Goal: Task Accomplishment & Management: Use online tool/utility

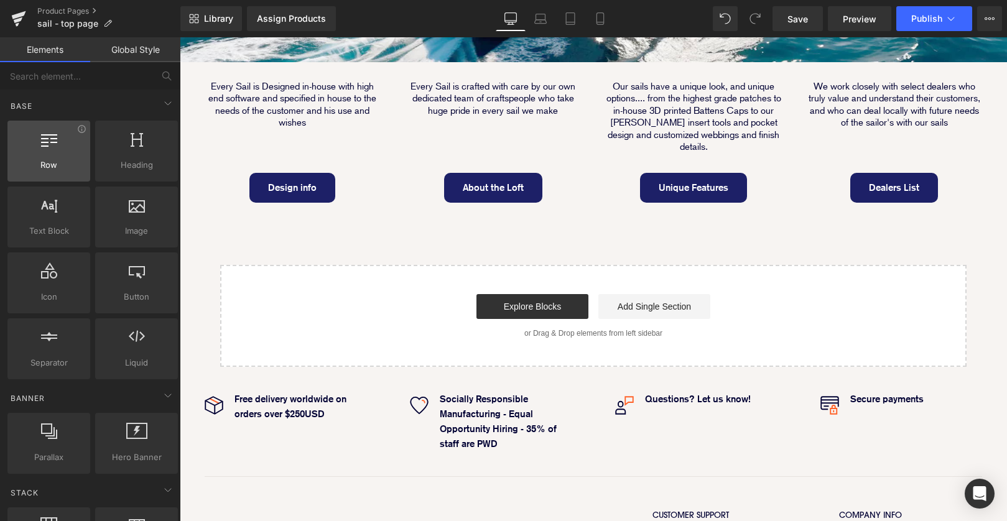
click at [53, 168] on span "Row" at bounding box center [48, 165] width 75 height 13
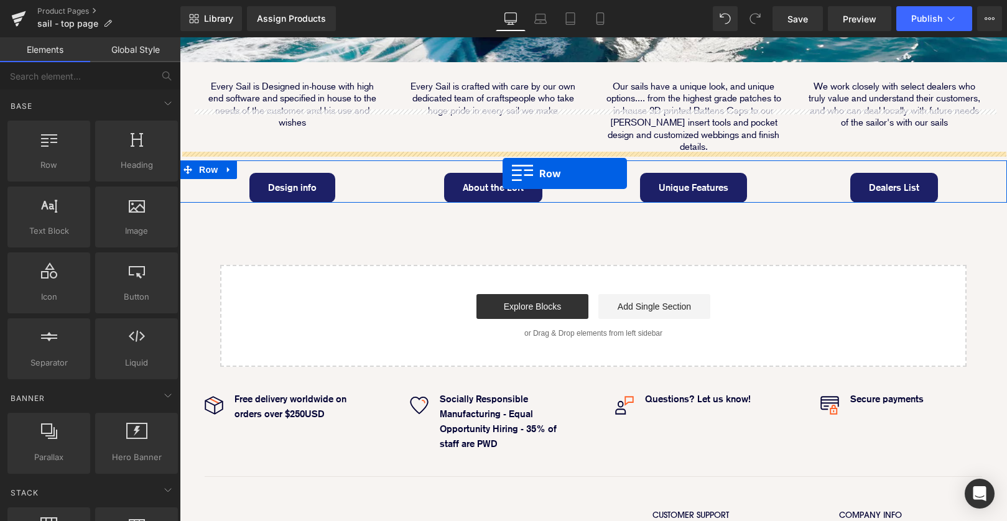
drag, startPoint x: 241, startPoint y: 184, endPoint x: 503, endPoint y: 174, distance: 261.6
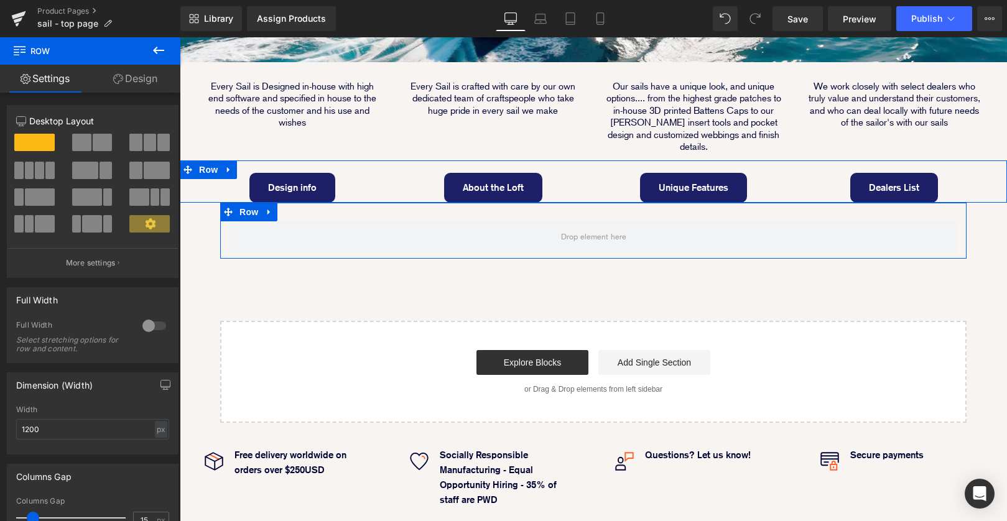
click at [132, 86] on link "Design" at bounding box center [135, 79] width 90 height 28
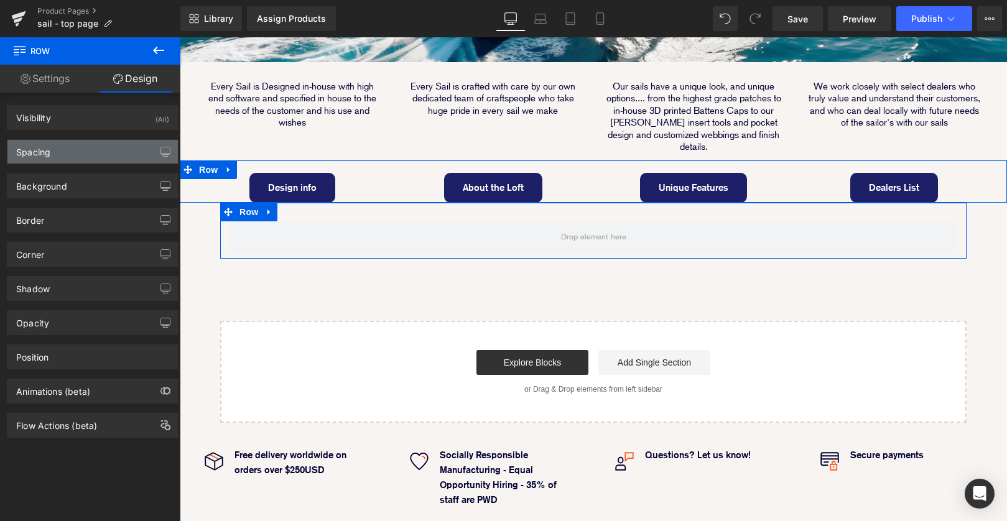
type input "0"
type input "30"
type input "0"
type input "10"
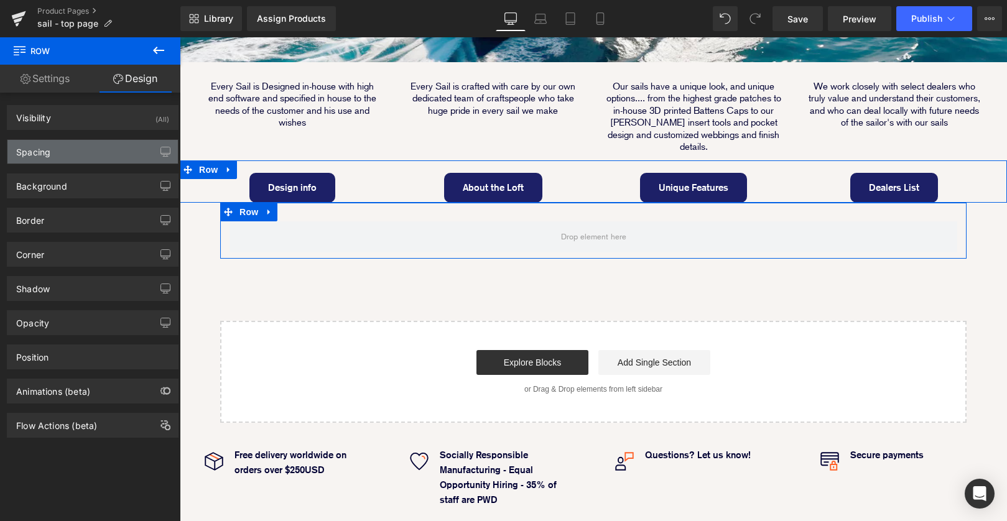
type input "0"
click at [97, 147] on div "Spacing" at bounding box center [92, 152] width 171 height 24
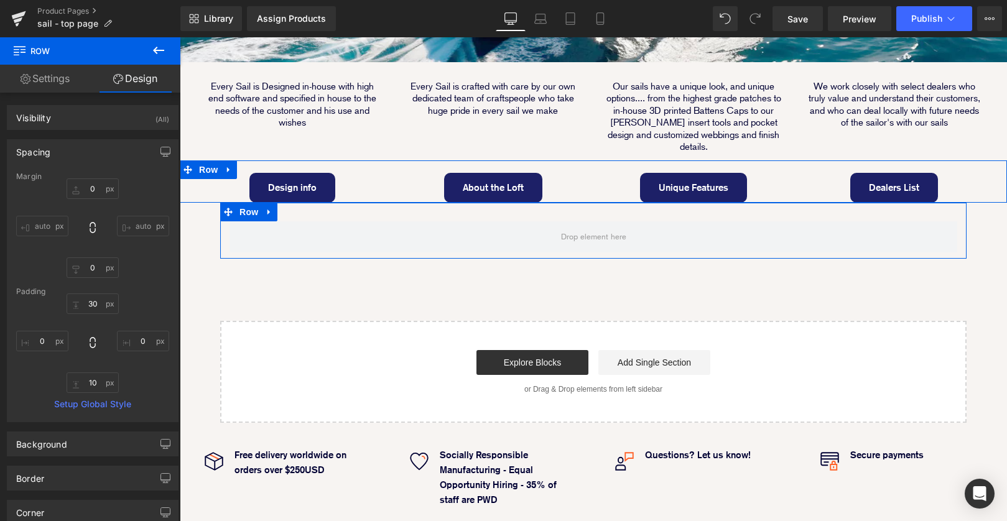
click at [97, 147] on div "Spacing" at bounding box center [92, 152] width 171 height 24
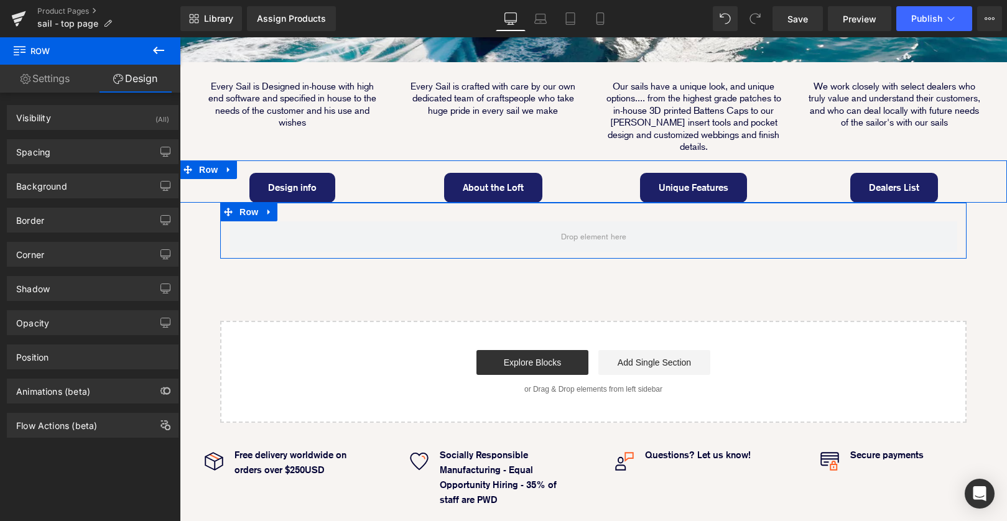
click at [62, 74] on link "Settings" at bounding box center [45, 79] width 90 height 28
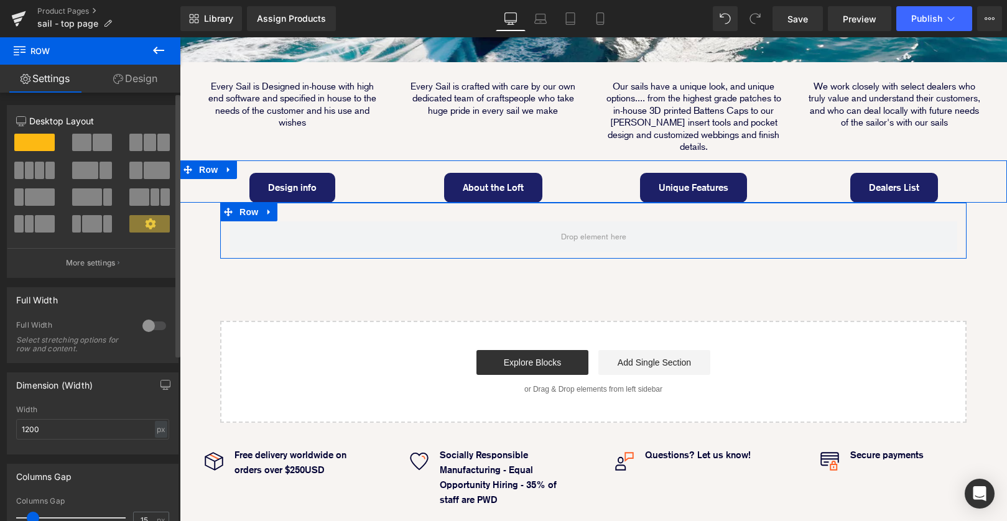
click at [142, 333] on div at bounding box center [154, 326] width 30 height 20
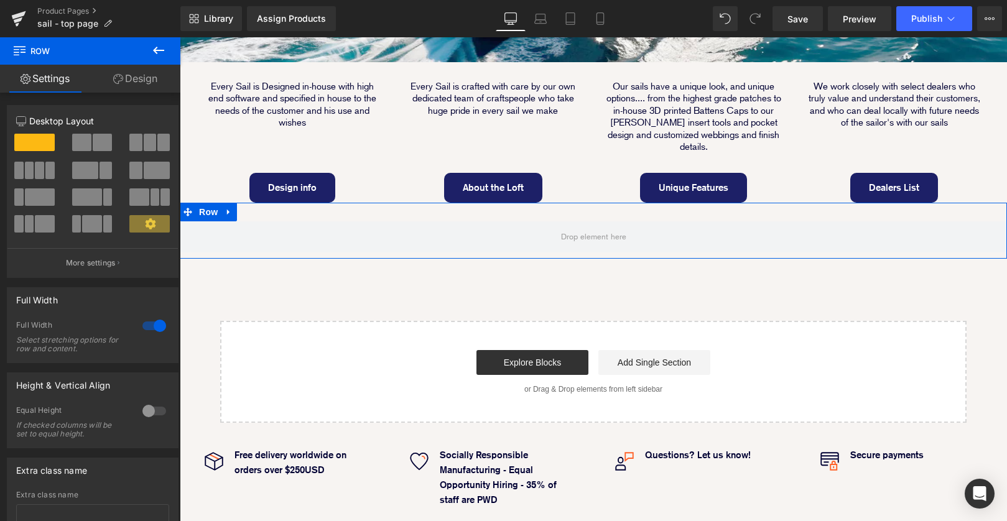
click at [143, 77] on link "Design" at bounding box center [135, 79] width 90 height 28
type input "0"
type input "30"
type input "0"
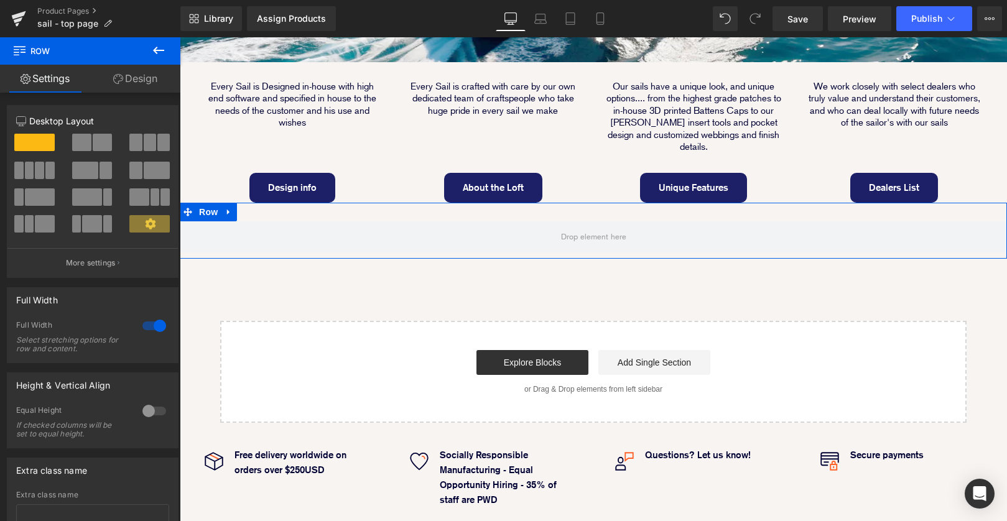
type input "10"
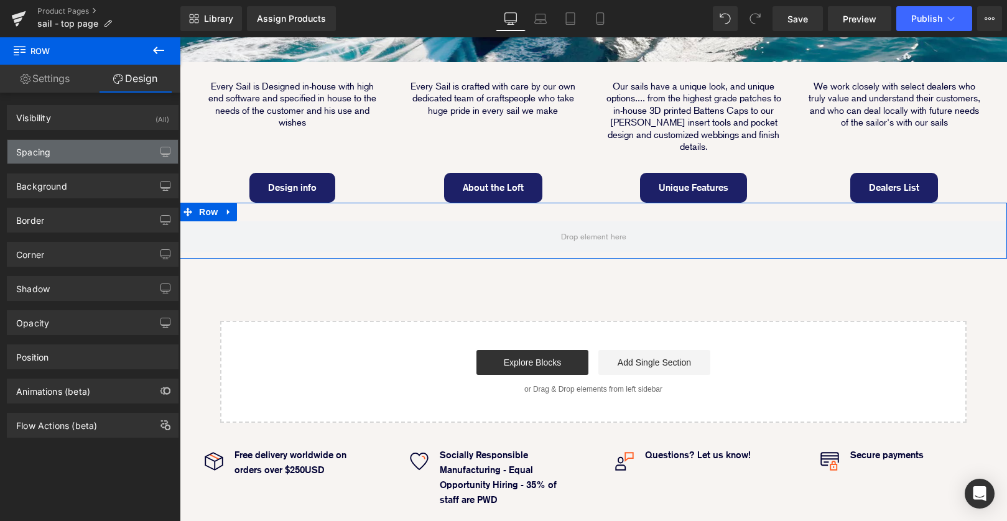
click at [111, 161] on div "Spacing" at bounding box center [92, 152] width 171 height 24
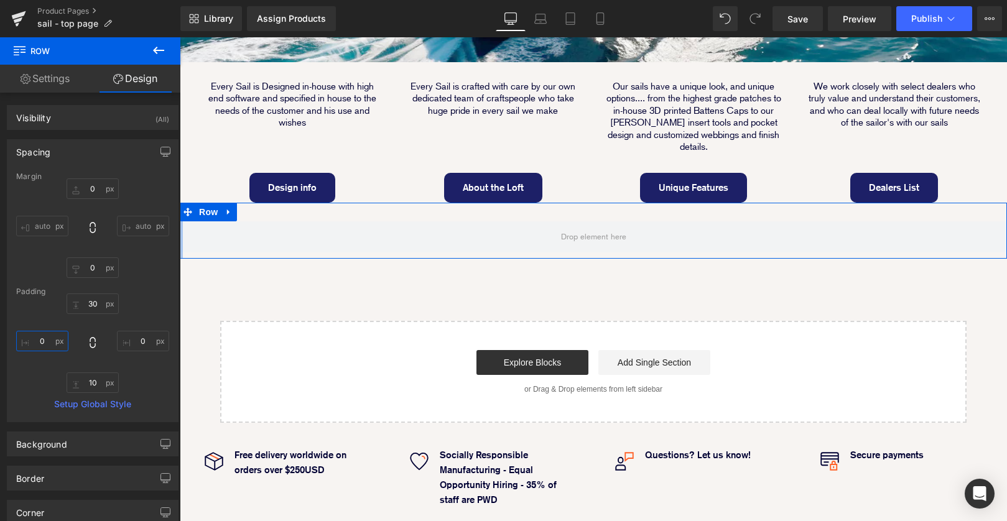
click at [35, 347] on input "0" at bounding box center [42, 341] width 52 height 21
click at [37, 339] on input "0" at bounding box center [42, 341] width 52 height 21
type input "20"
click at [135, 342] on input "0" at bounding box center [143, 341] width 52 height 21
type input "20"
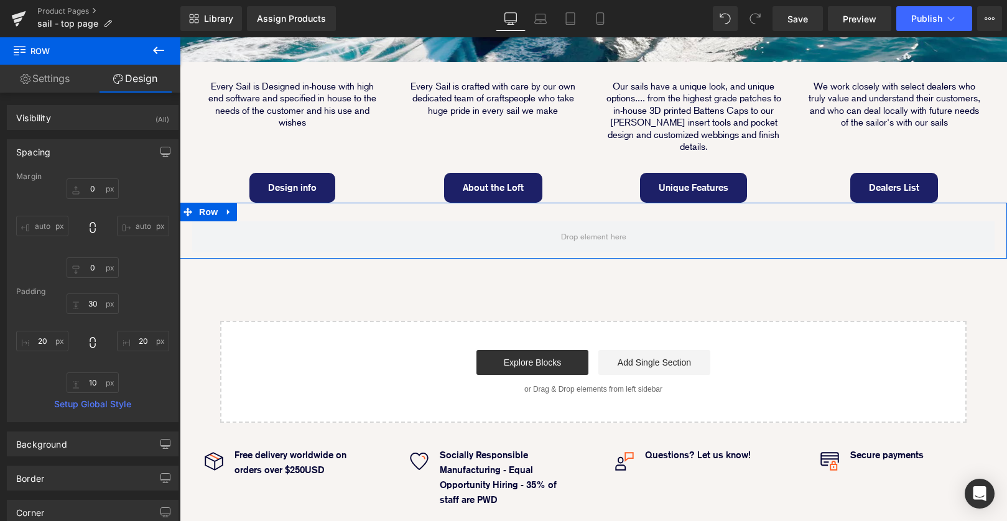
click at [409, 203] on div "Row" at bounding box center [594, 231] width 828 height 56
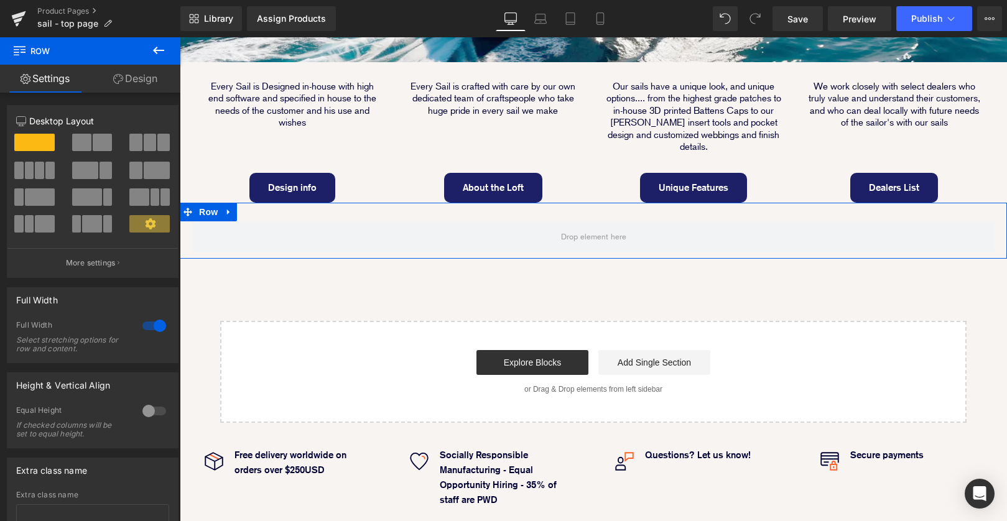
click at [101, 143] on span at bounding box center [102, 142] width 19 height 17
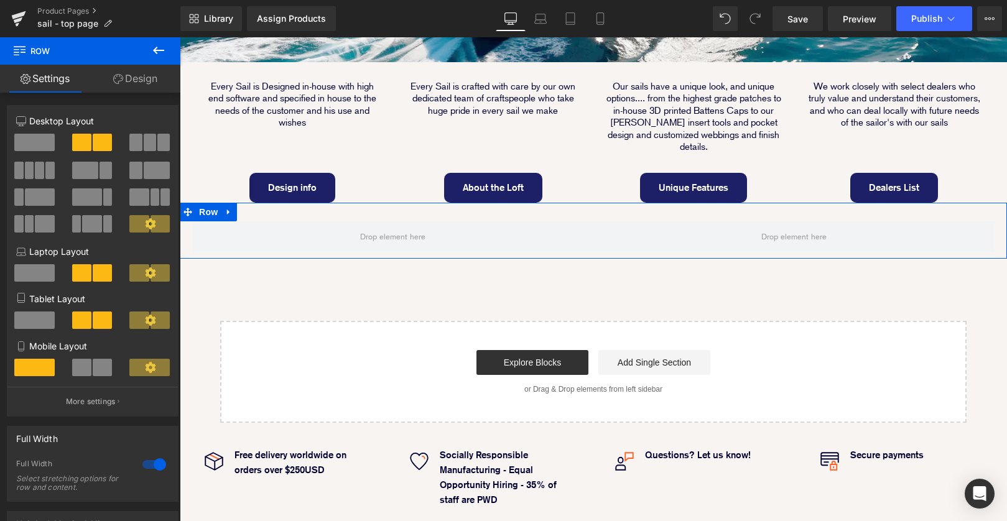
click at [144, 77] on link "Design" at bounding box center [135, 79] width 90 height 28
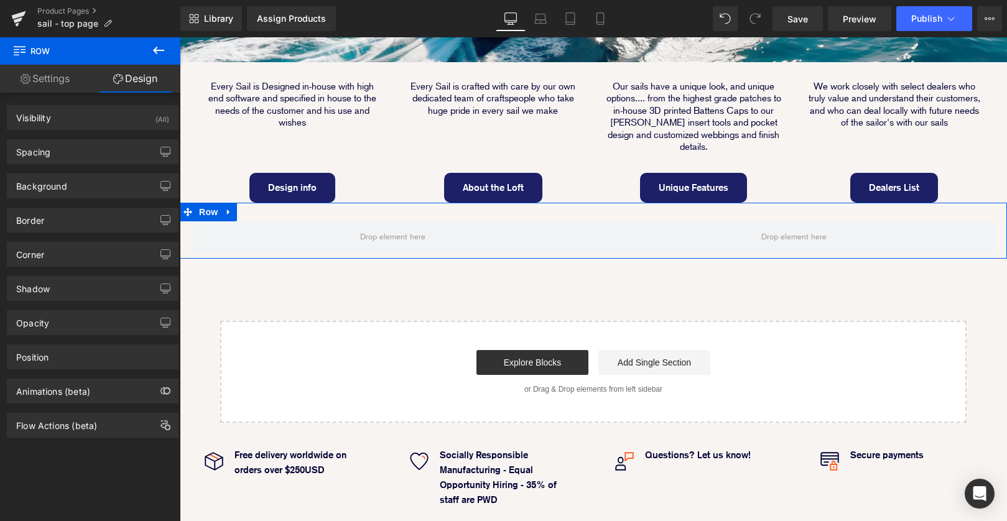
click at [52, 79] on link "Settings" at bounding box center [45, 79] width 90 height 28
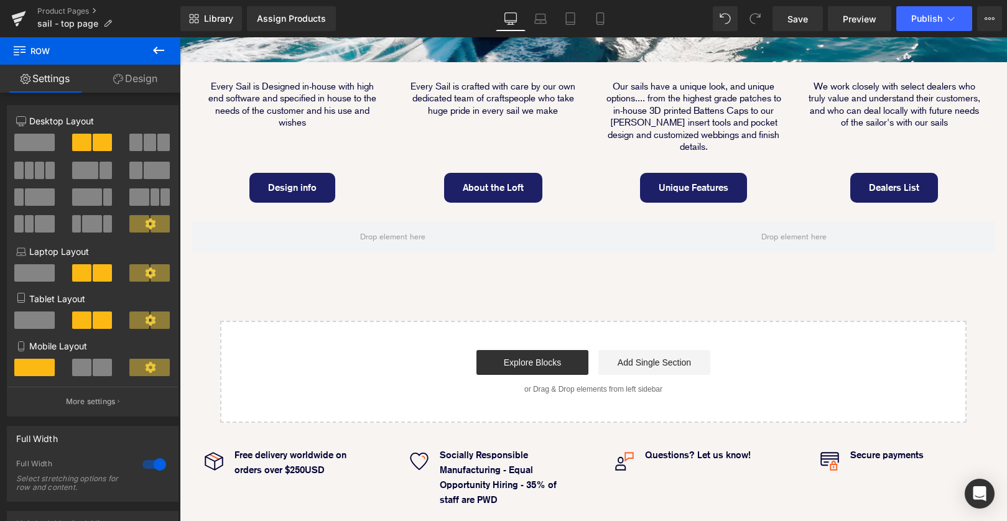
click at [164, 49] on icon at bounding box center [158, 50] width 15 height 15
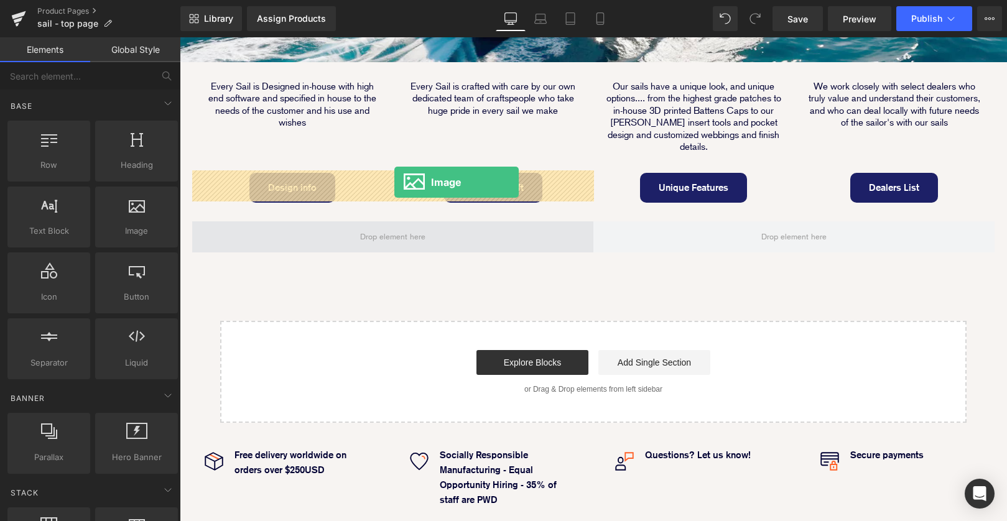
drag, startPoint x: 304, startPoint y: 256, endPoint x: 395, endPoint y: 182, distance: 116.3
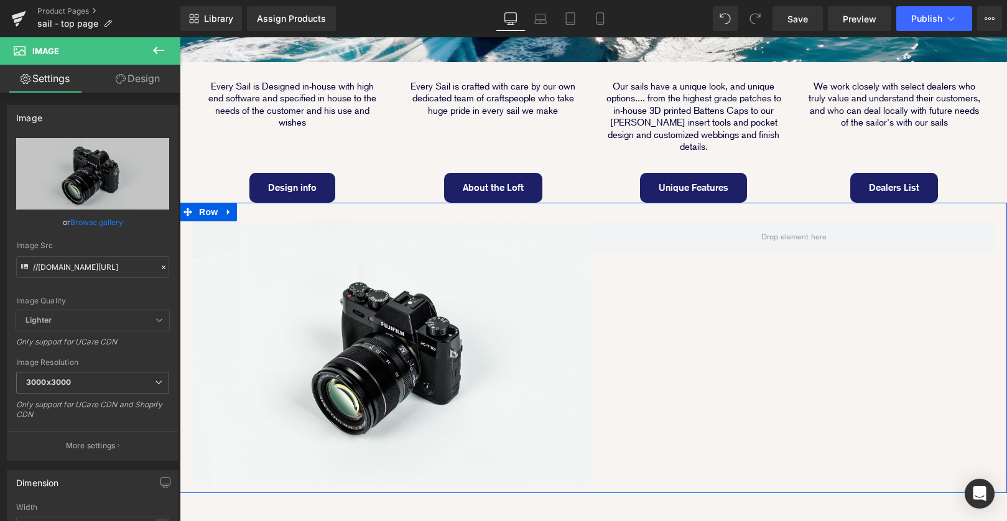
click at [667, 259] on div "Image Row" at bounding box center [594, 348] width 828 height 291
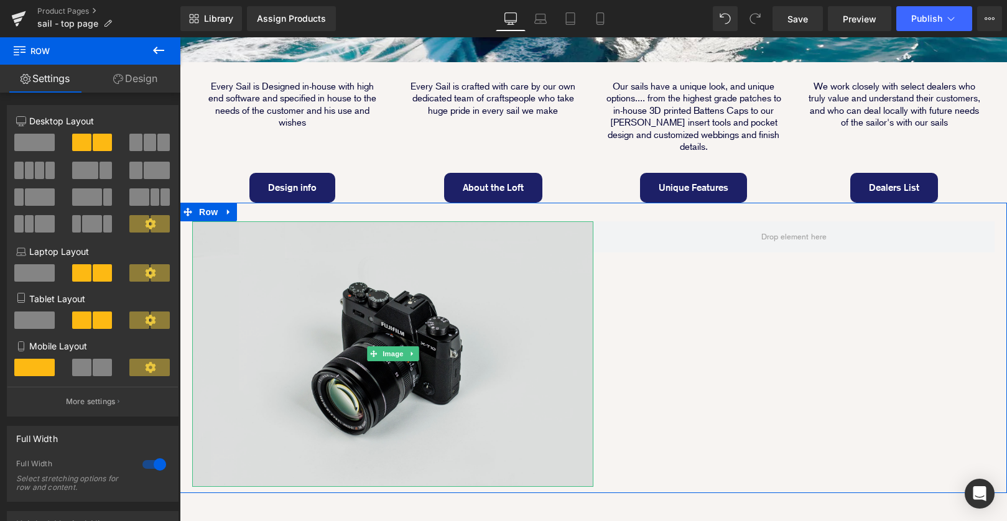
click at [453, 231] on img at bounding box center [392, 355] width 401 height 266
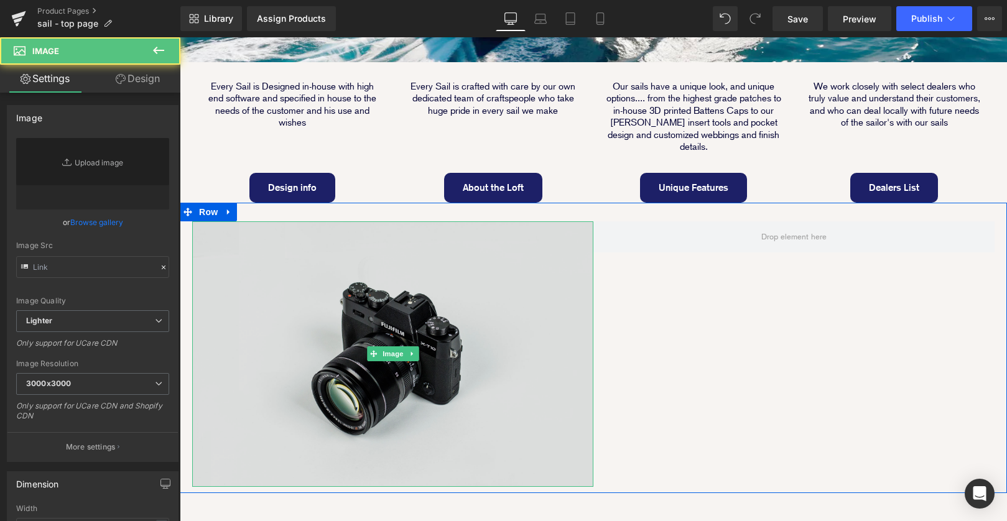
type input "//[DOMAIN_NAME][URL]"
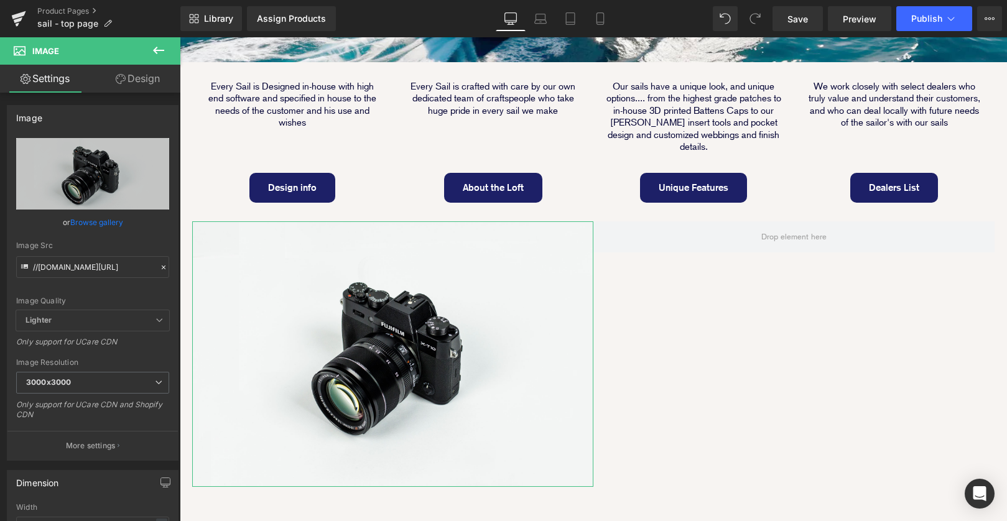
click at [139, 80] on link "Design" at bounding box center [138, 79] width 90 height 28
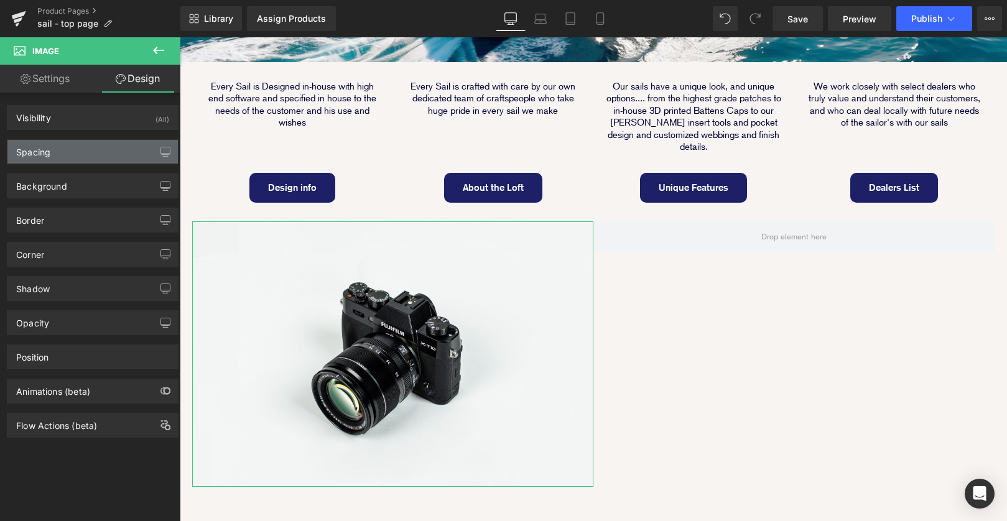
click at [98, 153] on div "Spacing" at bounding box center [92, 152] width 171 height 24
type input "0"
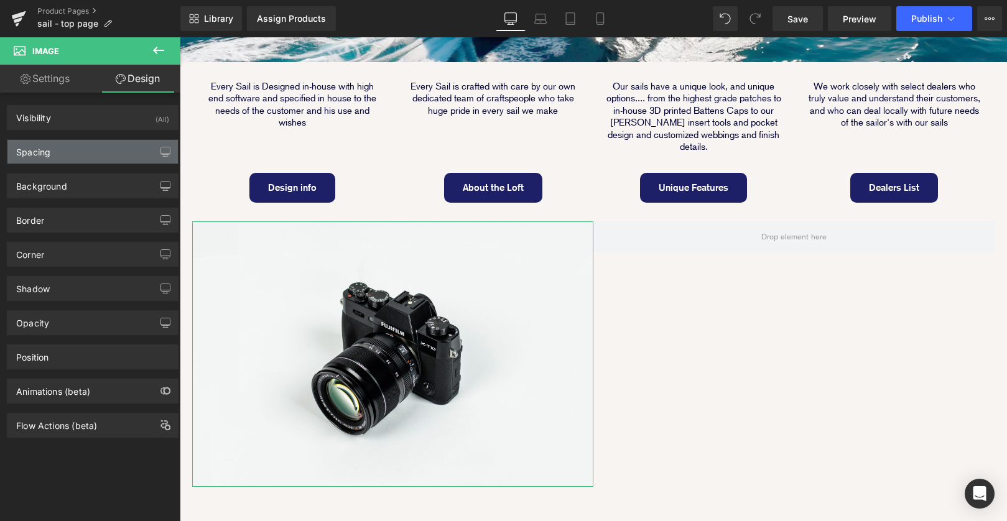
type input "0"
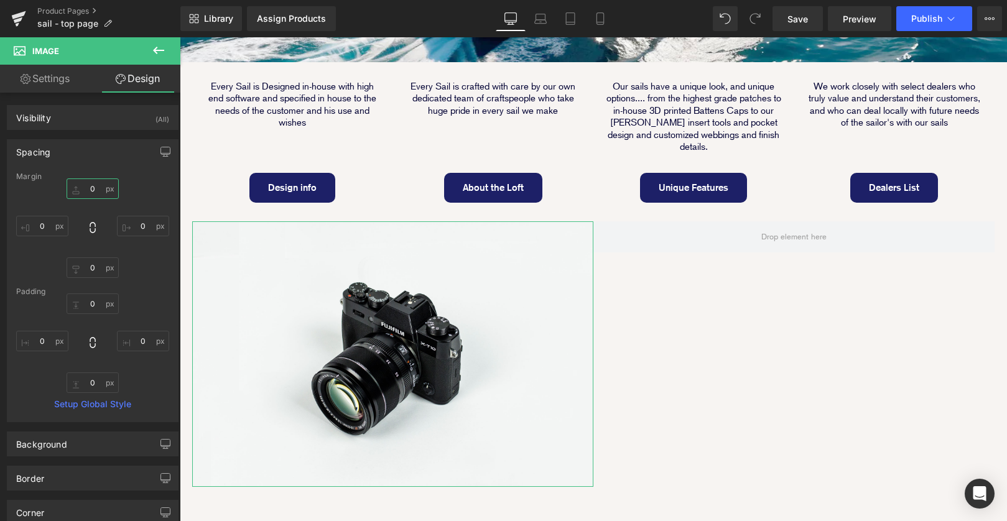
click at [83, 189] on input "0" at bounding box center [93, 189] width 52 height 21
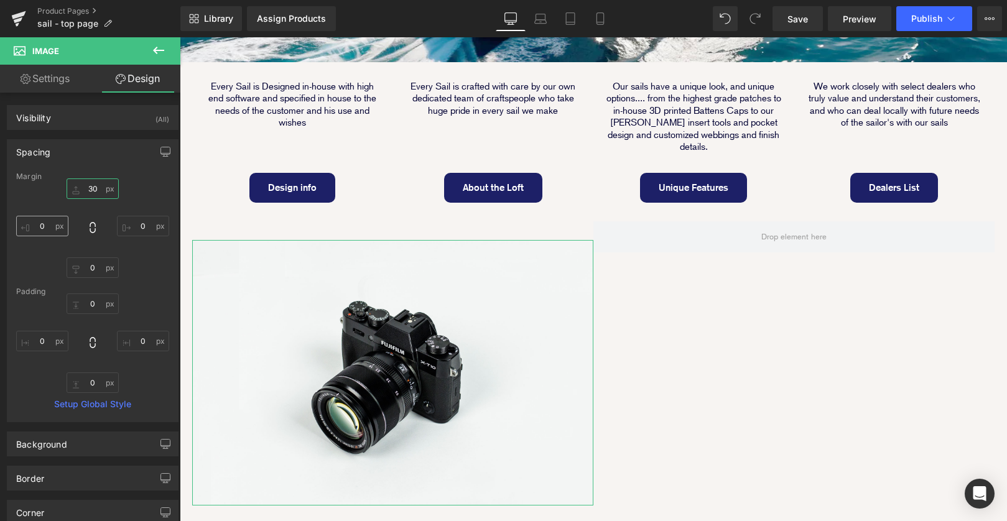
type input "30"
click at [39, 225] on input "0" at bounding box center [42, 226] width 52 height 21
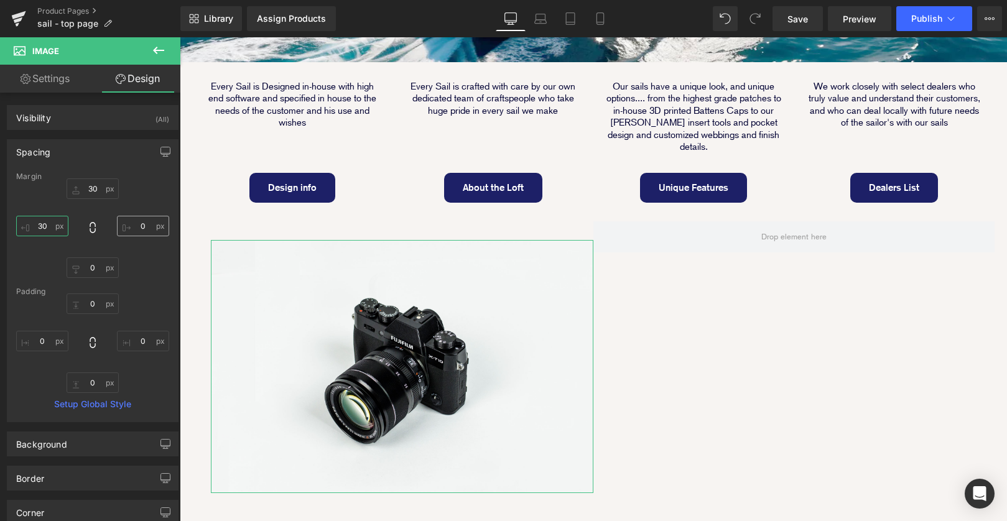
type input "30"
click at [131, 229] on input "0" at bounding box center [143, 226] width 52 height 21
click at [134, 225] on input "0" at bounding box center [143, 226] width 52 height 21
type input "30"
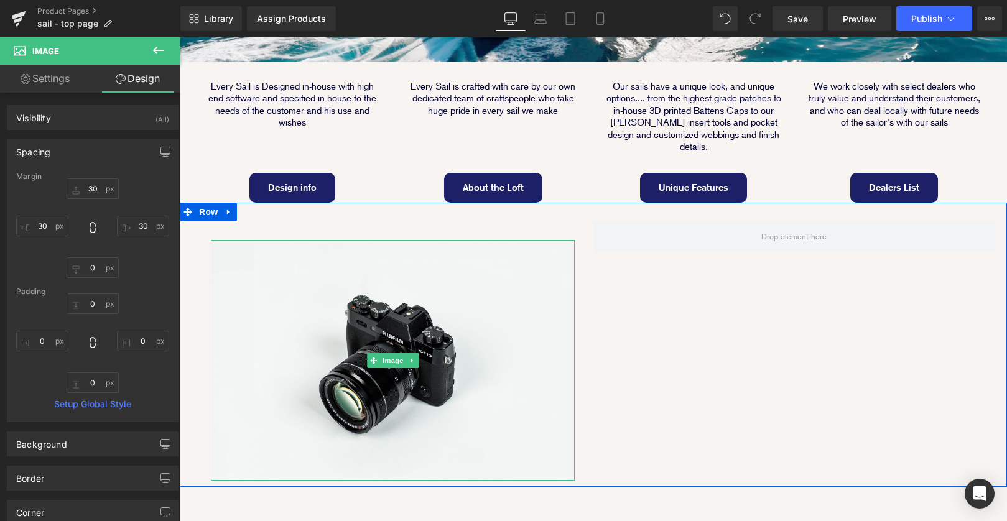
click at [713, 276] on div "Image Row" at bounding box center [594, 345] width 828 height 285
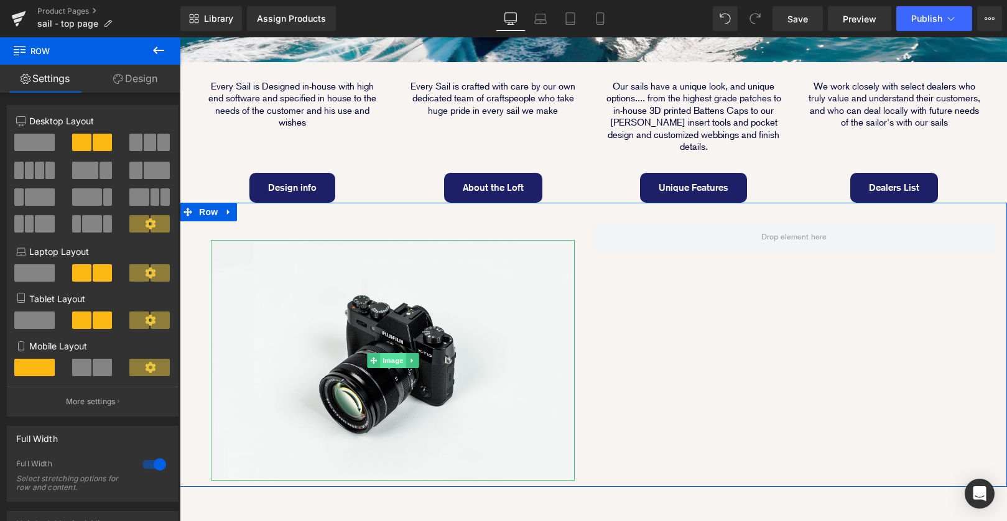
click at [392, 353] on span "Image" at bounding box center [393, 360] width 26 height 15
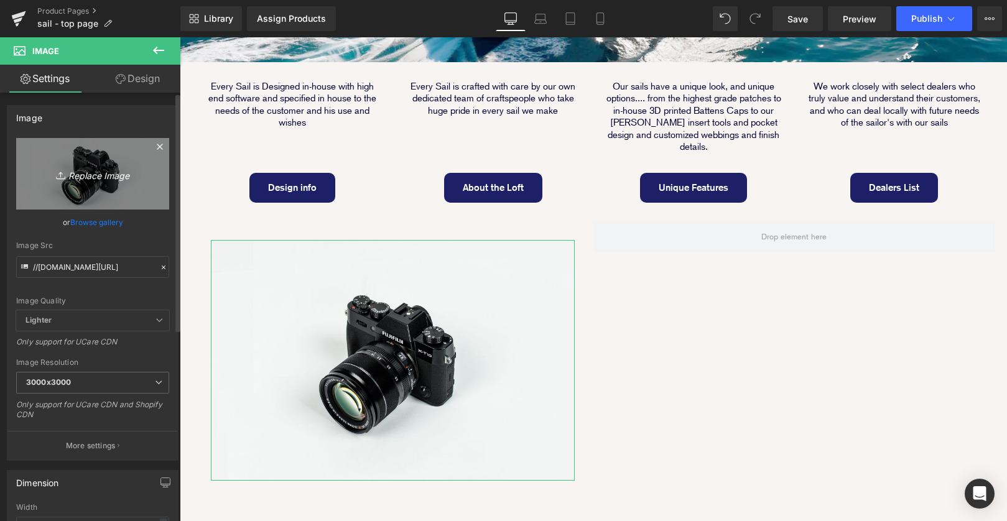
click at [80, 177] on icon "Replace Image" at bounding box center [93, 174] width 100 height 16
type input "C:\fakepath\quote_box_01.png"
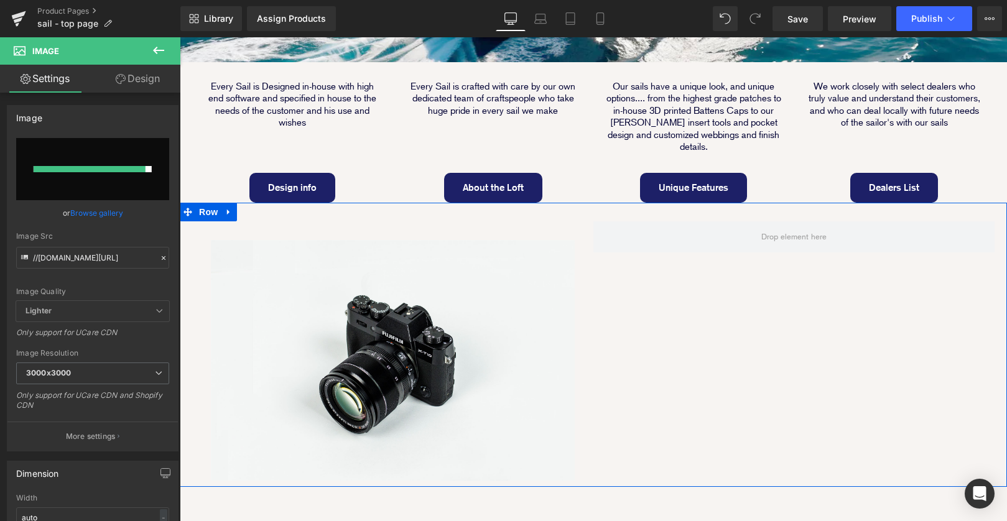
type input "https://ucarecdn.com/50bdcd37-63b2-47b0-8729-7df598d482a8/-/format/auto/-/previ…"
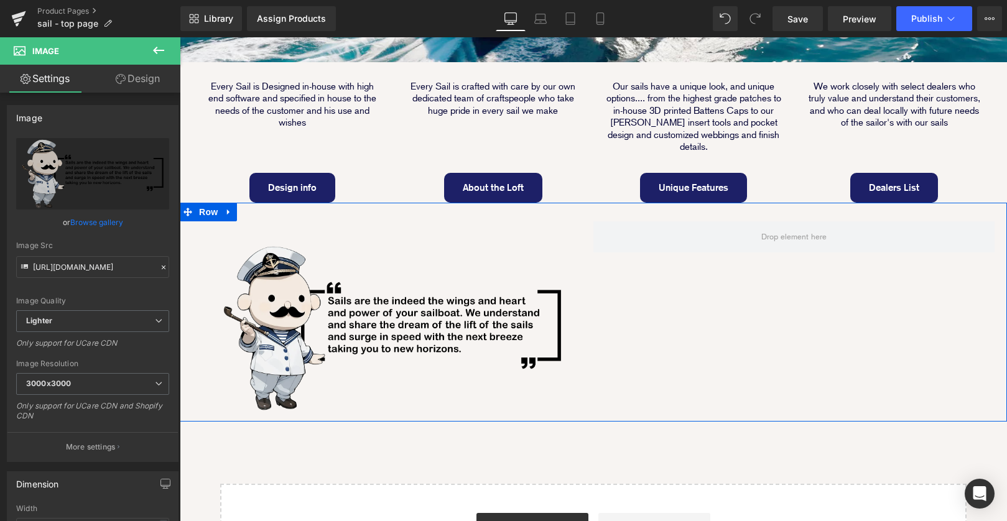
click at [686, 251] on div "Image Row" at bounding box center [594, 312] width 828 height 219
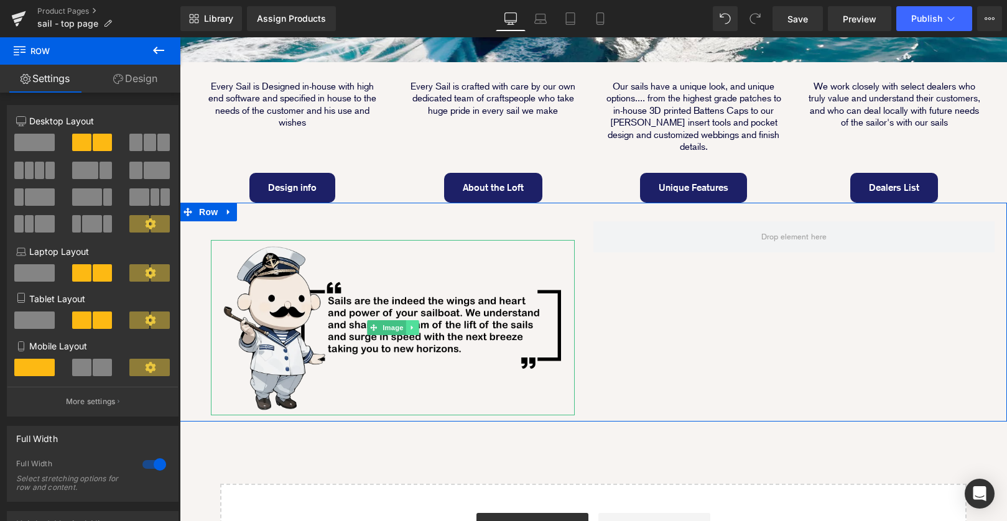
click at [413, 320] on link at bounding box center [412, 327] width 13 height 15
click at [406, 324] on icon at bounding box center [406, 327] width 7 height 7
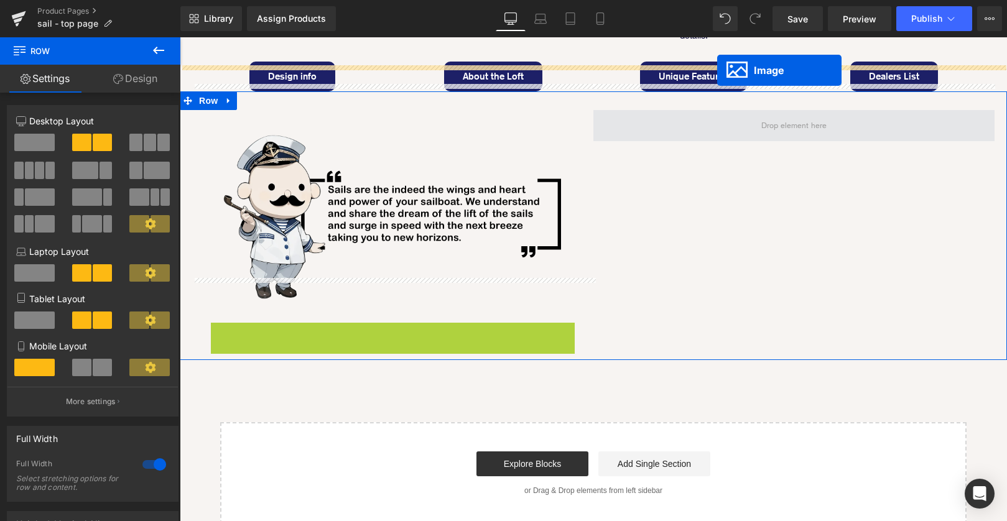
scroll to position [472, 0]
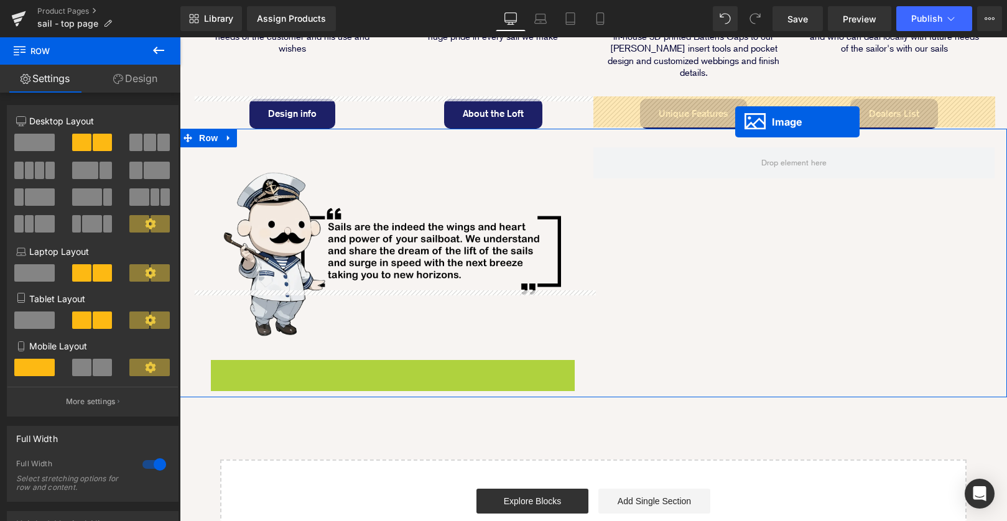
drag, startPoint x: 373, startPoint y: 338, endPoint x: 722, endPoint y: 296, distance: 351.6
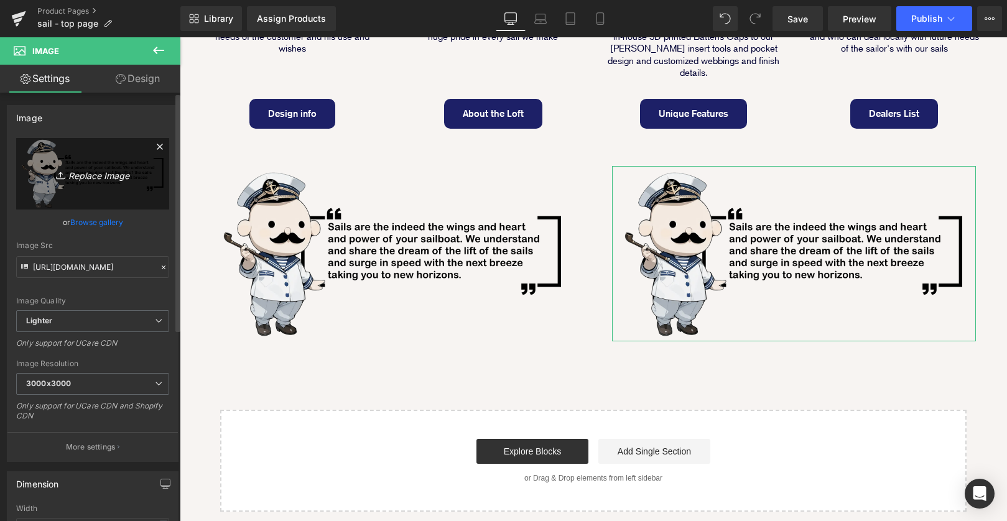
click at [89, 176] on icon "Replace Image" at bounding box center [93, 174] width 100 height 16
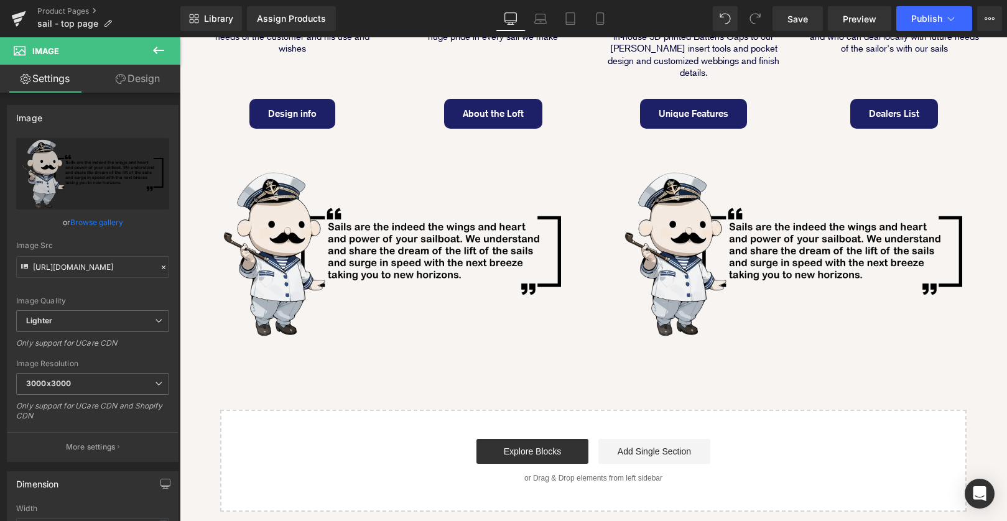
type input "C:\fakepath\quote_box_02.png"
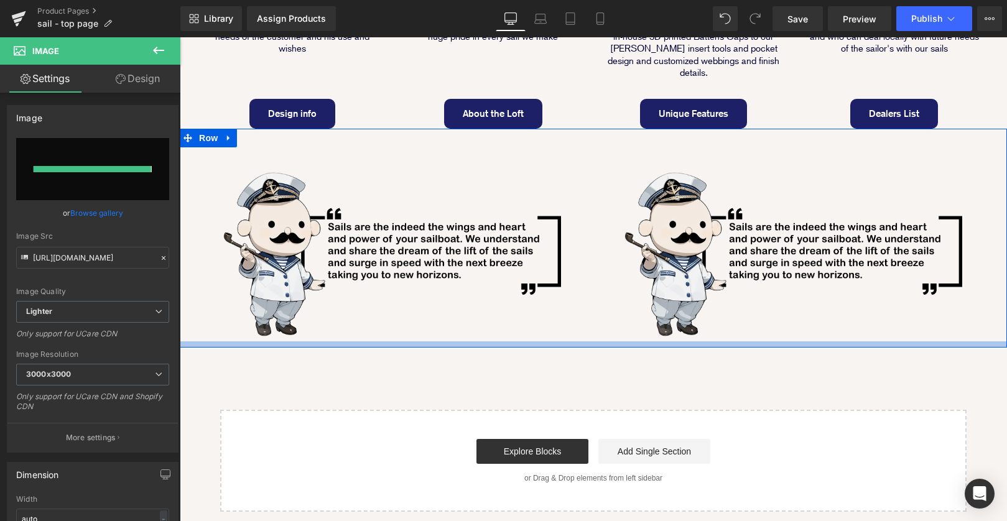
type input "https://ucarecdn.com/4161ecea-bce1-4cc8-975b-683bd639de11/-/format/auto/-/previ…"
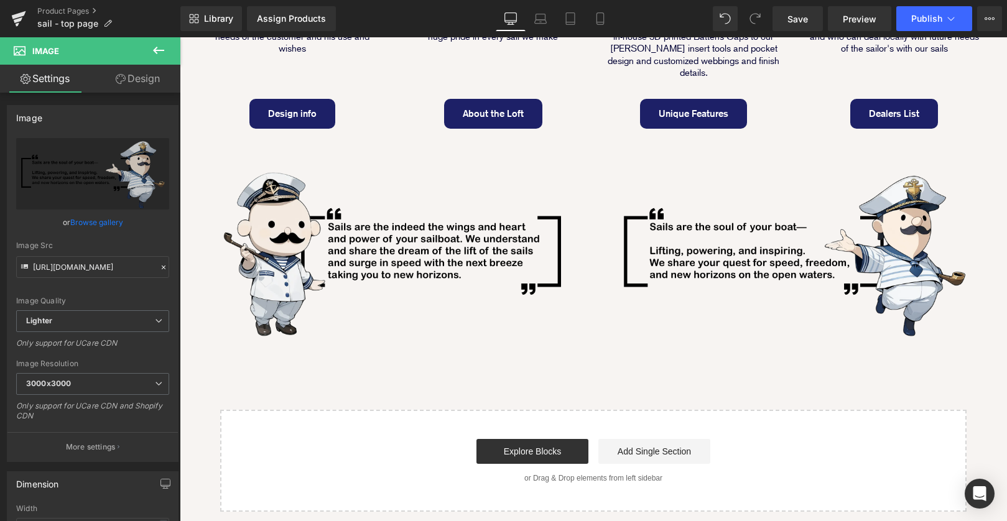
click at [643, 311] on div "Image Every Sail is Designed in-house with high end software and specified in h…" at bounding box center [594, 110] width 828 height 804
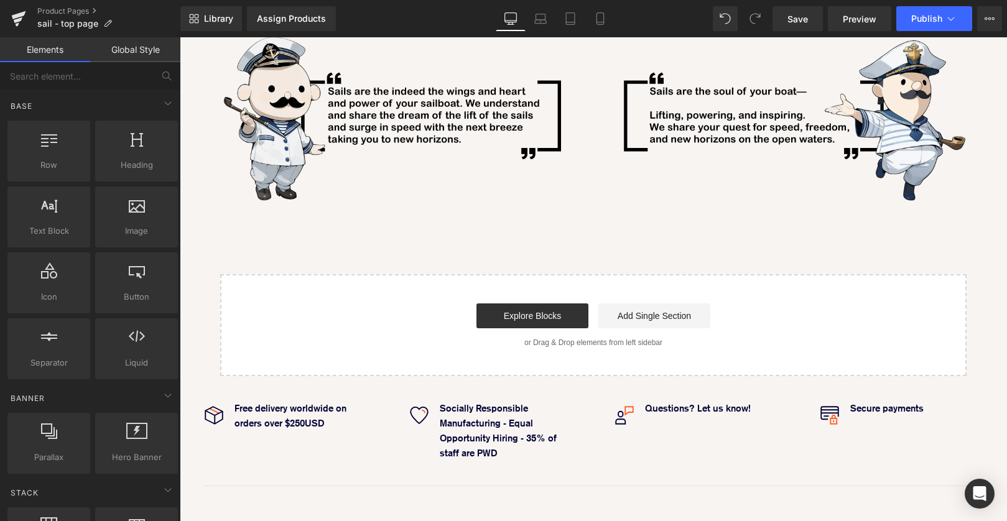
scroll to position [610, 0]
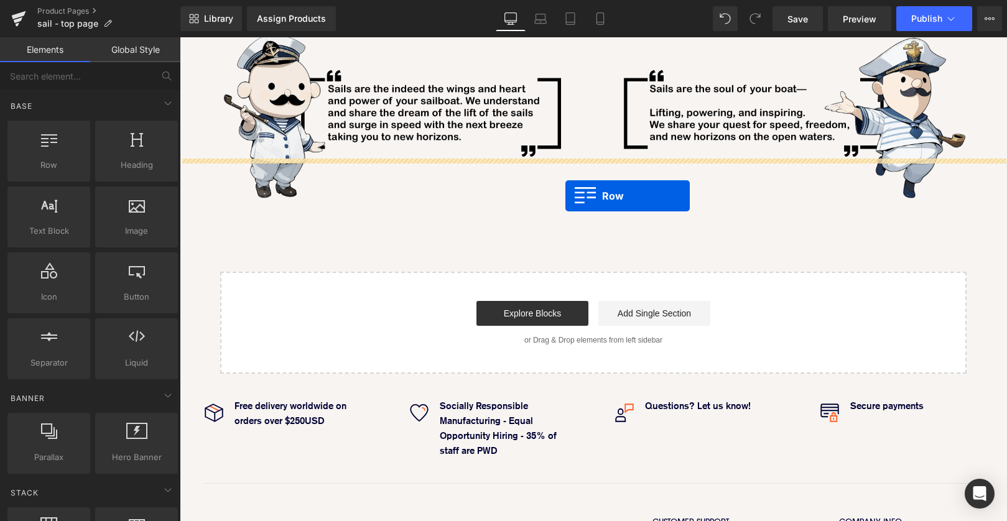
drag, startPoint x: 229, startPoint y: 185, endPoint x: 566, endPoint y: 194, distance: 337.4
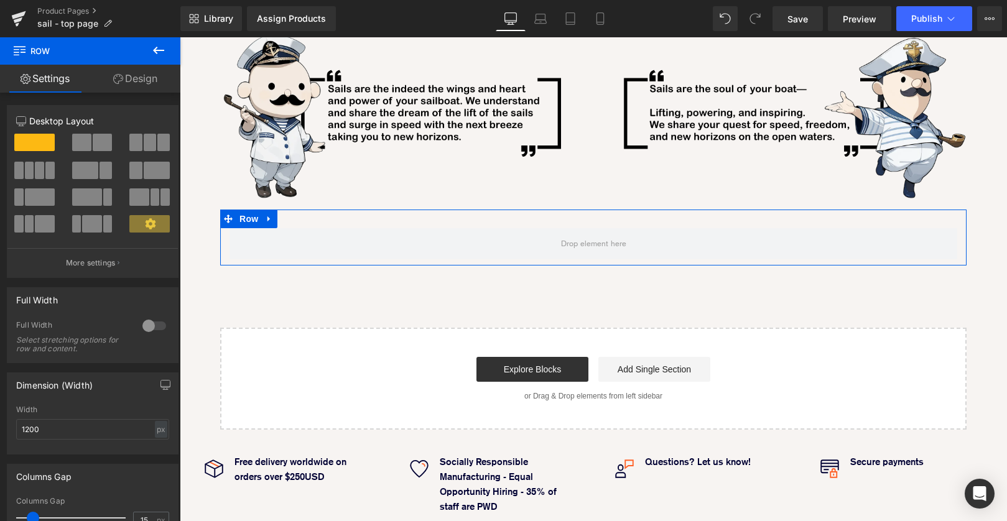
click at [152, 139] on button at bounding box center [150, 142] width 42 height 17
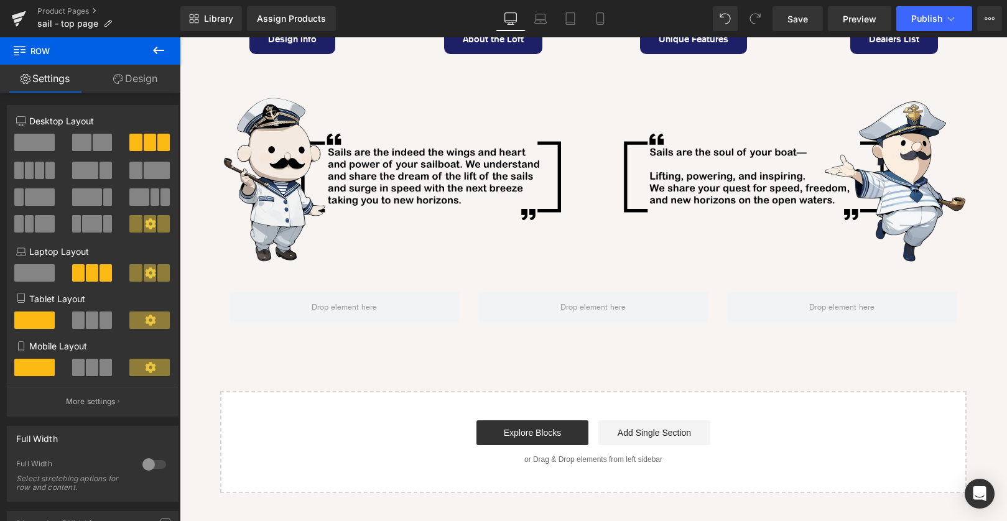
scroll to position [560, 0]
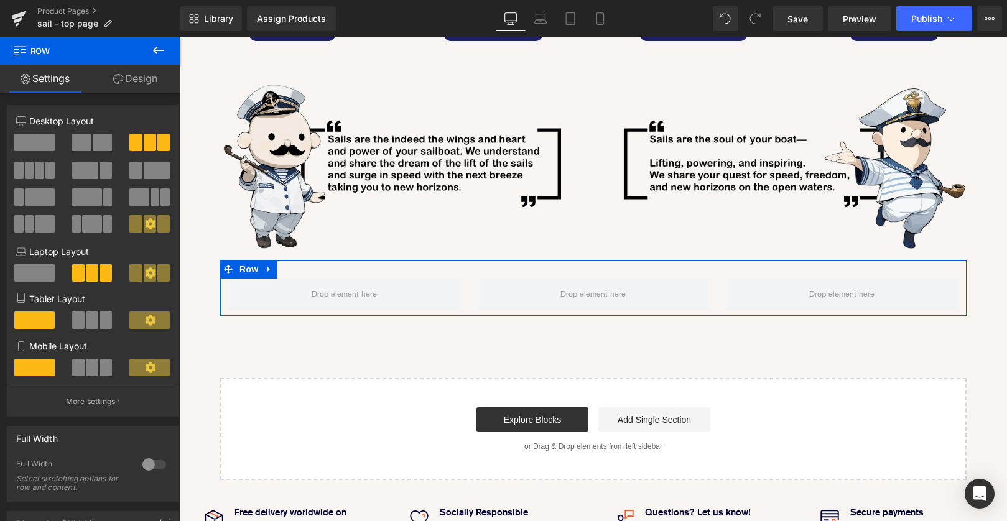
click at [339, 260] on div "Row" at bounding box center [593, 288] width 747 height 56
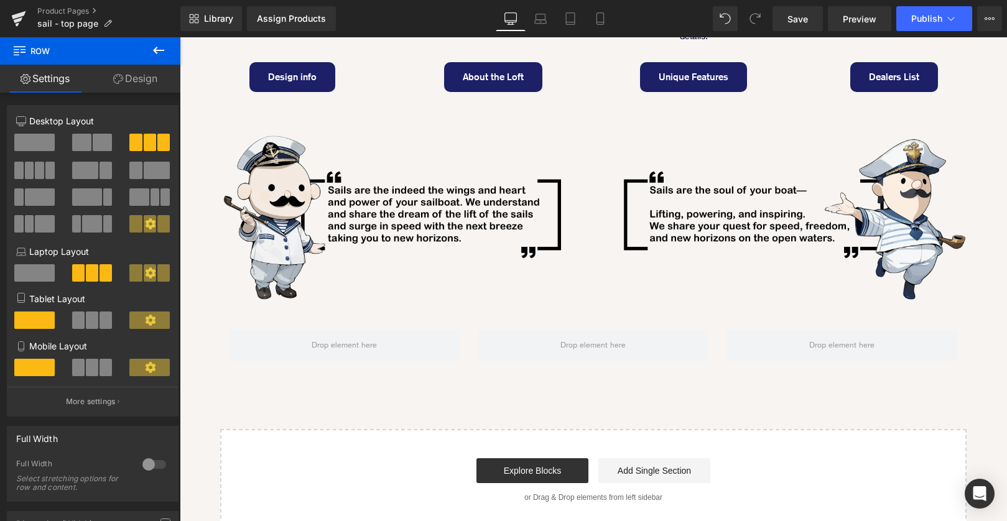
scroll to position [532, 0]
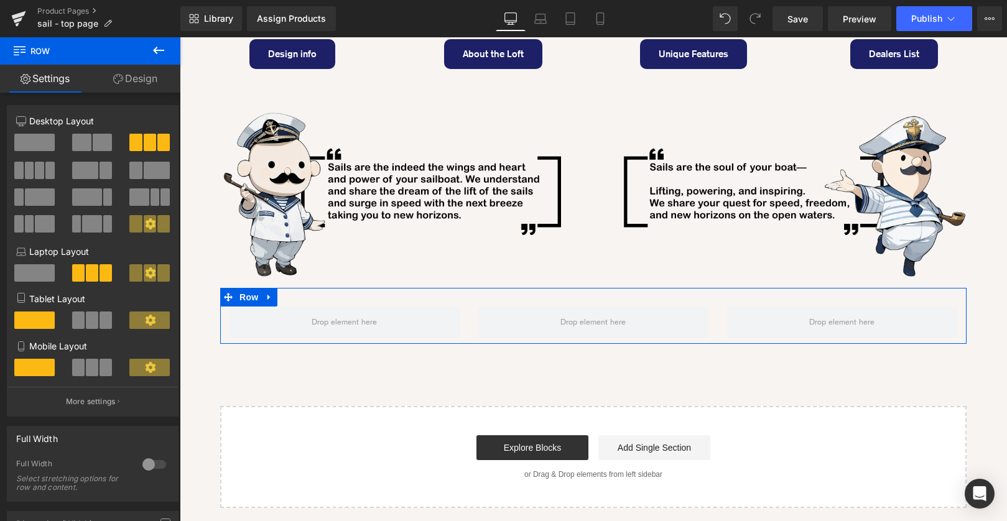
drag, startPoint x: 100, startPoint y: 142, endPoint x: 271, endPoint y: 157, distance: 171.8
click at [100, 142] on span at bounding box center [102, 142] width 19 height 17
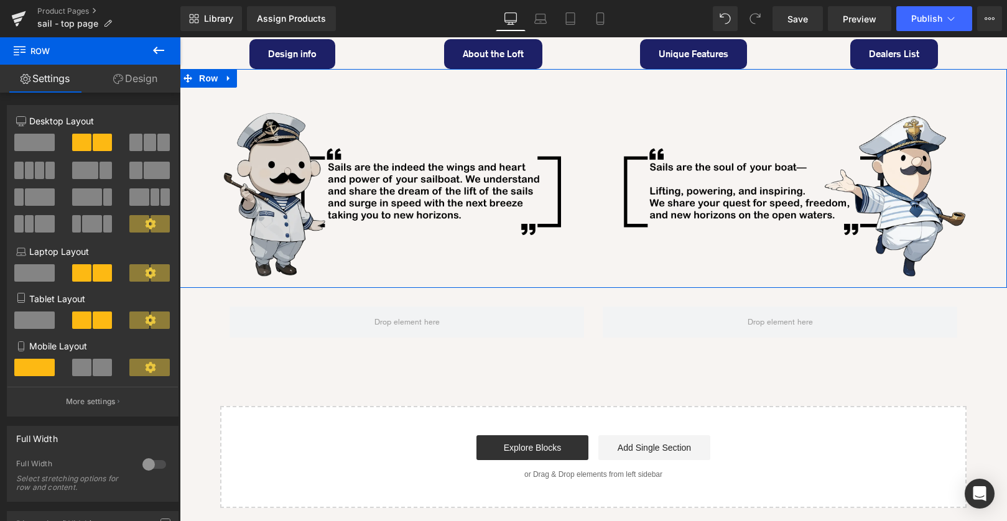
click at [575, 156] on div "Image" at bounding box center [392, 185] width 401 height 194
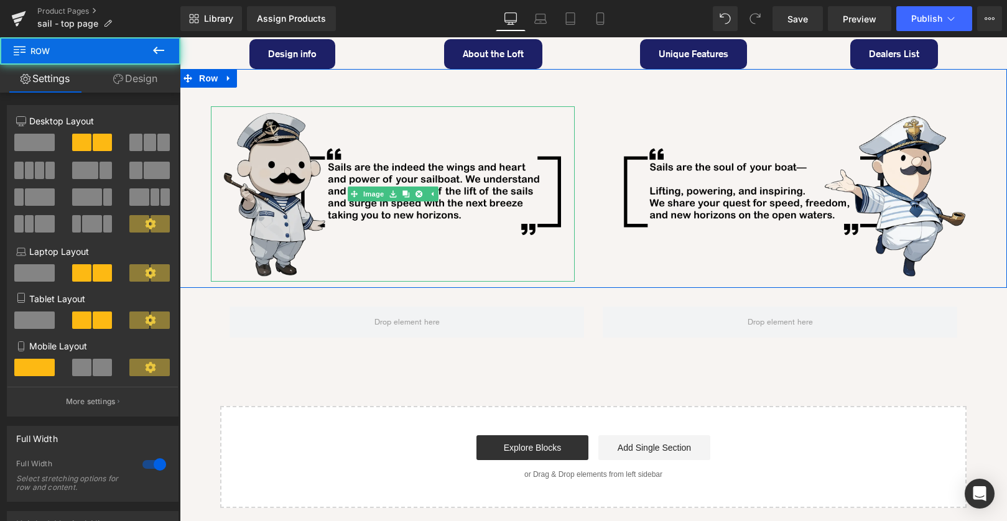
click at [559, 106] on img at bounding box center [393, 193] width 364 height 175
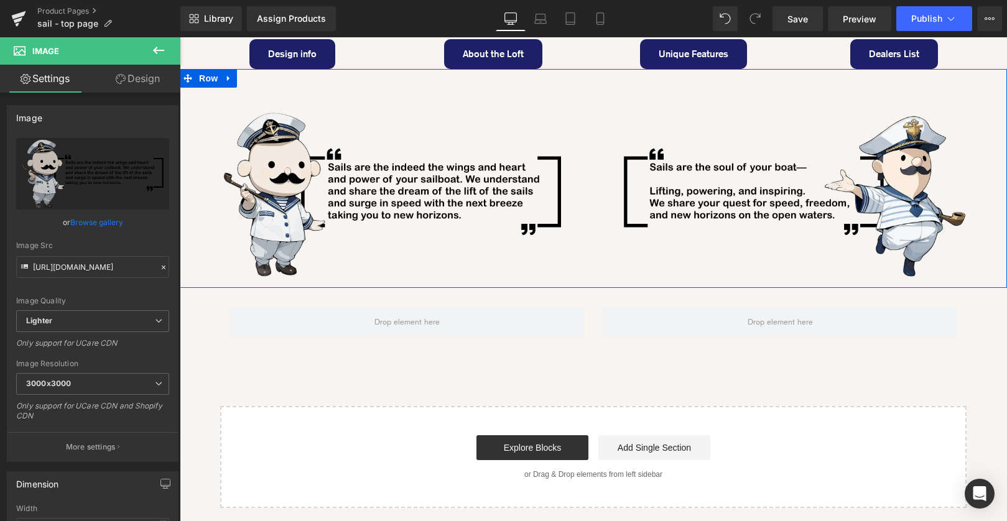
scroll to position [311, 0]
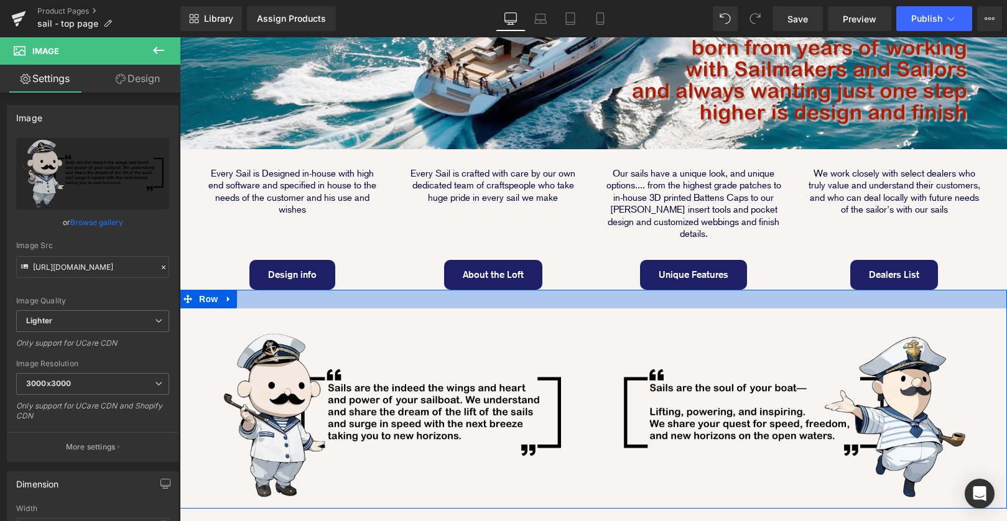
click at [588, 290] on div at bounding box center [594, 299] width 828 height 19
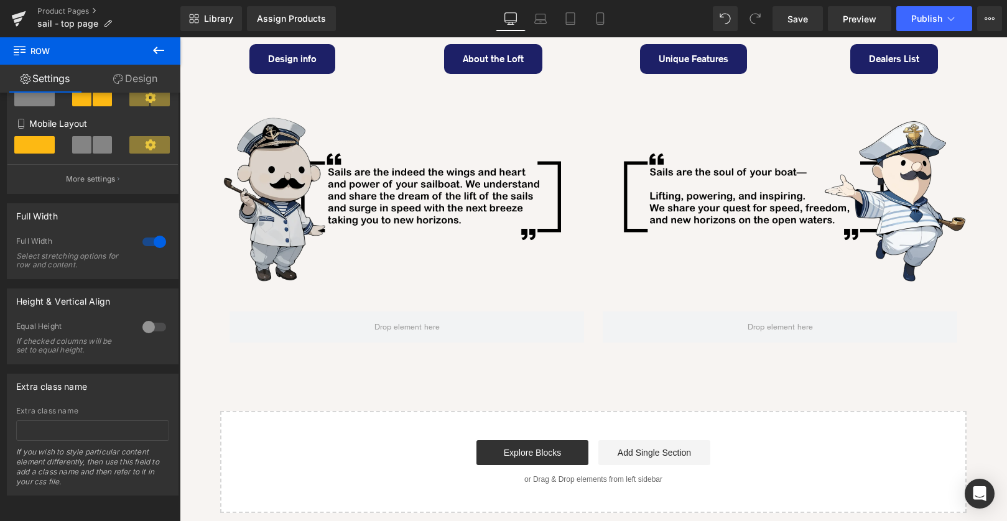
scroll to position [466, 0]
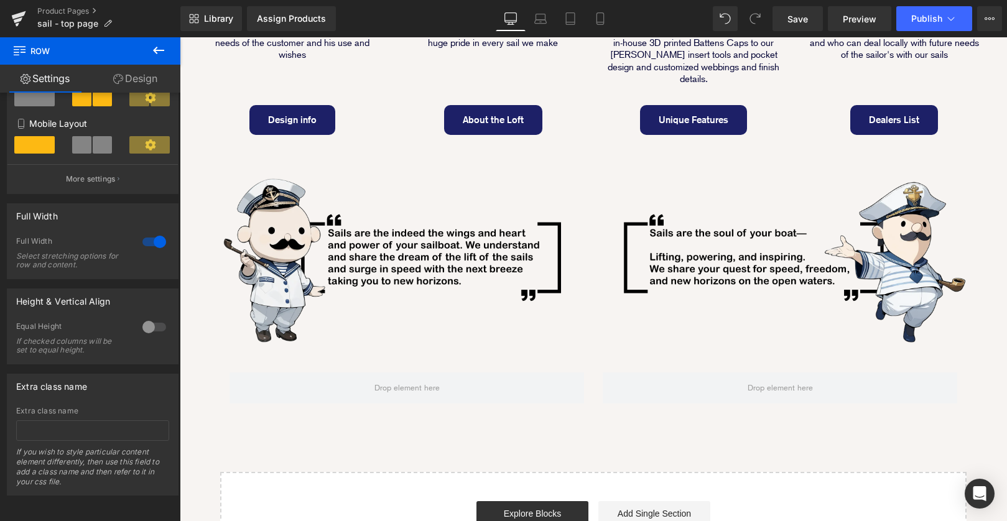
click at [154, 52] on icon at bounding box center [158, 50] width 15 height 15
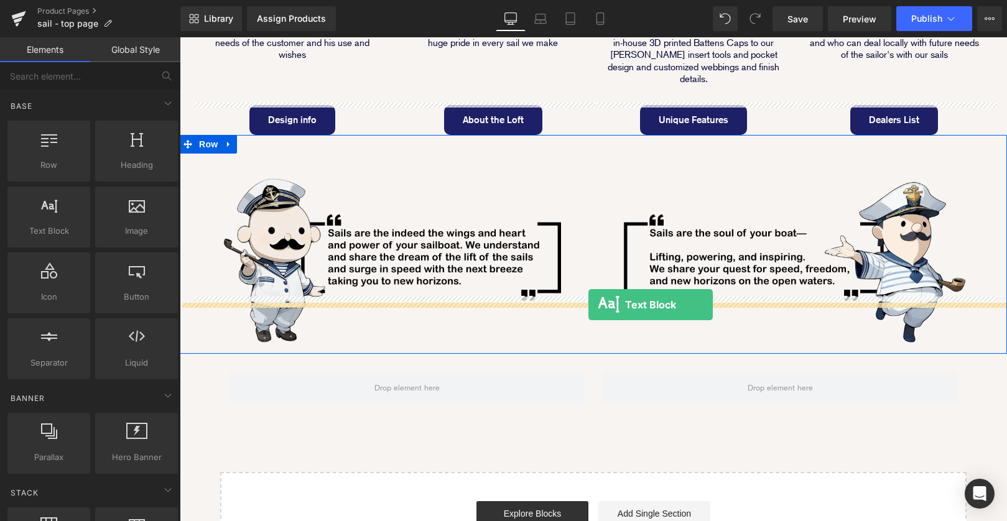
drag, startPoint x: 223, startPoint y: 247, endPoint x: 589, endPoint y: 305, distance: 370.5
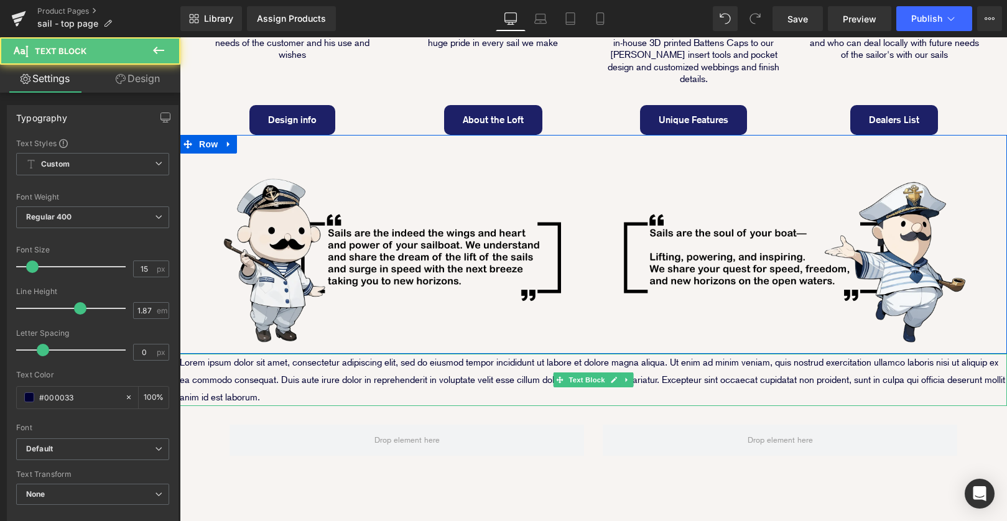
click at [527, 354] on p "Lorem ipsum dolor sit amet, consectetur adipiscing elit, sed do eiusmod tempor …" at bounding box center [594, 380] width 828 height 52
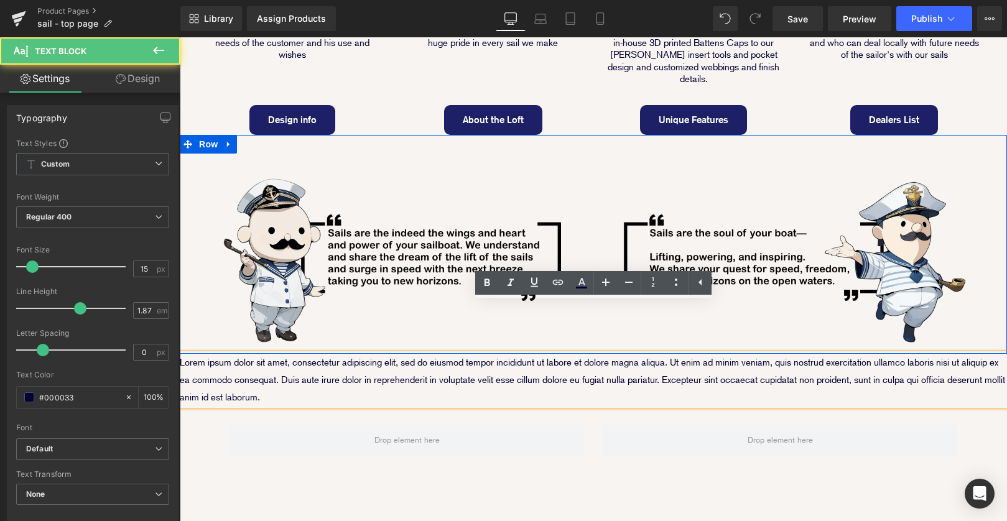
click at [363, 354] on p "Lorem ipsum dolor sit amet, consectetur adipiscing elit, sed do eiusmod tempor …" at bounding box center [594, 380] width 828 height 52
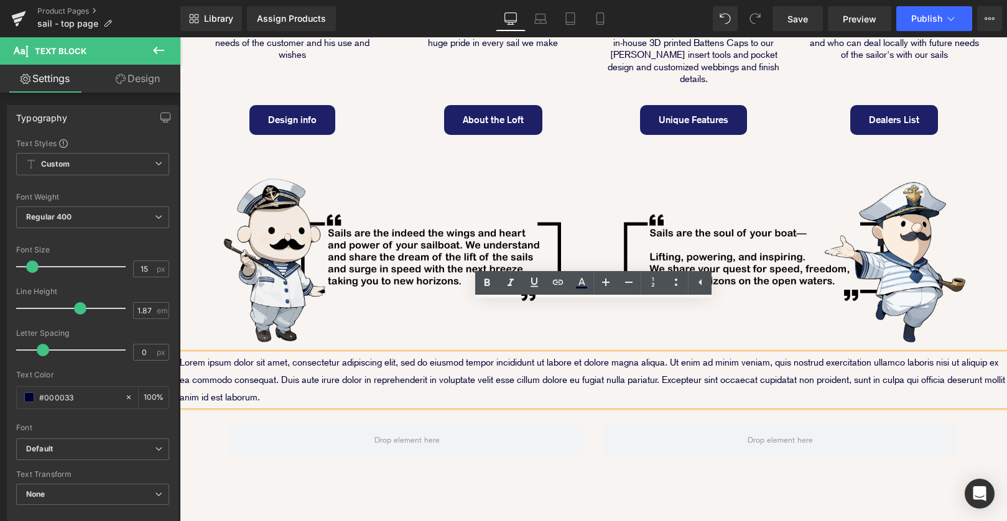
click at [490, 354] on p "Lorem ipsum dolor sit amet, consectetur adipiscing elit, sed do eiusmod tempor …" at bounding box center [594, 380] width 828 height 52
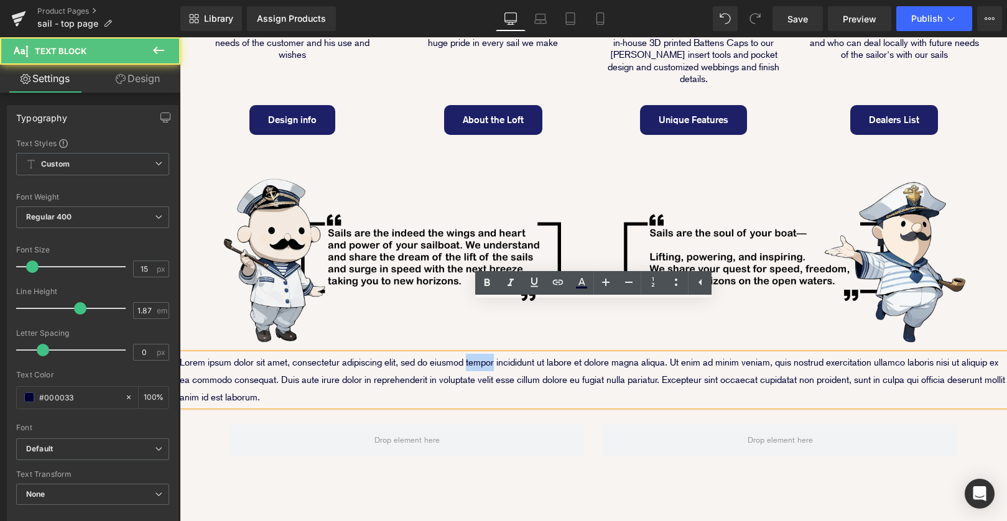
click at [490, 354] on p "Lorem ipsum dolor sit amet, consectetur adipiscing elit, sed do eiusmod tempor …" at bounding box center [594, 380] width 828 height 52
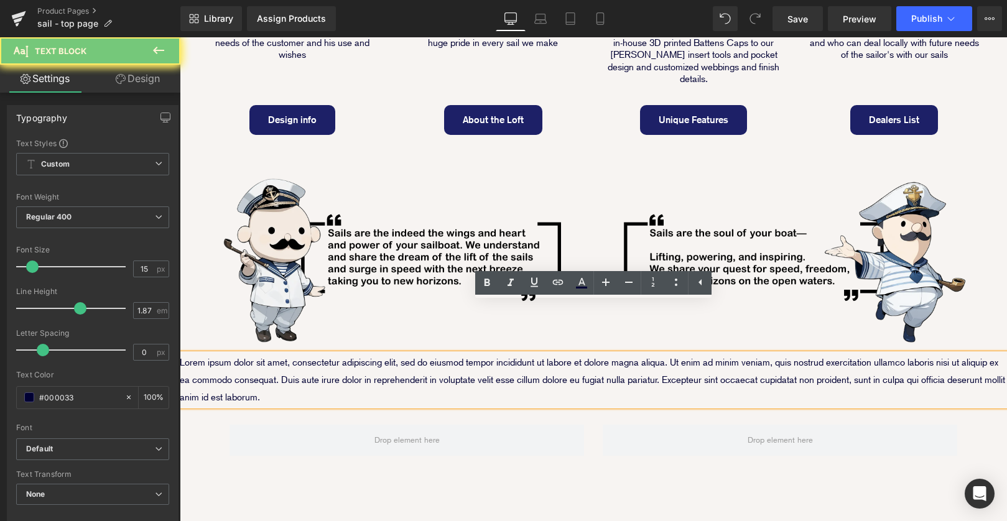
click at [416, 354] on p "Lorem ipsum dolor sit amet, consectetur adipiscing elit, sed do eiusmod tempor …" at bounding box center [594, 380] width 828 height 52
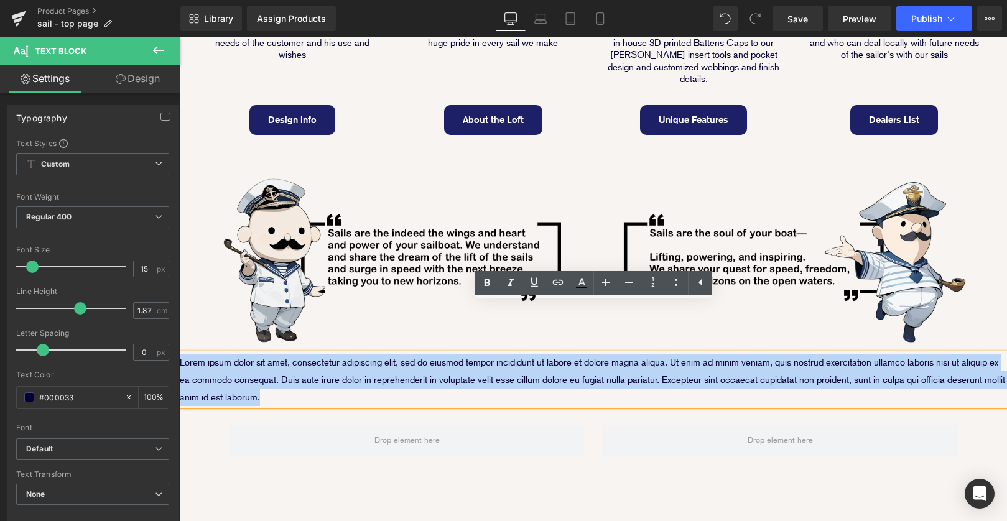
drag, startPoint x: 286, startPoint y: 348, endPoint x: 356, endPoint y: 338, distance: 71.0
click at [180, 301] on html "Sailing Gear Canvas Sails Rope / Rigging About Robship Resources Where to Buy J…" at bounding box center [594, 281] width 828 height 1420
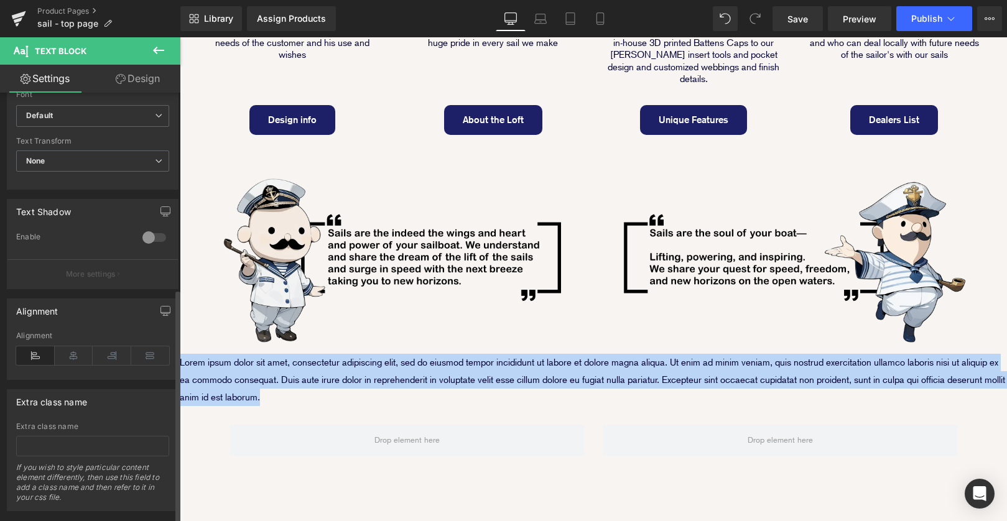
scroll to position [359, 0]
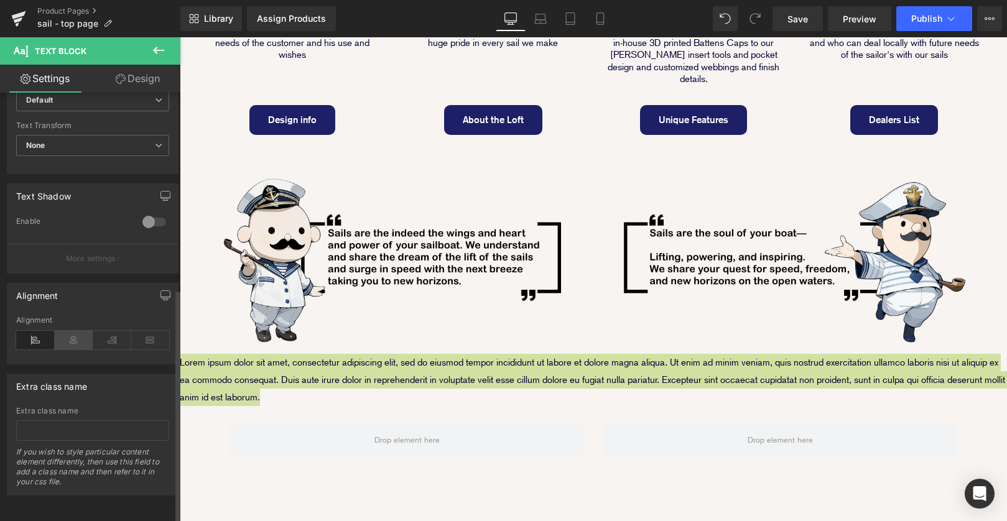
click at [73, 331] on icon at bounding box center [74, 340] width 39 height 19
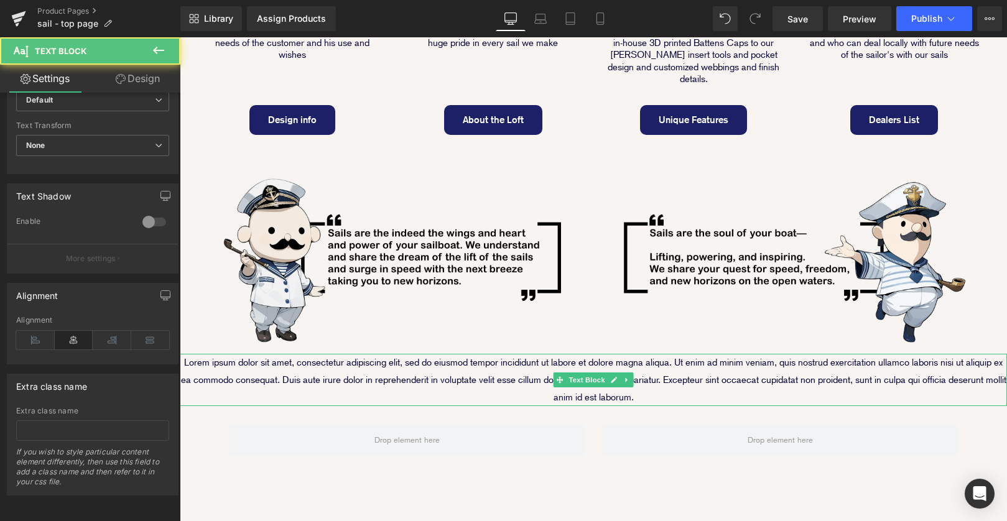
click at [638, 354] on p "Lorem ipsum dolor sit amet, consectetur adipiscing elit, sed do eiusmod tempor …" at bounding box center [594, 380] width 828 height 52
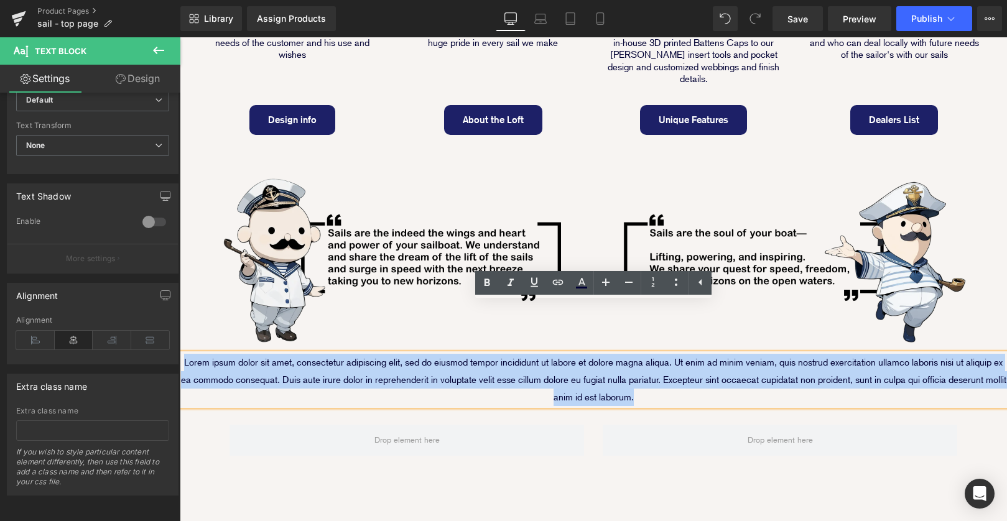
drag, startPoint x: 646, startPoint y: 347, endPoint x: 183, endPoint y: 312, distance: 464.3
click at [183, 354] on p "Lorem ipsum dolor sit amet, consectetur adipiscing elit, sed do eiusmod tempor …" at bounding box center [594, 380] width 828 height 52
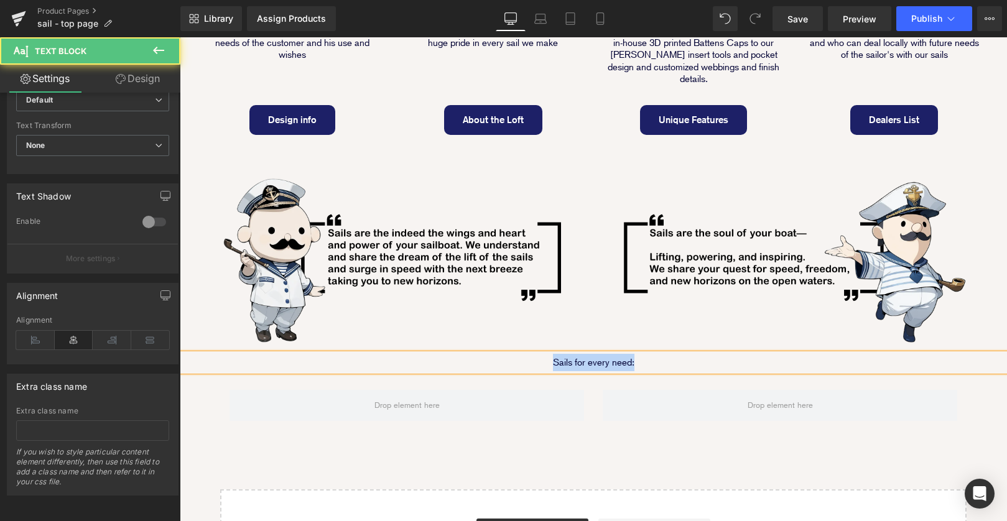
drag, startPoint x: 536, startPoint y: 311, endPoint x: 682, endPoint y: 308, distance: 146.3
click at [684, 354] on p "Sails for every need:" at bounding box center [594, 362] width 828 height 17
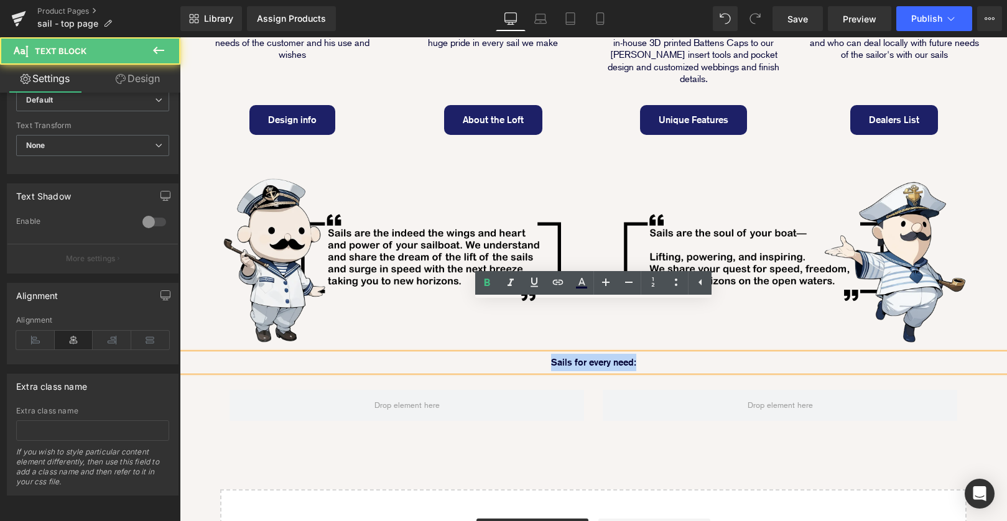
drag, startPoint x: 535, startPoint y: 308, endPoint x: 709, endPoint y: 308, distance: 174.9
click at [708, 354] on p "Sails for every need:" at bounding box center [594, 362] width 828 height 17
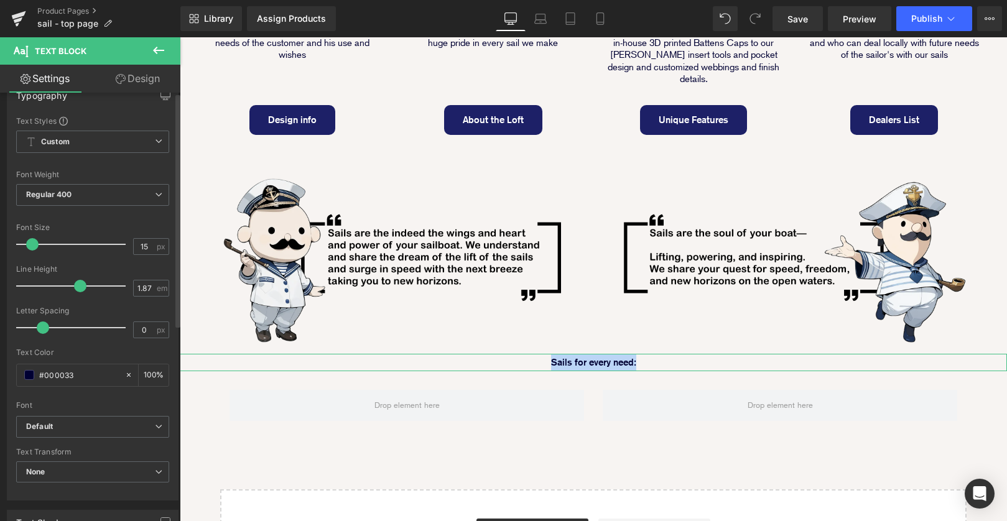
scroll to position [0, 0]
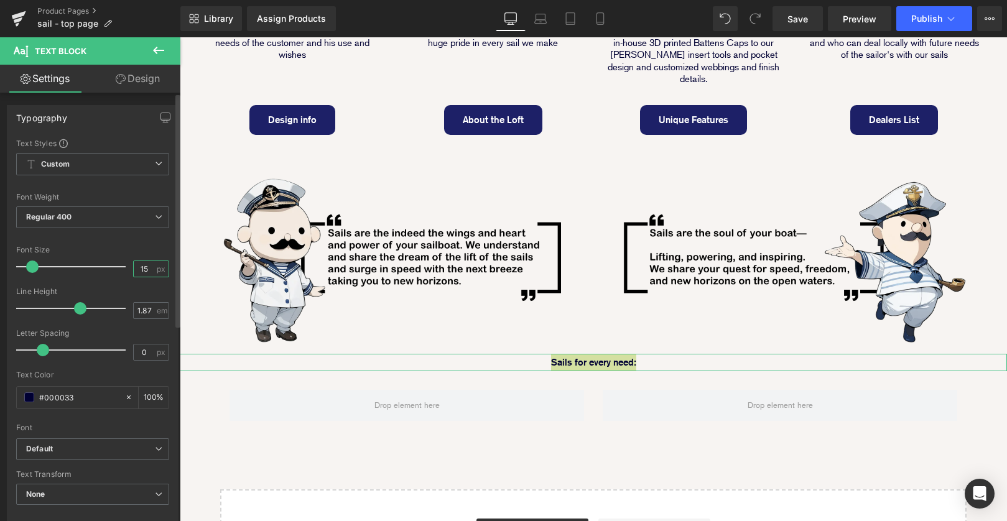
click at [145, 267] on input "15" at bounding box center [145, 269] width 22 height 16
type input "1"
type input "36"
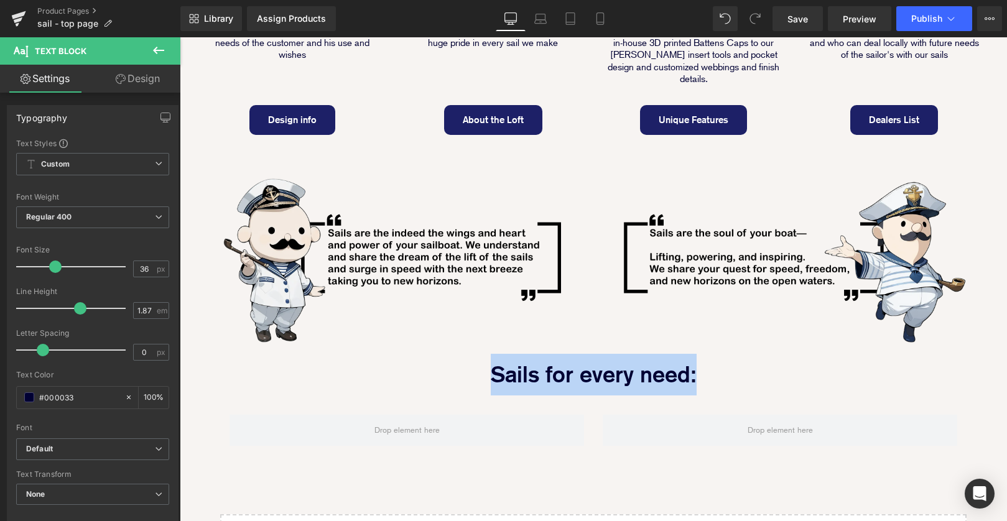
click at [607, 256] on div "Image" at bounding box center [794, 251] width 401 height 194
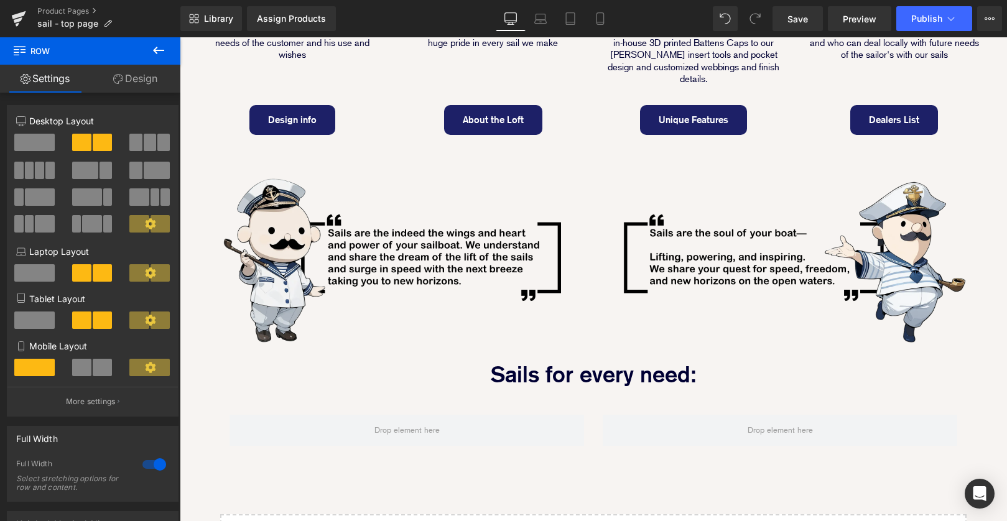
click at [180, 37] on div at bounding box center [180, 37] width 0 height 0
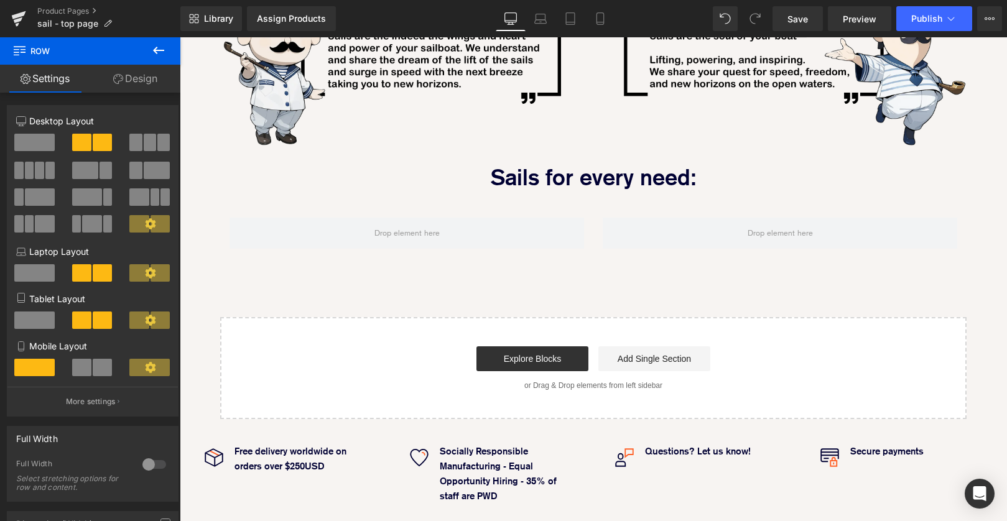
scroll to position [627, 0]
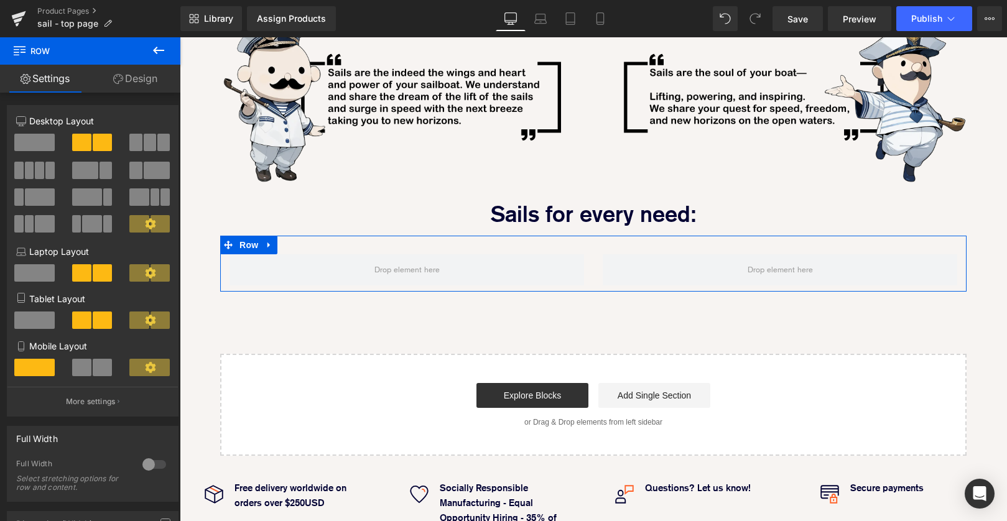
click at [590, 255] on div at bounding box center [406, 270] width 373 height 31
drag, startPoint x: 148, startPoint y: 138, endPoint x: 152, endPoint y: 177, distance: 39.4
click at [148, 138] on span at bounding box center [150, 142] width 12 height 17
click at [151, 80] on link "Design" at bounding box center [135, 79] width 90 height 28
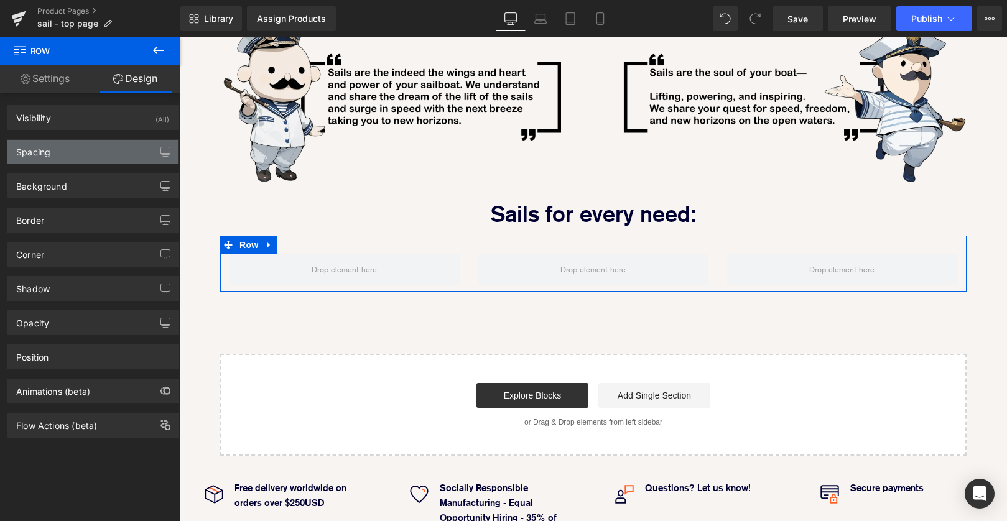
click at [105, 147] on div "Spacing" at bounding box center [92, 152] width 171 height 24
type input "0"
type input "30"
type input "0"
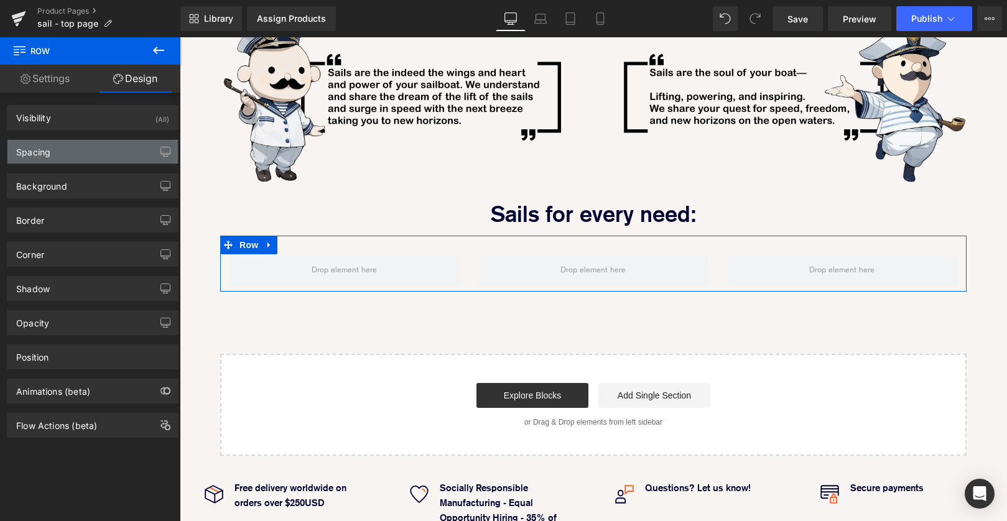
type input "10"
type input "0"
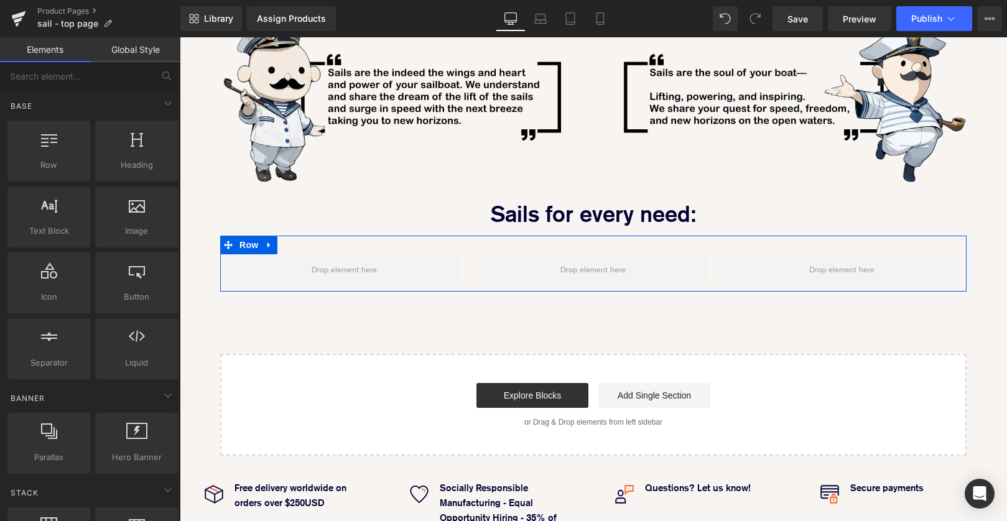
click at [468, 236] on div at bounding box center [593, 245] width 747 height 19
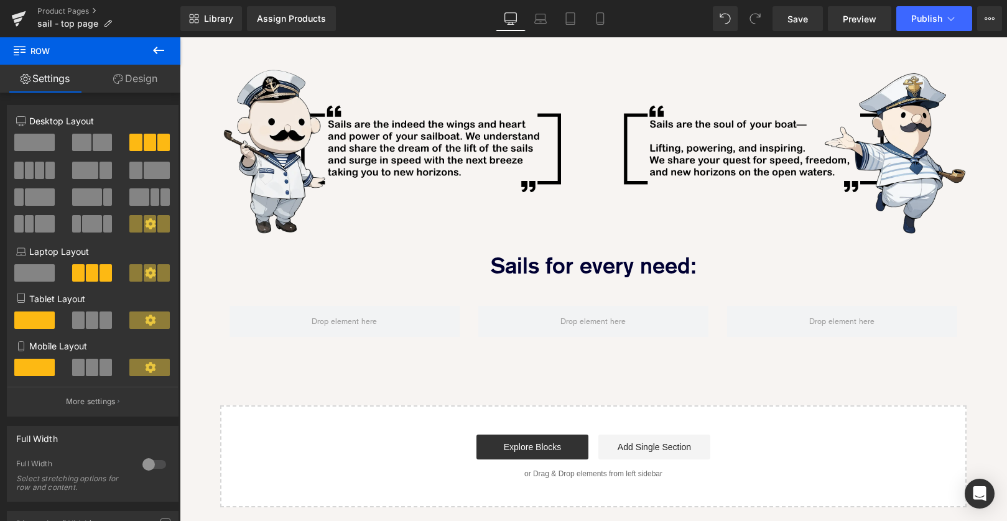
scroll to position [579, 0]
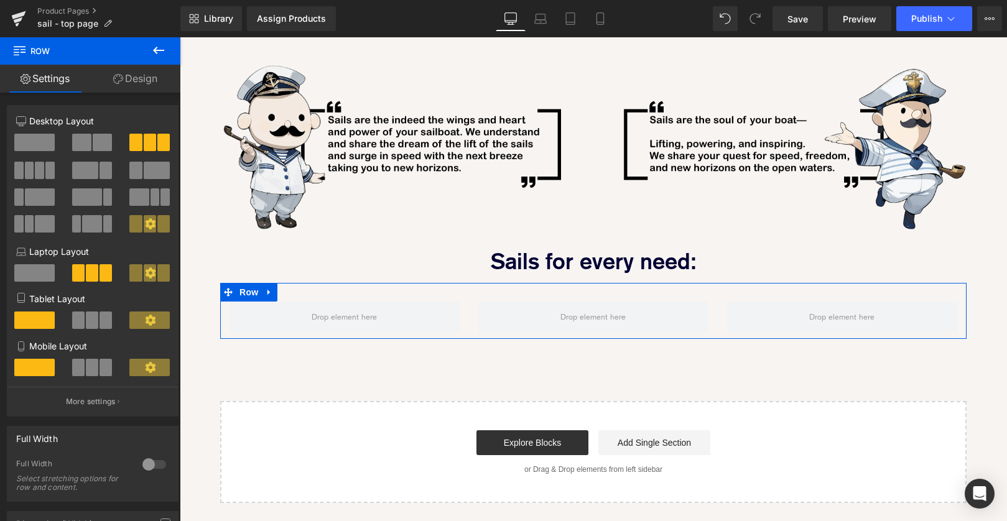
click at [470, 302] on div at bounding box center [593, 317] width 249 height 31
click at [67, 77] on link "Settings" at bounding box center [45, 79] width 90 height 28
click at [142, 472] on div at bounding box center [154, 465] width 30 height 20
click at [139, 82] on link "Design" at bounding box center [135, 79] width 90 height 28
click at [0, 0] on div "Spacing" at bounding box center [0, 0] width 0 height 0
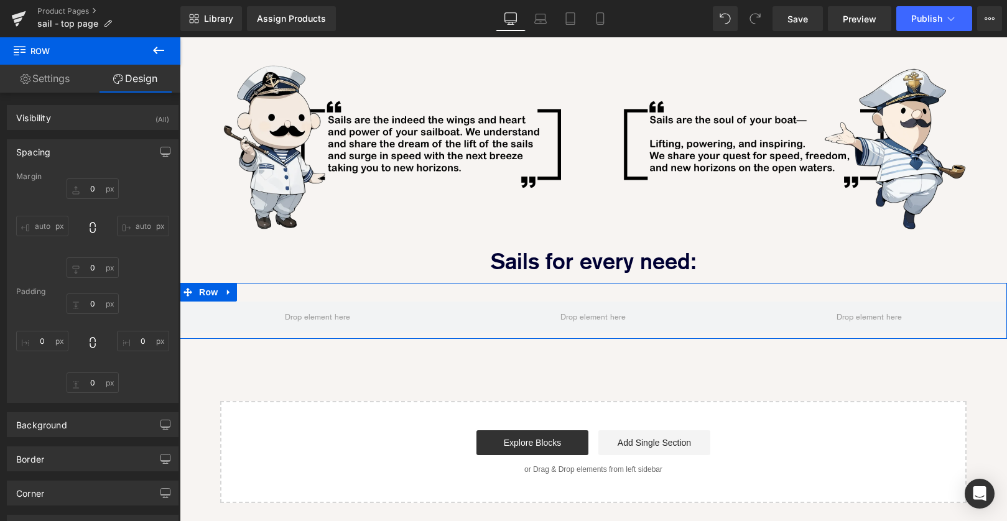
type input "0"
type input "30"
type input "0"
type input "10"
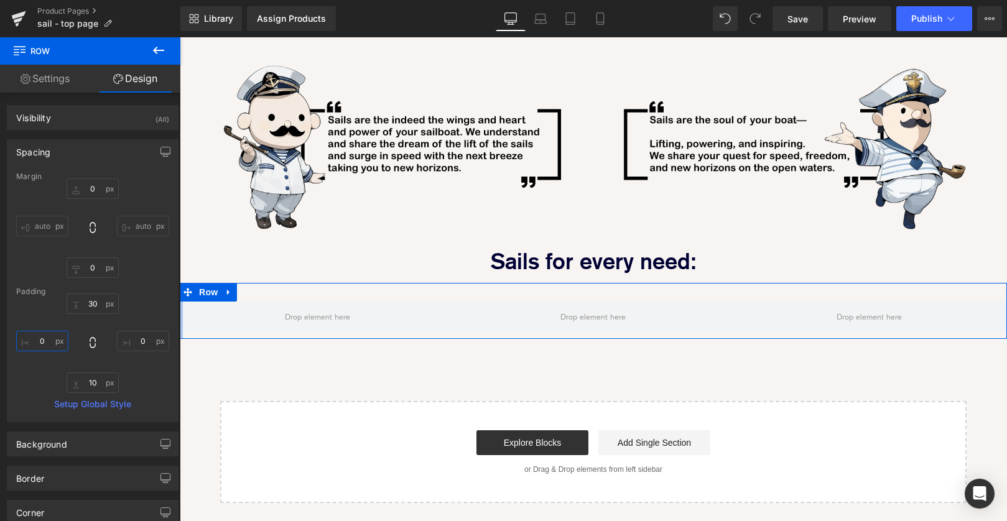
click at [37, 340] on input "0" at bounding box center [42, 341] width 52 height 21
type input "2"
click at [135, 344] on input "0" at bounding box center [143, 341] width 52 height 21
type input "20"
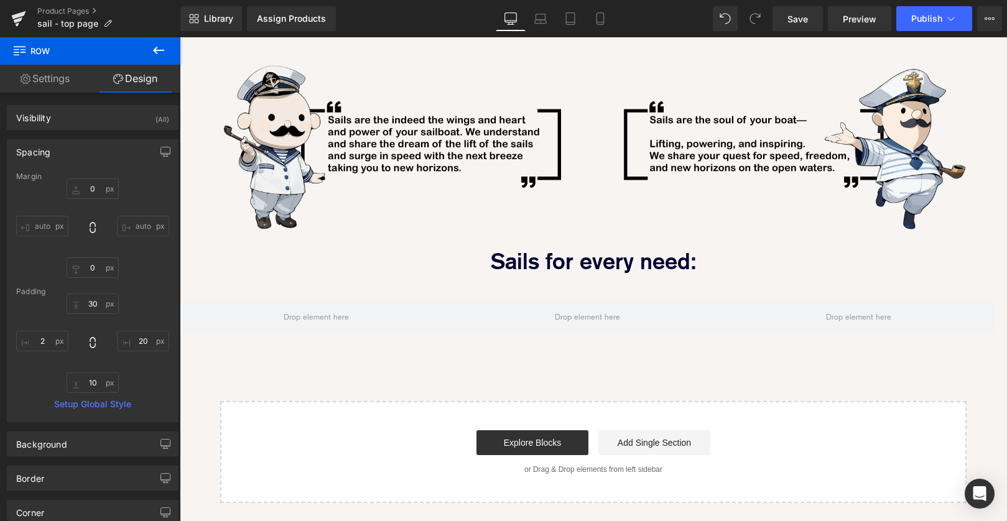
click at [579, 297] on div "Image Every Sail is Designed in-house with high end software and specified in h…" at bounding box center [594, 52] width 828 height 902
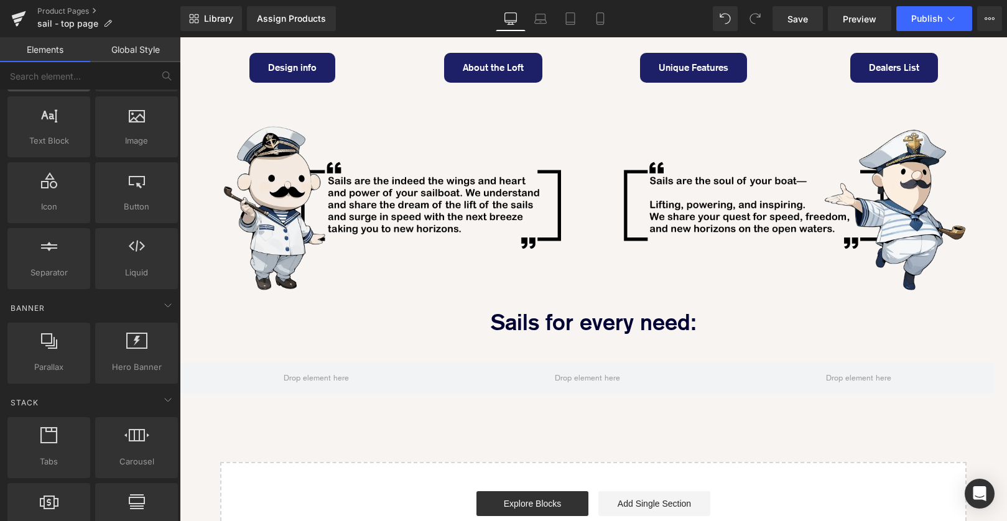
scroll to position [55, 0]
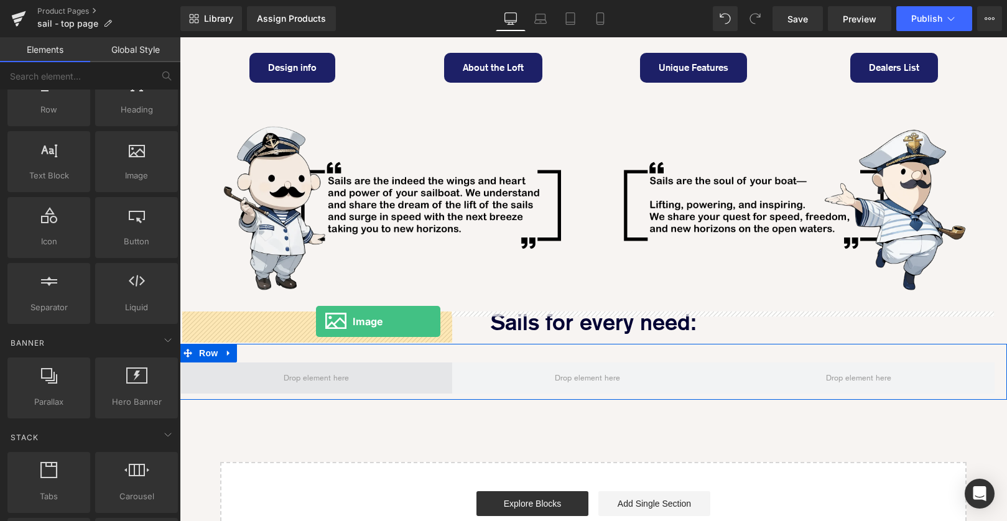
drag, startPoint x: 301, startPoint y: 208, endPoint x: 316, endPoint y: 322, distance: 114.2
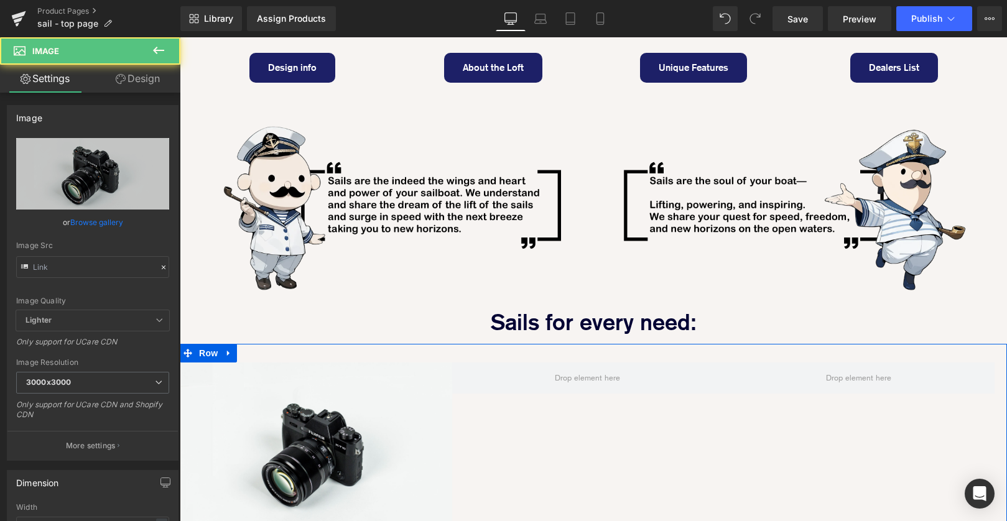
type input "//[DOMAIN_NAME][URL]"
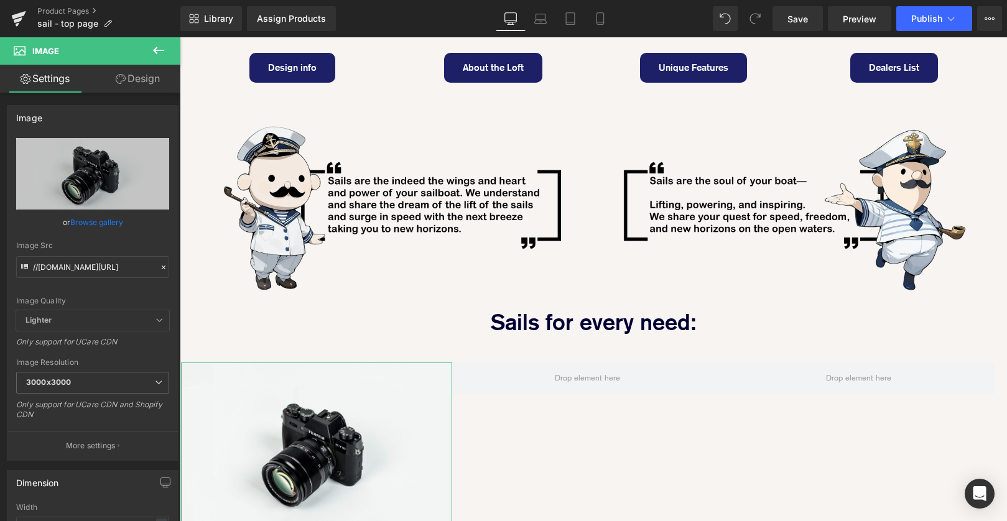
click at [139, 88] on link "Design" at bounding box center [138, 79] width 90 height 28
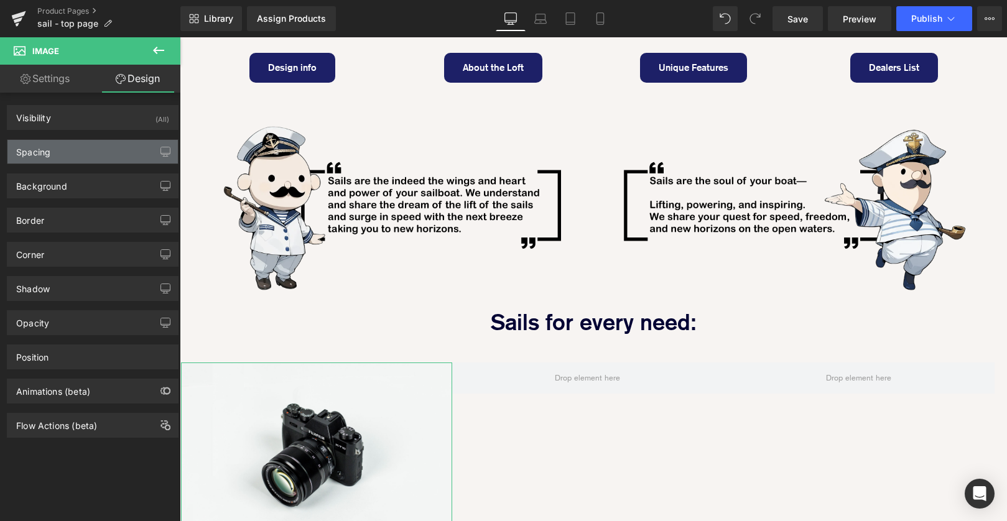
click at [92, 150] on div "Spacing" at bounding box center [92, 152] width 171 height 24
type input "0"
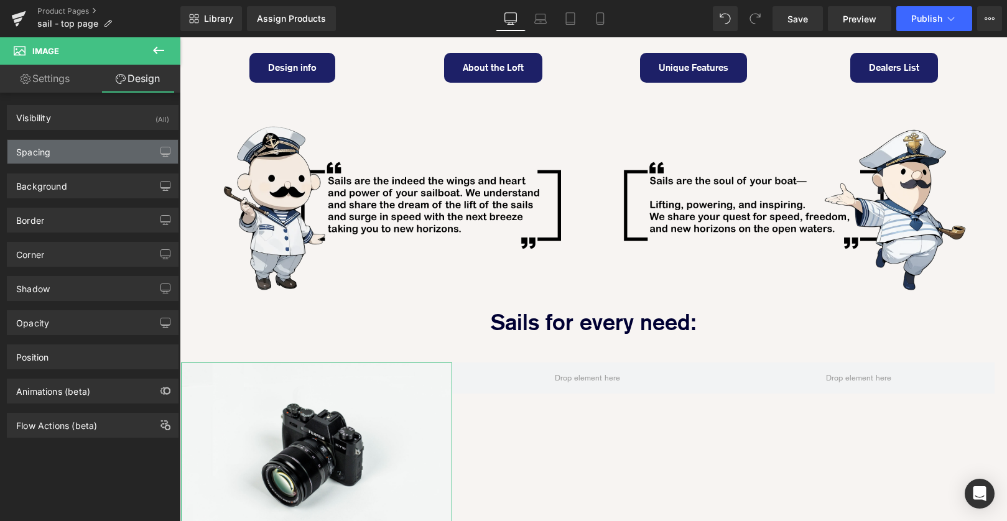
type input "0"
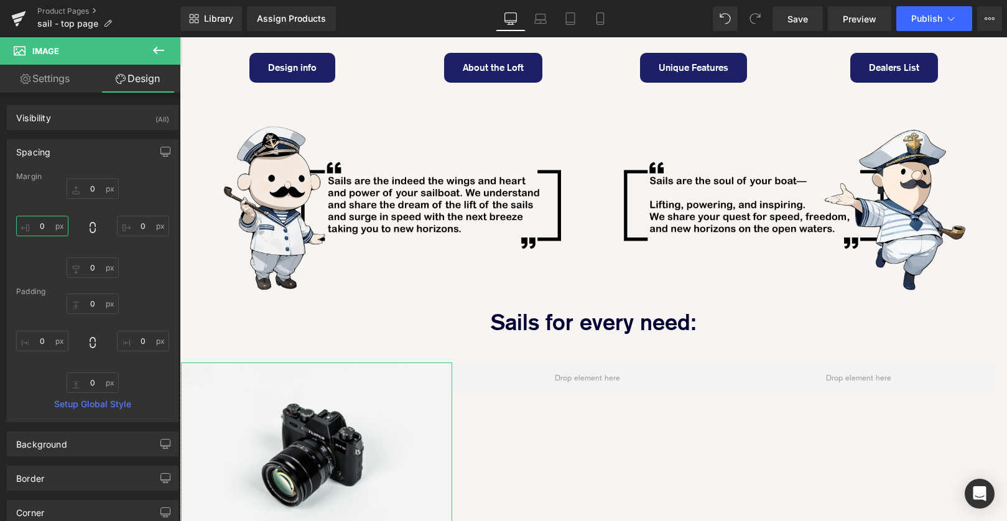
click at [40, 223] on input "0" at bounding box center [42, 226] width 52 height 21
type input "0"
type input "4"
click at [149, 223] on input "0" at bounding box center [143, 226] width 52 height 21
type input "4"
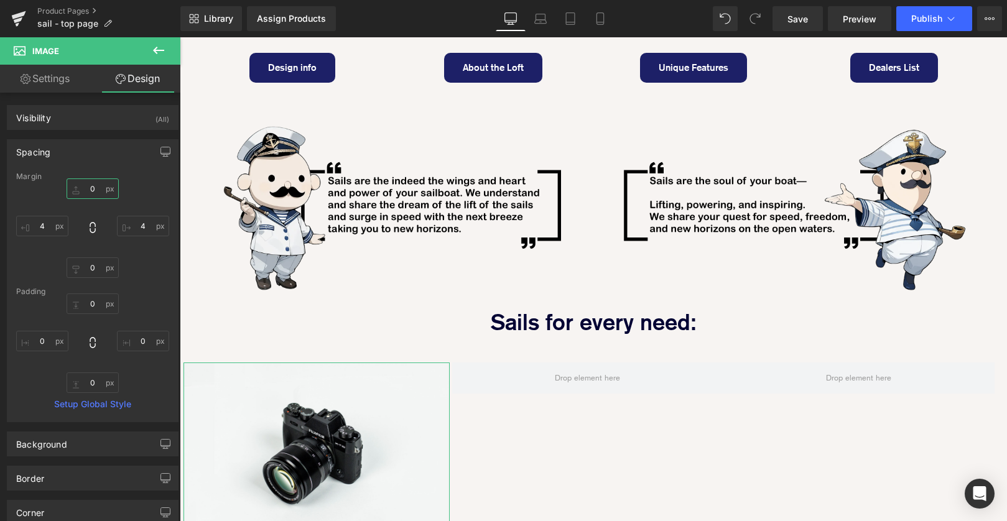
click at [89, 187] on input "0" at bounding box center [93, 189] width 52 height 21
type input "20"
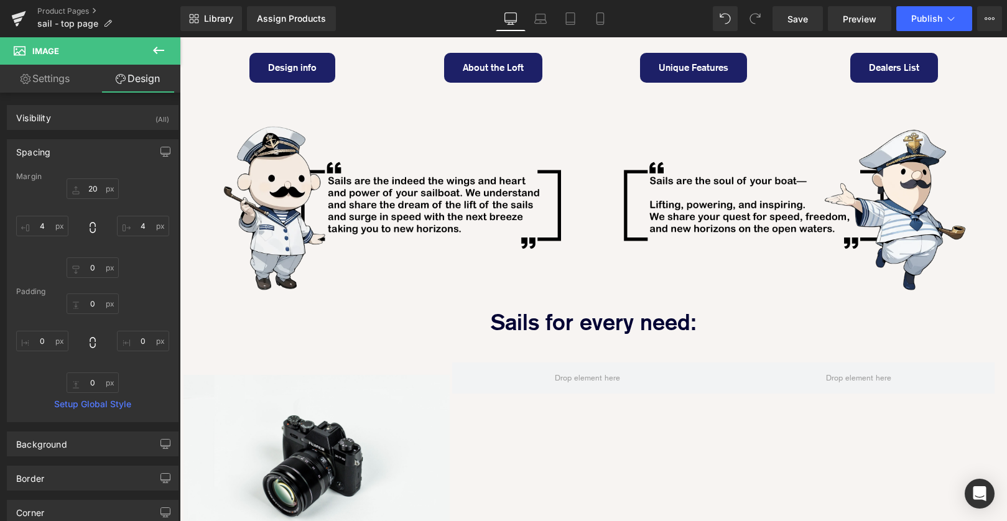
click at [515, 385] on div "Image Row" at bounding box center [594, 451] width 828 height 214
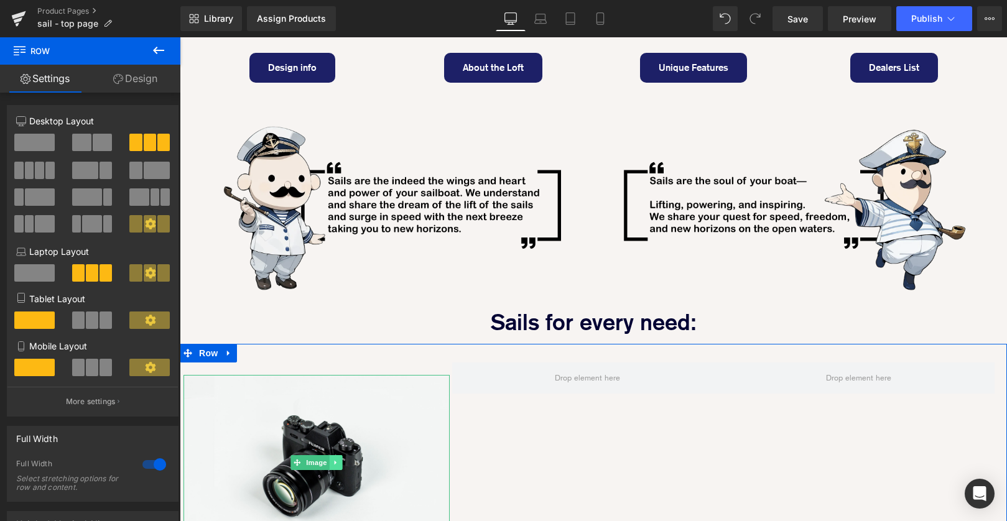
click at [335, 459] on icon at bounding box center [336, 462] width 7 height 7
click at [335, 456] on link at bounding box center [329, 463] width 13 height 15
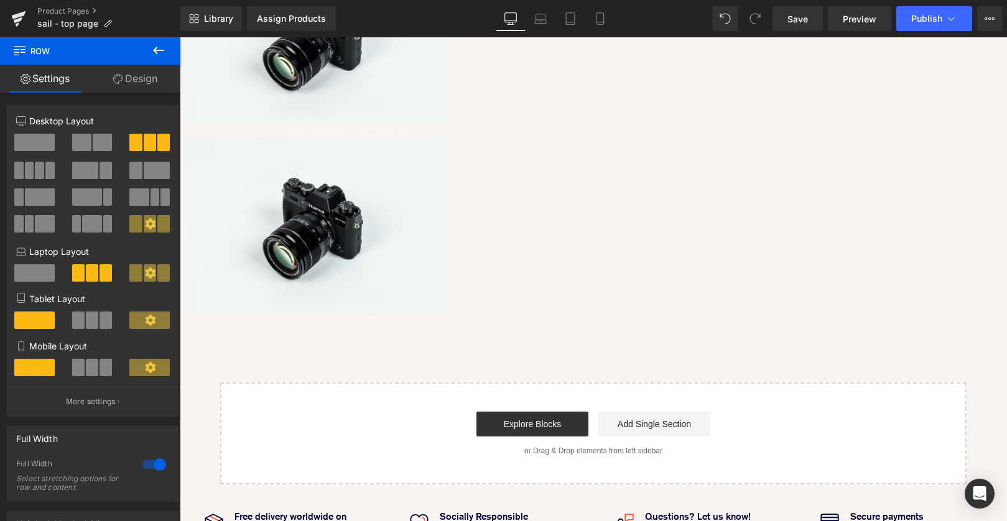
scroll to position [708, 0]
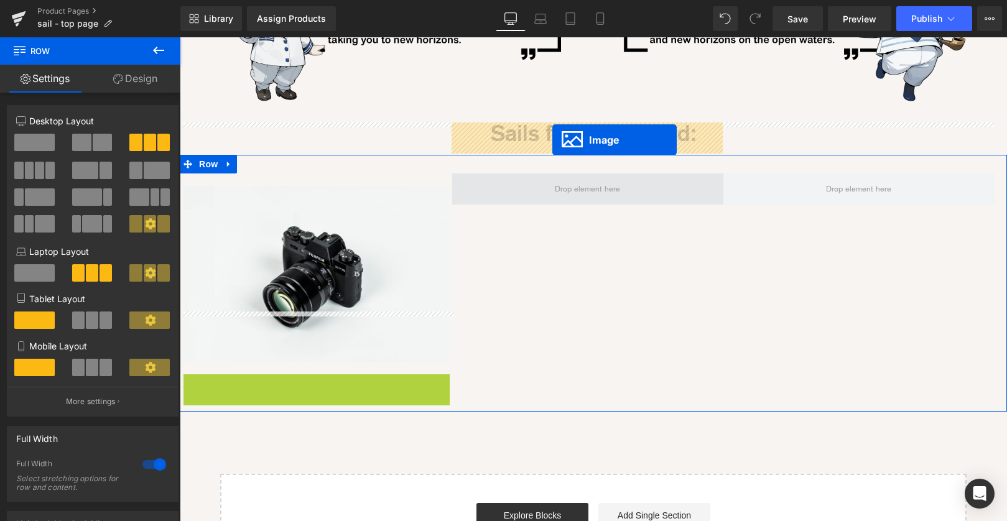
drag, startPoint x: 309, startPoint y: 415, endPoint x: 553, endPoint y: 140, distance: 367.2
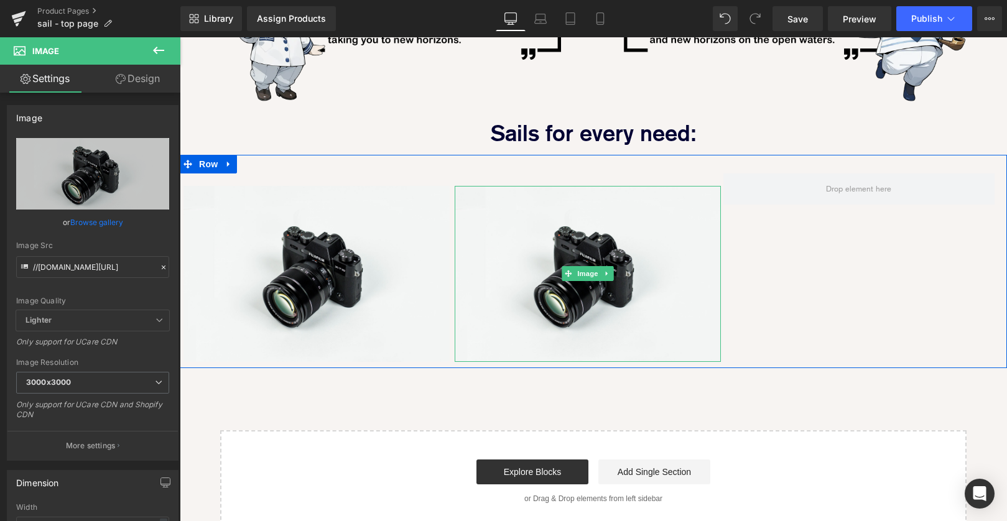
click at [610, 270] on icon at bounding box center [607, 273] width 7 height 7
click at [599, 271] on icon at bounding box center [600, 274] width 7 height 7
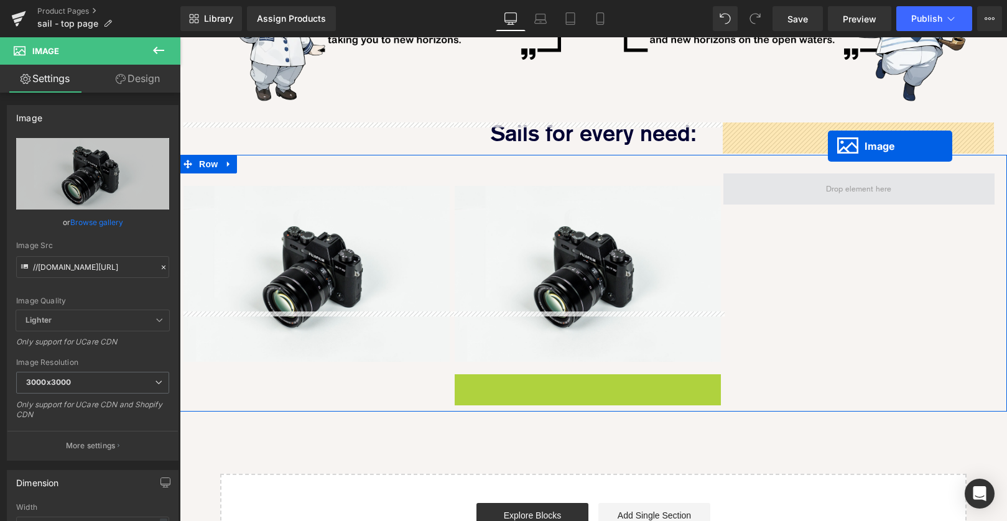
drag, startPoint x: 565, startPoint y: 413, endPoint x: 828, endPoint y: 146, distance: 374.9
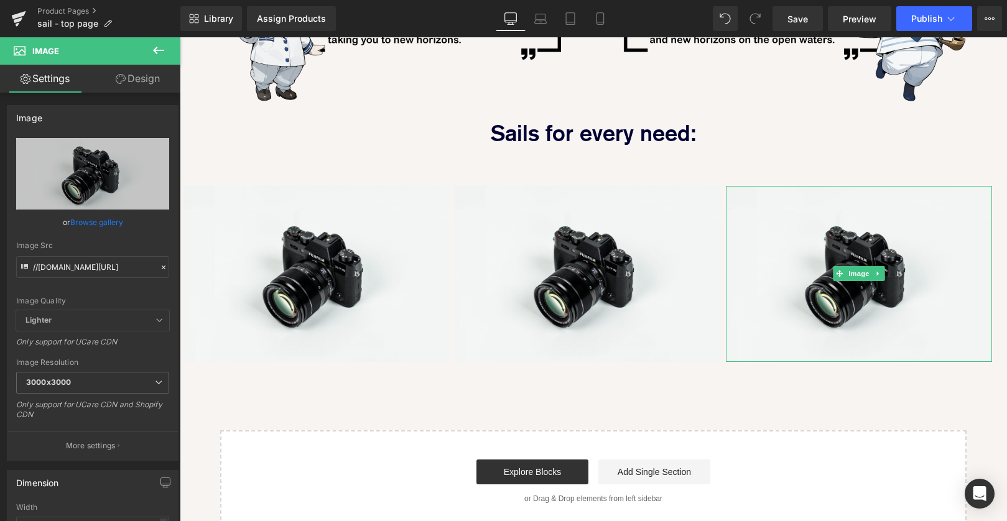
click at [437, 337] on div "Image Every Sail is Designed in-house with high end software and specified in h…" at bounding box center [594, 3] width 828 height 1060
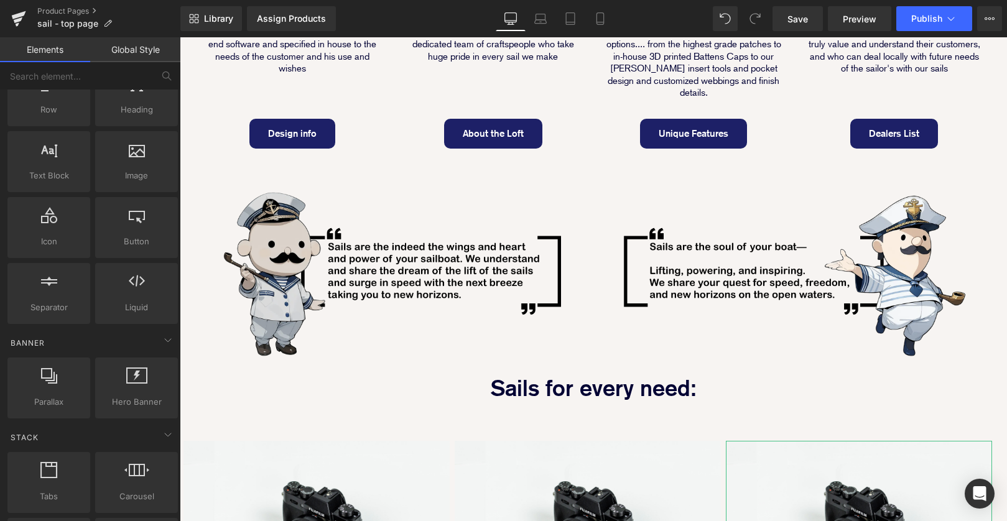
scroll to position [477, 0]
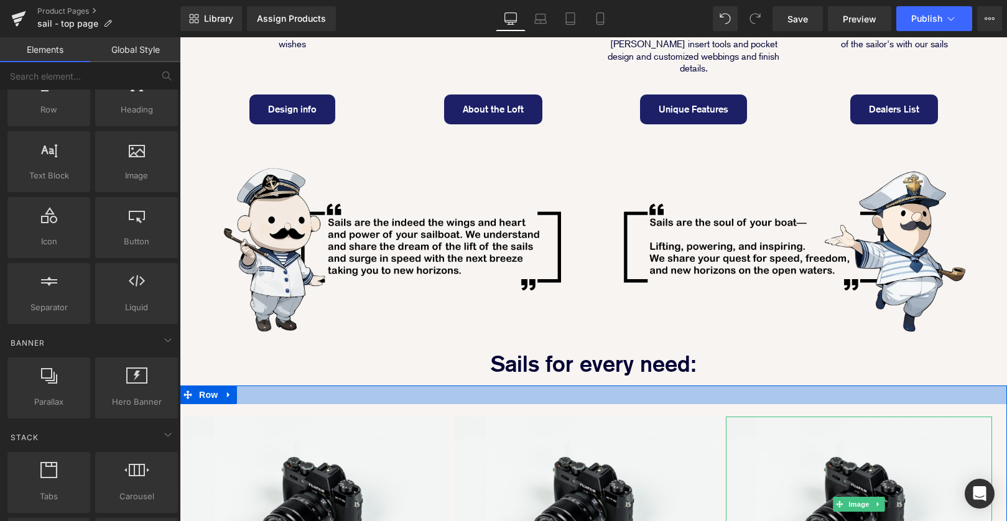
click at [445, 386] on div at bounding box center [594, 395] width 828 height 19
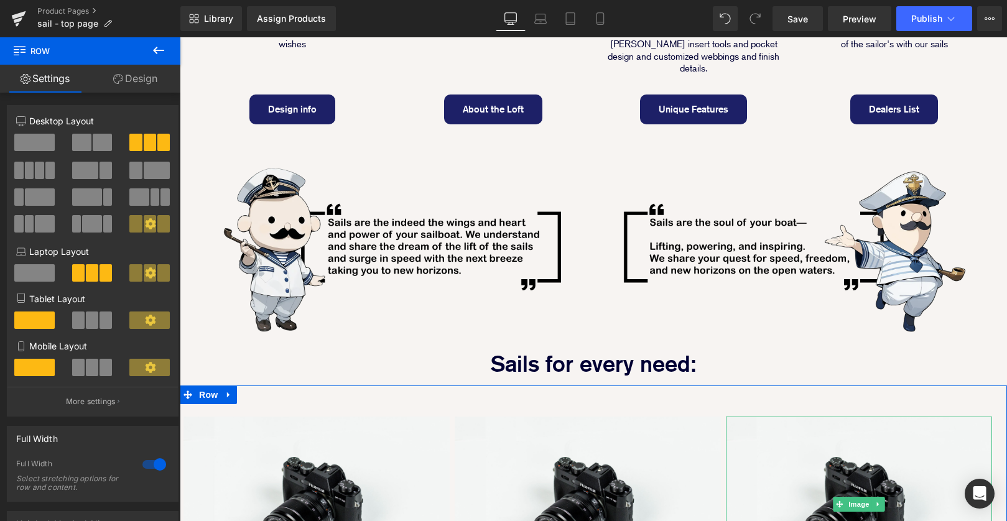
click at [143, 67] on link "Design" at bounding box center [135, 79] width 90 height 28
click at [0, 0] on div "Spacing" at bounding box center [0, 0] width 0 height 0
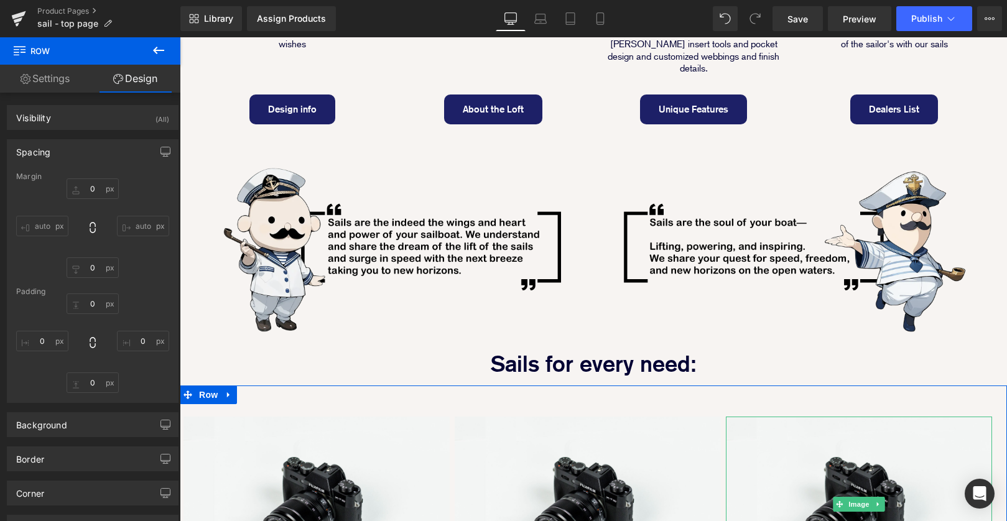
type input "0"
type input "30"
type input "20"
type input "10"
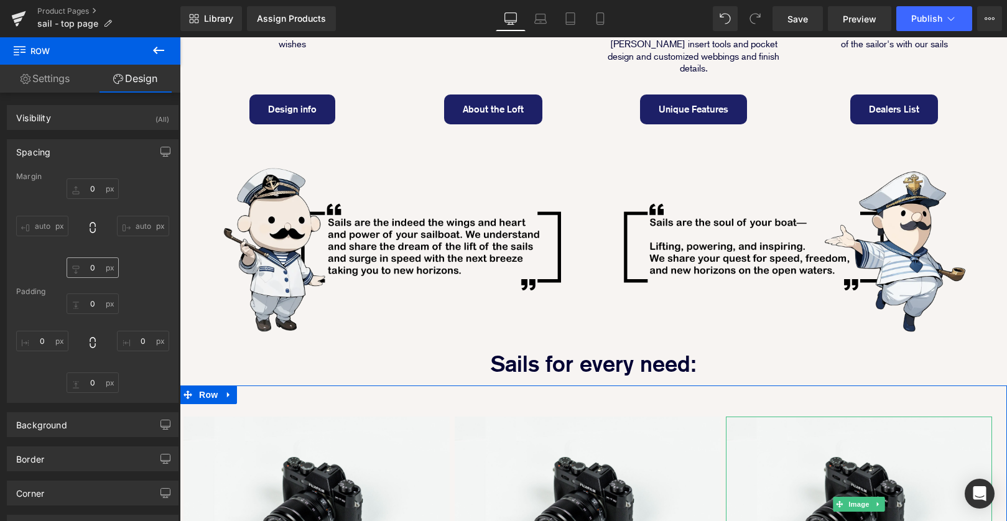
type input "2"
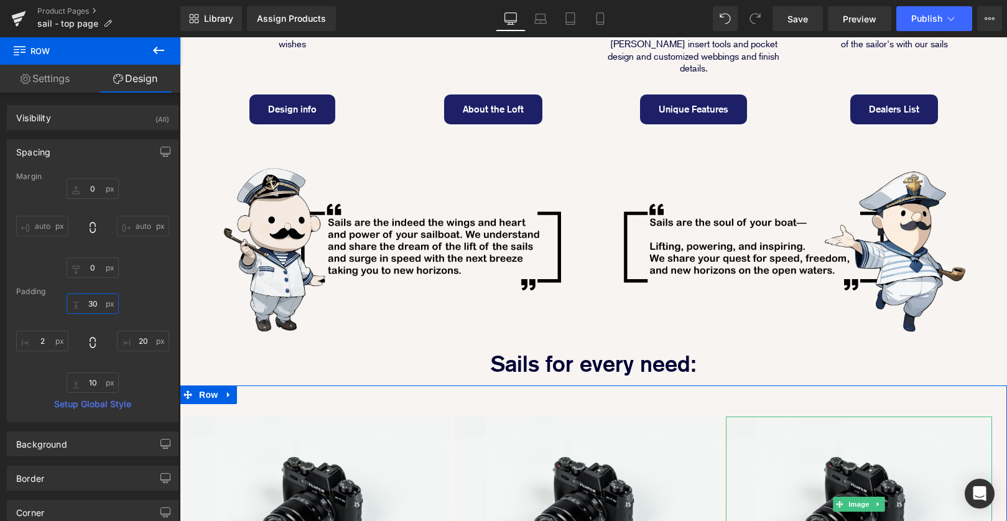
click at [88, 300] on input "30" at bounding box center [93, 304] width 52 height 21
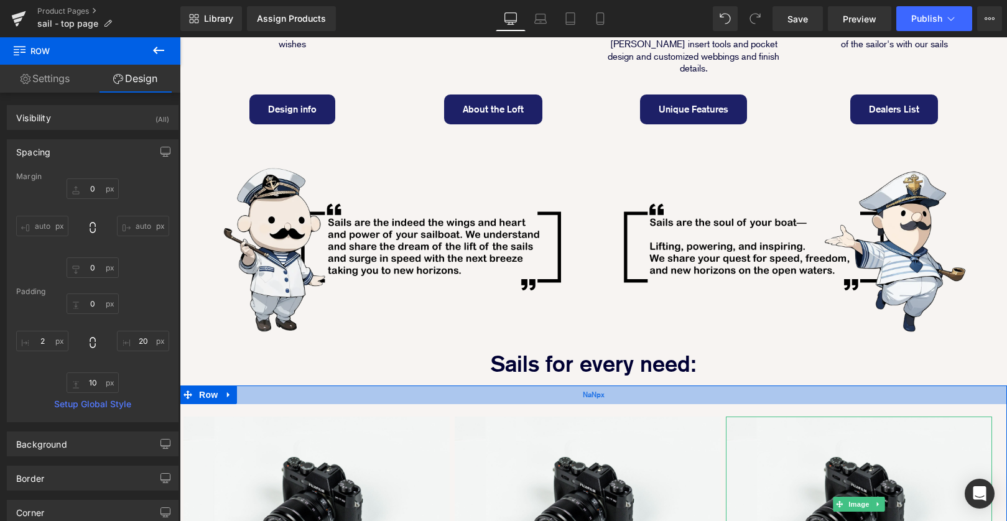
click at [363, 386] on div "NaNpx" at bounding box center [594, 395] width 828 height 19
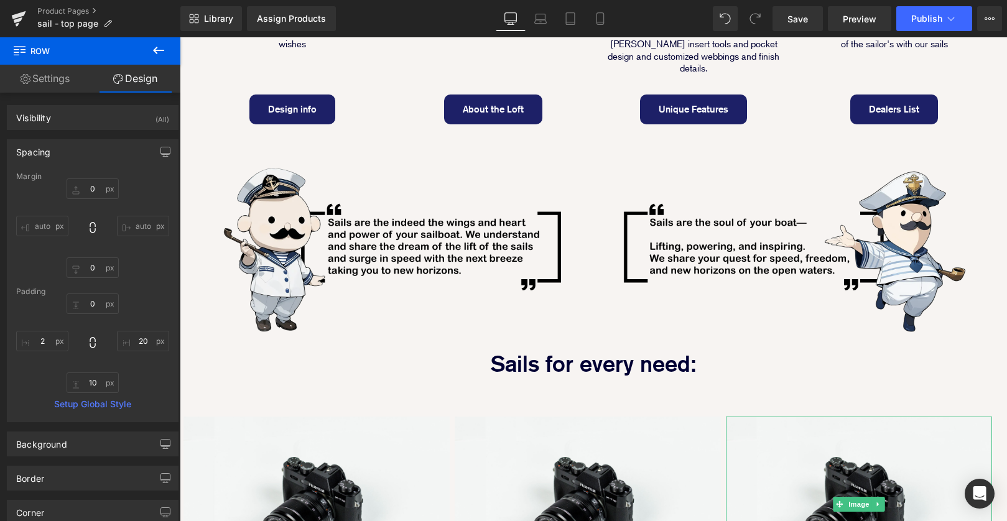
click at [363, 288] on div "Image Image Row" at bounding box center [594, 233] width 828 height 219
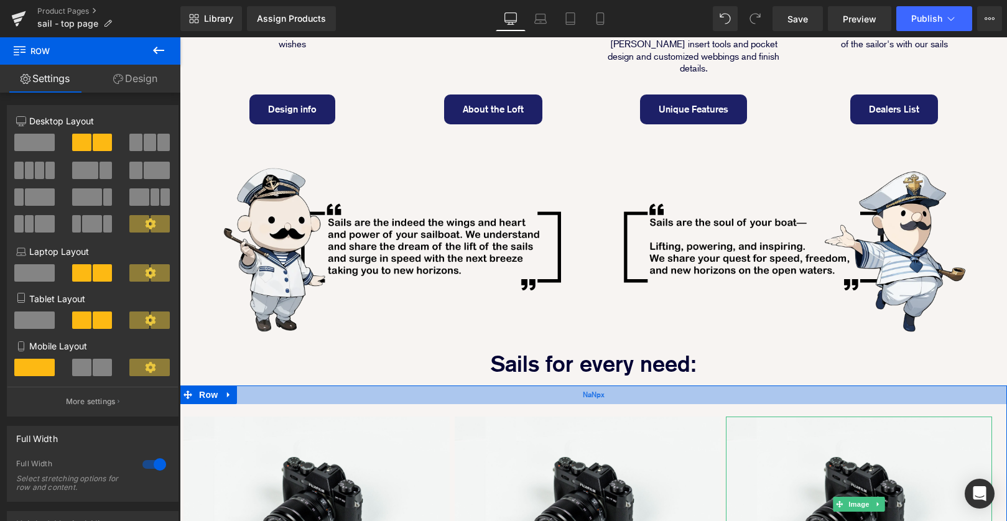
click at [421, 386] on div "NaNpx" at bounding box center [594, 395] width 828 height 19
drag, startPoint x: 449, startPoint y: 348, endPoint x: 208, endPoint y: 286, distance: 248.0
click at [449, 386] on div "NaNpx" at bounding box center [594, 395] width 828 height 19
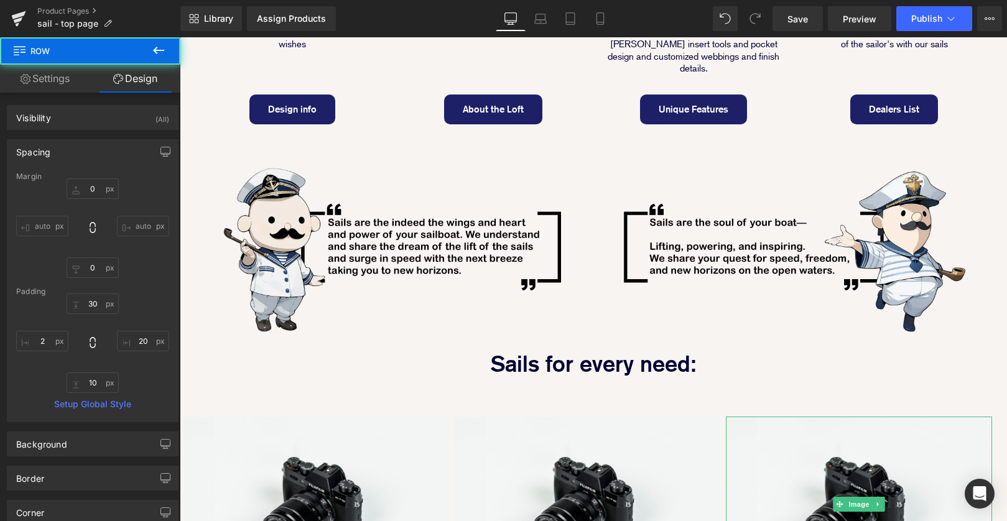
click at [395, 386] on div "Image Image Image Row" at bounding box center [594, 493] width 828 height 214
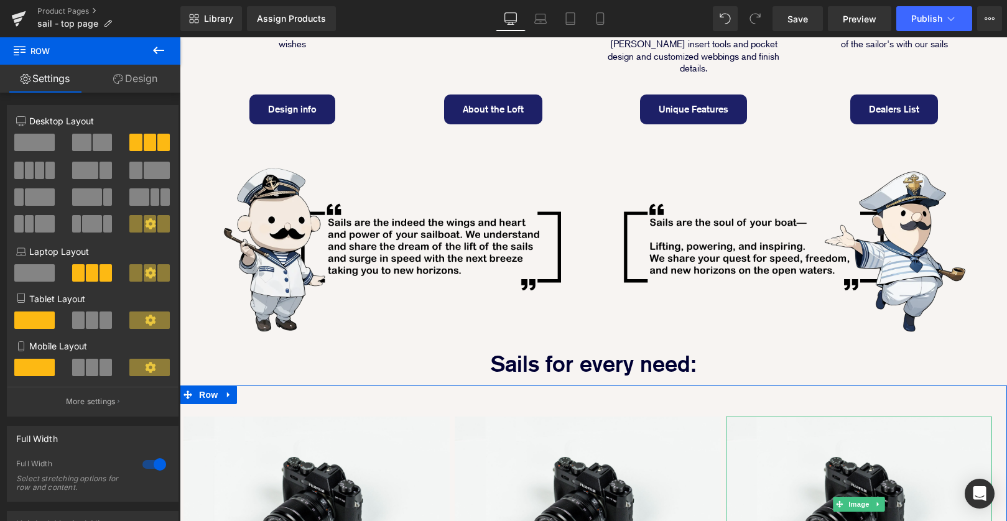
click at [150, 86] on link "Design" at bounding box center [135, 79] width 90 height 28
click at [0, 0] on div "Background" at bounding box center [0, 0] width 0 height 0
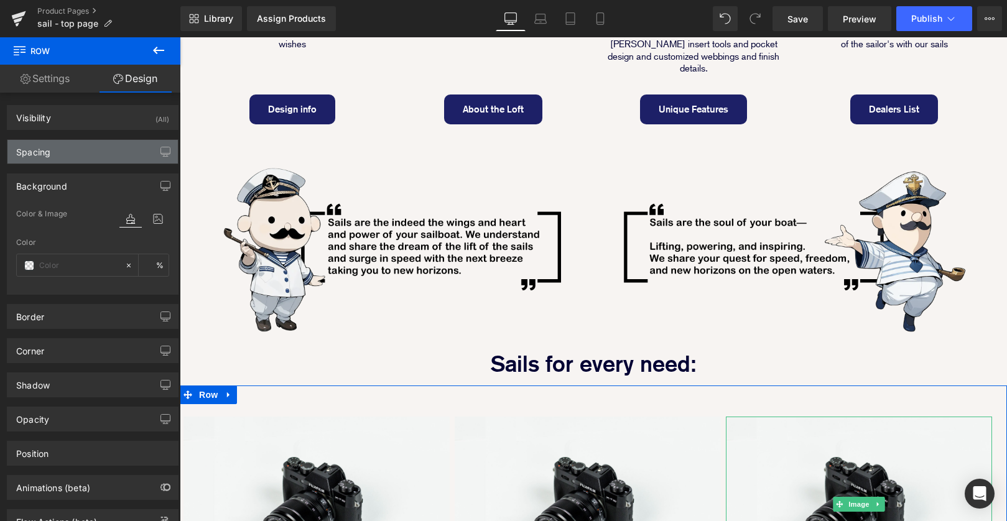
click at [123, 162] on div "Spacing" at bounding box center [92, 152] width 171 height 24
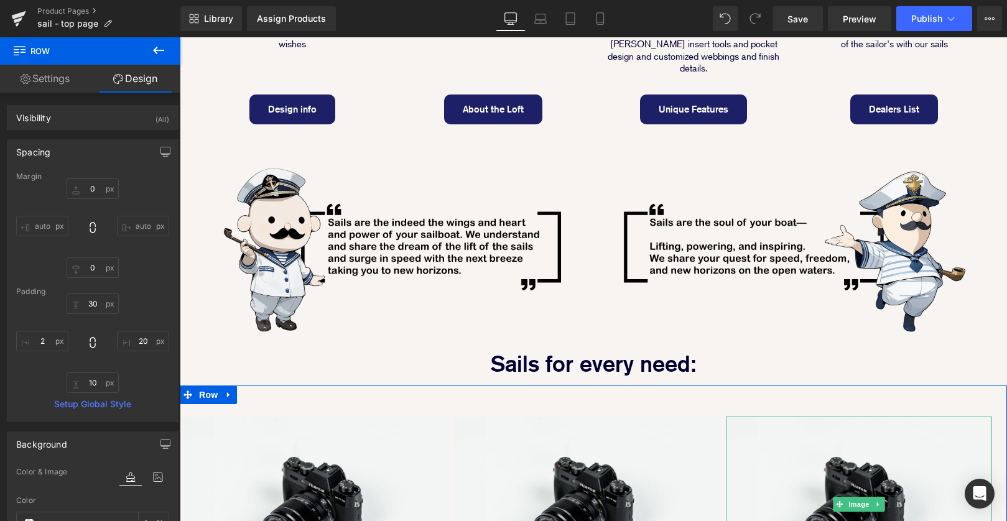
type input "0"
type input "30"
type input "20"
type input "10"
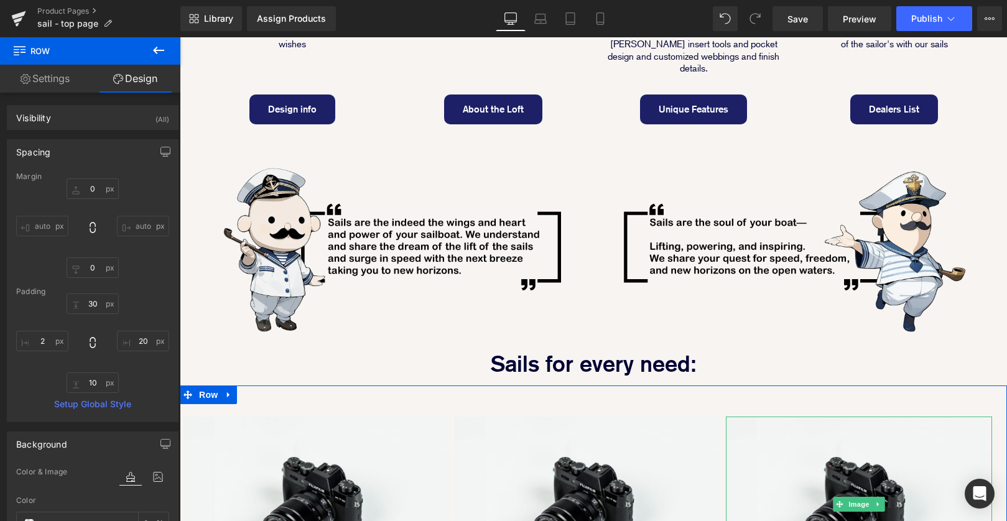
type input "2"
type input "transparent"
type input "0"
click at [88, 302] on input "30" at bounding box center [93, 304] width 52 height 21
type input "0"
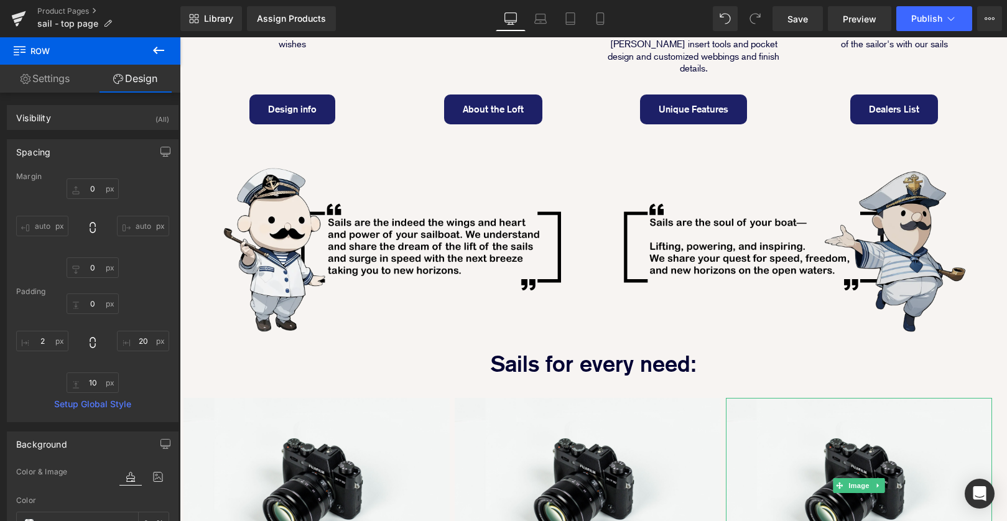
click at [870, 269] on img at bounding box center [794, 249] width 364 height 175
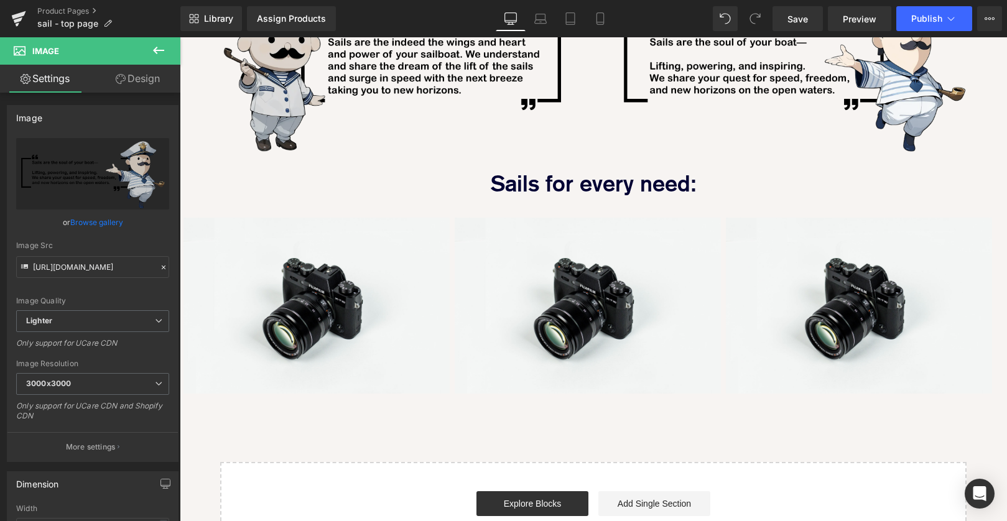
scroll to position [665, 0]
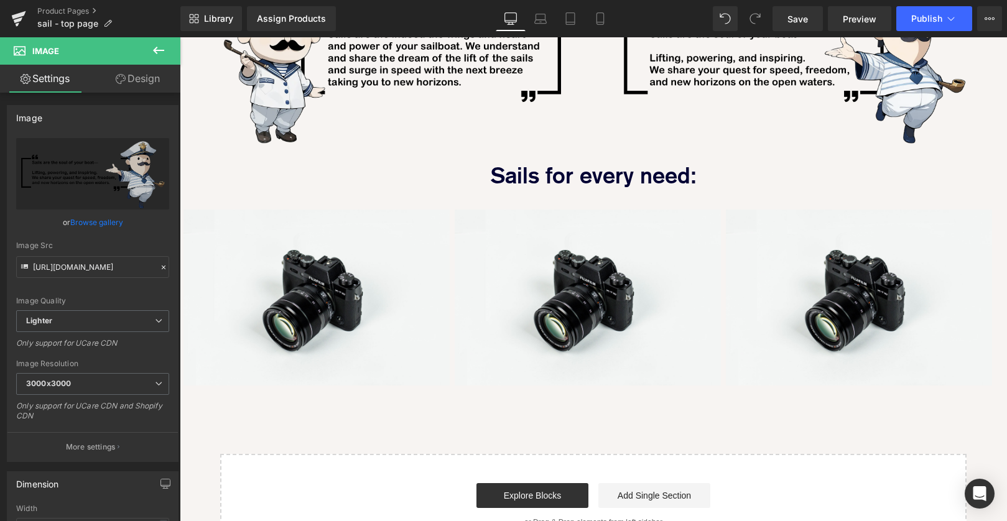
click at [157, 47] on icon at bounding box center [158, 50] width 15 height 15
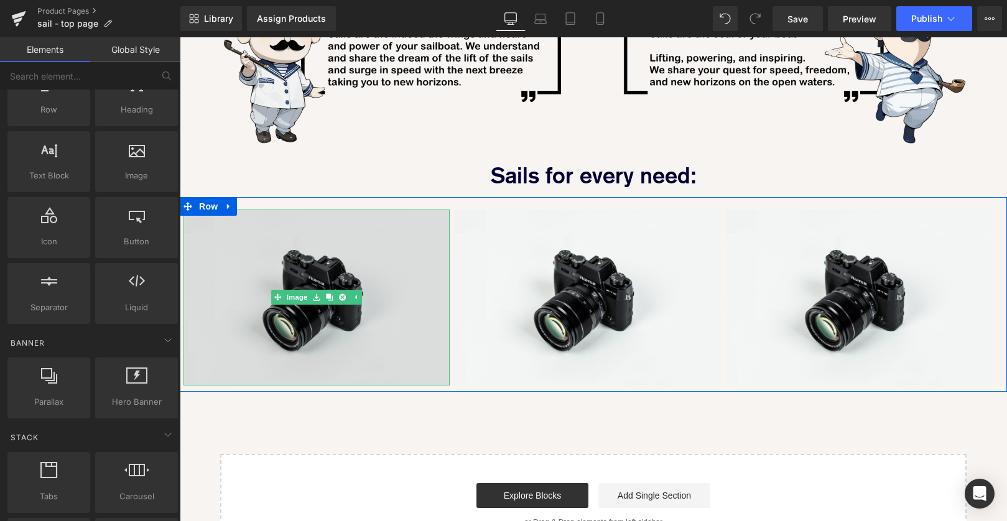
drag, startPoint x: 322, startPoint y: 261, endPoint x: 213, endPoint y: 205, distance: 122.2
click at [322, 261] on img at bounding box center [317, 298] width 266 height 177
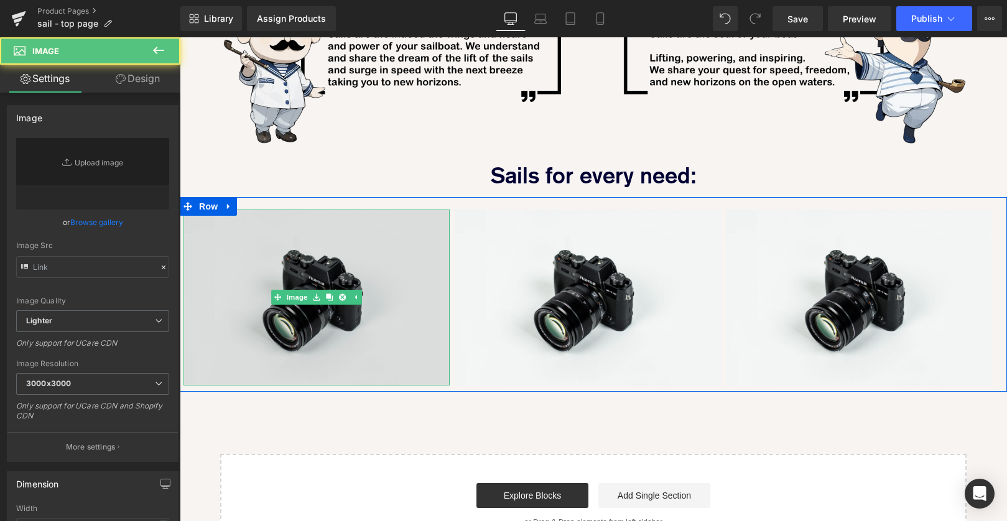
click at [304, 290] on span "Image" at bounding box center [297, 297] width 26 height 15
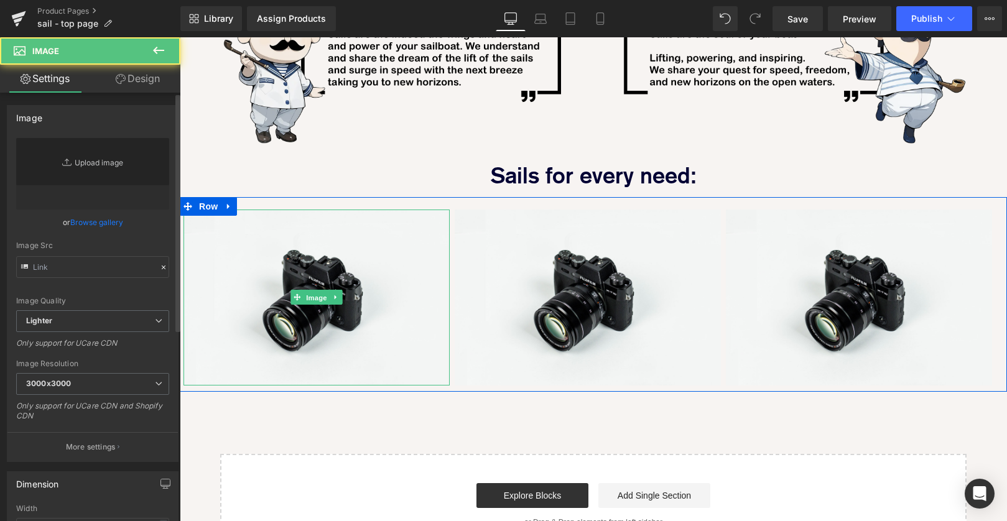
type input "//[DOMAIN_NAME][URL]"
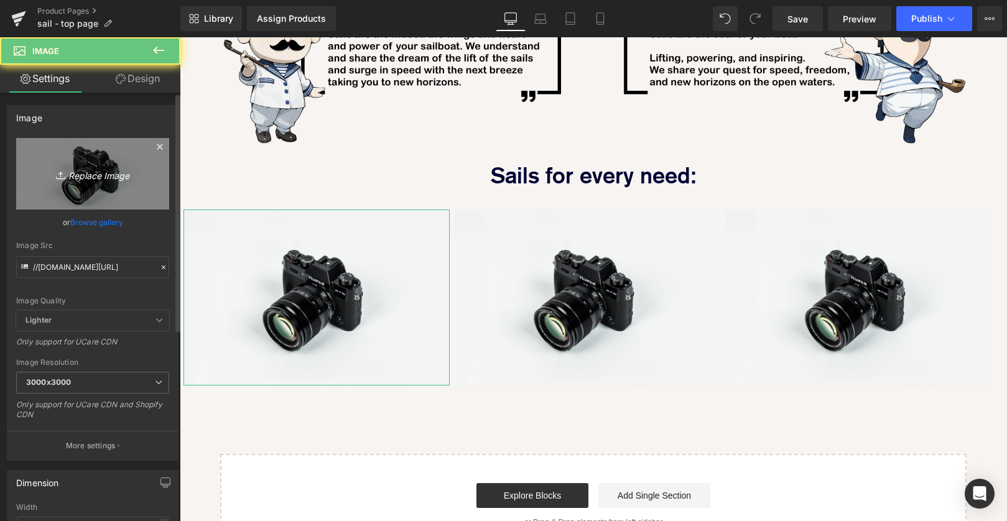
click at [117, 178] on icon "Replace Image" at bounding box center [93, 174] width 100 height 16
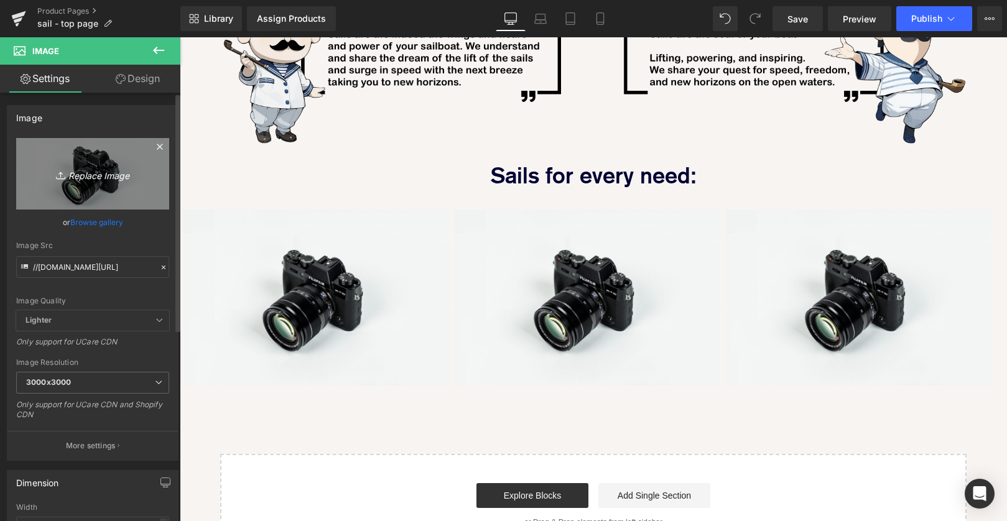
type input "C:\fakepath\1755506064158.jpg"
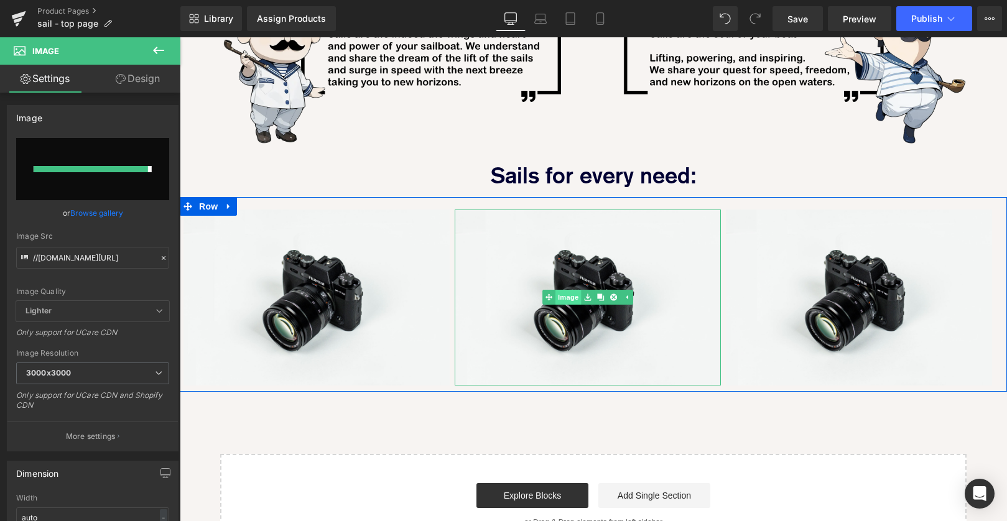
type input "https://ucarecdn.com/32dc979d-7cf4-4ecc-8f3c-42d8c87f710e/-/format/auto/-/previ…"
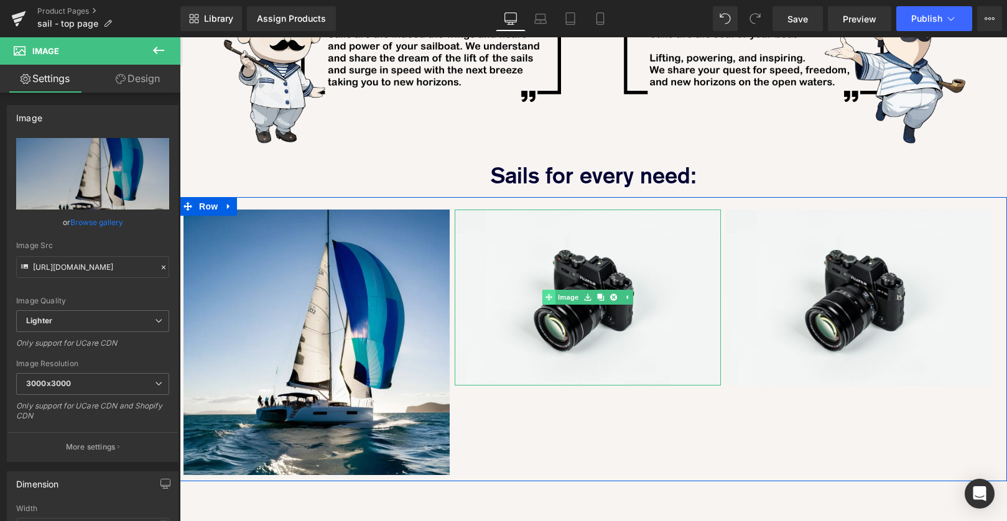
click at [564, 290] on link "Image" at bounding box center [562, 297] width 39 height 15
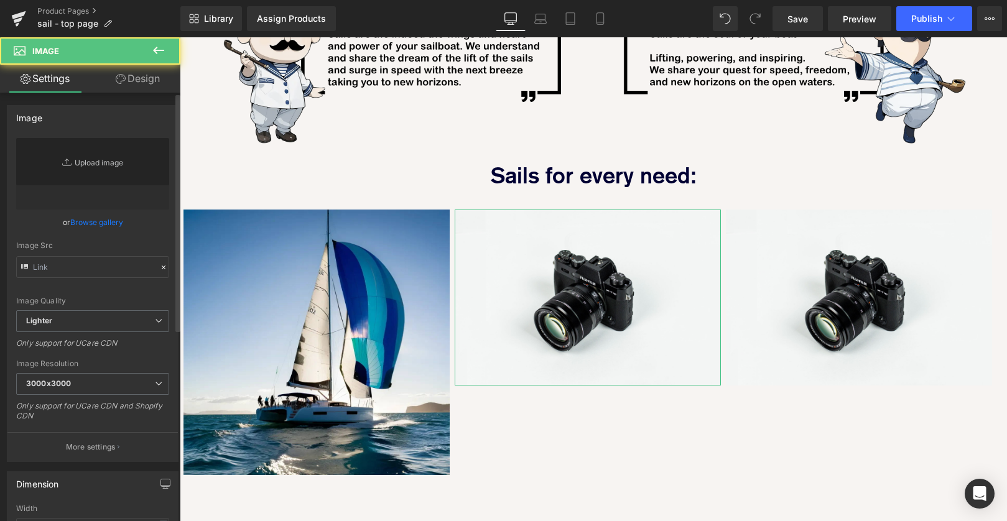
type input "//[DOMAIN_NAME][URL]"
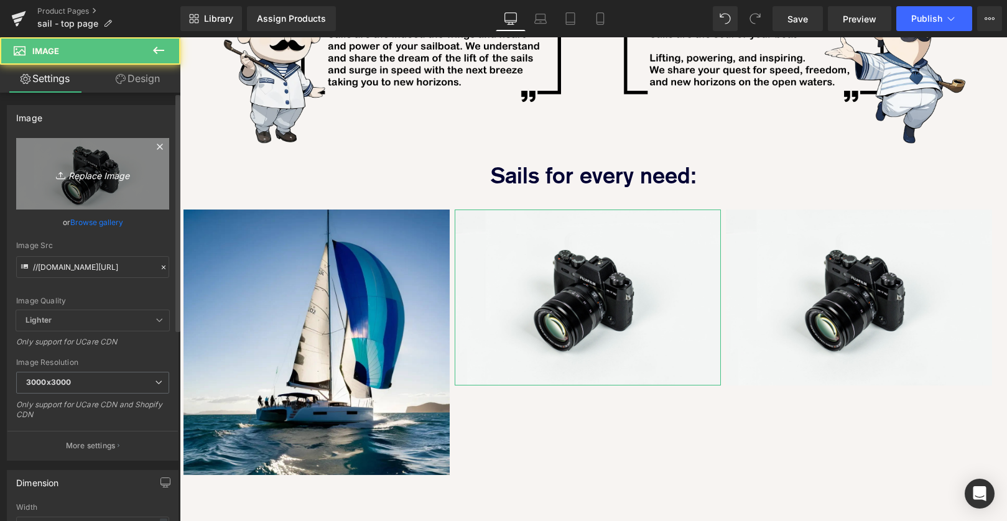
click at [90, 162] on link "Replace Image" at bounding box center [92, 174] width 153 height 72
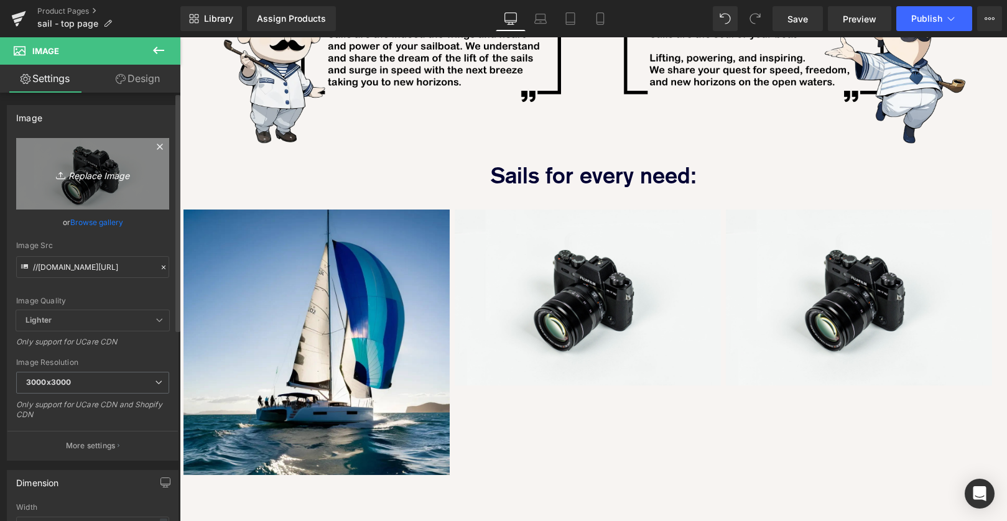
type input "C:\fakepath\1755507022503.jpg"
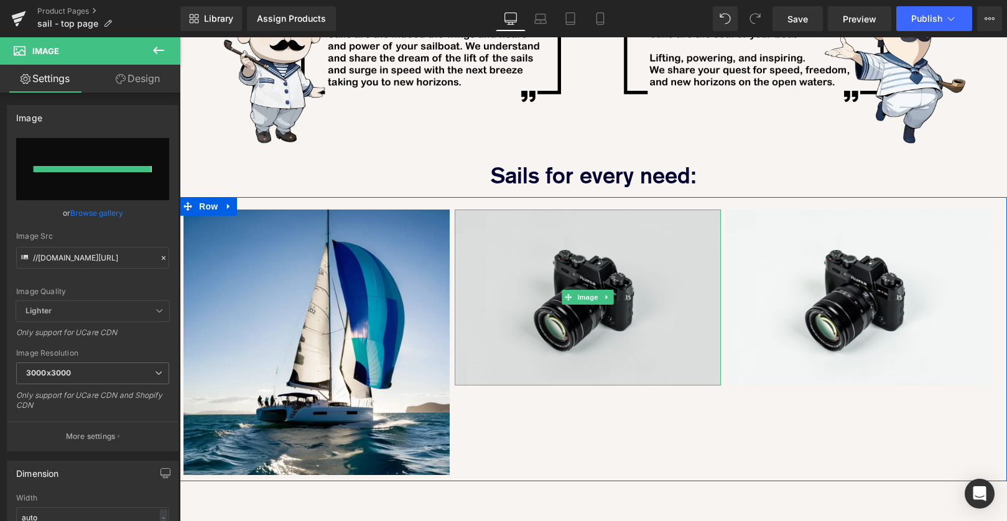
type input "https://ucarecdn.com/4227594d-7e59-4ac7-bd0e-fa2301ee8a04/-/format/auto/-/previ…"
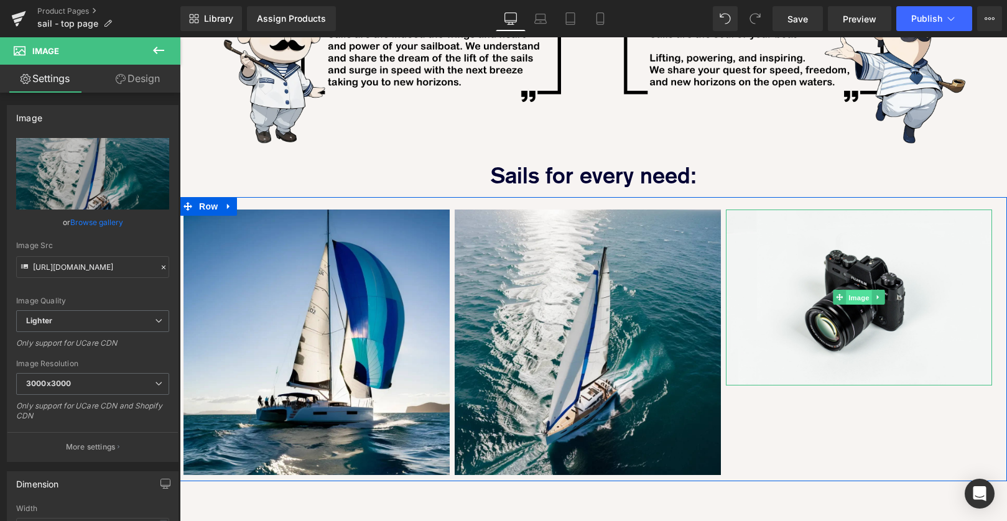
click at [857, 291] on span "Image" at bounding box center [859, 298] width 26 height 15
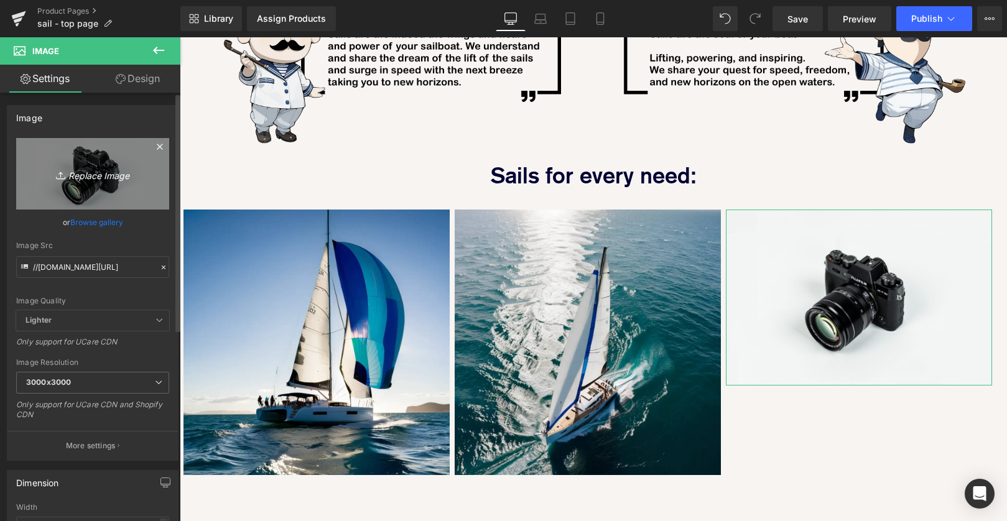
click at [103, 165] on link "Replace Image" at bounding box center [92, 174] width 153 height 72
type input "C:\fakepath\1755507036258.jpg"
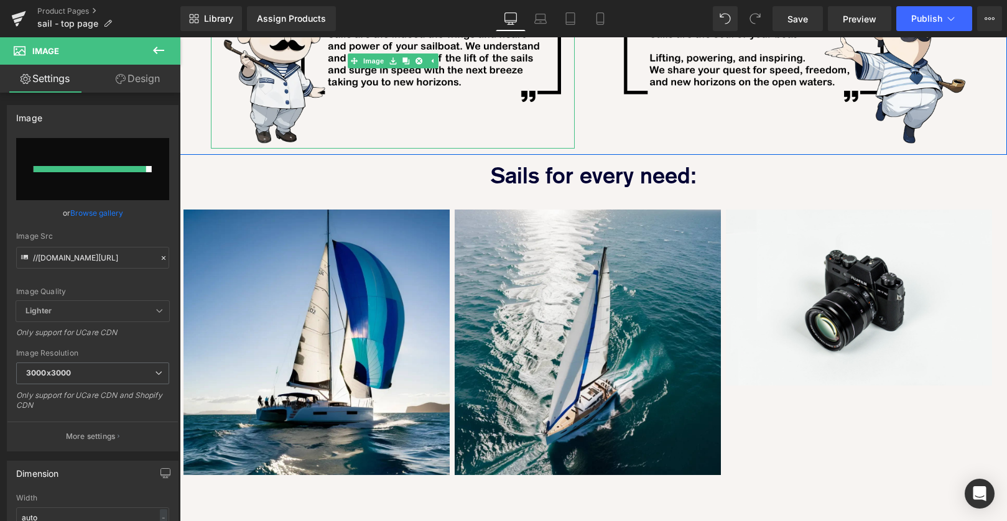
type input "https://ucarecdn.com/2e75bc25-65e1-4e88-b4dc-44195bfa639e/-/format/auto/-/previ…"
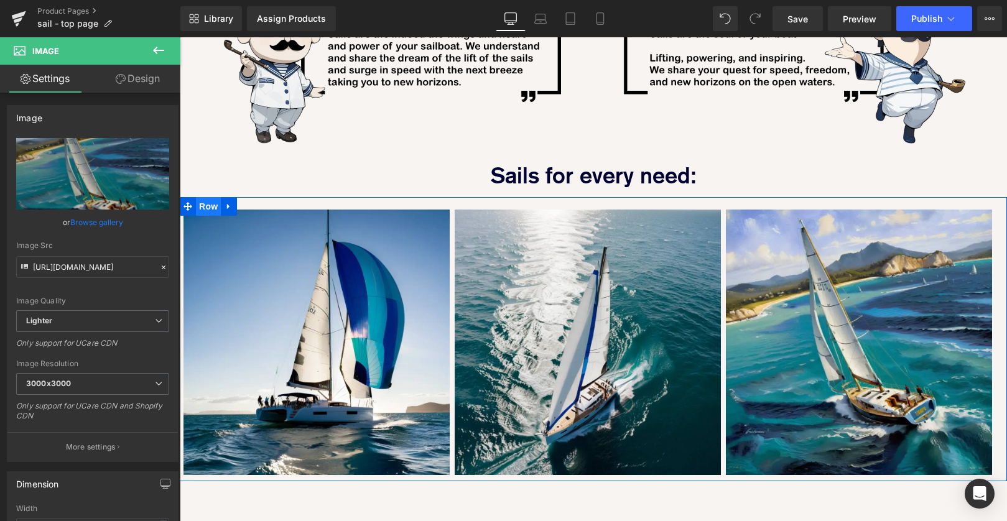
click at [202, 197] on span "Row" at bounding box center [208, 206] width 25 height 19
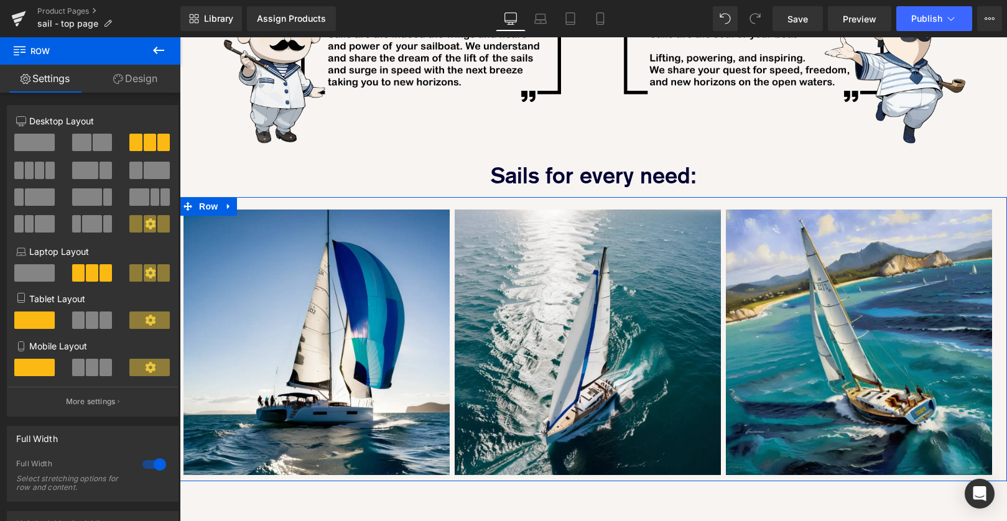
click at [145, 80] on link "Design" at bounding box center [135, 79] width 90 height 28
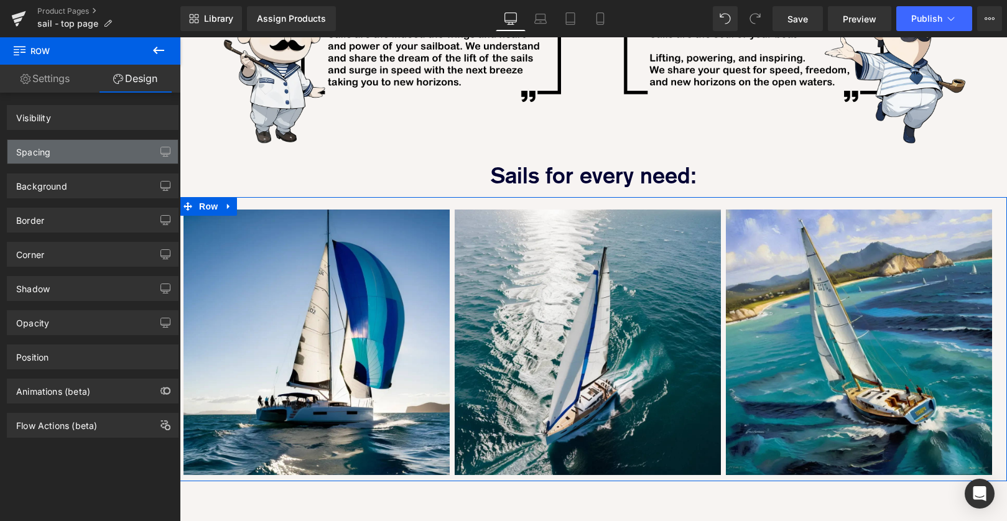
click at [108, 155] on div "Spacing" at bounding box center [92, 152] width 171 height 24
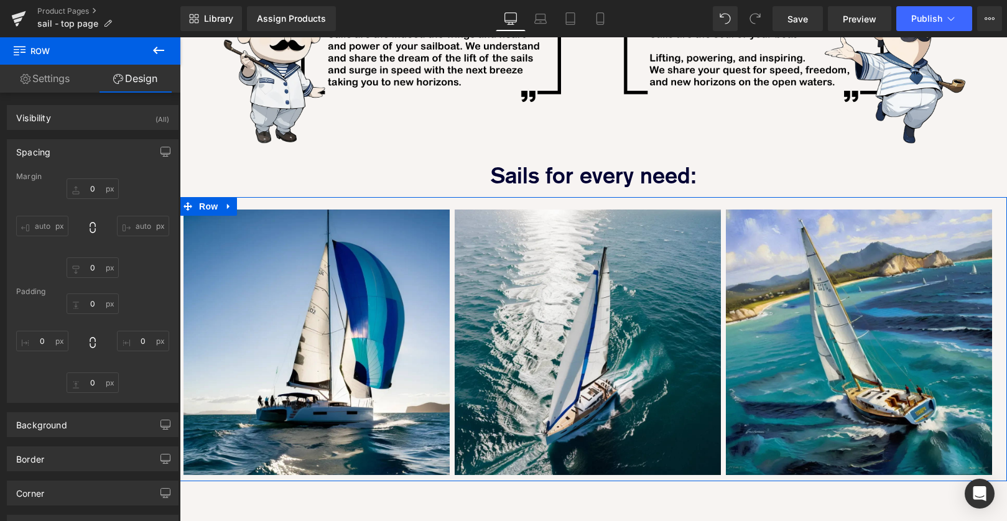
type input "0"
type input "20"
type input "10"
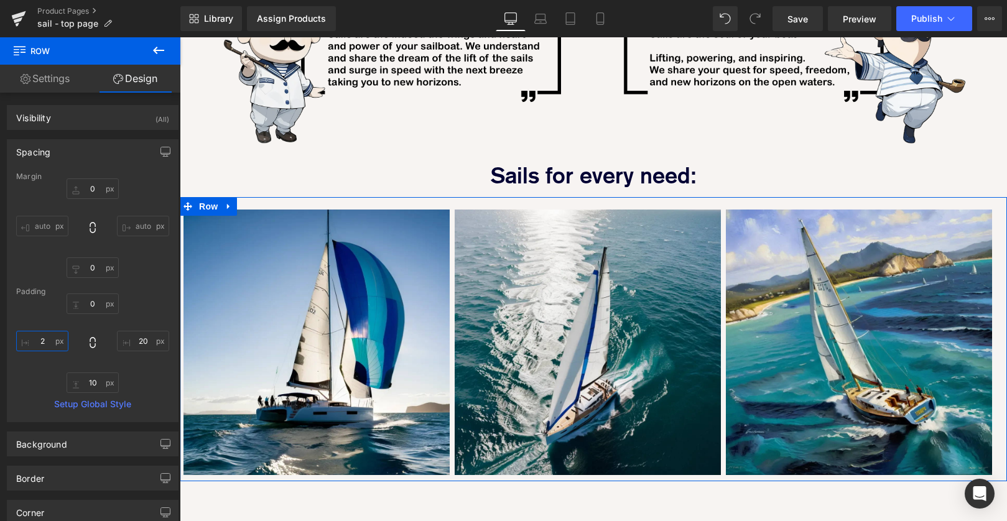
click at [45, 343] on input "2" at bounding box center [42, 341] width 52 height 21
type input "20"
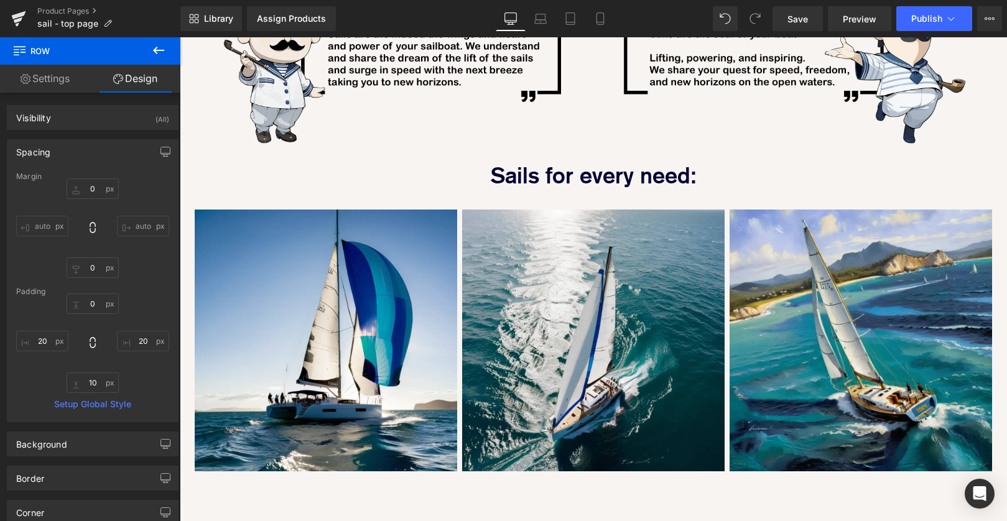
click at [330, 460] on div "Image Every Sail is Designed in-house with high end software and specified in h…" at bounding box center [594, 78] width 828 height 1127
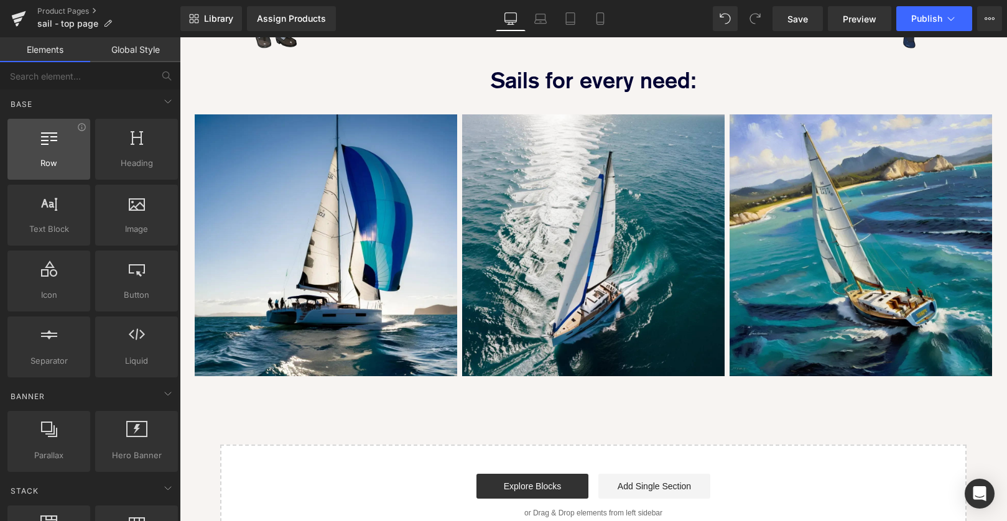
scroll to position [0, 0]
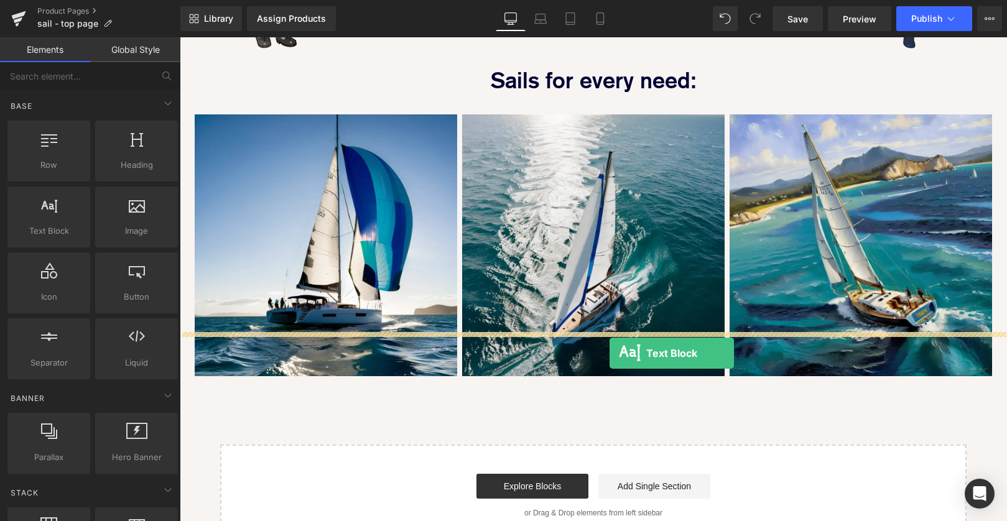
drag, startPoint x: 223, startPoint y: 259, endPoint x: 610, endPoint y: 354, distance: 397.9
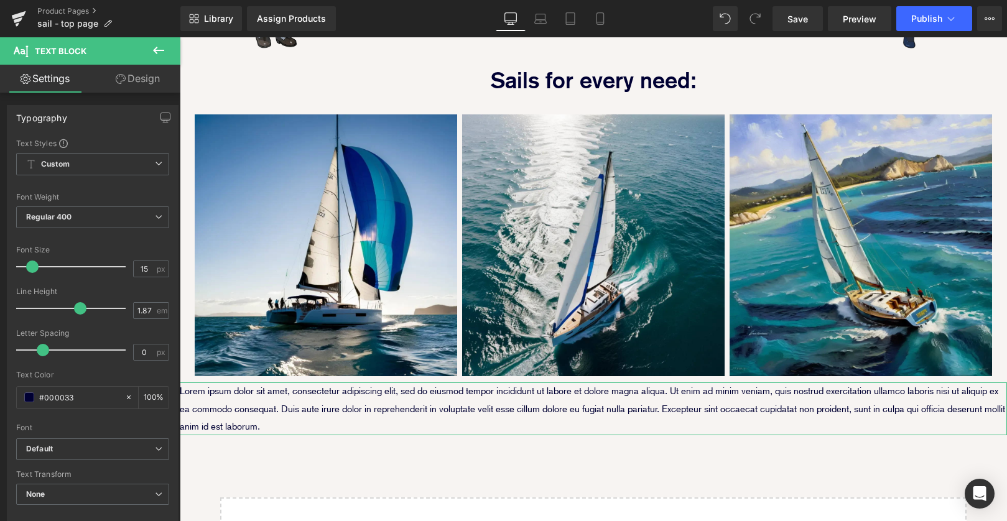
click at [151, 86] on link "Design" at bounding box center [138, 79] width 90 height 28
click at [0, 0] on div "Spacing" at bounding box center [0, 0] width 0 height 0
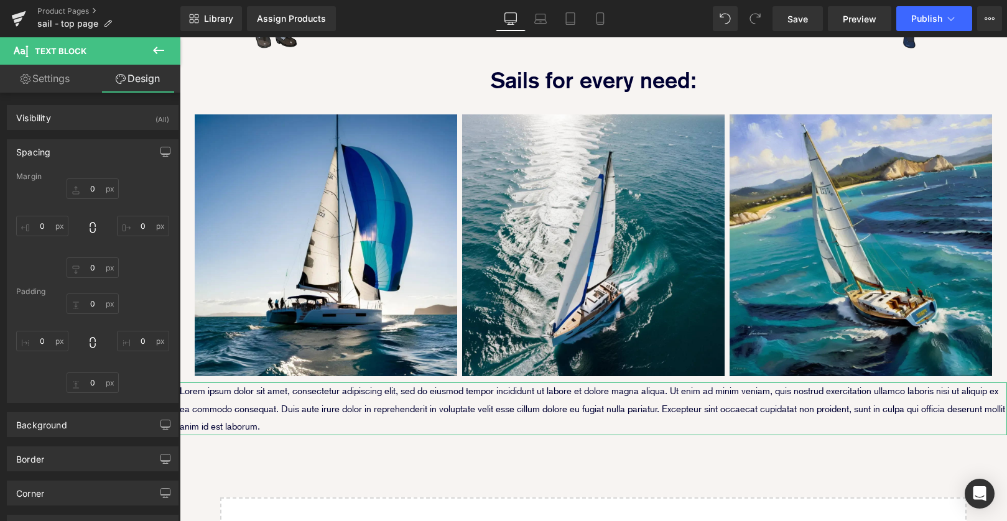
type input "0"
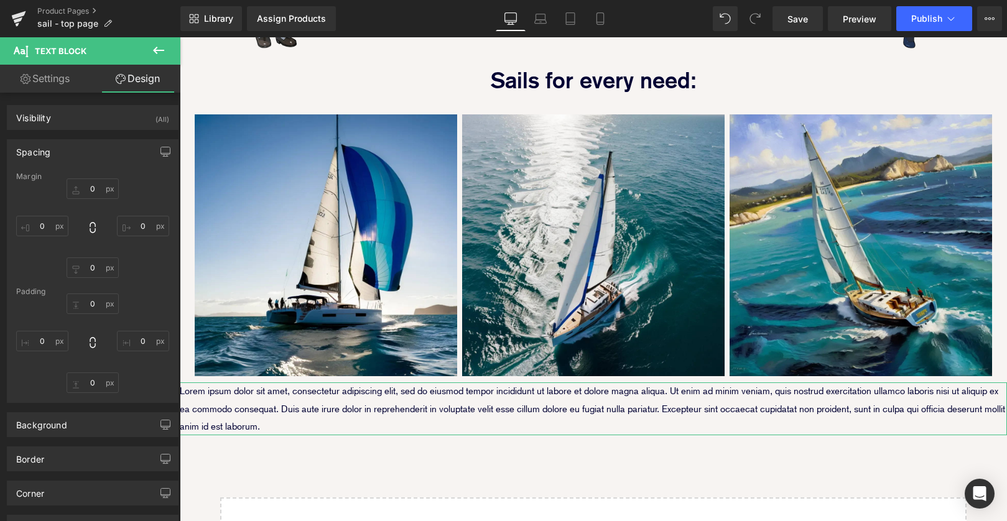
type input "0"
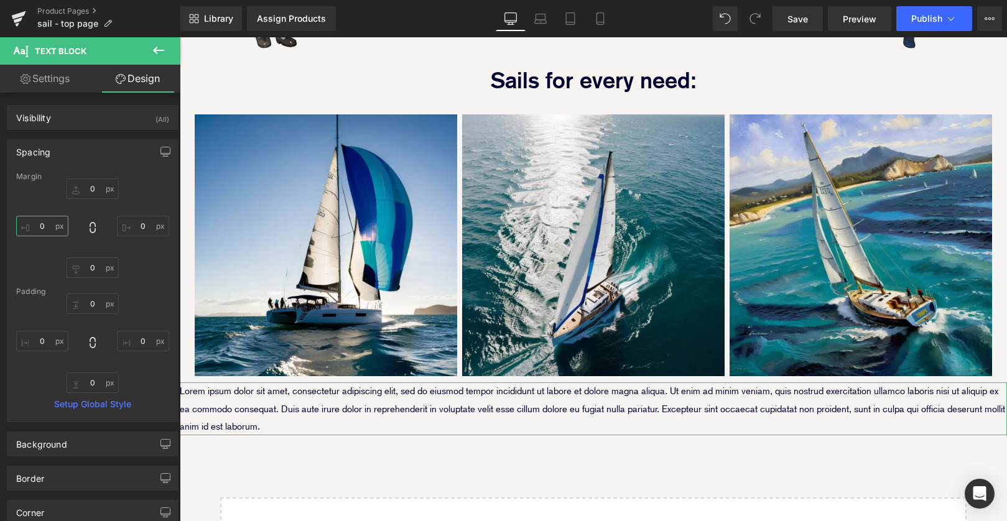
click at [42, 226] on input "0" at bounding box center [42, 226] width 52 height 21
click at [40, 341] on input "0" at bounding box center [42, 341] width 52 height 21
type input "20"
click at [136, 341] on input "0" at bounding box center [143, 341] width 52 height 21
type input "20"
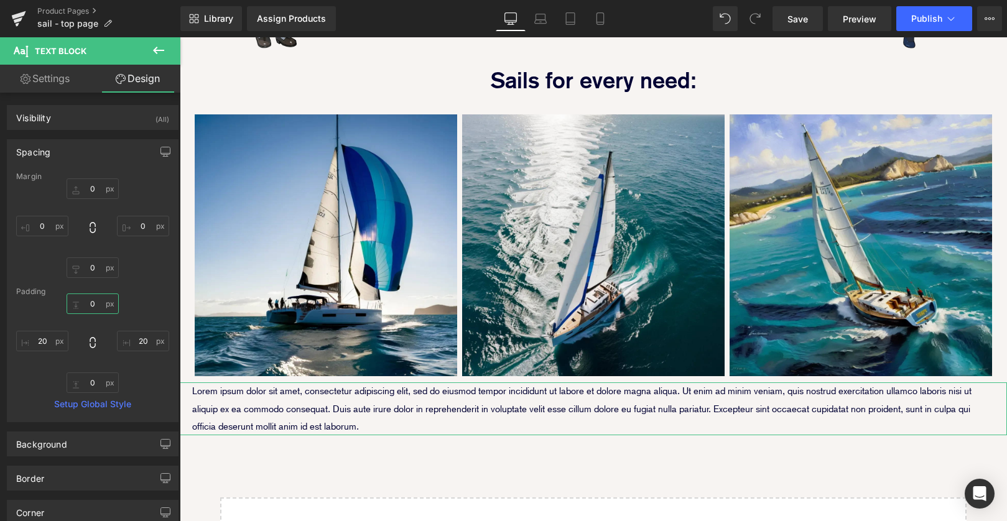
click at [88, 304] on input "0" at bounding box center [93, 304] width 52 height 21
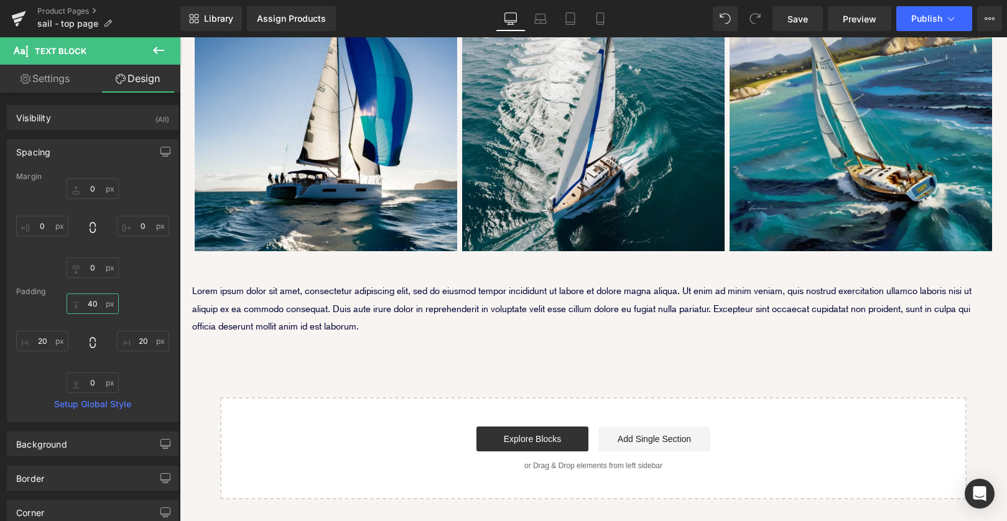
scroll to position [888, 0]
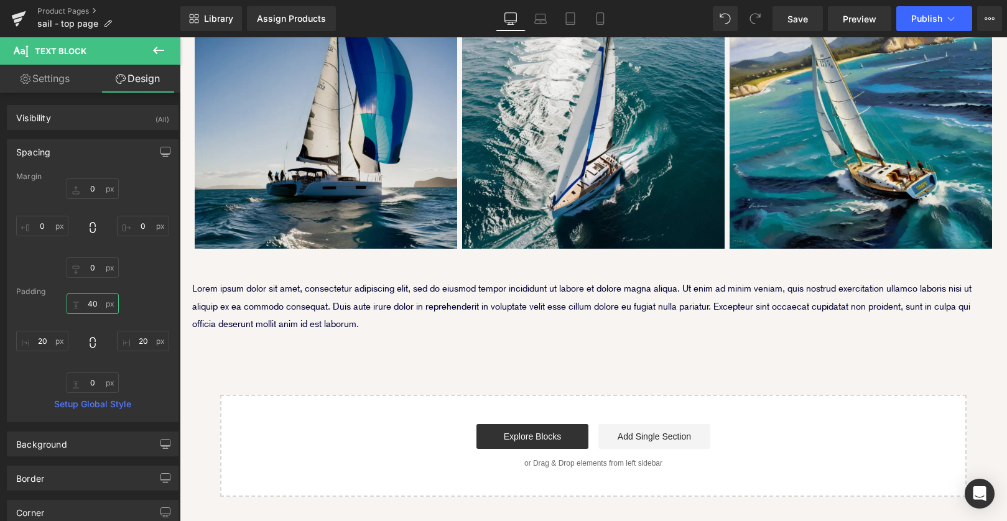
type input "40"
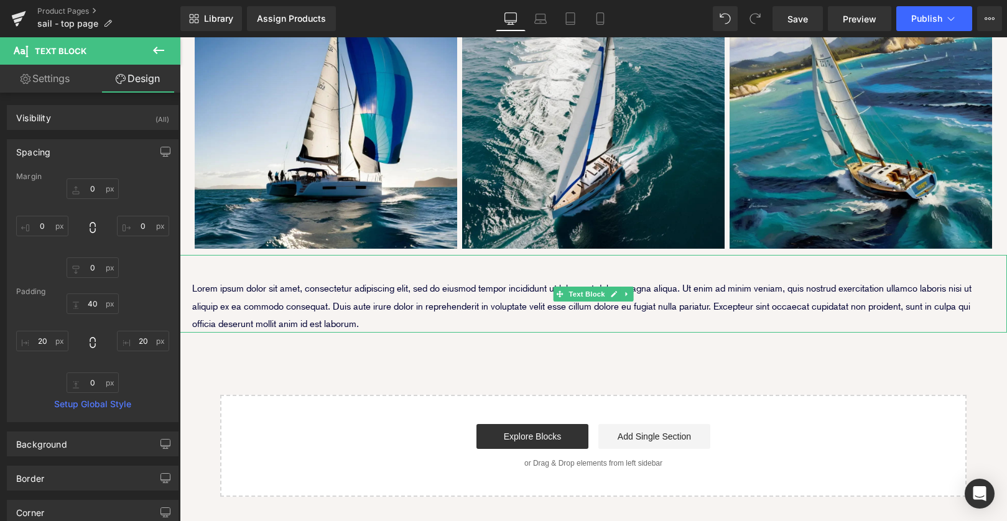
click at [406, 280] on p "Lorem ipsum dolor sit amet, consectetur adipiscing elit, sed do eiusmod tempor …" at bounding box center [593, 306] width 803 height 52
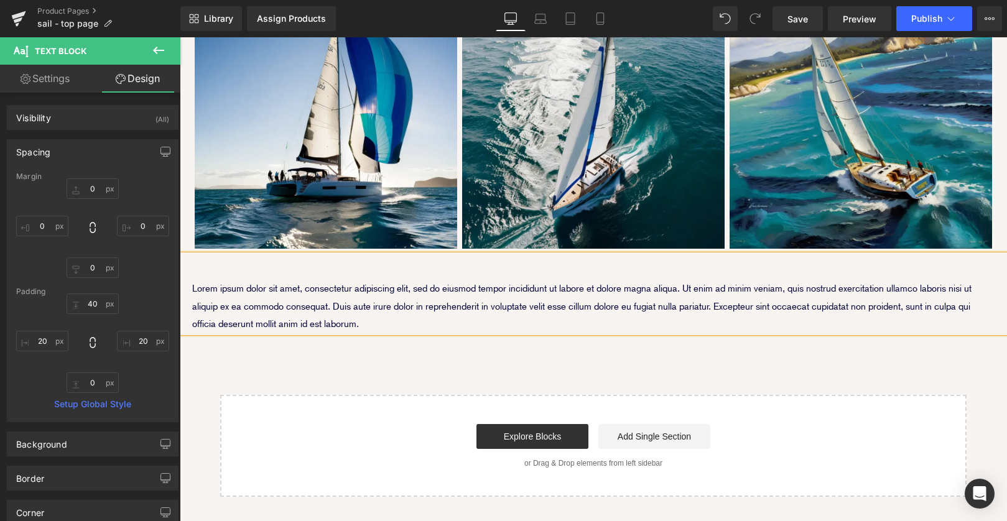
drag, startPoint x: 372, startPoint y: 266, endPoint x: 364, endPoint y: 278, distance: 14.0
click at [372, 280] on p "Lorem ipsum dolor sit amet, consectetur adipiscing elit, sed do eiusmod tempor …" at bounding box center [593, 306] width 803 height 52
click at [363, 280] on p "Lorem ipsum dolor sit amet, consectetur adipiscing elit, sed do eiusmod tempor …" at bounding box center [593, 306] width 803 height 52
click at [390, 280] on p "Lorem ipsum dolor sit amet, consectetur adipiscing elit, sed do eiusmod tempor …" at bounding box center [593, 306] width 803 height 52
drag, startPoint x: 241, startPoint y: 251, endPoint x: 180, endPoint y: 236, distance: 62.2
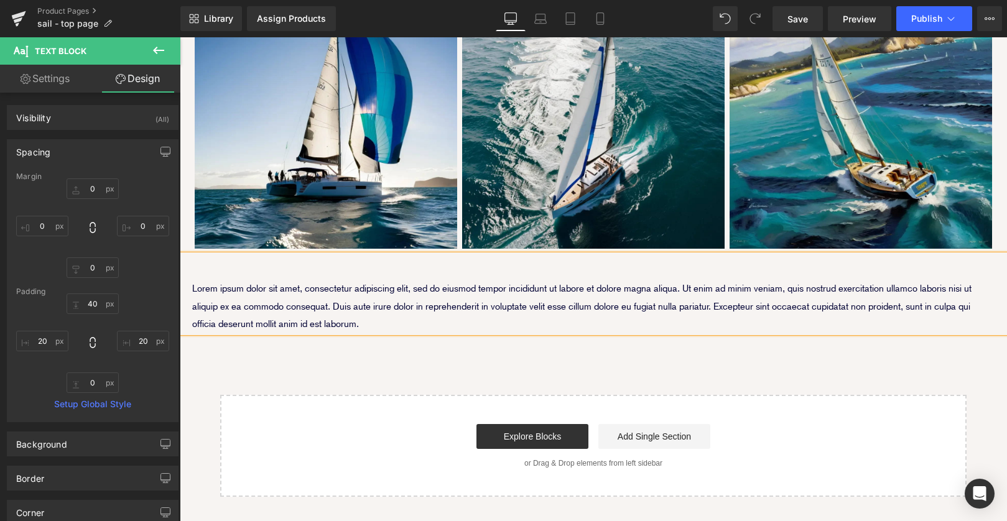
click at [180, 255] on div "Lorem ipsum dolor sit amet, consectetur adipiscing elit, sed do eiusmod tempor …" at bounding box center [594, 293] width 828 height 77
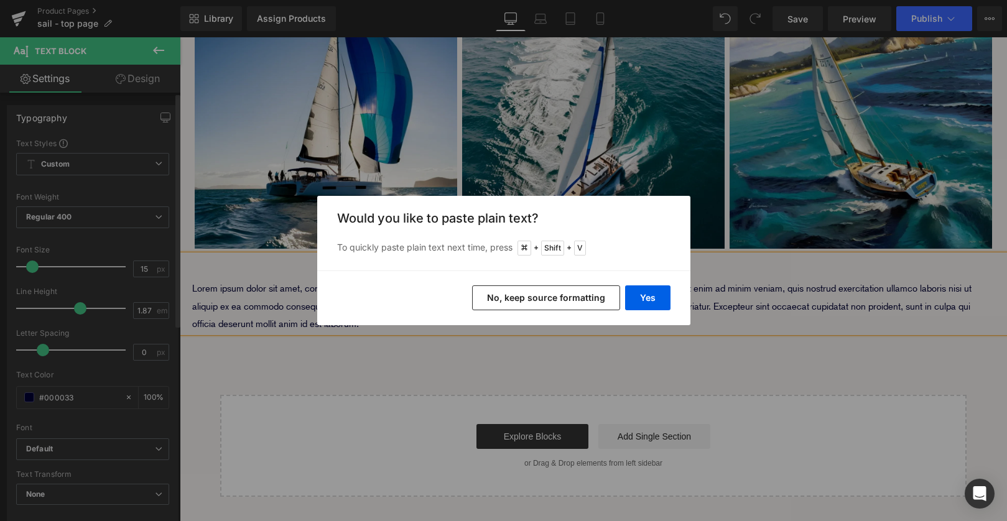
click at [652, 304] on button "Yes" at bounding box center [647, 298] width 45 height 25
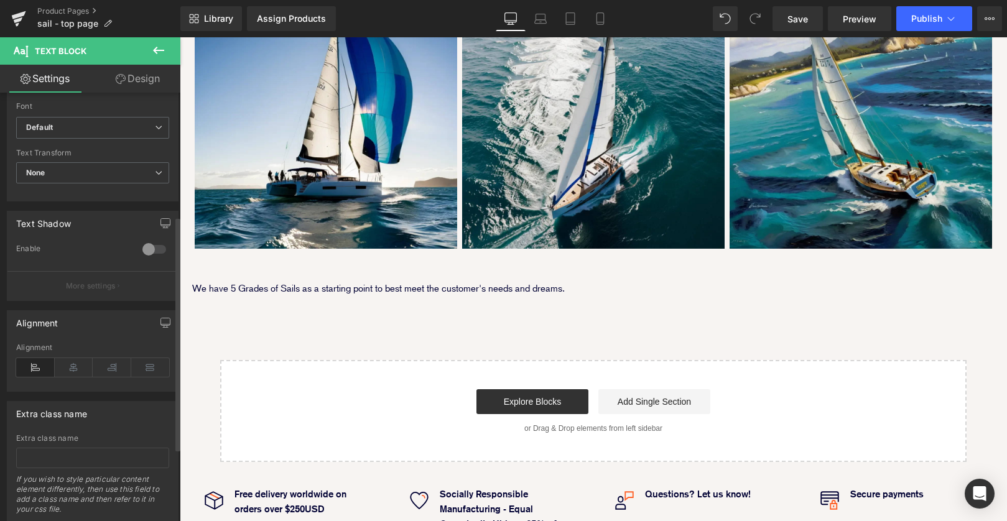
scroll to position [359, 0]
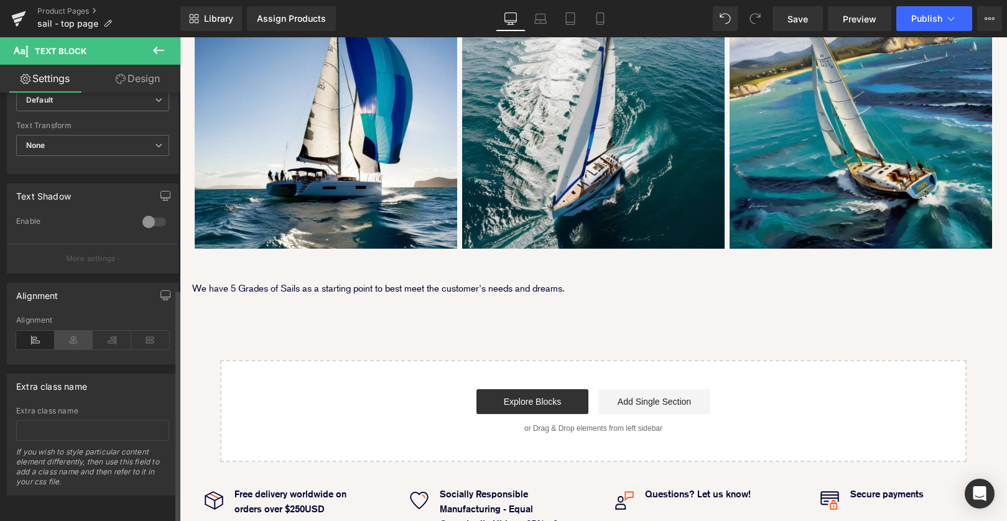
click at [72, 331] on icon at bounding box center [74, 340] width 39 height 19
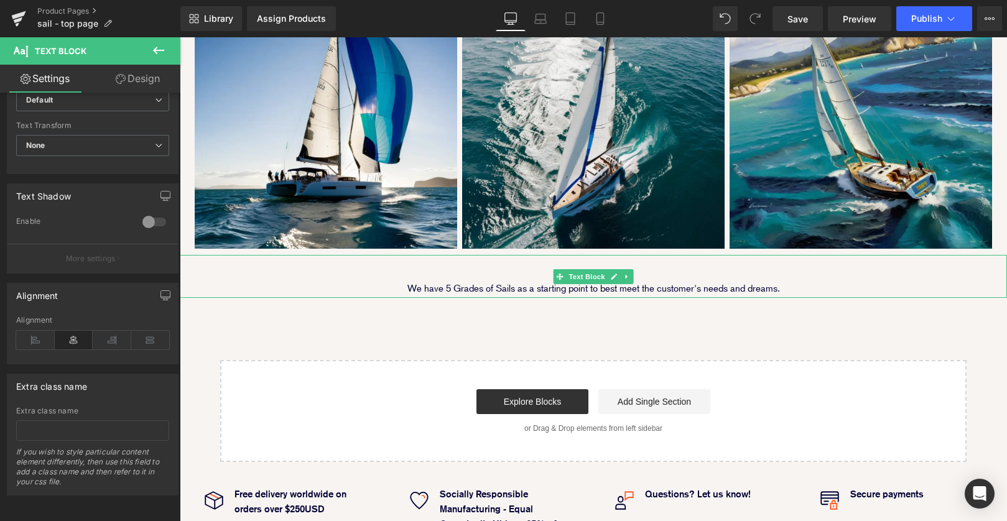
click at [338, 255] on div "We have 5 Grades of Sails as a starting point to best meet the customer's needs…" at bounding box center [594, 276] width 828 height 42
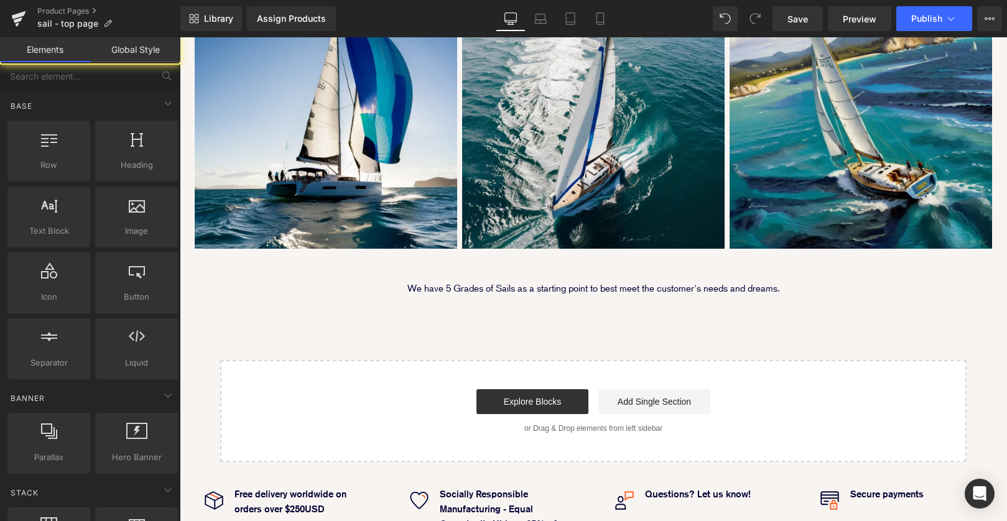
click at [414, 362] on div "Start building your page Explore Blocks Add Single Section or Drag & Drop eleme…" at bounding box center [594, 412] width 744 height 100
click at [380, 297] on p "We have 5 Grades of Sails as a starting point to best meet the customer's needs…" at bounding box center [593, 288] width 803 height 17
click at [394, 297] on p "We have 5 Grades of Sails as a starting point to best meet the customer's needs…" at bounding box center [593, 288] width 803 height 17
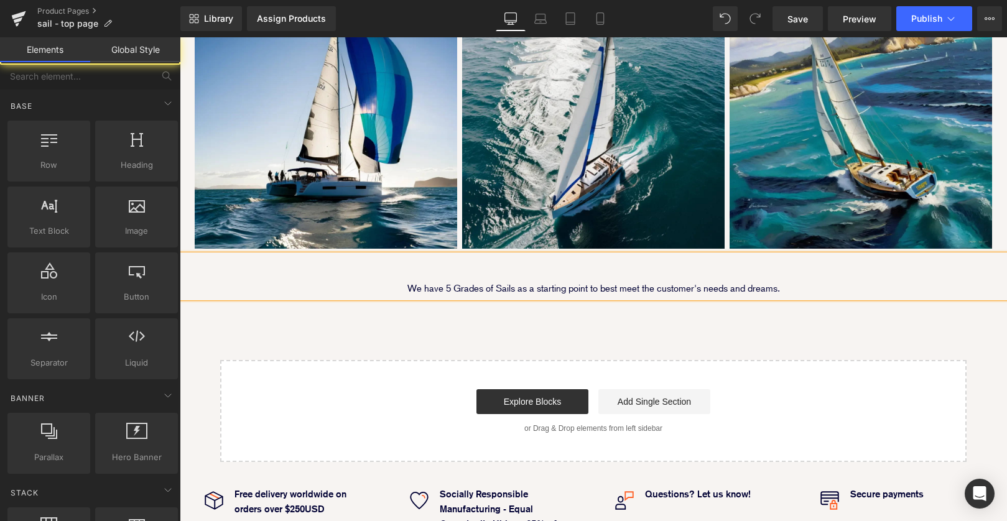
click at [444, 297] on p "We have 5 Grades of Sails as a starting point to best meet the customer's needs…" at bounding box center [593, 288] width 803 height 17
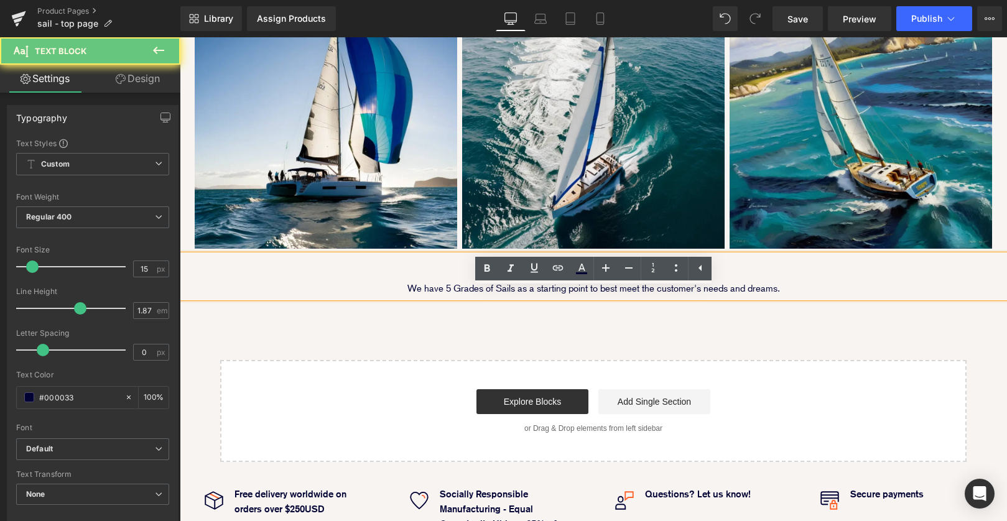
click at [395, 297] on p "We have 5 Grades of Sails as a starting point to best meet the customer's needs…" at bounding box center [593, 288] width 803 height 17
drag, startPoint x: 395, startPoint y: 320, endPoint x: 836, endPoint y: 319, distance: 441.2
click at [837, 297] on p "We have 5 Grades of Sails as a starting point to best meet the customer's needs…" at bounding box center [593, 288] width 803 height 17
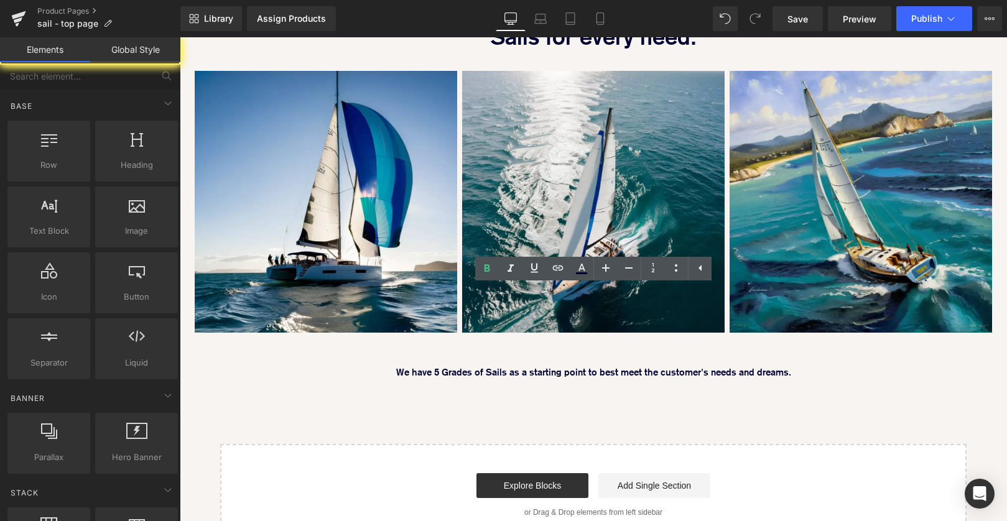
drag, startPoint x: 391, startPoint y: 323, endPoint x: 816, endPoint y: 315, distance: 424.5
click at [859, 364] on p "We have 5 Grades of Sails as a starting point to best meet the customer's needs…" at bounding box center [593, 372] width 803 height 17
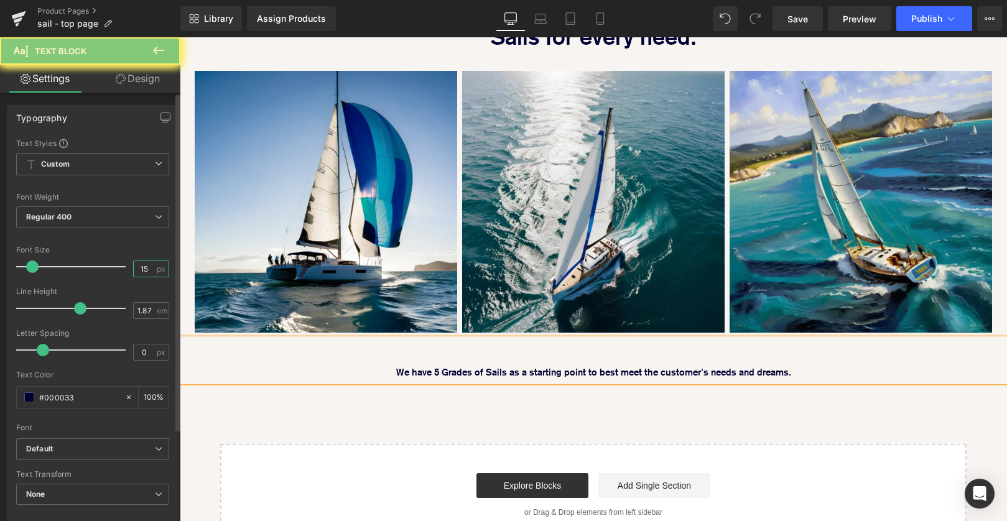
click at [142, 267] on input "15" at bounding box center [145, 269] width 22 height 16
type input "1"
type input "2"
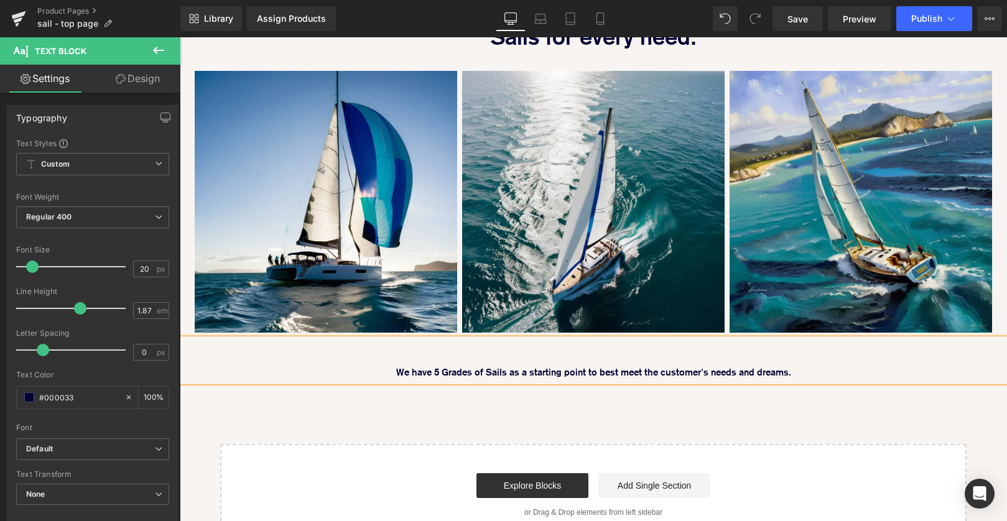
drag, startPoint x: 406, startPoint y: 395, endPoint x: 390, endPoint y: 405, distance: 19.5
click at [406, 381] on div "We have 5 Grades of Sails as a starting point to best meet the customer's needs…" at bounding box center [594, 360] width 828 height 42
click at [390, 381] on p "We have 5 Grades of Sails as a starting point to best meet the customer's needs…" at bounding box center [593, 372] width 803 height 17
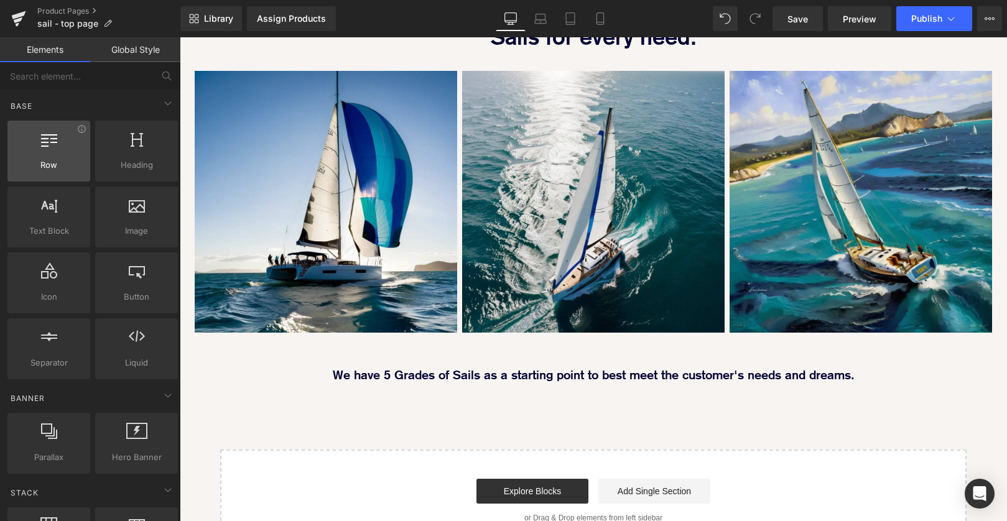
click at [62, 128] on div "Row rows, columns, layouts, div" at bounding box center [48, 151] width 83 height 61
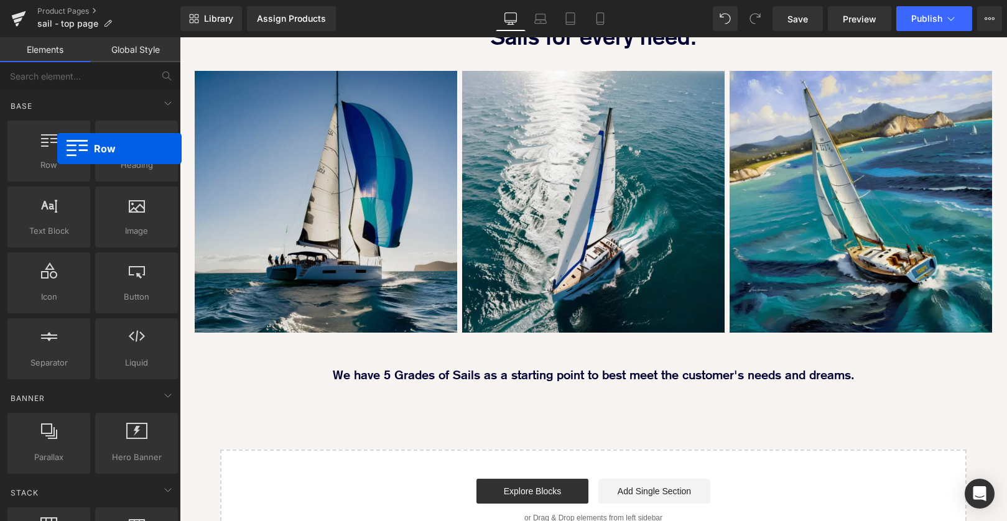
scroll to position [743, 0]
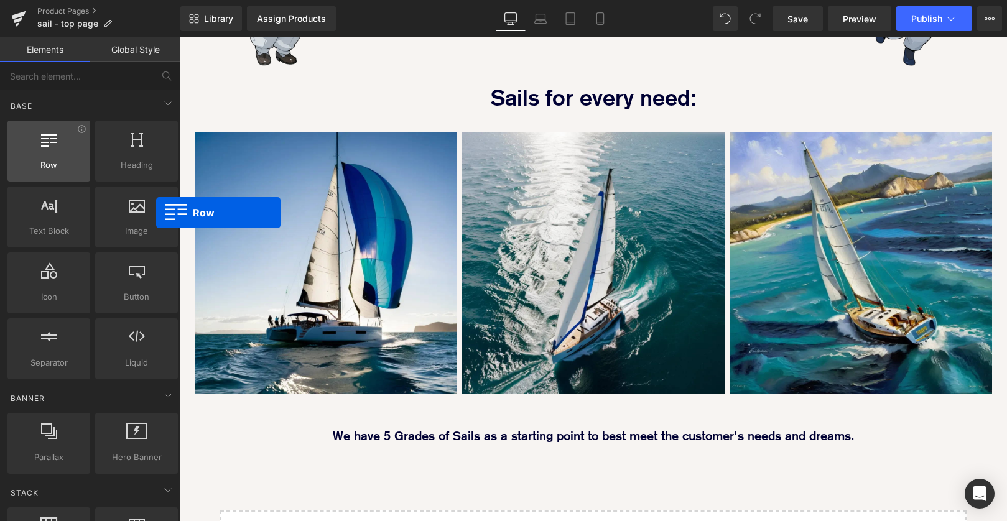
drag, startPoint x: 48, startPoint y: 147, endPoint x: 57, endPoint y: 149, distance: 9.5
click at [45, 147] on div at bounding box center [48, 145] width 75 height 28
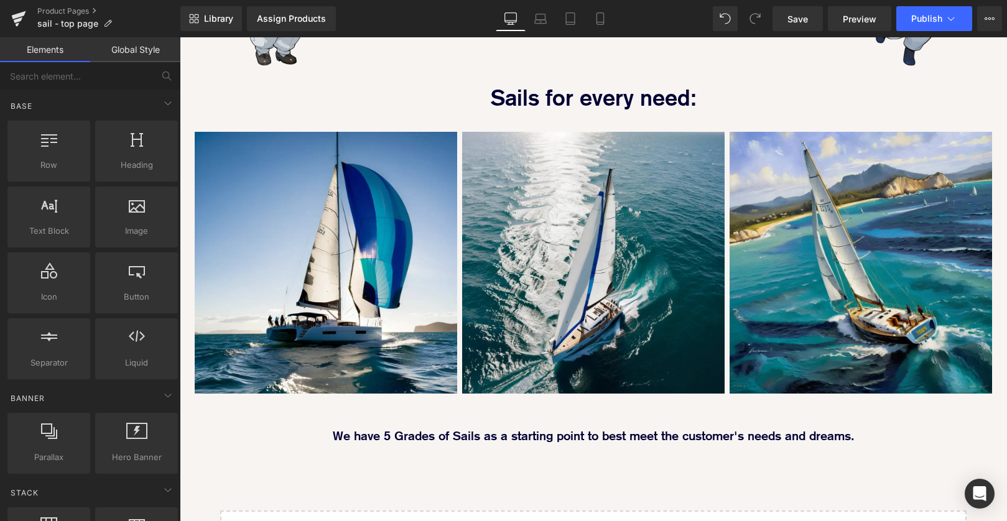
drag, startPoint x: 608, startPoint y: 411, endPoint x: 575, endPoint y: 423, distance: 35.3
click at [608, 411] on div "Image Every Sail is Designed in-house with high end software and specified in h…" at bounding box center [594, 25] width 828 height 1176
click at [382, 400] on div "We have 5 Grades of Sails as a starting point to best meet the customer's needs…" at bounding box center [594, 424] width 828 height 48
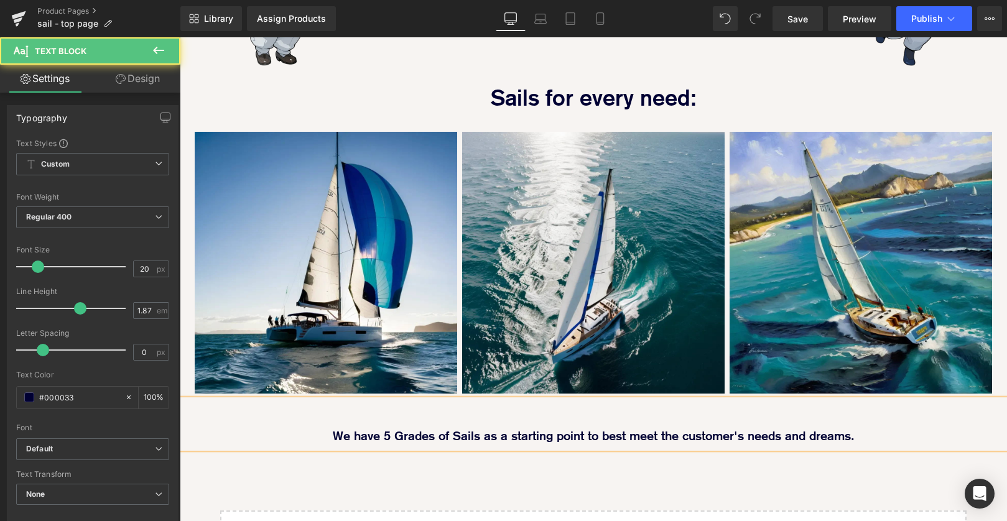
click at [40, 154] on span "Custom Setup Global Style" at bounding box center [92, 164] width 153 height 22
click at [269, 317] on div "Image Every Sail is Designed in-house with high end software and specified in h…" at bounding box center [594, 25] width 828 height 1176
click at [161, 49] on icon at bounding box center [158, 50] width 15 height 15
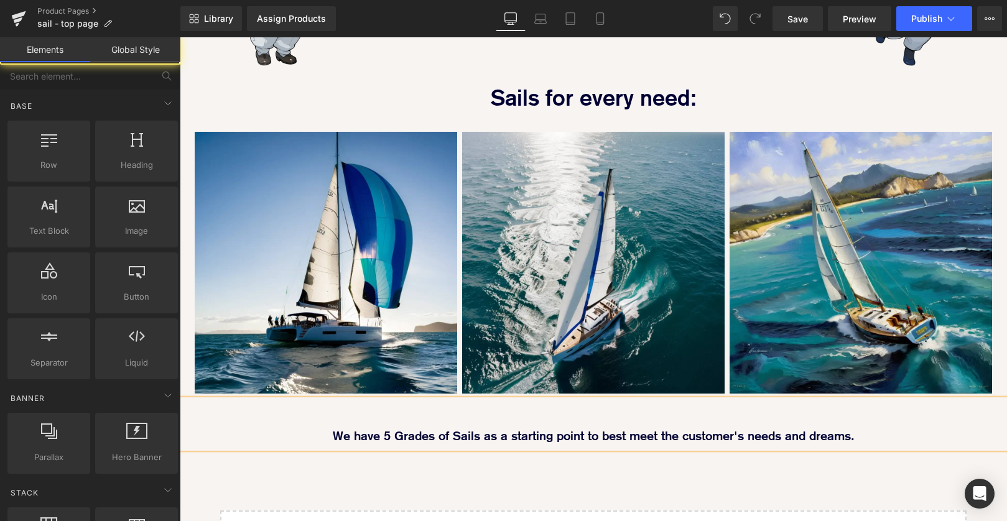
drag, startPoint x: 234, startPoint y: 186, endPoint x: 540, endPoint y: 328, distance: 336.9
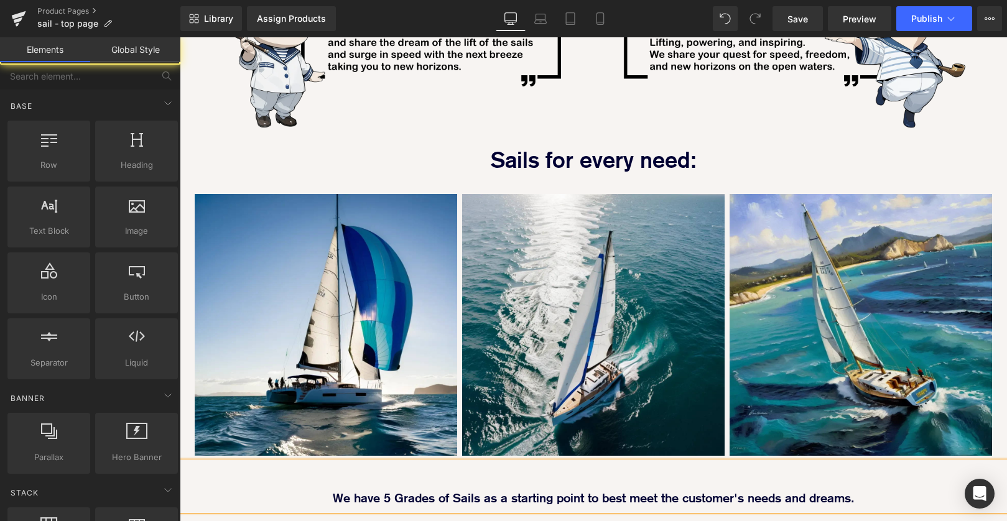
click at [543, 327] on div "Image Every Sail is Designed in-house with high end software and specified in h…" at bounding box center [594, 56] width 828 height 1238
click at [800, 17] on span "Save" at bounding box center [798, 18] width 21 height 13
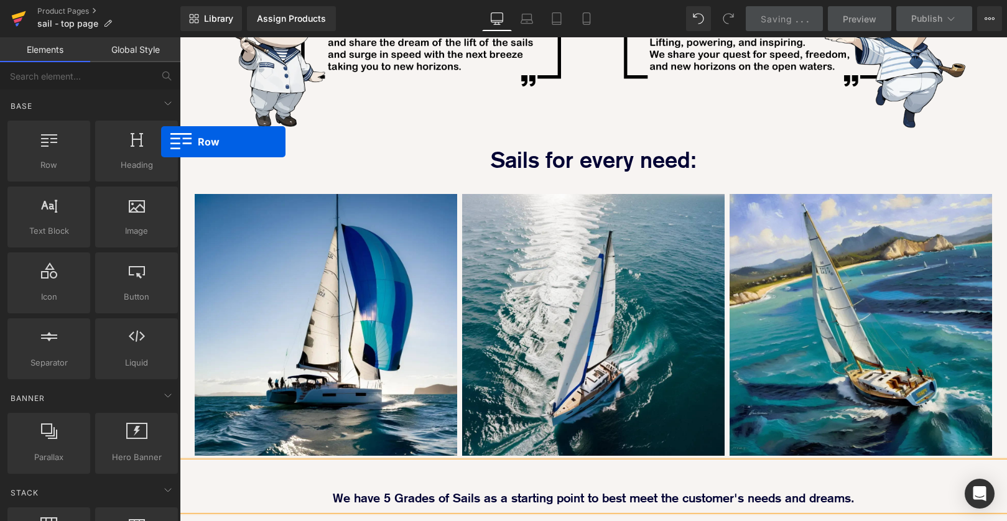
drag, startPoint x: 63, startPoint y: 159, endPoint x: 26, endPoint y: 27, distance: 136.9
click at [24, 141] on div "Row rows, columns, layouts, div" at bounding box center [48, 151] width 83 height 61
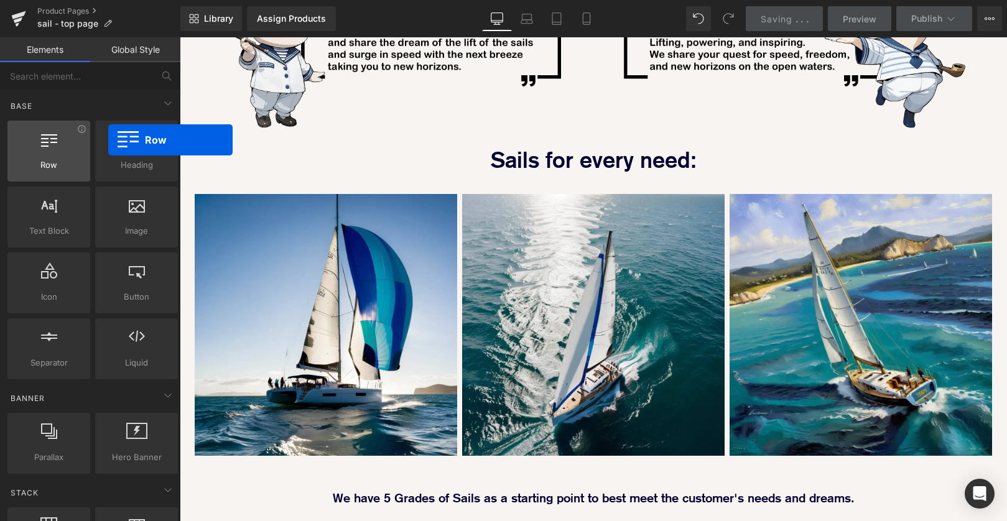
drag, startPoint x: 51, startPoint y: 149, endPoint x: 26, endPoint y: 146, distance: 25.6
click at [30, 144] on div at bounding box center [48, 145] width 75 height 28
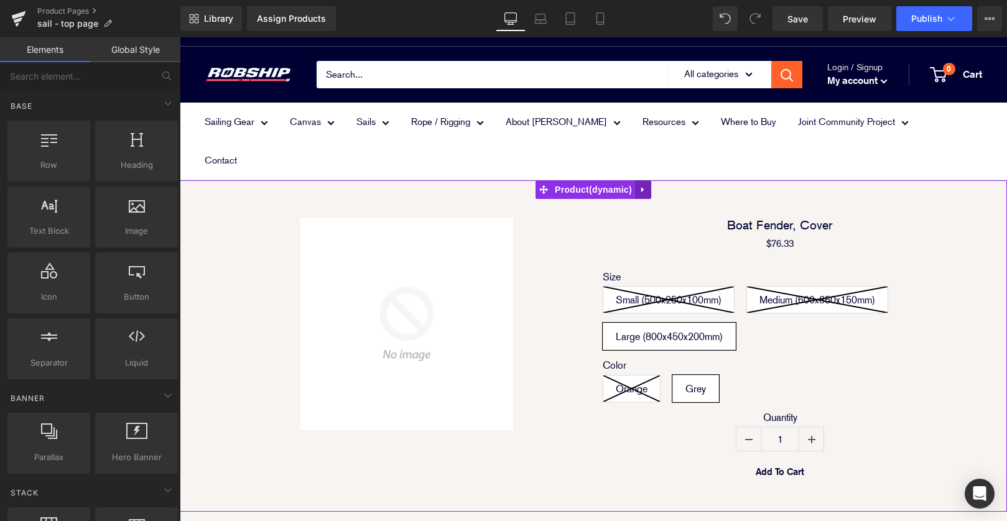
click at [644, 185] on icon at bounding box center [643, 189] width 9 height 9
click at [652, 185] on icon at bounding box center [651, 189] width 9 height 9
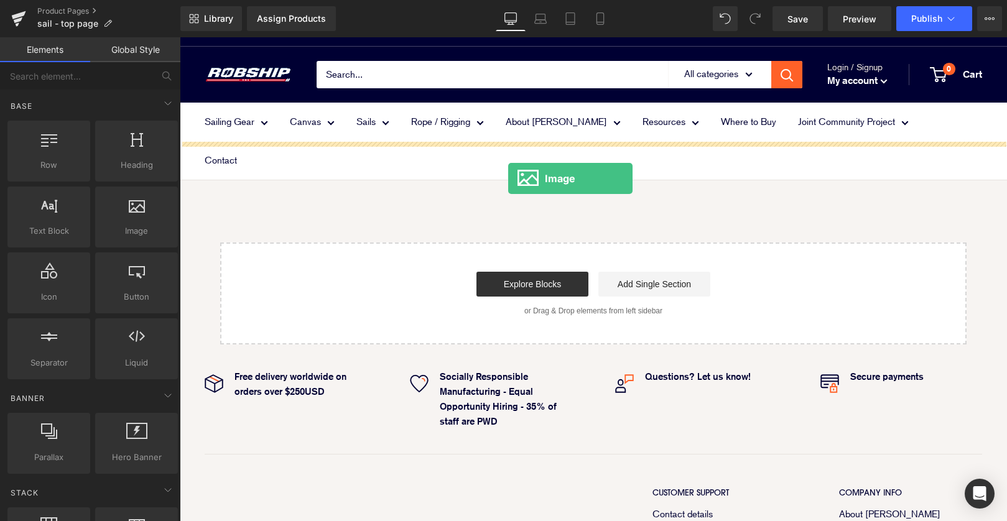
drag, startPoint x: 324, startPoint y: 254, endPoint x: 509, endPoint y: 177, distance: 200.0
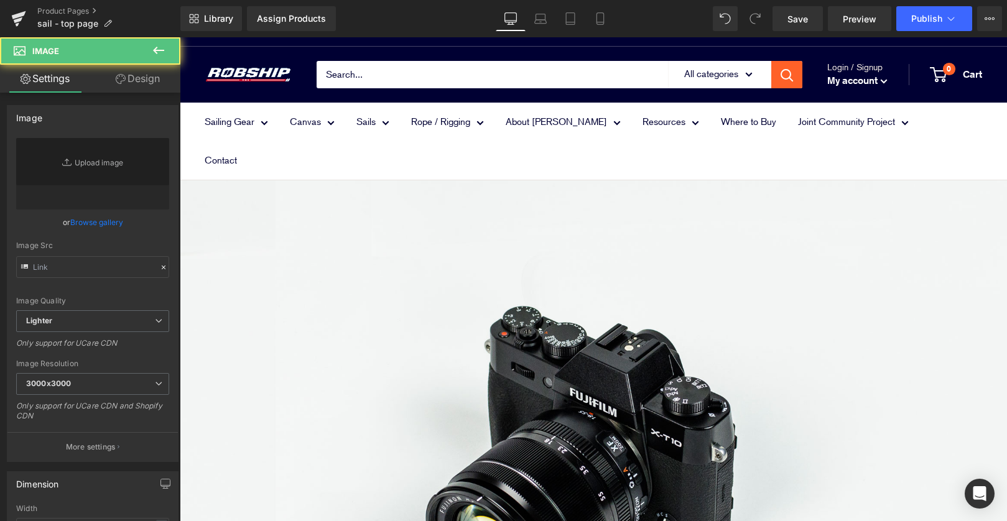
type input "//[DOMAIN_NAME][URL]"
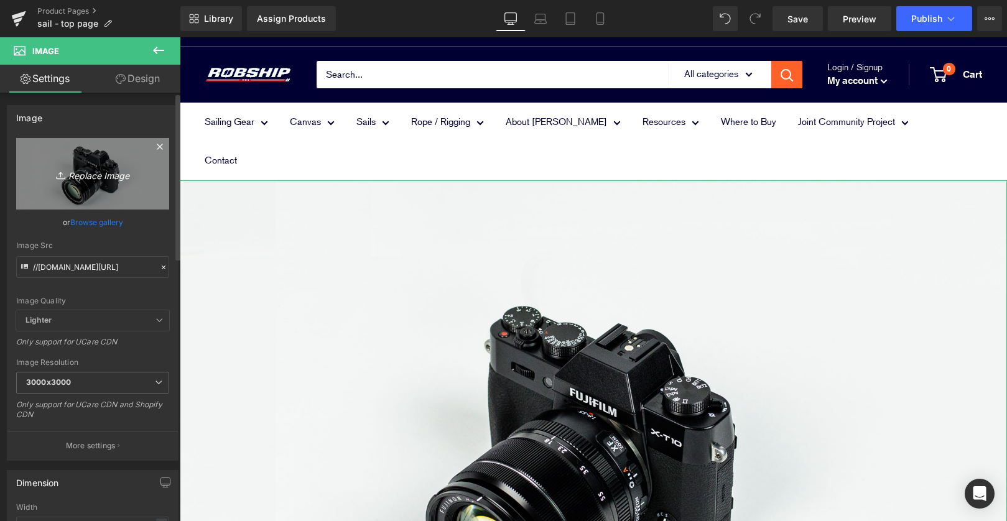
click at [87, 174] on icon "Replace Image" at bounding box center [93, 174] width 100 height 16
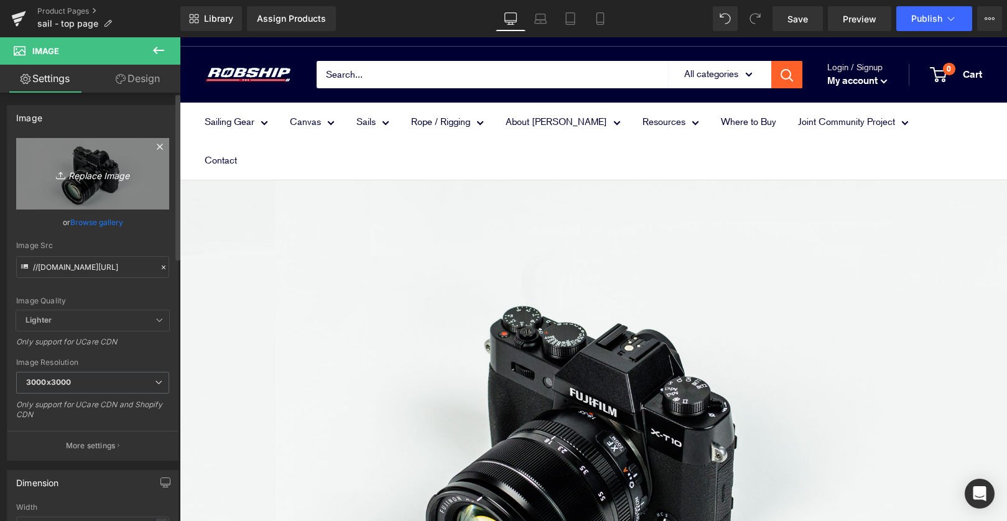
type input "C:\fakepath\sail_top_banner.jpg"
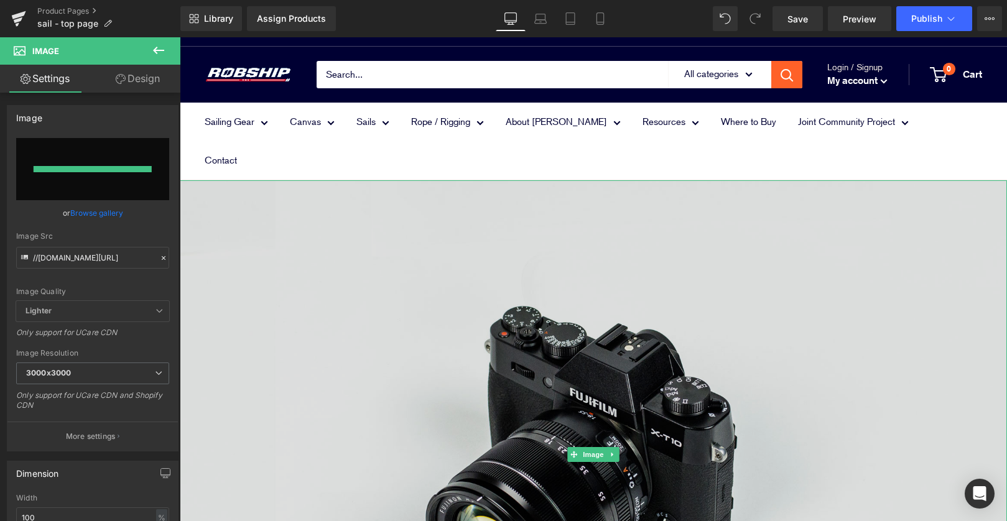
type input "https://ucarecdn.com/ef87a601-3aba-4f09-8acd-1bf9d656d360/-/format/auto/-/previ…"
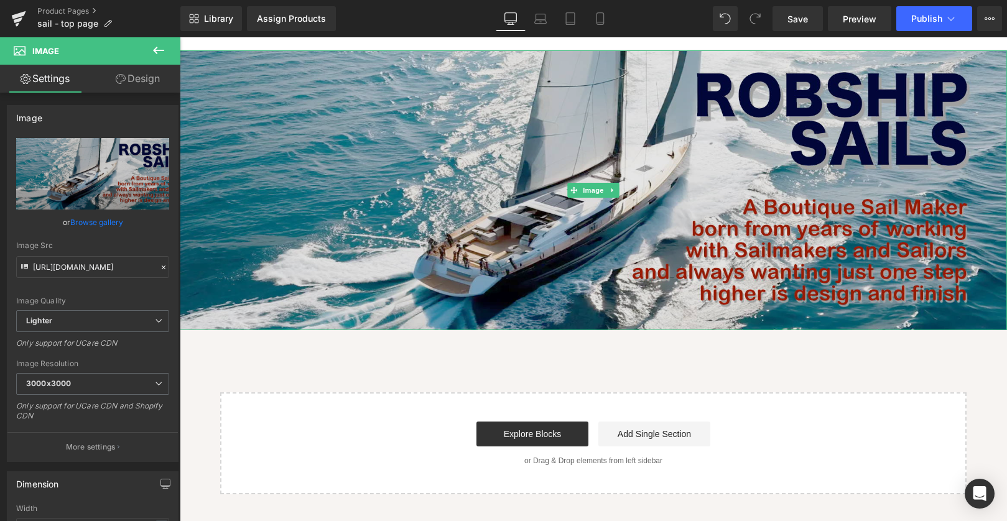
scroll to position [133, 0]
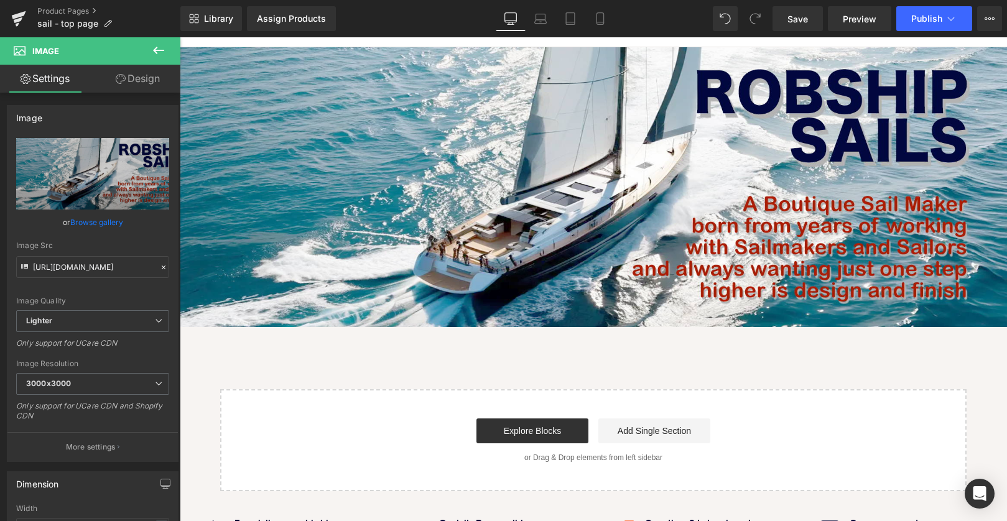
click at [149, 57] on button at bounding box center [159, 50] width 44 height 27
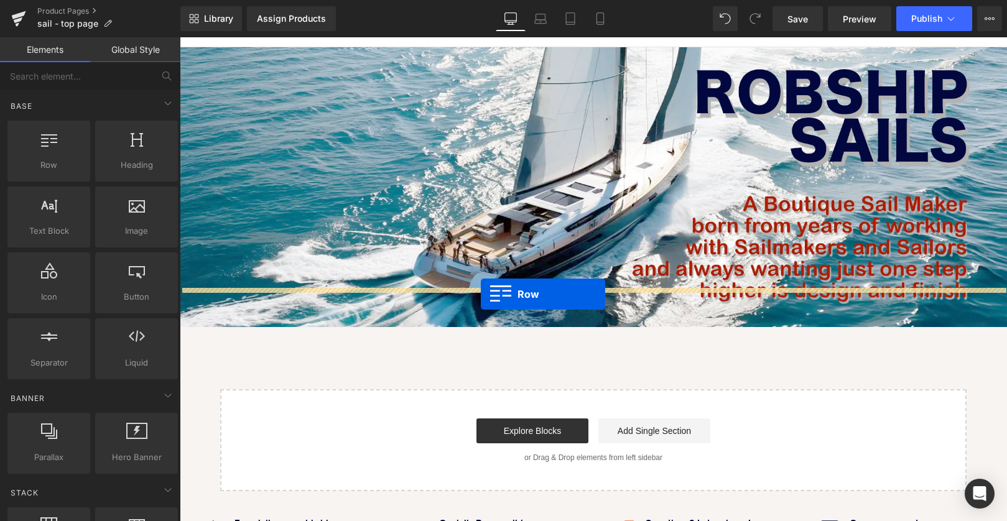
drag, startPoint x: 224, startPoint y: 186, endPoint x: 480, endPoint y: 296, distance: 279.0
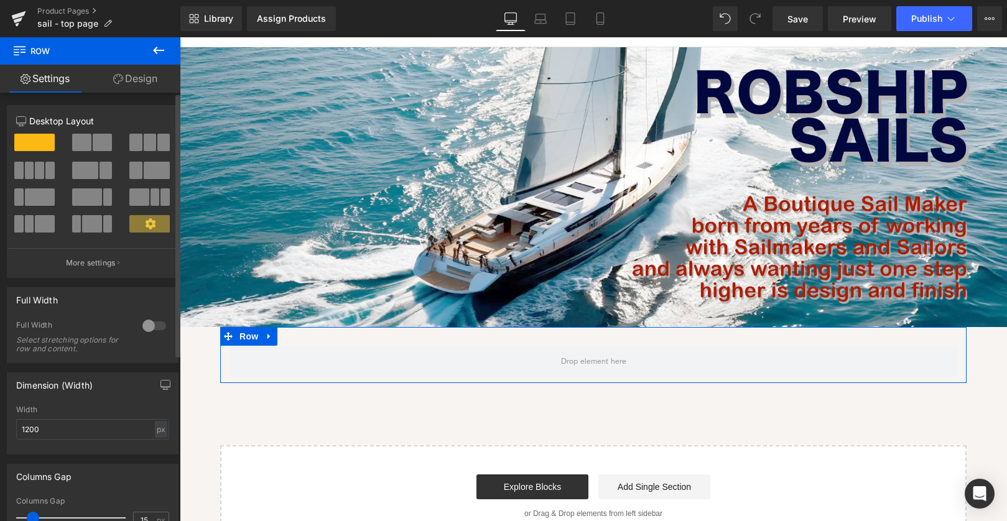
click at [23, 174] on button at bounding box center [35, 170] width 42 height 17
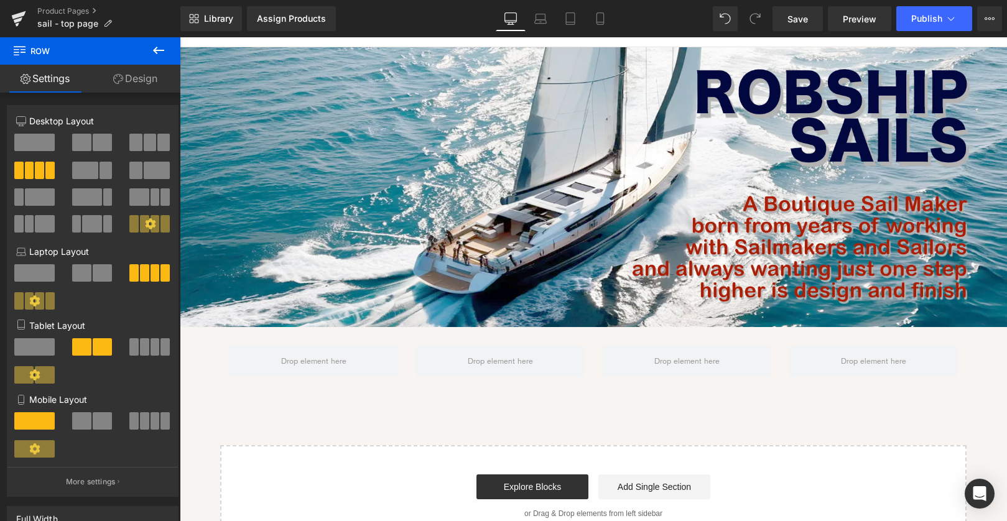
click at [195, 321] on div "Image Row Select your layout" at bounding box center [594, 297] width 828 height 500
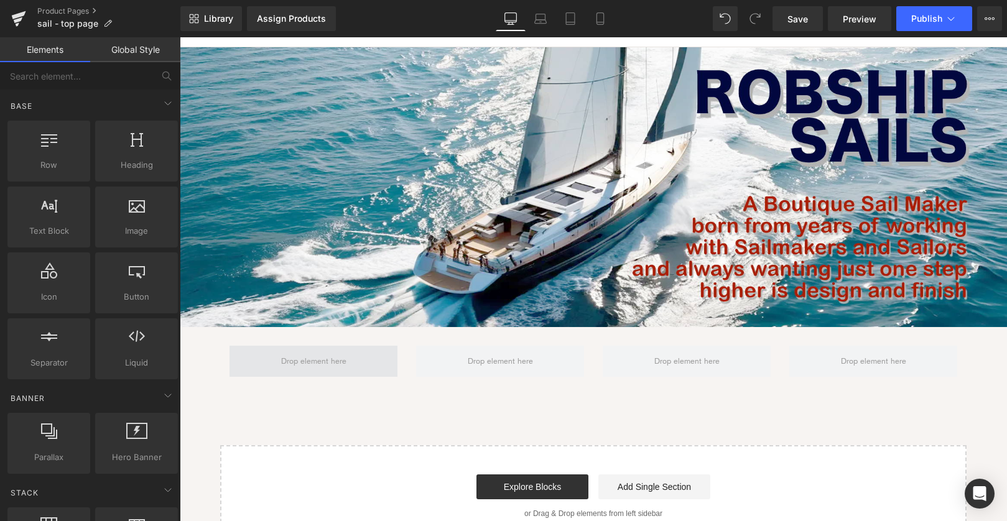
click at [259, 346] on span at bounding box center [314, 361] width 168 height 31
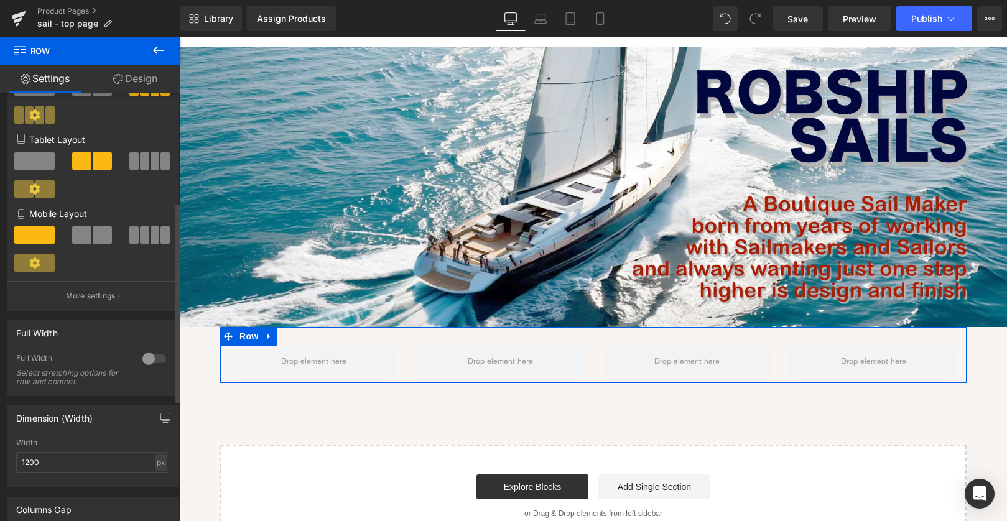
scroll to position [233, 0]
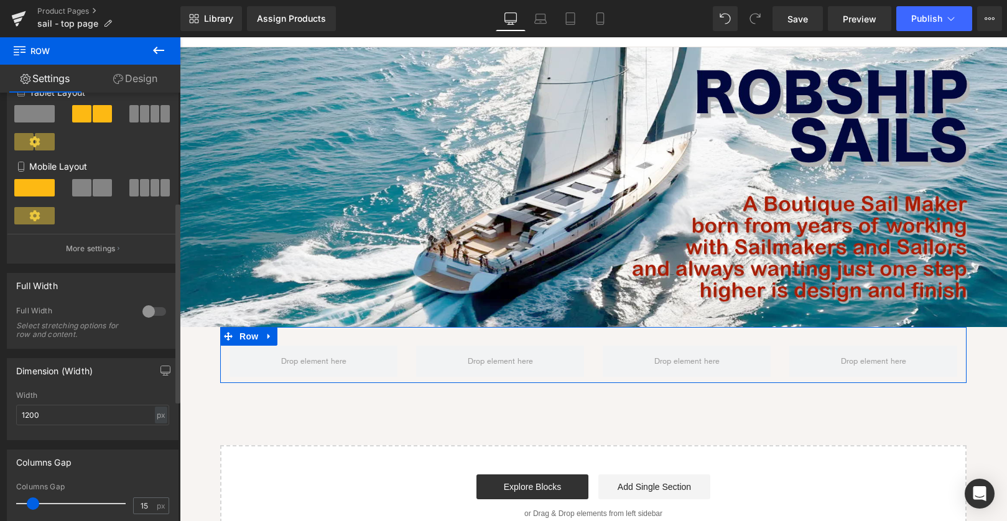
click at [149, 316] on div at bounding box center [154, 312] width 30 height 20
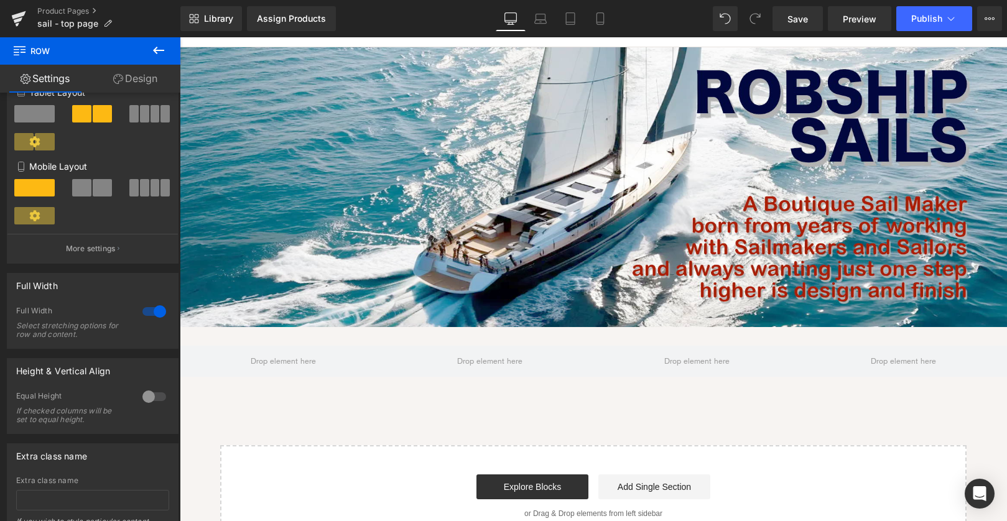
click at [144, 78] on link "Design" at bounding box center [135, 79] width 90 height 28
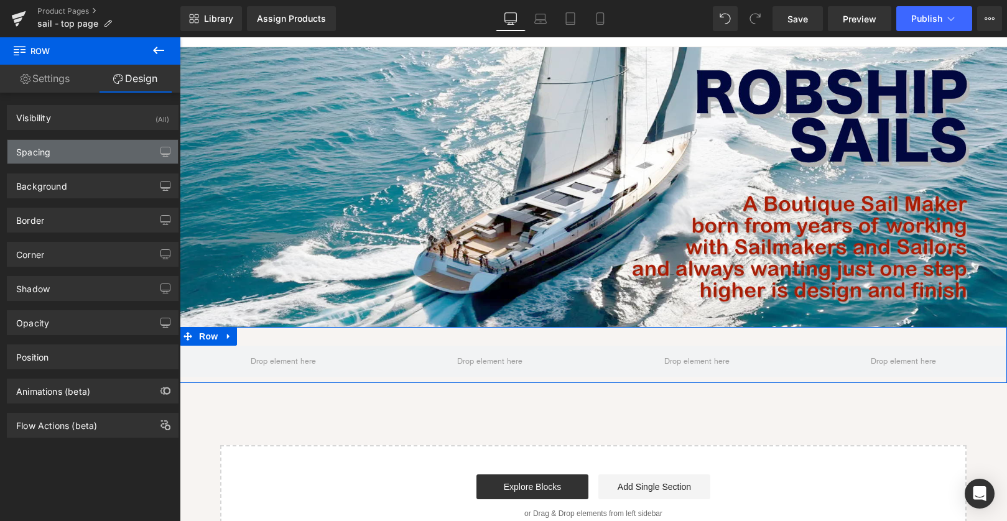
click at [102, 148] on div "Spacing" at bounding box center [92, 152] width 171 height 24
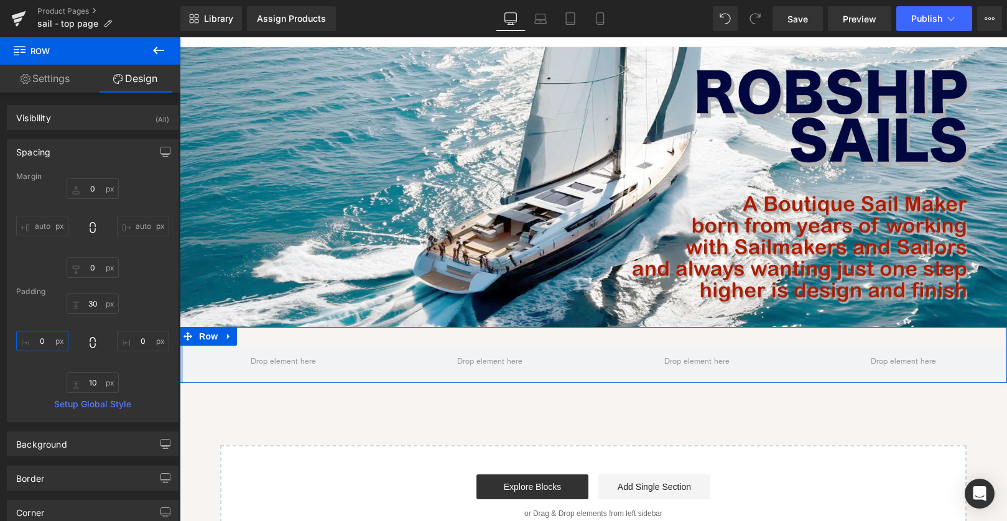
click at [37, 342] on input "0" at bounding box center [42, 341] width 52 height 21
type input "20"
click at [129, 340] on input "0" at bounding box center [143, 341] width 52 height 21
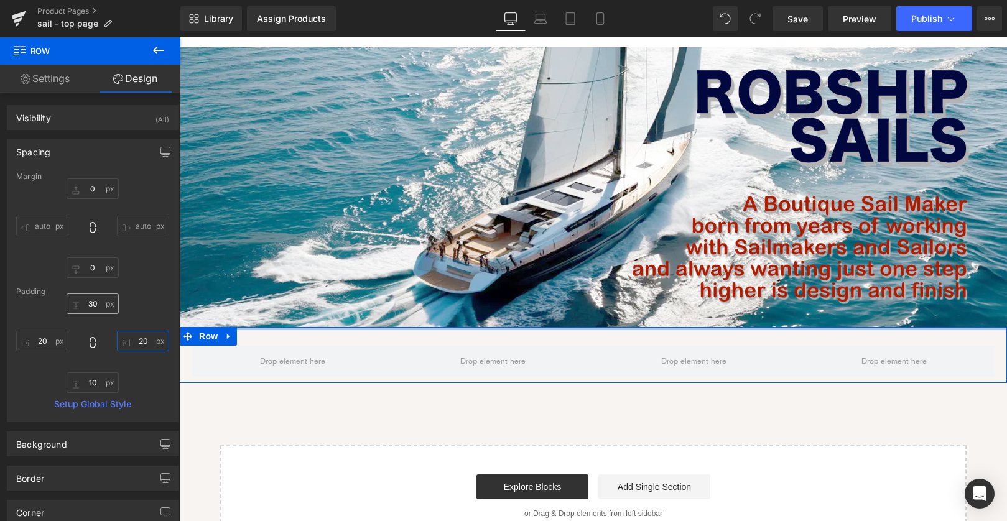
type input "20"
click at [86, 305] on input "30" at bounding box center [93, 304] width 52 height 21
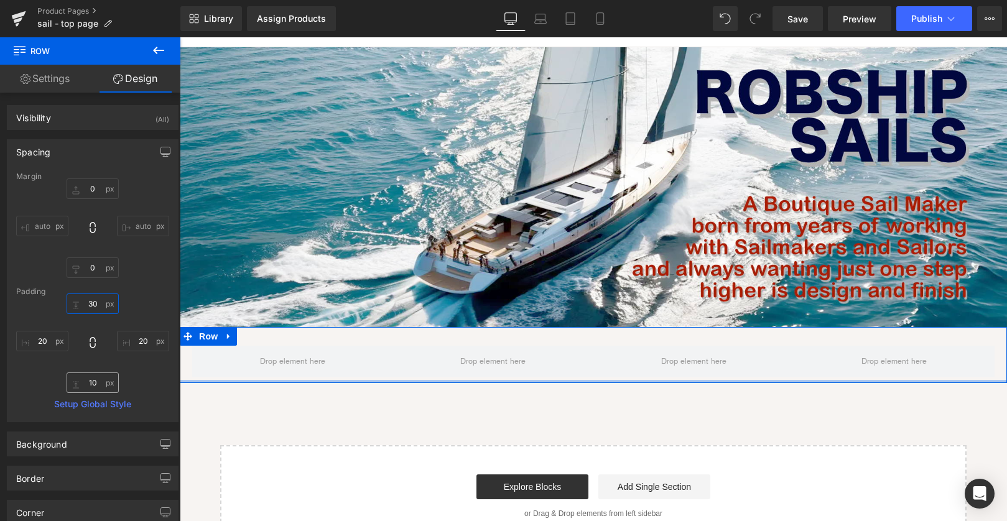
type input "0"
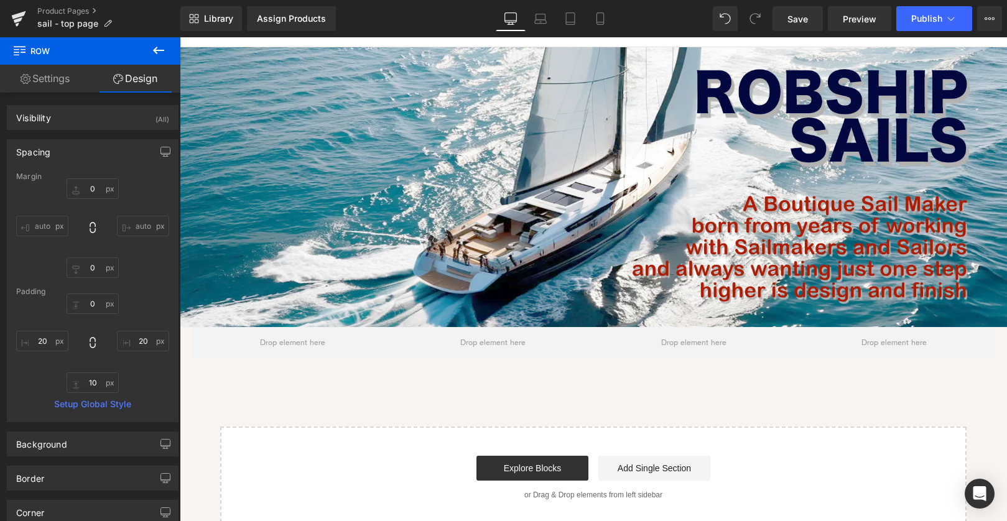
click at [345, 368] on div "Image Row Select your layout" at bounding box center [594, 288] width 828 height 482
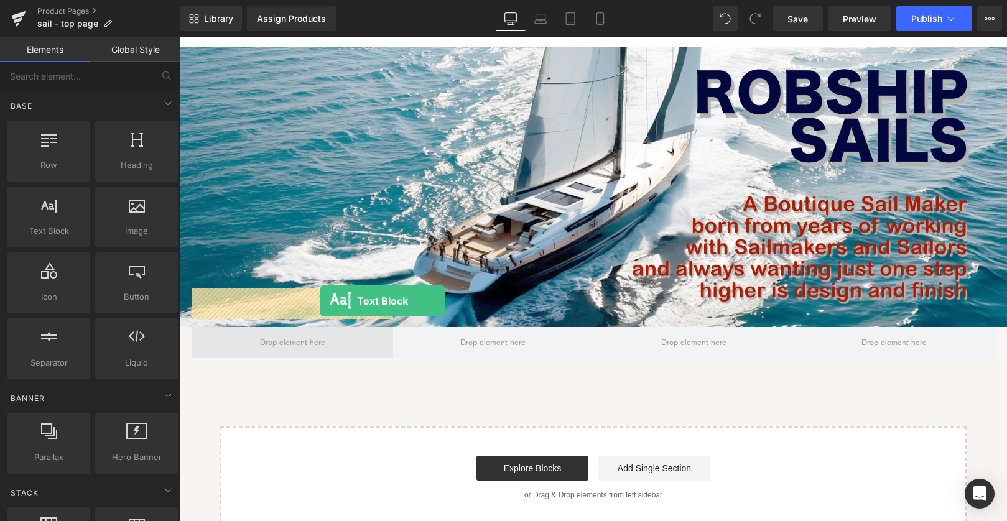
drag, startPoint x: 228, startPoint y: 266, endPoint x: 320, endPoint y: 301, distance: 99.3
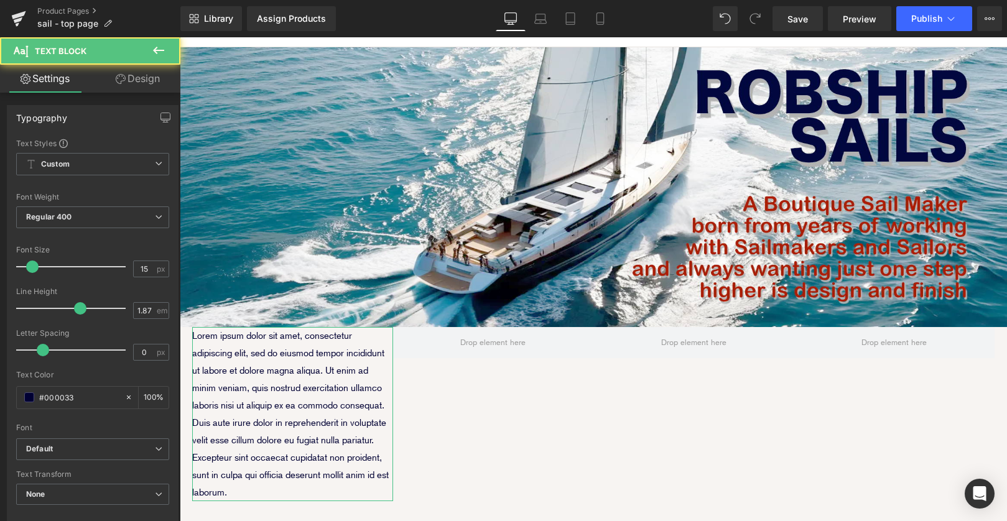
click at [144, 77] on link "Design" at bounding box center [138, 79] width 90 height 28
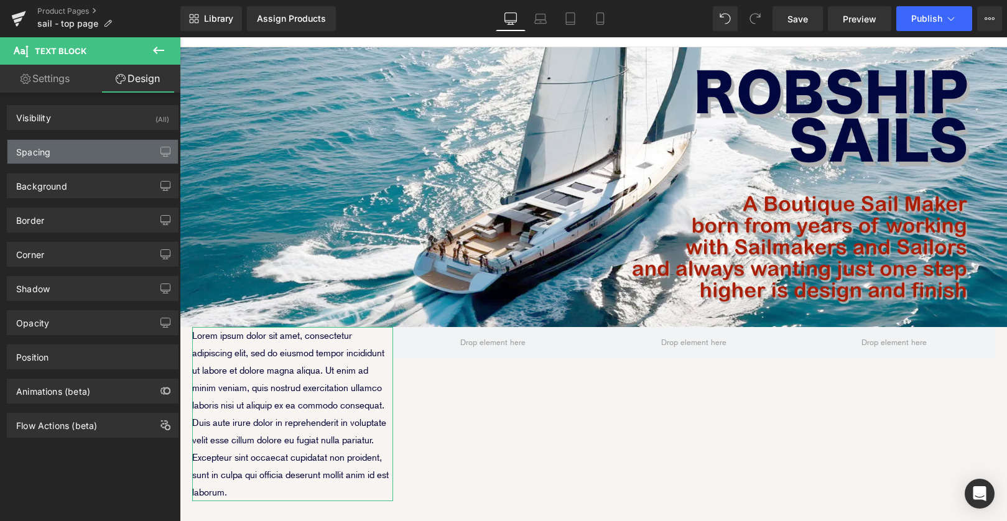
click at [90, 146] on div "Spacing" at bounding box center [92, 152] width 171 height 24
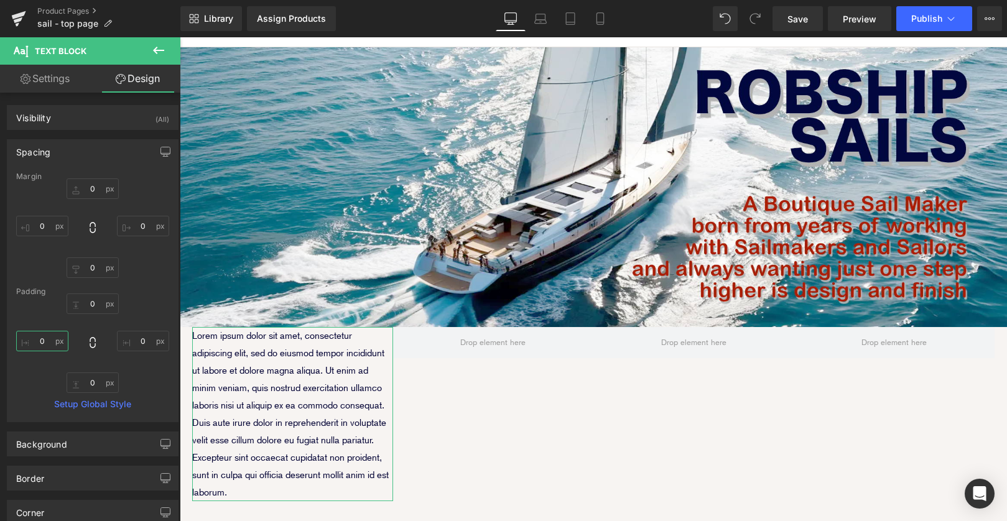
click at [34, 341] on input "0" at bounding box center [42, 341] width 52 height 21
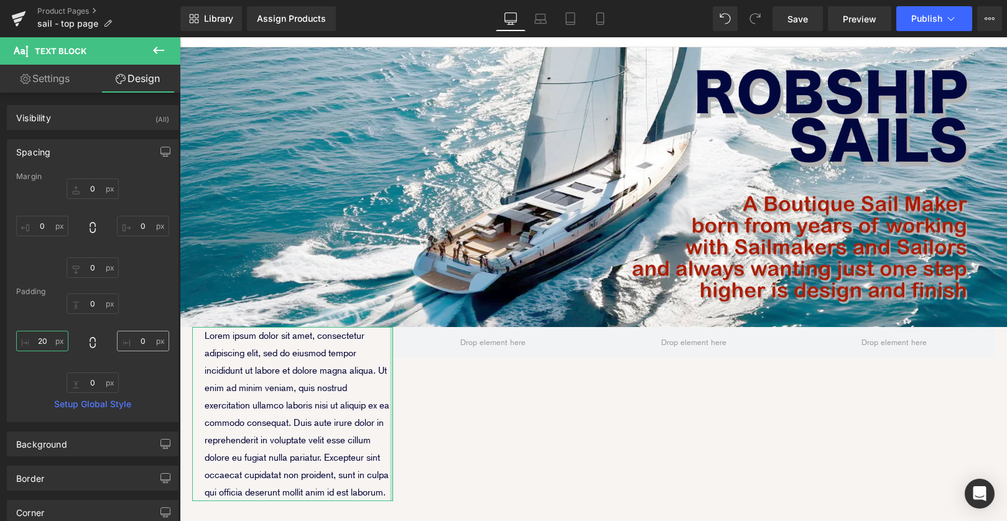
type input "20"
click at [127, 341] on input "0" at bounding box center [143, 341] width 52 height 21
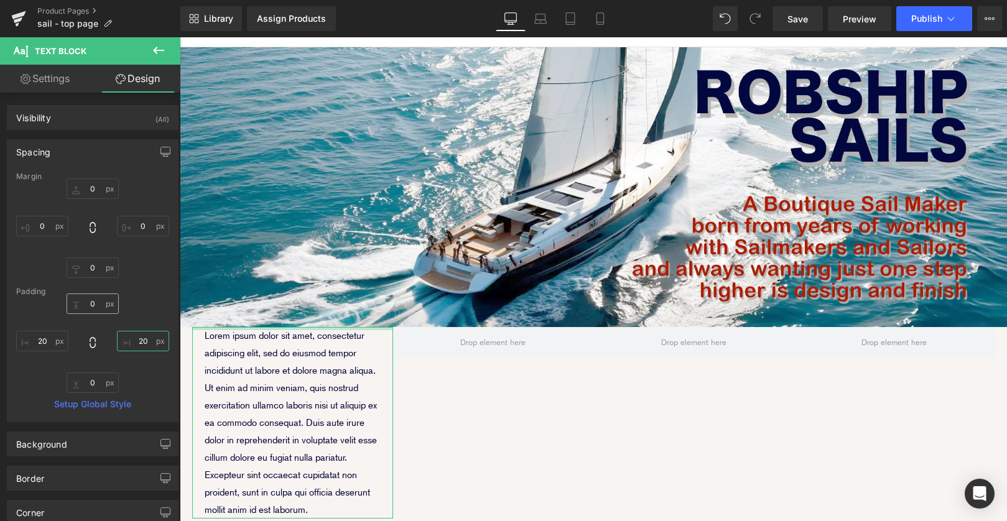
type input "20"
click at [88, 307] on input "0" at bounding box center [93, 304] width 52 height 21
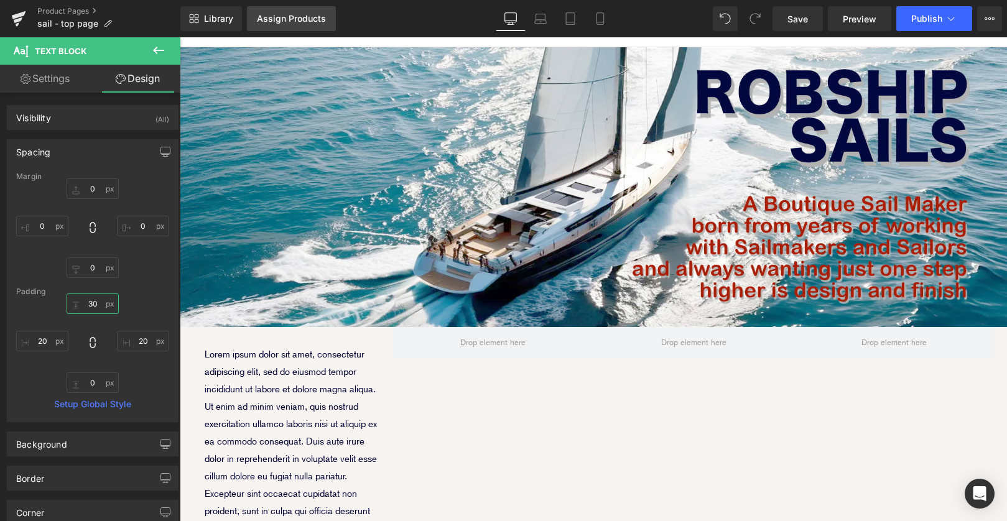
type input "30"
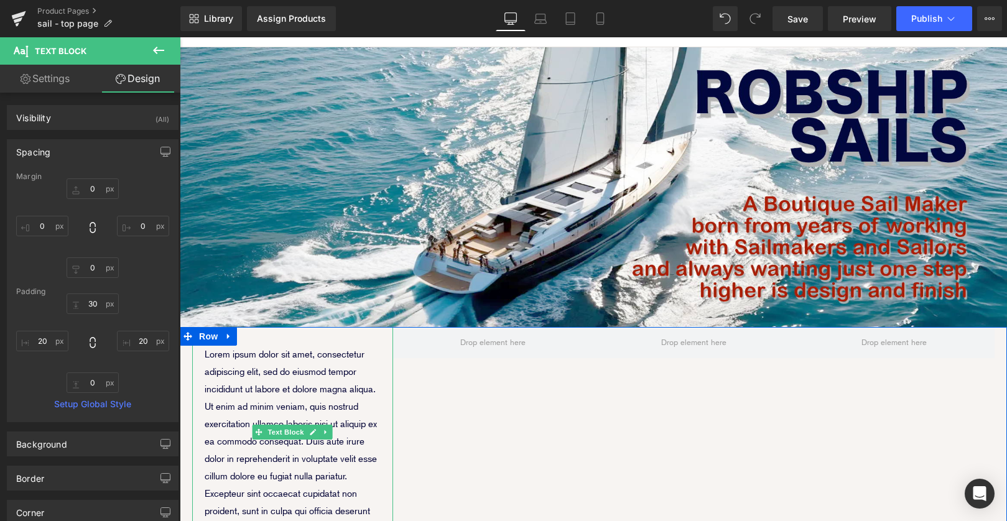
click at [281, 371] on p "Lorem ipsum dolor sit amet, consectetur adipiscing elit, sed do eiusmod tempor …" at bounding box center [293, 442] width 176 height 192
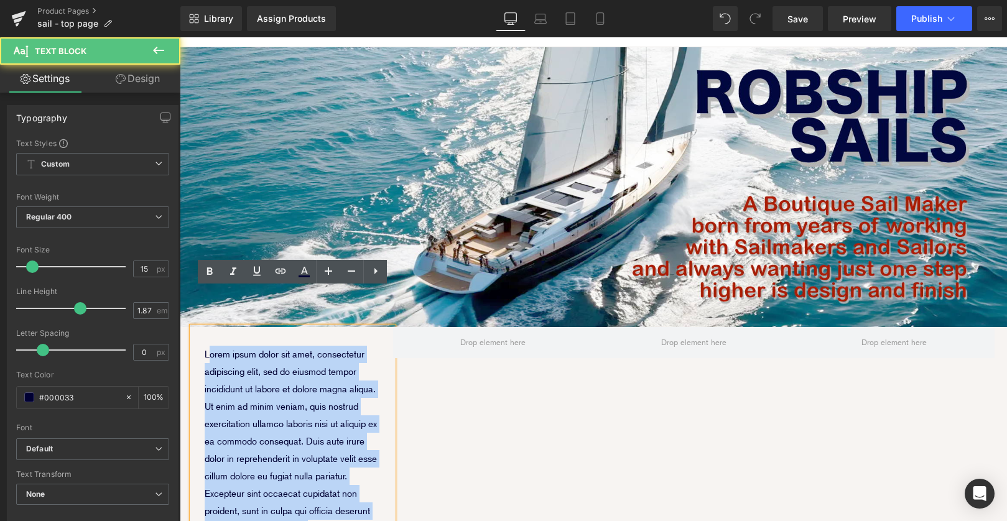
drag, startPoint x: 209, startPoint y: 321, endPoint x: 341, endPoint y: 485, distance: 210.2
click at [341, 485] on p "Lorem ipsum dolor sit amet, consectetur adipiscing elit, sed do eiusmod tempor …" at bounding box center [293, 442] width 176 height 192
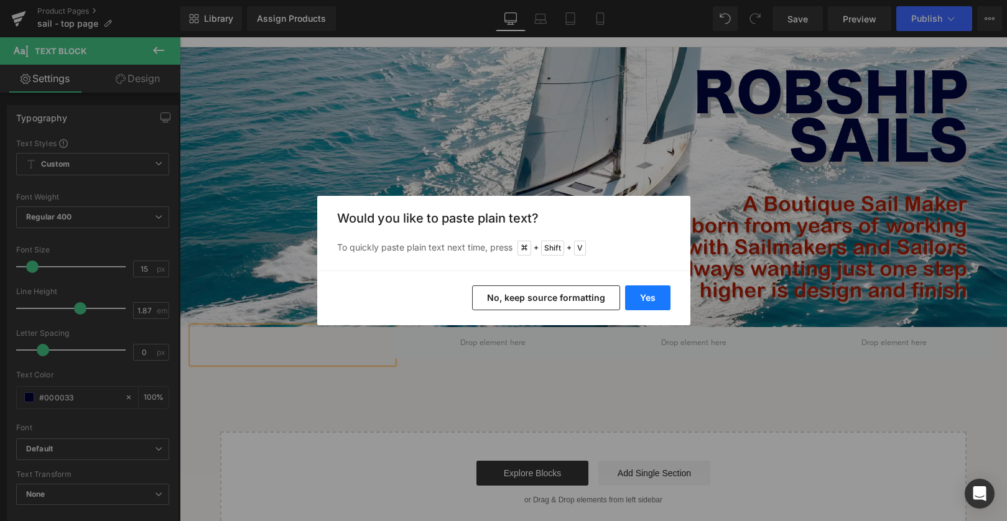
drag, startPoint x: 642, startPoint y: 297, endPoint x: 459, endPoint y: 260, distance: 186.7
click at [642, 297] on button "Yes" at bounding box center [647, 298] width 45 height 25
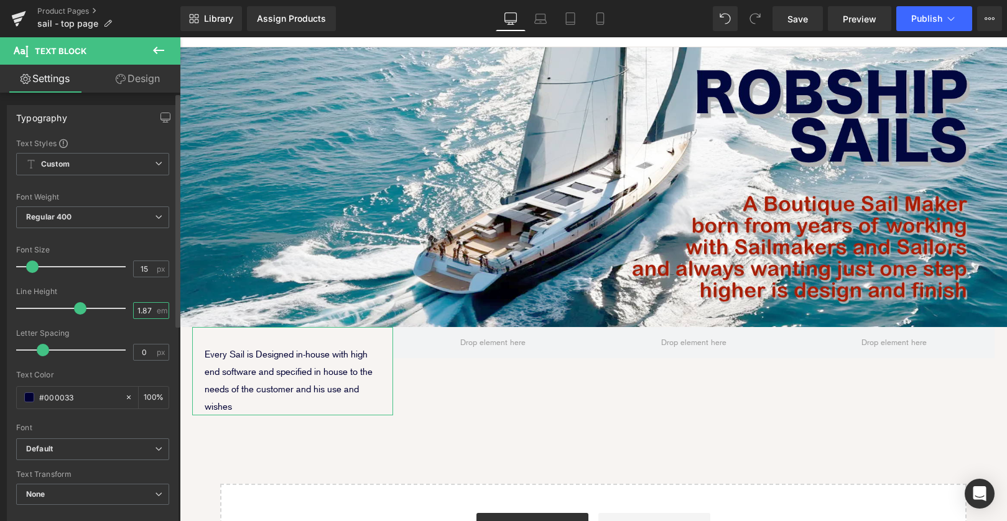
drag, startPoint x: 144, startPoint y: 310, endPoint x: 86, endPoint y: 310, distance: 58.5
click at [123, 310] on div "Line Height 1.87 em" at bounding box center [92, 309] width 153 height 42
type input "1"
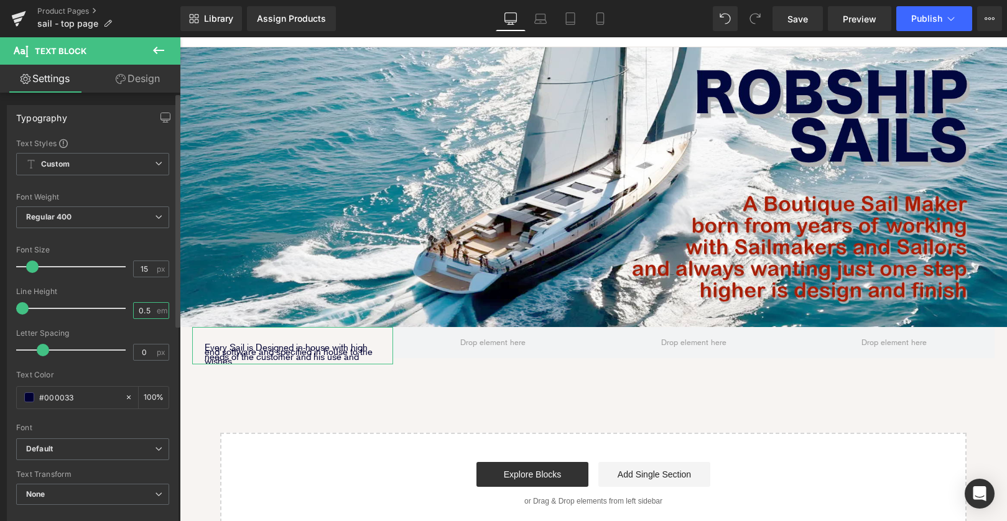
type input "0"
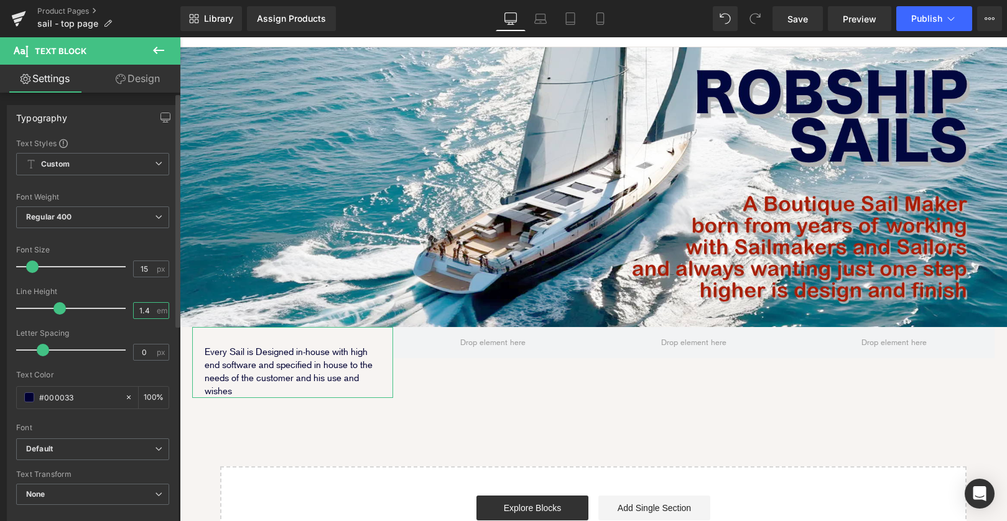
type input "1.4"
click at [397, 390] on div "Image Every Sail is Designed in-house with high end software and specified in h…" at bounding box center [594, 307] width 828 height 521
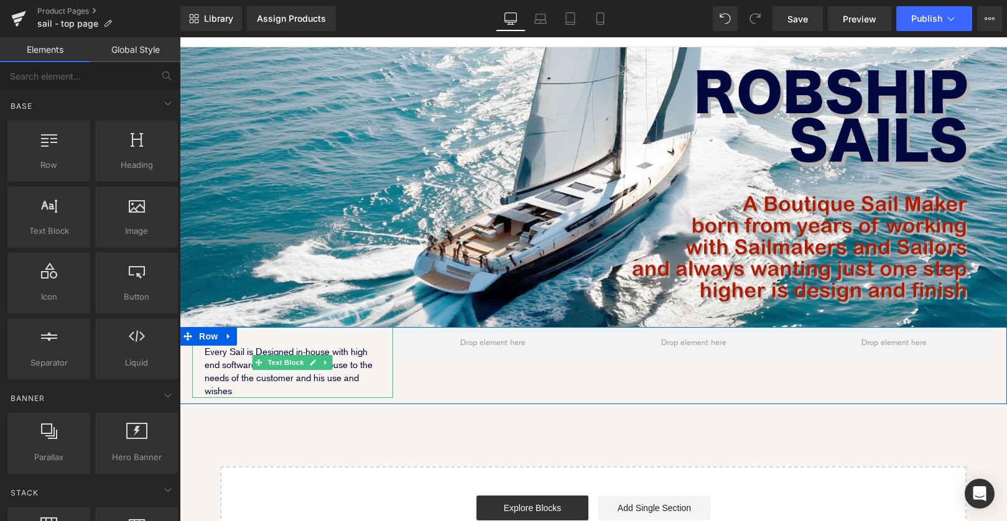
click at [279, 348] on p "Every Sail is Designed in-house with high end software and specified in house t…" at bounding box center [293, 372] width 176 height 52
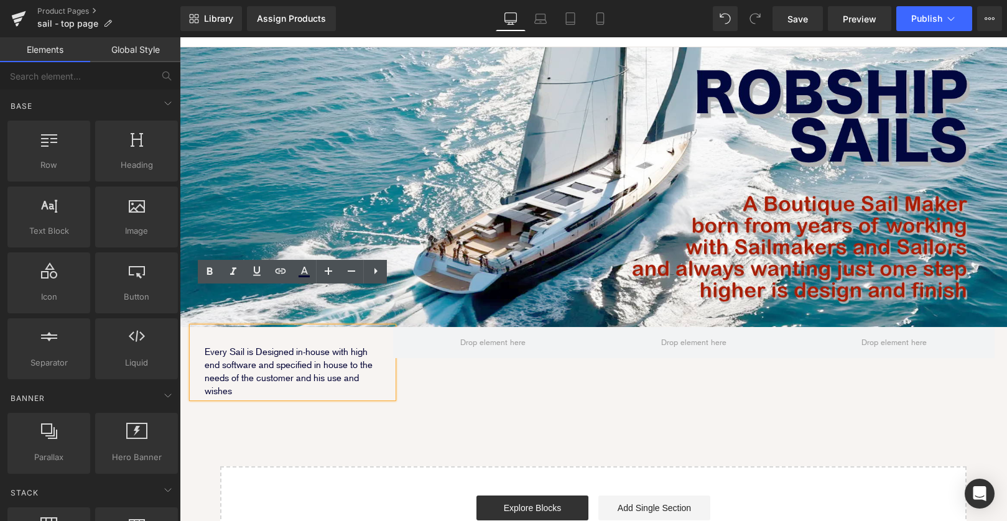
click at [295, 381] on div "Image Every Sail is Designed in-house with high end software and specified in h…" at bounding box center [594, 307] width 828 height 521
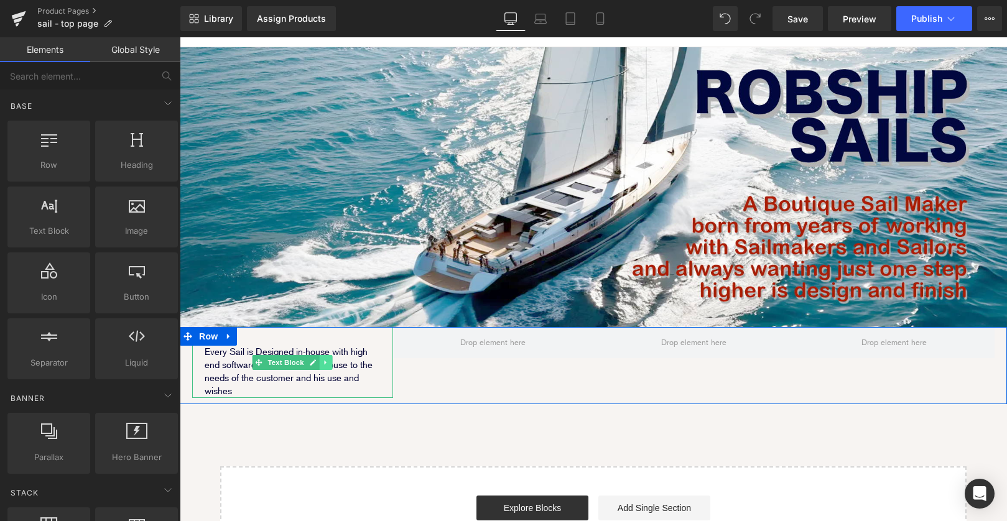
click at [328, 359] on icon at bounding box center [326, 362] width 7 height 7
click at [324, 355] on link at bounding box center [319, 362] width 13 height 15
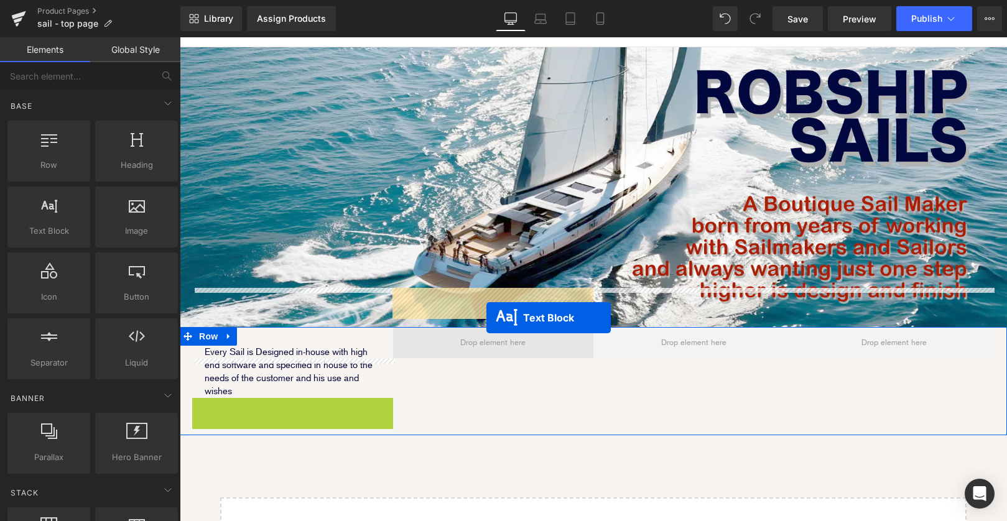
drag, startPoint x: 284, startPoint y: 396, endPoint x: 487, endPoint y: 318, distance: 216.7
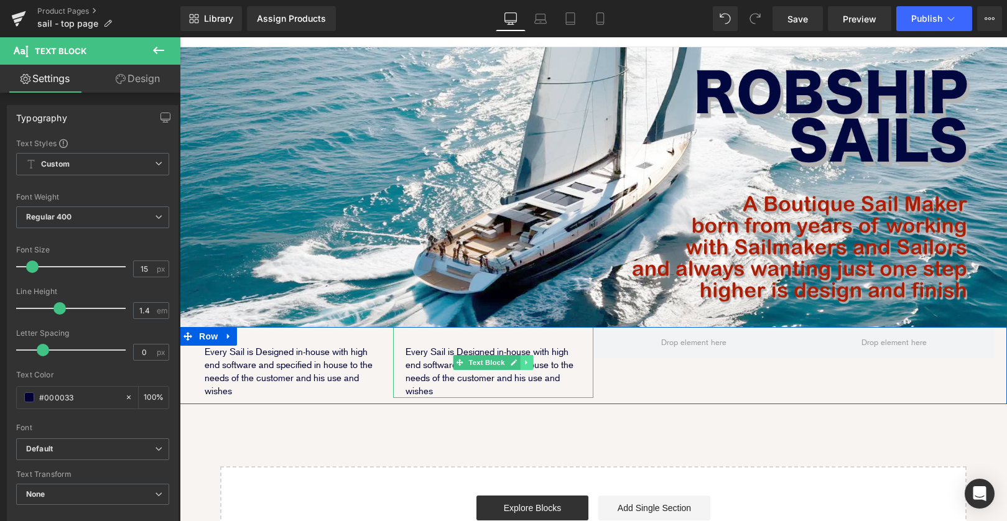
click at [525, 360] on icon at bounding box center [526, 362] width 2 height 4
click at [524, 355] on link at bounding box center [520, 362] width 13 height 15
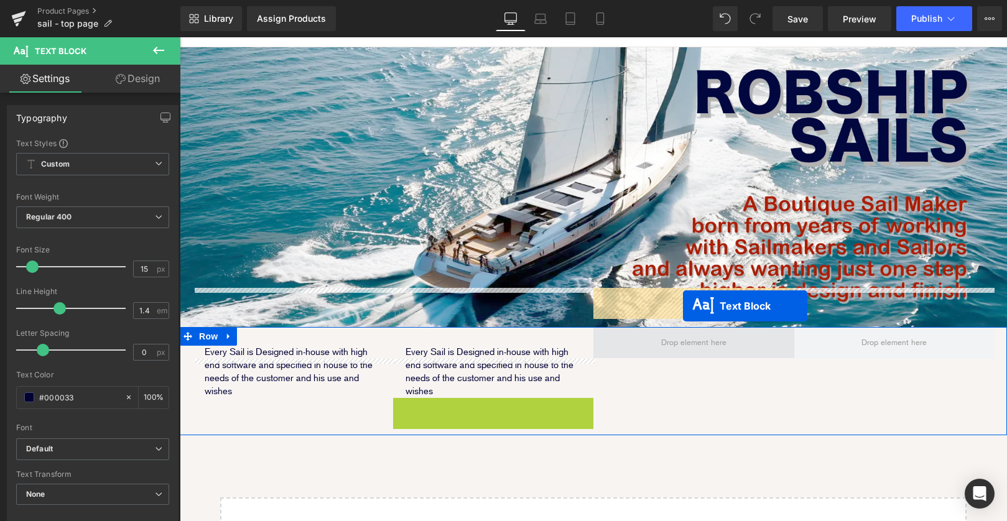
drag, startPoint x: 473, startPoint y: 394, endPoint x: 683, endPoint y: 306, distance: 228.1
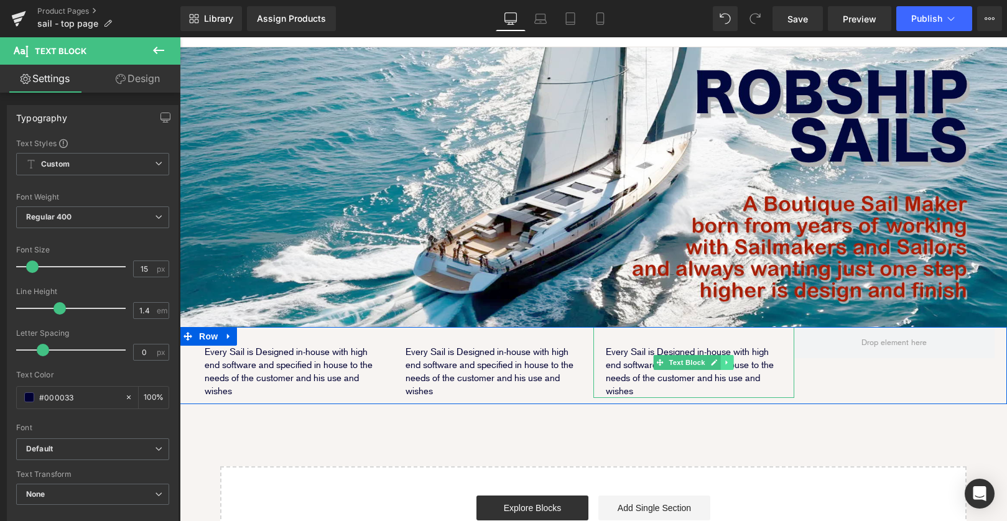
click at [730, 359] on icon at bounding box center [727, 362] width 7 height 7
click at [724, 359] on icon at bounding box center [721, 362] width 7 height 7
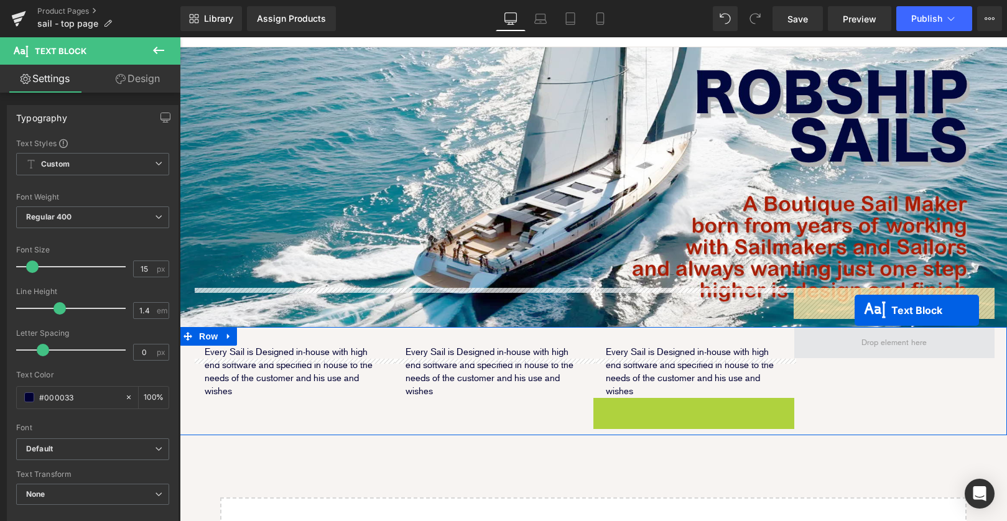
drag, startPoint x: 691, startPoint y: 396, endPoint x: 854, endPoint y: 311, distance: 183.7
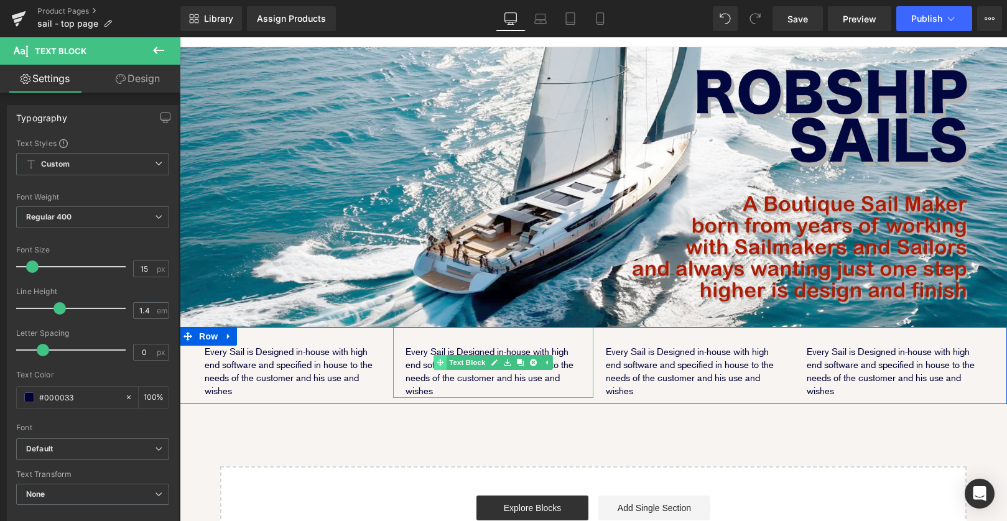
click at [442, 327] on div "Every Sail is Designed in-house with high end software and specified in house t…" at bounding box center [493, 362] width 201 height 71
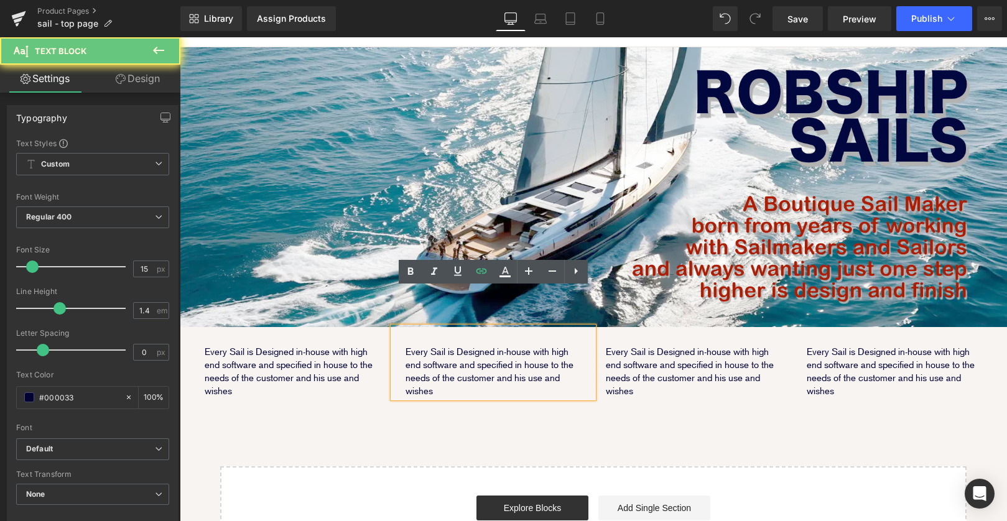
click at [431, 346] on p "Every Sail is Designed in-house with high end software and specified in house t…" at bounding box center [494, 372] width 176 height 52
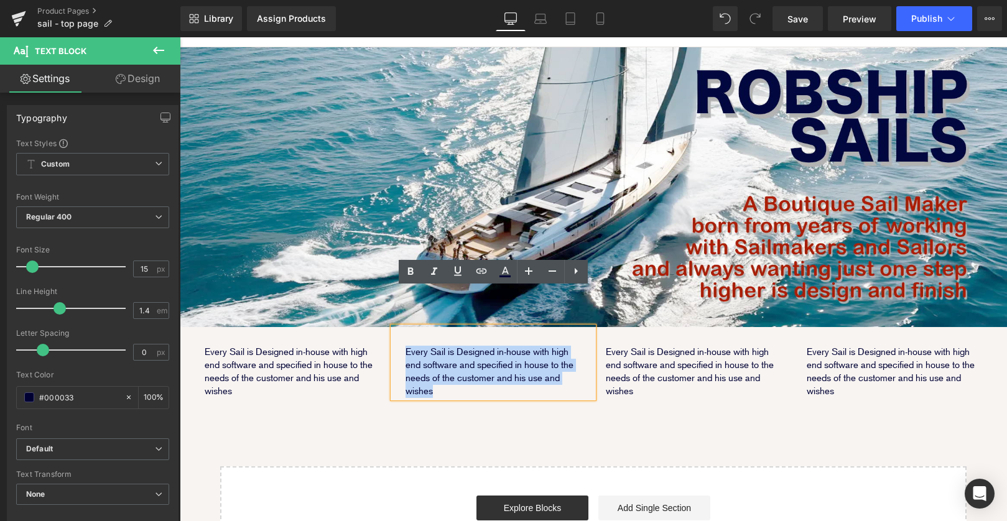
drag, startPoint x: 404, startPoint y: 314, endPoint x: 452, endPoint y: 351, distance: 60.7
click at [452, 352] on div "Every Sail is Designed in-house with high end software and specified in house t…" at bounding box center [493, 362] width 201 height 71
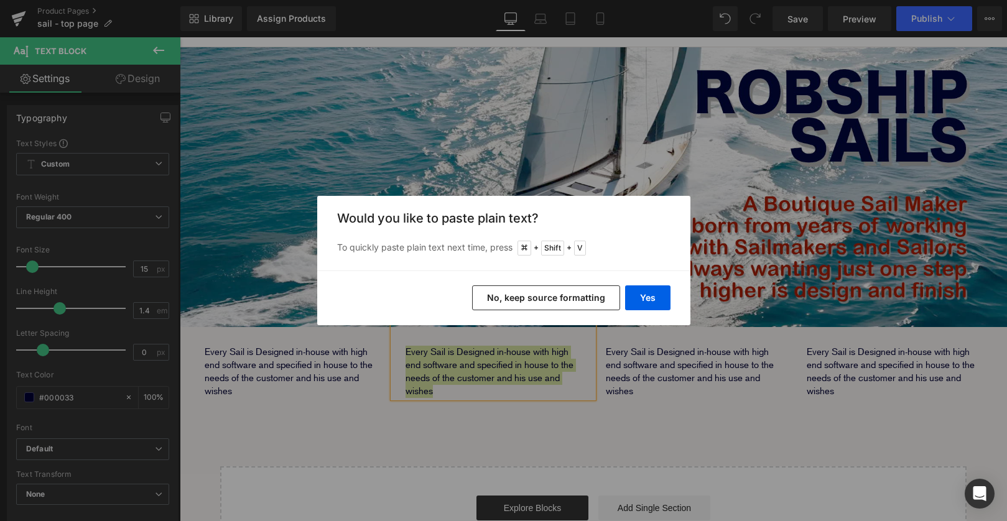
click at [647, 311] on div "Yes No, keep source formatting" at bounding box center [503, 298] width 373 height 55
click at [650, 304] on button "Yes" at bounding box center [647, 298] width 45 height 25
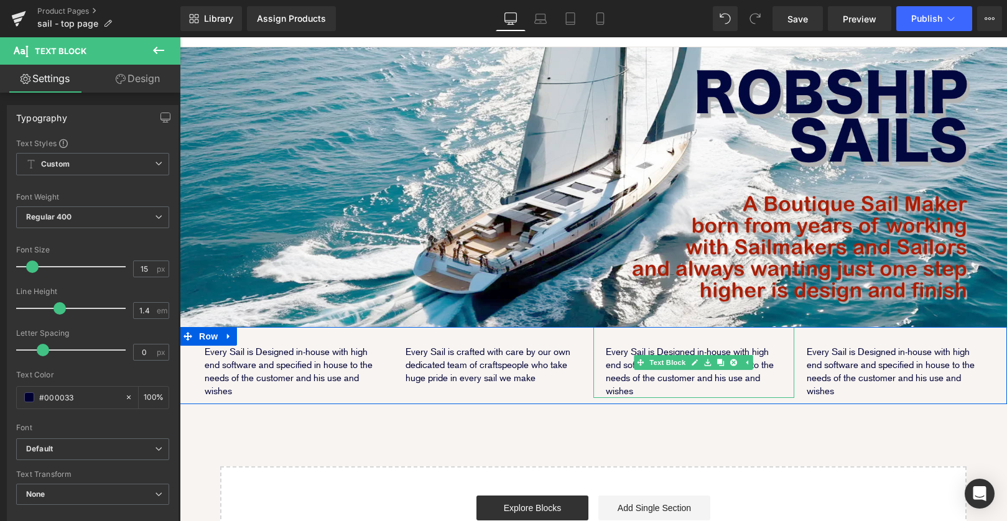
click at [630, 346] on p "Every Sail is Designed in-house with high end software and specified in house t…" at bounding box center [694, 372] width 176 height 52
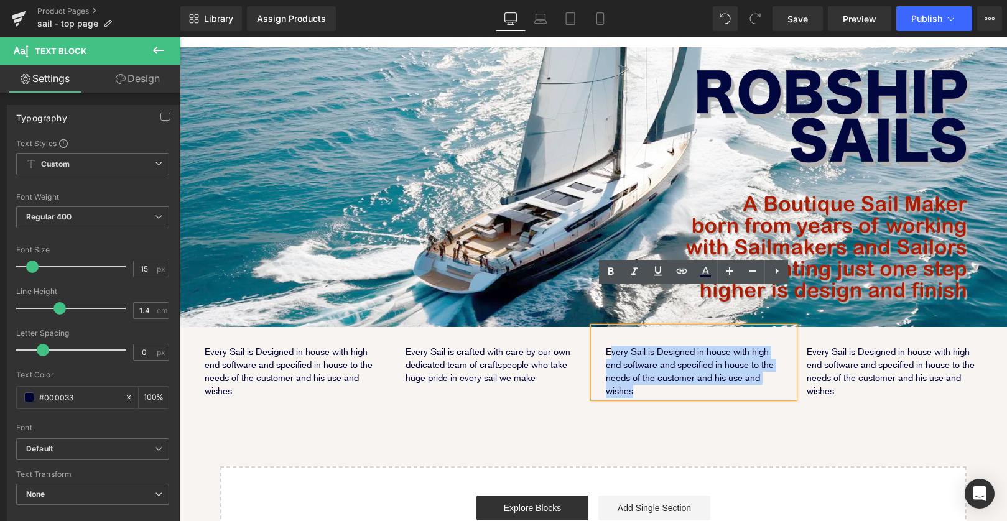
drag, startPoint x: 609, startPoint y: 316, endPoint x: 643, endPoint y: 350, distance: 48.0
click at [643, 350] on p "Every Sail is Designed in-house with high end software and specified in house t…" at bounding box center [694, 372] width 176 height 52
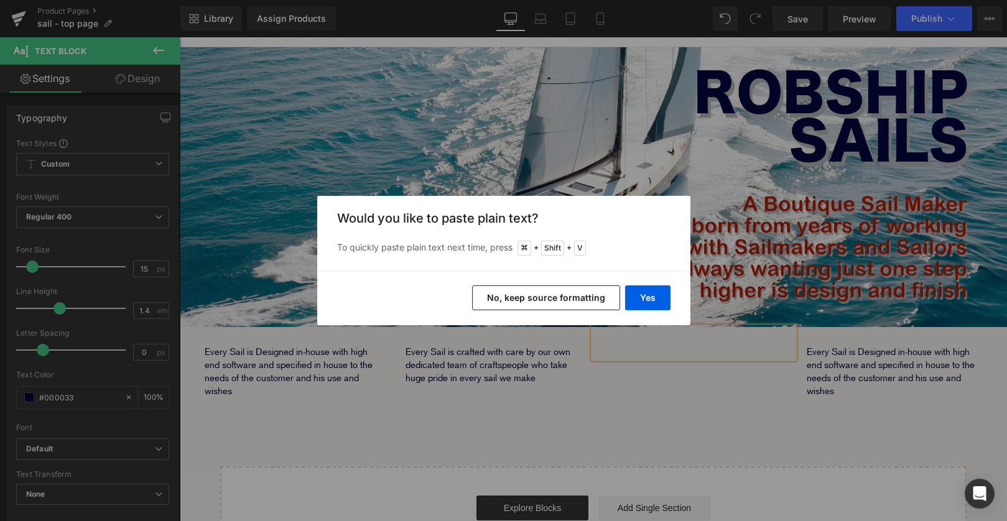
click at [627, 278] on div "Yes No, keep source formatting" at bounding box center [503, 298] width 373 height 55
click at [629, 289] on button "Yes" at bounding box center [647, 298] width 45 height 25
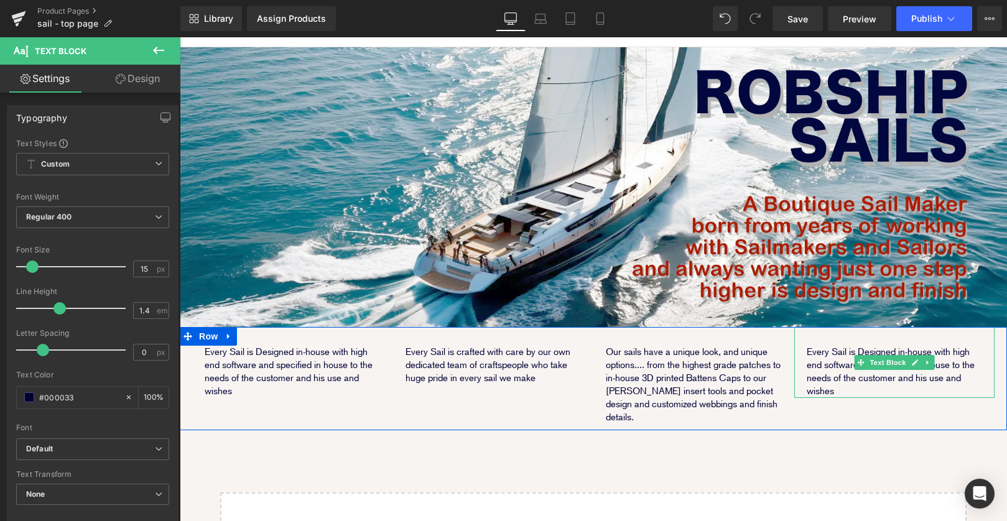
click at [832, 346] on p "Every Sail is Designed in-house with high end software and specified in house t…" at bounding box center [895, 372] width 176 height 52
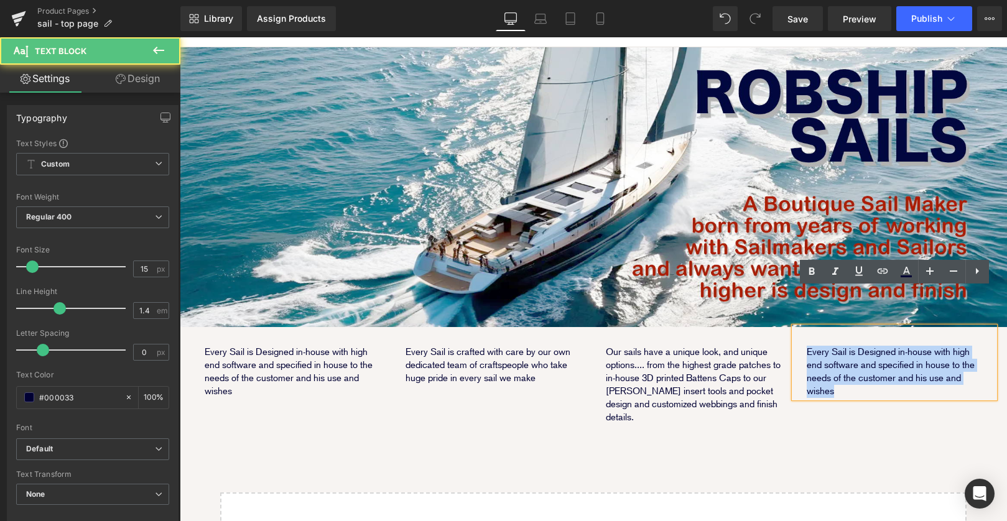
drag, startPoint x: 808, startPoint y: 314, endPoint x: 850, endPoint y: 355, distance: 58.5
click at [850, 359] on p "Every Sail is Designed in-house with high end software and specified in house t…" at bounding box center [895, 372] width 176 height 52
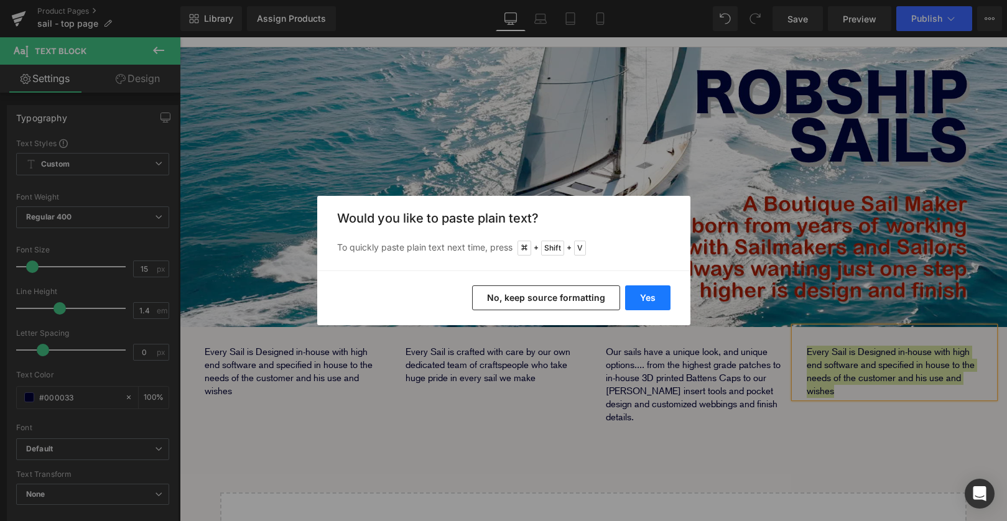
drag, startPoint x: 655, startPoint y: 295, endPoint x: 476, endPoint y: 258, distance: 182.9
click at [655, 295] on button "Yes" at bounding box center [647, 298] width 45 height 25
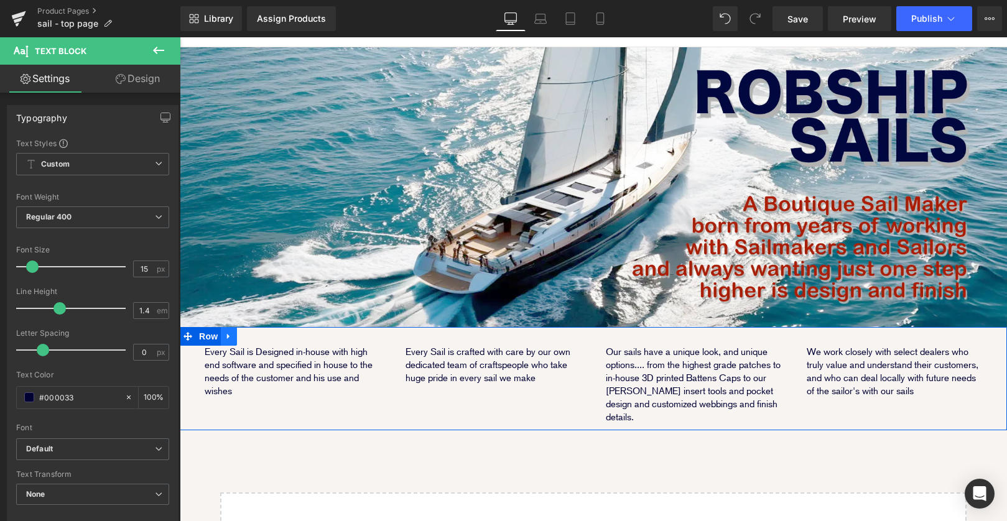
click at [228, 334] on icon at bounding box center [228, 337] width 2 height 6
click at [244, 332] on icon at bounding box center [245, 336] width 9 height 9
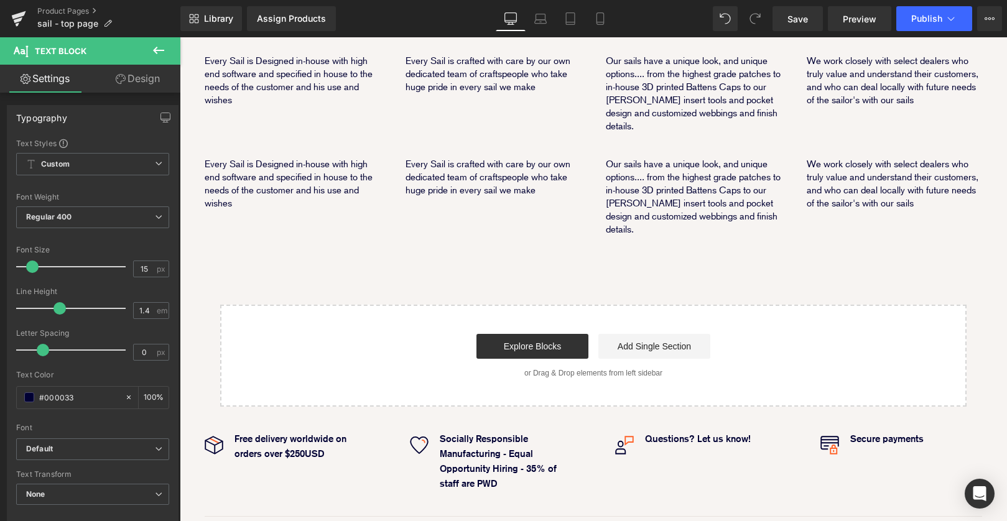
scroll to position [424, 0]
click at [345, 158] on p "Every Sail is Designed in-house with high end software and specified in house t…" at bounding box center [293, 184] width 176 height 52
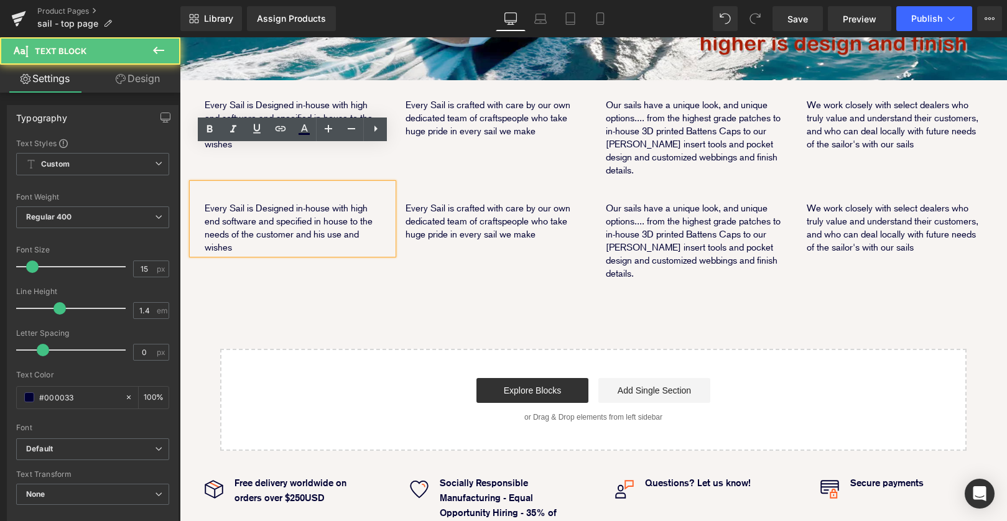
scroll to position [365, 0]
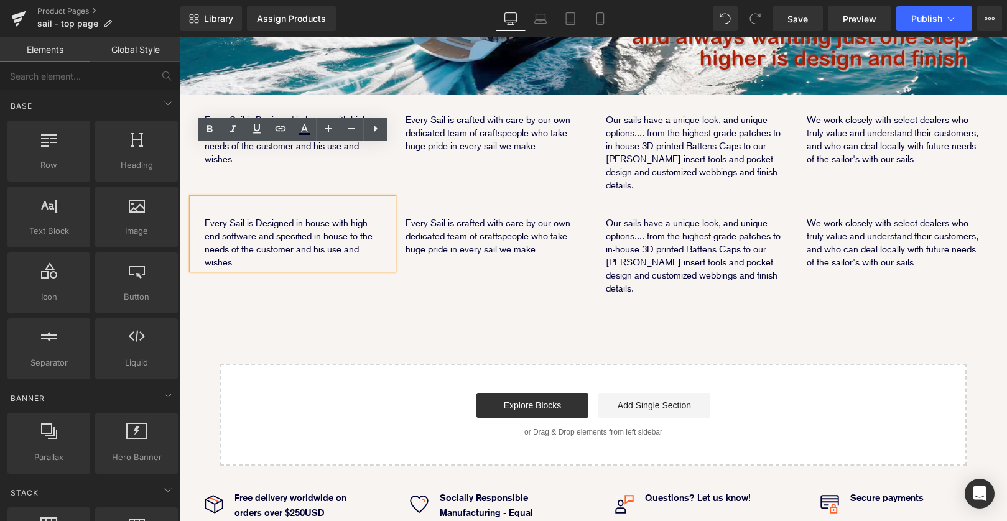
click at [291, 284] on div "Image Every Sail is Designed in-house with high end software and specified in h…" at bounding box center [594, 140] width 828 height 651
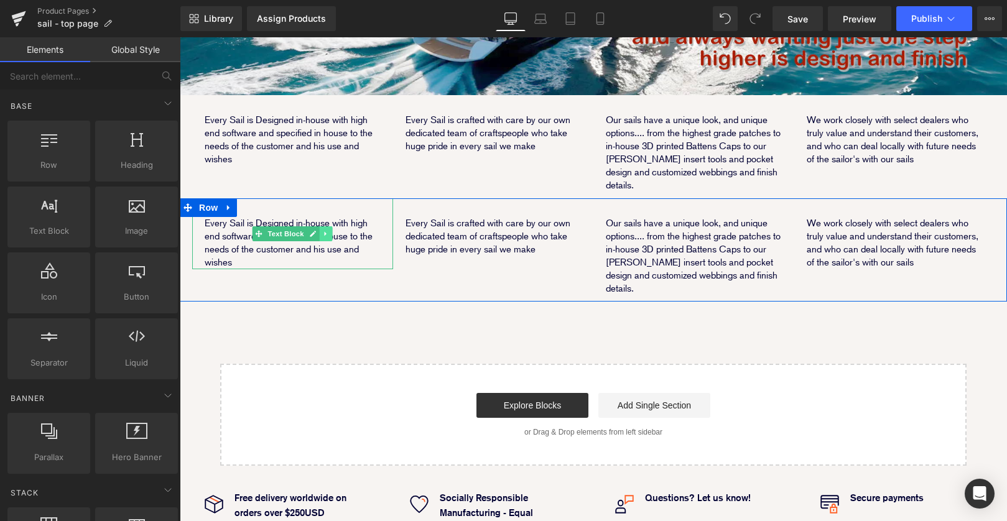
click at [323, 230] on icon at bounding box center [326, 233] width 7 height 7
click at [332, 230] on icon at bounding box center [332, 233] width 7 height 7
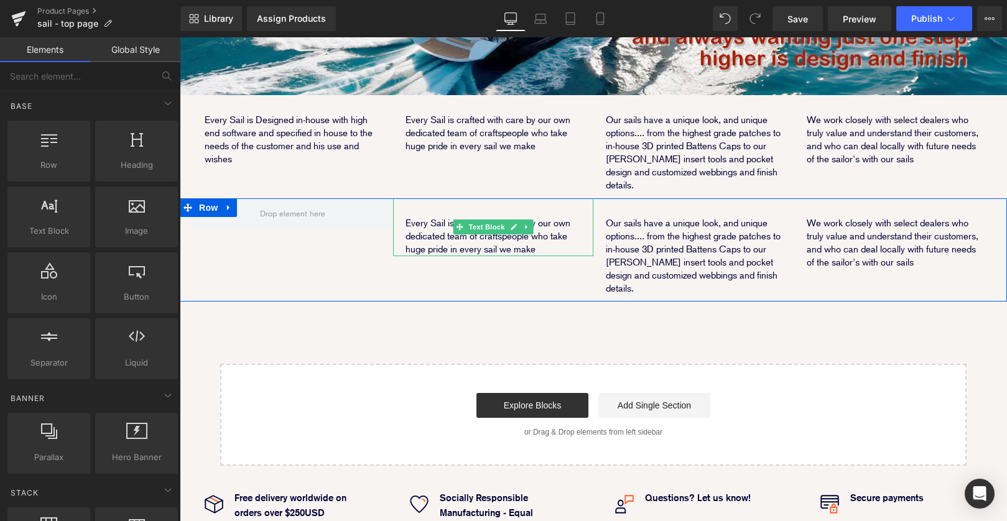
click at [530, 223] on icon at bounding box center [526, 226] width 7 height 7
click at [533, 223] on icon at bounding box center [533, 226] width 7 height 7
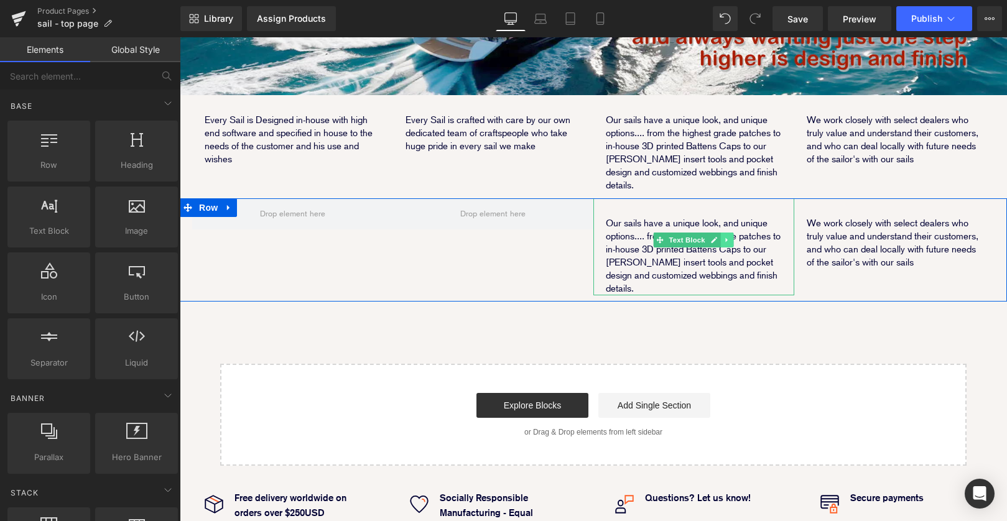
click at [730, 236] on icon at bounding box center [727, 239] width 7 height 7
click at [733, 237] on icon at bounding box center [734, 240] width 7 height 7
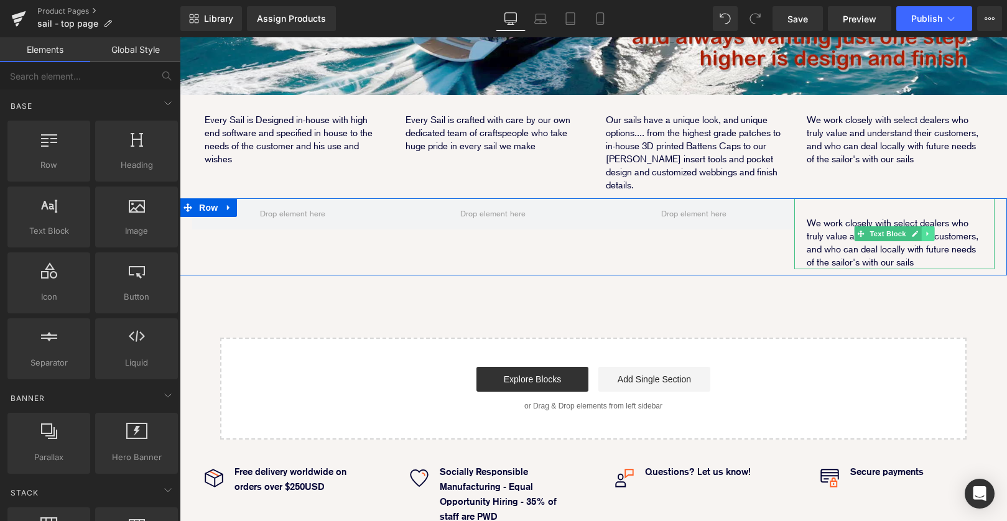
click at [931, 230] on icon at bounding box center [928, 233] width 7 height 7
click at [933, 230] on icon at bounding box center [934, 233] width 7 height 7
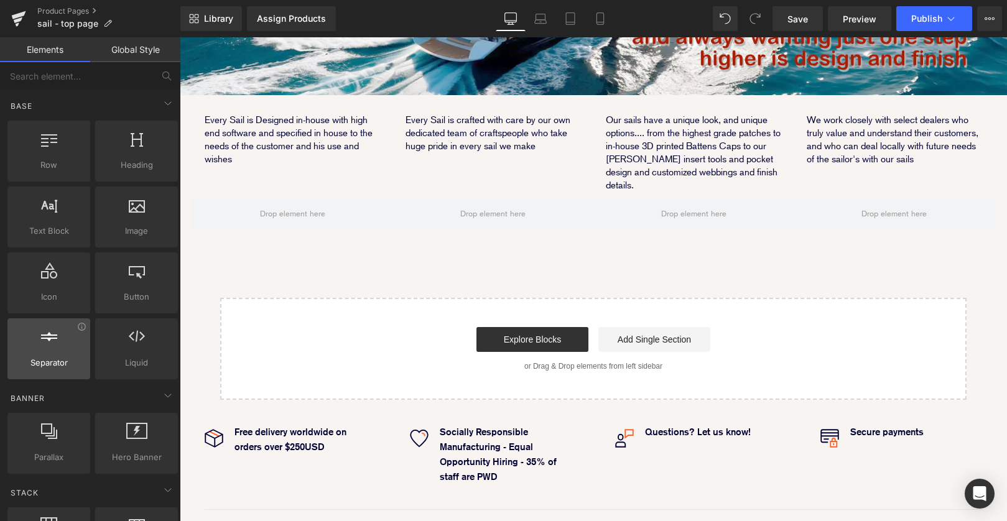
scroll to position [24, 0]
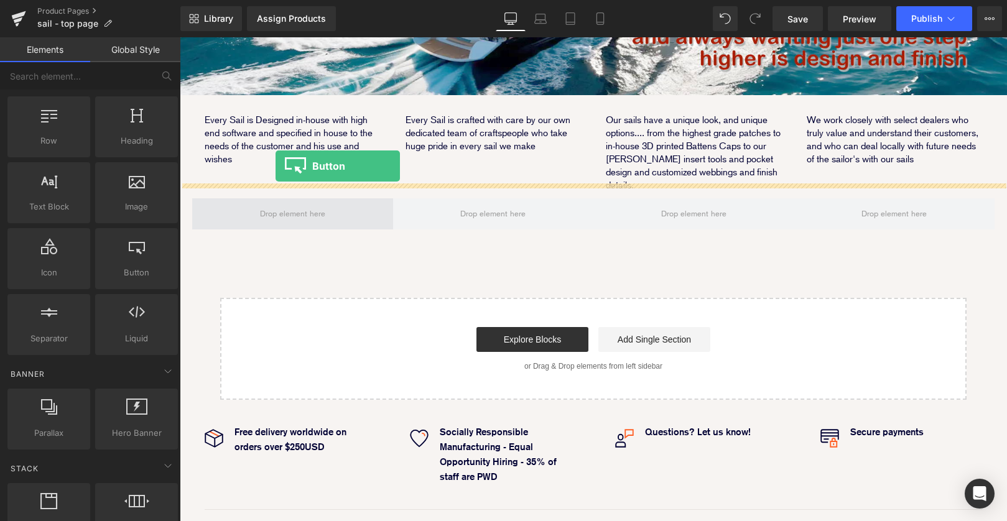
drag, startPoint x: 309, startPoint y: 296, endPoint x: 276, endPoint y: 166, distance: 134.9
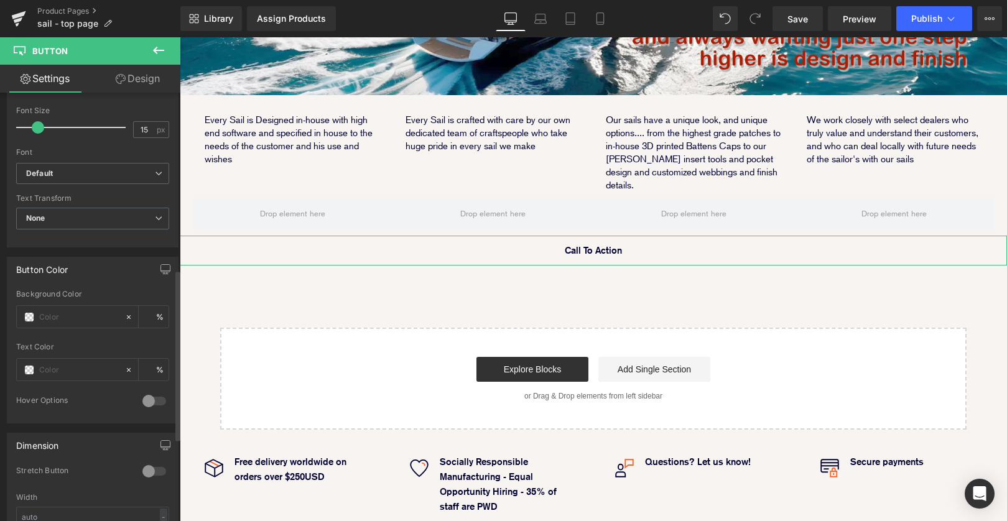
scroll to position [399, 0]
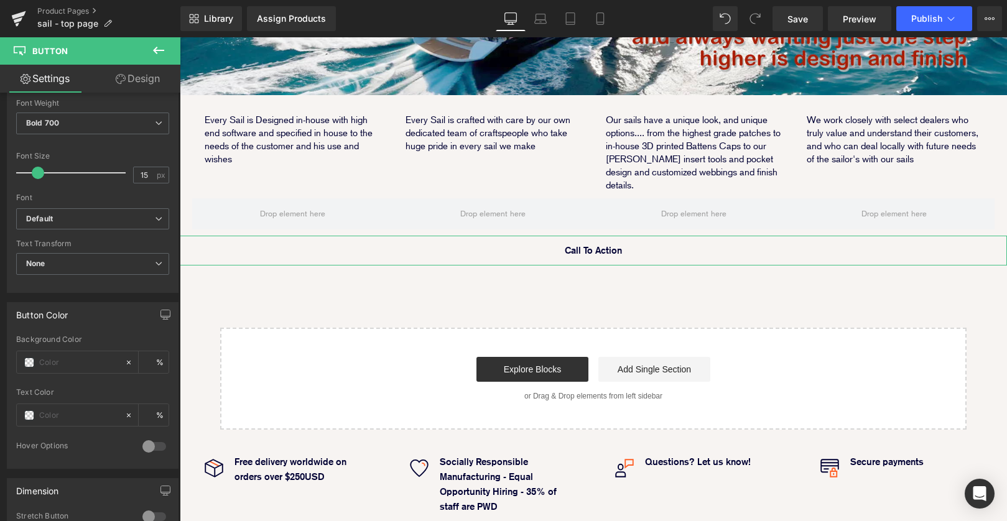
click at [152, 84] on link "Design" at bounding box center [138, 79] width 90 height 28
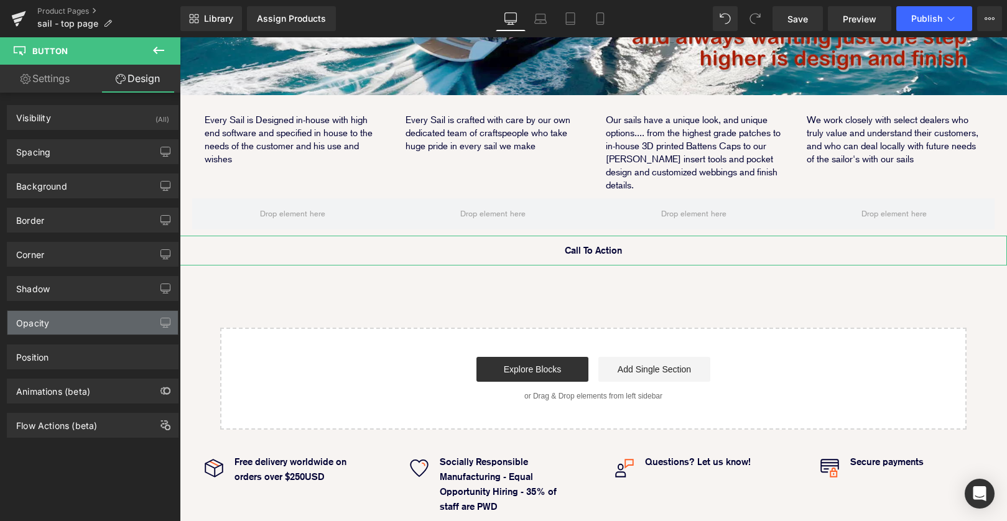
type input "2"
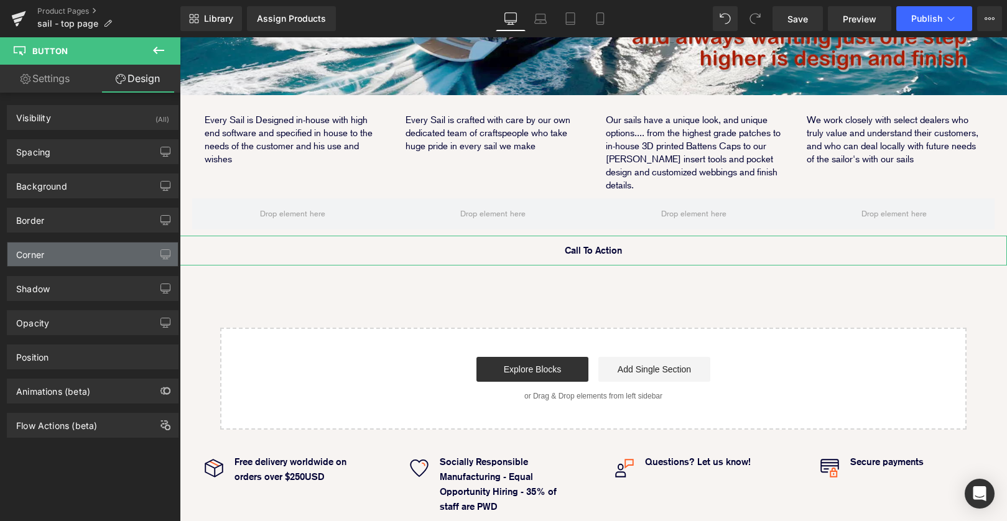
click at [116, 251] on div "Corner" at bounding box center [92, 255] width 171 height 24
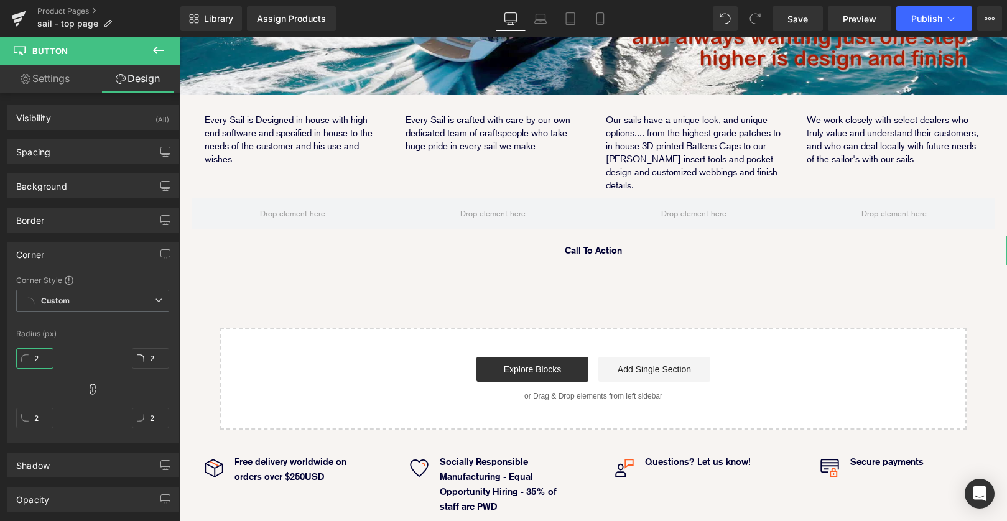
click at [41, 361] on input "2" at bounding box center [34, 358] width 37 height 21
type input "10"
type input "1"
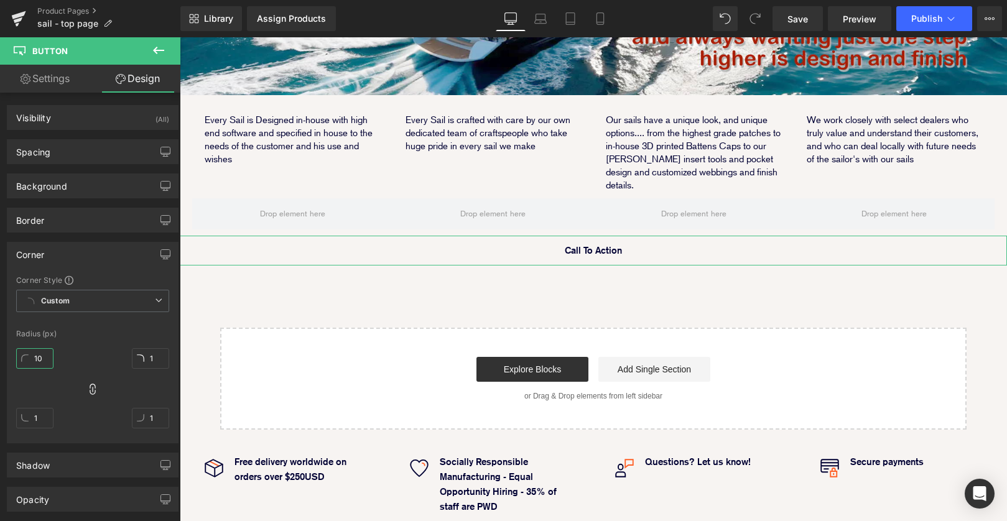
type input "10"
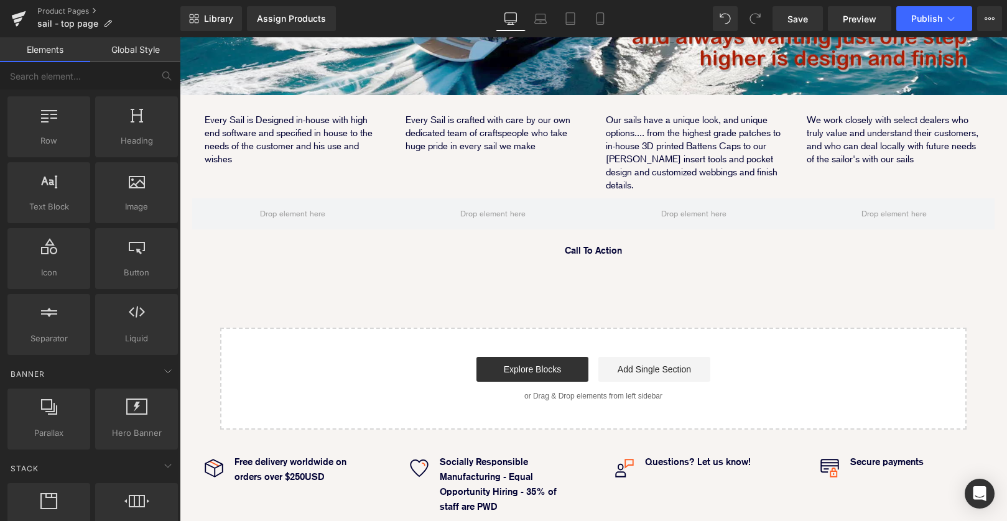
click at [276, 244] on div "Image Every Sail is Designed in-house with high end software and specified in h…" at bounding box center [594, 122] width 828 height 615
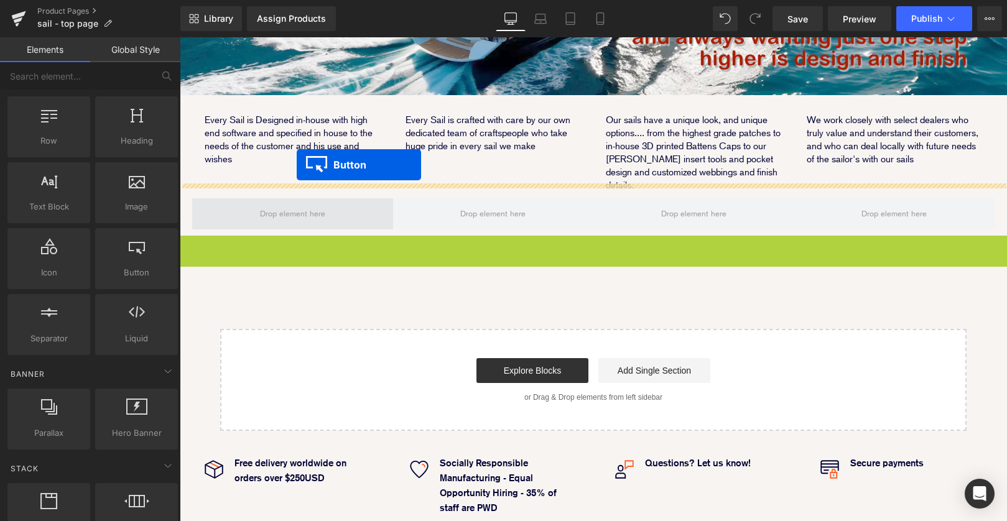
drag, startPoint x: 569, startPoint y: 197, endPoint x: 297, endPoint y: 166, distance: 274.4
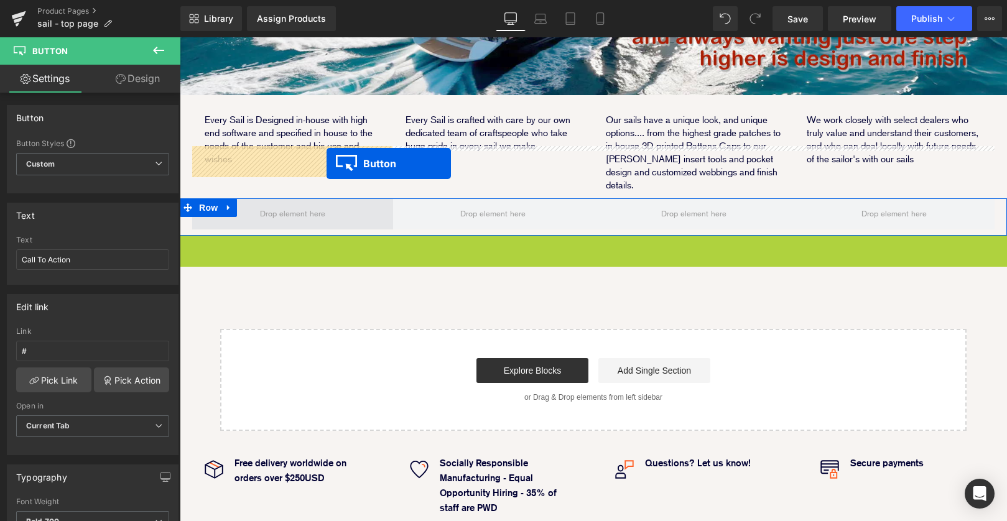
drag, startPoint x: 573, startPoint y: 195, endPoint x: 327, endPoint y: 163, distance: 248.5
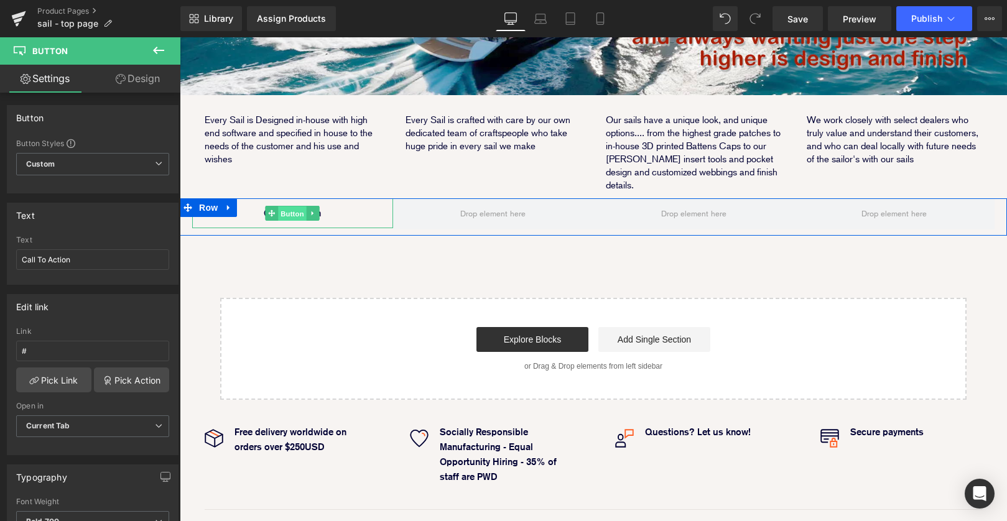
click at [291, 207] on span "Button" at bounding box center [292, 214] width 29 height 15
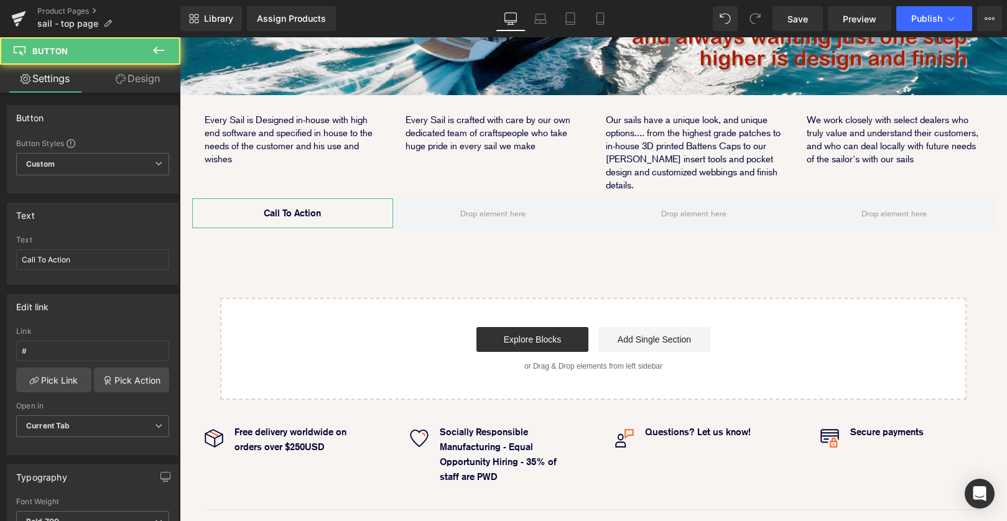
click at [142, 88] on link "Design" at bounding box center [138, 79] width 90 height 28
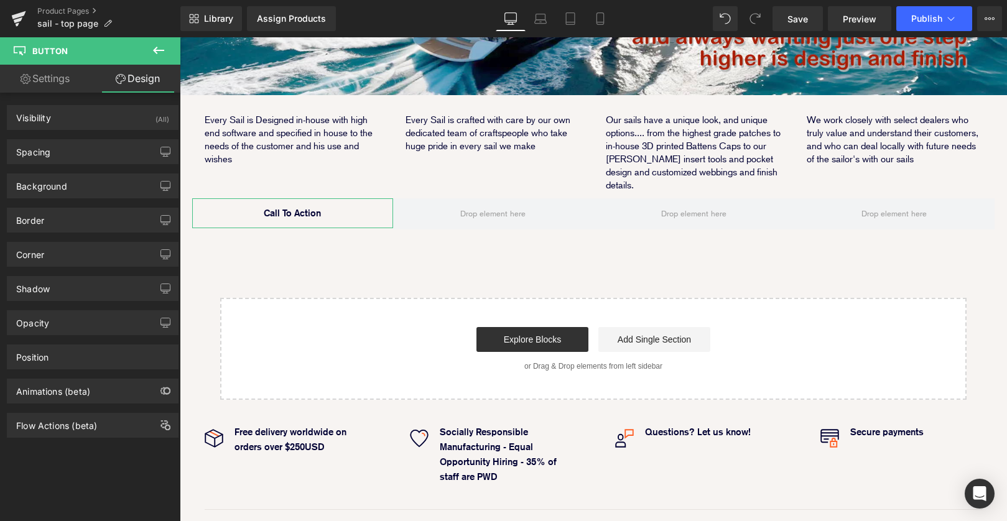
type input "transparent"
type input "0"
click at [125, 182] on div "Background" at bounding box center [92, 186] width 171 height 24
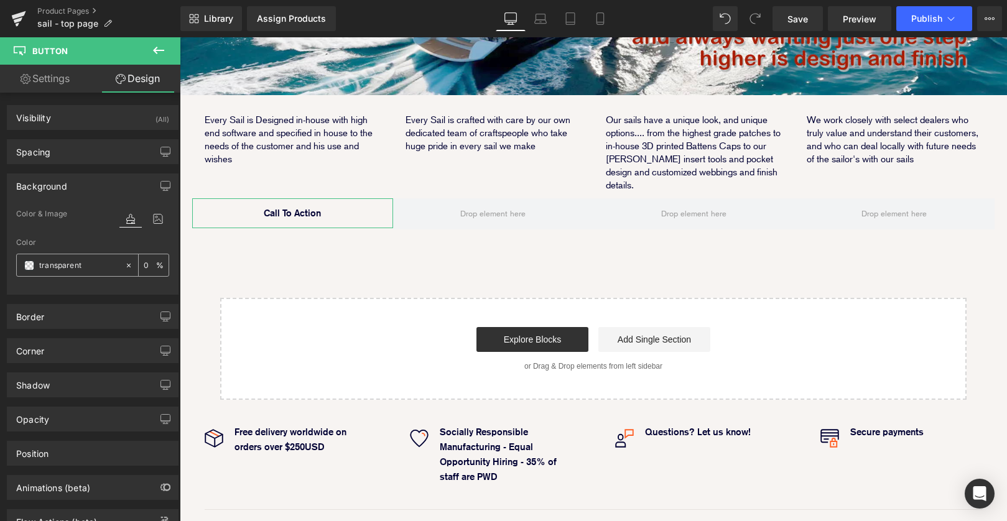
click at [27, 272] on div "transparent" at bounding box center [71, 266] width 108 height 22
click at [30, 261] on span at bounding box center [29, 266] width 10 height 10
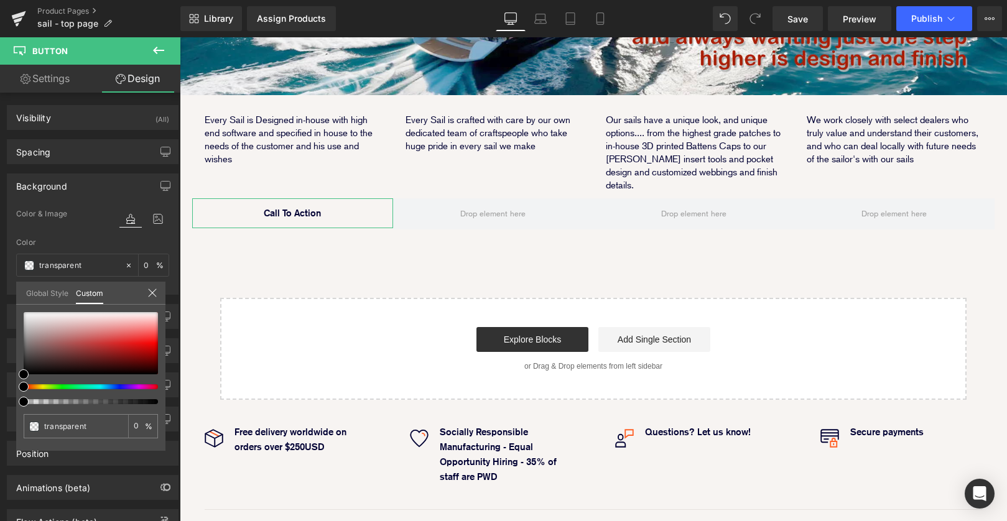
type input "#000000"
type input "3"
type input "#000000"
type input "3"
type input "4"
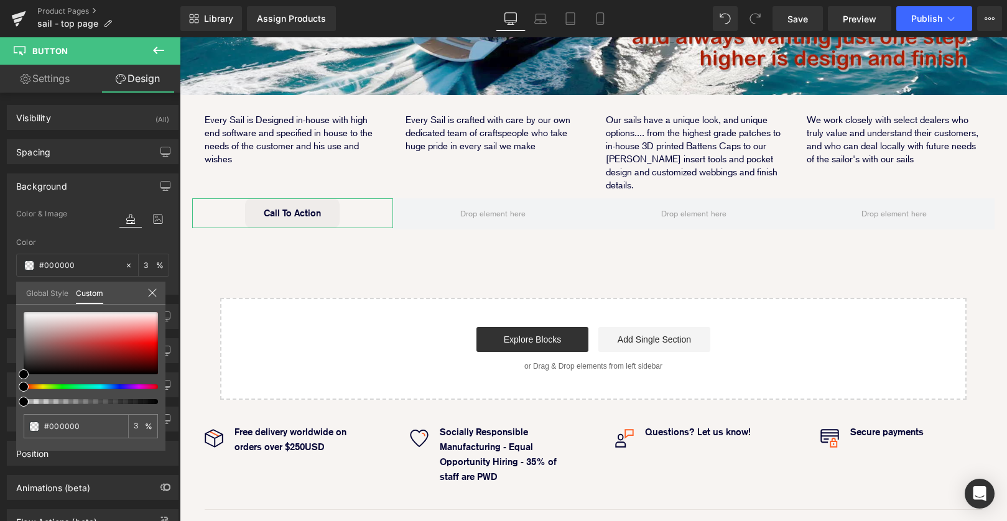
type input "4"
type input "13"
type input "67"
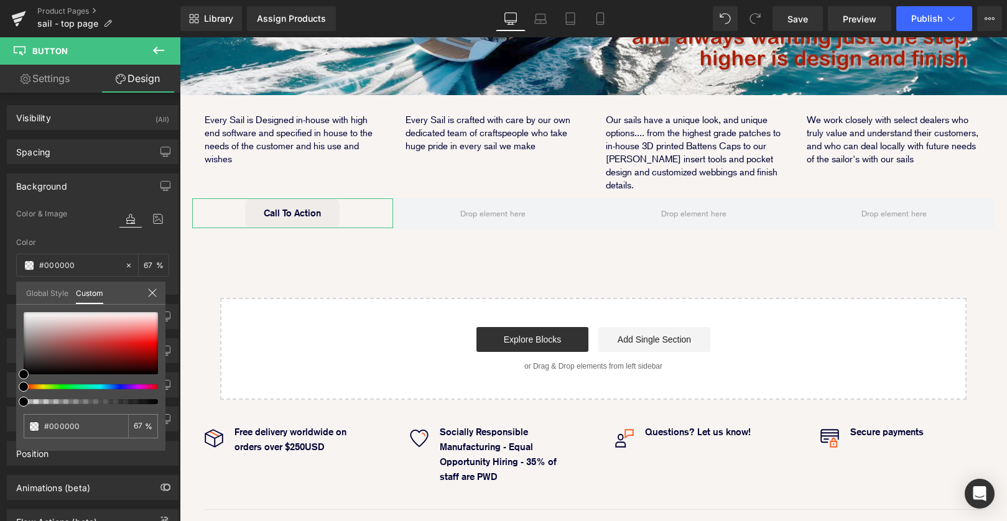
type input "100"
drag, startPoint x: 204, startPoint y: 440, endPoint x: 211, endPoint y: 402, distance: 38.6
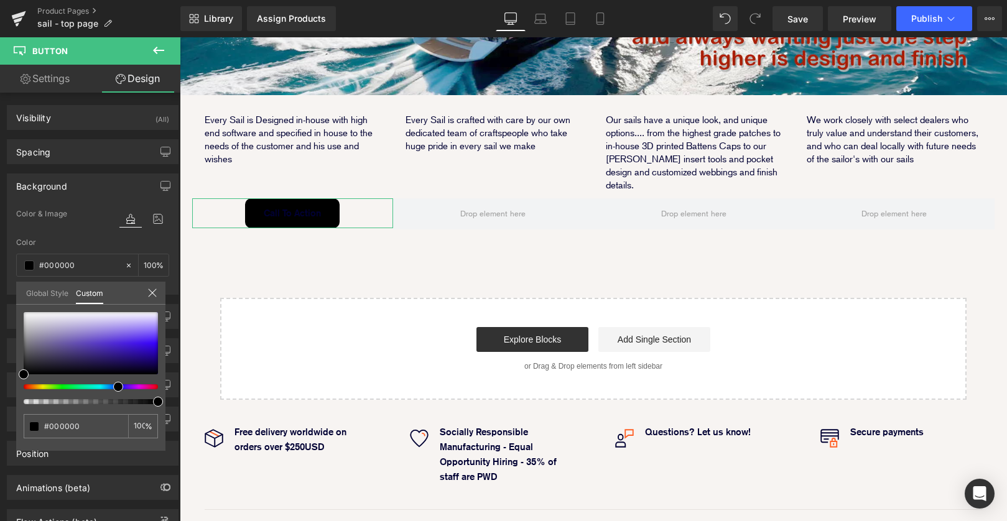
drag, startPoint x: 24, startPoint y: 387, endPoint x: 115, endPoint y: 386, distance: 90.2
click at [115, 386] on span at bounding box center [118, 387] width 10 height 10
type input "#131216"
type input "#1a181f"
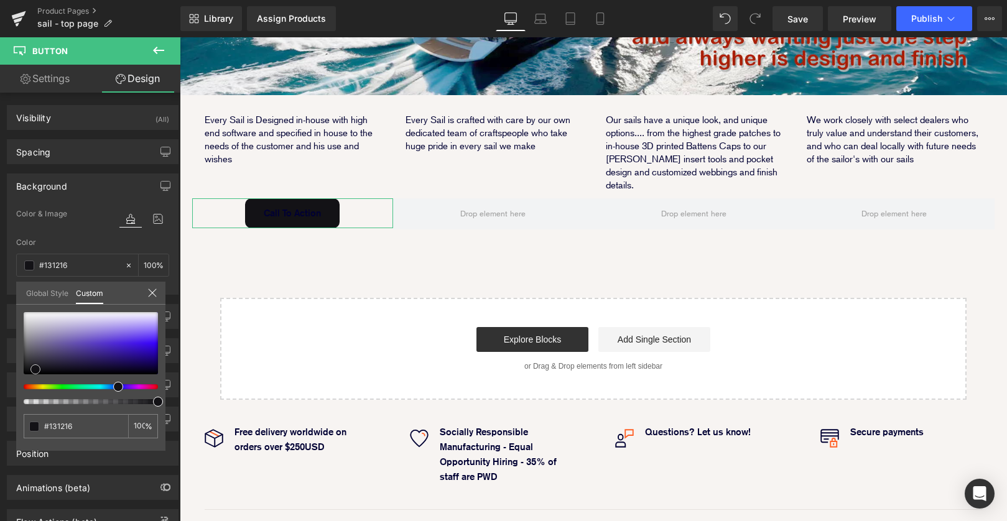
type input "#1a181f"
type input "#241f32"
type input "#2c1b59"
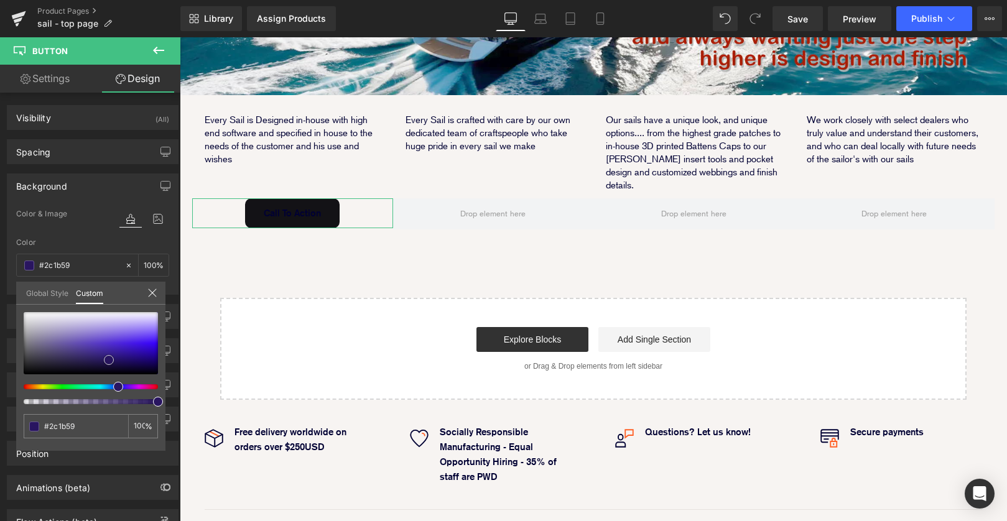
type input "#291560"
type input "#271263"
type input "#26115e"
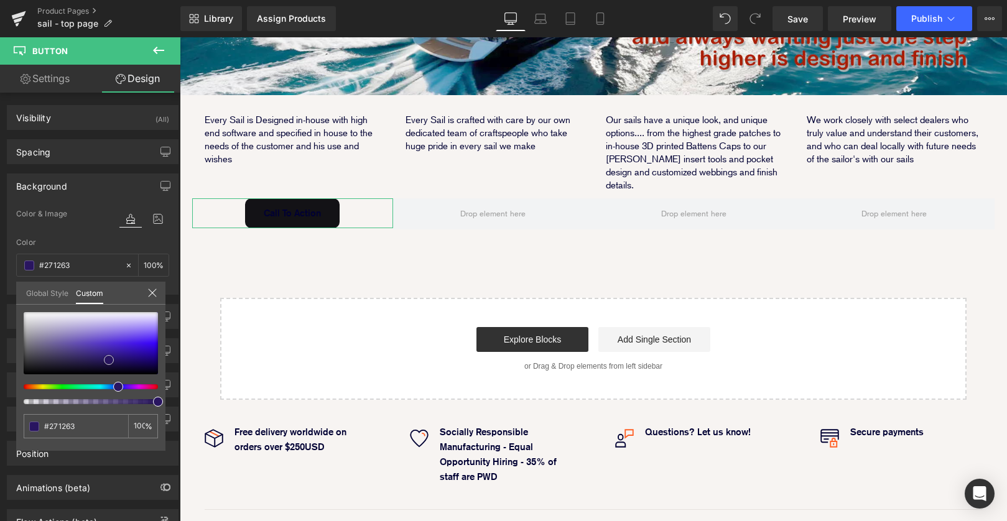
type input "#26115e"
type input "#271263"
type input "#301678"
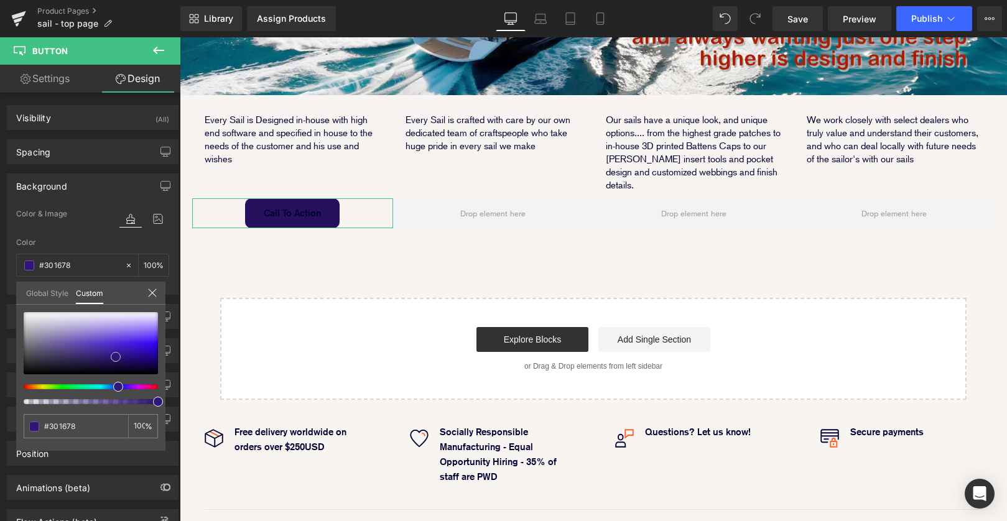
type input "#3f1d9f"
type input "#451fac"
type input "#431ea8"
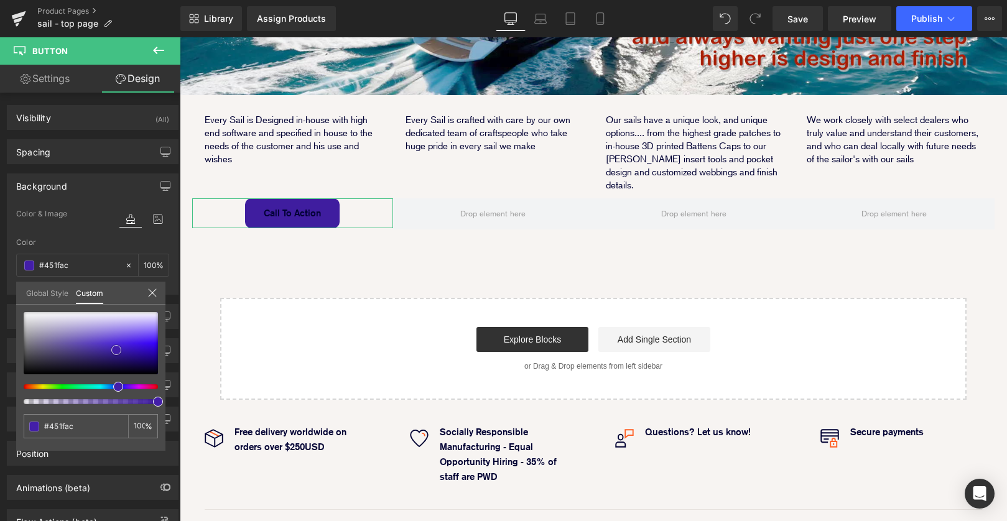
type input "#431ea8"
type input "#411da4"
type input "#3a1a92"
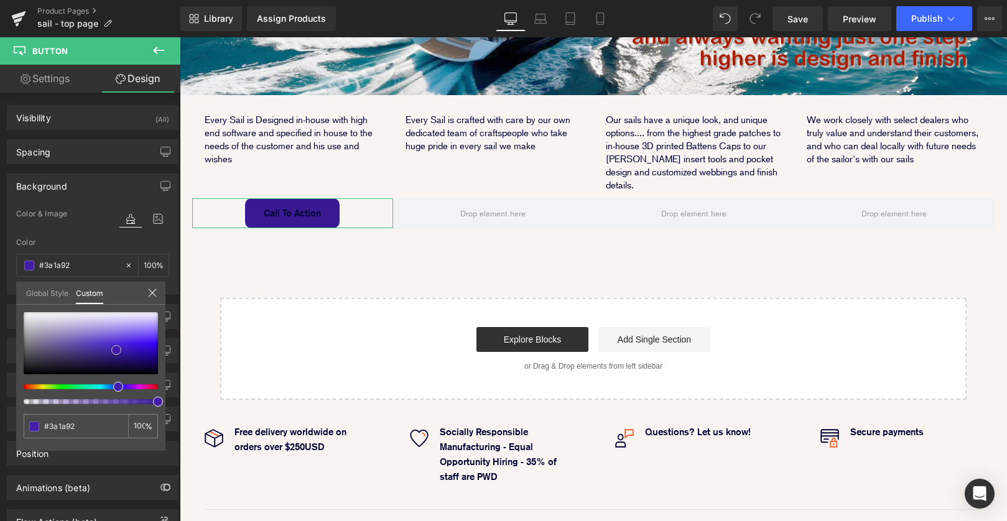
type input "#351786"
type input "#31147f"
type input "#2d1177"
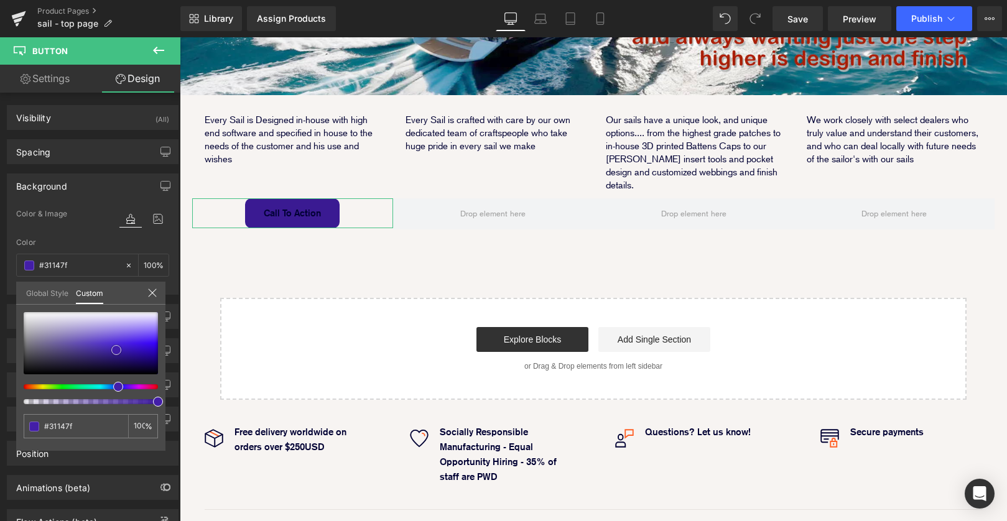
type input "#2d1177"
type input "#280f6a"
type input "#260f66"
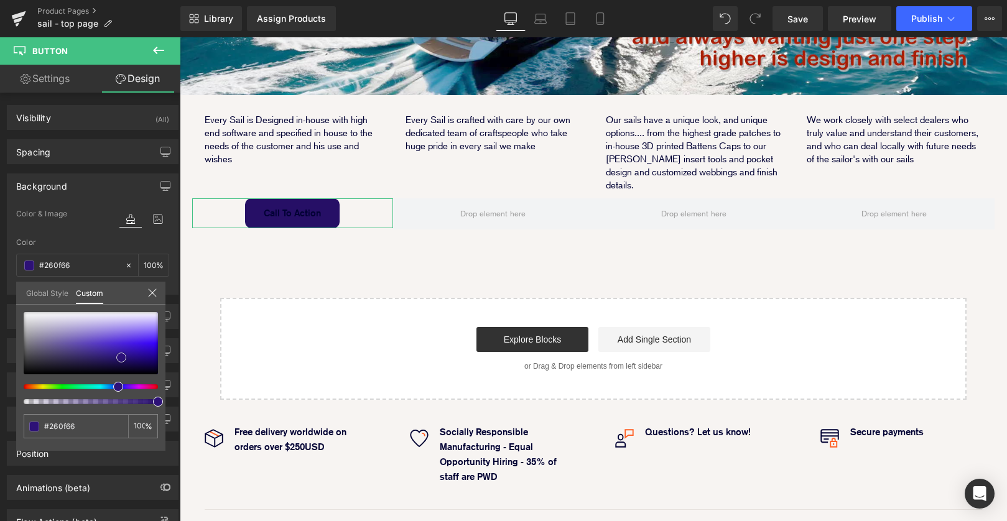
type input "#240e61"
type input "#220d5d"
type input "#210c59"
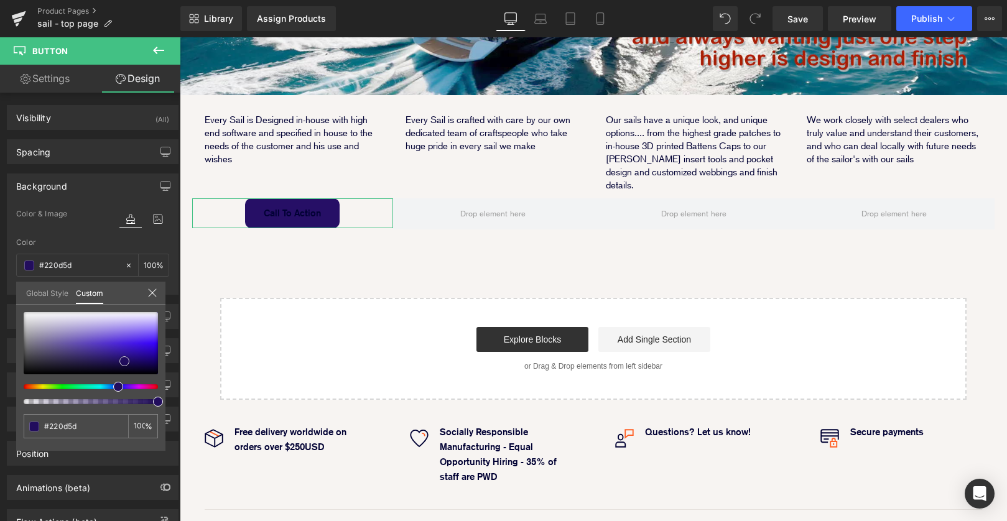
type input "#210c59"
type input "#1f0c54"
type input "#1f0d53"
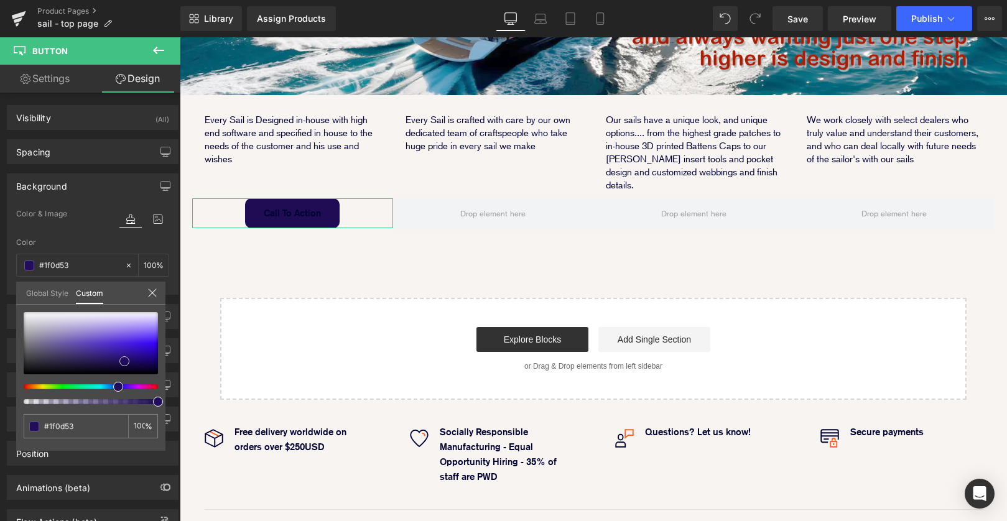
type input "#1d0c4f"
type input "#1b0b4a"
type input "#1a0b46"
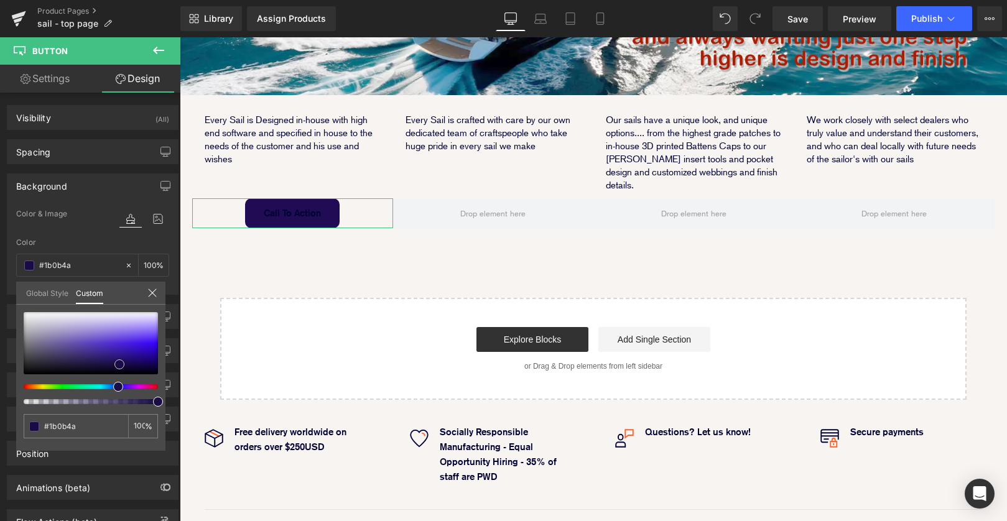
type input "#1a0b46"
type input "#170a3d"
type input "#170b3c"
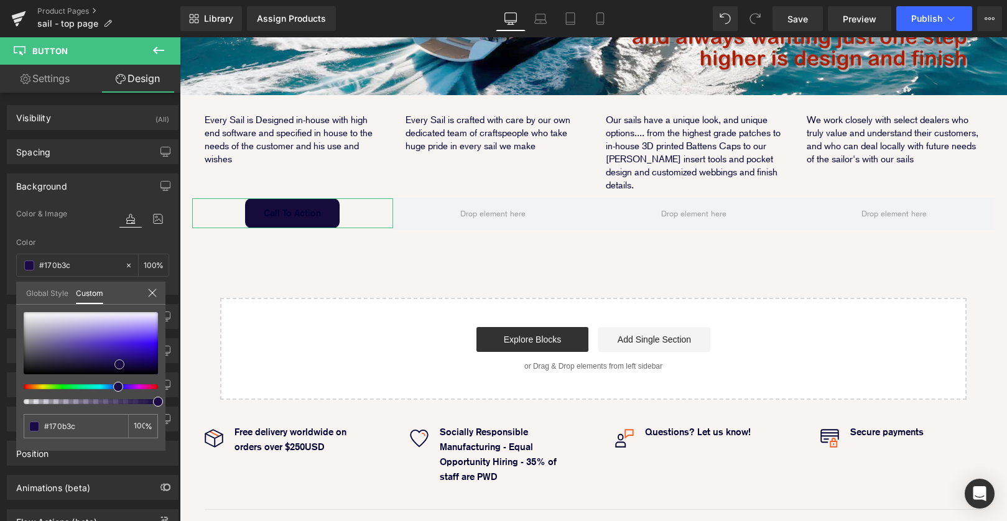
type input "#180c3b"
type input "#180d3a"
type input "#190e39"
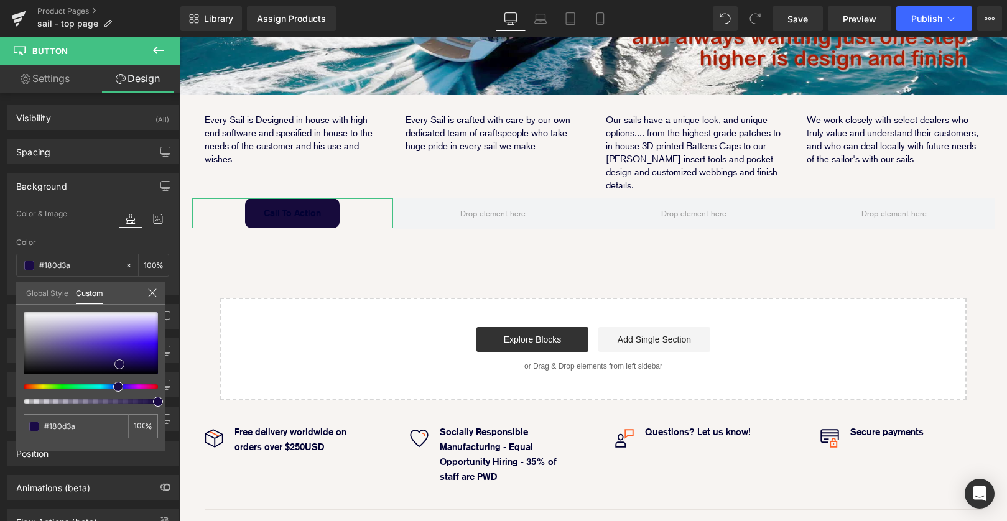
type input "#190e39"
type input "#190f38"
type input "#1b113b"
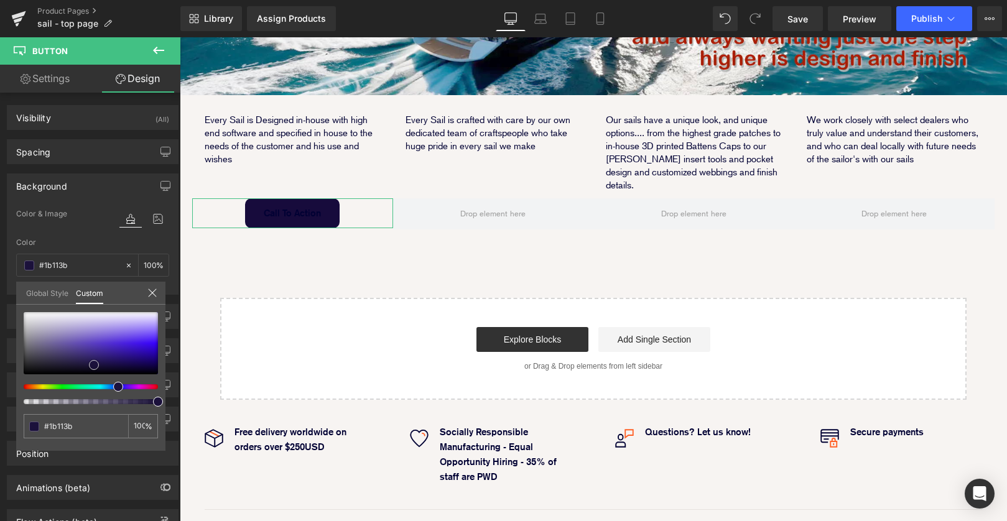
type input "#1c1339"
type input "#1d143d"
type input "#1d153c"
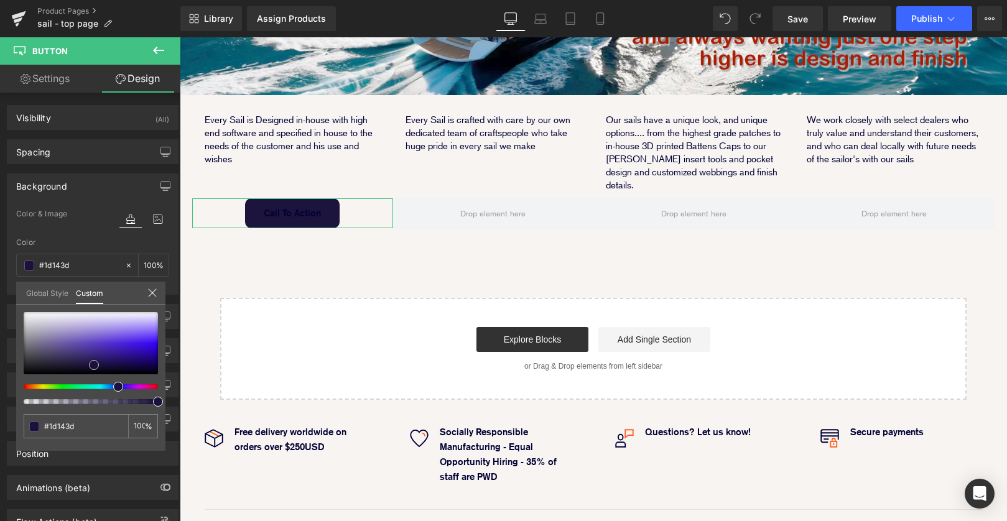
type input "#1d153c"
type input "#1b1437"
type input "#191334"
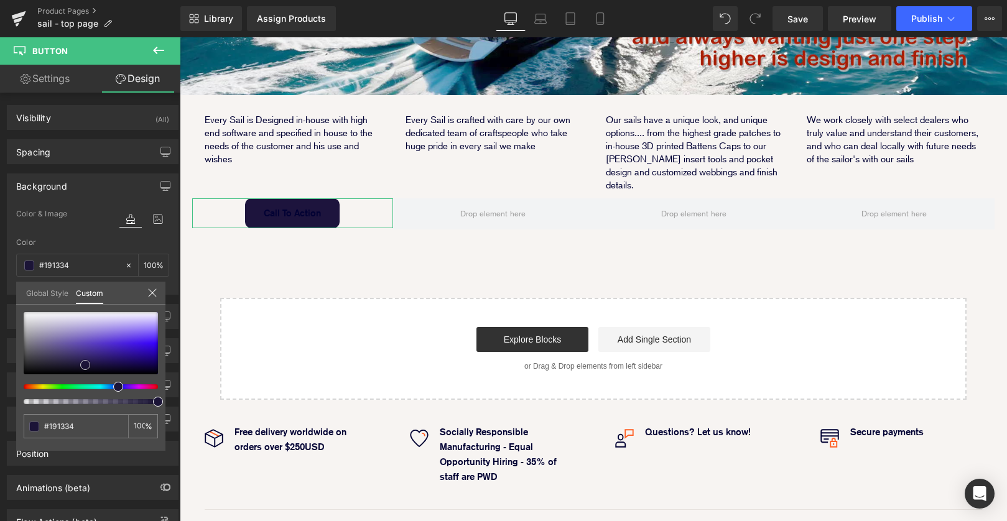
type input "#171230"
type input "#17132f"
type input "#18142e"
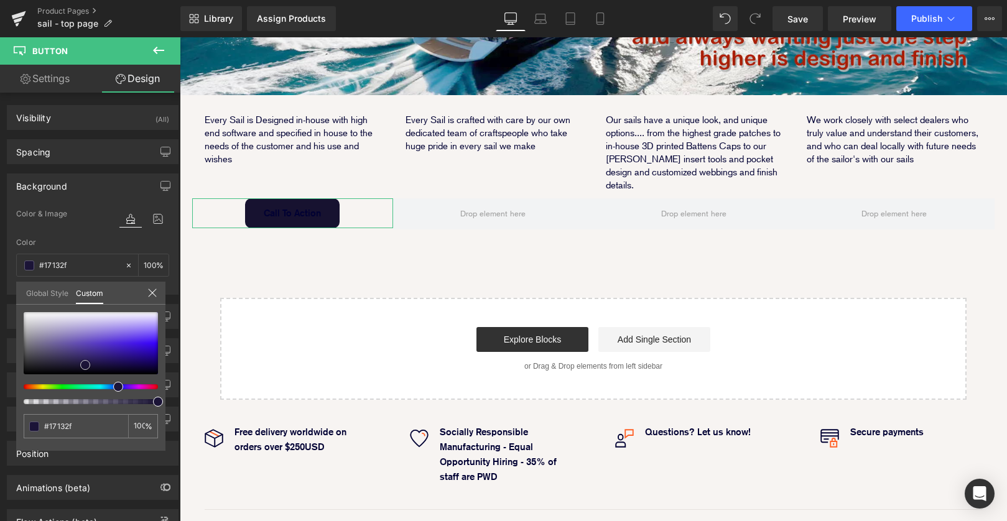
type input "#18142e"
type input "#18142d"
type input "#16122a"
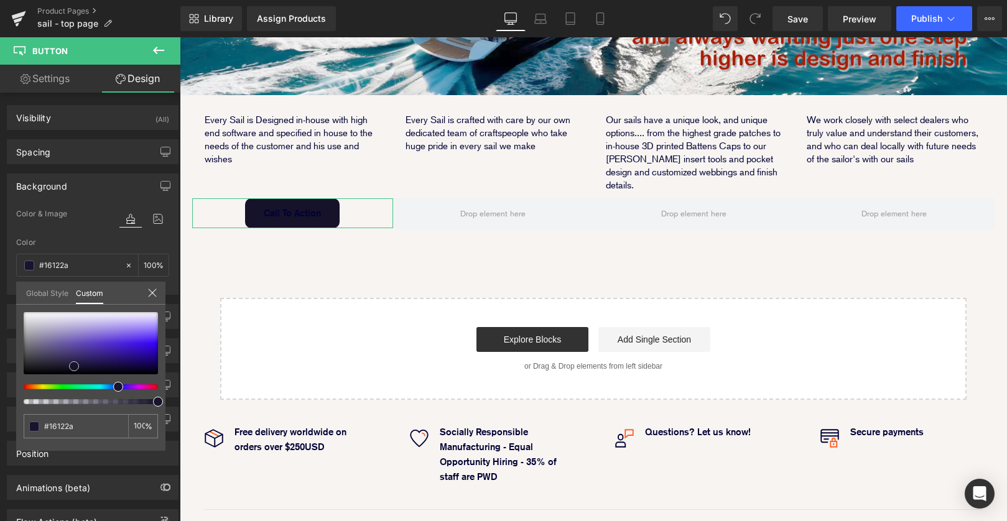
type input "#171329"
type input "#16122a"
drag, startPoint x: 35, startPoint y: 370, endPoint x: 89, endPoint y: 365, distance: 53.7
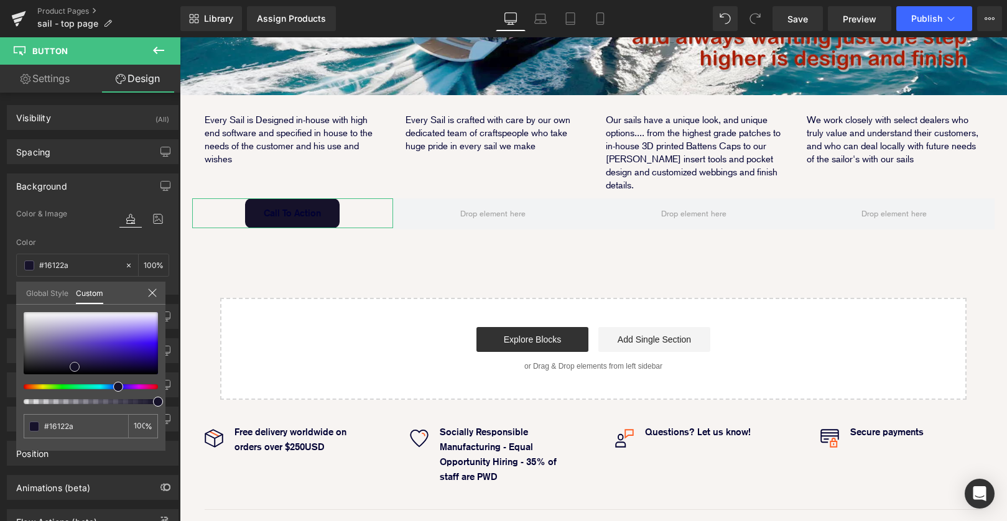
click at [88, 365] on div at bounding box center [91, 343] width 134 height 62
type input "#231338"
type input "#211338"
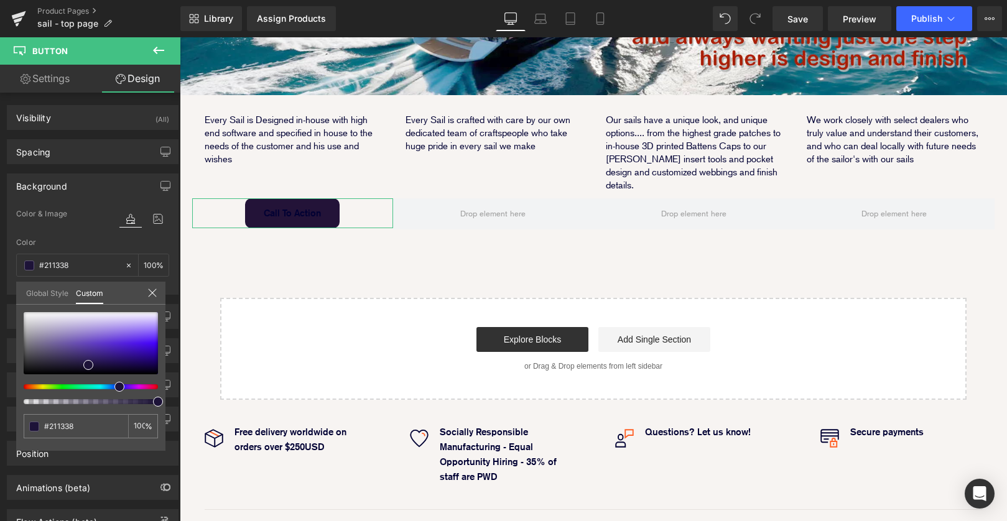
type input "#1d1338"
click at [115, 386] on span at bounding box center [120, 387] width 10 height 10
type input "#2a1465"
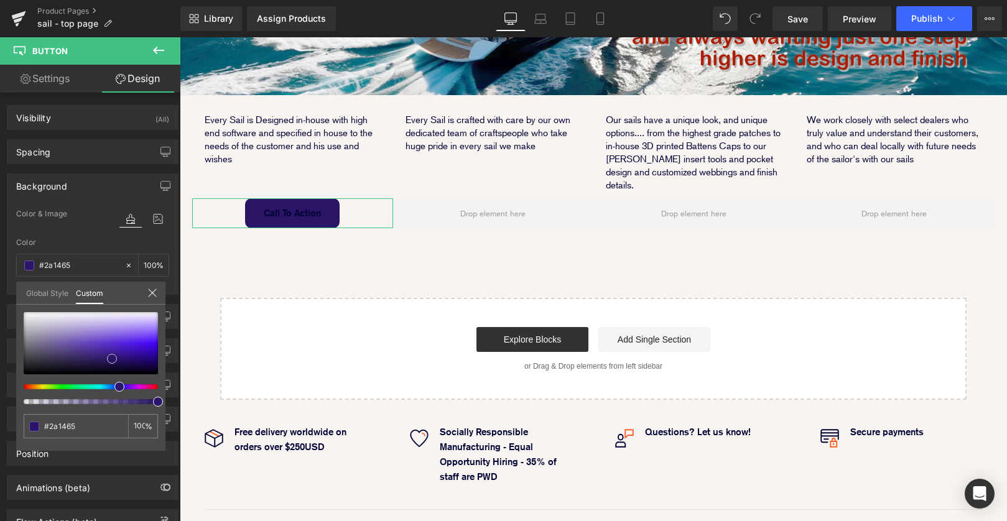
type input "#2d156e"
type input "#371a89"
type input "#431bb0"
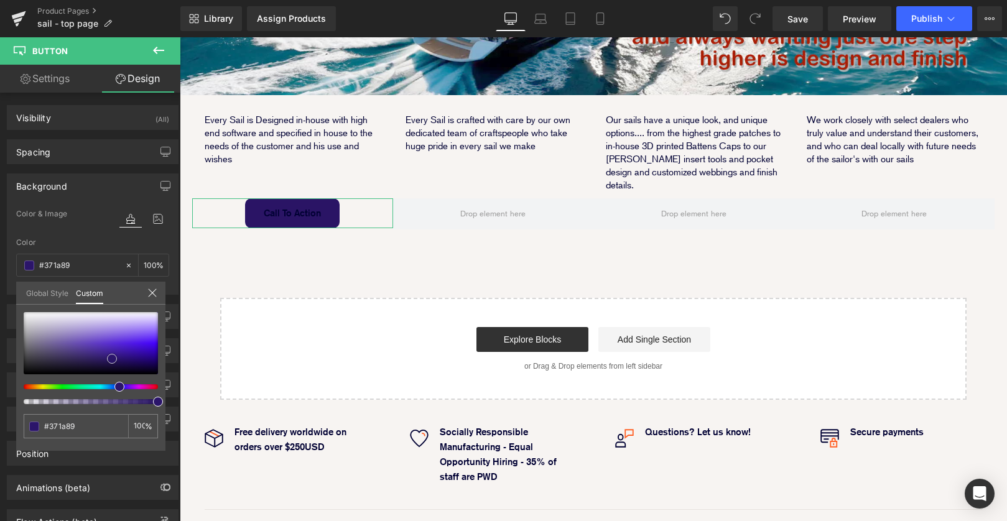
type input "#431bb0"
type input "#4a19d0"
type input "#4917d3"
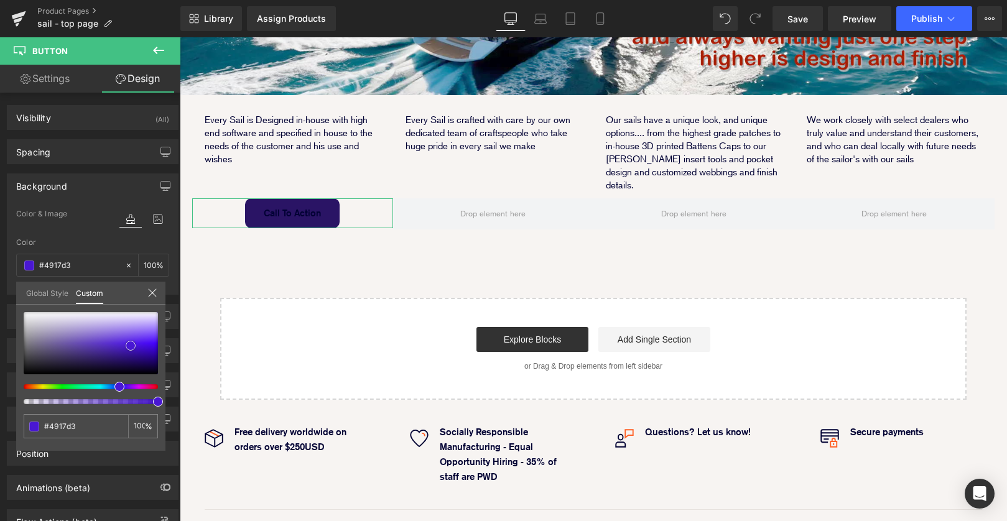
type input "#4816d4"
type input "#4614d0"
type input "#3c0eb7"
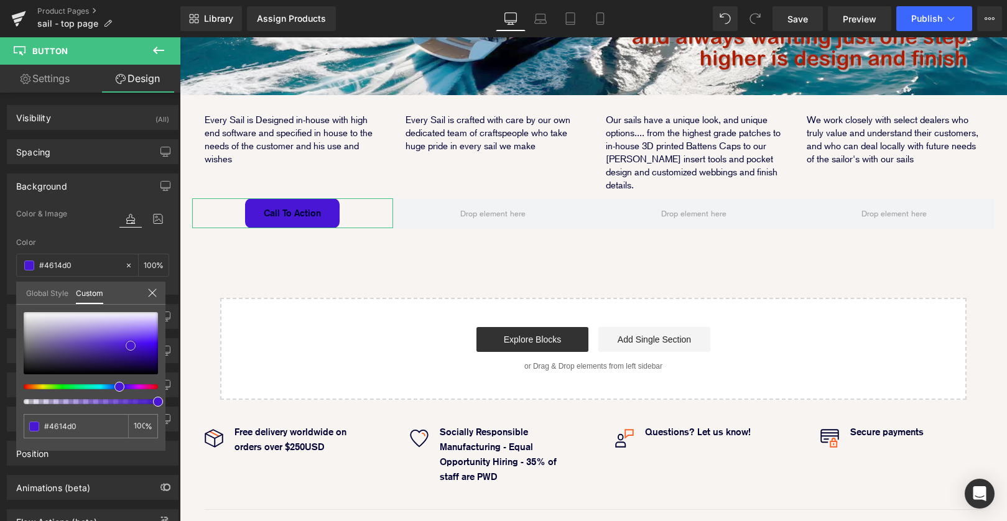
type input "#3c0eb7"
type input "#340aa7"
type input "#310a9e"
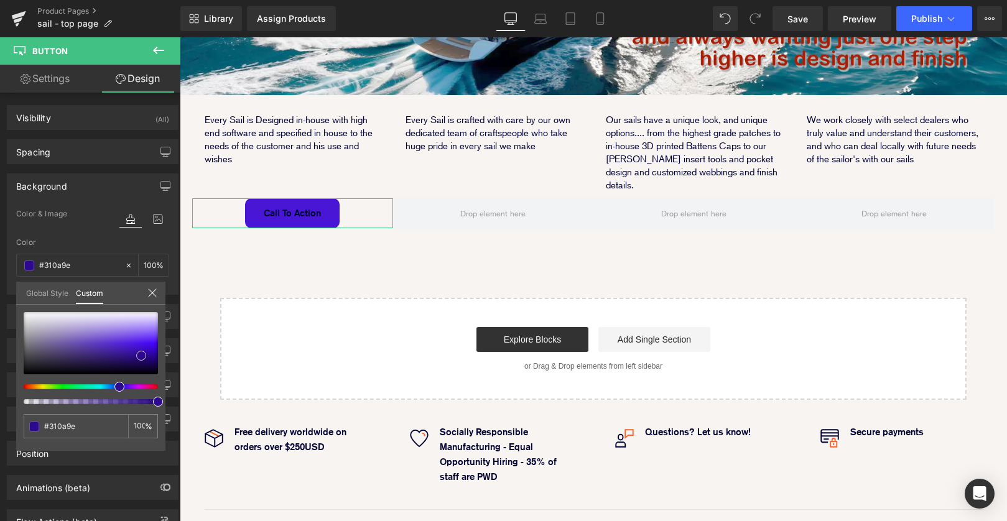
type input "#2d098f"
type input "#2a0886"
type input "#280782"
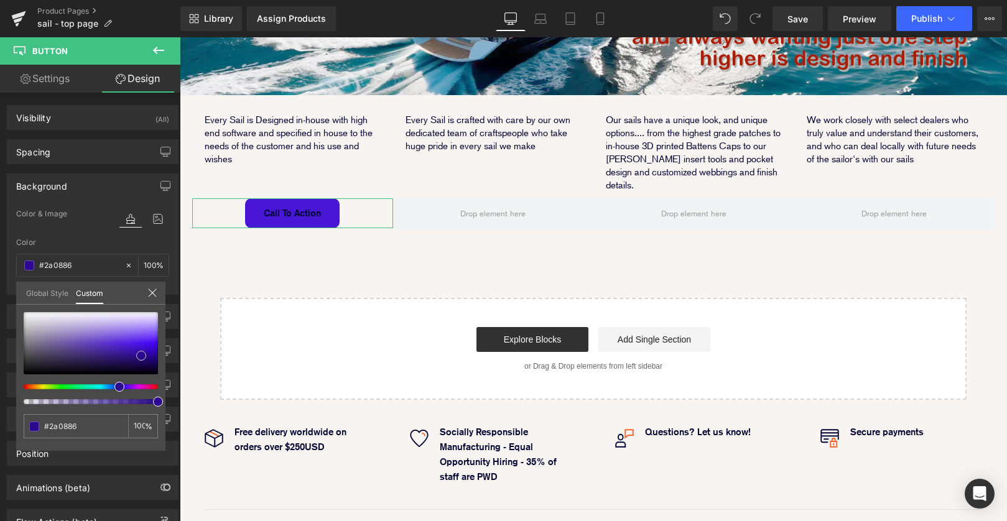
type input "#280782"
type input "#22056f"
type input "#160349"
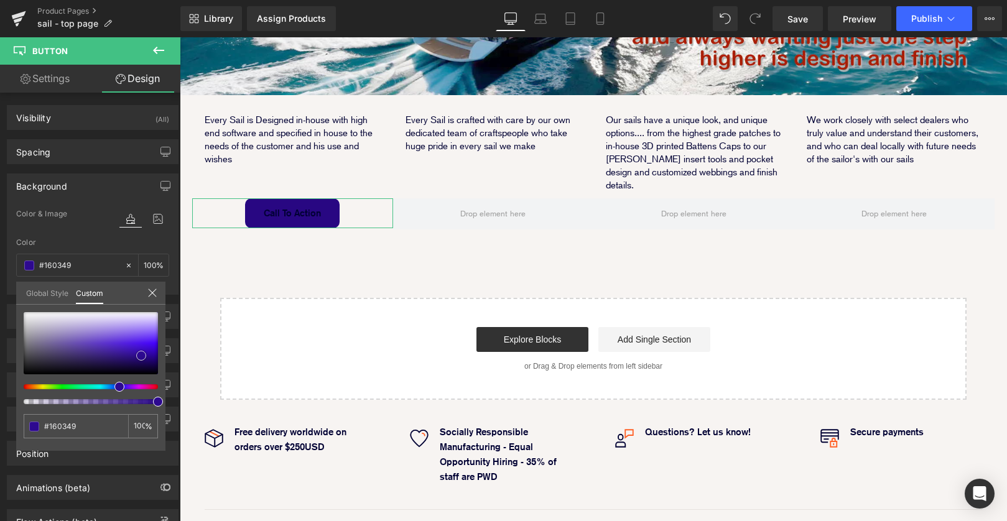
type input "#100235"
type input "#0f0136"
type input "#10003d"
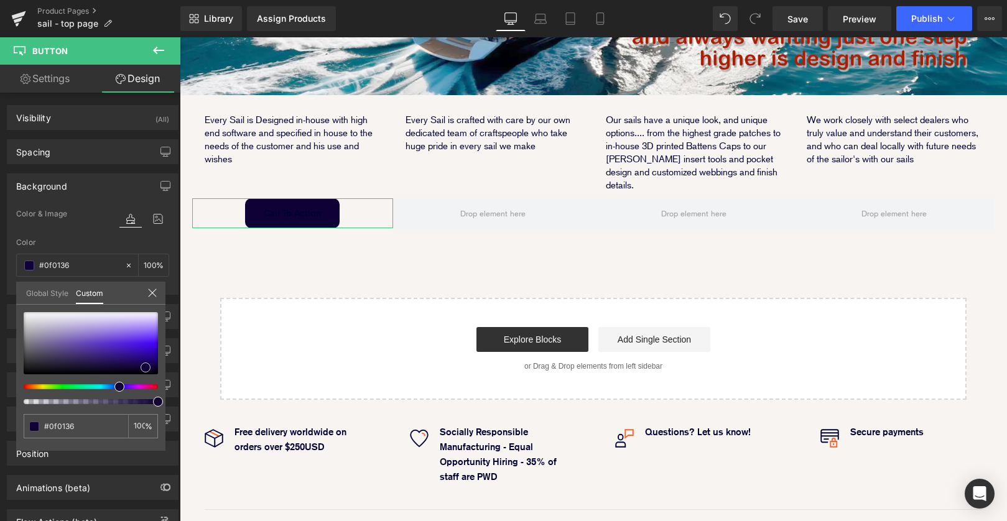
type input "#10003d"
type input "#150051"
type input "#230084"
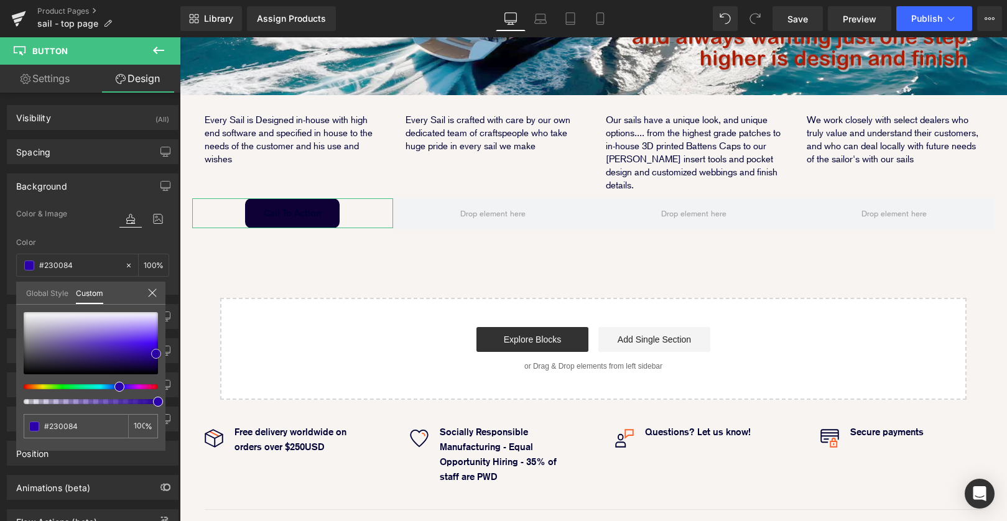
type input "#2c00a8"
type input "#2f00b2"
type input "#3000b1"
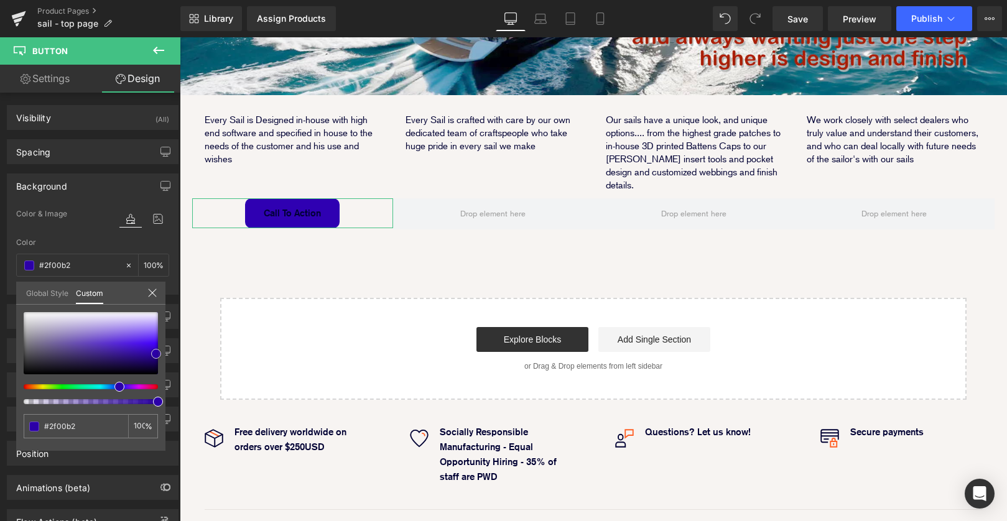
type input "#3000b1"
type input "#3305b2"
type input "#3708b9"
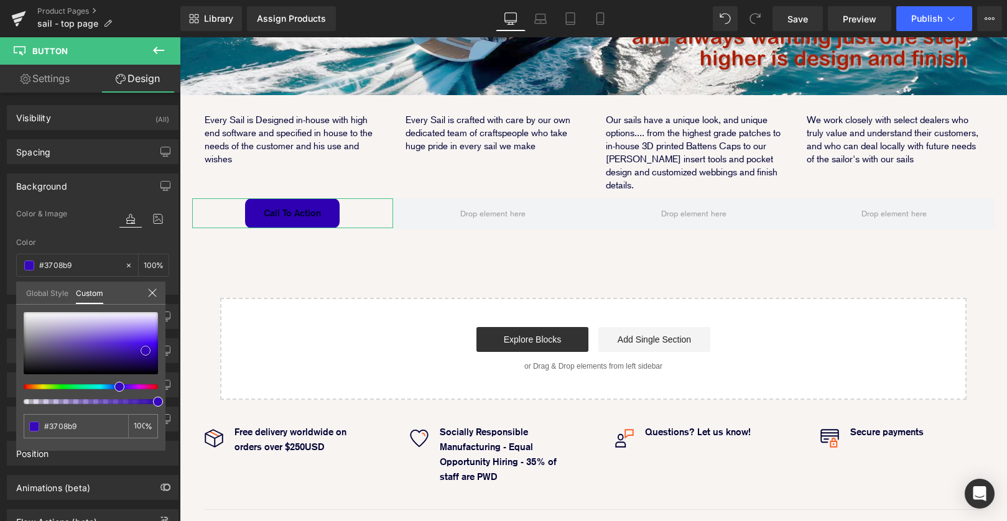
type input "#3908bd"
type input "#3b0bc0"
type input "#3e0ec2"
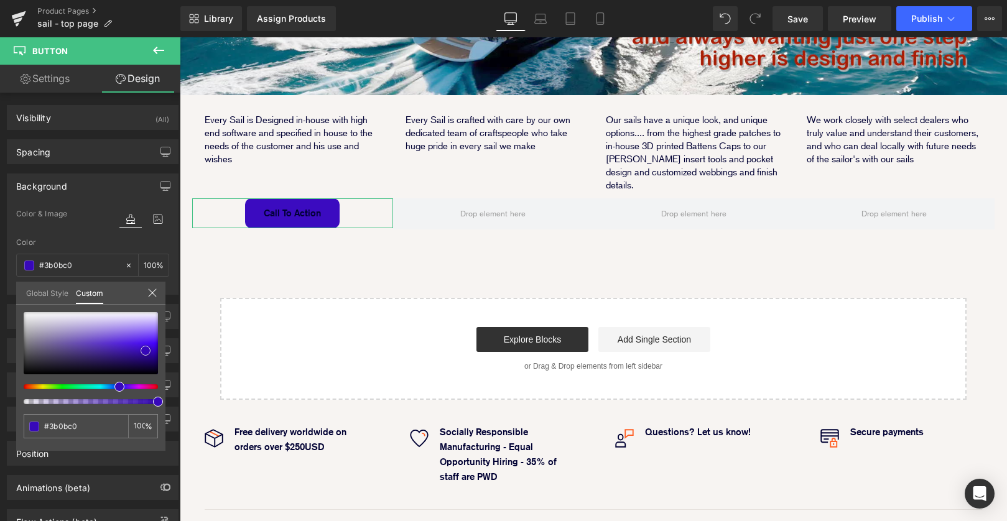
type input "#3e0ec2"
type input "#3f0fc1"
drag, startPoint x: 112, startPoint y: 360, endPoint x: 130, endPoint y: 354, distance: 18.9
click at [130, 354] on div at bounding box center [91, 343] width 134 height 62
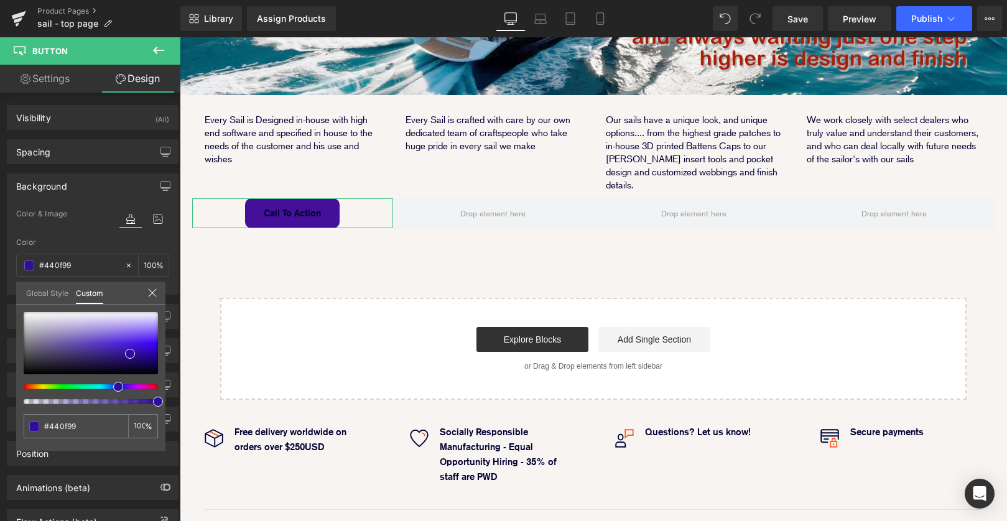
click at [116, 385] on span at bounding box center [118, 387] width 10 height 10
drag, startPoint x: 128, startPoint y: 357, endPoint x: 122, endPoint y: 360, distance: 7.3
click at [122, 360] on span at bounding box center [124, 357] width 10 height 10
drag, startPoint x: 121, startPoint y: 386, endPoint x: 113, endPoint y: 386, distance: 7.5
click at [113, 386] on div at bounding box center [86, 387] width 134 height 5
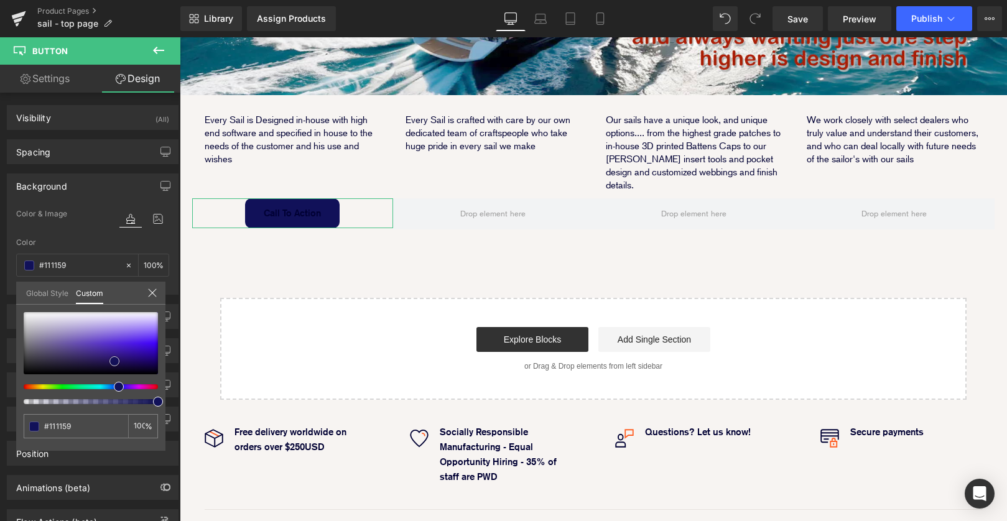
drag, startPoint x: 121, startPoint y: 356, endPoint x: 112, endPoint y: 360, distance: 10.3
click at [112, 360] on span at bounding box center [115, 362] width 10 height 10
click at [113, 362] on span at bounding box center [113, 365] width 10 height 10
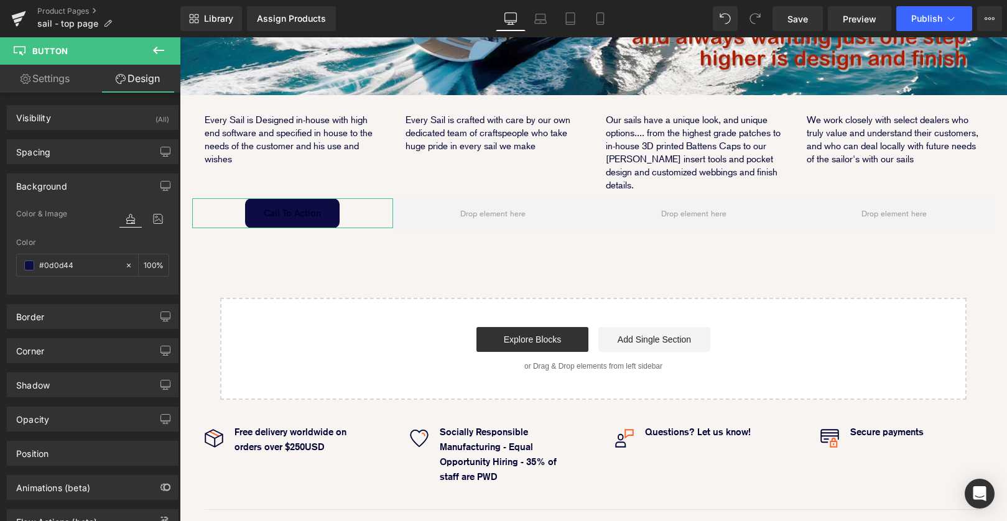
scroll to position [2, 0]
click at [37, 91] on link "Settings" at bounding box center [45, 79] width 90 height 28
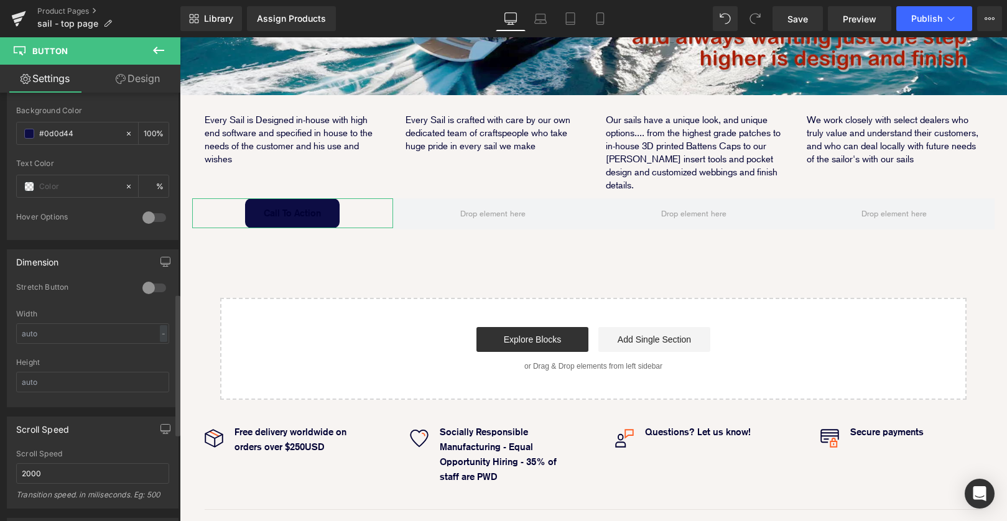
scroll to position [606, 0]
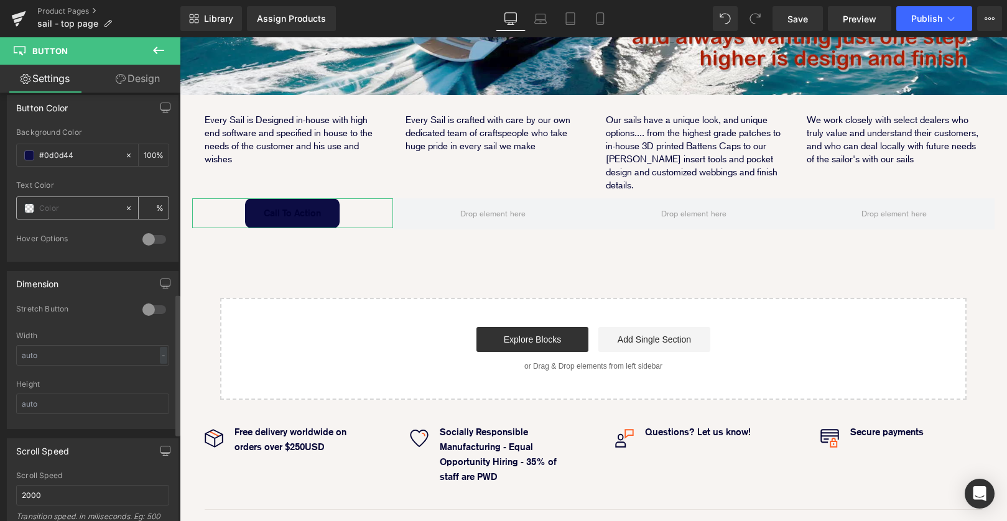
click at [26, 210] on span at bounding box center [29, 208] width 10 height 10
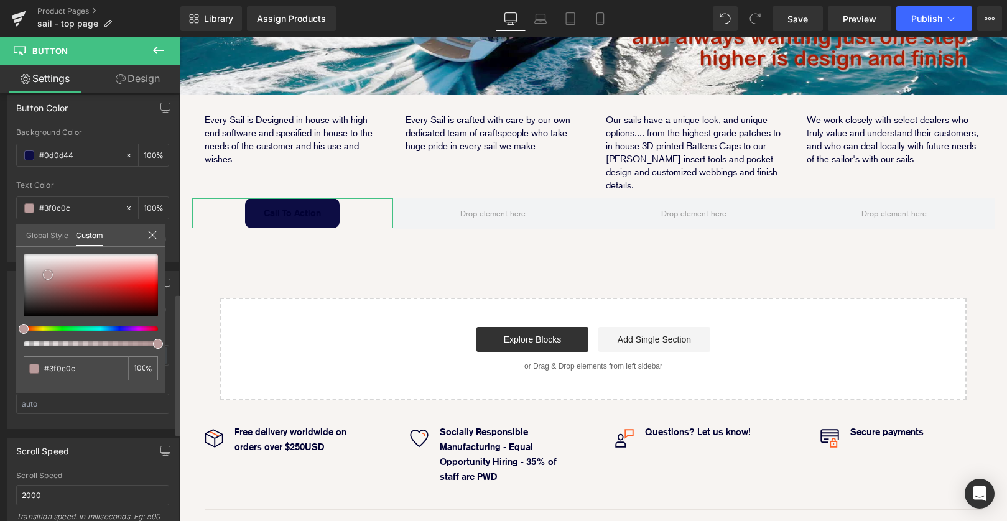
drag, startPoint x: 48, startPoint y: 275, endPoint x: 4, endPoint y: 250, distance: 50.2
click at [4, 250] on div "Button Color rgba(13, 13, 68, 1) Background Color #0d0d44 100 % rgba(63, 12, 12…" at bounding box center [93, 174] width 186 height 176
click at [156, 233] on icon at bounding box center [152, 235] width 10 height 10
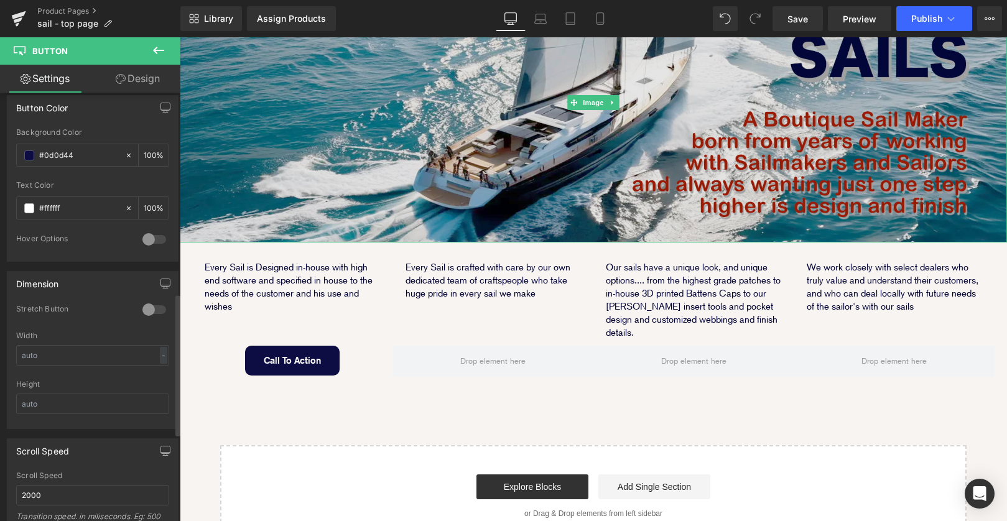
scroll to position [269, 0]
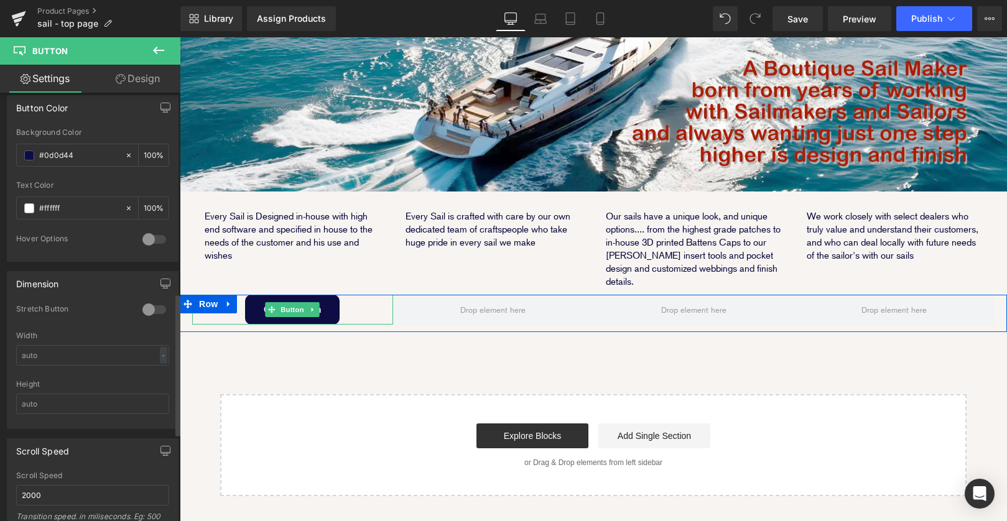
click at [376, 295] on div "Call To Action" at bounding box center [292, 310] width 201 height 30
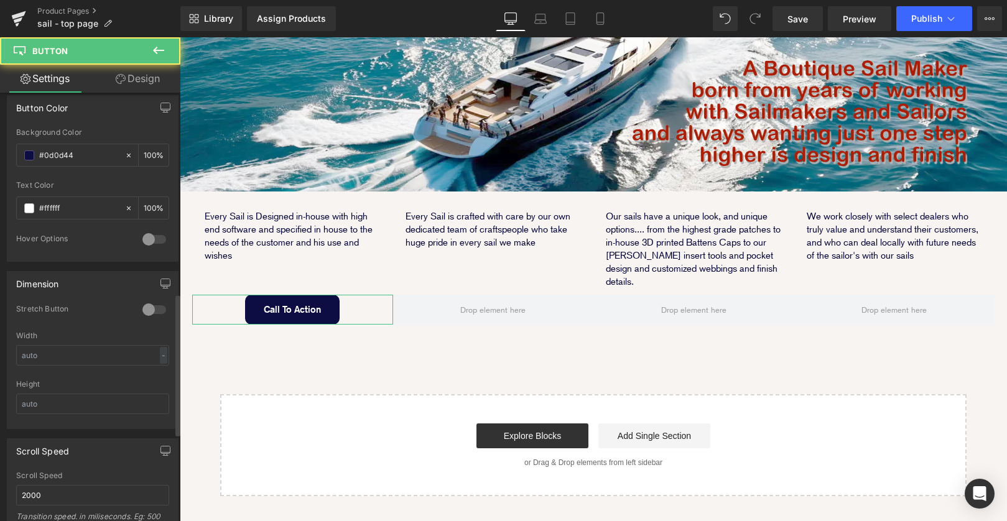
click at [144, 75] on link "Design" at bounding box center [138, 79] width 90 height 28
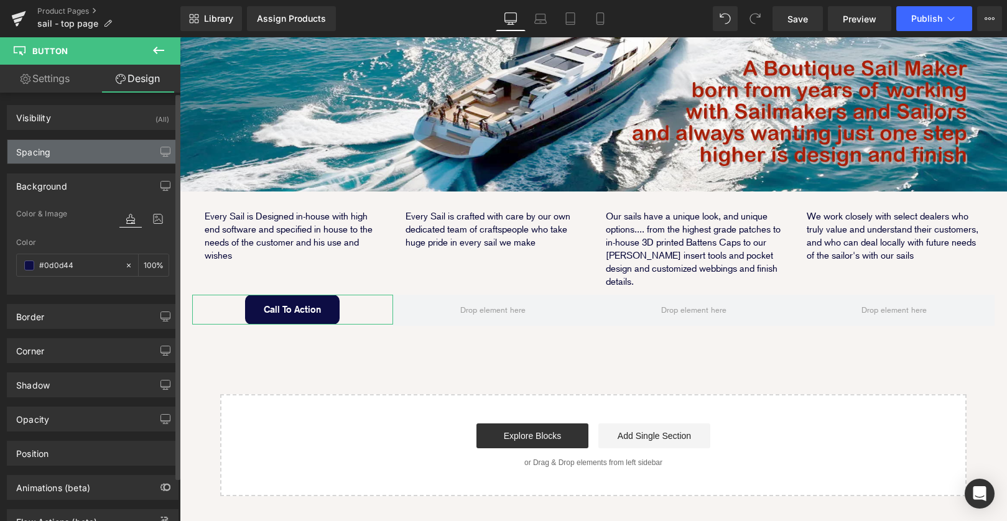
click at [88, 159] on div "Spacing" at bounding box center [92, 152] width 171 height 24
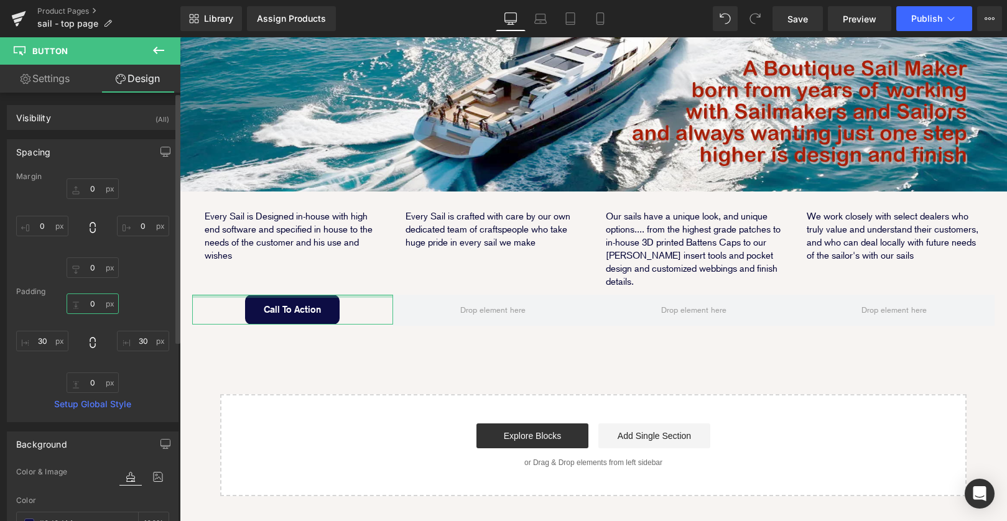
click at [86, 303] on input "0" at bounding box center [93, 304] width 52 height 21
click at [78, 188] on input "0" at bounding box center [93, 189] width 52 height 21
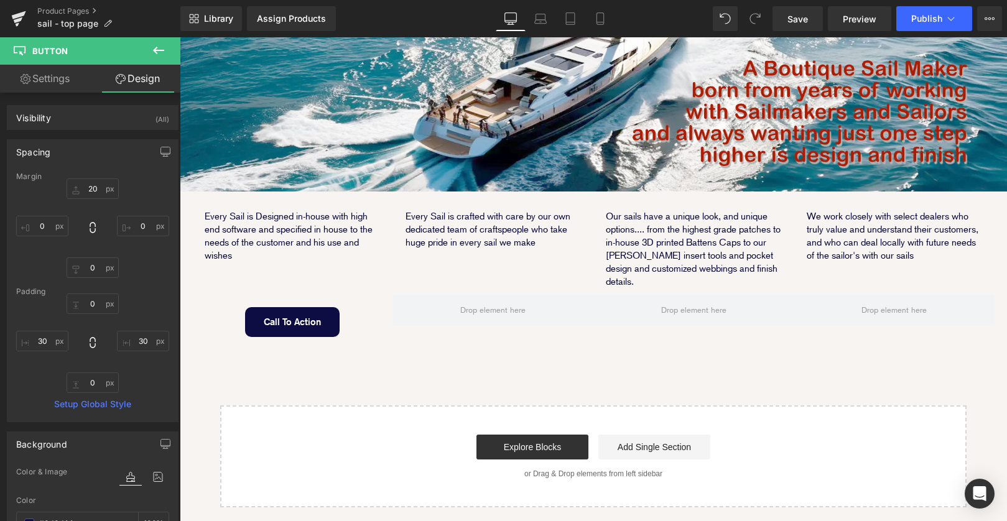
click at [372, 324] on div "Image Every Sail is Designed in-house with high end software and specified in h…" at bounding box center [594, 210] width 828 height 596
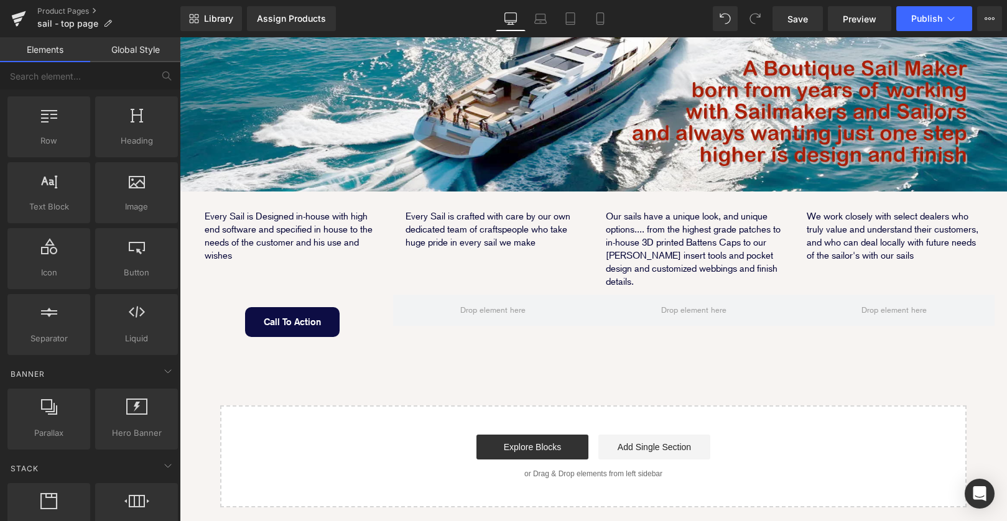
click at [329, 334] on div "Image Every Sail is Designed in-house with high end software and specified in h…" at bounding box center [594, 210] width 828 height 596
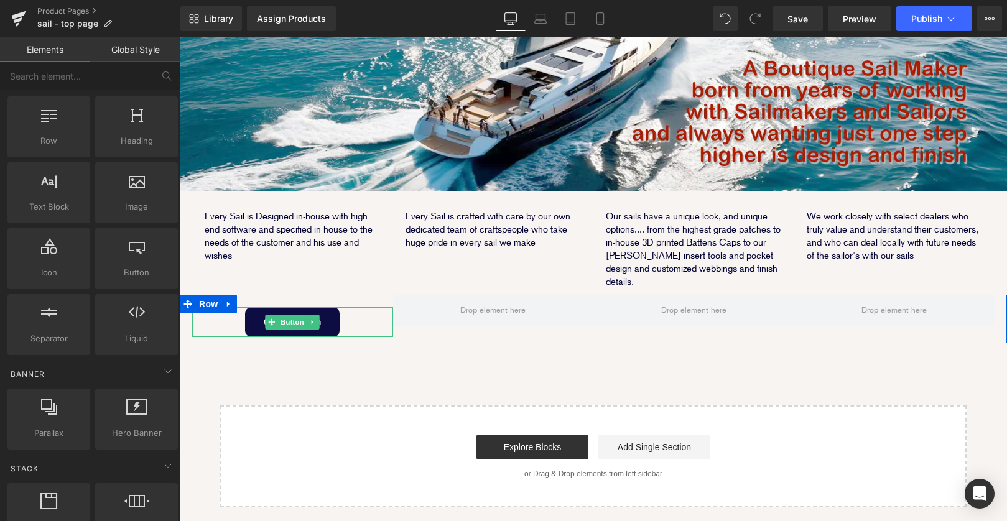
click at [377, 307] on div "Call To Action" at bounding box center [292, 322] width 201 height 30
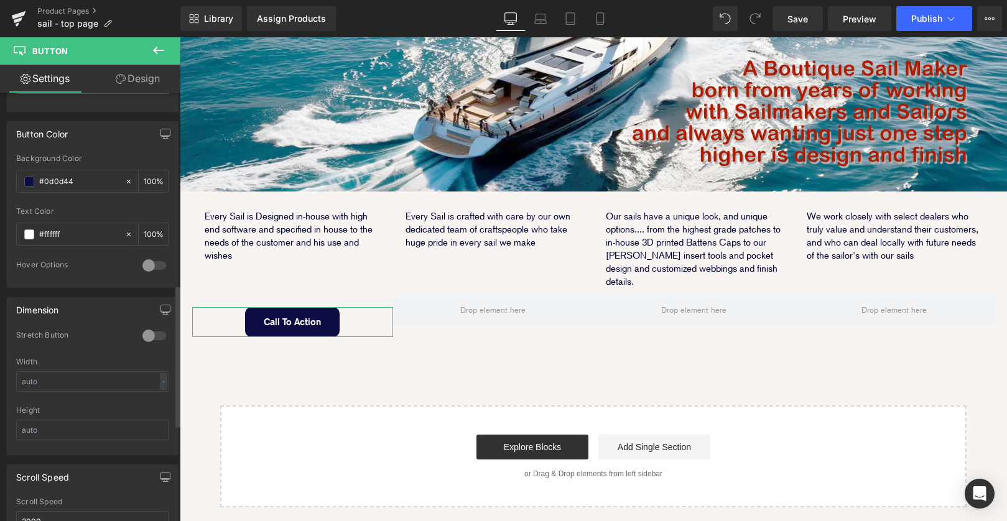
scroll to position [649, 0]
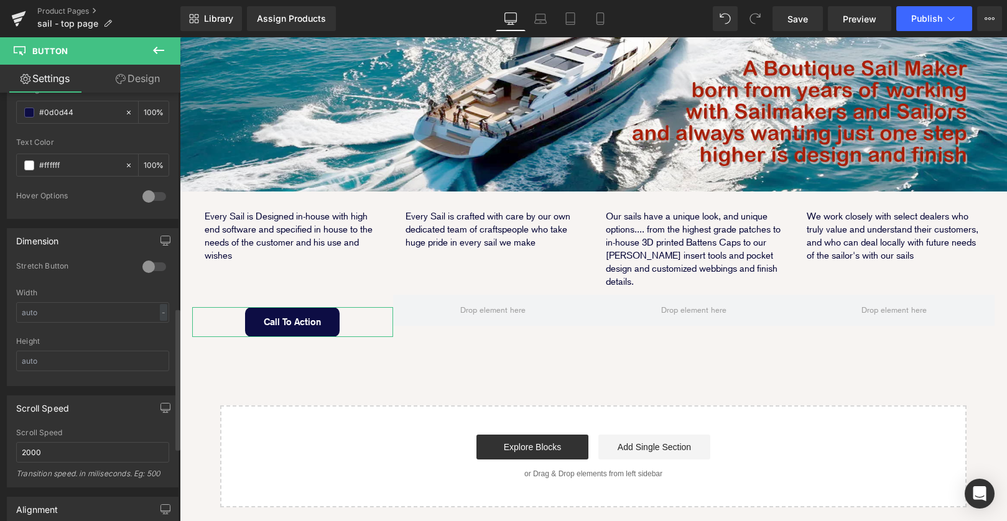
click at [151, 268] on div at bounding box center [154, 267] width 30 height 20
click at [140, 312] on input "text" at bounding box center [92, 312] width 153 height 21
click at [62, 312] on input "text" at bounding box center [92, 312] width 153 height 21
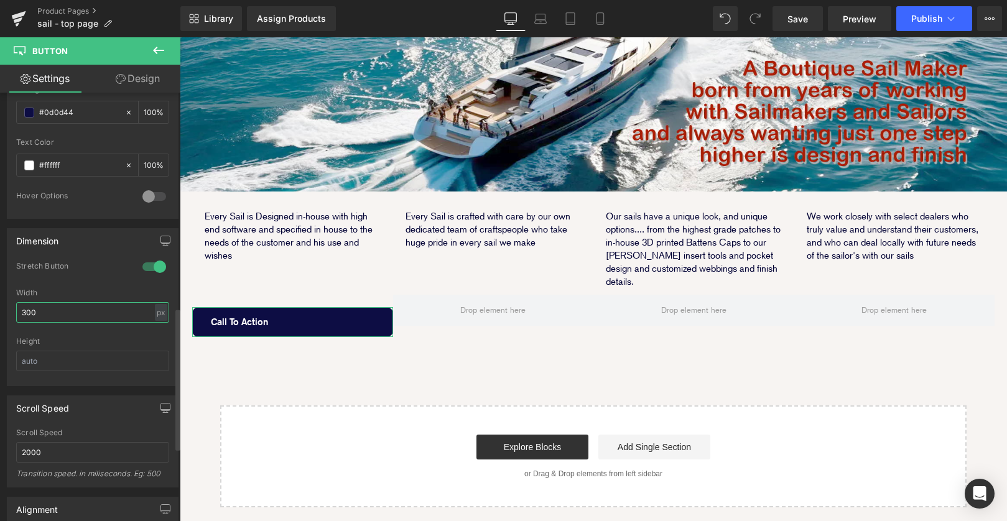
drag, startPoint x: 57, startPoint y: 314, endPoint x: 2, endPoint y: 311, distance: 55.5
click at [7, 312] on div "1 Stretch Button 300px Width 300 px % px Height" at bounding box center [92, 323] width 171 height 124
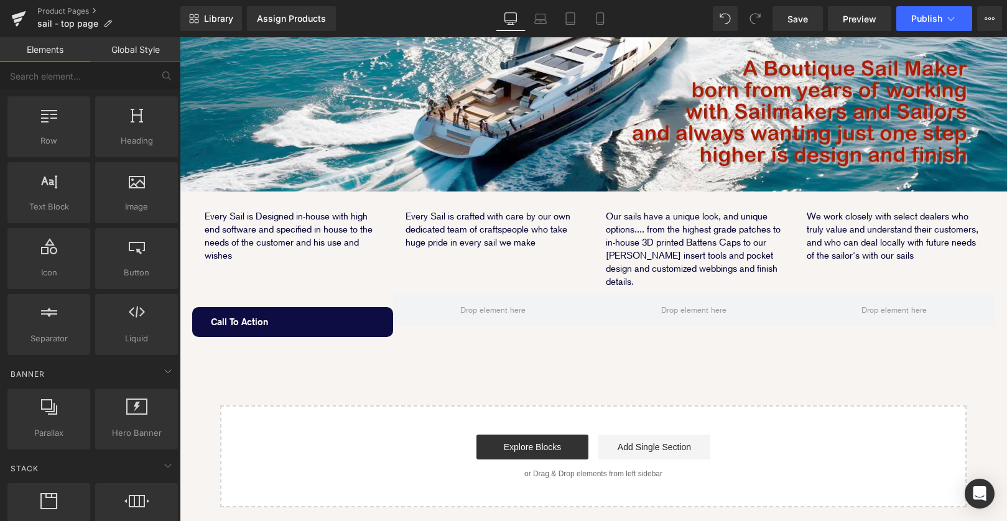
click at [251, 312] on div "Image Every Sail is Designed in-house with high end software and specified in h…" at bounding box center [594, 210] width 828 height 596
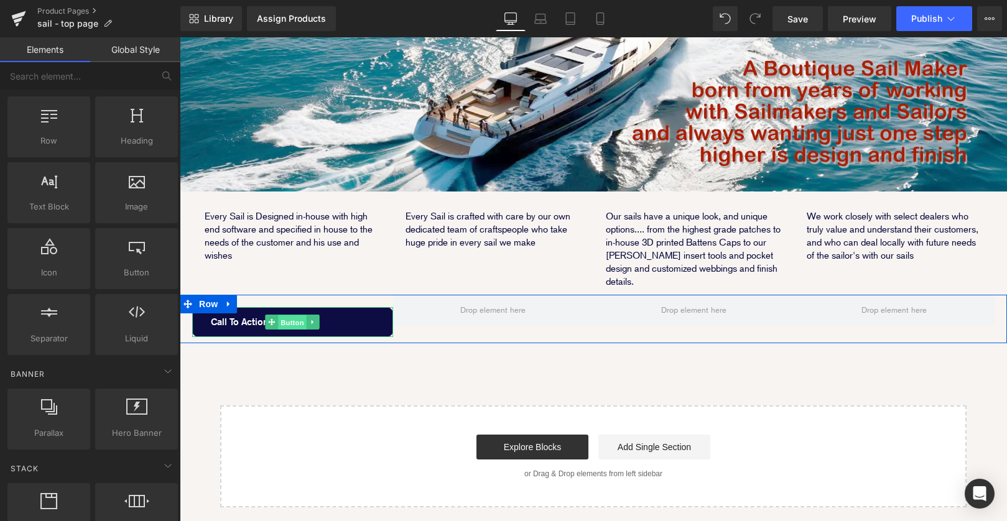
click at [286, 316] on span "Button" at bounding box center [292, 323] width 29 height 15
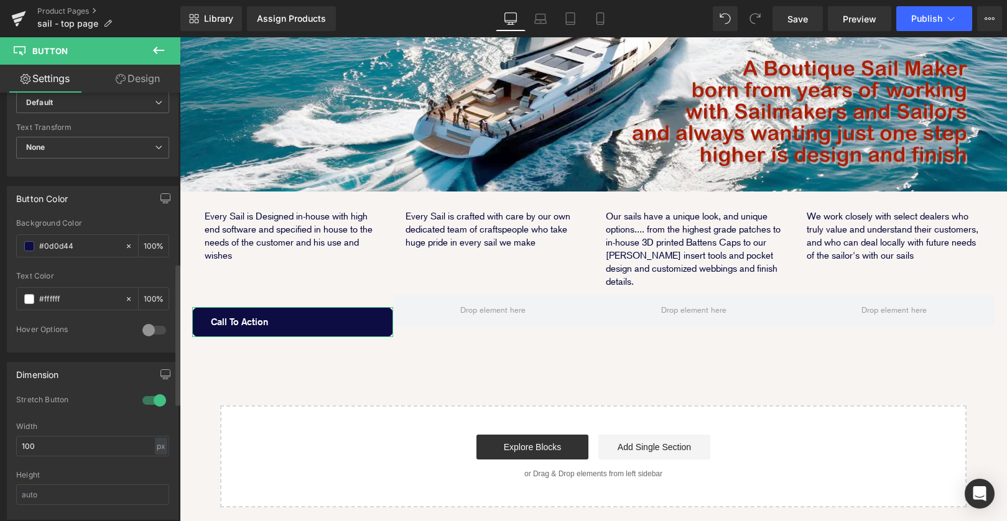
scroll to position [516, 0]
click at [149, 403] on div at bounding box center [154, 400] width 30 height 20
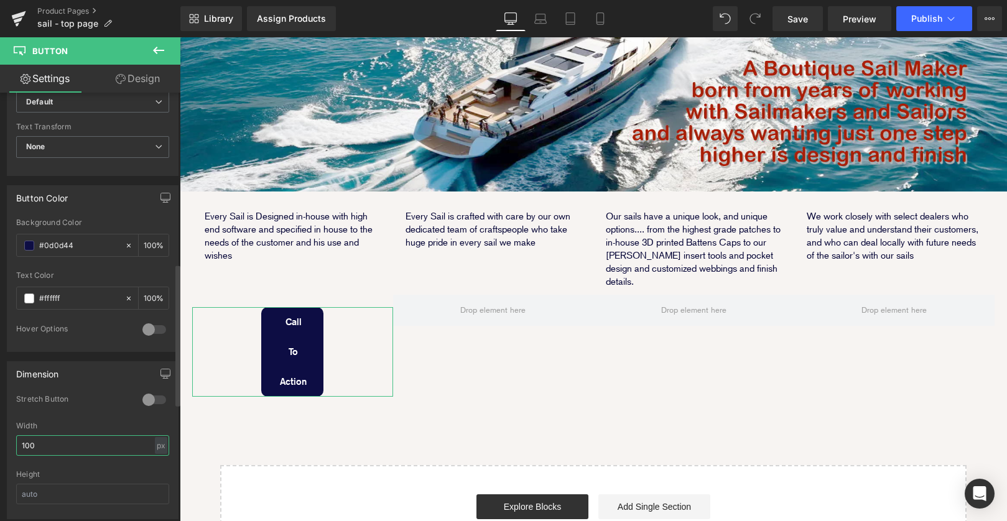
click at [64, 448] on input "100" at bounding box center [92, 446] width 153 height 21
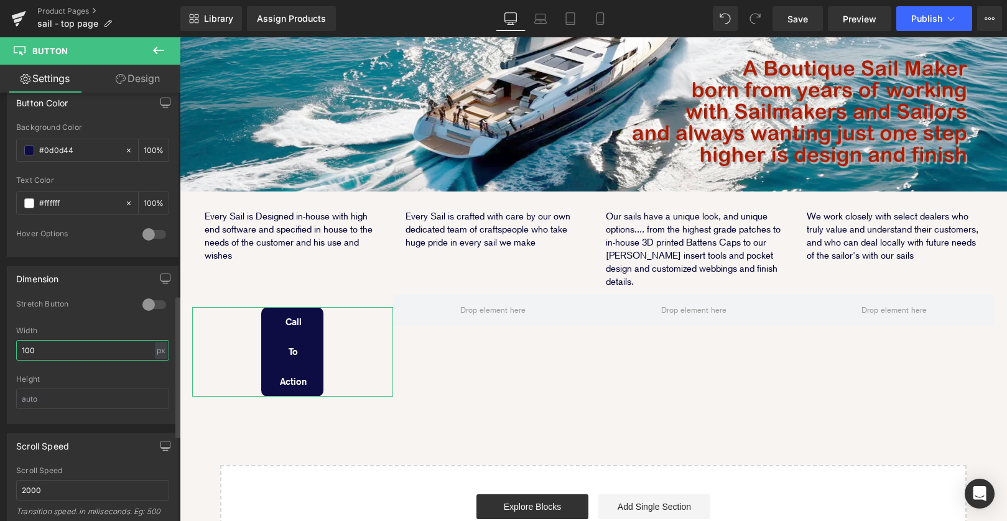
drag, startPoint x: 40, startPoint y: 348, endPoint x: 11, endPoint y: 348, distance: 29.2
click at [17, 348] on input "100" at bounding box center [92, 350] width 153 height 21
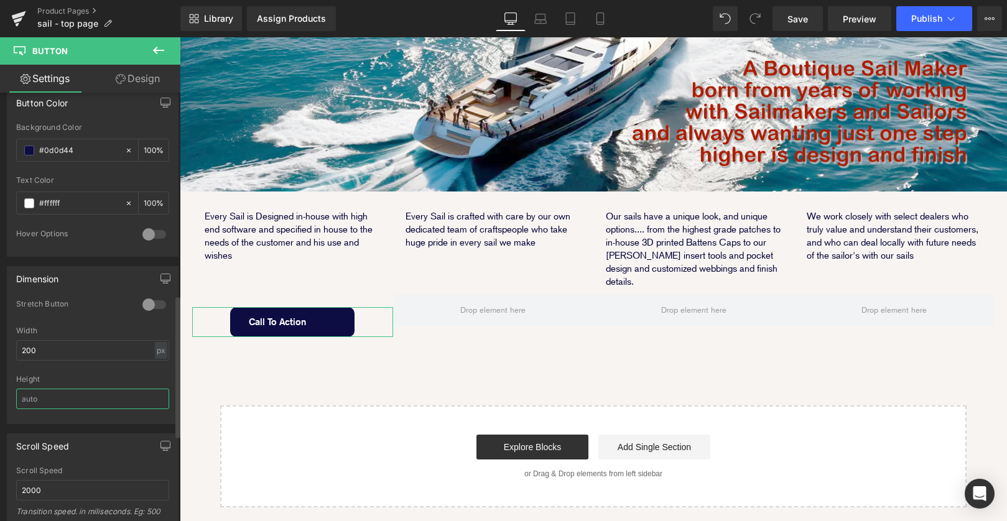
click at [71, 403] on input "text" at bounding box center [92, 399] width 153 height 21
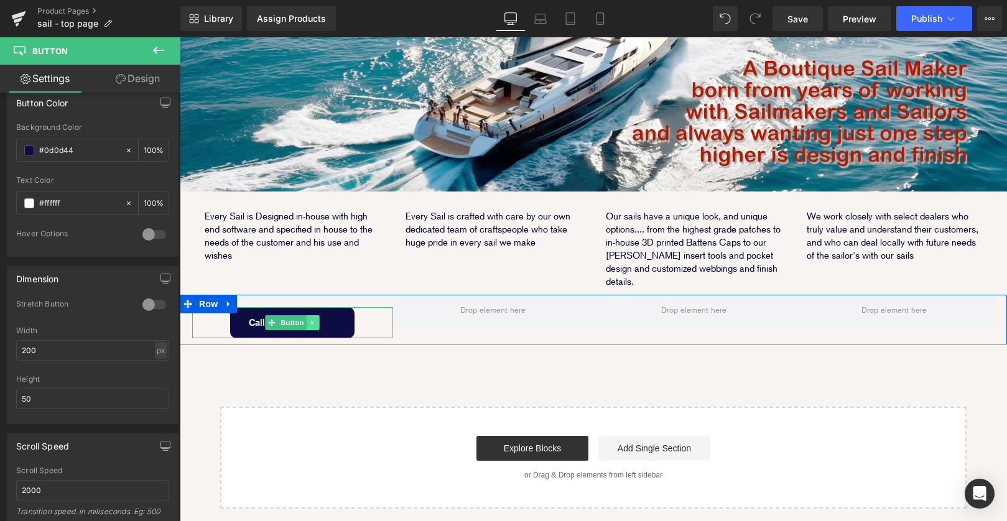
click at [319, 316] on link at bounding box center [313, 323] width 13 height 15
click at [358, 339] on div at bounding box center [594, 342] width 828 height 6
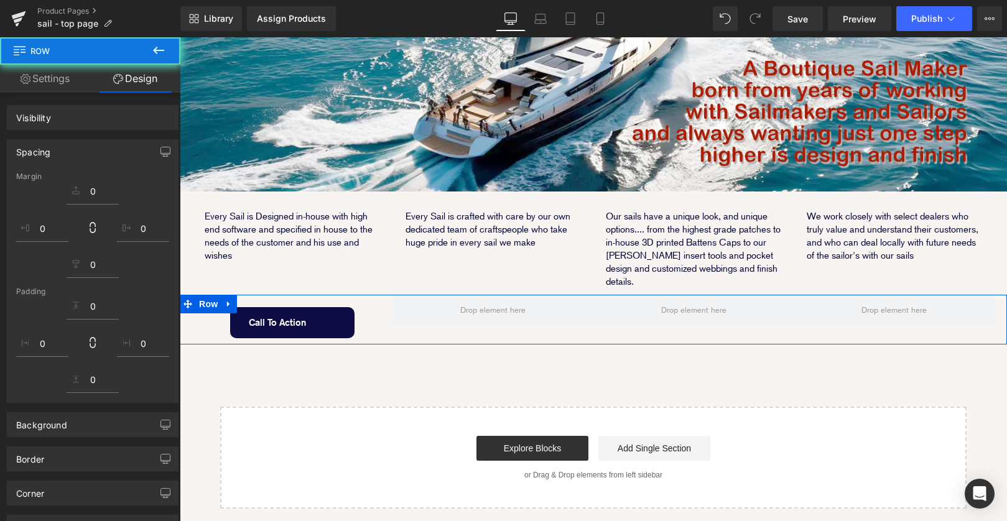
click at [336, 307] on div "Call To Action Button" at bounding box center [292, 322] width 201 height 31
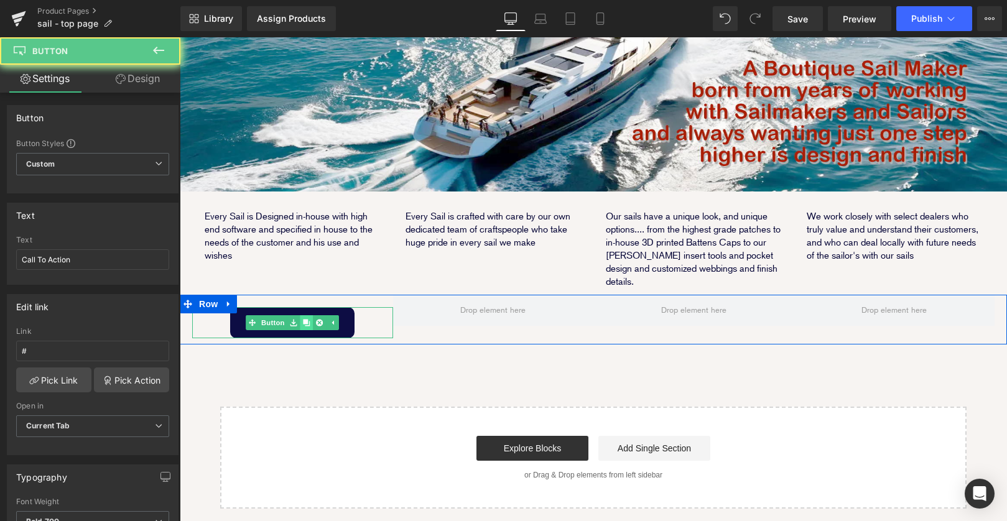
click at [301, 316] on link at bounding box center [307, 323] width 13 height 15
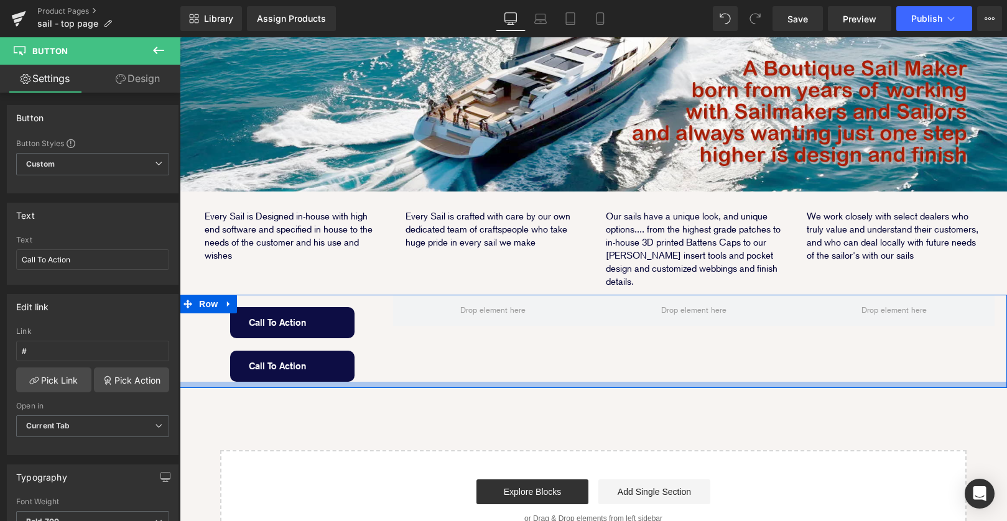
click at [412, 326] on div "Call To Action Button Call To Action Button Row" at bounding box center [594, 341] width 828 height 93
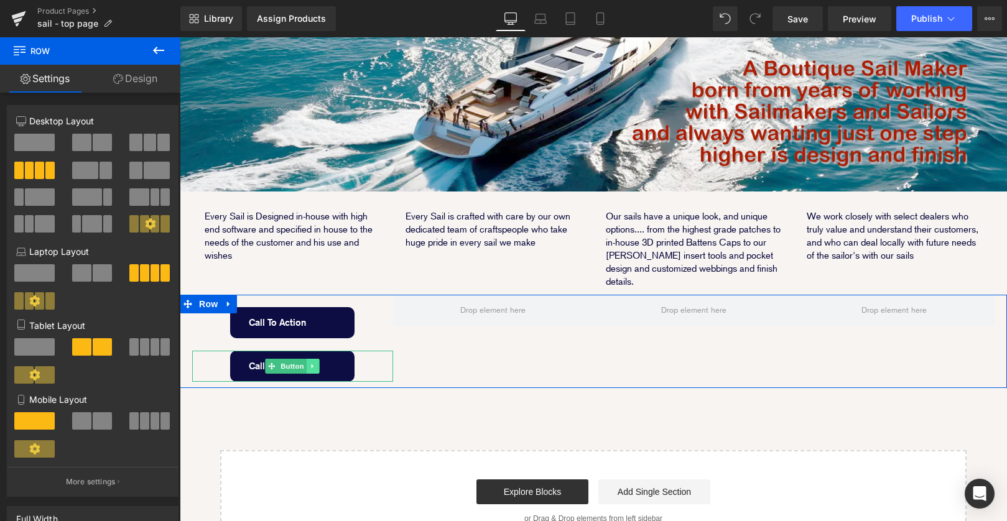
click at [316, 363] on icon at bounding box center [313, 366] width 7 height 7
click at [319, 363] on icon at bounding box center [319, 366] width 7 height 7
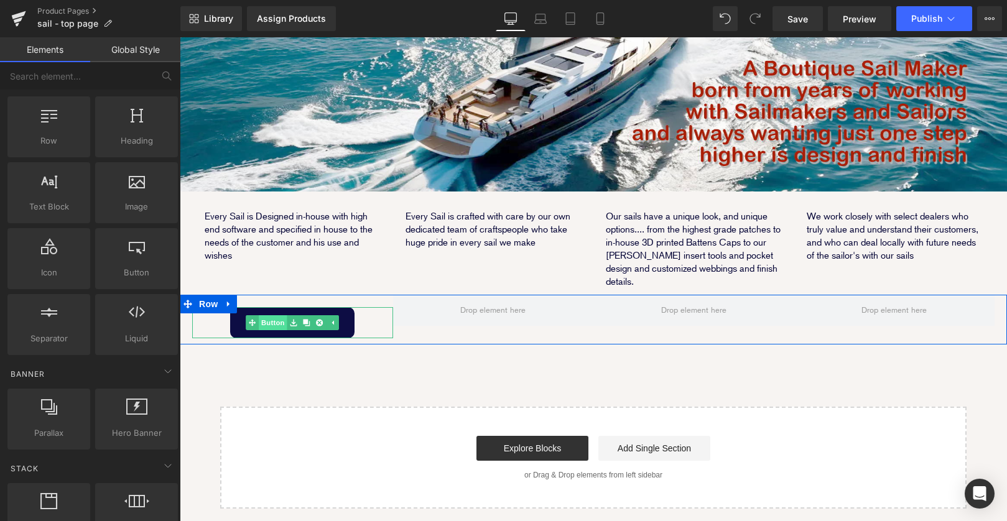
click at [276, 316] on link "Button" at bounding box center [266, 323] width 41 height 15
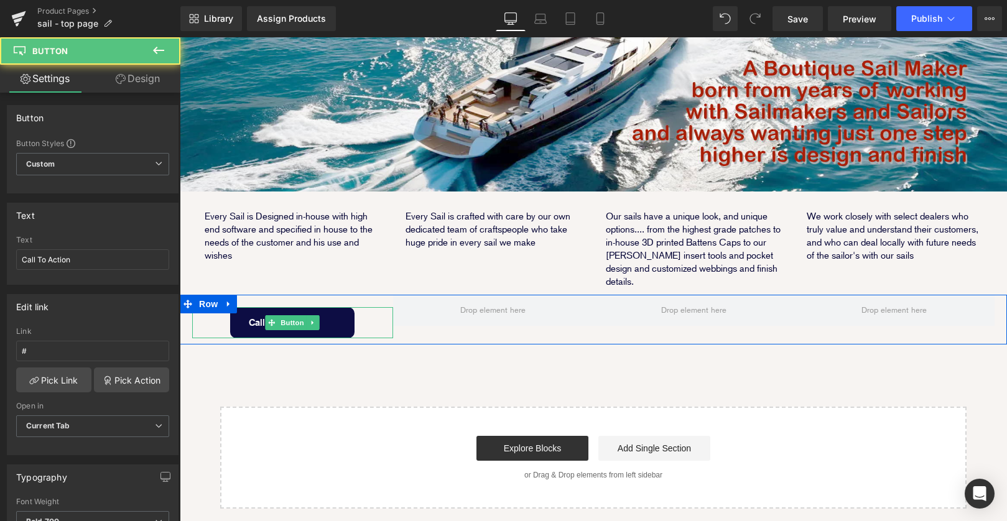
click at [337, 307] on link "Call To Action" at bounding box center [292, 322] width 124 height 31
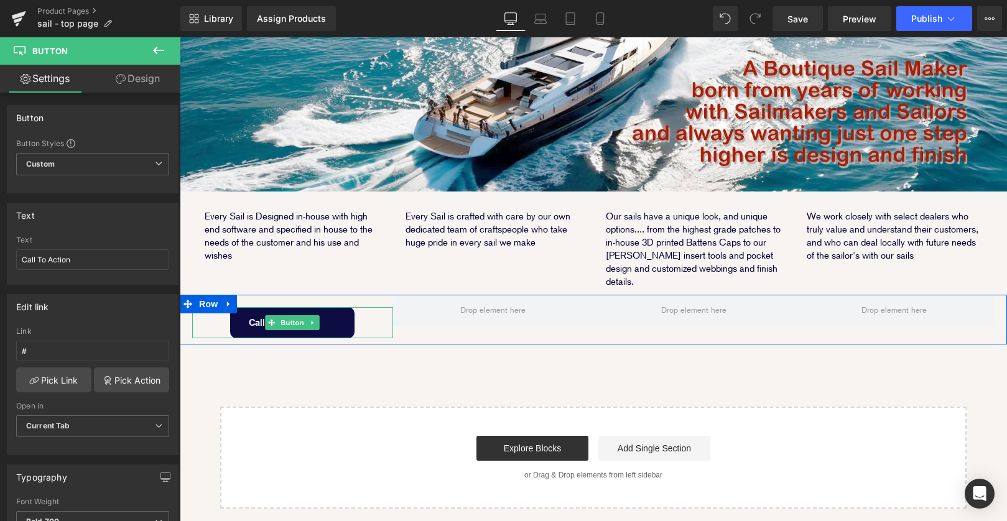
click at [250, 308] on span "Call To Action" at bounding box center [277, 323] width 57 height 30
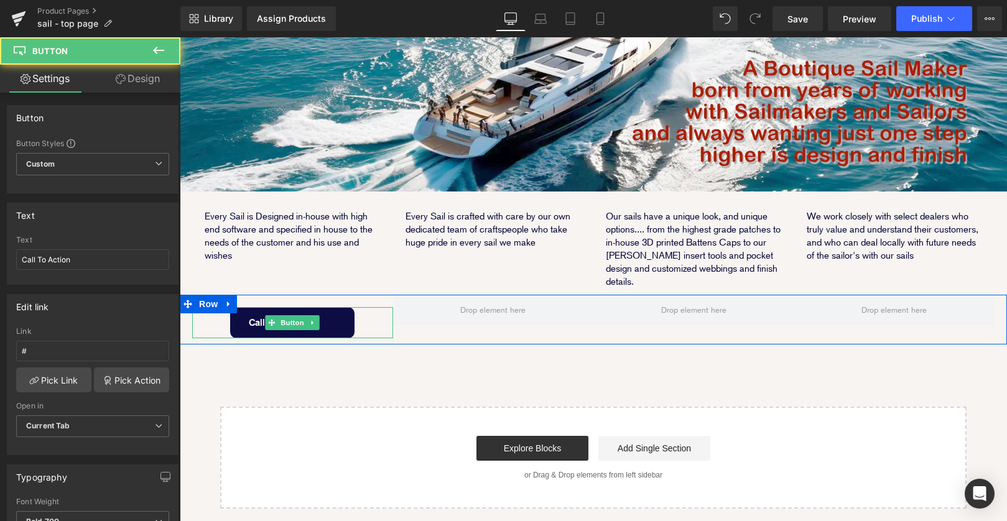
click at [250, 308] on span "Call To Action" at bounding box center [277, 323] width 57 height 30
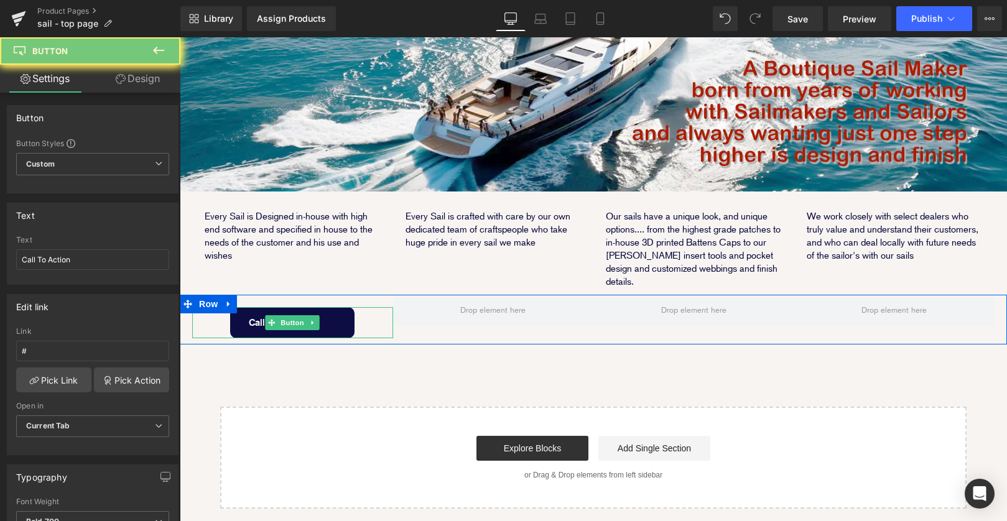
click at [257, 308] on span "Call To Action" at bounding box center [277, 323] width 57 height 30
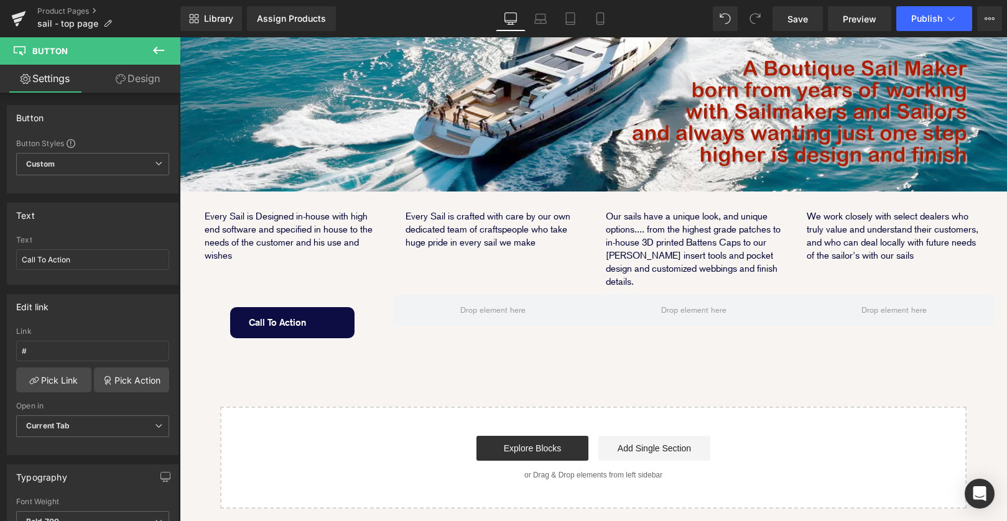
click at [388, 342] on div "Image Every Sail is Designed in-house with high end software and specified in h…" at bounding box center [594, 210] width 828 height 597
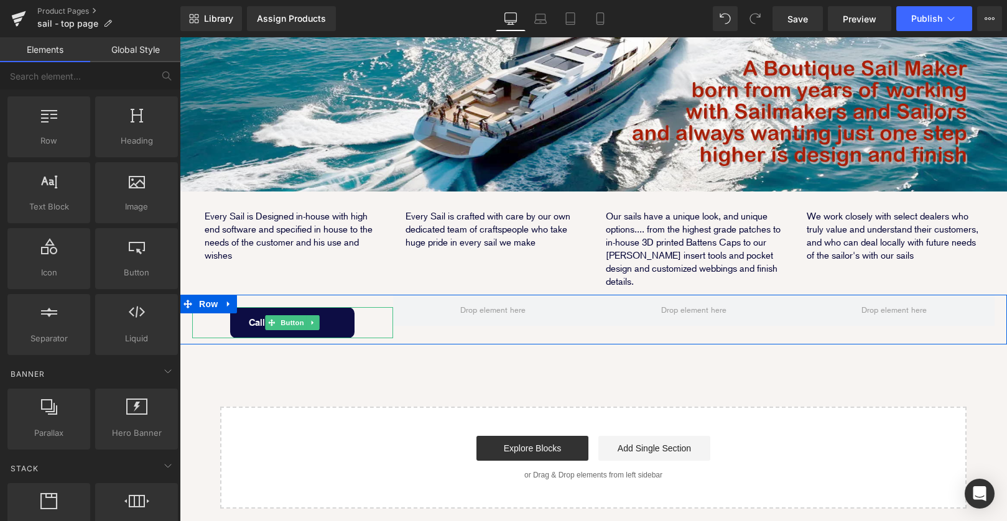
click at [250, 308] on span "Call To Action" at bounding box center [277, 323] width 57 height 30
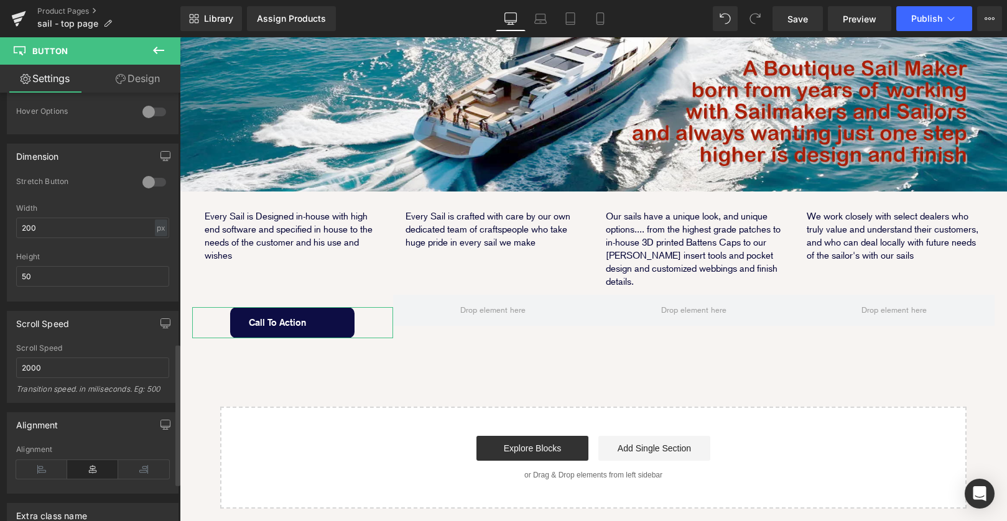
scroll to position [871, 0]
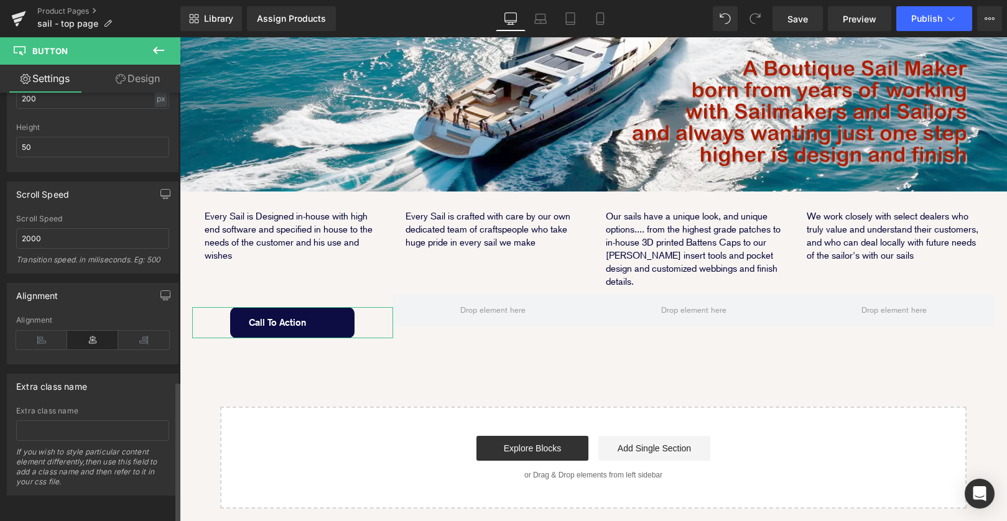
click at [96, 331] on icon at bounding box center [92, 340] width 51 height 19
click at [278, 342] on div "Image Every Sail is Designed in-house with high end software and specified in h…" at bounding box center [594, 210] width 828 height 597
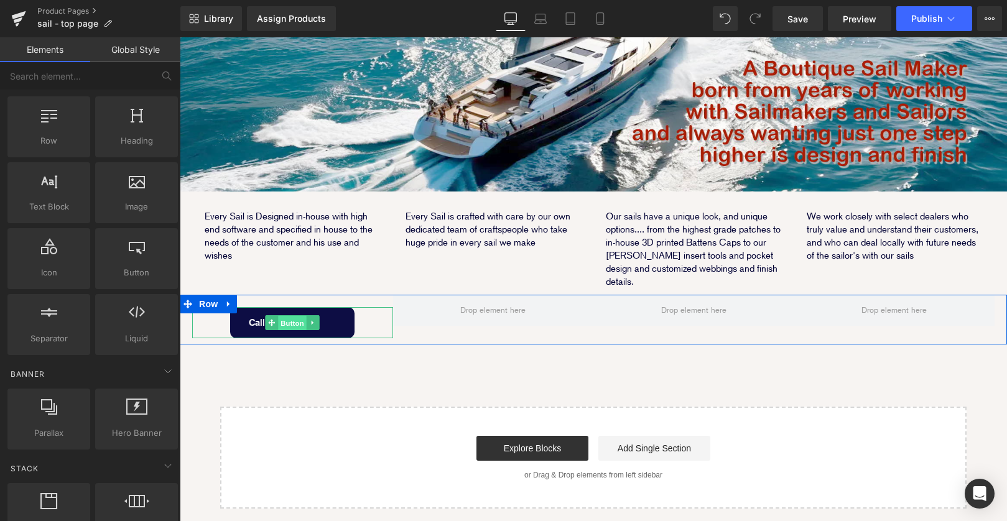
click at [284, 316] on span "Button" at bounding box center [292, 323] width 29 height 15
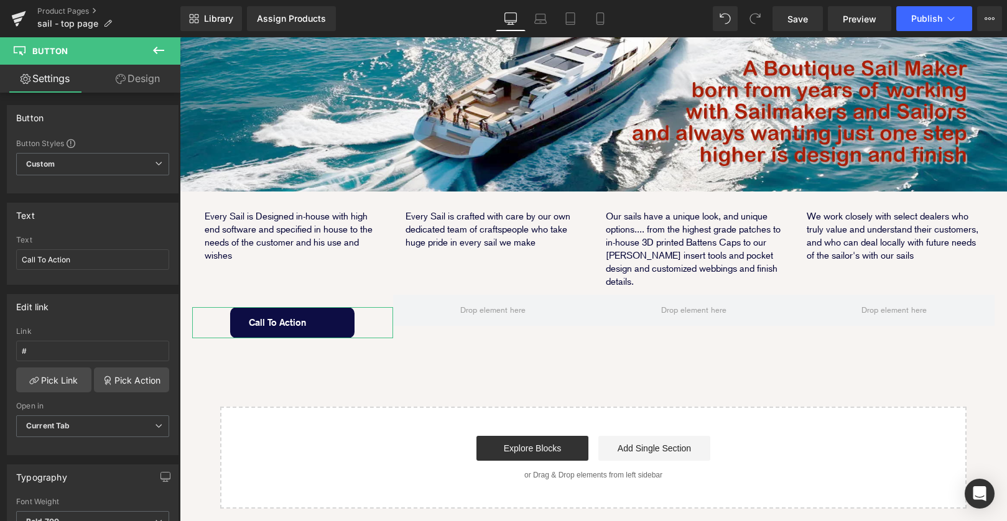
click at [144, 80] on link "Design" at bounding box center [138, 79] width 90 height 28
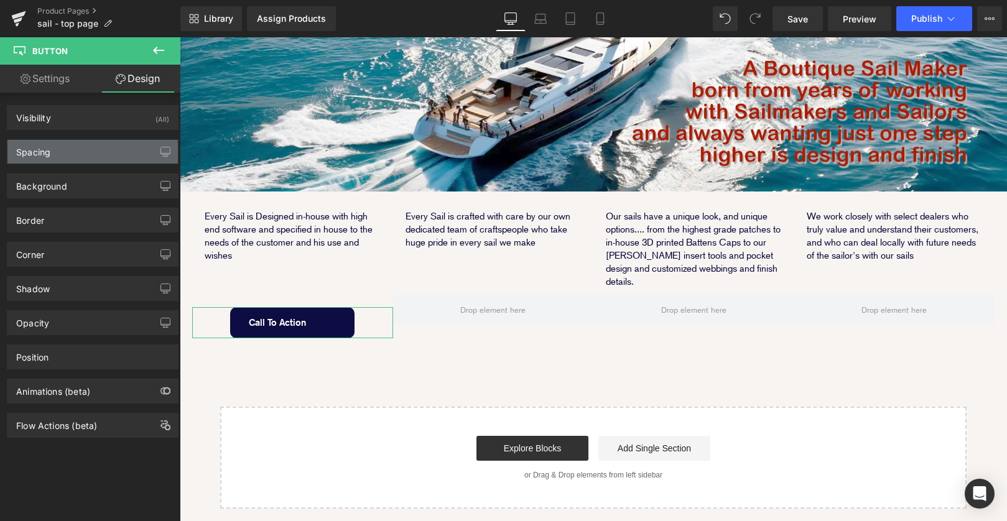
click at [85, 151] on div "Spacing" at bounding box center [92, 152] width 171 height 24
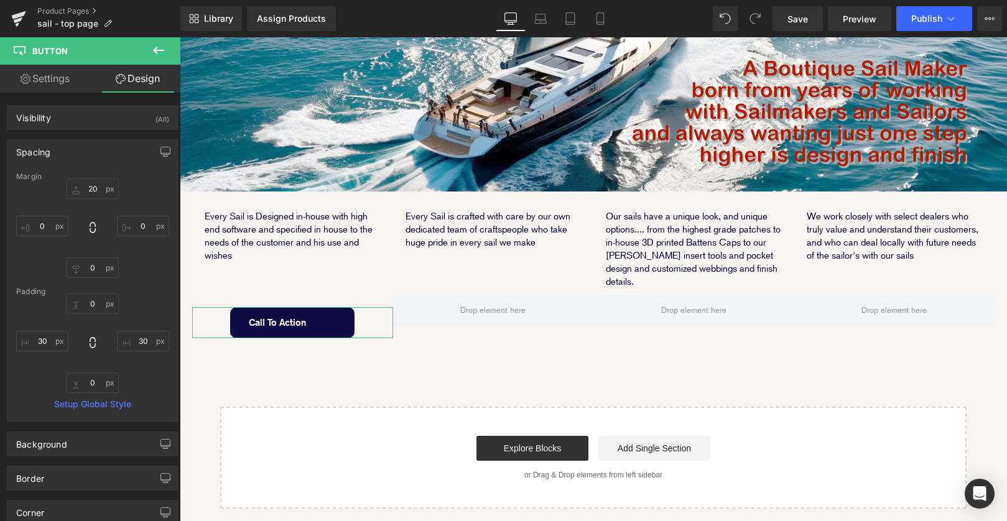
click at [46, 70] on link "Settings" at bounding box center [45, 79] width 90 height 28
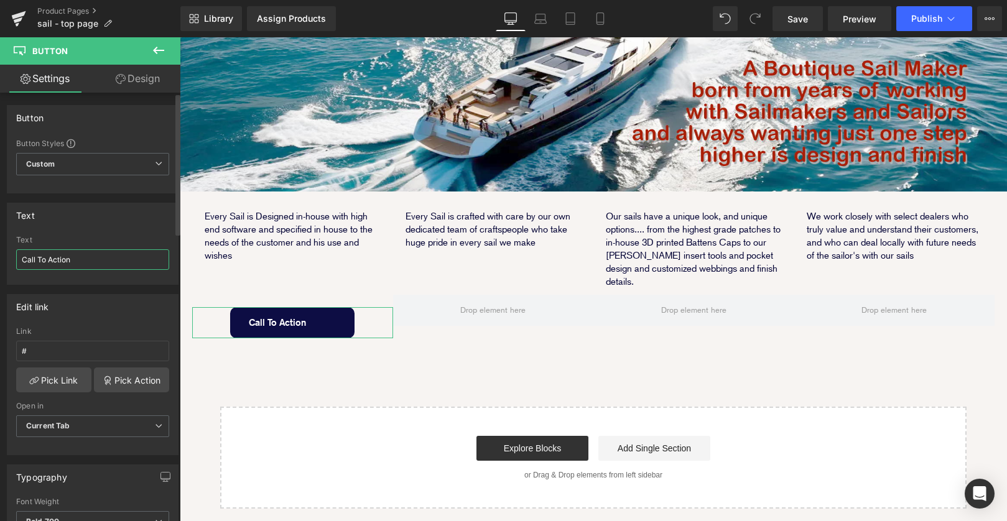
click at [86, 261] on input "Call To Action" at bounding box center [92, 260] width 153 height 21
drag, startPoint x: 107, startPoint y: 256, endPoint x: -12, endPoint y: 256, distance: 118.9
click at [0, 256] on html "Button You are previewing how the will restyle your page. You can not edit Elem…" at bounding box center [503, 260] width 1007 height 521
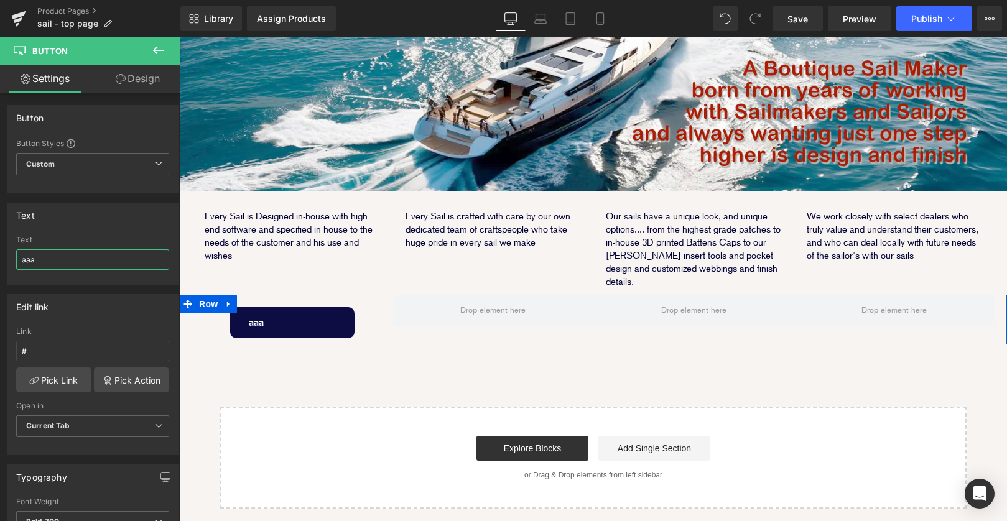
click at [284, 316] on span "Button" at bounding box center [292, 323] width 29 height 15
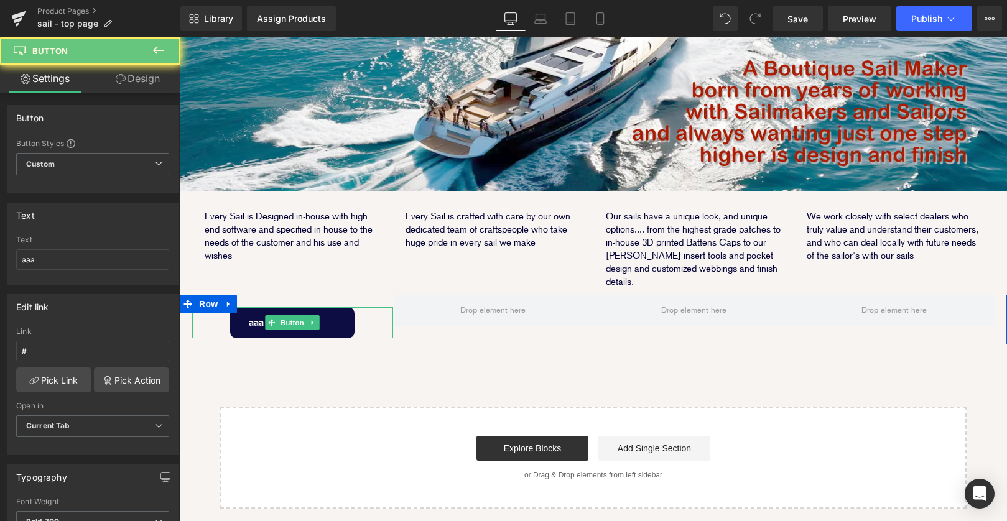
click at [256, 308] on span "aaa" at bounding box center [256, 323] width 15 height 30
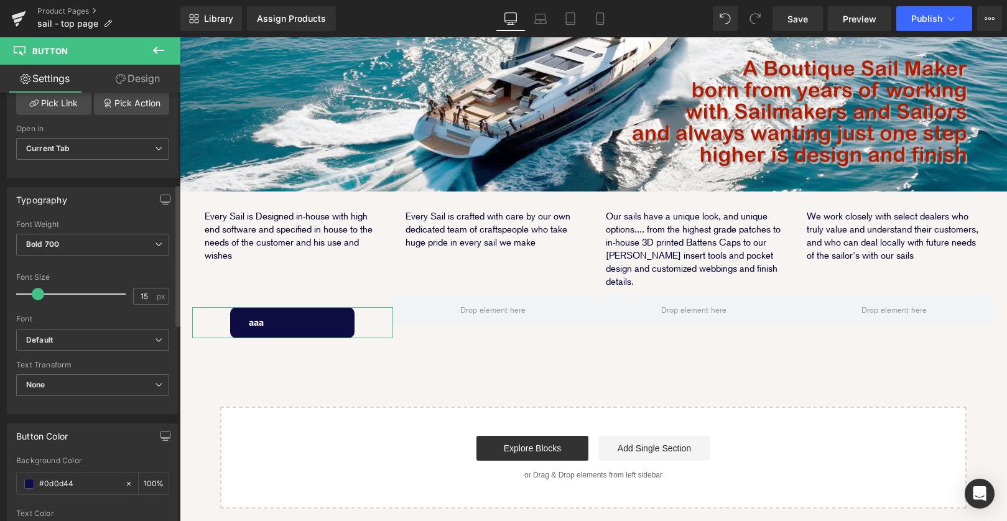
scroll to position [281, 0]
click at [144, 78] on link "Design" at bounding box center [138, 79] width 90 height 28
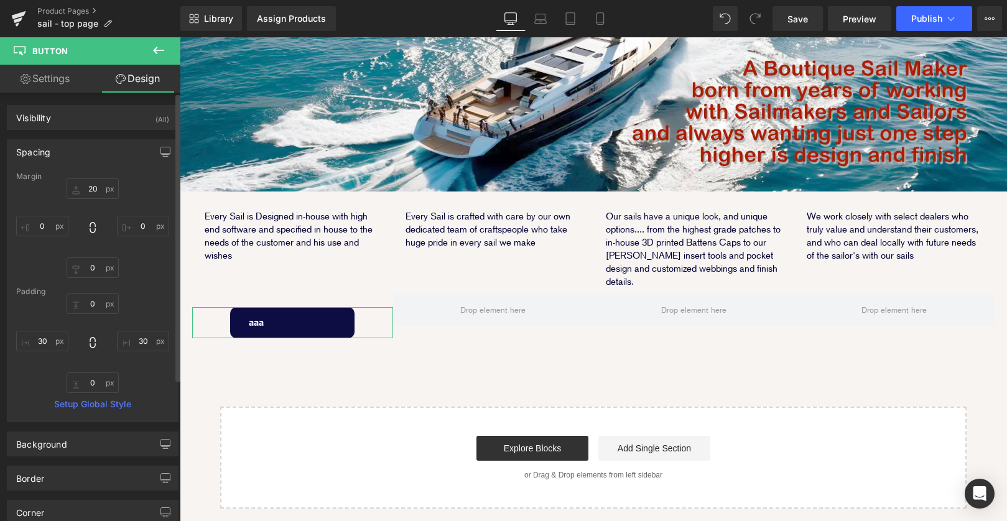
click at [132, 152] on div "Spacing" at bounding box center [92, 152] width 171 height 24
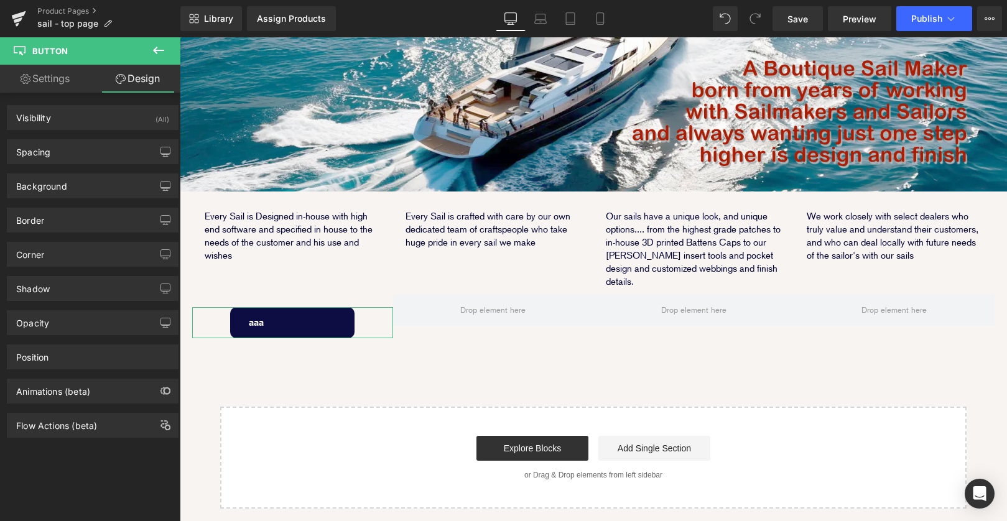
click at [63, 82] on link "Settings" at bounding box center [45, 79] width 90 height 28
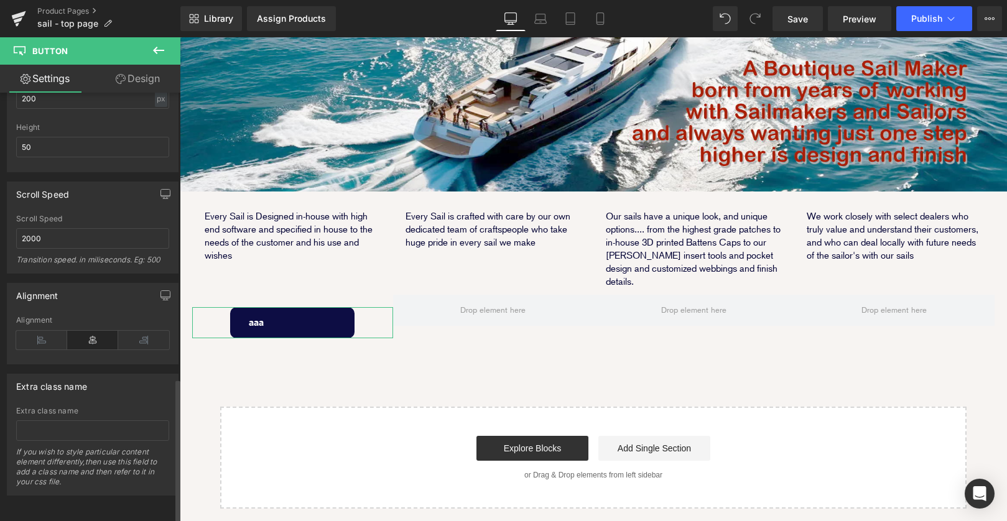
scroll to position [849, 0]
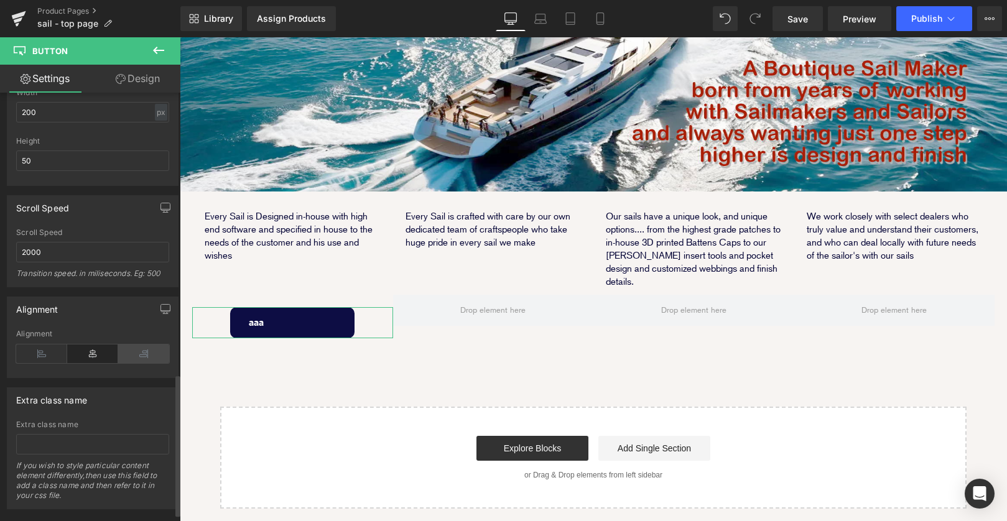
click at [136, 351] on icon at bounding box center [143, 354] width 51 height 19
click at [88, 350] on icon at bounding box center [92, 354] width 51 height 19
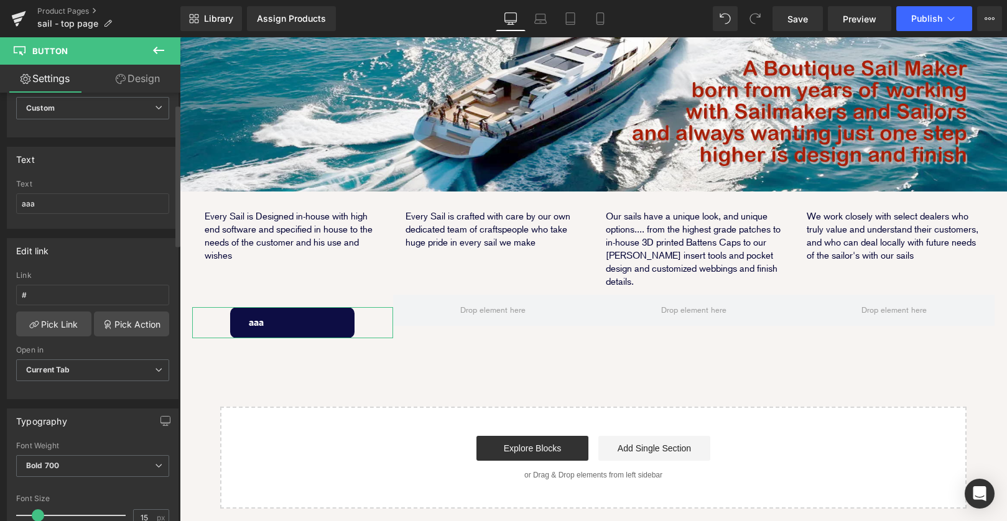
scroll to position [19, 0]
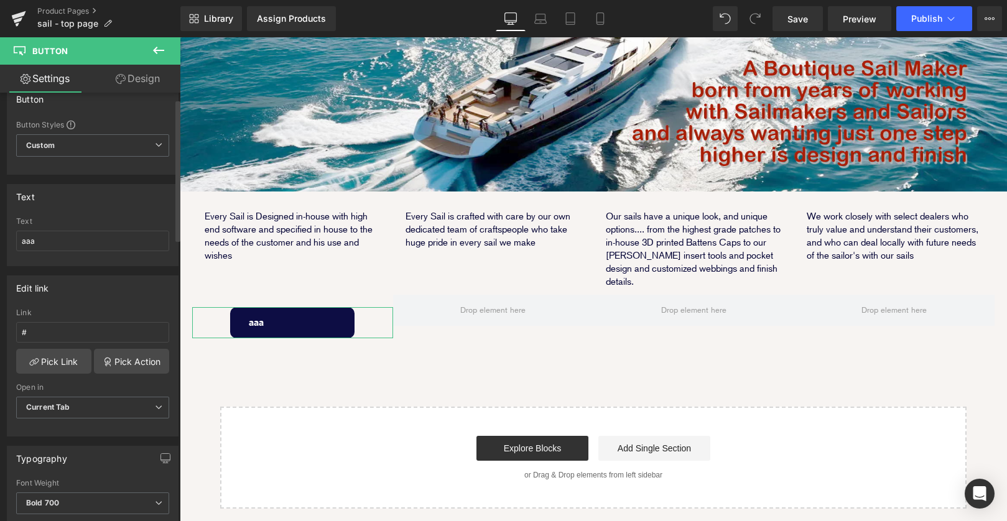
click at [106, 222] on div "Text" at bounding box center [92, 221] width 153 height 9
click at [80, 190] on div "Text" at bounding box center [92, 197] width 171 height 24
click at [137, 144] on span "Custom Setup Global Style" at bounding box center [92, 145] width 153 height 22
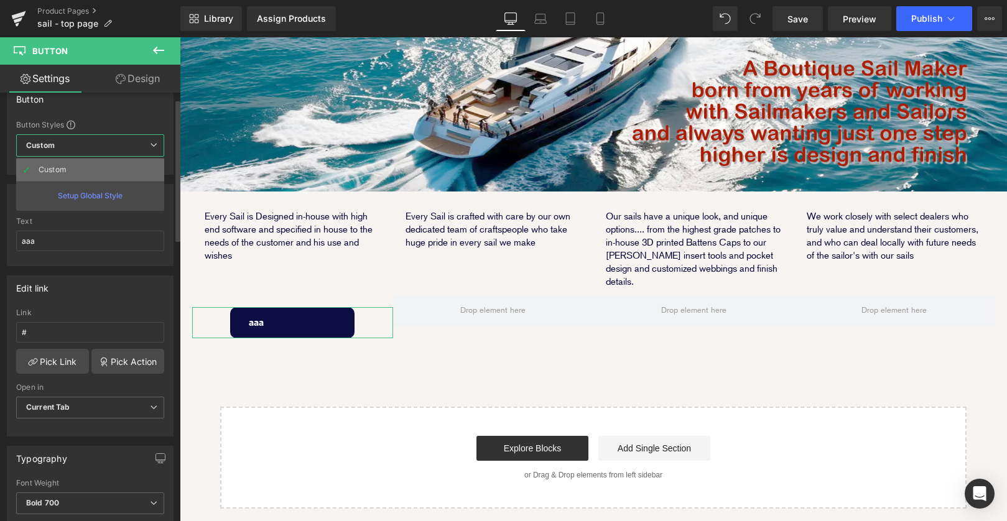
click at [129, 171] on li "Custom" at bounding box center [90, 170] width 148 height 22
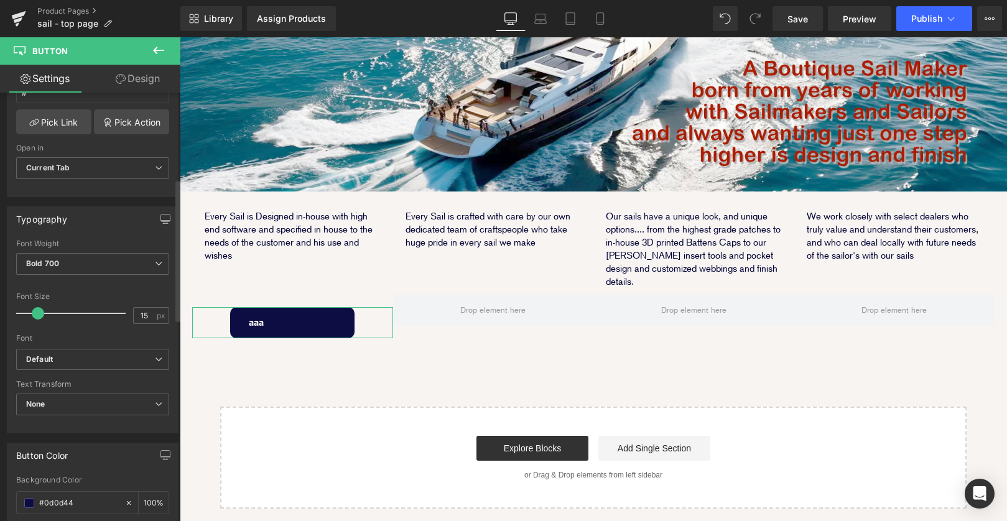
scroll to position [261, 0]
click at [144, 401] on span "None" at bounding box center [92, 402] width 153 height 22
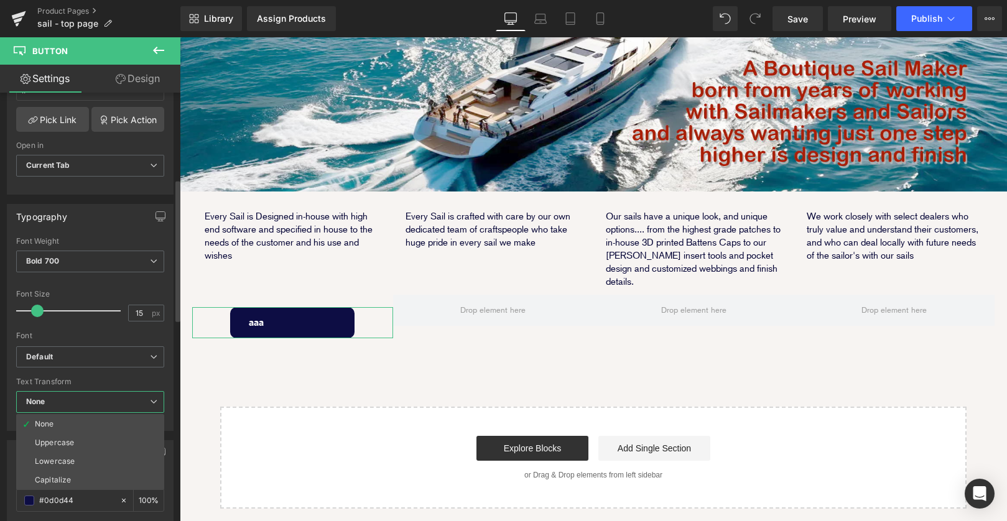
click at [139, 378] on div "Text Transform" at bounding box center [90, 382] width 148 height 9
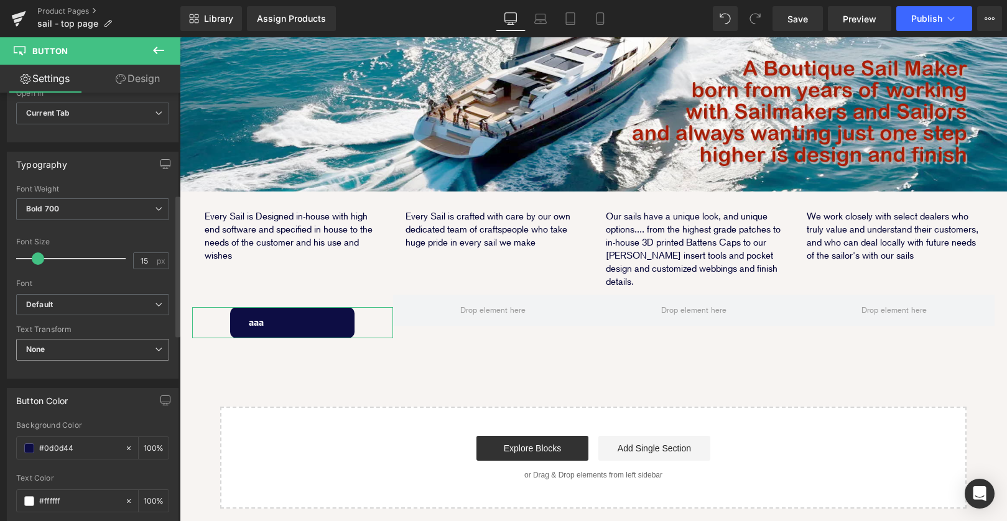
scroll to position [319, 0]
click at [146, 202] on span "Bold 700" at bounding box center [92, 203] width 153 height 22
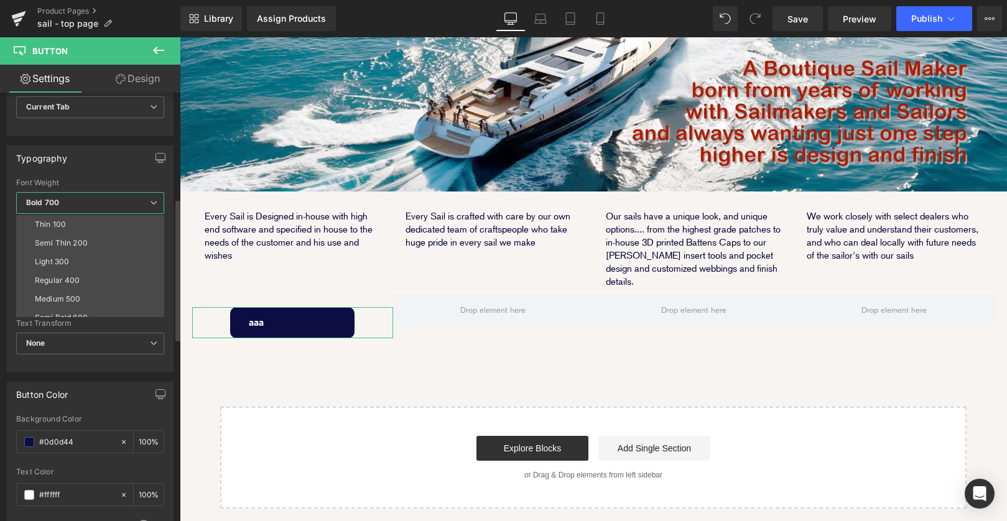
click at [146, 202] on span "Bold 700" at bounding box center [90, 203] width 148 height 22
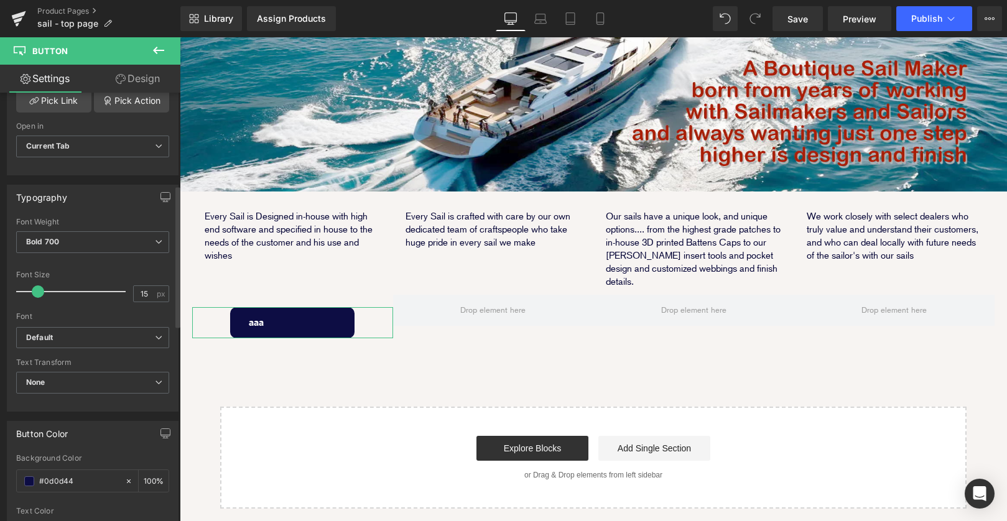
scroll to position [261, 0]
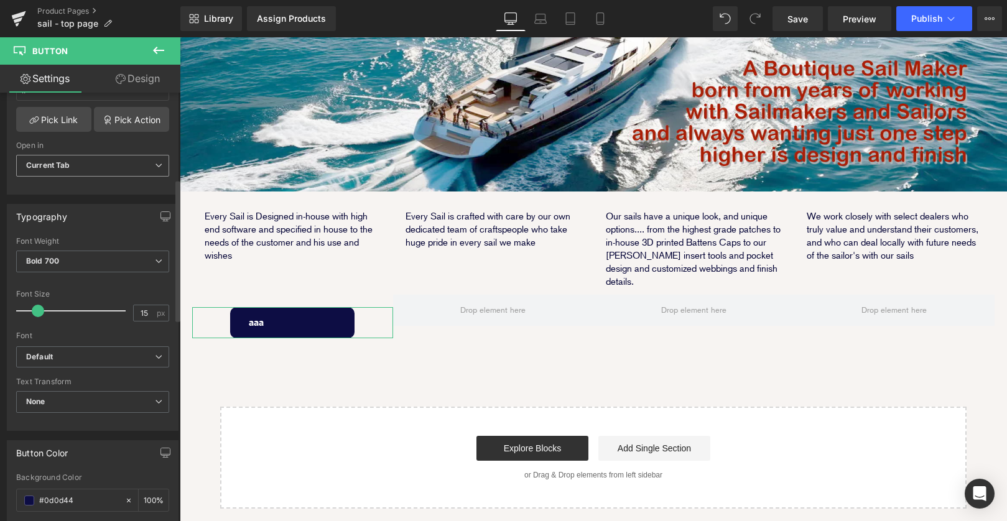
click at [139, 171] on span "Current Tab" at bounding box center [92, 166] width 153 height 22
click at [141, 139] on div "# Link # Pick Link Pick Action Current Tab New Tab Open in Current Tab Current …" at bounding box center [90, 131] width 166 height 128
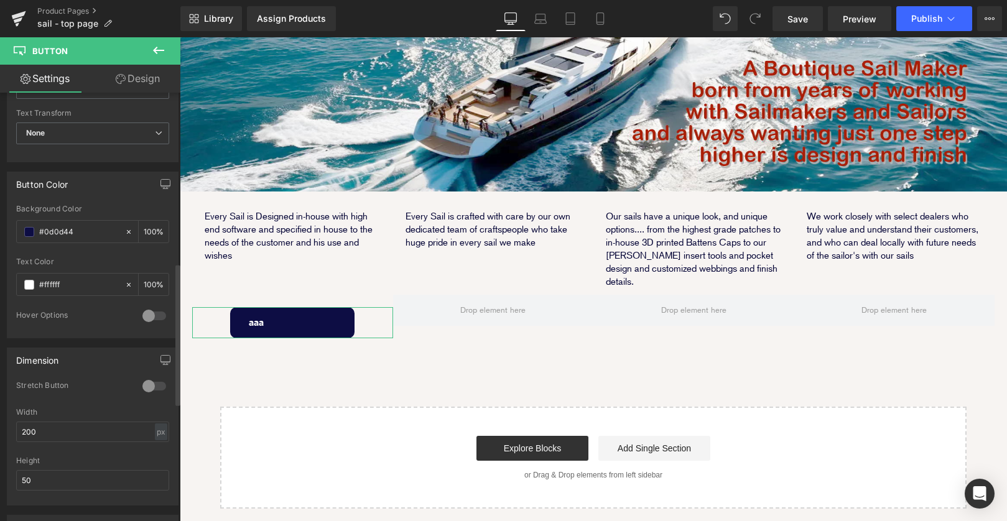
scroll to position [671, 0]
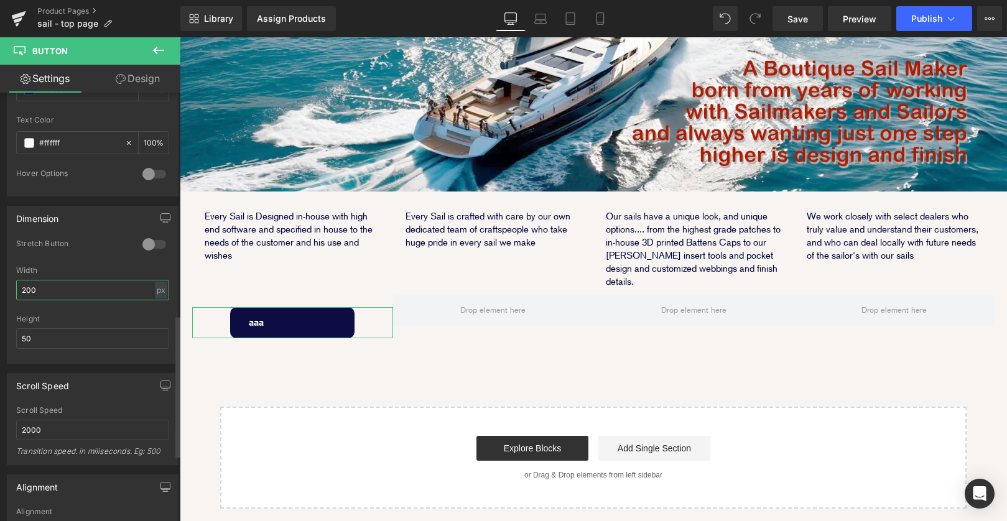
click at [118, 295] on input "200" at bounding box center [92, 290] width 153 height 21
drag, startPoint x: 47, startPoint y: 291, endPoint x: -12, endPoint y: 289, distance: 58.5
click at [0, 289] on html "Button You are previewing how the will restyle your page. You can not edit Elem…" at bounding box center [503, 260] width 1007 height 521
click at [148, 248] on div at bounding box center [154, 245] width 30 height 20
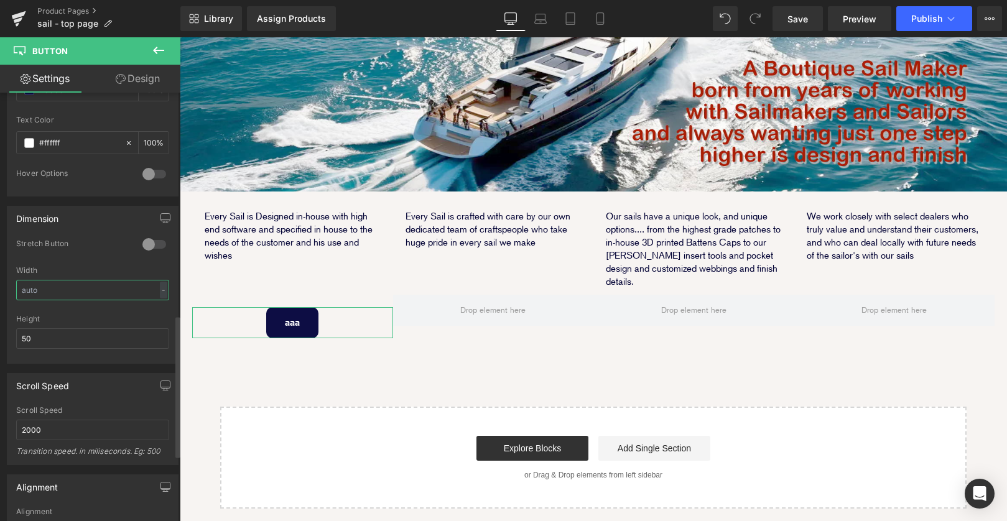
click at [95, 291] on input "text" at bounding box center [92, 290] width 153 height 21
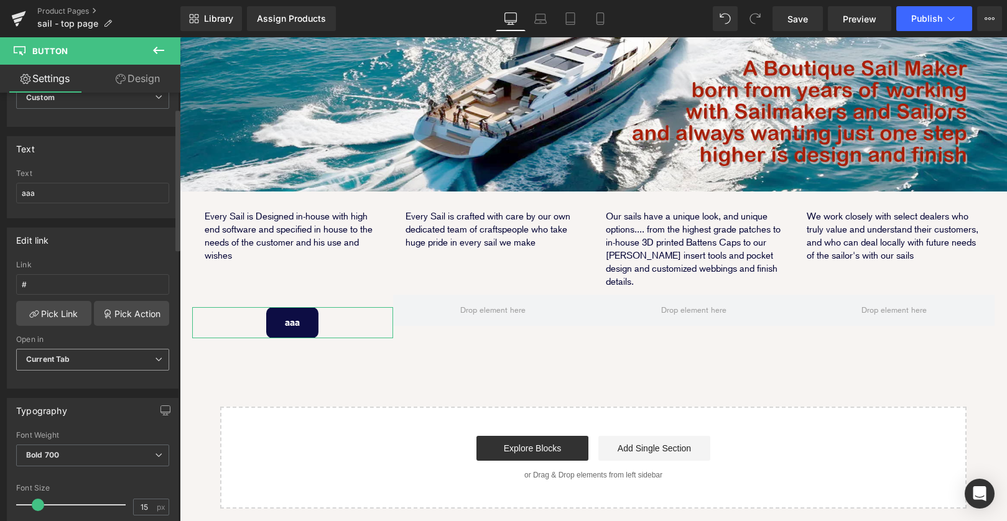
scroll to position [0, 0]
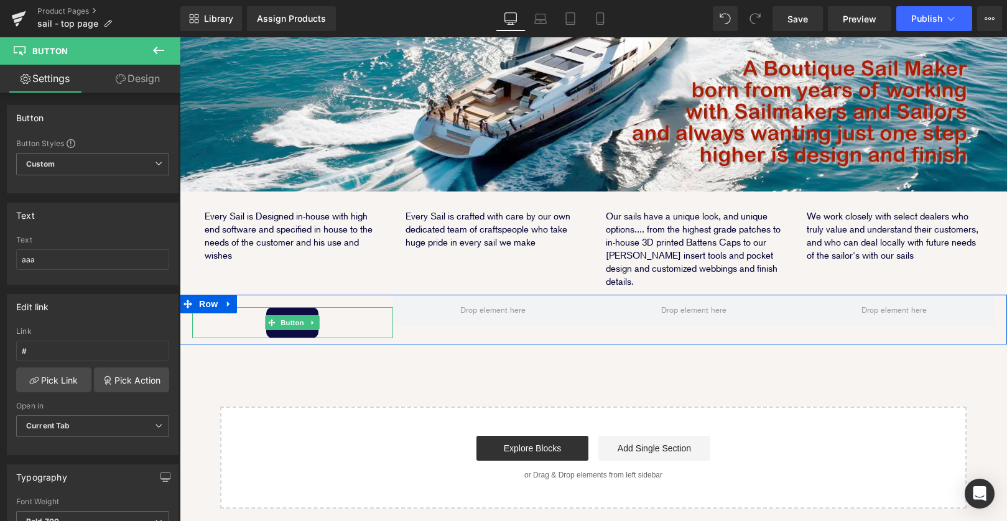
click at [374, 307] on div "aaa" at bounding box center [292, 322] width 201 height 31
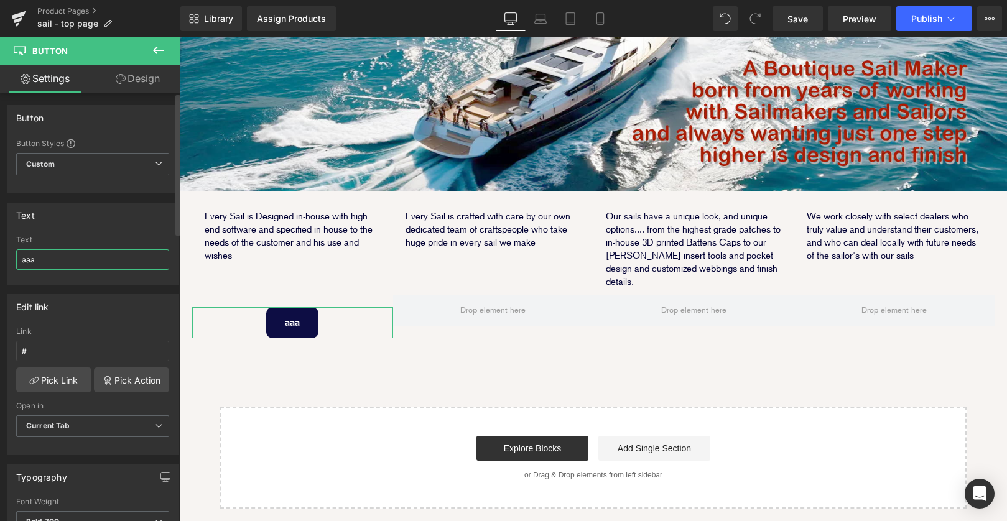
drag, startPoint x: 57, startPoint y: 258, endPoint x: 17, endPoint y: 259, distance: 39.9
click at [17, 259] on input "aaa" at bounding box center [92, 260] width 153 height 21
click at [345, 301] on div "Image Every Sail is Designed in-house with high end software and specified in h…" at bounding box center [594, 210] width 828 height 597
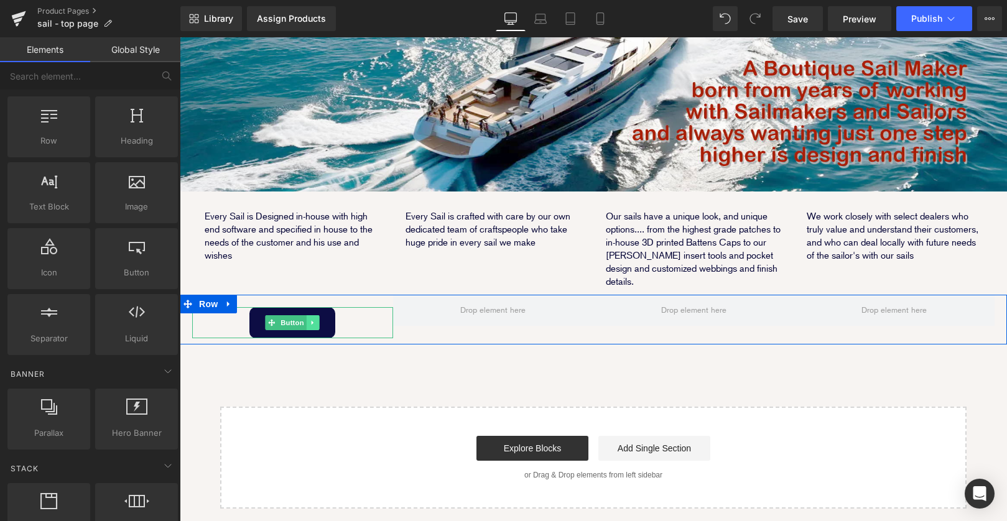
click at [315, 319] on icon at bounding box center [313, 322] width 7 height 7
drag, startPoint x: 321, startPoint y: 271, endPoint x: 306, endPoint y: 271, distance: 15.6
click at [306, 316] on li at bounding box center [307, 323] width 39 height 15
click at [306, 319] on icon at bounding box center [306, 322] width 7 height 7
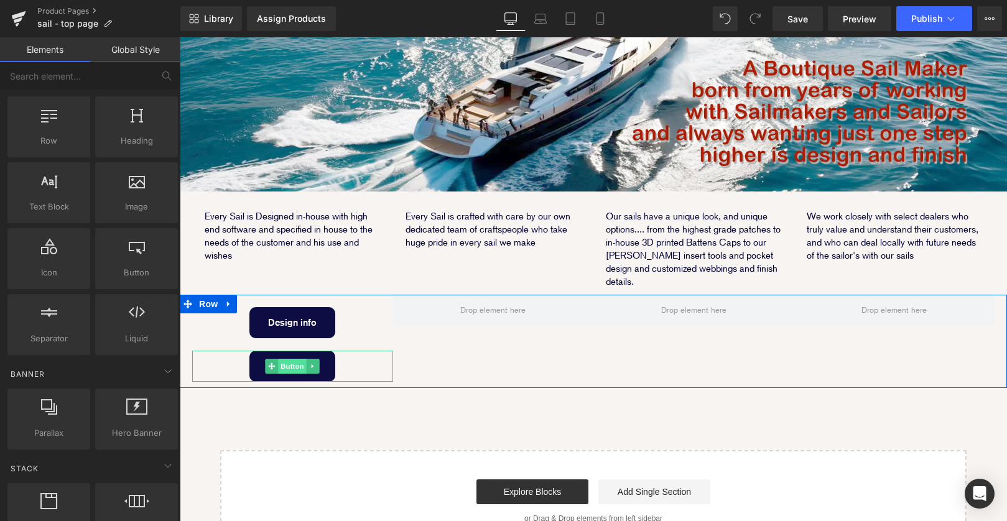
click at [287, 359] on span "Button" at bounding box center [292, 366] width 29 height 15
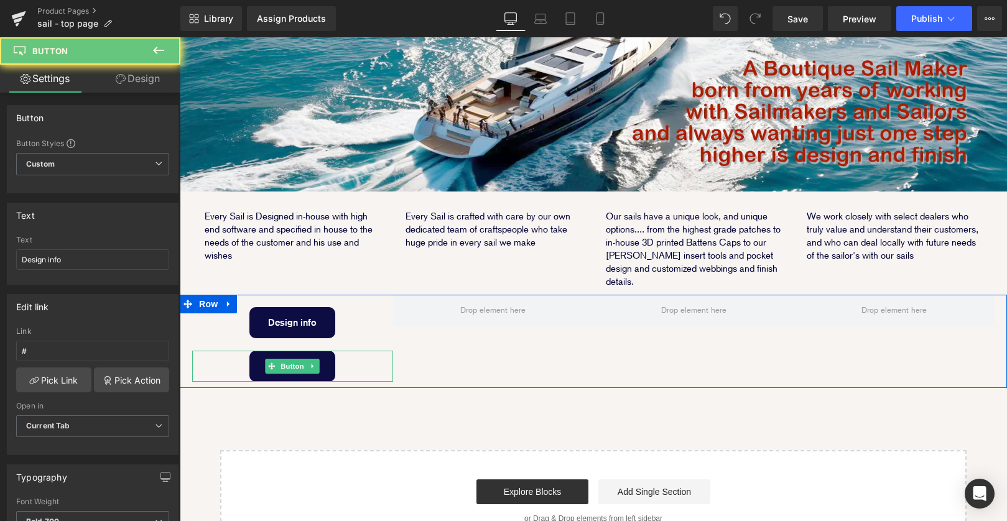
click at [334, 351] on link "Design info" at bounding box center [293, 366] width 86 height 31
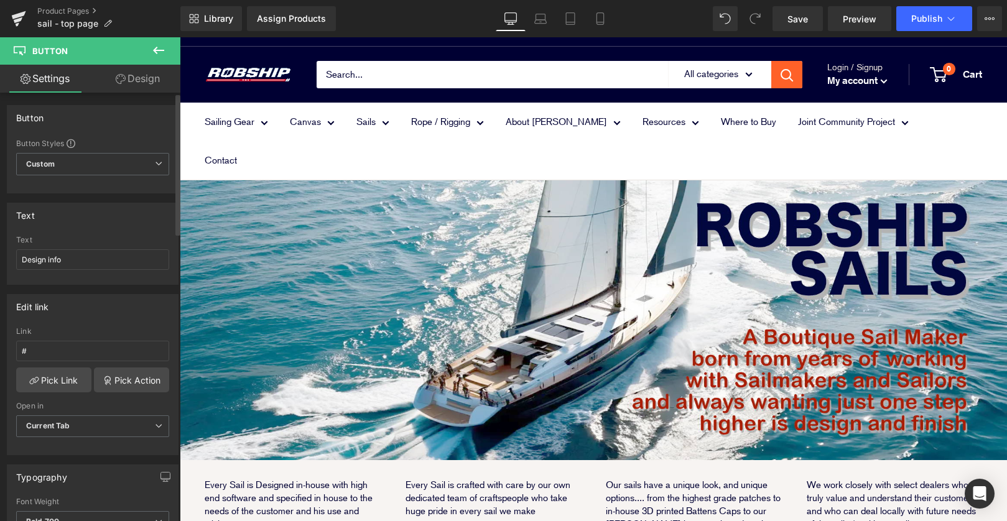
scroll to position [17, 0]
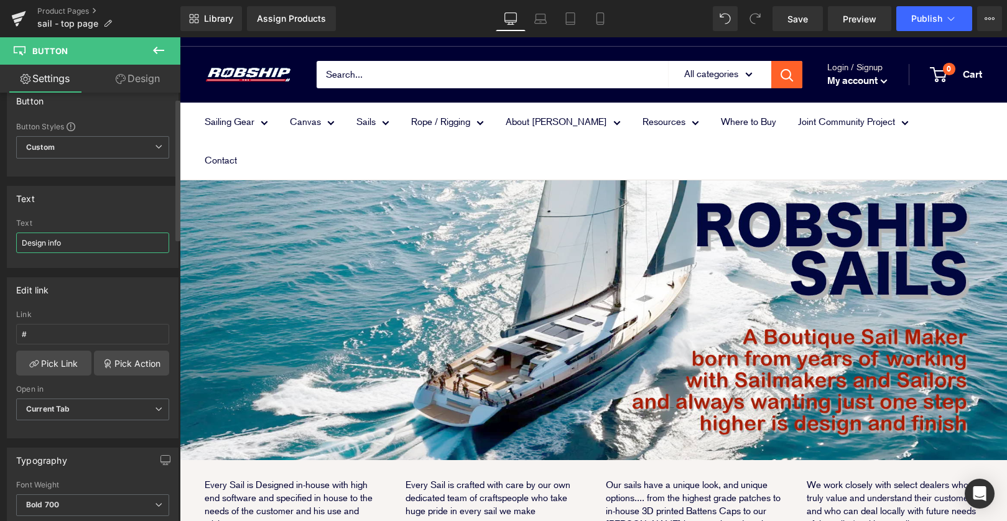
click at [75, 237] on input "Design info" at bounding box center [92, 243] width 153 height 21
click at [89, 245] on input "Design info" at bounding box center [92, 243] width 153 height 21
drag, startPoint x: 98, startPoint y: 242, endPoint x: -12, endPoint y: 242, distance: 109.5
click at [0, 242] on html "Button You are previewing how the will restyle your page. You can not edit Elem…" at bounding box center [503, 260] width 1007 height 521
click at [800, 24] on span "Save" at bounding box center [798, 18] width 21 height 13
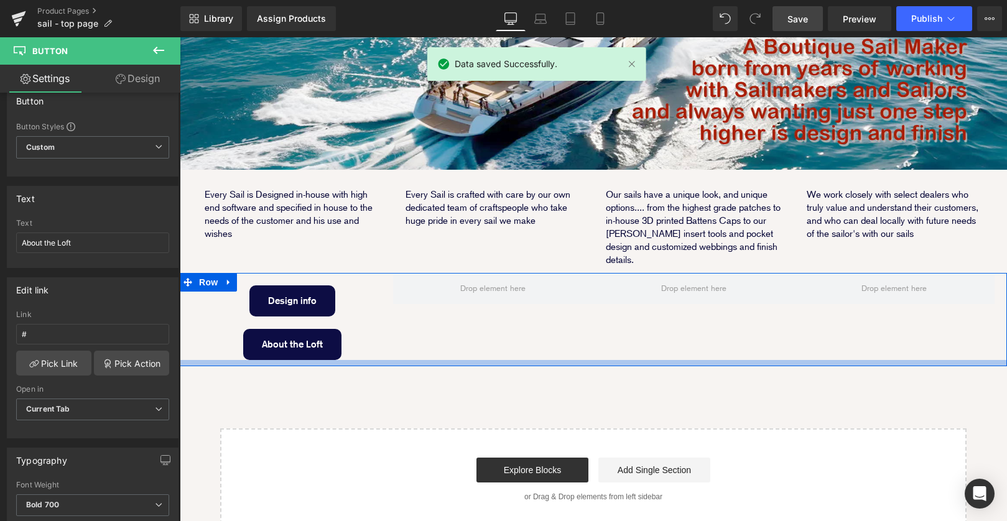
scroll to position [271, 0]
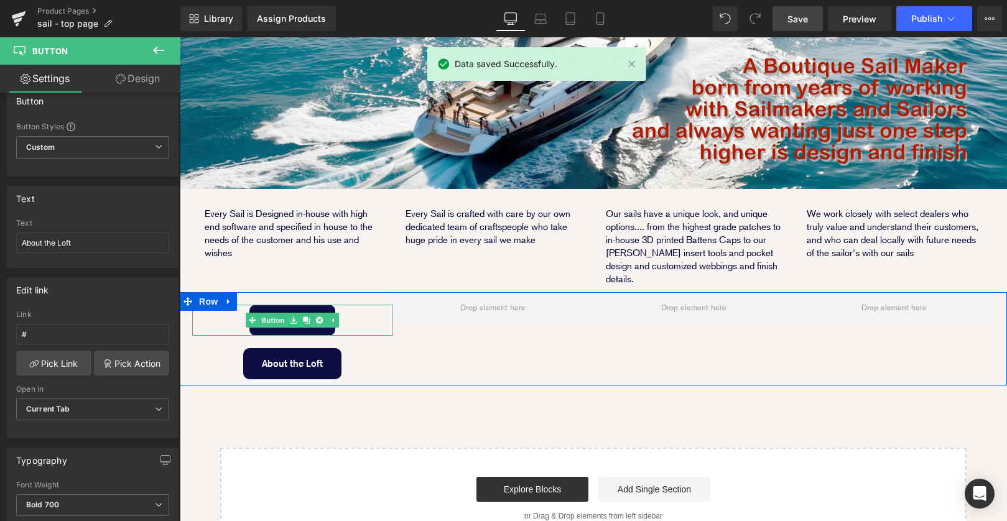
click at [348, 305] on div "Design info" at bounding box center [292, 320] width 201 height 31
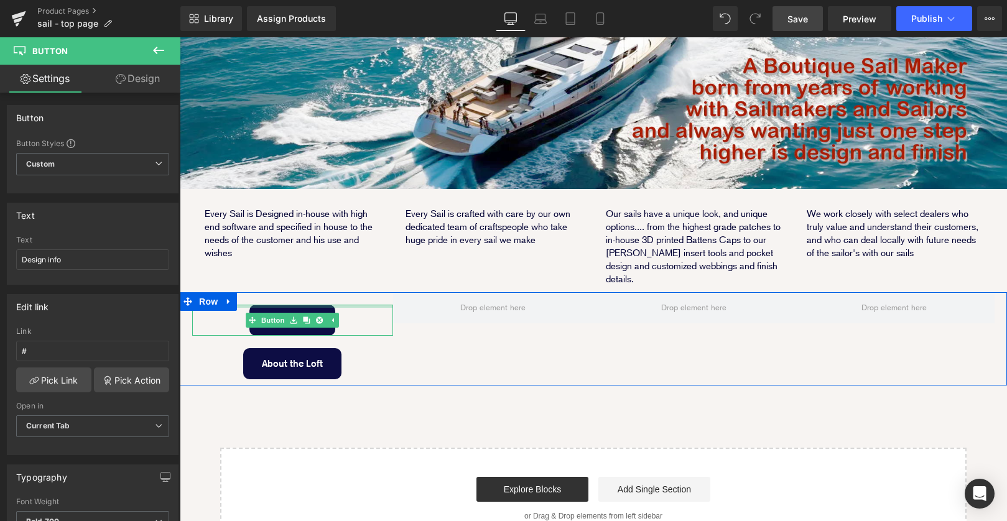
click at [334, 305] on div at bounding box center [292, 306] width 201 height 3
click at [351, 305] on div "Design info" at bounding box center [292, 320] width 201 height 31
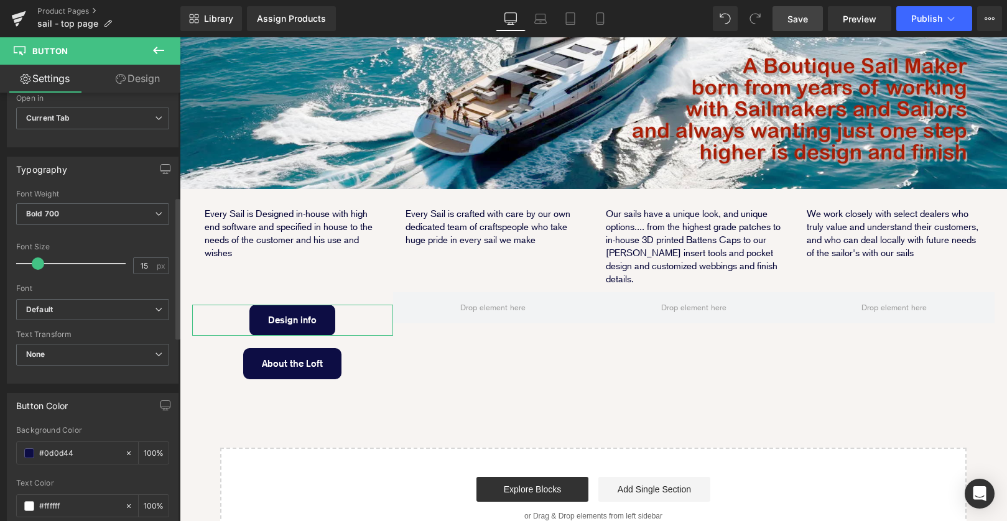
scroll to position [314, 0]
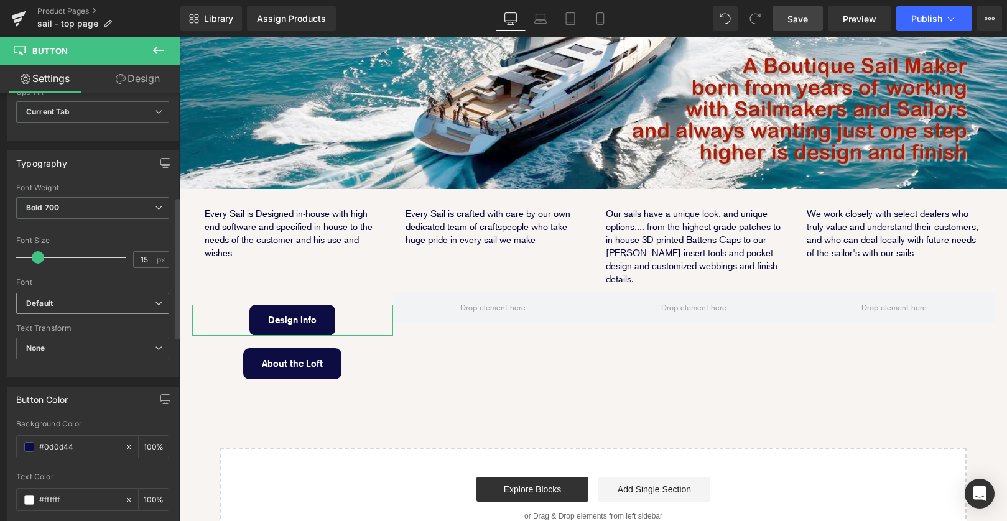
click at [144, 302] on b "Default" at bounding box center [90, 304] width 129 height 11
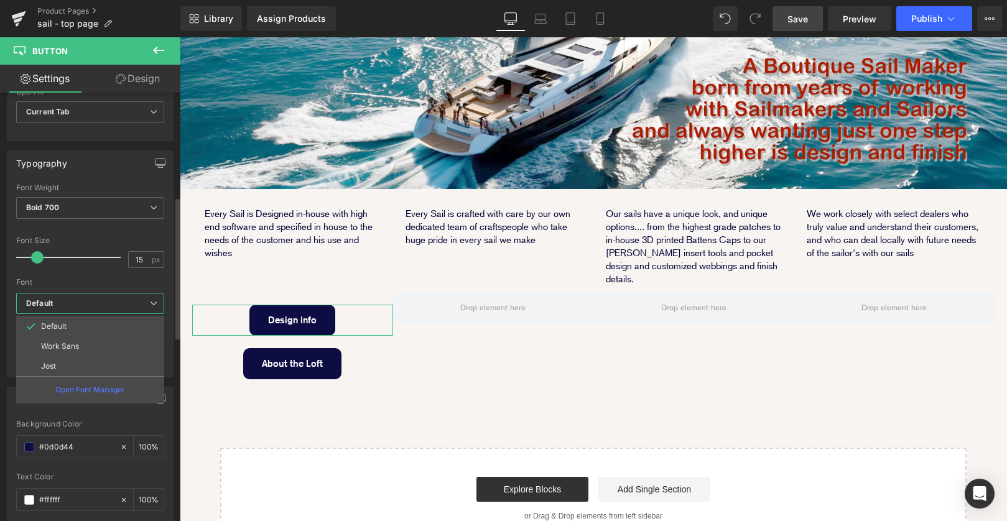
click at [144, 302] on b "Default" at bounding box center [88, 304] width 124 height 11
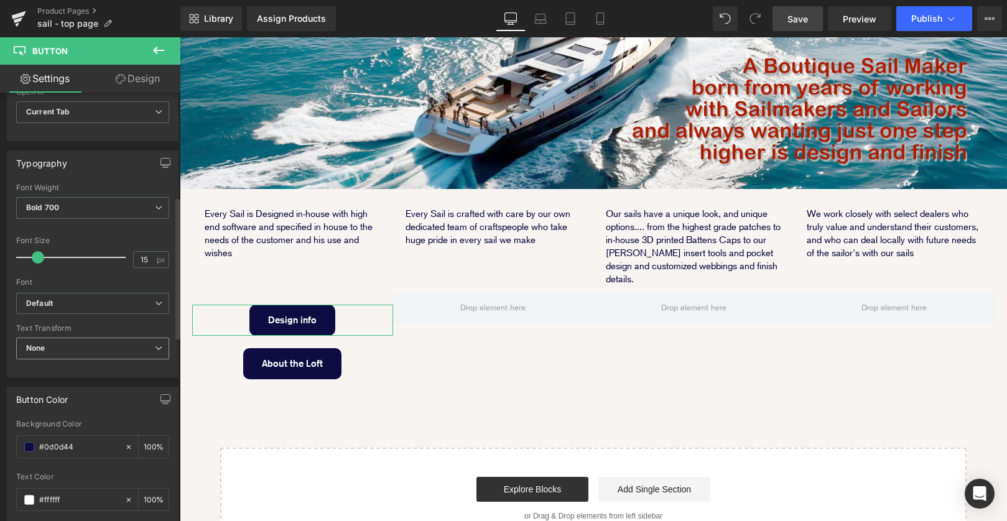
click at [123, 346] on span "None" at bounding box center [92, 349] width 153 height 22
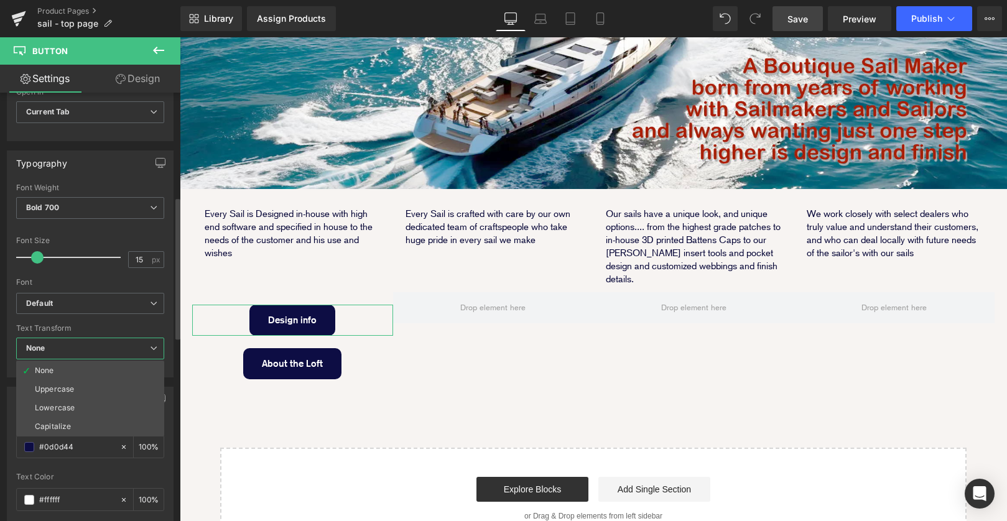
click at [123, 346] on span "None" at bounding box center [90, 349] width 148 height 22
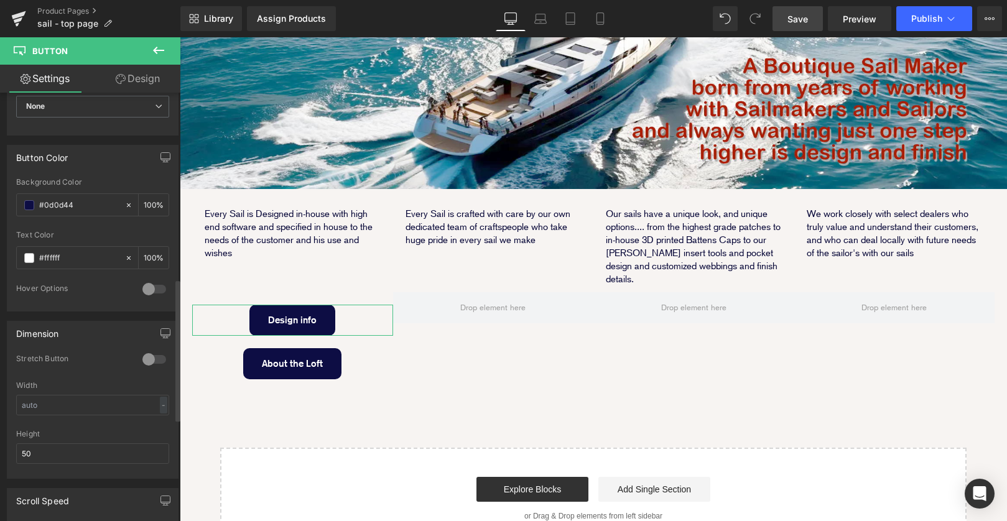
scroll to position [564, 0]
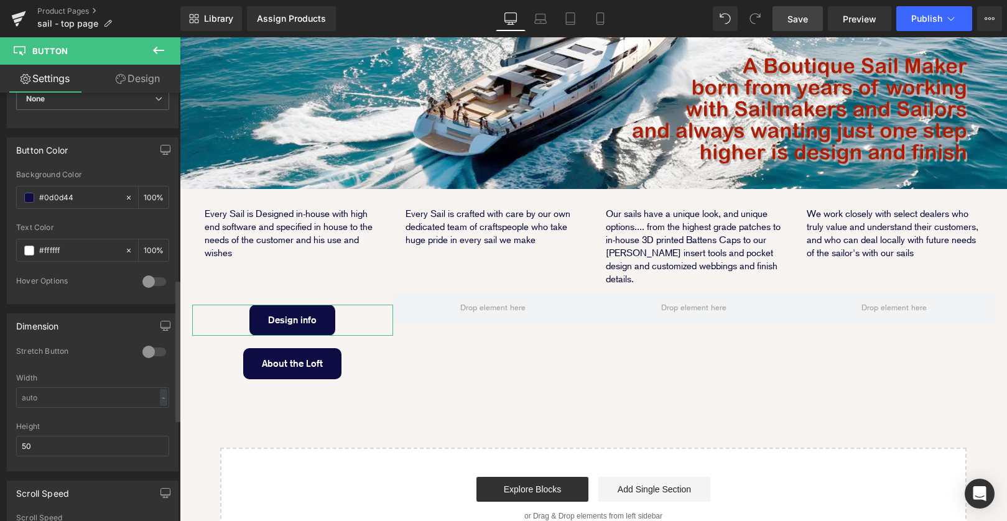
click at [149, 281] on div at bounding box center [154, 282] width 30 height 20
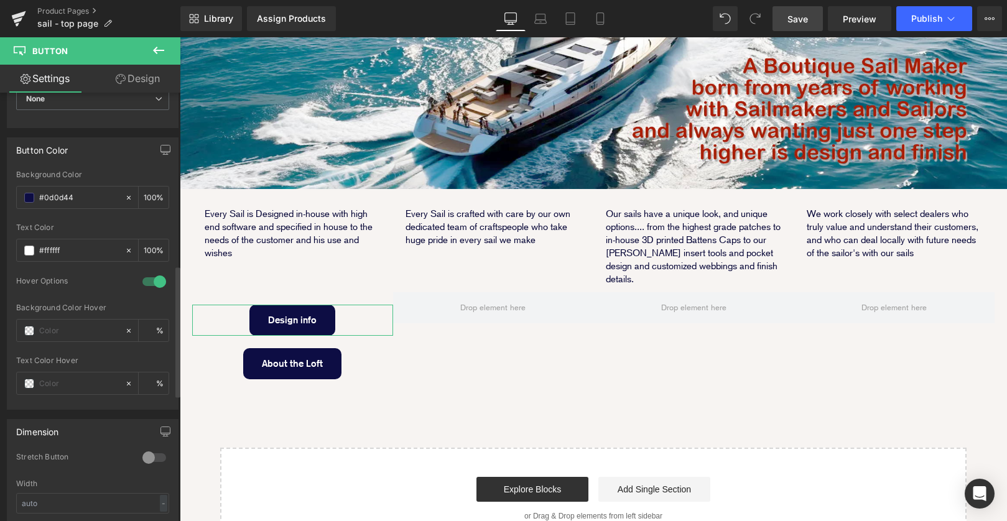
click at [149, 281] on div at bounding box center [154, 282] width 30 height 20
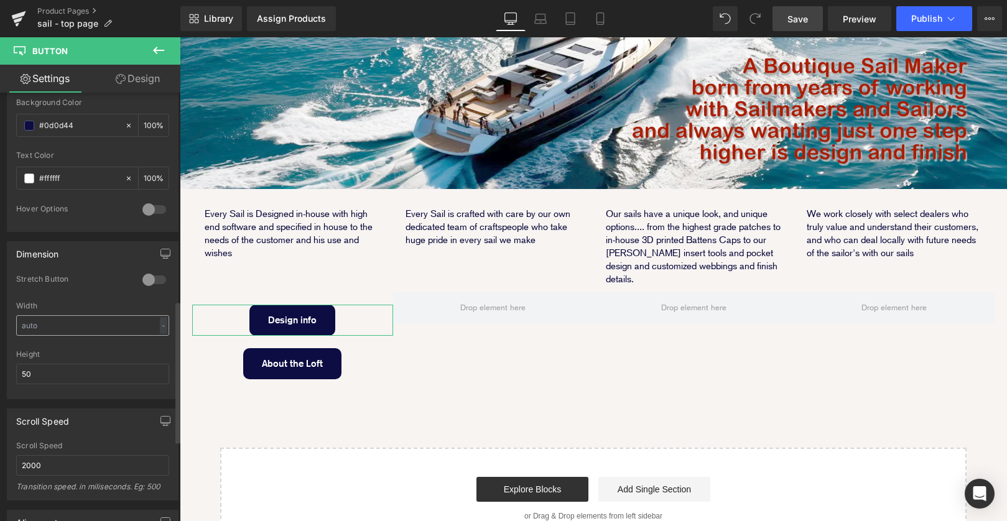
scroll to position [642, 0]
click at [143, 205] on div at bounding box center [154, 204] width 30 height 20
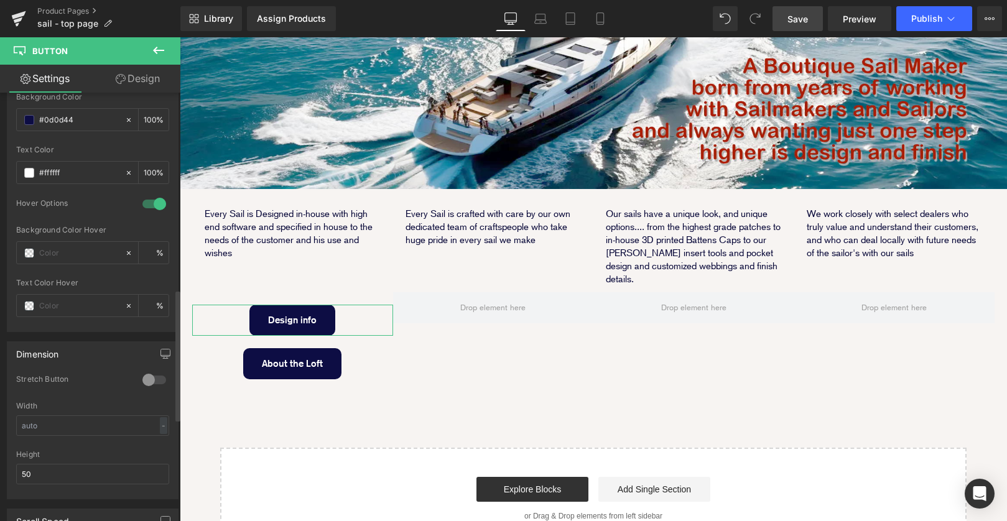
click at [143, 204] on div at bounding box center [154, 204] width 30 height 20
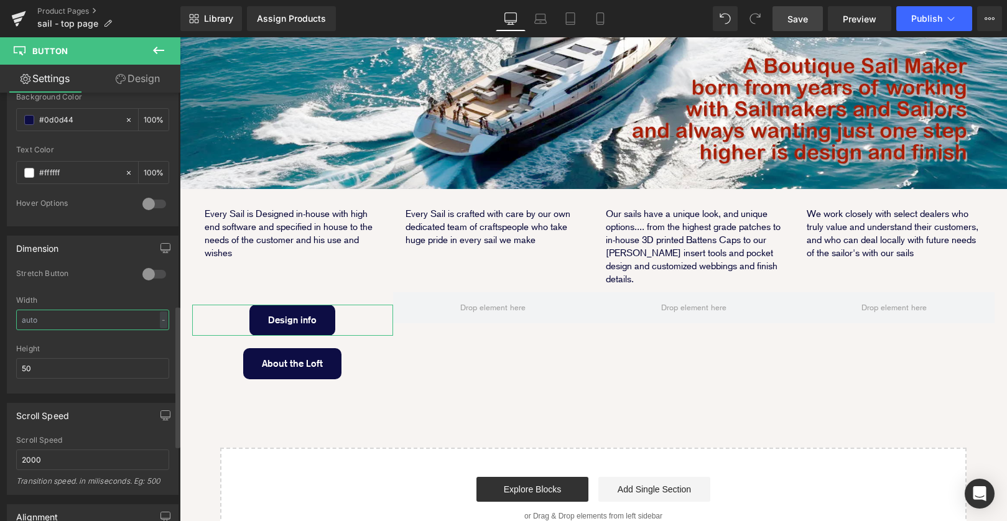
click at [93, 322] on input "text" at bounding box center [92, 320] width 153 height 21
click at [160, 319] on div "-" at bounding box center [163, 320] width 7 height 17
click at [157, 339] on li "%" at bounding box center [161, 339] width 16 height 18
click at [108, 320] on input "text" at bounding box center [92, 320] width 153 height 21
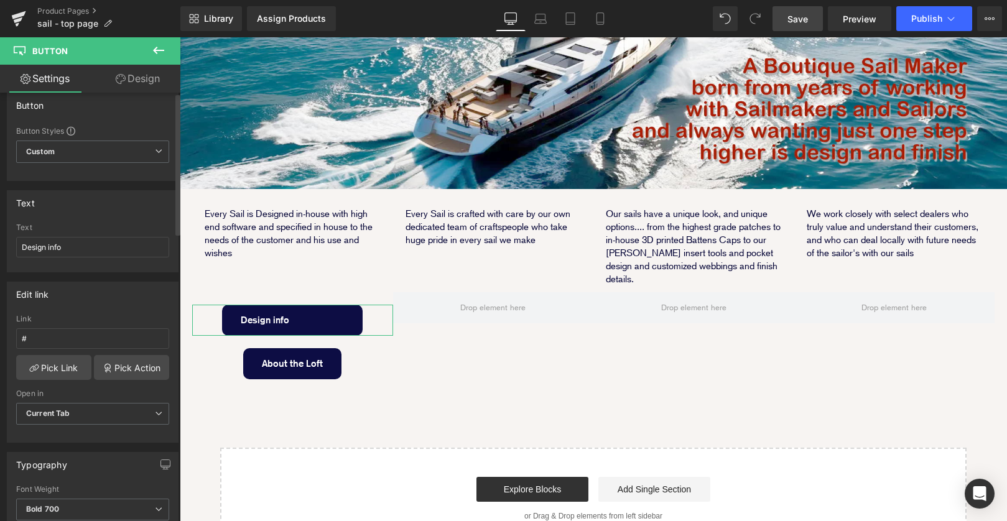
scroll to position [0, 0]
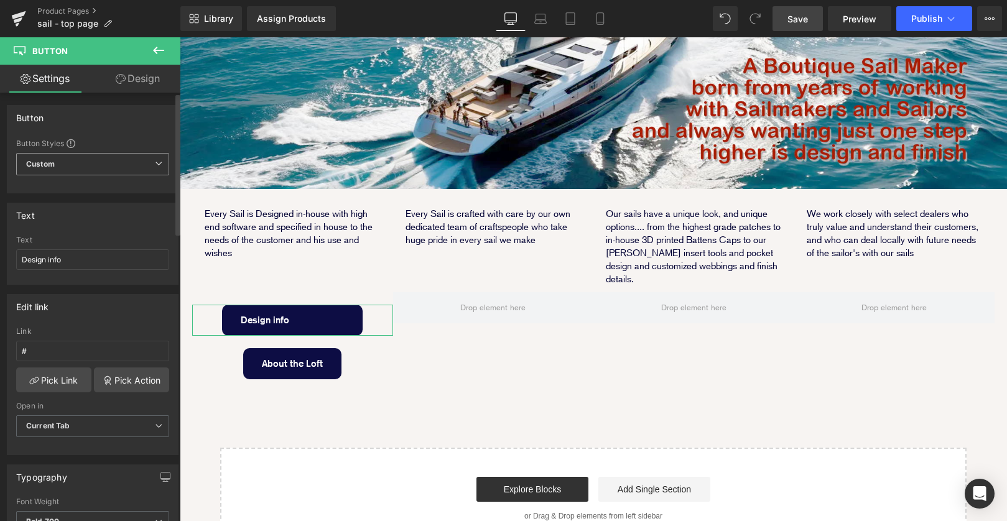
click at [26, 162] on b "Custom" at bounding box center [40, 164] width 29 height 11
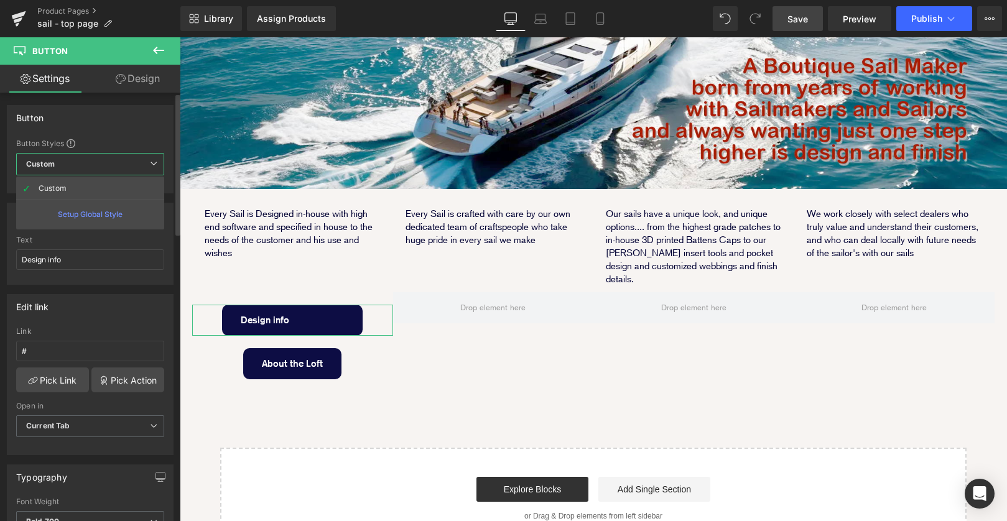
click at [85, 162] on span "Custom Setup Global Style" at bounding box center [90, 164] width 148 height 22
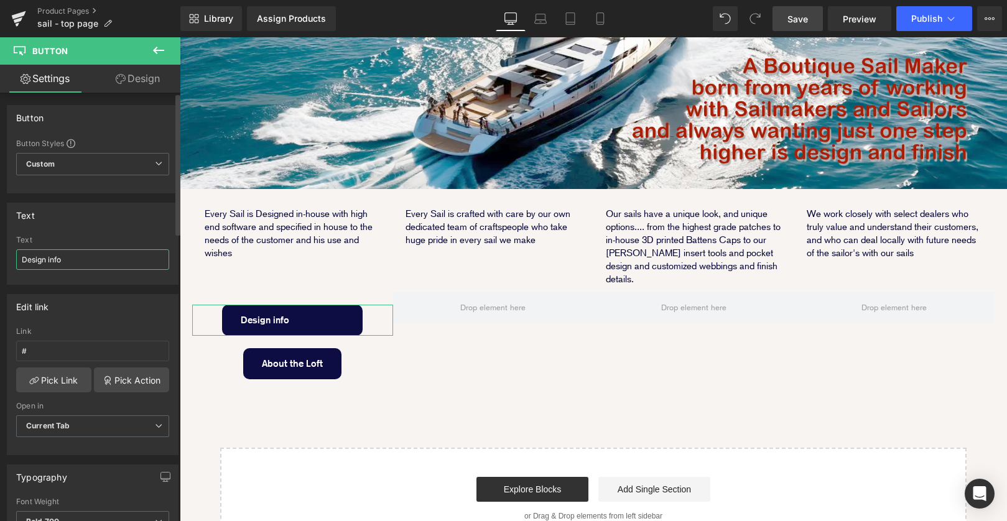
click at [34, 261] on input "Design info" at bounding box center [92, 260] width 153 height 21
click at [21, 259] on input "Design info" at bounding box center [92, 260] width 153 height 21
click at [113, 314] on div "Edit link" at bounding box center [92, 307] width 171 height 24
click at [139, 82] on link "Design" at bounding box center [138, 79] width 90 height 28
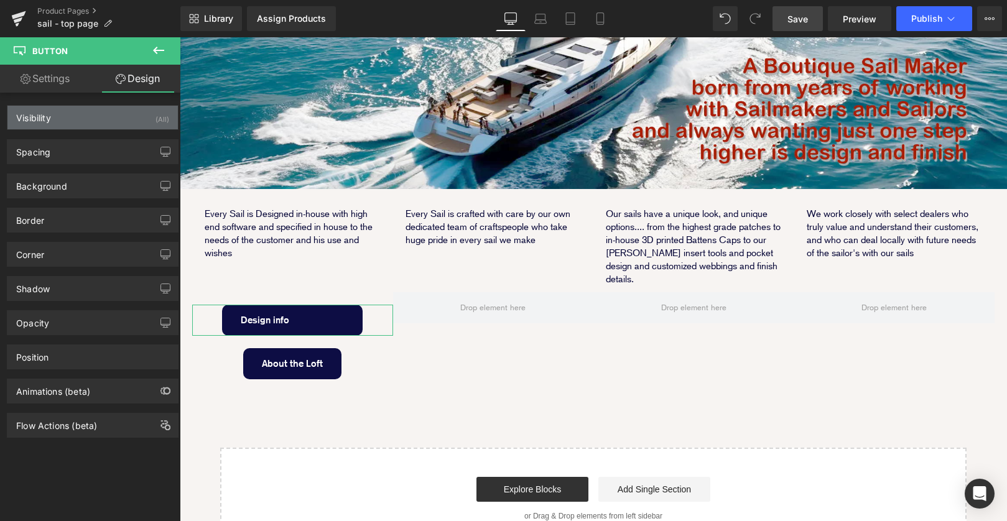
click at [103, 121] on div "Visibility (All)" at bounding box center [92, 118] width 171 height 24
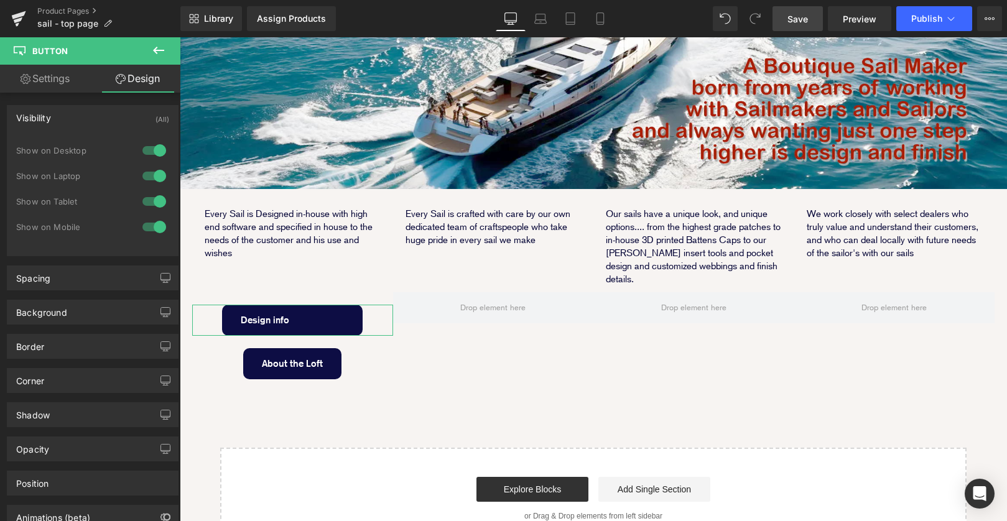
click at [103, 121] on div "Visibility (All)" at bounding box center [92, 118] width 171 height 24
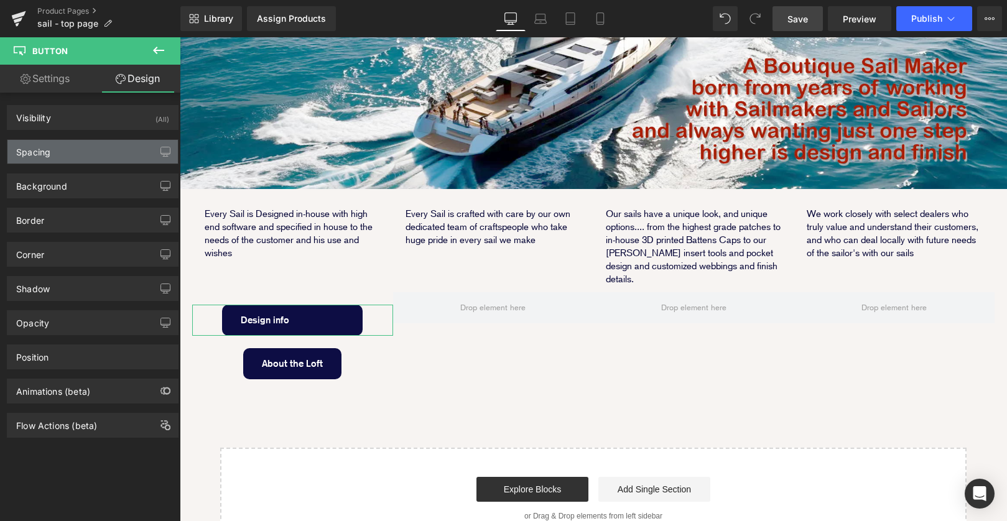
click at [93, 148] on div "Spacing" at bounding box center [92, 152] width 171 height 24
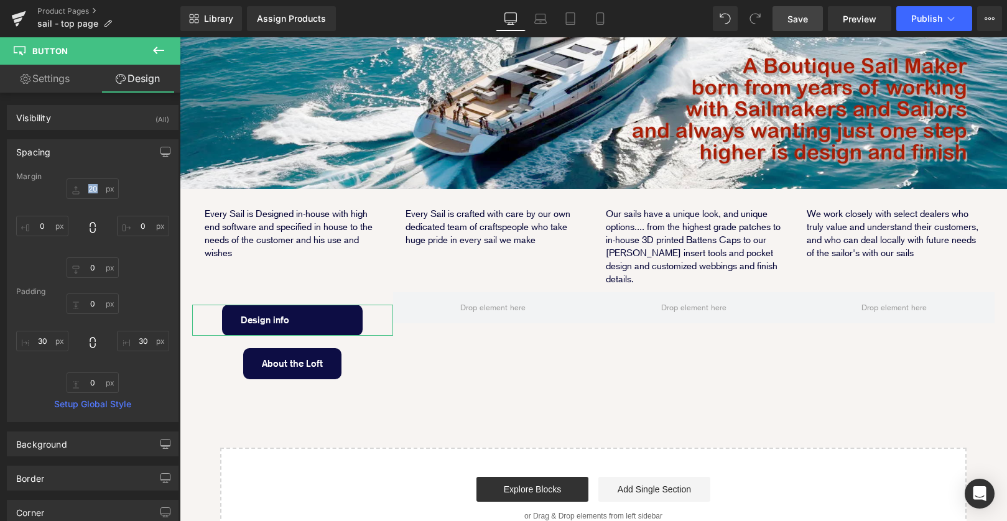
click at [93, 148] on div "Spacing" at bounding box center [92, 152] width 171 height 24
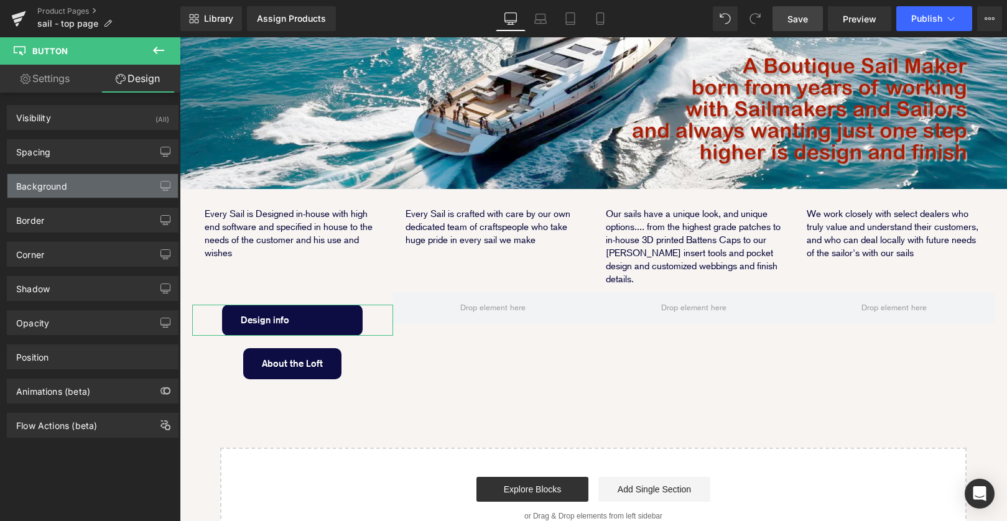
click at [81, 184] on div "Background" at bounding box center [92, 186] width 171 height 24
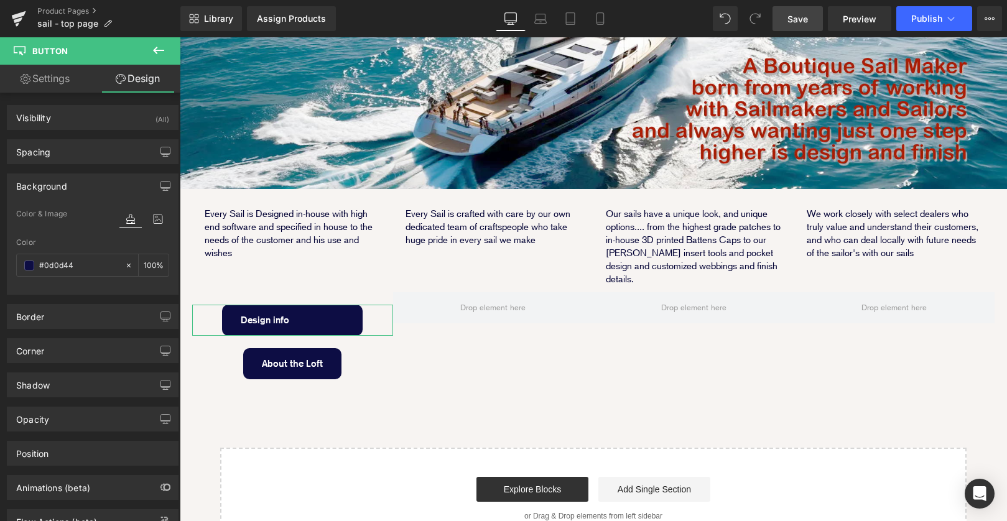
click at [81, 184] on div "Background" at bounding box center [92, 186] width 171 height 24
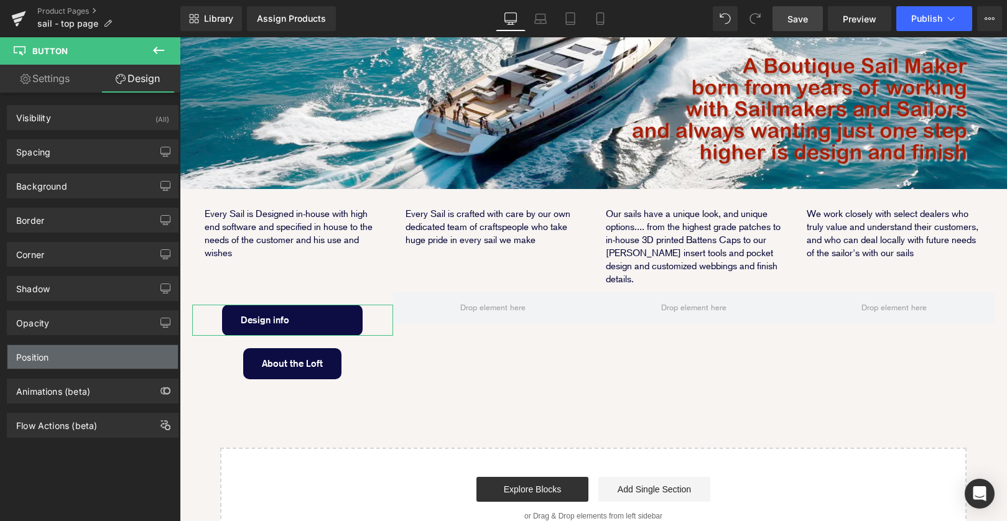
click at [78, 360] on div "Position" at bounding box center [92, 357] width 171 height 24
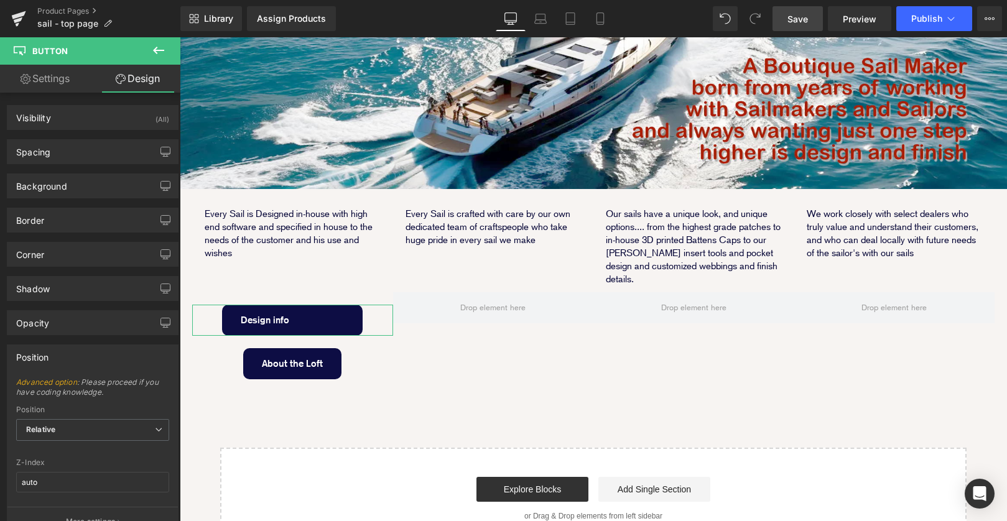
click at [78, 360] on div "Position" at bounding box center [92, 357] width 171 height 24
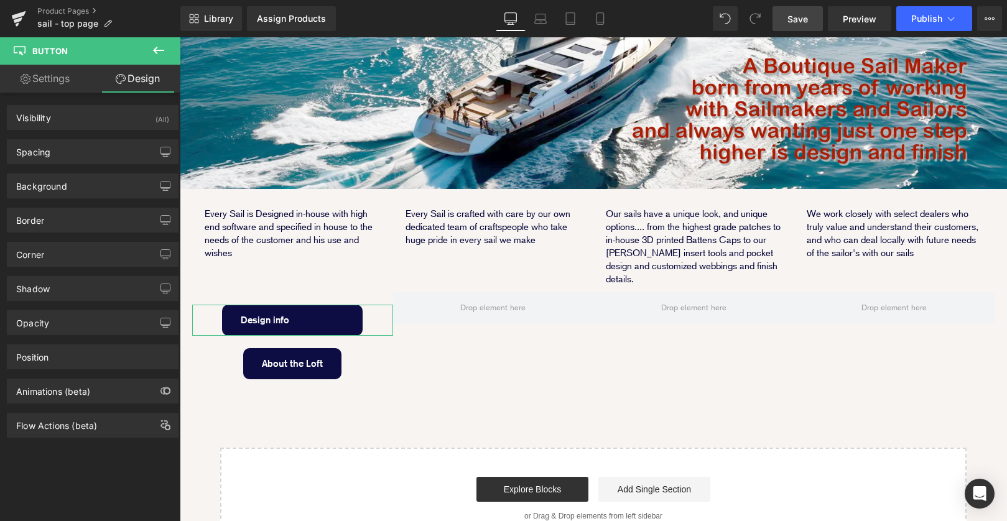
click at [54, 77] on link "Settings" at bounding box center [45, 79] width 90 height 28
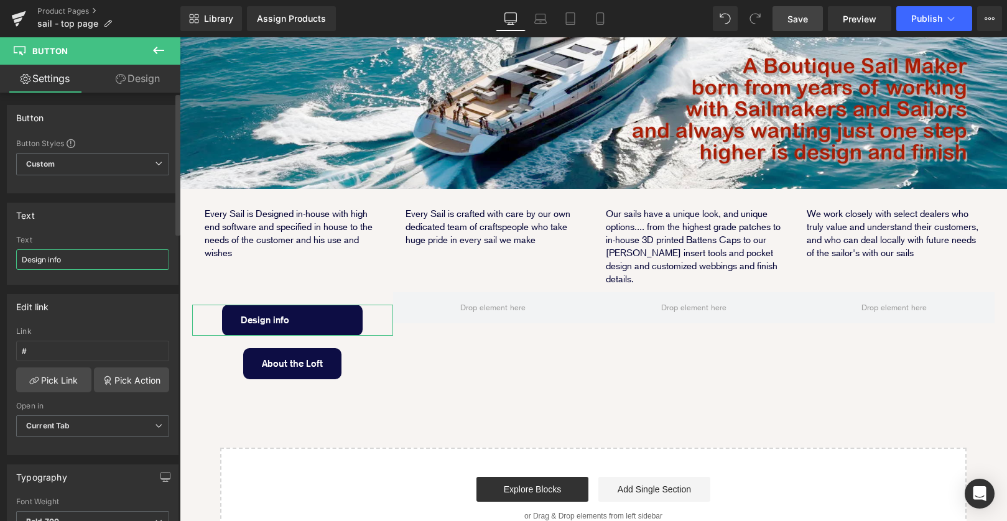
click at [81, 259] on input "Design info" at bounding box center [92, 260] width 153 height 21
click at [384, 348] on div "About the Loft Button" at bounding box center [292, 363] width 201 height 31
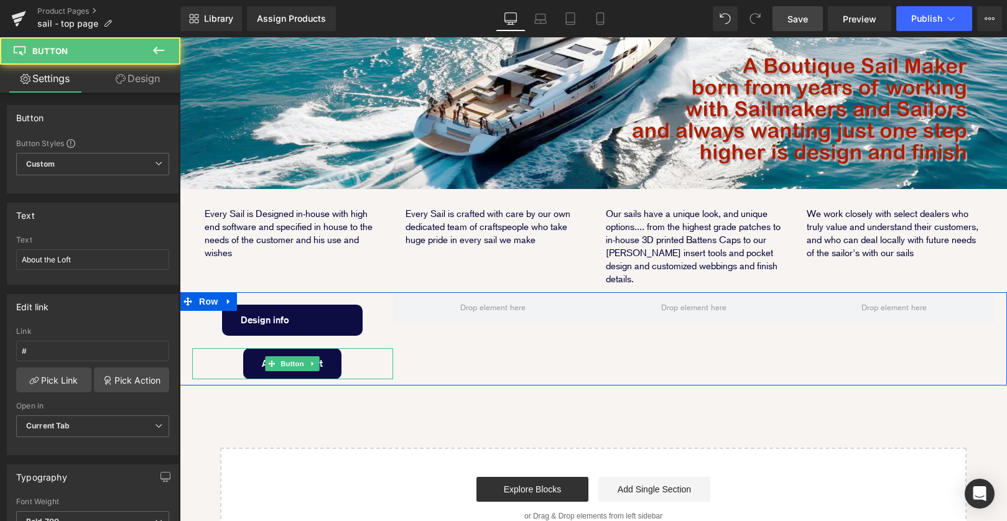
click at [350, 348] on div "About the Loft" at bounding box center [292, 363] width 201 height 31
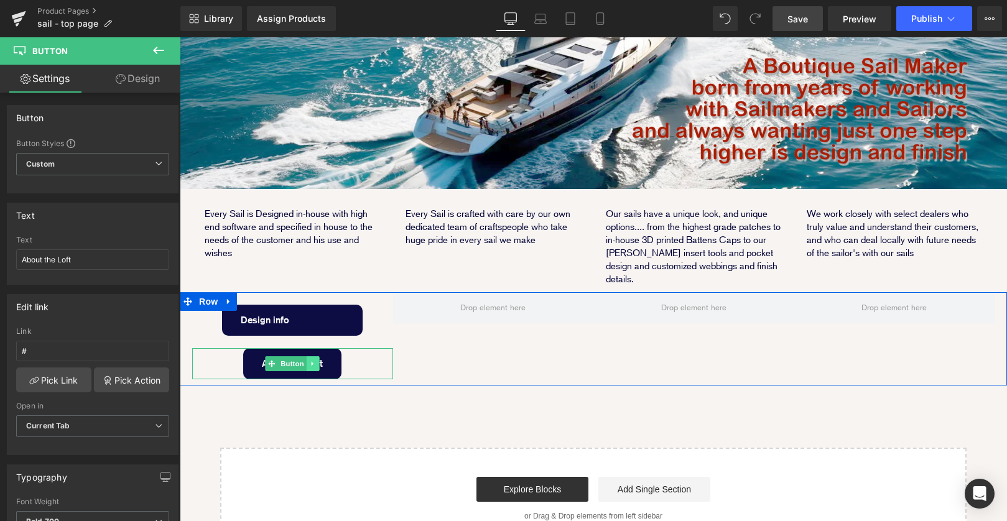
click at [316, 360] on icon at bounding box center [313, 363] width 7 height 7
click at [307, 360] on icon at bounding box center [306, 363] width 7 height 7
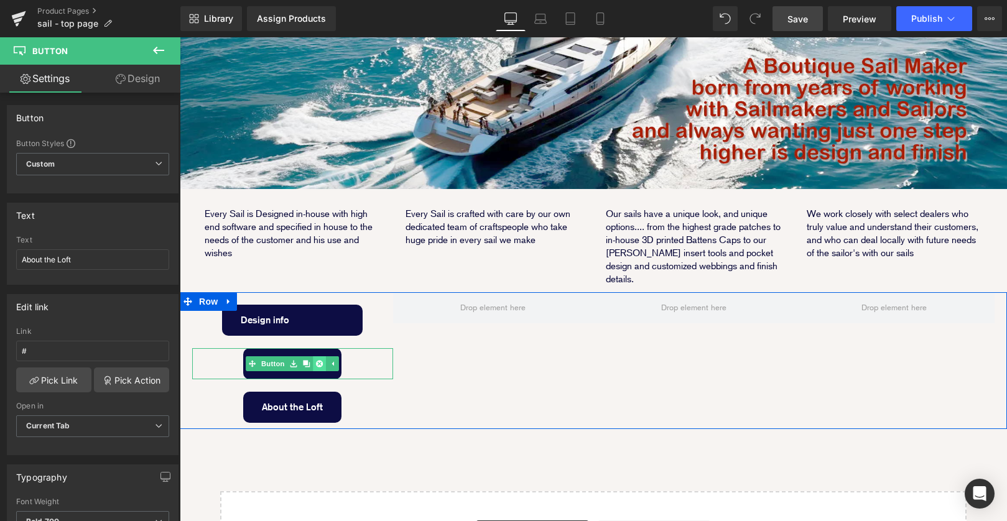
click at [319, 360] on icon at bounding box center [319, 363] width 7 height 7
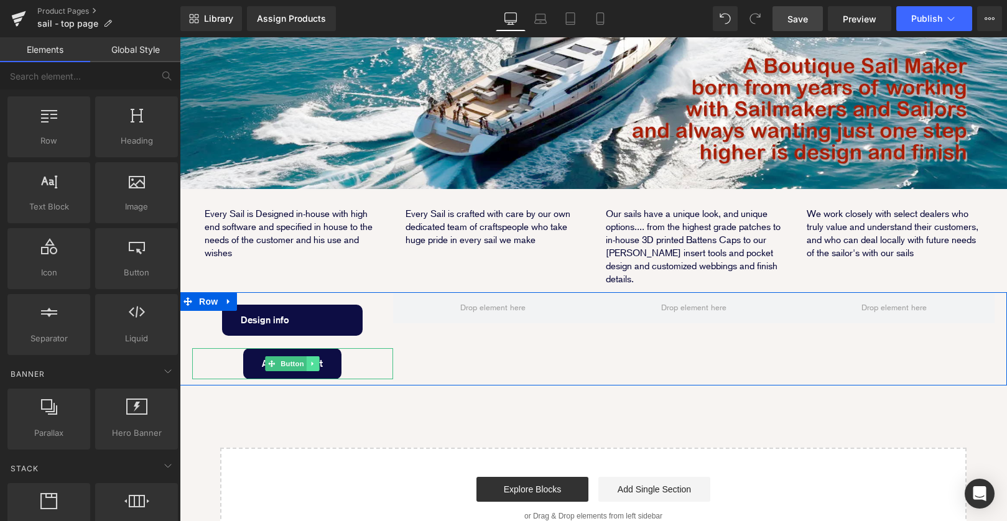
click at [312, 362] on icon at bounding box center [313, 364] width 2 height 4
click at [306, 360] on icon at bounding box center [306, 363] width 7 height 7
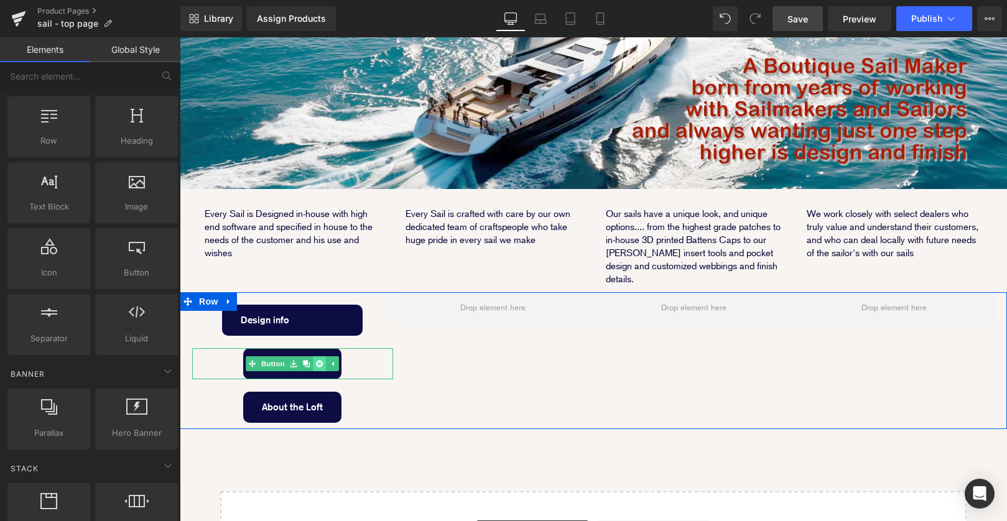
click at [316, 360] on icon at bounding box center [319, 363] width 7 height 7
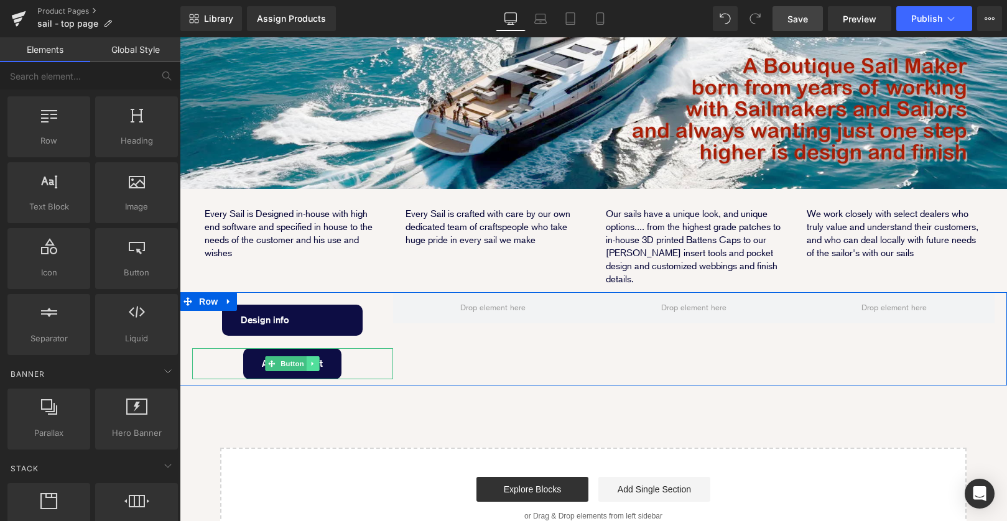
click at [313, 360] on icon at bounding box center [313, 363] width 7 height 7
click at [318, 360] on icon at bounding box center [319, 363] width 7 height 7
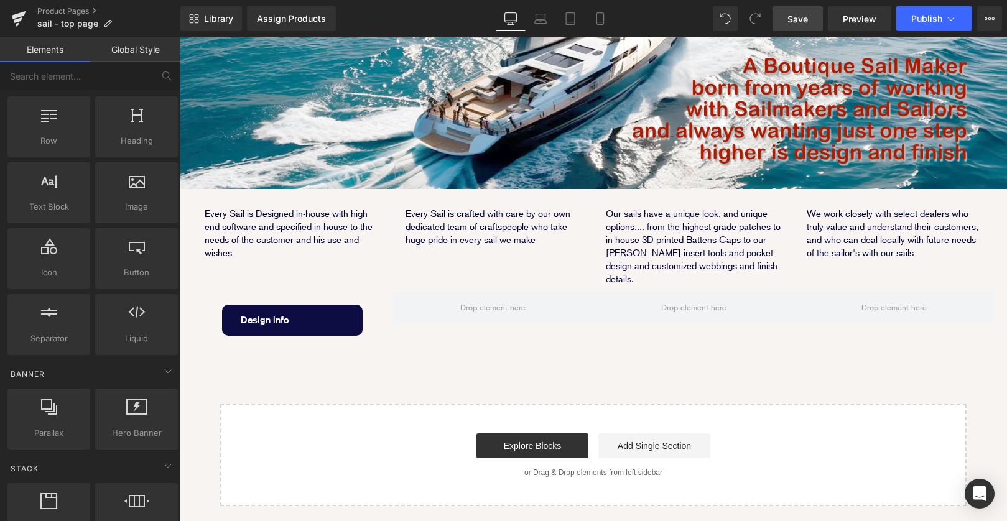
click at [297, 314] on div "Image Every Sail is Designed in-house with high end software and specified in h…" at bounding box center [594, 207] width 828 height 597
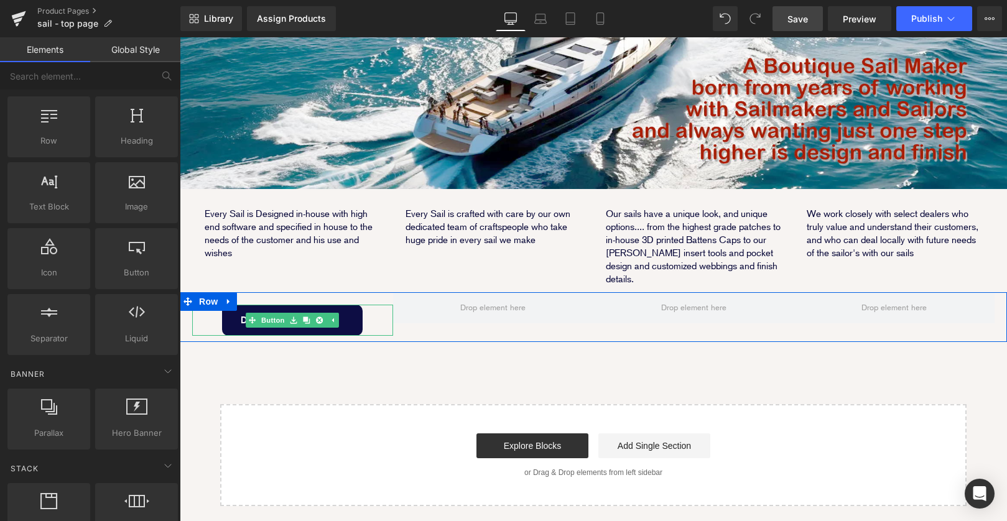
click at [239, 305] on link "Design info" at bounding box center [292, 320] width 141 height 31
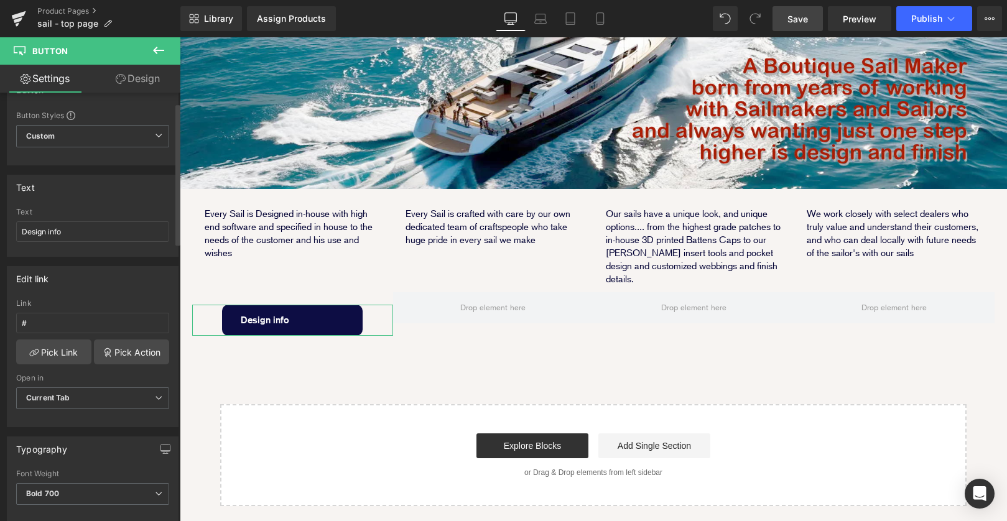
scroll to position [32, 0]
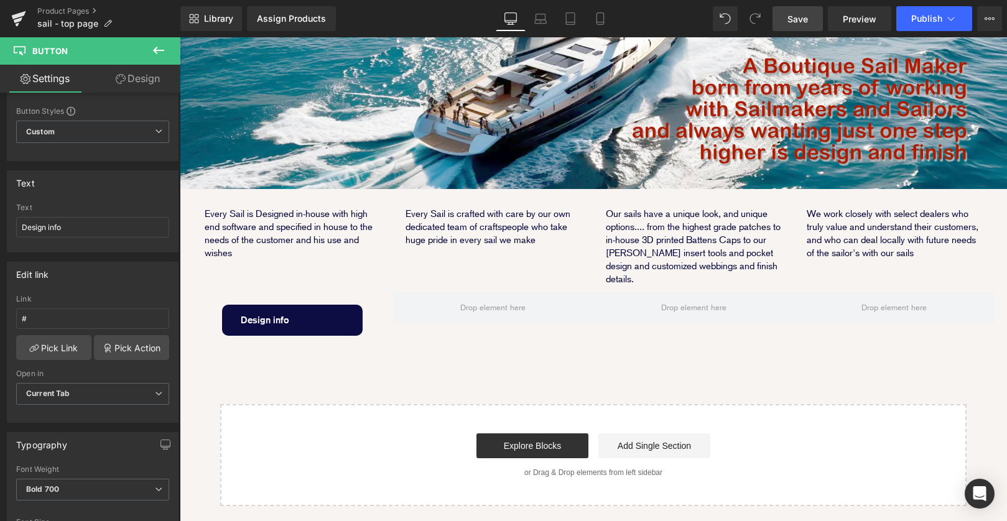
click at [421, 312] on div "Image Every Sail is Designed in-house with high end software and specified in h…" at bounding box center [594, 207] width 828 height 597
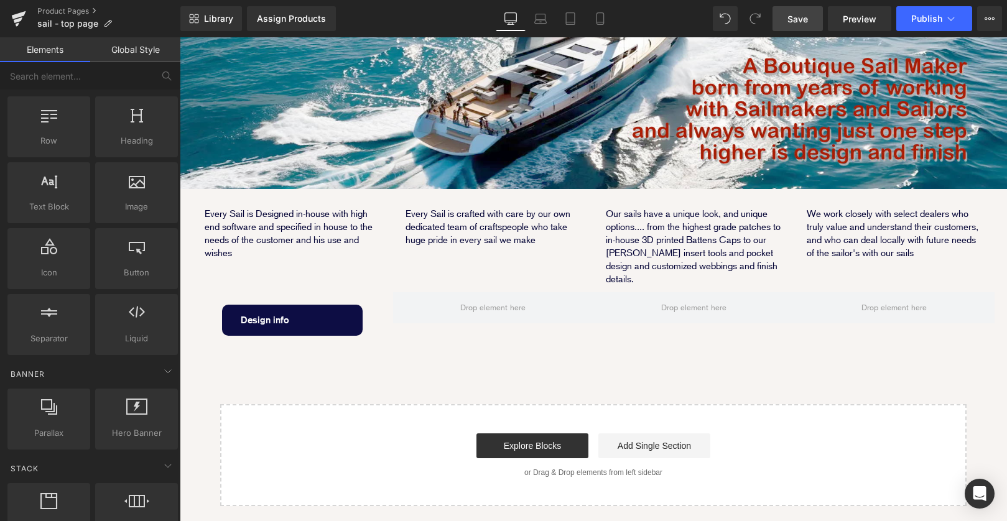
click at [249, 325] on div "Image Every Sail is Designed in-house with high end software and specified in h…" at bounding box center [594, 207] width 828 height 597
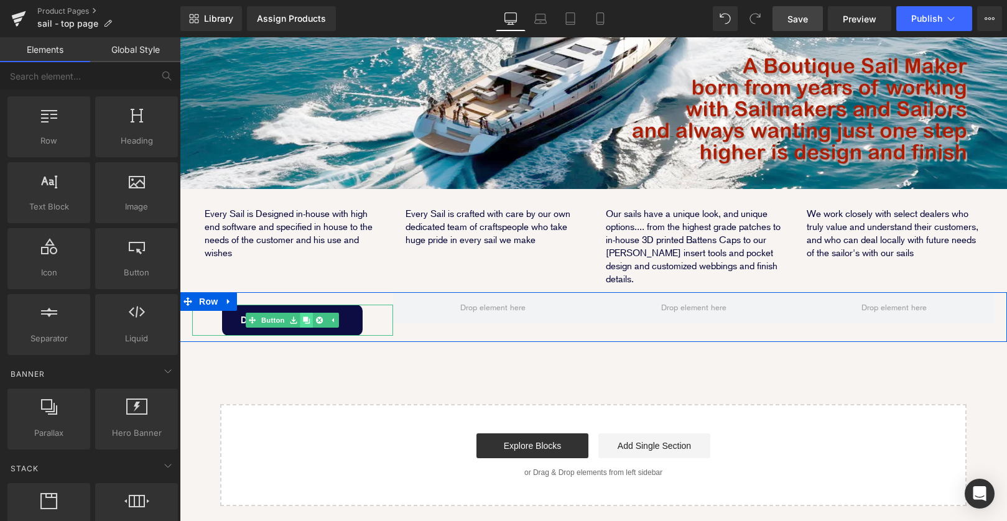
click at [307, 317] on icon at bounding box center [306, 320] width 7 height 7
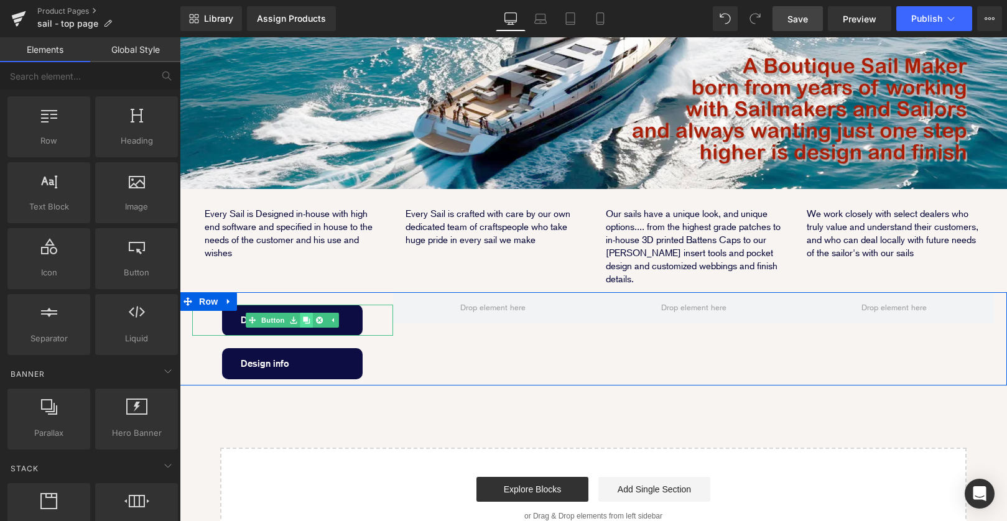
click at [306, 317] on icon at bounding box center [306, 320] width 7 height 7
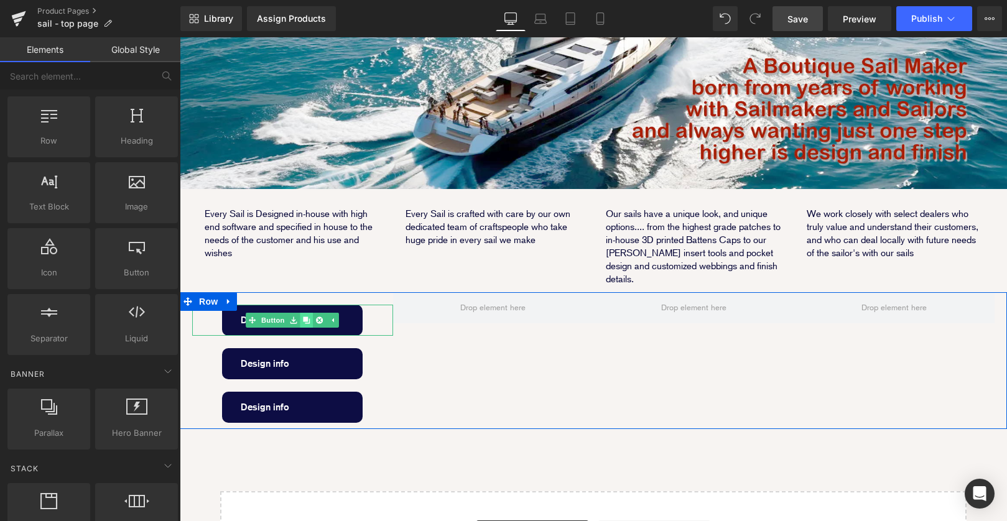
click at [306, 317] on icon at bounding box center [306, 320] width 7 height 7
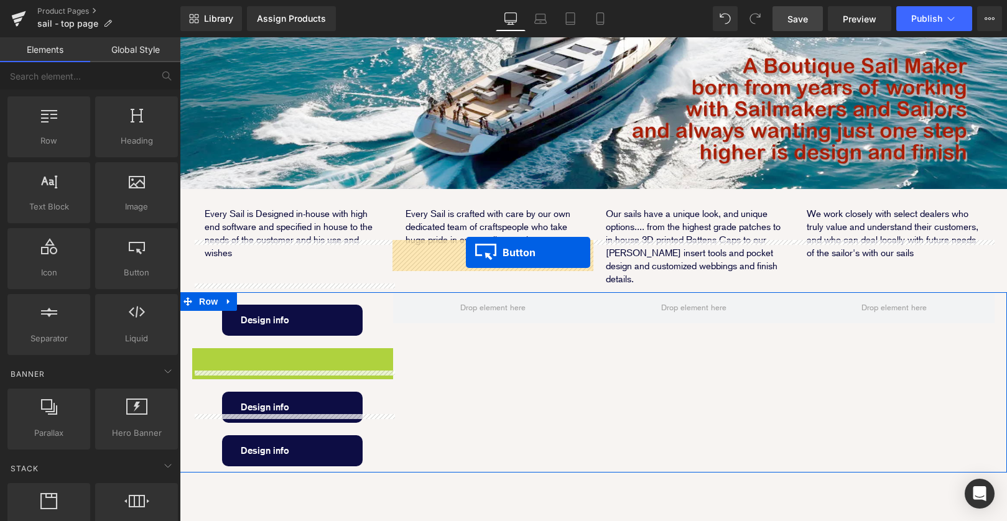
drag, startPoint x: 273, startPoint y: 313, endPoint x: 301, endPoint y: 308, distance: 28.4
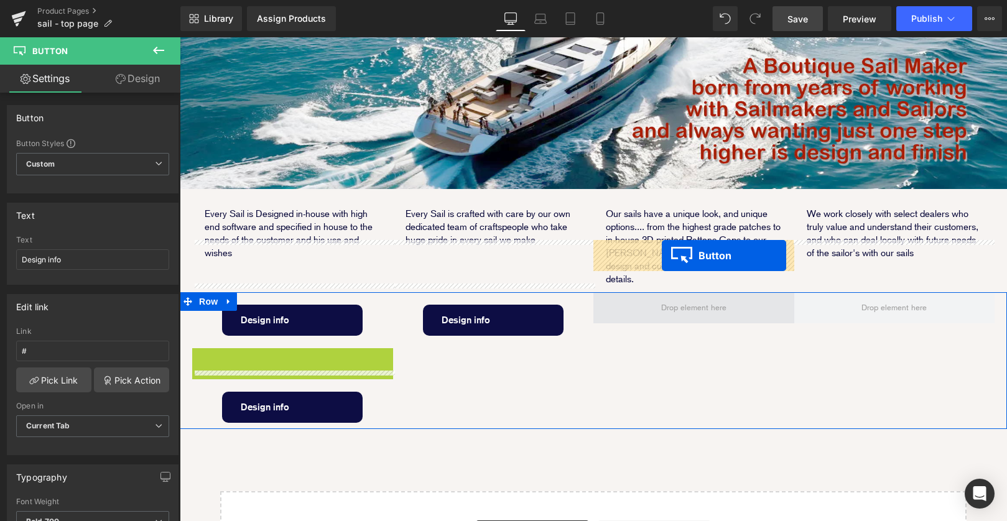
drag, startPoint x: 269, startPoint y: 311, endPoint x: 662, endPoint y: 256, distance: 397.2
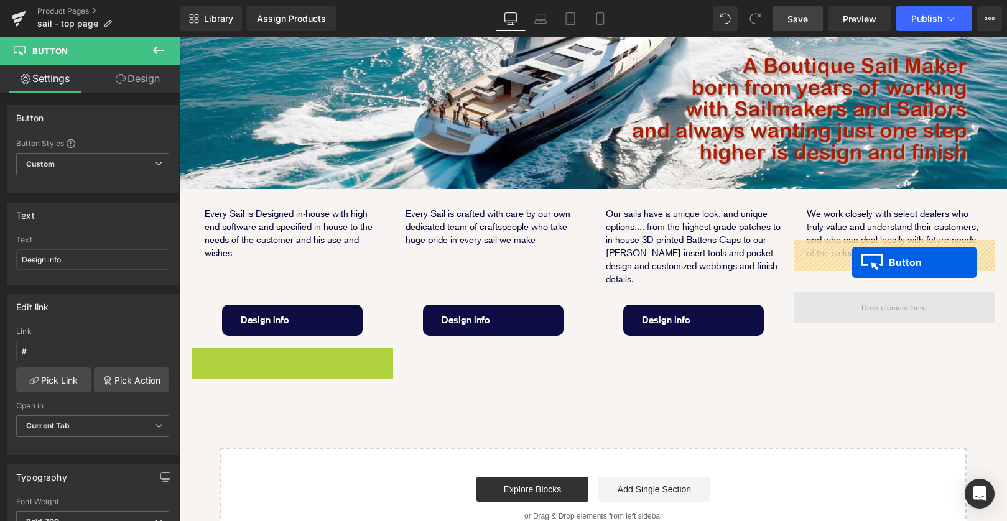
drag, startPoint x: 268, startPoint y: 310, endPoint x: 853, endPoint y: 263, distance: 586.2
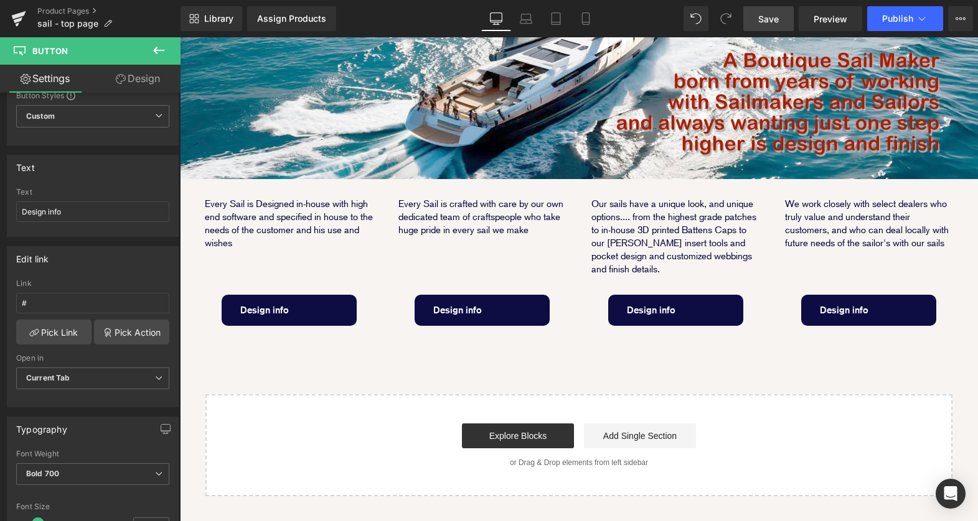
scroll to position [285, 0]
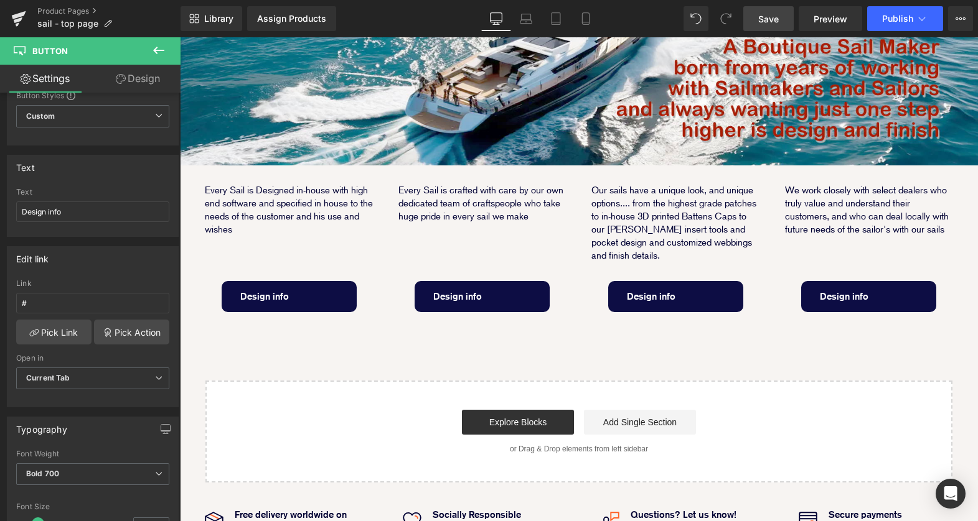
click at [276, 276] on div "Design info Button Design info Button Design info Button Design info Button Row" at bounding box center [579, 294] width 798 height 50
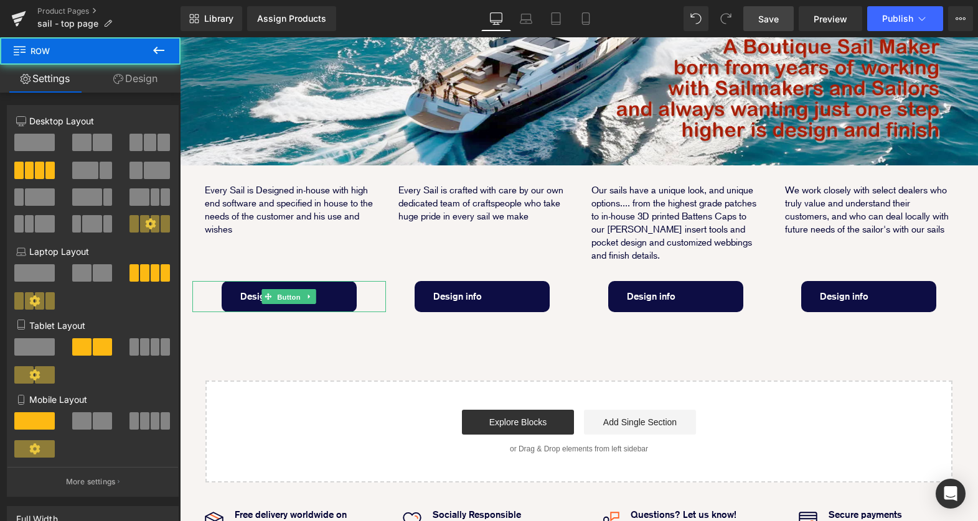
click at [268, 289] on link "Button" at bounding box center [282, 296] width 41 height 15
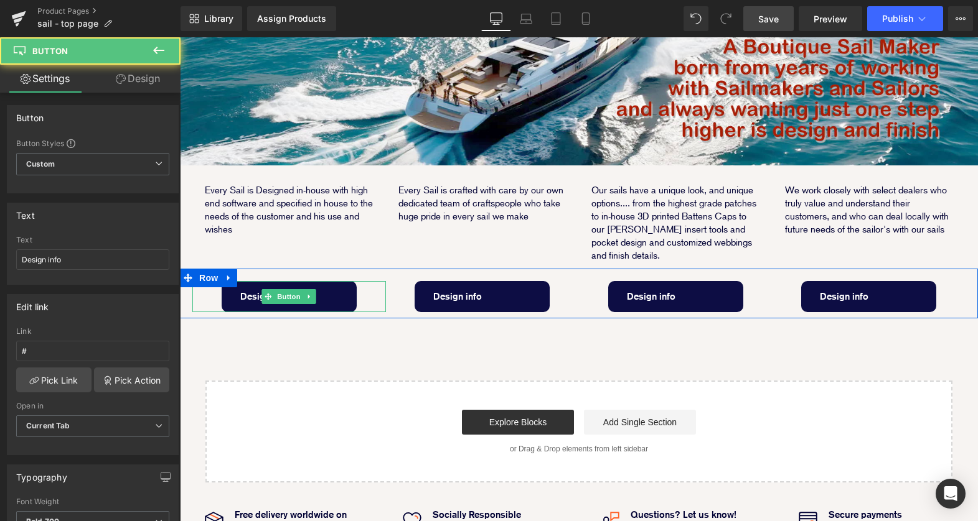
click at [358, 281] on div "Design info" at bounding box center [289, 296] width 194 height 31
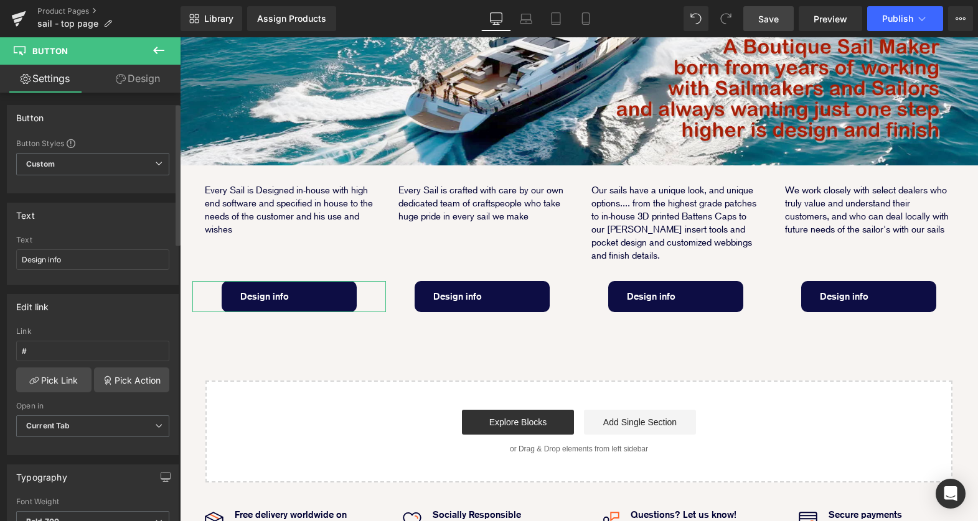
scroll to position [42, 0]
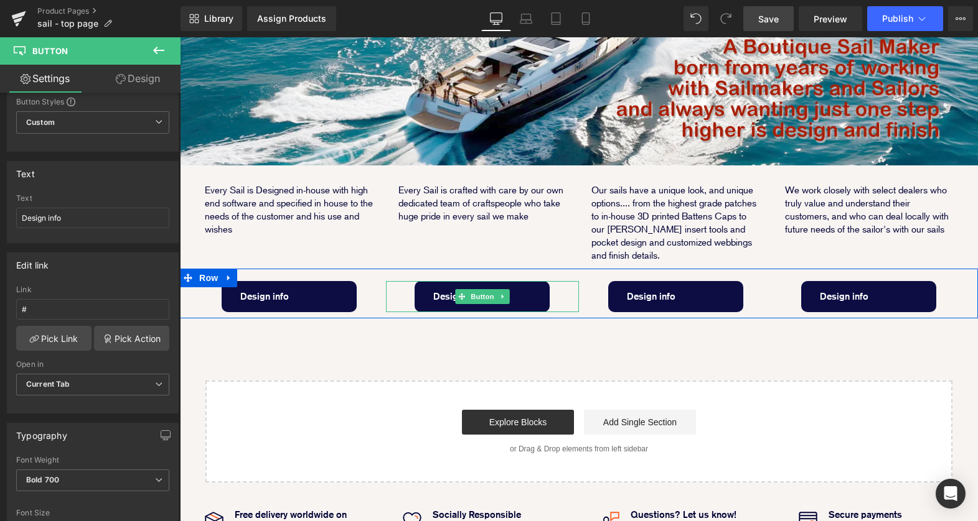
click at [454, 282] on span "Design info" at bounding box center [457, 297] width 49 height 30
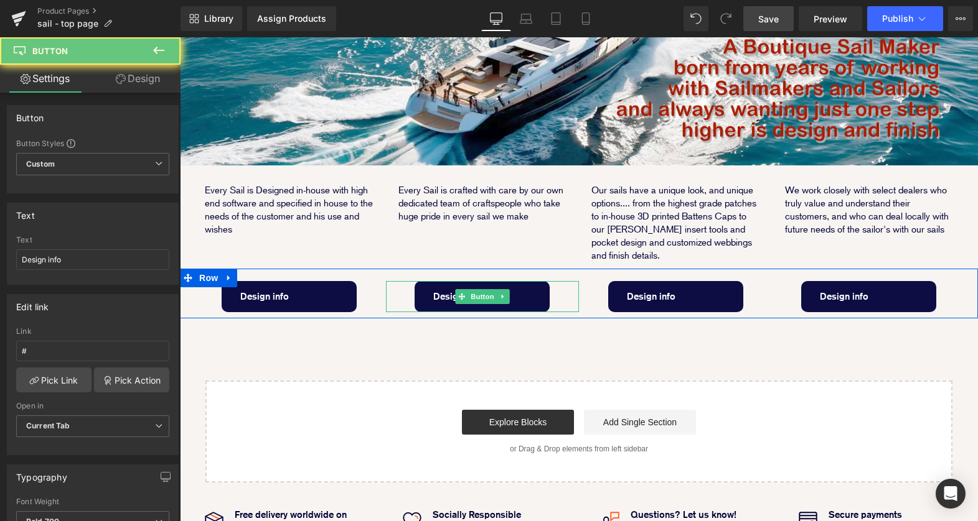
click at [439, 282] on span "Design info" at bounding box center [457, 297] width 49 height 30
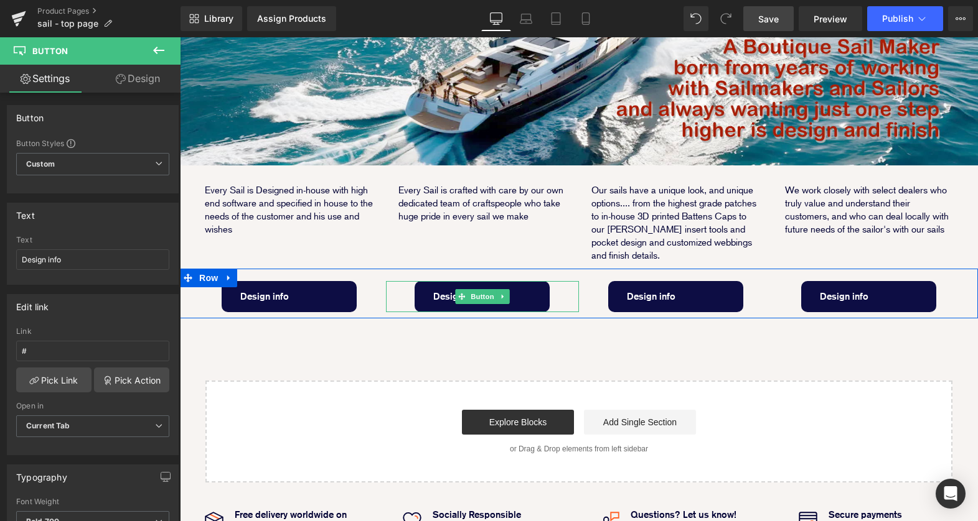
click at [435, 282] on span "Design info" at bounding box center [457, 297] width 49 height 30
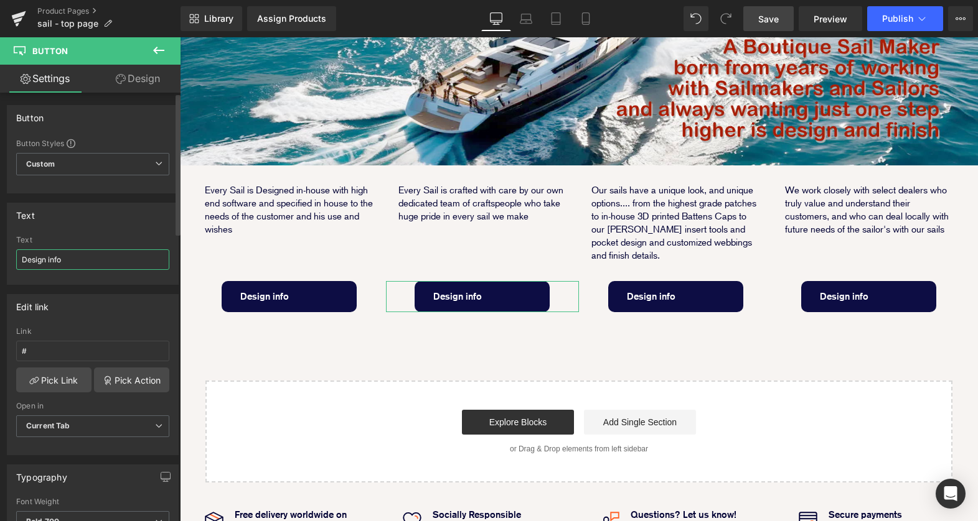
click at [82, 252] on input "Design info" at bounding box center [92, 260] width 153 height 21
click at [97, 256] on input "Design info" at bounding box center [92, 260] width 153 height 21
drag, startPoint x: 97, startPoint y: 256, endPoint x: -11, endPoint y: 256, distance: 108.3
click at [0, 256] on html "Button You are previewing how the will restyle your page. You can not edit Elem…" at bounding box center [489, 260] width 978 height 521
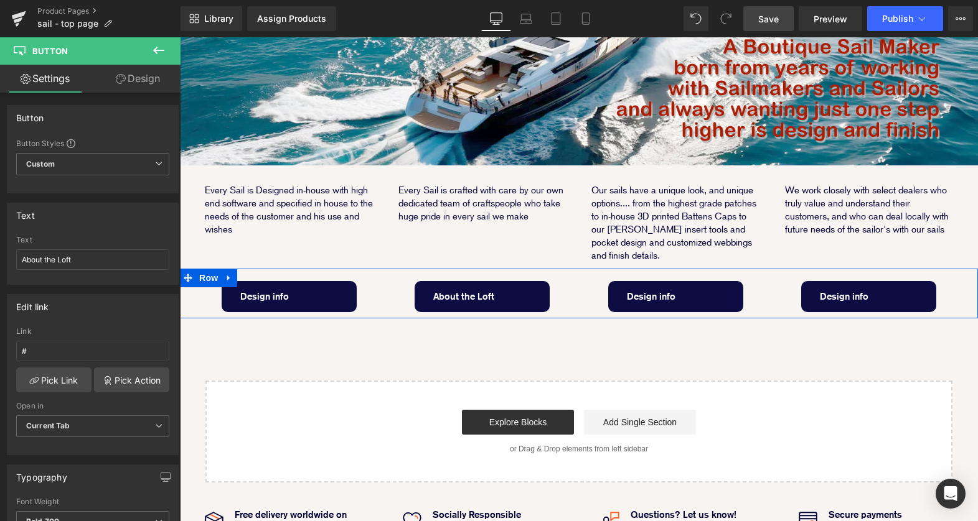
click at [710, 281] on link "Design info" at bounding box center [675, 296] width 135 height 31
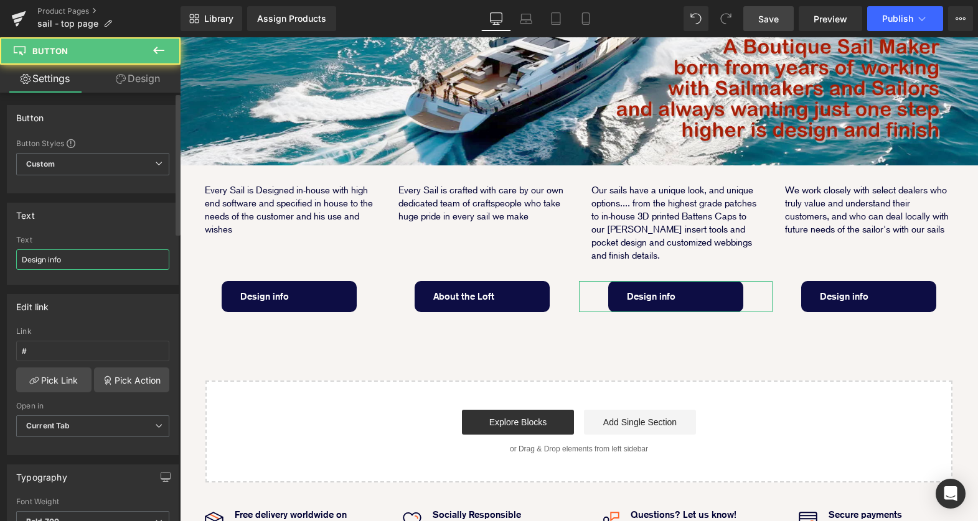
click at [77, 259] on input "Design info" at bounding box center [92, 260] width 153 height 21
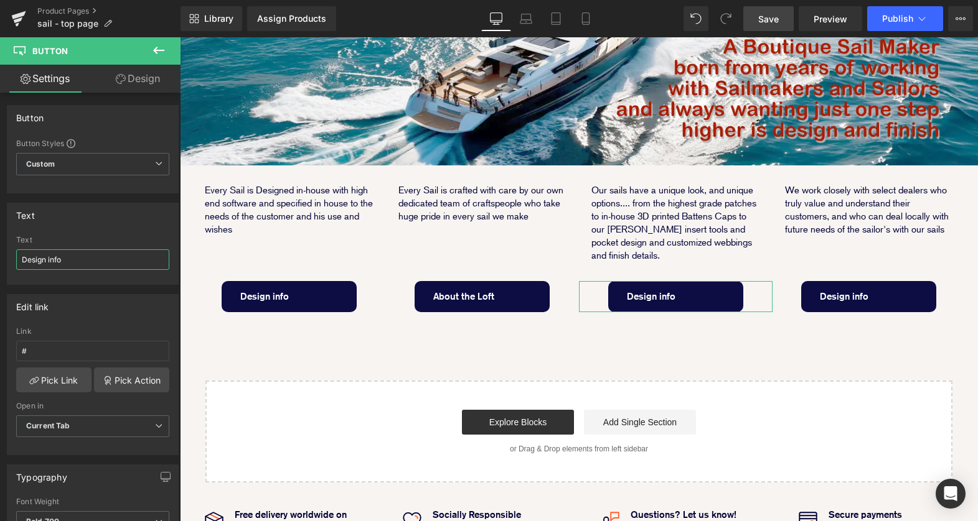
drag, startPoint x: 78, startPoint y: 259, endPoint x: -12, endPoint y: 257, distance: 89.6
click at [0, 257] on html "Button You are previewing how the will restyle your page. You can not edit Elem…" at bounding box center [489, 260] width 978 height 521
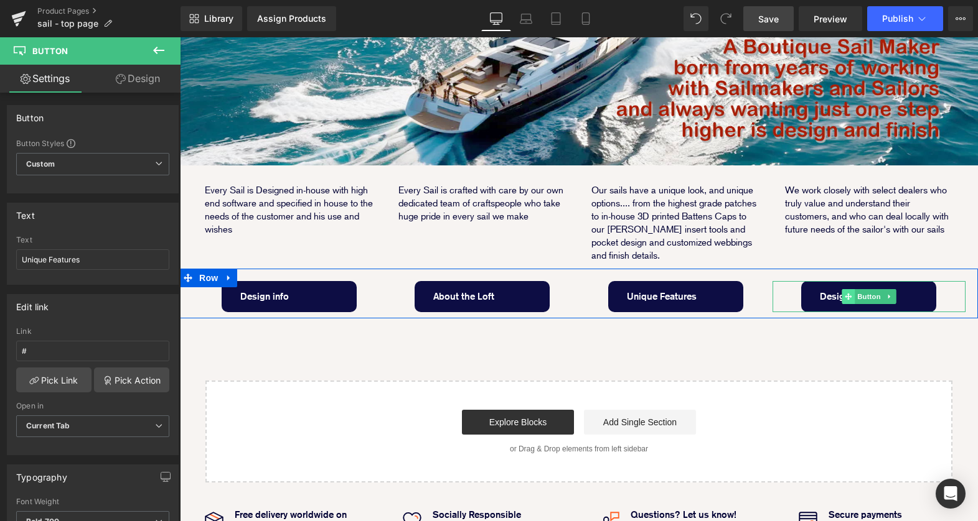
click at [907, 281] on link "Design info" at bounding box center [868, 296] width 135 height 31
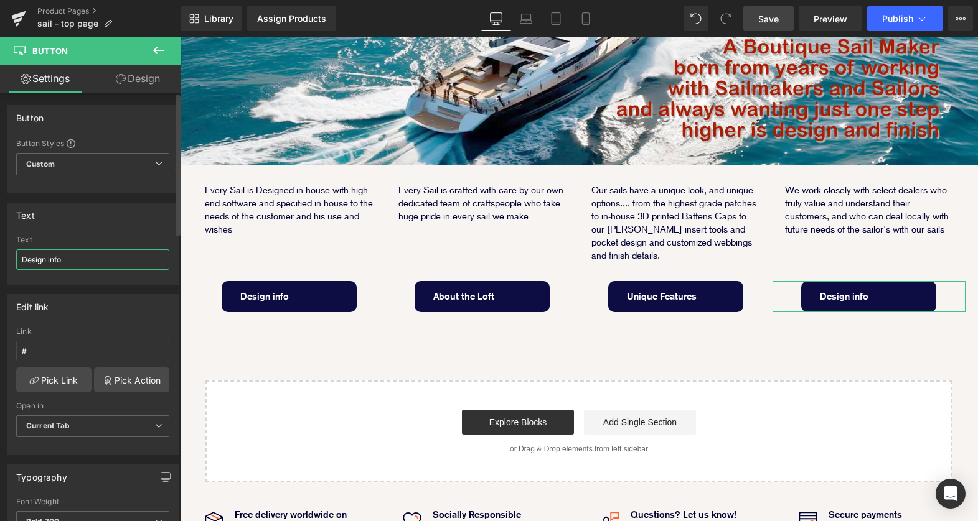
click at [84, 261] on input "Design info" at bounding box center [92, 260] width 153 height 21
drag, startPoint x: 95, startPoint y: 259, endPoint x: -12, endPoint y: 255, distance: 106.5
click at [0, 255] on html "Button You are previewing how the will restyle your page. You can not edit Elem…" at bounding box center [489, 260] width 978 height 521
click at [675, 294] on div "Image Every Sail is Designed in-house with high end software and specified in h…" at bounding box center [579, 188] width 798 height 587
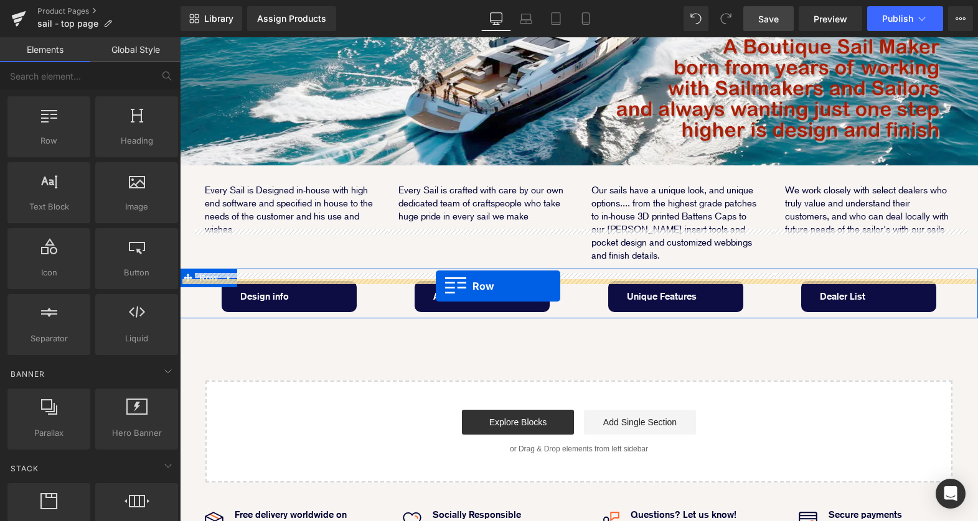
drag, startPoint x: 223, startPoint y: 145, endPoint x: 436, endPoint y: 286, distance: 255.1
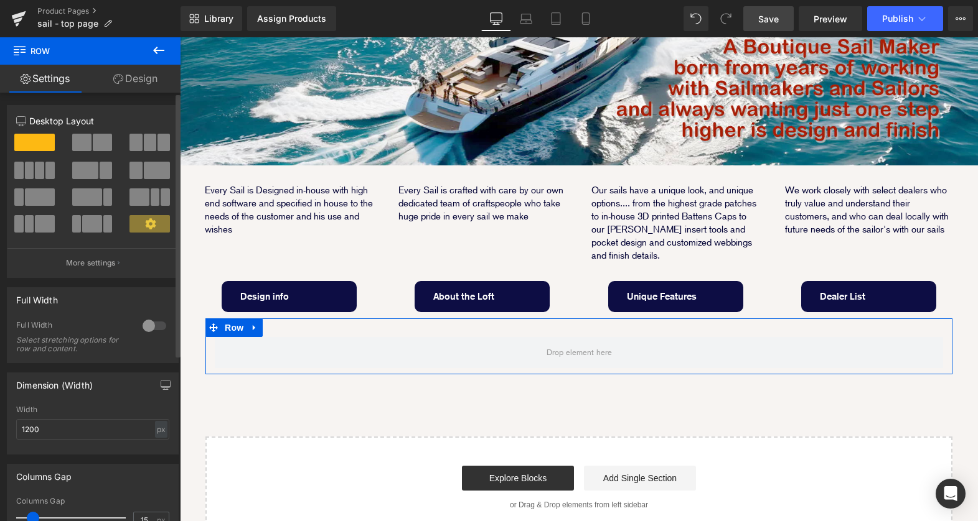
click at [80, 143] on span at bounding box center [81, 142] width 19 height 17
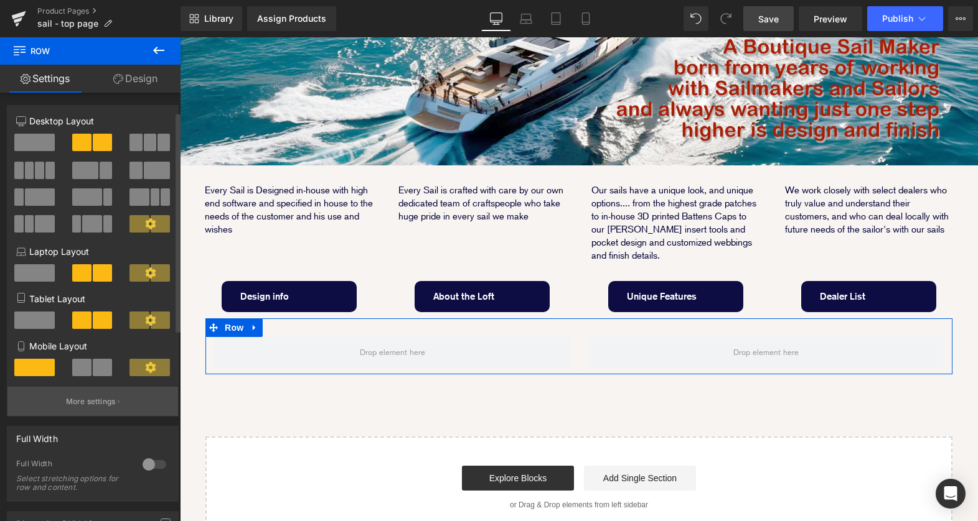
scroll to position [51, 0]
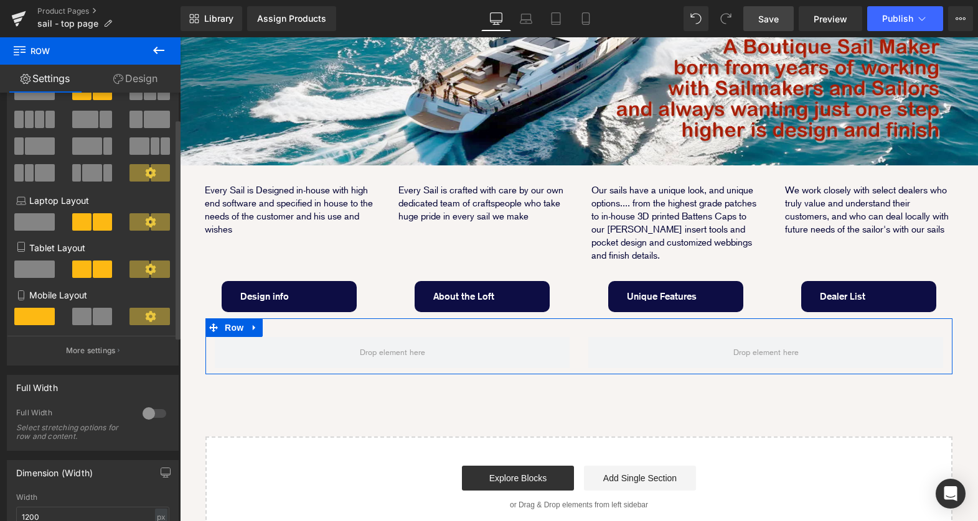
click at [152, 413] on div at bounding box center [154, 414] width 30 height 20
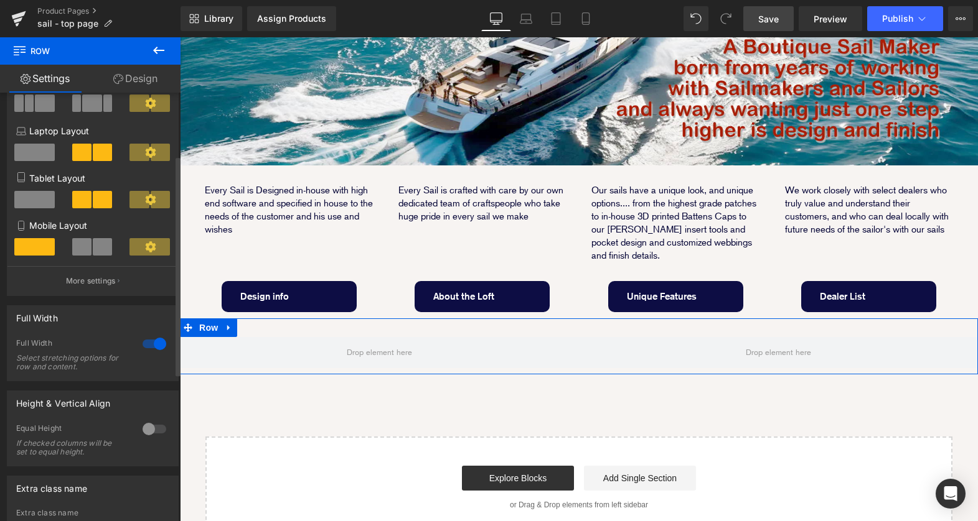
scroll to position [123, 0]
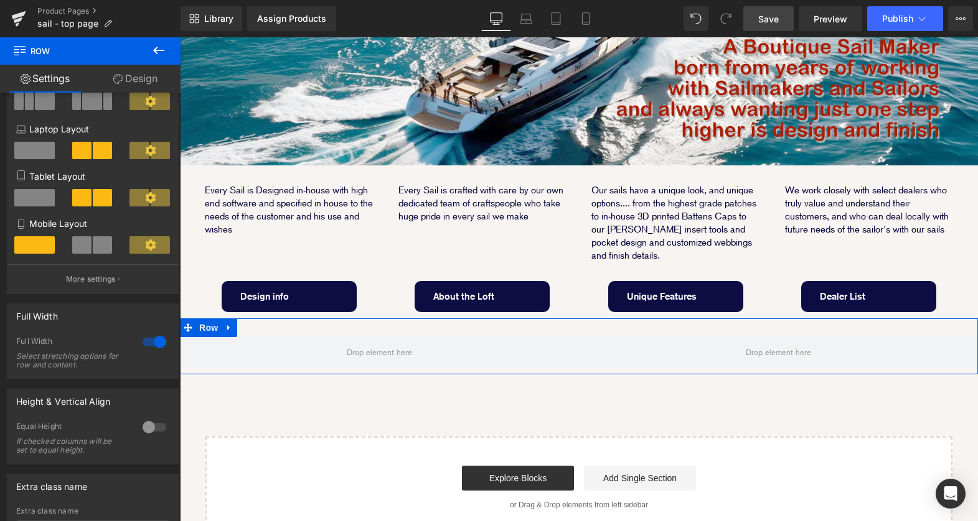
click at [132, 80] on link "Design" at bounding box center [135, 79] width 90 height 28
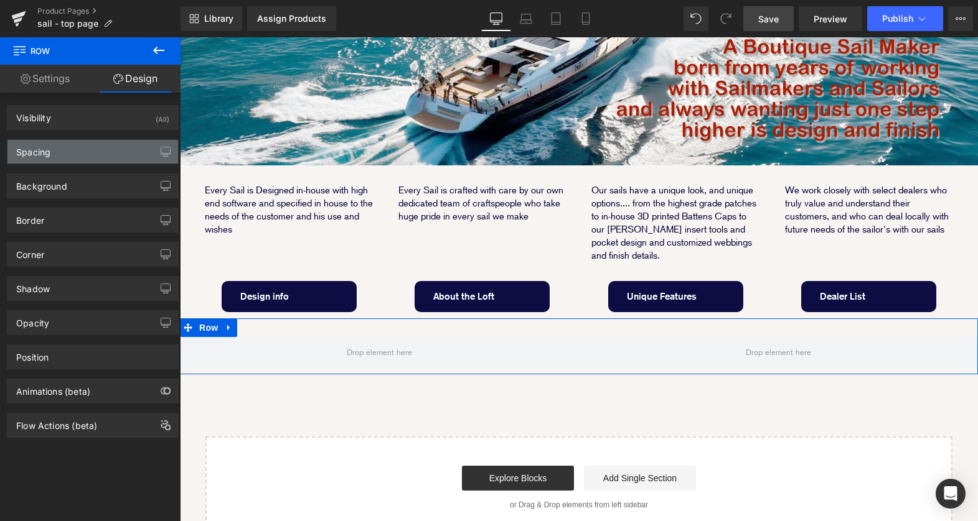
click at [108, 154] on div "Spacing" at bounding box center [92, 152] width 171 height 24
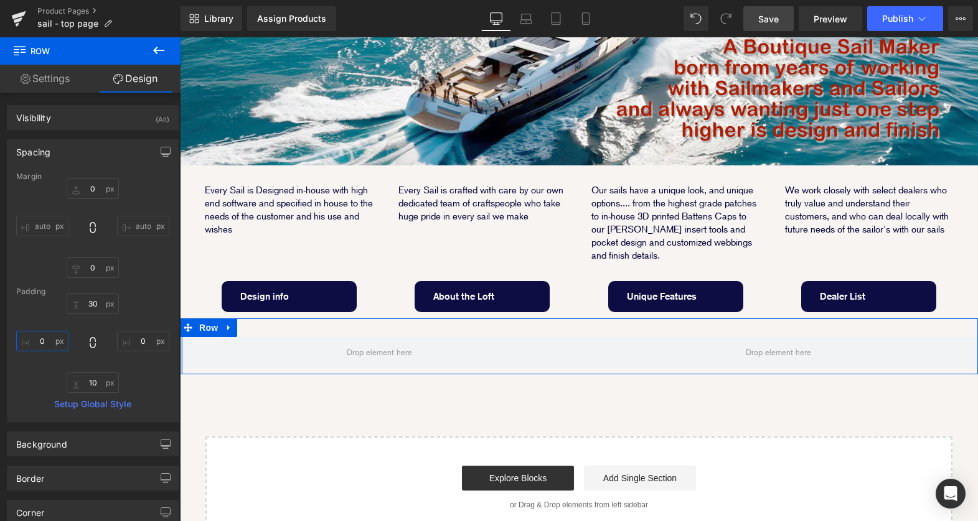
click at [40, 343] on input "0" at bounding box center [42, 341] width 52 height 21
click at [131, 340] on input "0" at bounding box center [143, 341] width 52 height 21
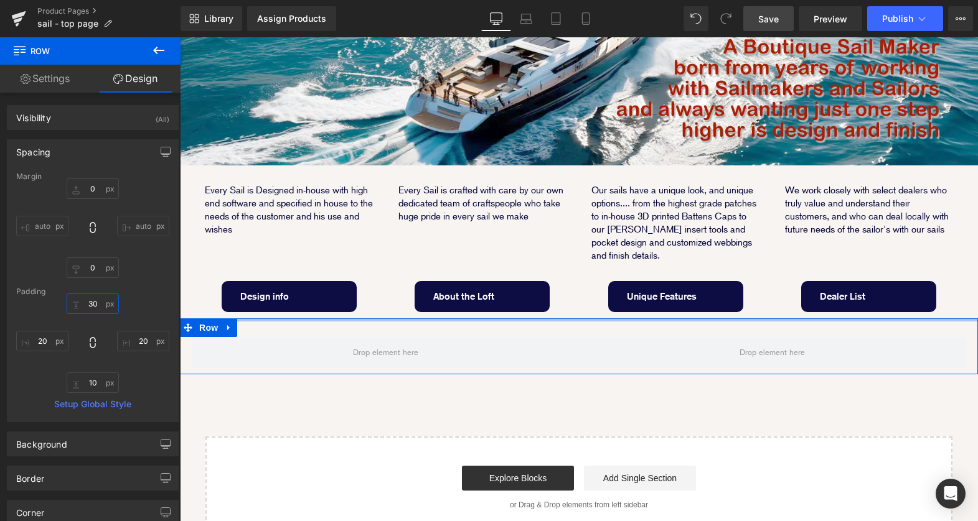
click at [93, 298] on input "30" at bounding box center [93, 304] width 52 height 21
click at [90, 301] on input "30" at bounding box center [93, 304] width 52 height 21
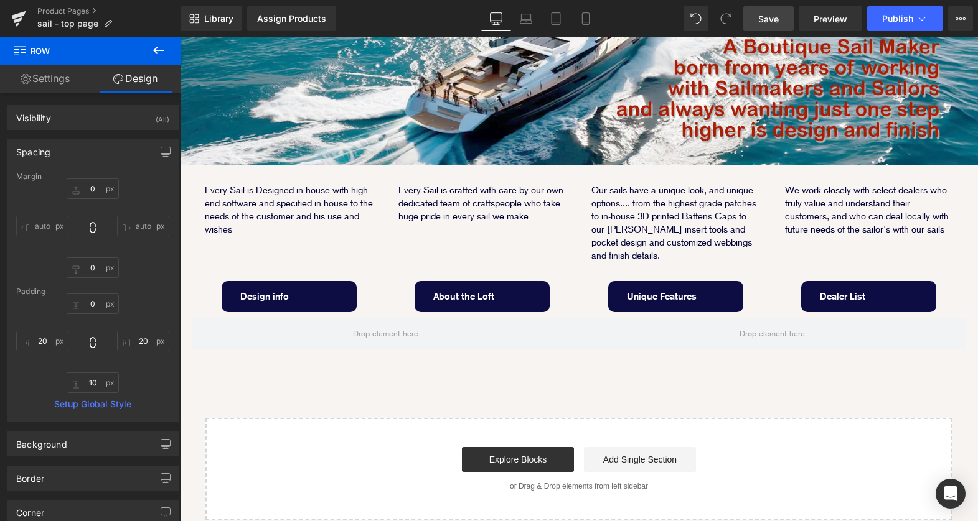
click at [167, 45] on button at bounding box center [159, 50] width 44 height 27
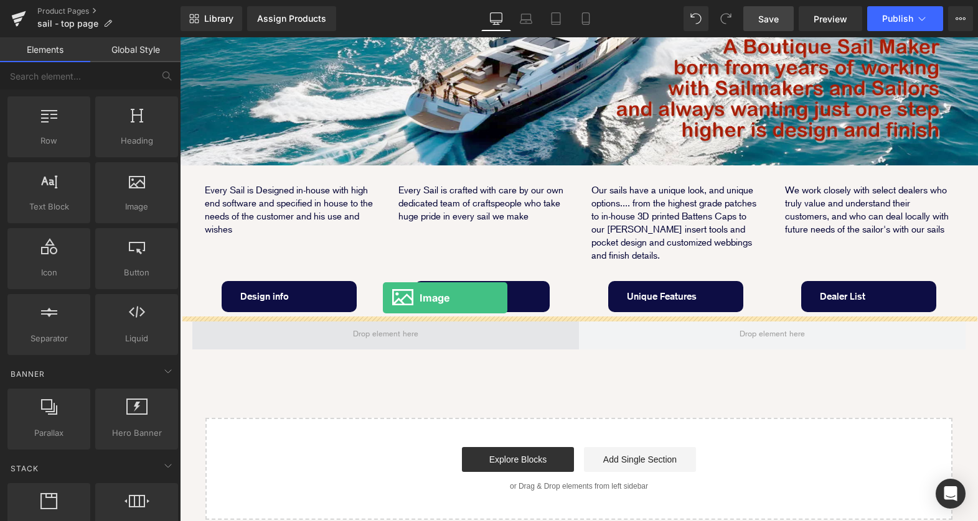
drag, startPoint x: 300, startPoint y: 228, endPoint x: 383, endPoint y: 297, distance: 107.8
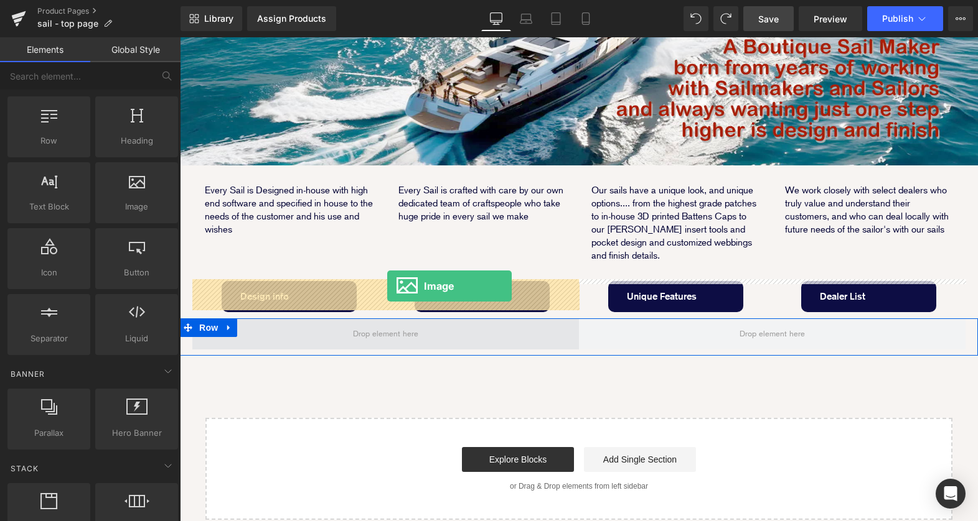
drag, startPoint x: 310, startPoint y: 222, endPoint x: 386, endPoint y: 287, distance: 100.2
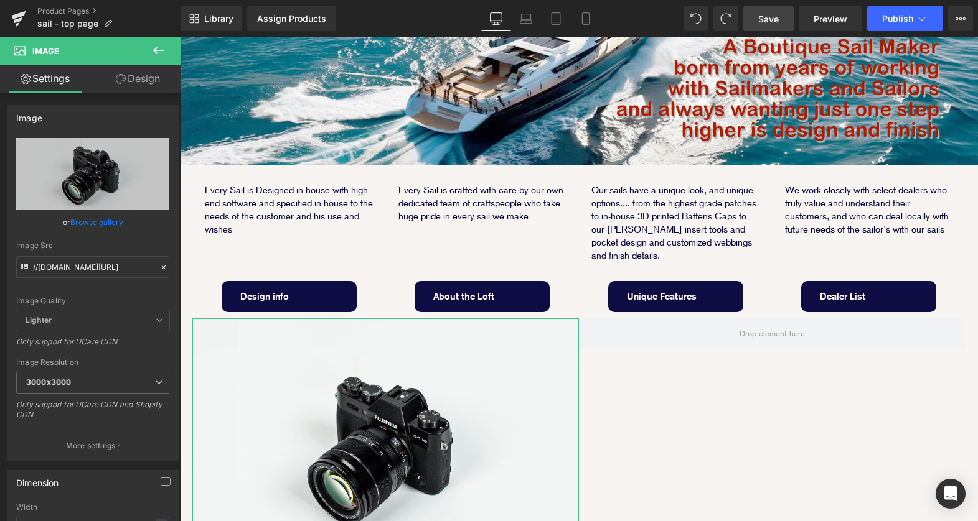
click at [132, 86] on link "Design" at bounding box center [138, 79] width 90 height 28
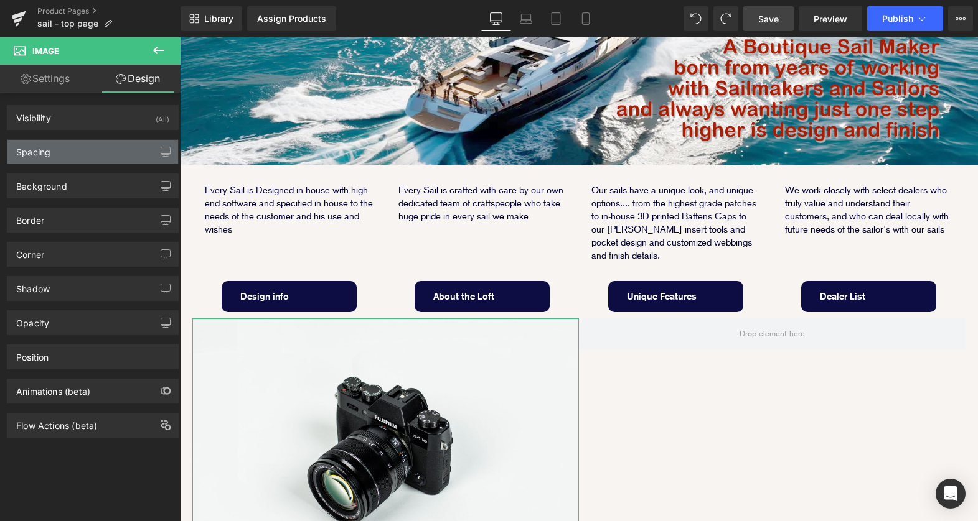
click at [82, 150] on div "Spacing" at bounding box center [92, 152] width 171 height 24
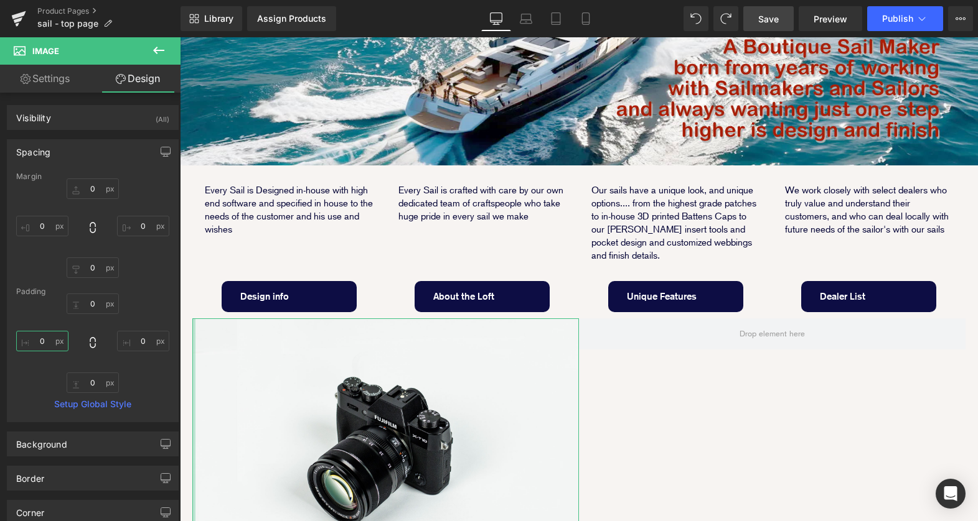
click at [35, 338] on input "0" at bounding box center [42, 341] width 52 height 21
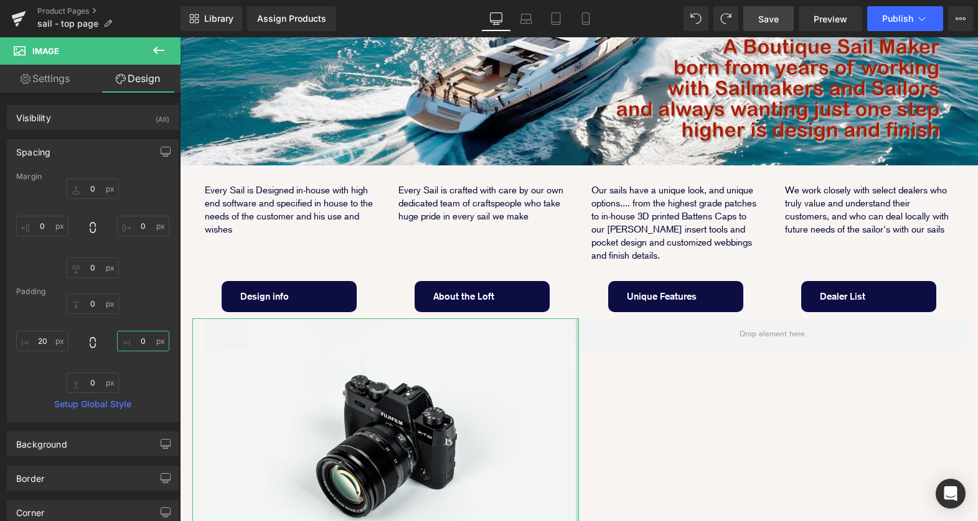
click at [131, 342] on input "0" at bounding box center [143, 341] width 52 height 21
click at [133, 337] on input "0" at bounding box center [143, 341] width 52 height 21
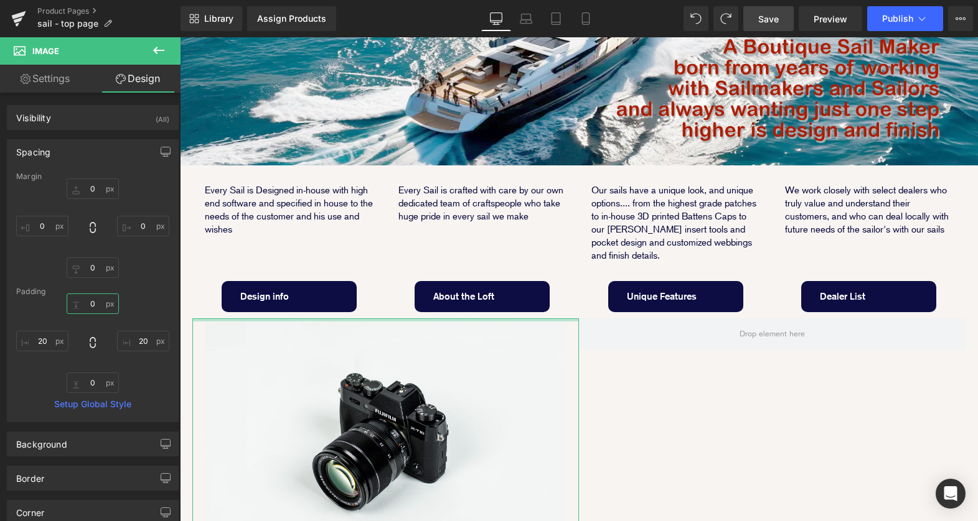
click at [85, 304] on input "0" at bounding box center [93, 304] width 52 height 21
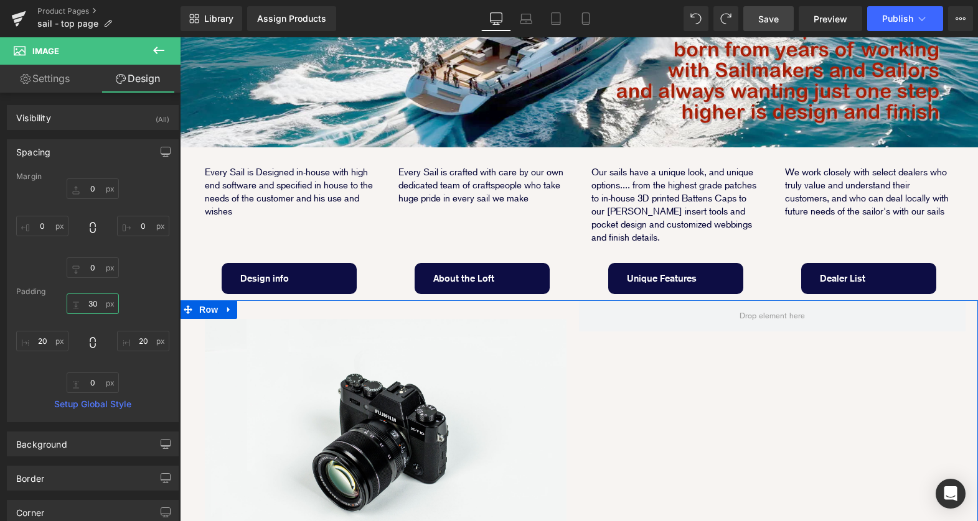
scroll to position [323, 0]
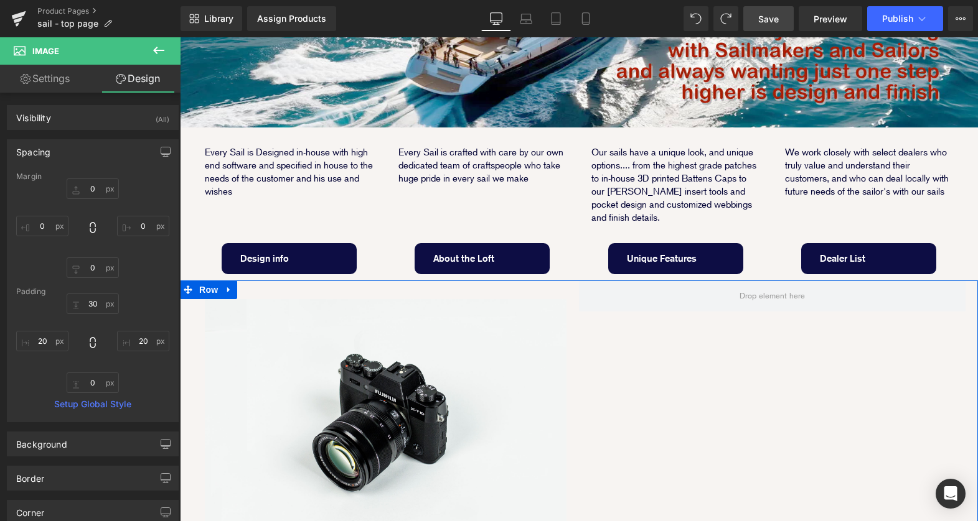
click at [613, 393] on div "Image Row" at bounding box center [579, 413] width 798 height 264
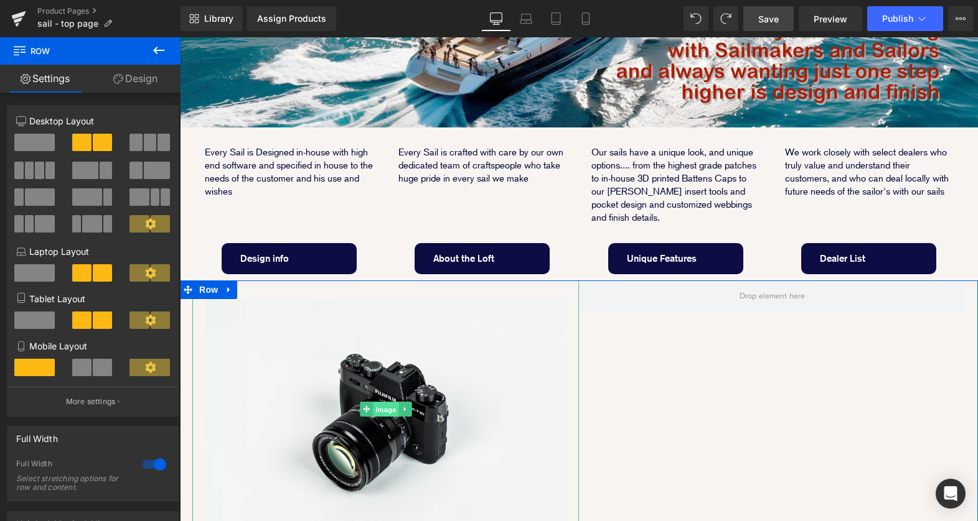
click at [380, 403] on span "Image" at bounding box center [386, 410] width 26 height 15
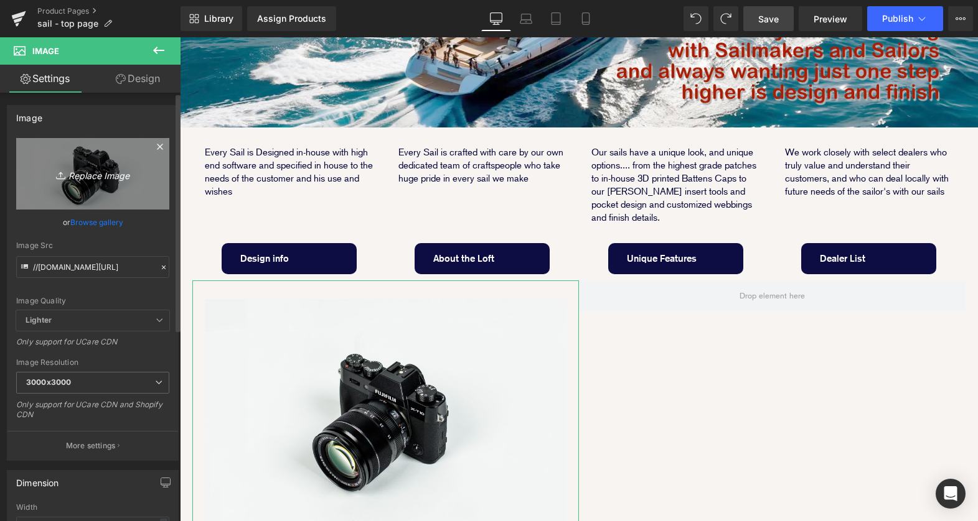
click at [85, 173] on icon "Replace Image" at bounding box center [93, 174] width 100 height 16
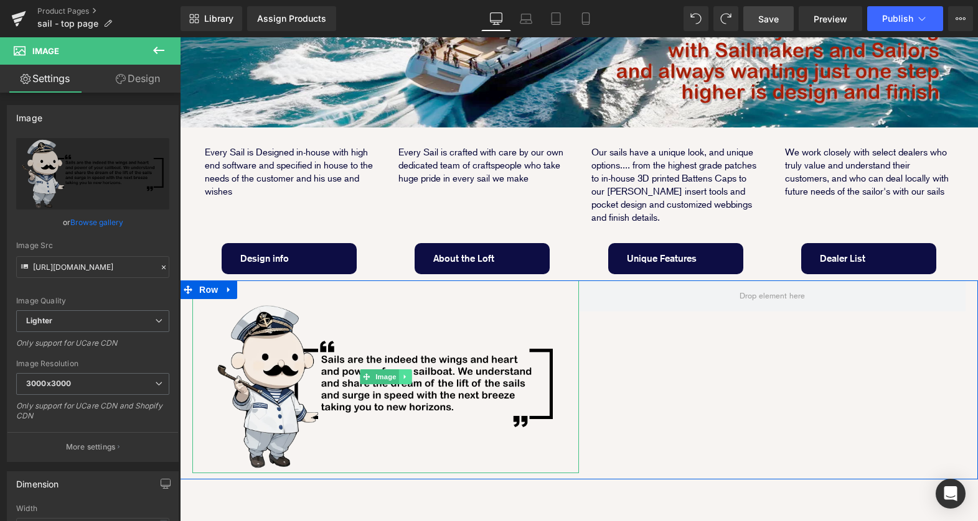
click at [401, 373] on icon at bounding box center [404, 376] width 7 height 7
click at [402, 370] on link at bounding box center [398, 377] width 13 height 15
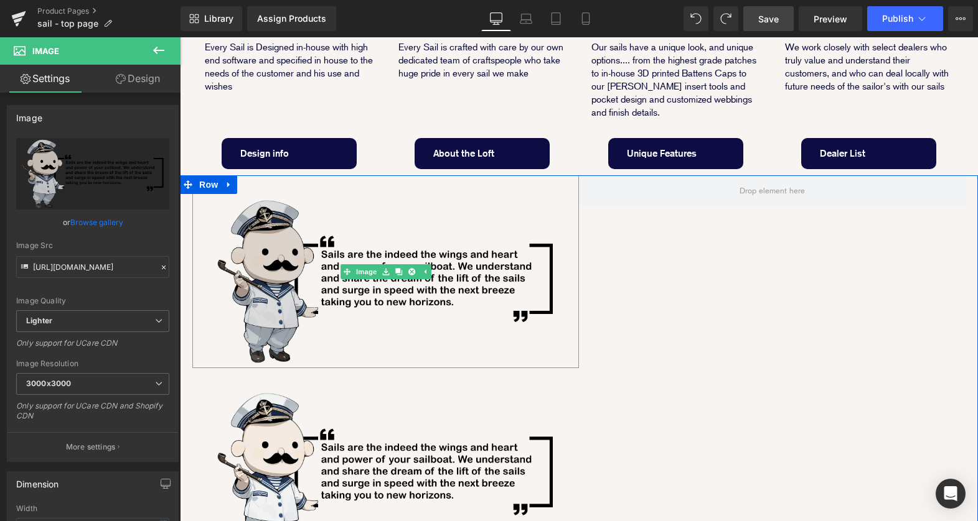
scroll to position [416, 0]
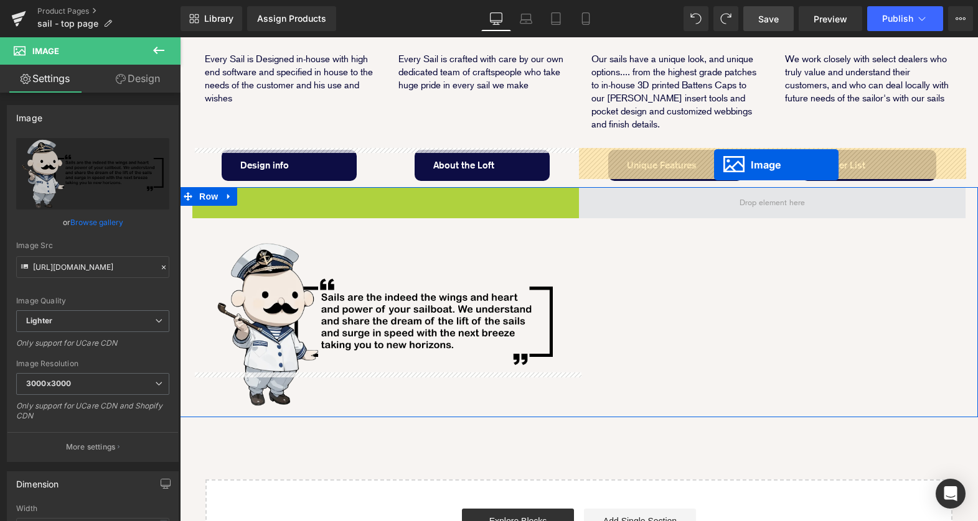
drag, startPoint x: 346, startPoint y: 245, endPoint x: 714, endPoint y: 165, distance: 376.3
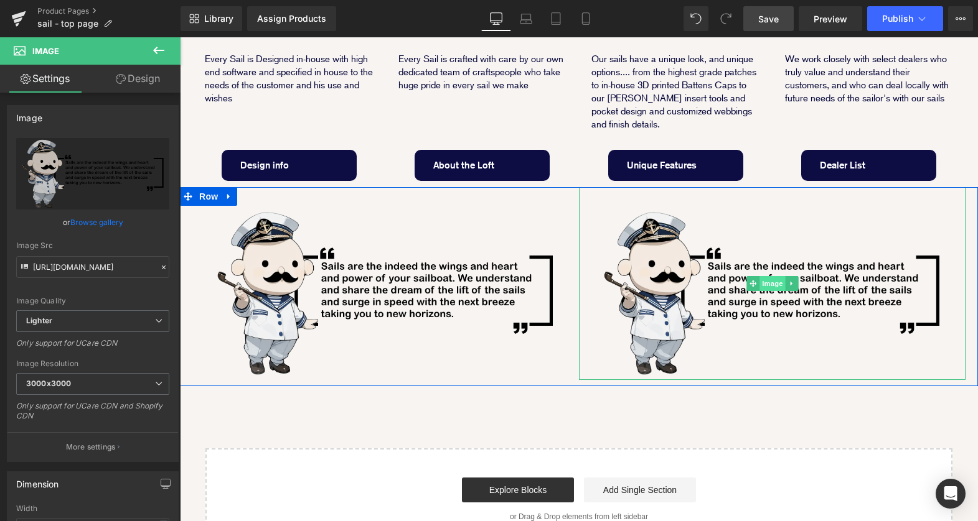
click at [775, 276] on span "Image" at bounding box center [772, 283] width 26 height 15
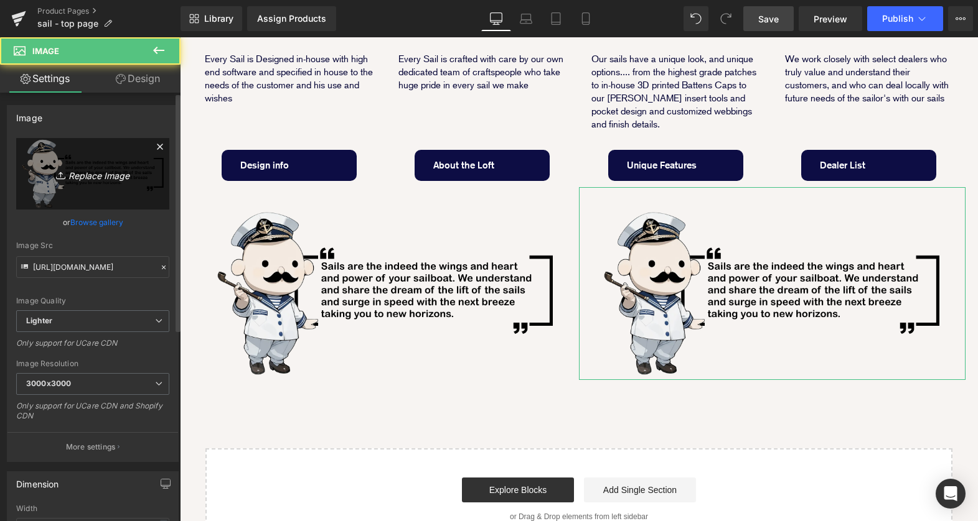
click at [81, 175] on icon "Replace Image" at bounding box center [93, 174] width 100 height 16
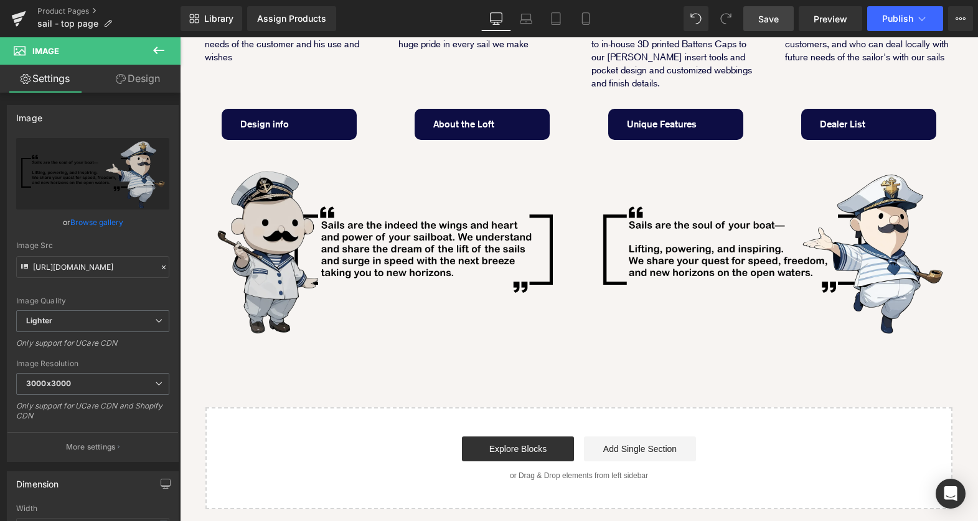
scroll to position [483, 0]
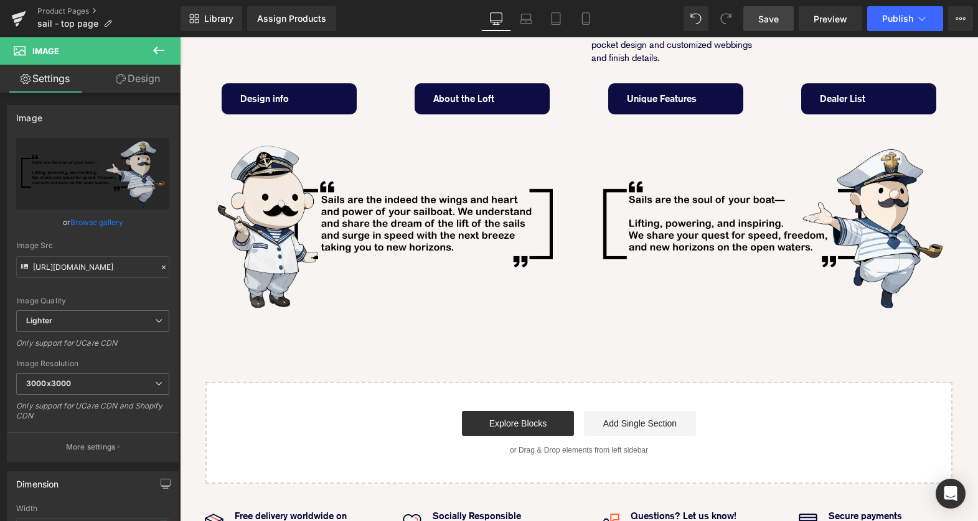
click at [165, 47] on icon at bounding box center [158, 50] width 15 height 15
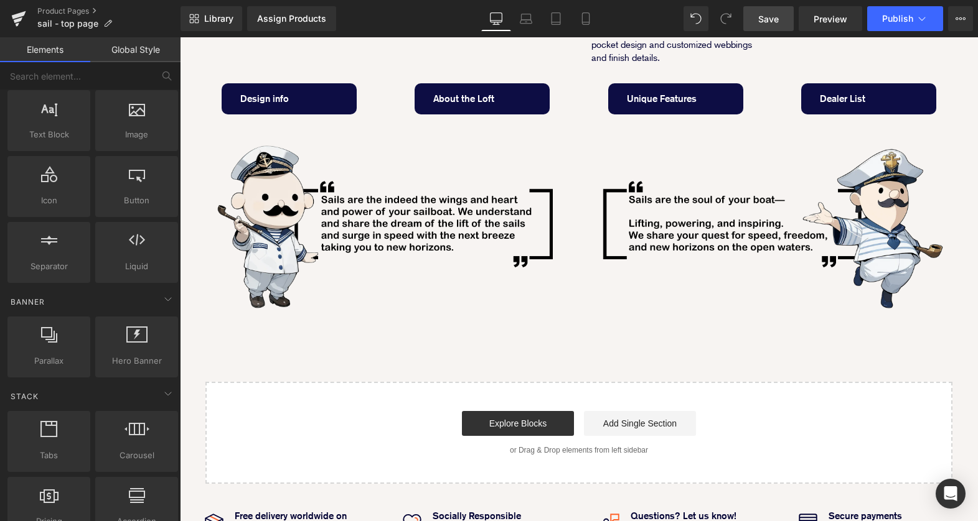
scroll to position [0, 0]
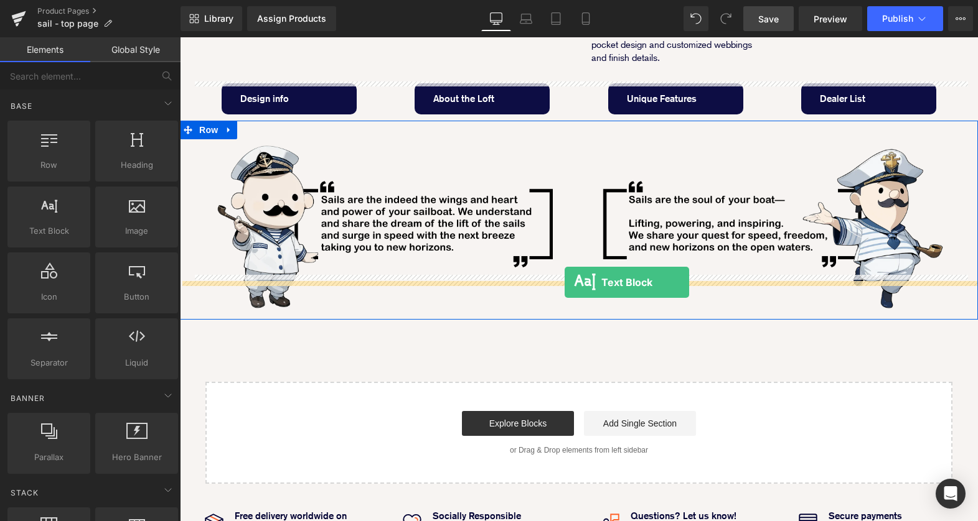
drag, startPoint x: 229, startPoint y: 238, endPoint x: 564, endPoint y: 283, distance: 338.4
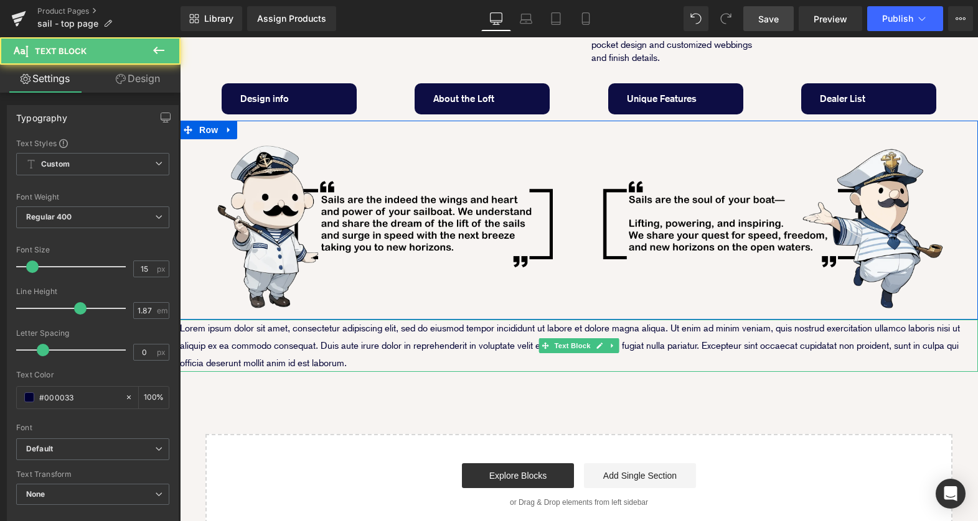
click at [502, 320] on p "Lorem ipsum dolor sit amet, consectetur adipiscing elit, sed do eiusmod tempor …" at bounding box center [579, 346] width 798 height 52
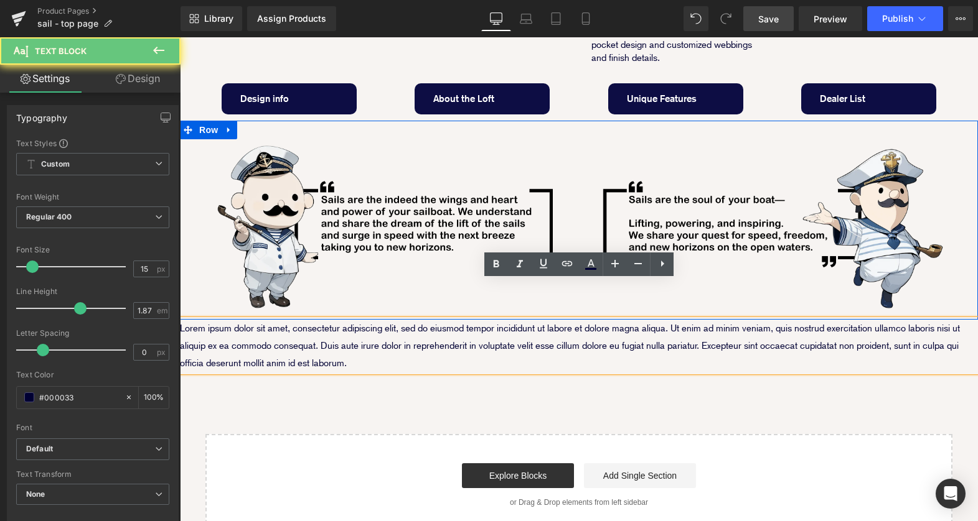
click at [387, 327] on p "Lorem ipsum dolor sit amet, consectetur adipiscing elit, sed do eiusmod tempor …" at bounding box center [579, 346] width 798 height 52
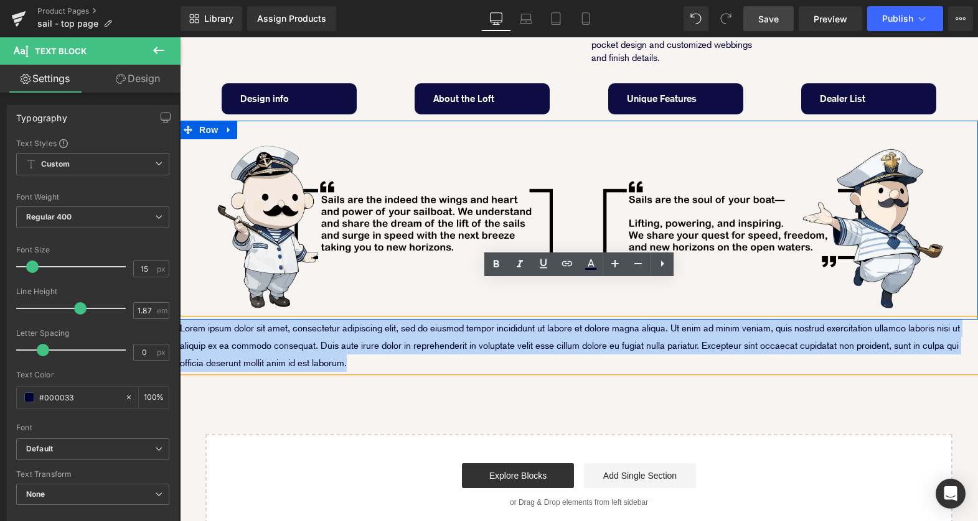
drag, startPoint x: 364, startPoint y: 326, endPoint x: 181, endPoint y: 292, distance: 186.1
click at [181, 320] on p "Lorem ipsum dolor sit amet, consectetur adipiscing elit, sed do eiusmod tempor …" at bounding box center [579, 346] width 798 height 52
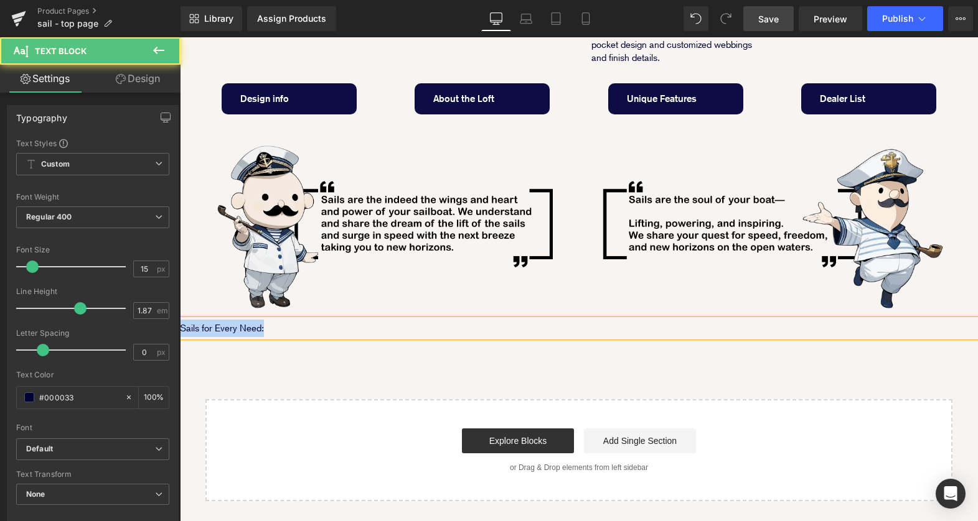
drag, startPoint x: 281, startPoint y: 293, endPoint x: 163, endPoint y: 292, distance: 118.2
click at [180, 292] on html "Sailing Gear Canvas Sails Rope / Rigging About Robship Resources Where to Buy J…" at bounding box center [579, 210] width 798 height 1312
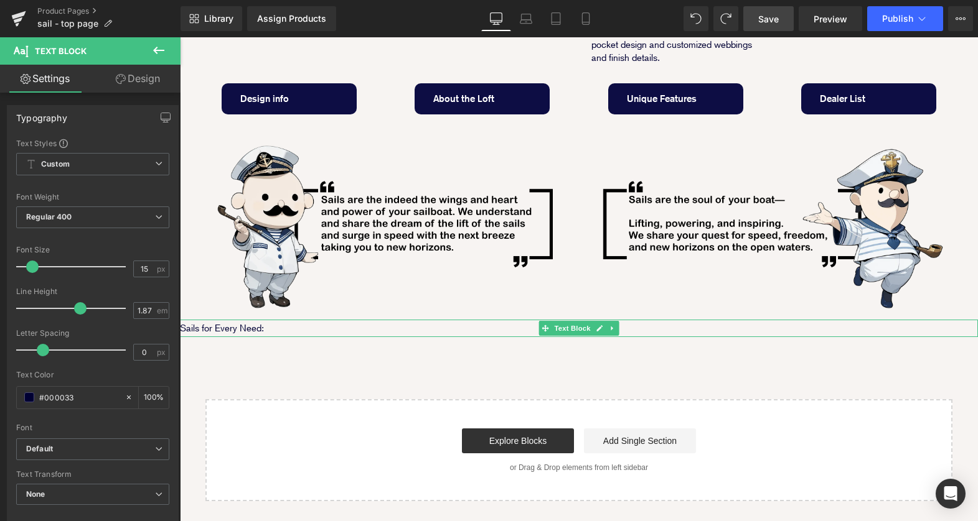
click at [297, 320] on p "Sails for Every Need:" at bounding box center [579, 328] width 798 height 17
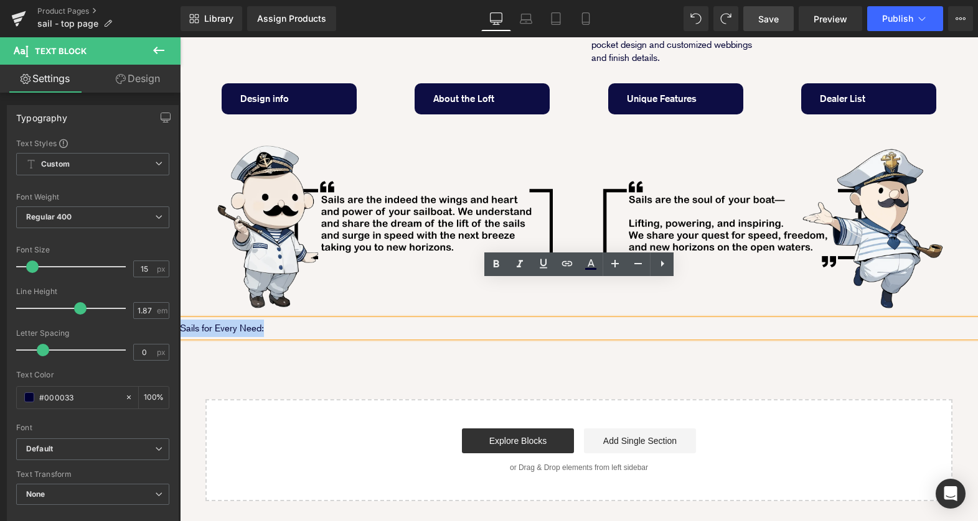
drag, startPoint x: 286, startPoint y: 290, endPoint x: 156, endPoint y: 290, distance: 129.4
click at [180, 290] on html "Sailing Gear Canvas Sails Rope / Rigging About Robship Resources Where to Buy J…" at bounding box center [579, 210] width 798 height 1312
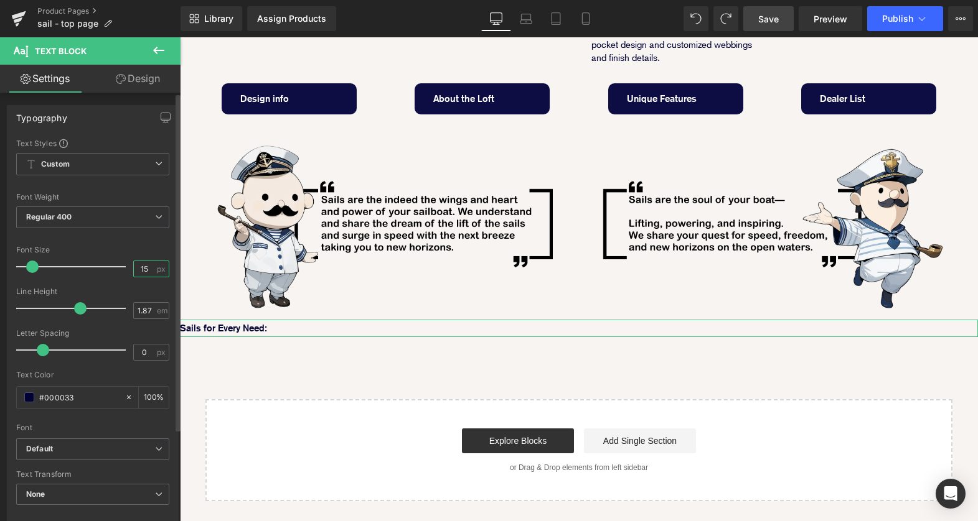
click at [143, 268] on input "15" at bounding box center [145, 269] width 22 height 16
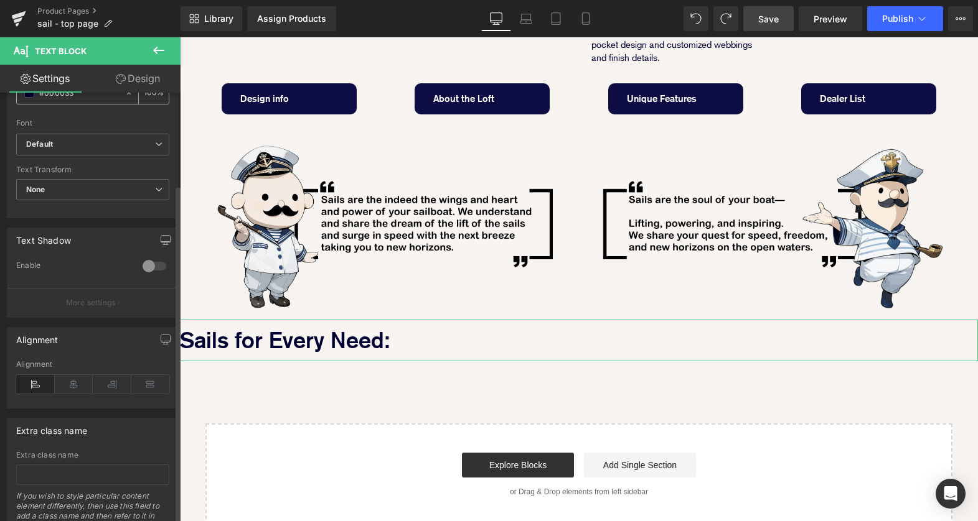
scroll to position [326, 0]
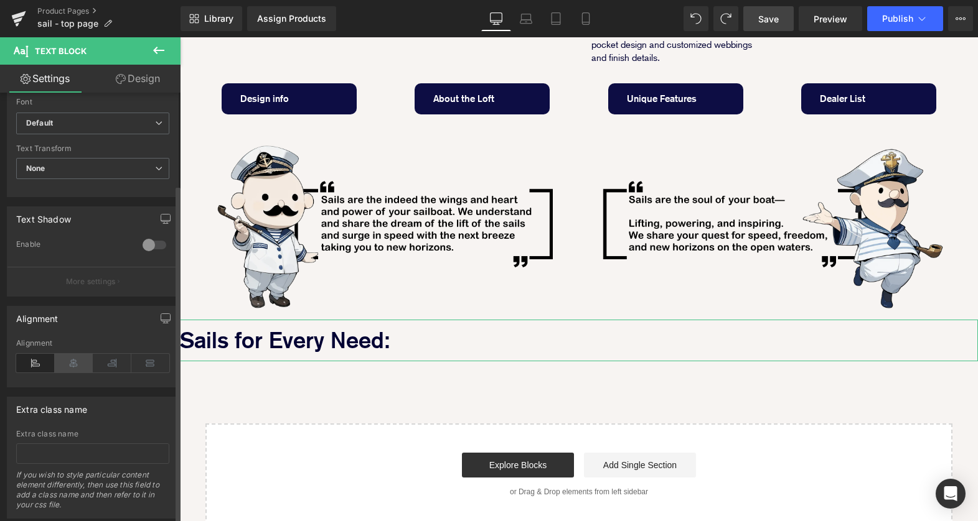
click at [76, 362] on icon at bounding box center [74, 363] width 39 height 19
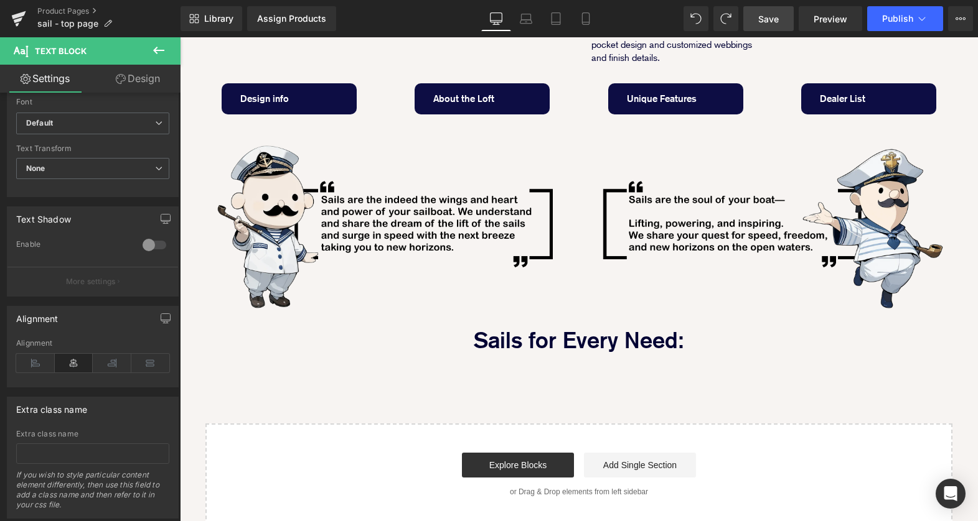
click at [581, 356] on div "Image Every Sail is Designed in-house with high end software and specified in h…" at bounding box center [579, 112] width 798 height 828
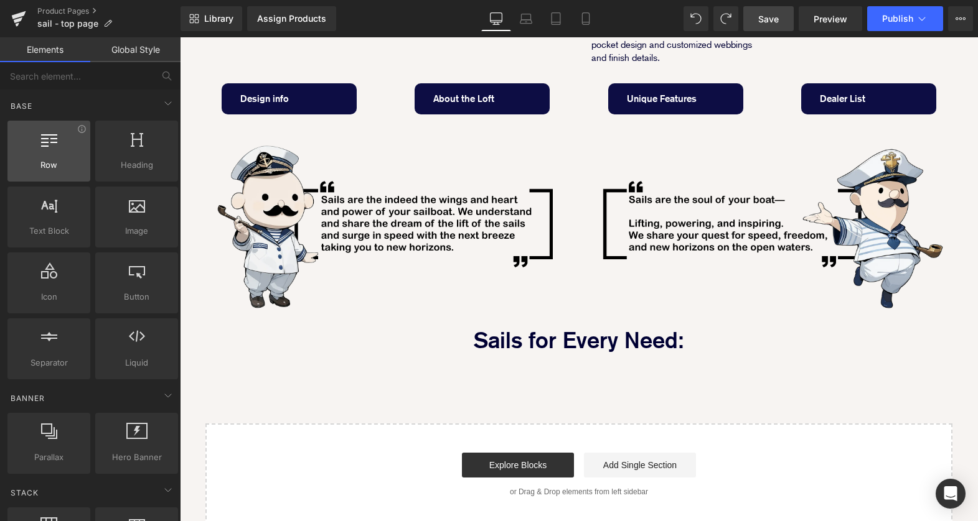
click at [45, 141] on icon at bounding box center [49, 139] width 16 height 16
click at [47, 156] on div at bounding box center [48, 145] width 75 height 28
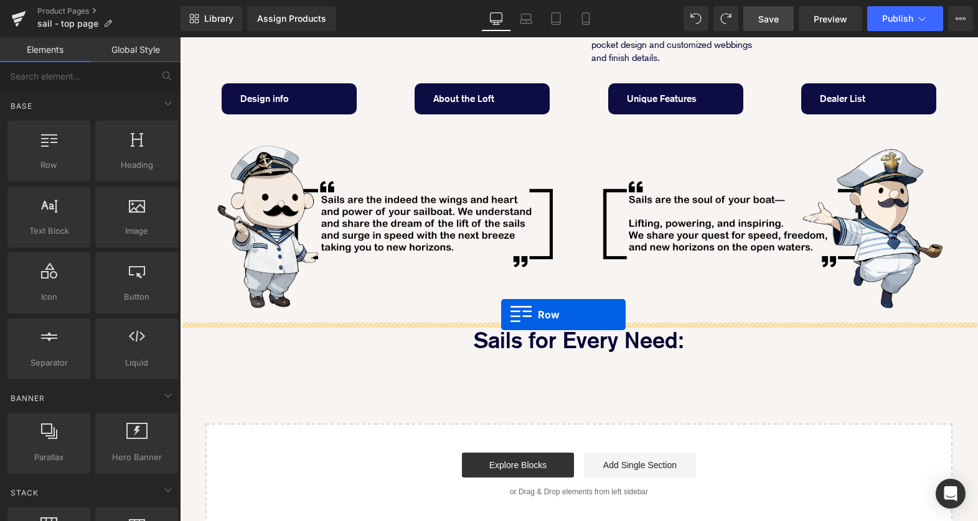
drag, startPoint x: 227, startPoint y: 192, endPoint x: 501, endPoint y: 315, distance: 300.0
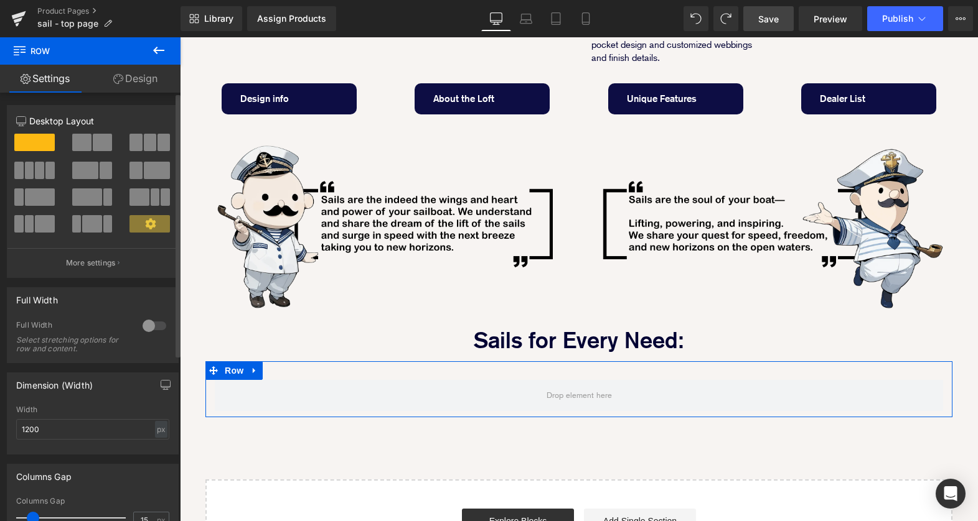
click at [136, 139] on span at bounding box center [135, 142] width 12 height 17
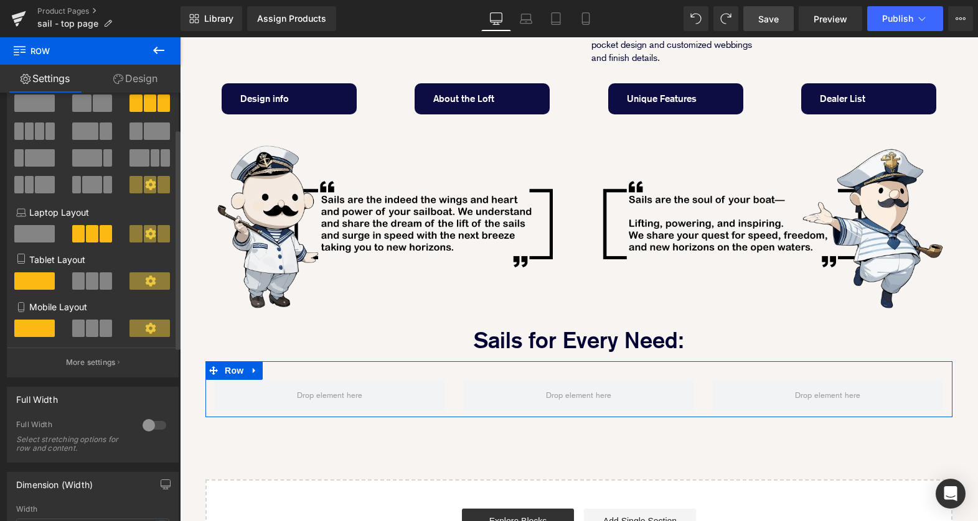
scroll to position [98, 0]
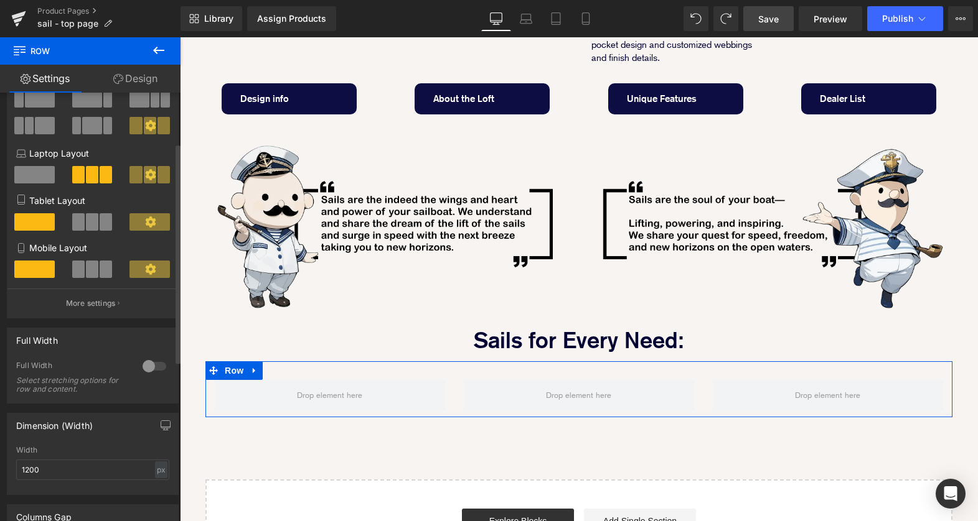
click at [151, 363] on div at bounding box center [154, 367] width 30 height 20
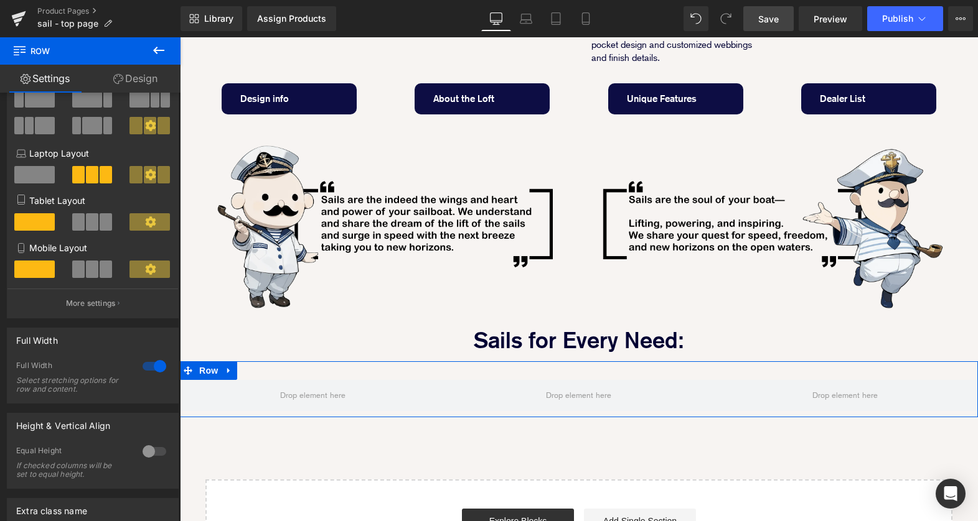
click at [155, 75] on link "Design" at bounding box center [135, 79] width 90 height 28
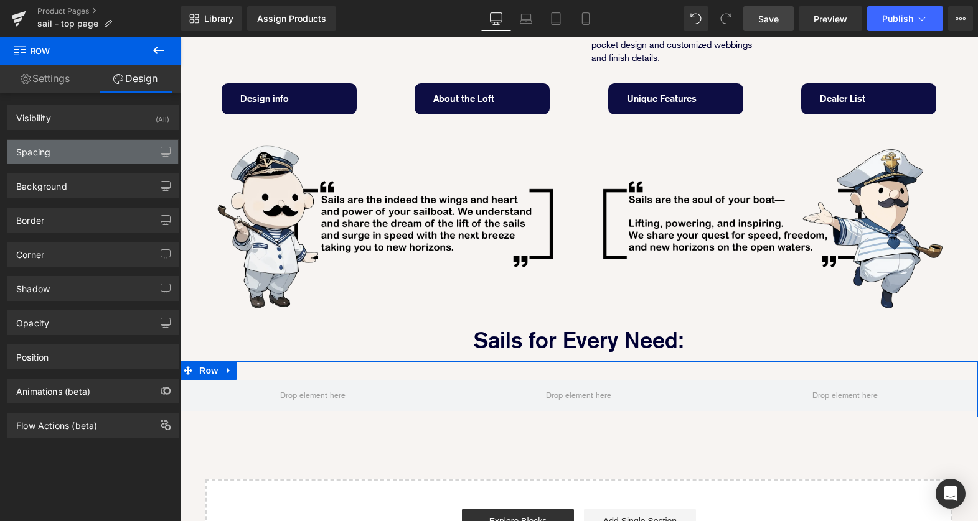
click at [97, 153] on div "Spacing" at bounding box center [92, 152] width 171 height 24
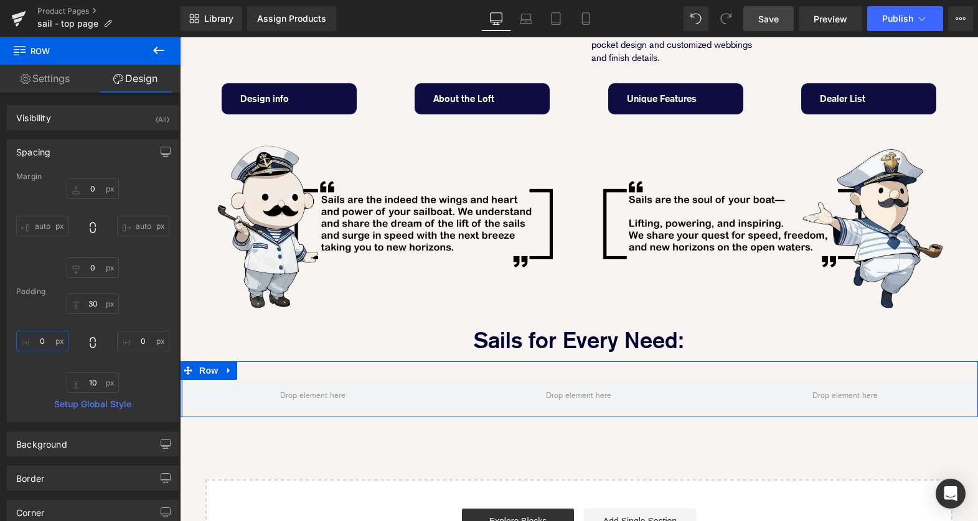
click at [38, 341] on input "0" at bounding box center [42, 341] width 52 height 21
click at [131, 340] on input "0" at bounding box center [143, 341] width 52 height 21
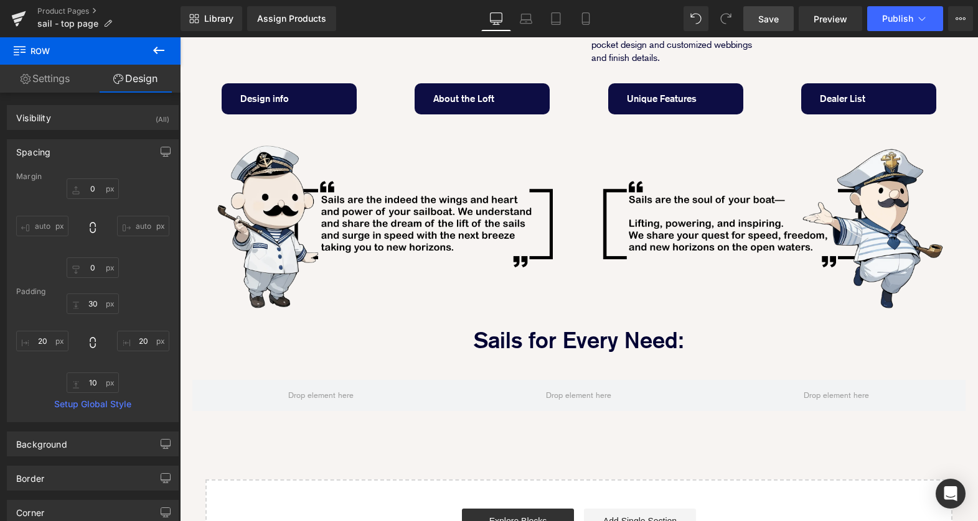
click at [159, 46] on icon at bounding box center [158, 50] width 15 height 15
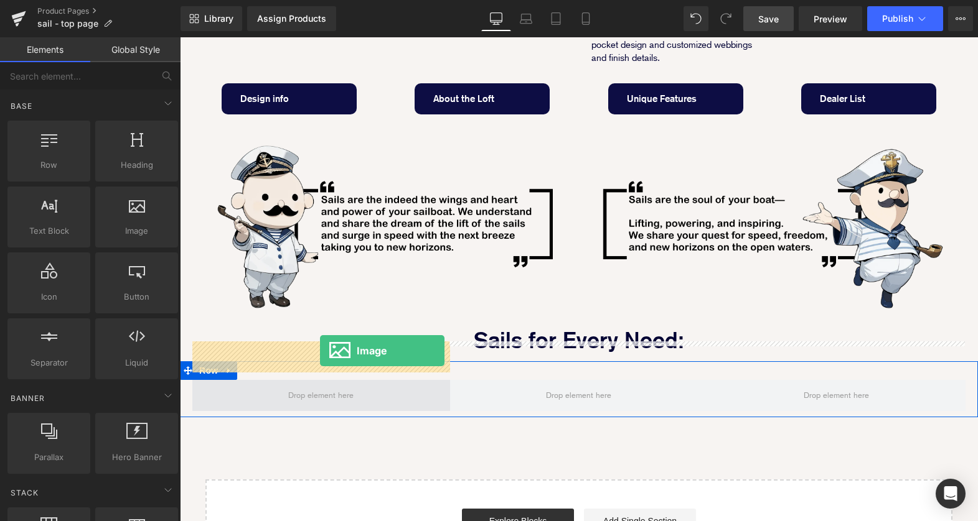
drag, startPoint x: 302, startPoint y: 256, endPoint x: 325, endPoint y: 352, distance: 97.8
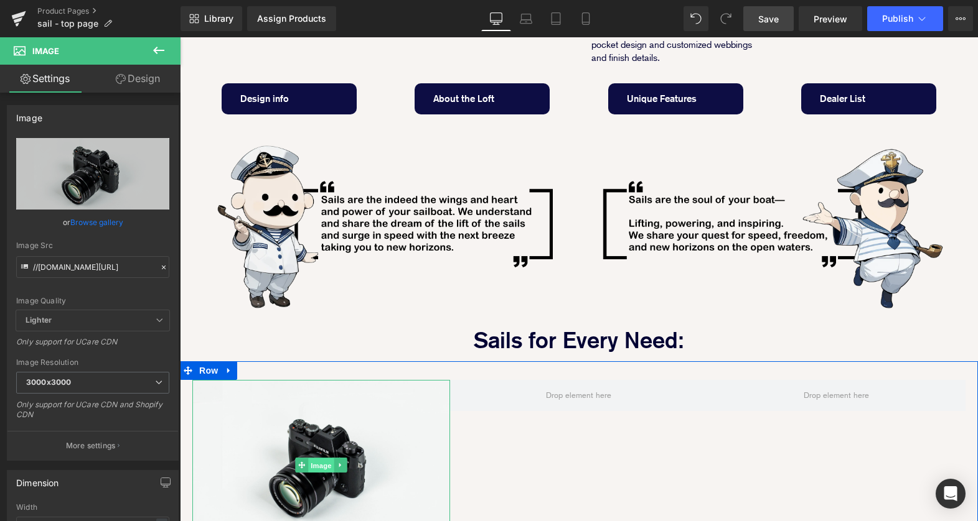
click at [319, 459] on span "Image" at bounding box center [321, 466] width 26 height 15
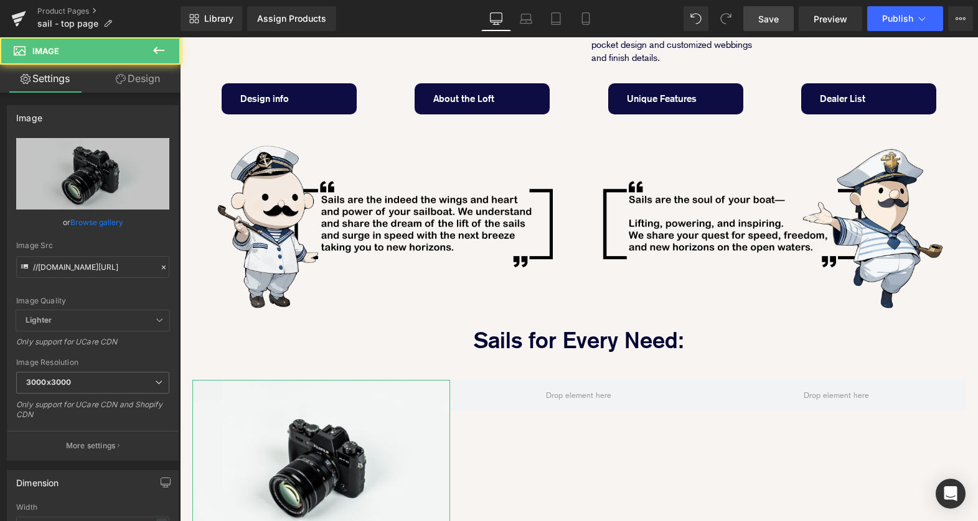
click at [141, 82] on link "Design" at bounding box center [138, 79] width 90 height 28
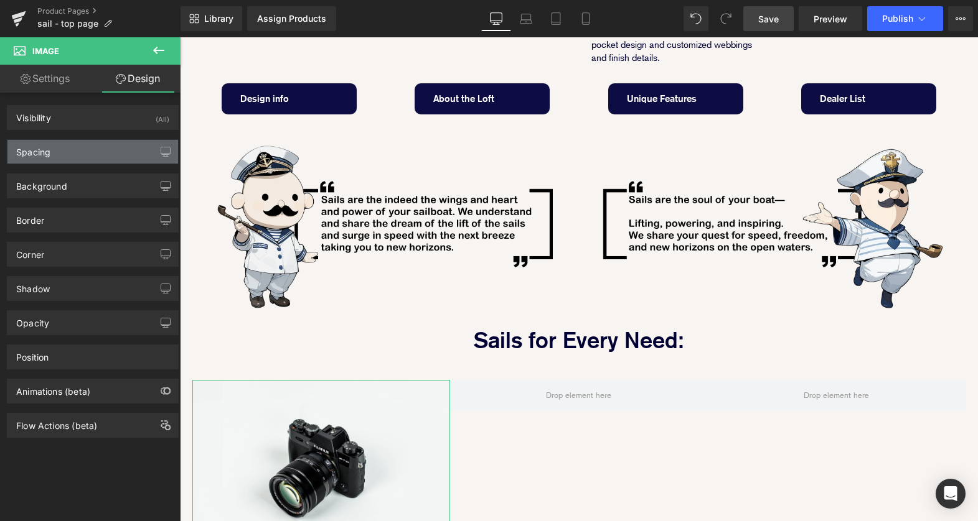
click at [77, 152] on div "Spacing" at bounding box center [92, 152] width 171 height 24
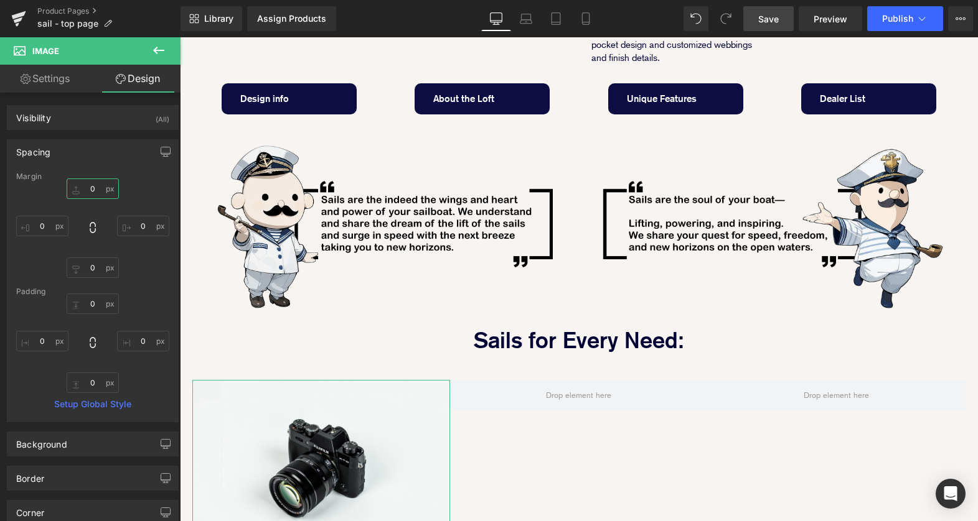
click at [89, 188] on input "0" at bounding box center [93, 189] width 52 height 21
click at [40, 223] on input "0" at bounding box center [42, 226] width 52 height 21
click at [136, 227] on input "0" at bounding box center [143, 226] width 52 height 21
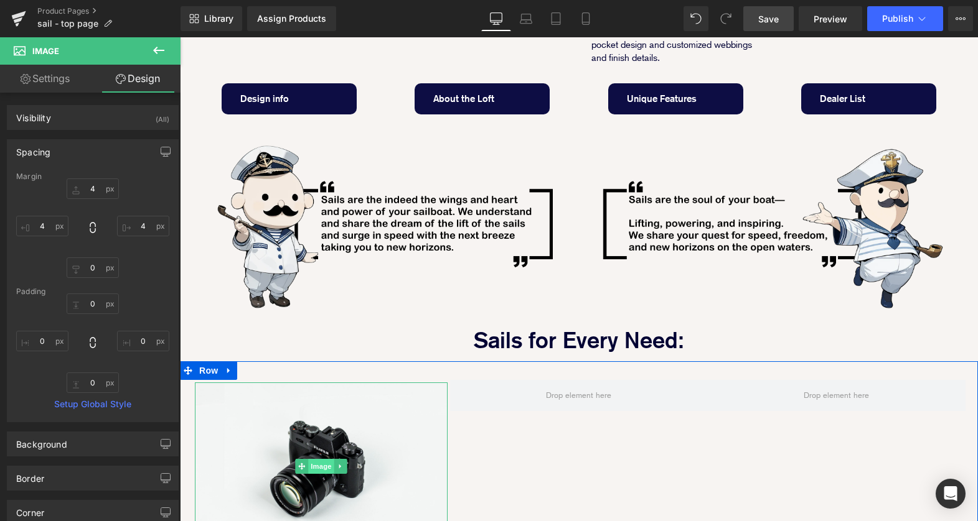
click at [311, 459] on span "Image" at bounding box center [321, 466] width 26 height 15
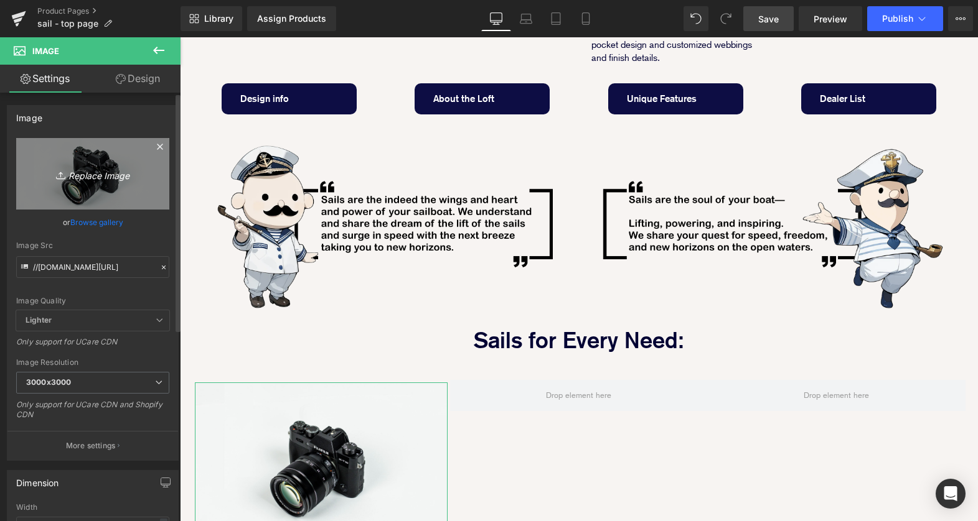
click at [85, 170] on icon "Replace Image" at bounding box center [93, 174] width 100 height 16
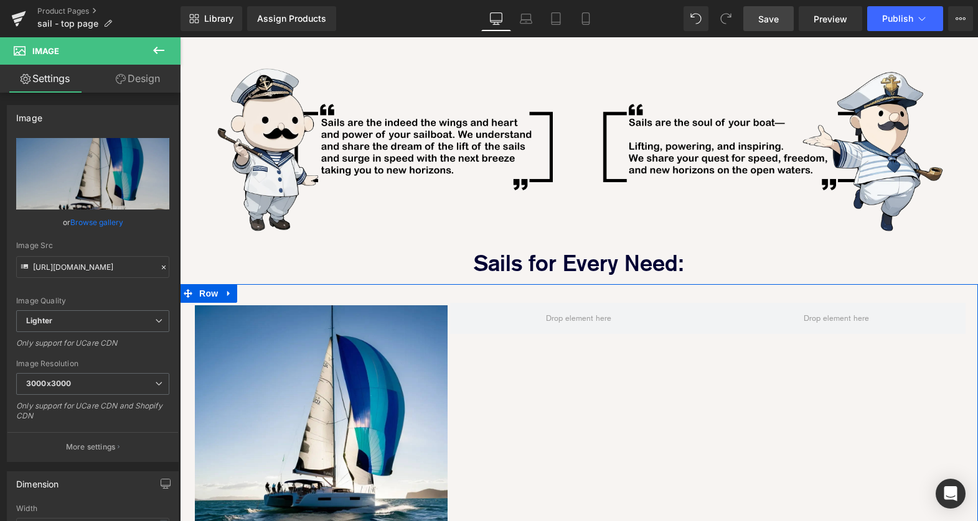
scroll to position [564, 0]
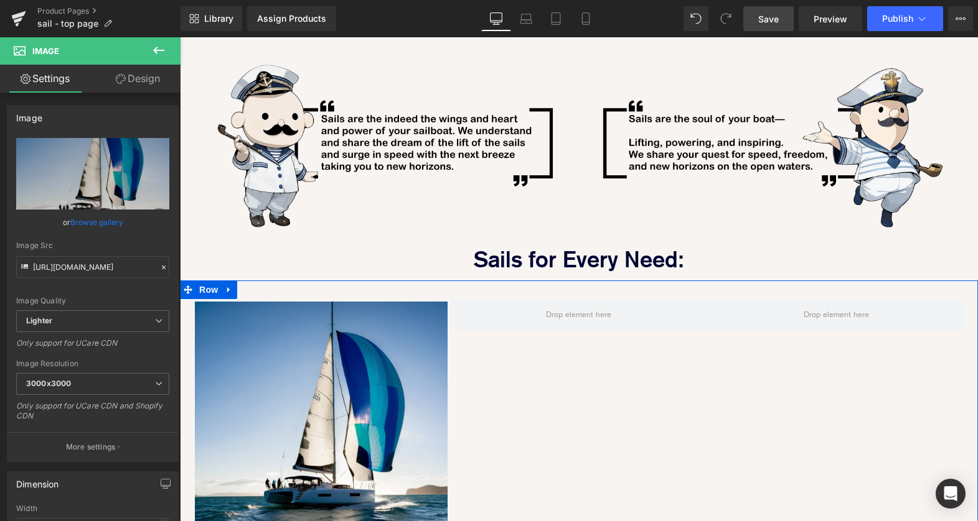
click at [558, 365] on div "Image Row" at bounding box center [579, 421] width 798 height 280
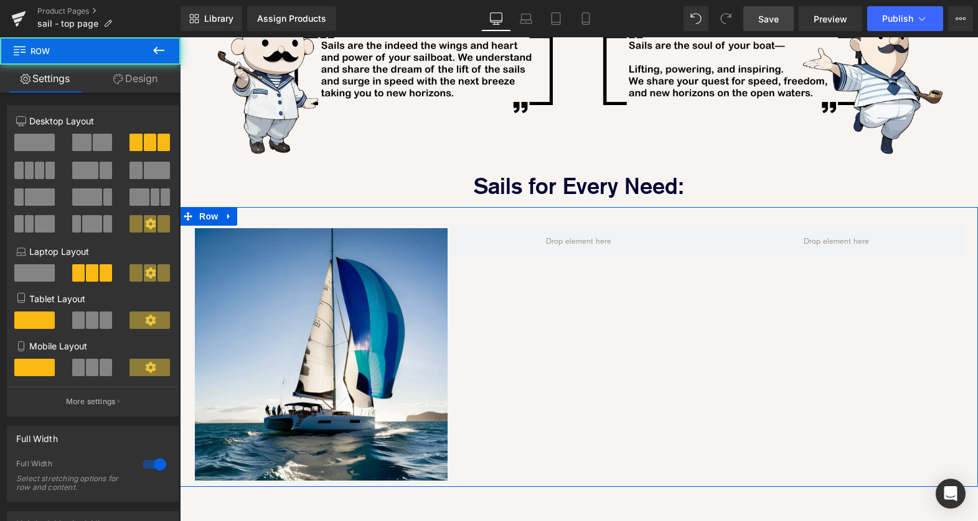
scroll to position [658, 0]
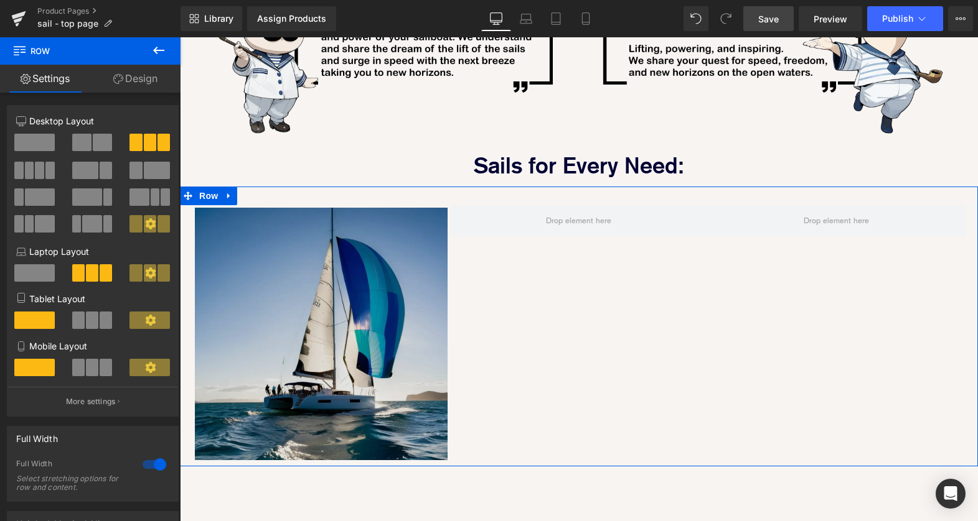
click at [322, 286] on img at bounding box center [321, 334] width 253 height 253
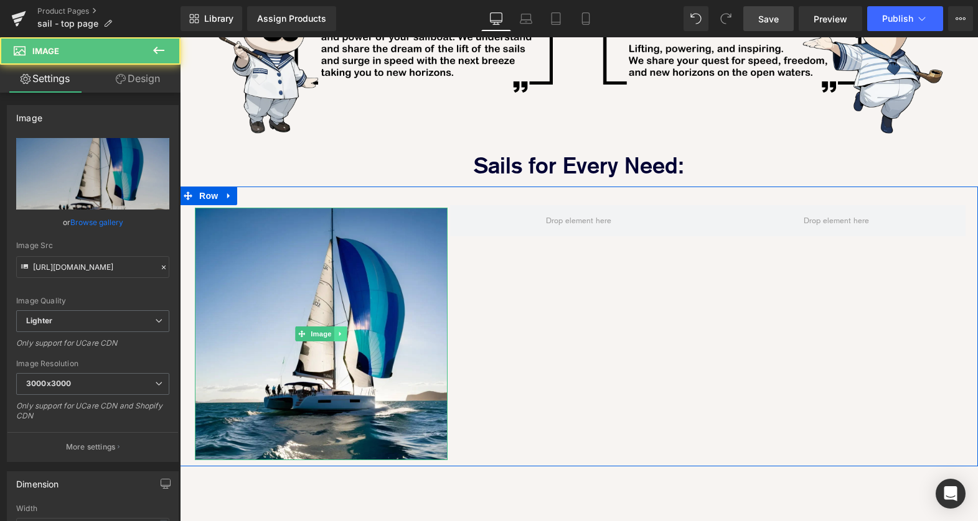
click at [336, 327] on link at bounding box center [340, 334] width 13 height 15
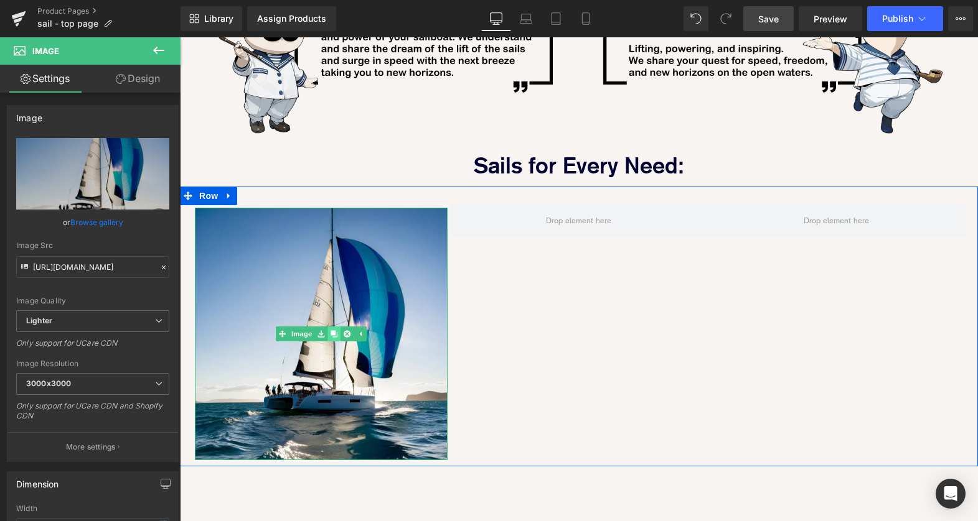
click at [331, 331] on icon at bounding box center [333, 334] width 7 height 7
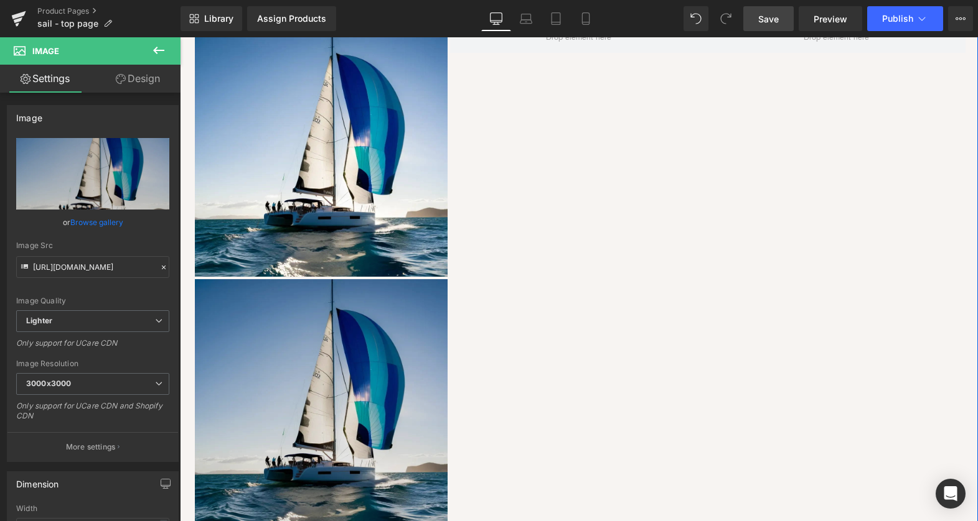
scroll to position [724, 0]
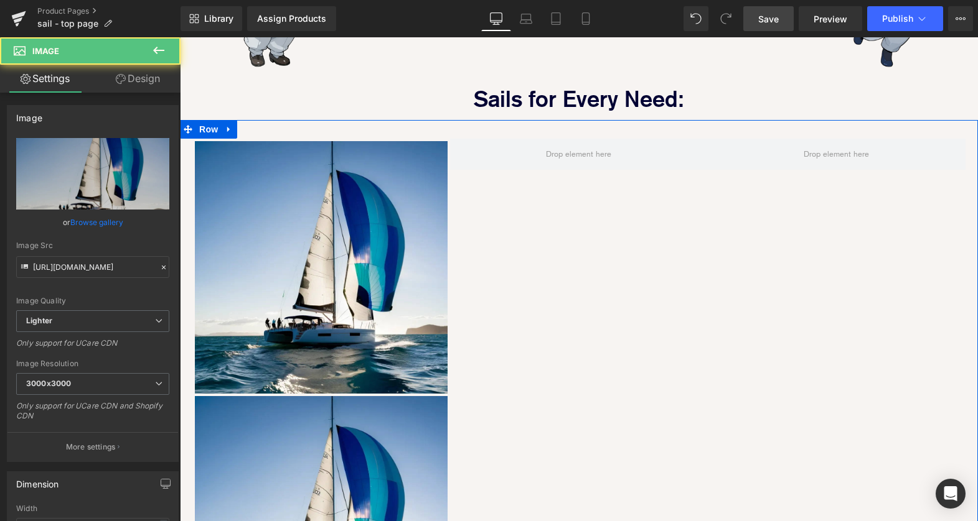
click at [339, 223] on div "Image" at bounding box center [321, 267] width 253 height 253
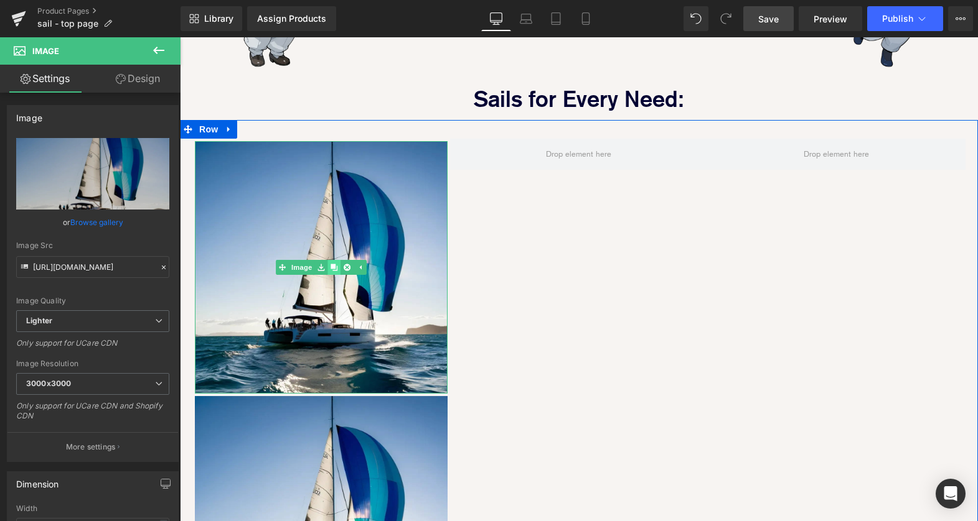
click at [337, 264] on icon at bounding box center [333, 267] width 7 height 7
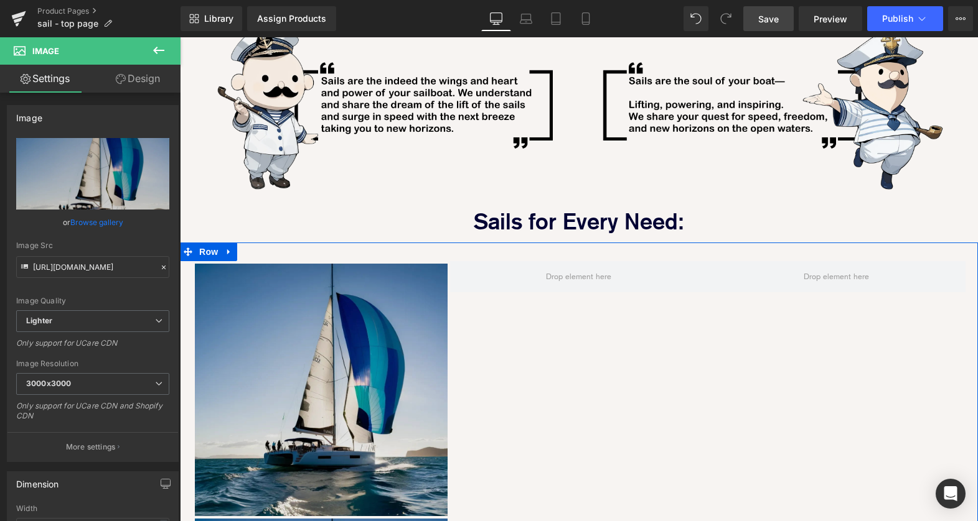
scroll to position [568, 0]
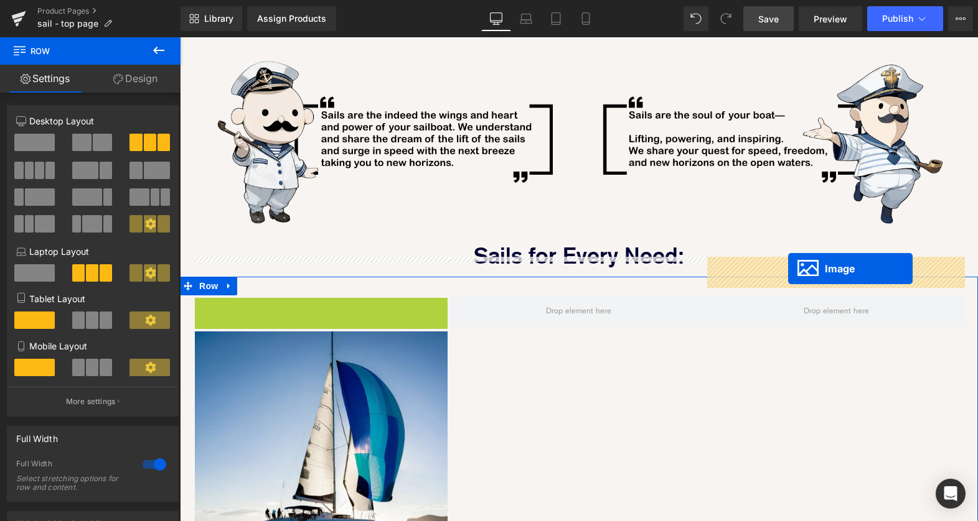
drag, startPoint x: 281, startPoint y: 386, endPoint x: 621, endPoint y: 297, distance: 352.0
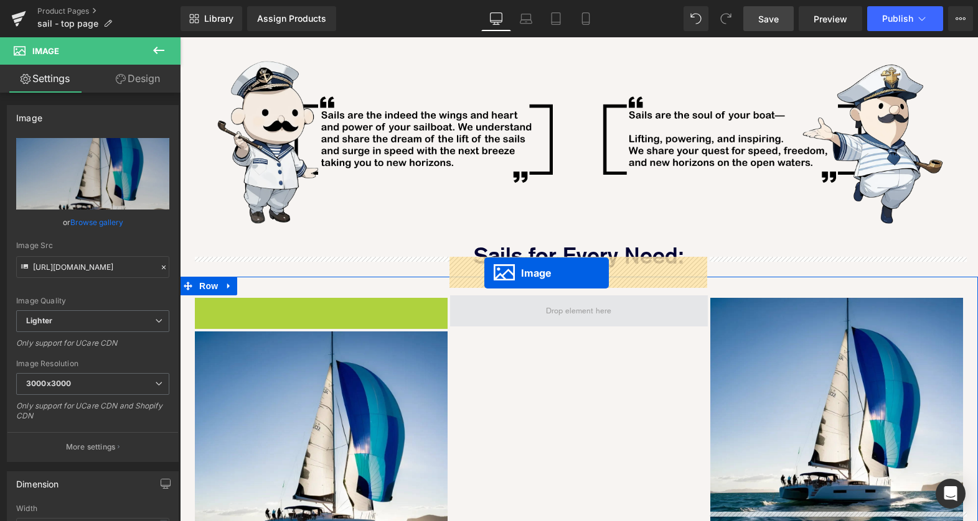
drag, startPoint x: 299, startPoint y: 385, endPoint x: 484, endPoint y: 273, distance: 215.8
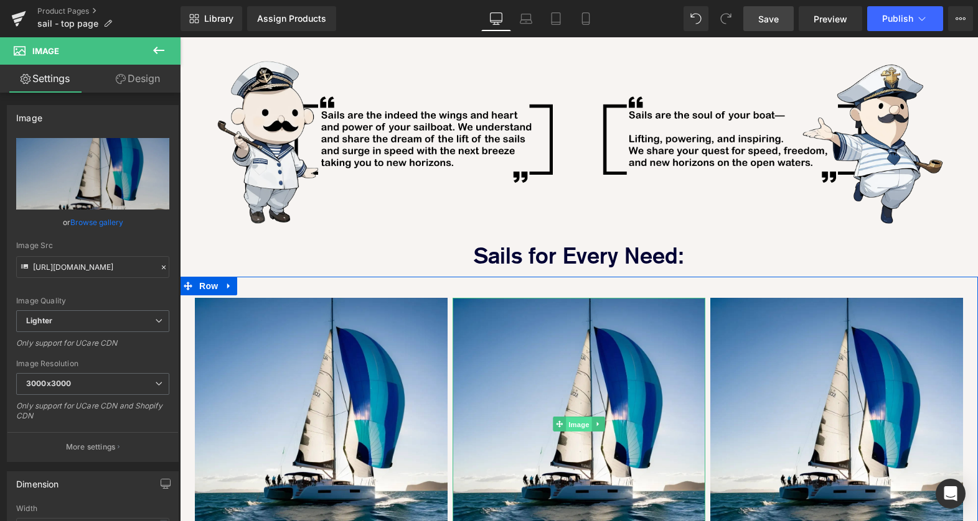
click at [579, 418] on span "Image" at bounding box center [579, 425] width 26 height 15
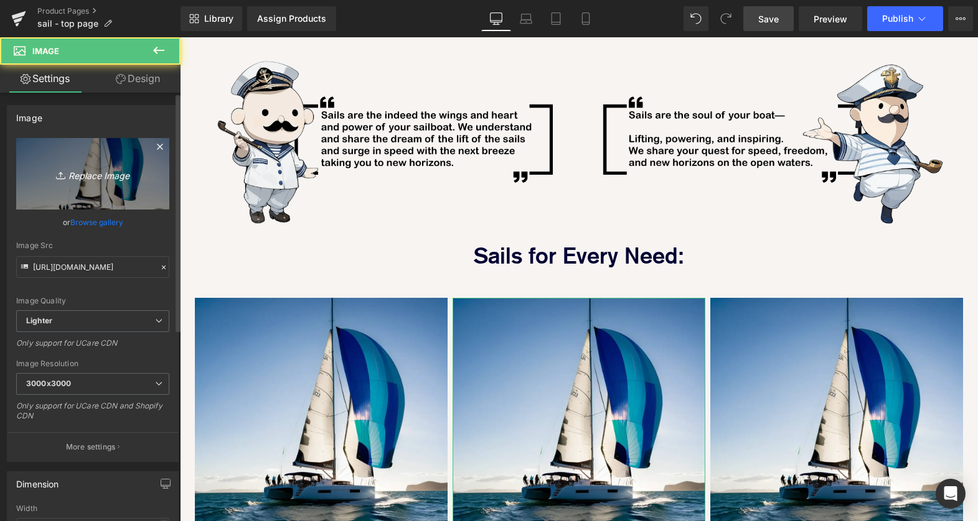
click at [97, 177] on icon "Replace Image" at bounding box center [93, 174] width 100 height 16
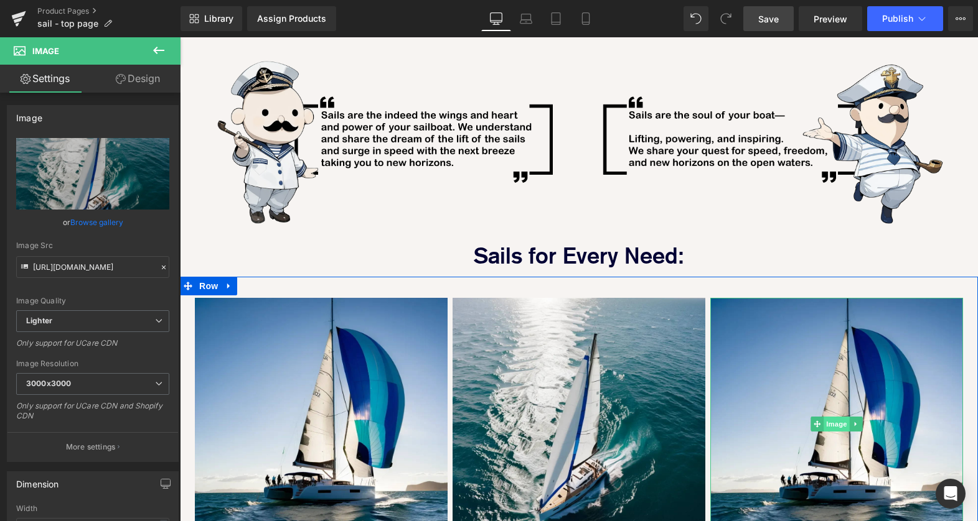
click at [834, 417] on span "Image" at bounding box center [836, 424] width 26 height 15
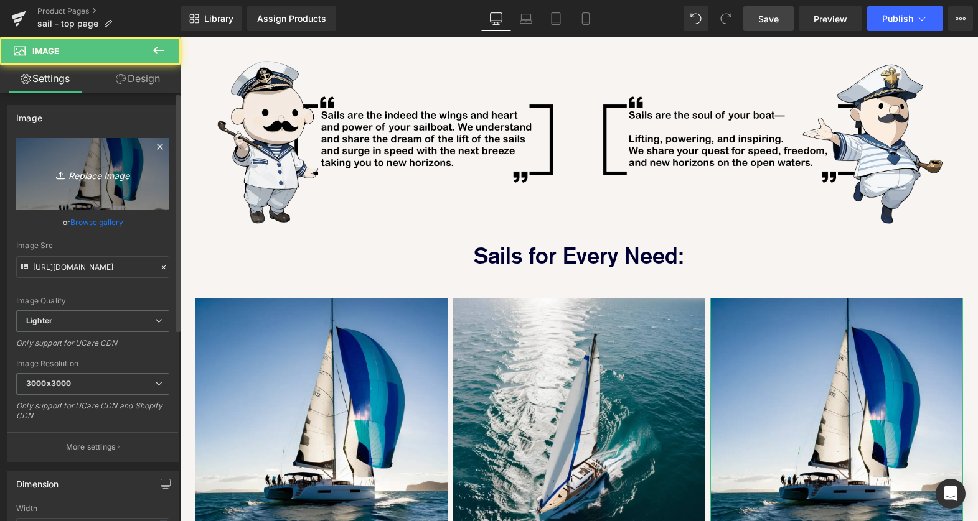
click at [82, 171] on icon "Replace Image" at bounding box center [93, 174] width 100 height 16
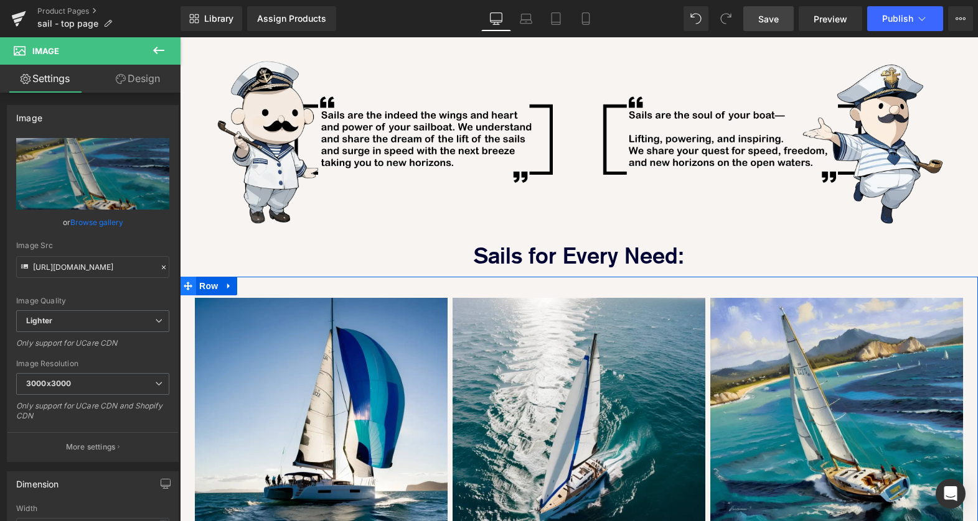
click at [189, 282] on icon at bounding box center [188, 286] width 9 height 9
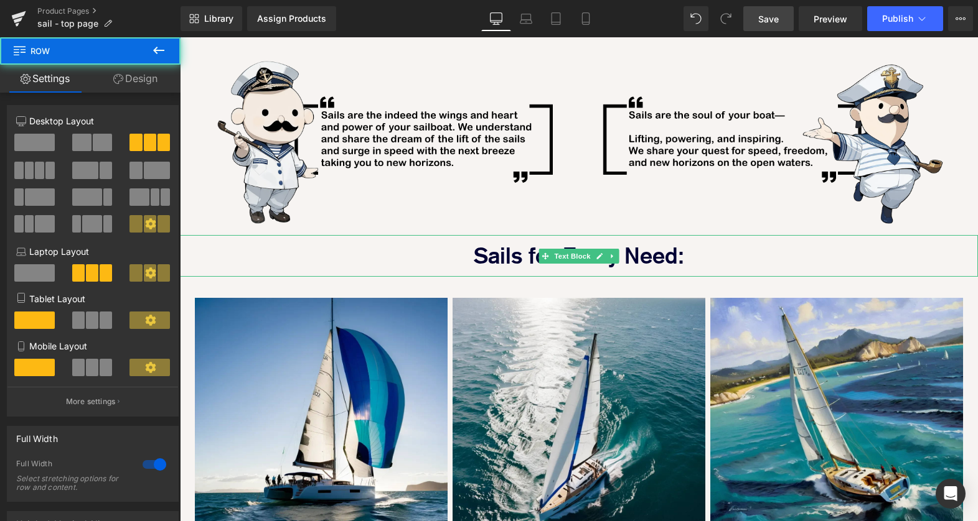
click at [191, 235] on p "Sails for Every Need:" at bounding box center [579, 256] width 798 height 42
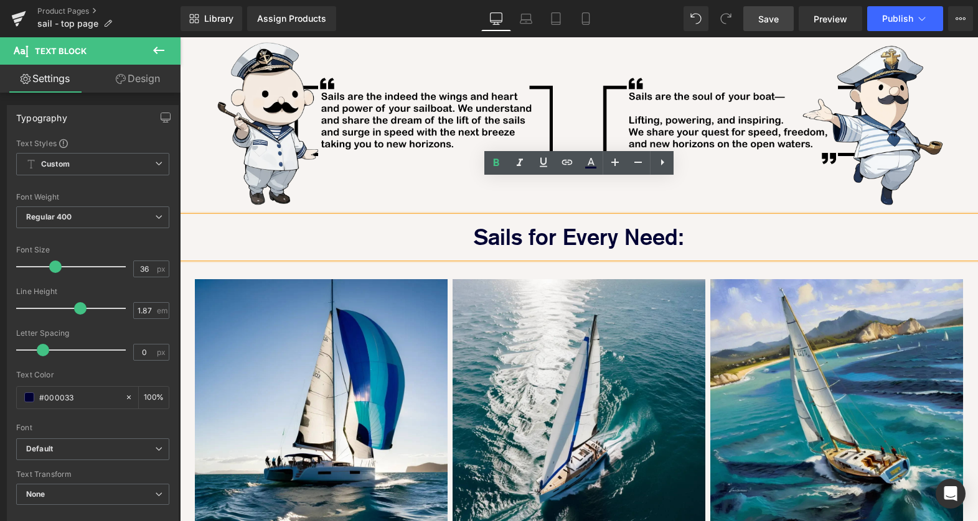
scroll to position [574, 0]
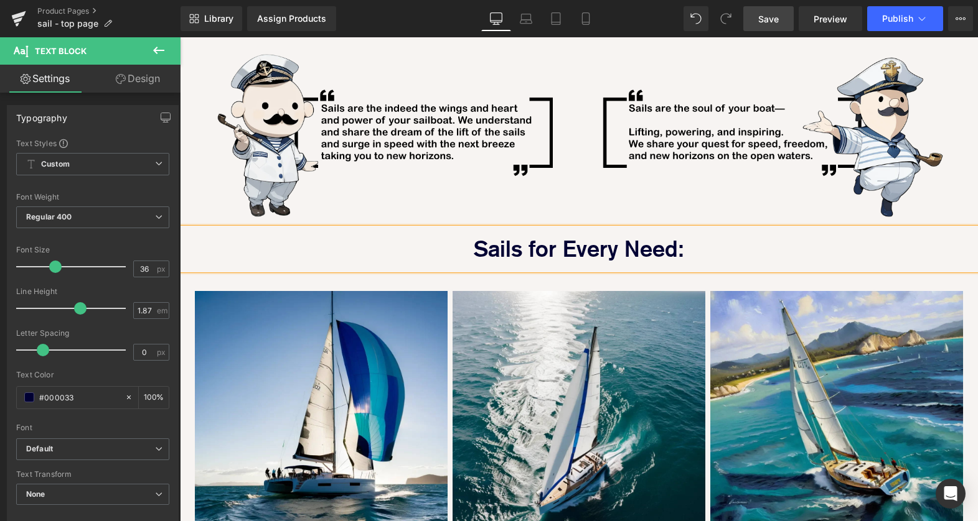
click at [774, 22] on span "Save" at bounding box center [768, 18] width 21 height 13
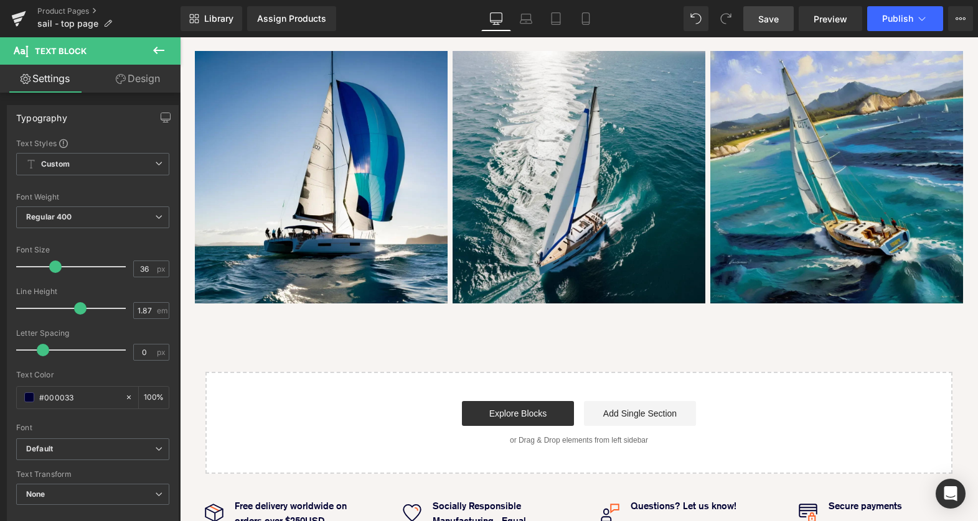
scroll to position [816, 0]
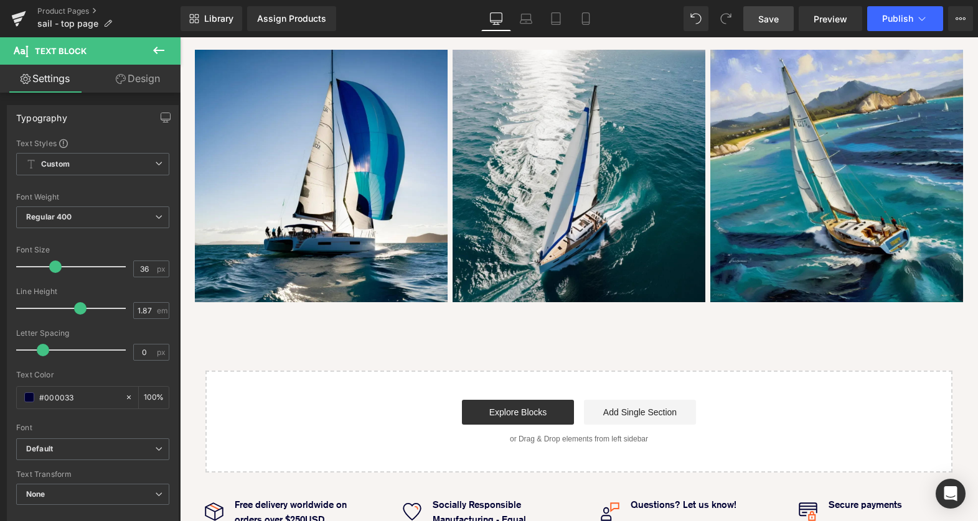
click at [159, 45] on icon at bounding box center [158, 50] width 15 height 15
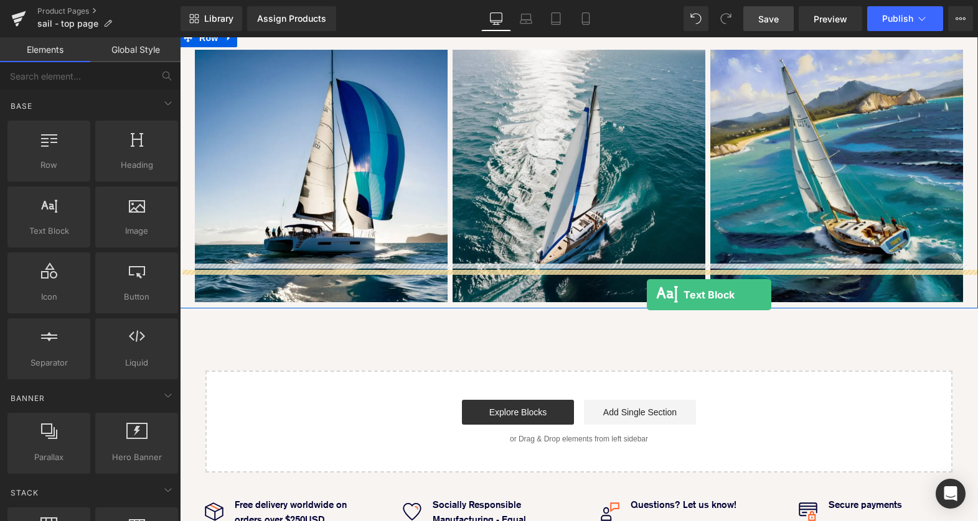
drag, startPoint x: 235, startPoint y: 258, endPoint x: 647, endPoint y: 295, distance: 413.0
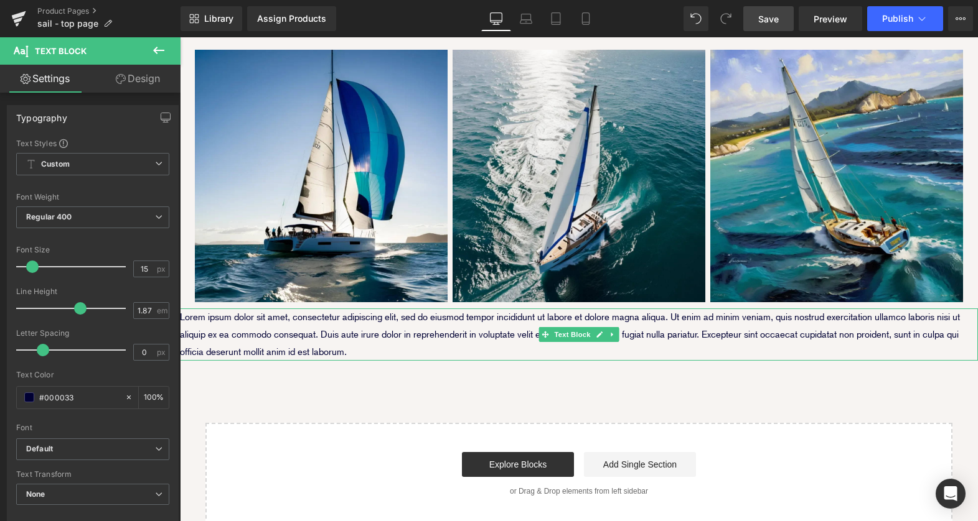
click at [335, 309] on p "Lorem ipsum dolor sit amet, consectetur adipiscing elit, sed do eiusmod tempor …" at bounding box center [579, 335] width 798 height 52
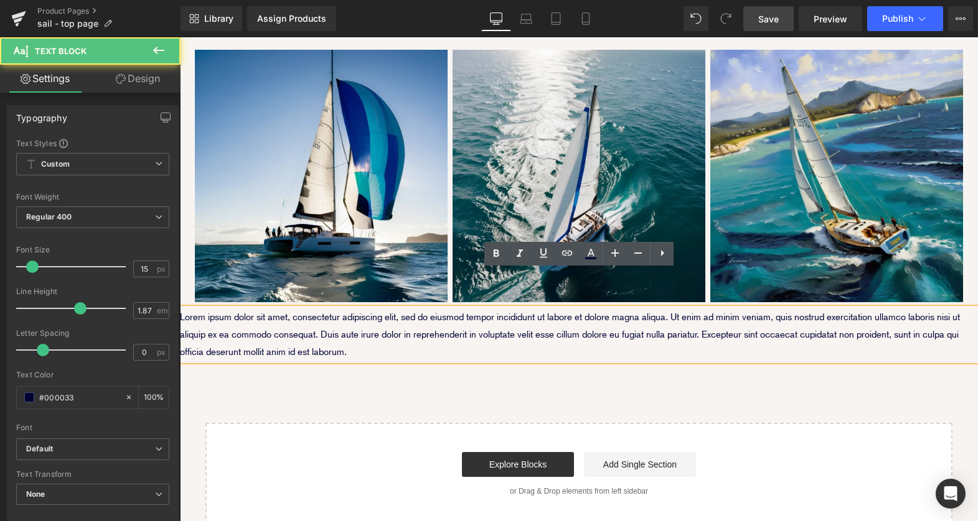
click at [355, 309] on p "Lorem ipsum dolor sit amet, consectetur adipiscing elit, sed do eiusmod tempor …" at bounding box center [579, 335] width 798 height 52
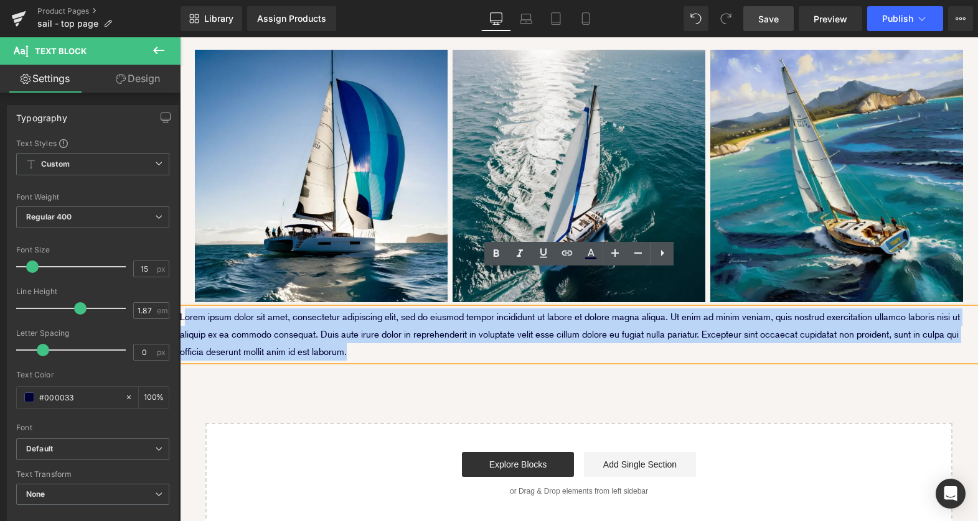
drag, startPoint x: 367, startPoint y: 314, endPoint x: 185, endPoint y: 279, distance: 185.5
click at [185, 309] on p "Lorem ipsum dolor sit amet, consectetur adipiscing elit, sed do eiusmod tempor …" at bounding box center [579, 335] width 798 height 52
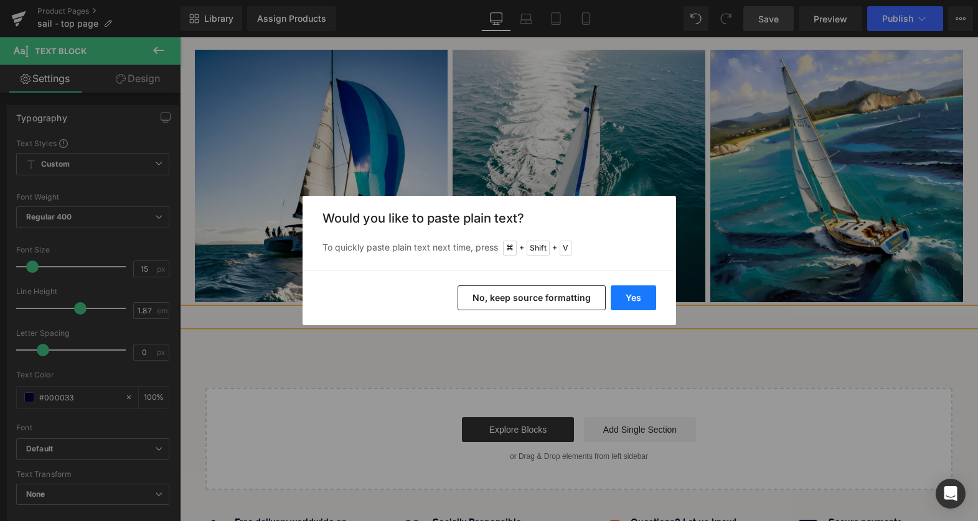
click at [620, 292] on button "Yes" at bounding box center [632, 298] width 45 height 25
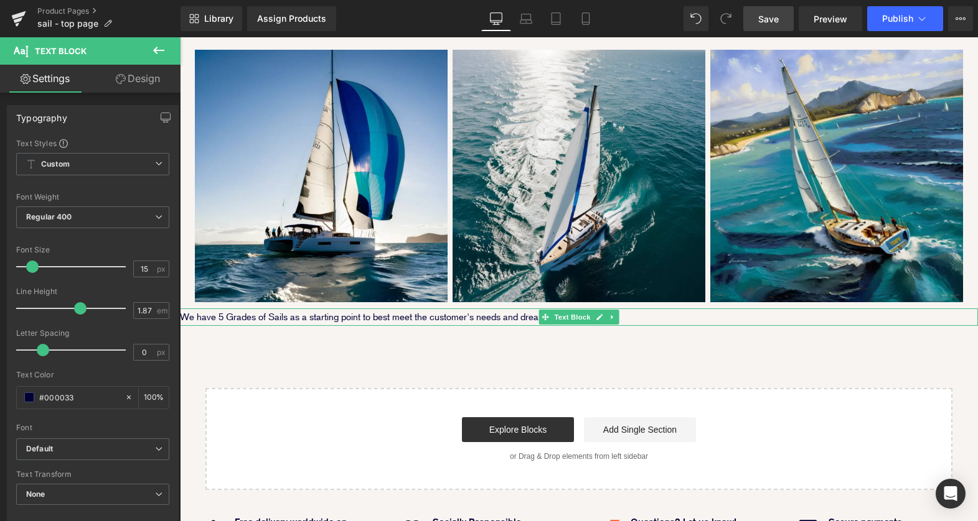
click at [495, 309] on p "We have 5 Grades of Sails as a starting point to best meet the customer's needs…" at bounding box center [579, 317] width 798 height 17
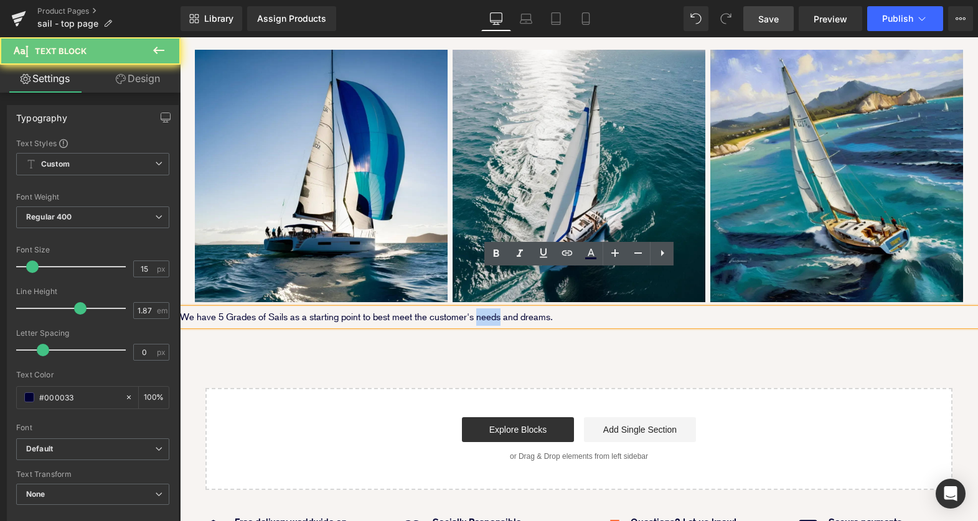
click at [495, 309] on p "We have 5 Grades of Sails as a starting point to best meet the customer's needs…" at bounding box center [579, 317] width 798 height 17
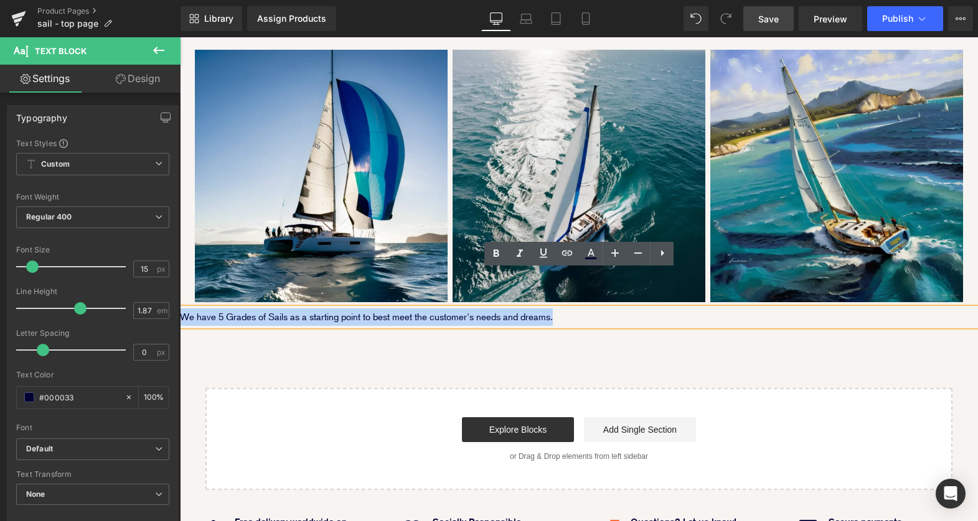
drag, startPoint x: 569, startPoint y: 282, endPoint x: 172, endPoint y: 279, distance: 397.0
click at [180, 279] on html "Sailing Gear Canvas Sails Rope / Rigging About Robship Resources Where to Buy J…" at bounding box center [579, 39] width 798 height 1634
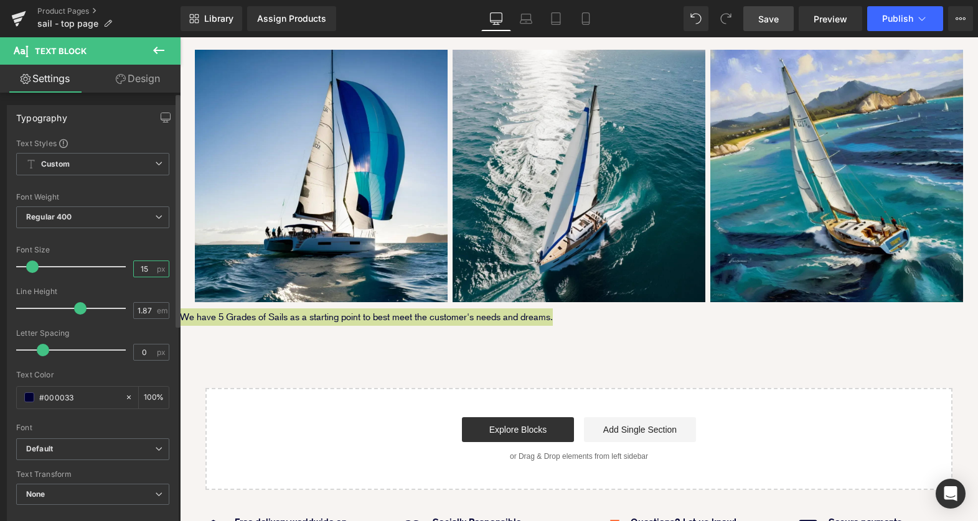
click at [138, 271] on input "15" at bounding box center [145, 269] width 22 height 16
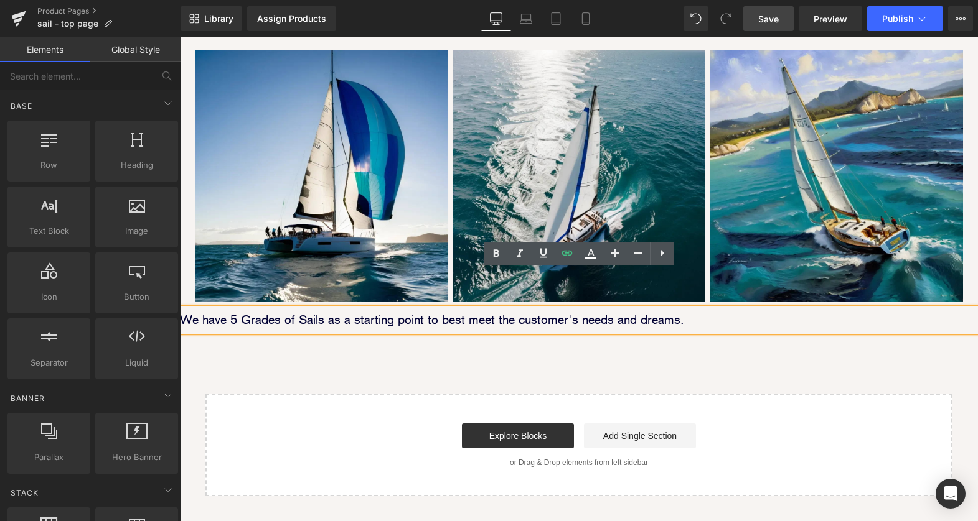
click at [357, 309] on p "We have 5 Grades of Sails as a starting point to best meet the customer's needs…" at bounding box center [579, 320] width 798 height 23
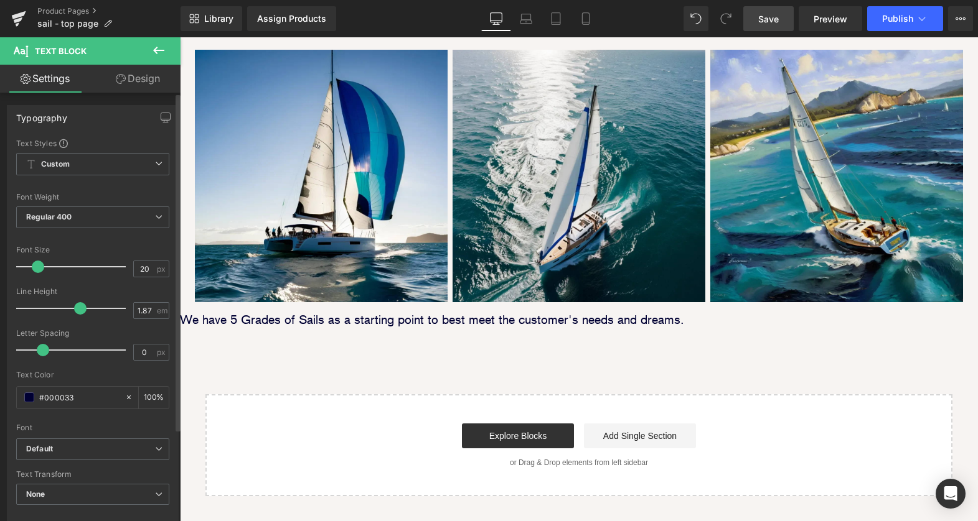
scroll to position [1, 0]
click at [155, 213] on icon at bounding box center [158, 216] width 7 height 7
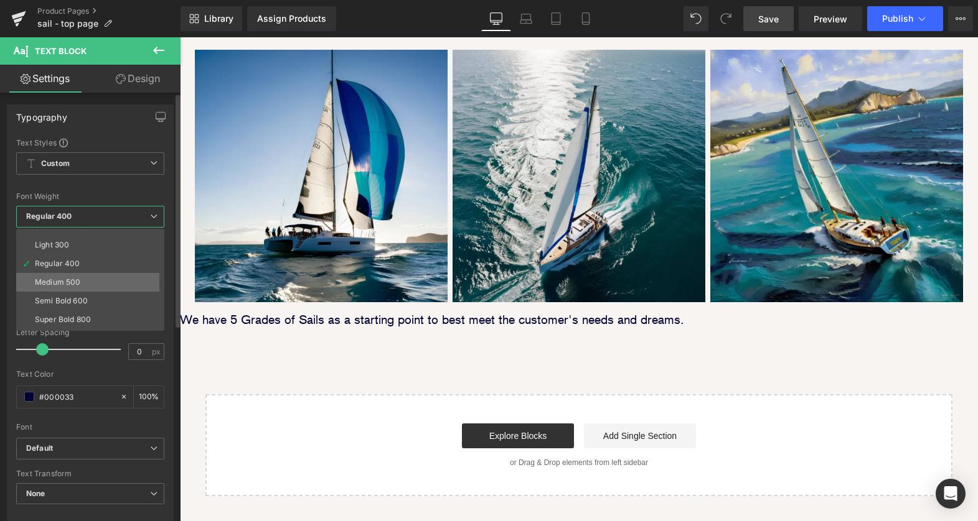
scroll to position [32, 0]
click at [115, 302] on li "Semi Bold 600" at bounding box center [93, 299] width 154 height 19
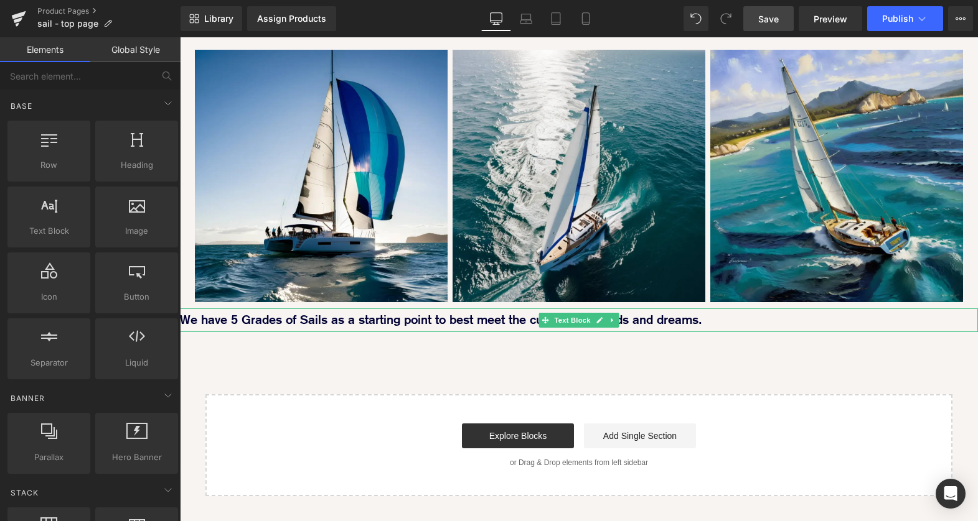
drag, startPoint x: 742, startPoint y: 283, endPoint x: 583, endPoint y: 277, distance: 158.8
click at [742, 309] on p "We have 5 Grades of Sails as a starting point to best meet the customer's needs…" at bounding box center [579, 320] width 798 height 23
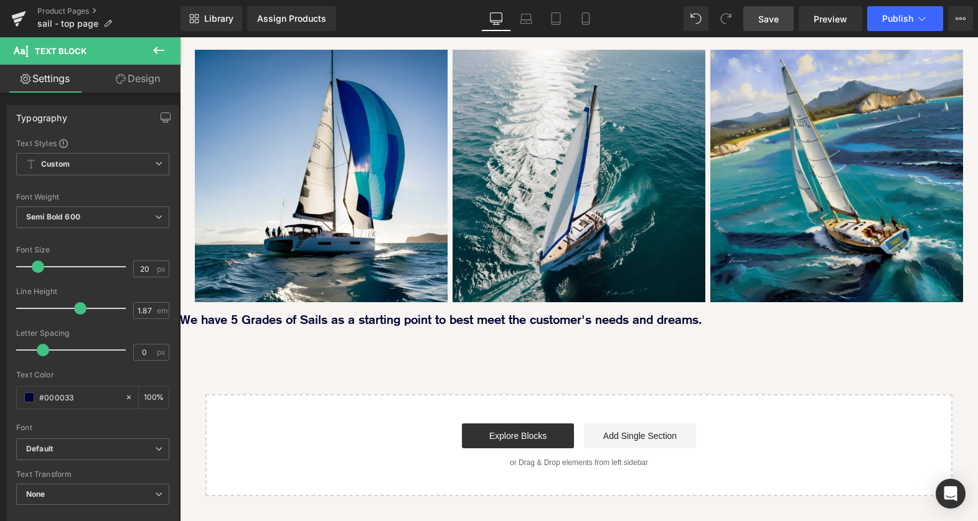
click at [146, 82] on link "Design" at bounding box center [138, 79] width 90 height 28
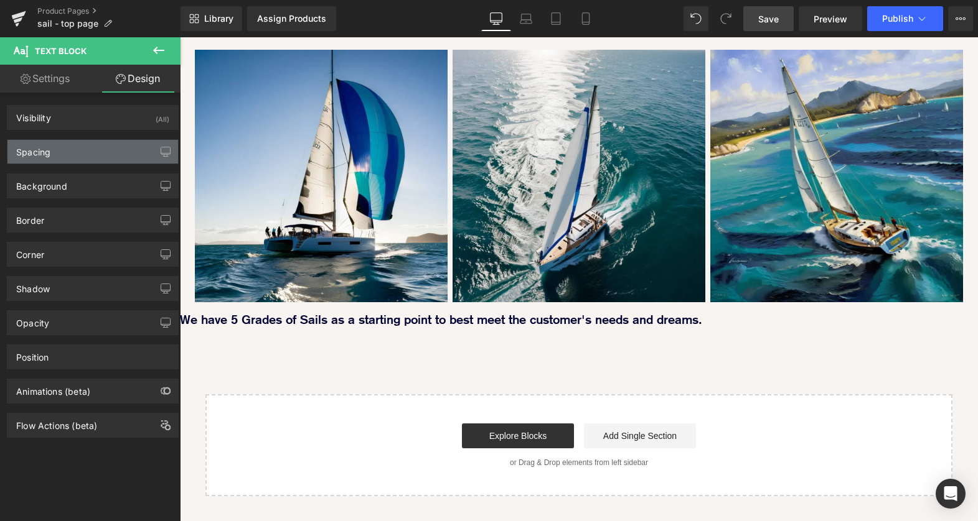
click at [101, 155] on div "Spacing" at bounding box center [92, 152] width 171 height 24
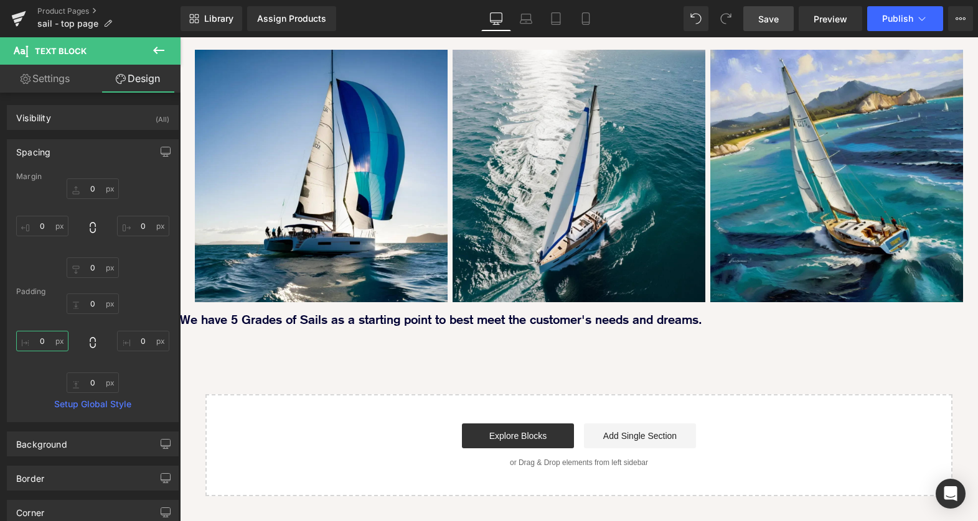
click at [35, 341] on input "0" at bounding box center [42, 341] width 52 height 21
click at [132, 342] on input "0" at bounding box center [143, 341] width 52 height 21
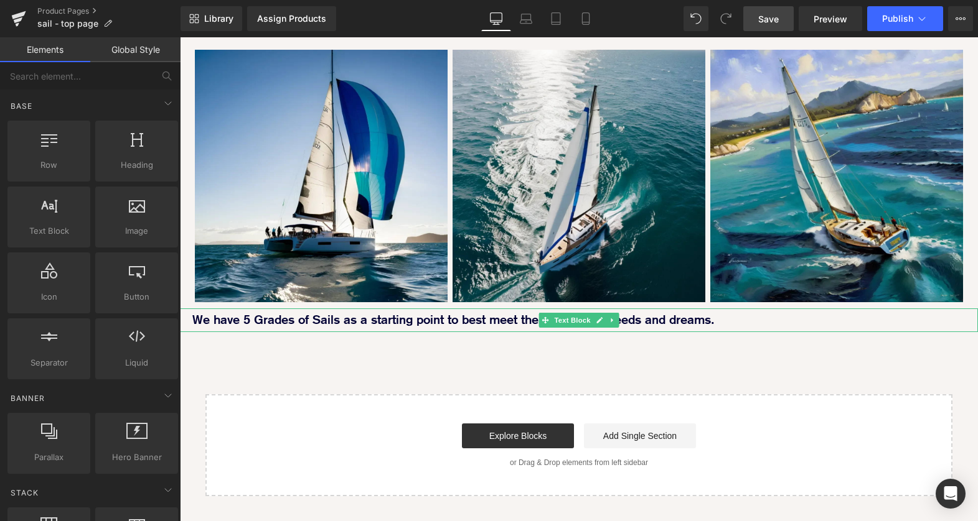
click at [465, 309] on p "We have 5 Grades of Sails as a starting point to best meet the customer's needs…" at bounding box center [578, 320] width 773 height 23
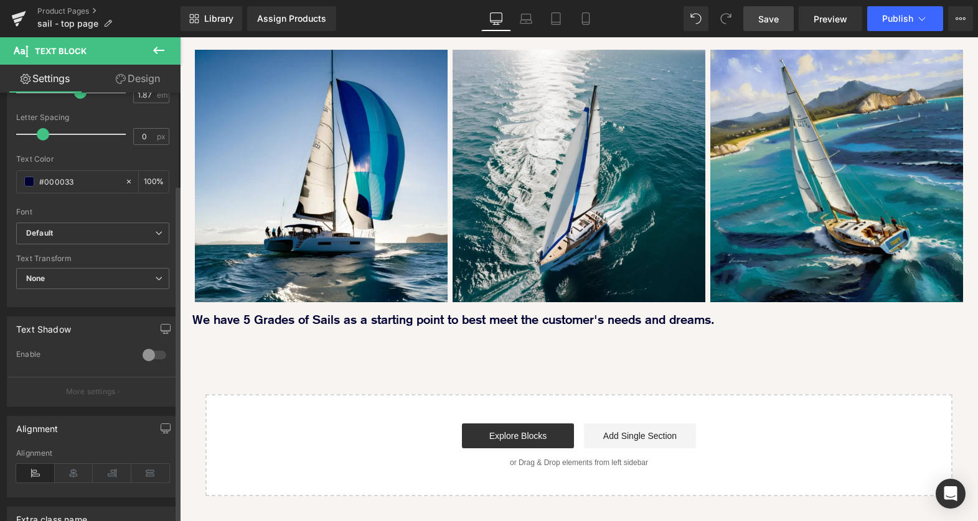
scroll to position [269, 0]
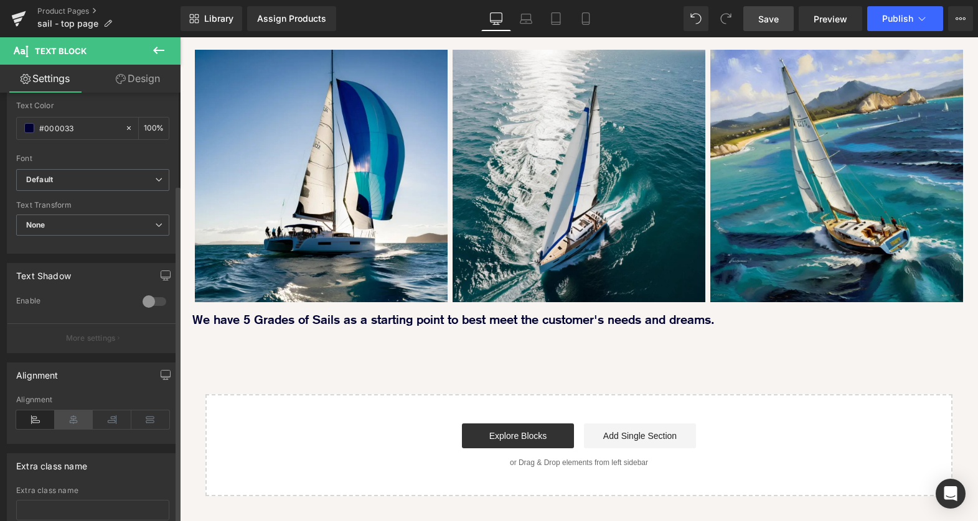
click at [72, 420] on icon at bounding box center [74, 420] width 39 height 19
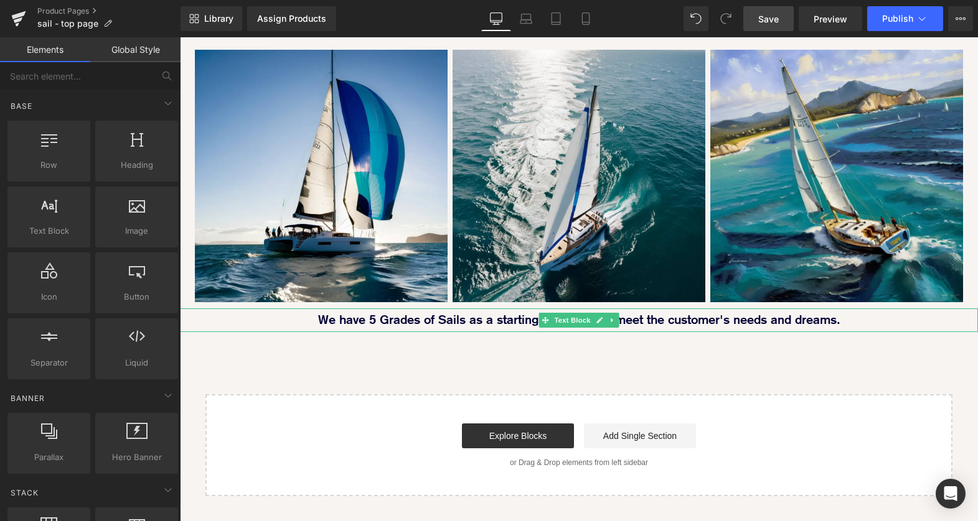
click at [455, 309] on p "We have 5 Grades of Sails as a starting point to best meet the customer's needs…" at bounding box center [578, 320] width 773 height 23
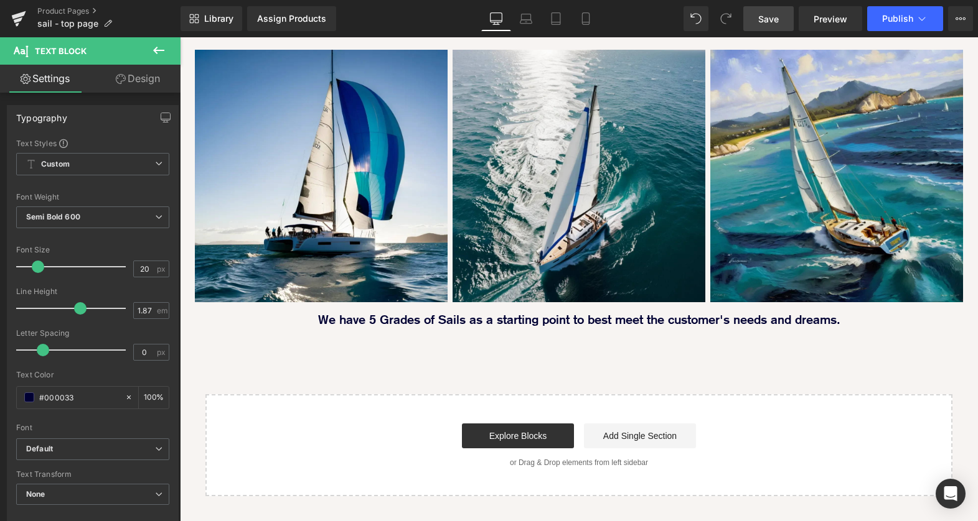
click at [132, 73] on link "Design" at bounding box center [138, 79] width 90 height 28
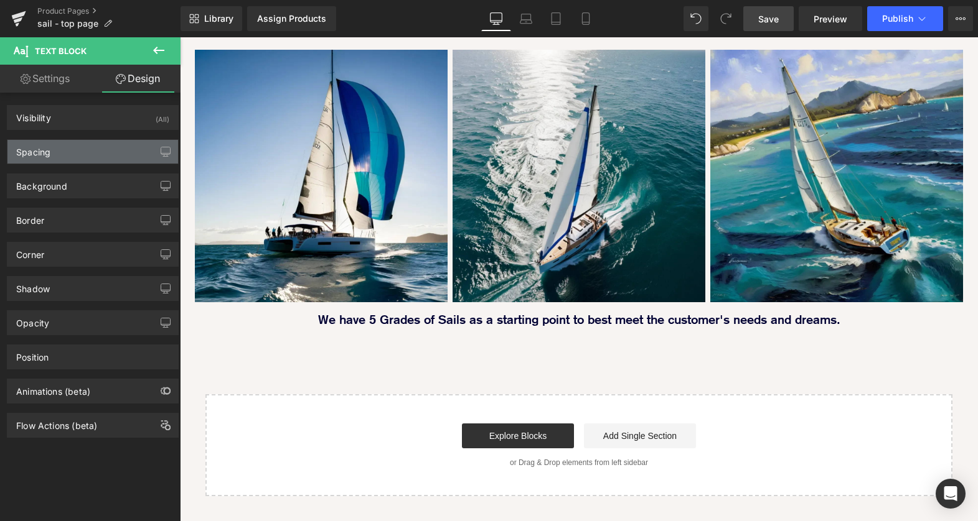
click at [82, 156] on div "Spacing" at bounding box center [92, 152] width 171 height 24
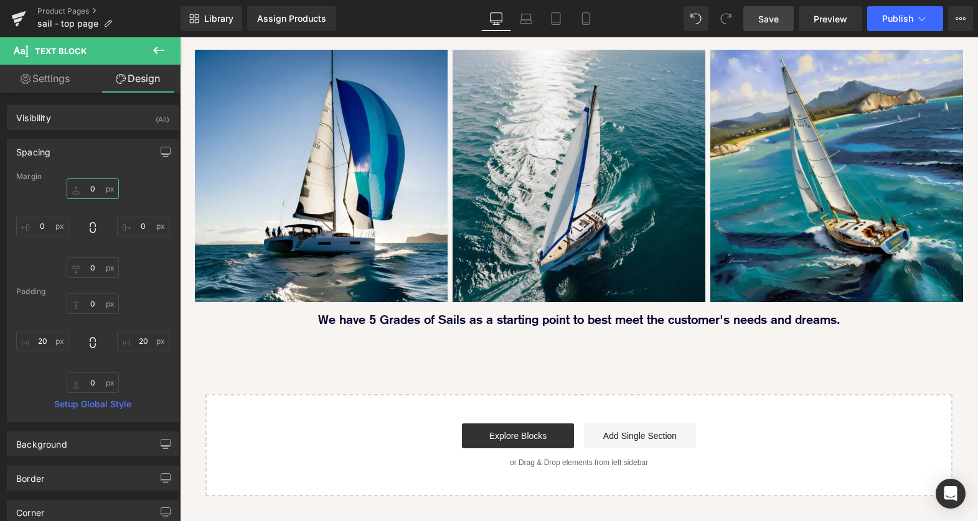
click at [85, 187] on input "0" at bounding box center [93, 189] width 52 height 21
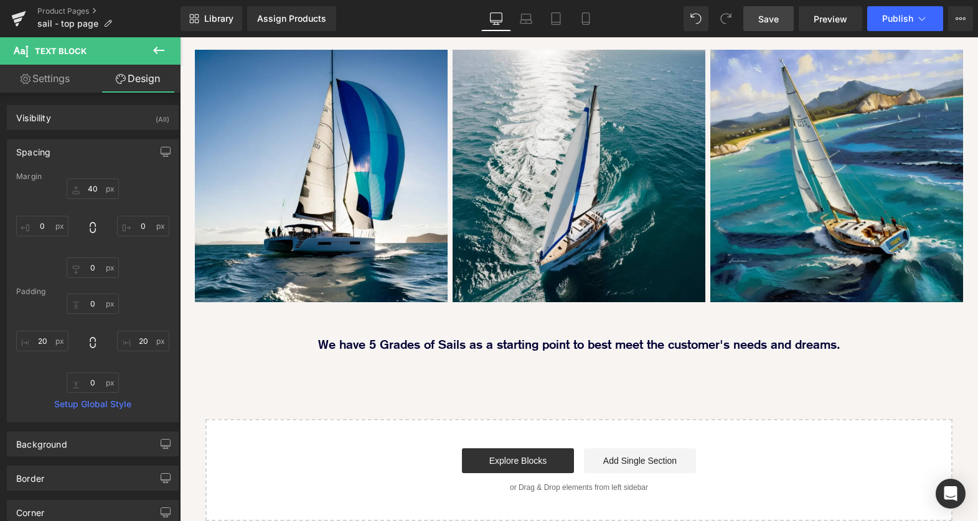
click at [153, 54] on icon at bounding box center [158, 50] width 15 height 15
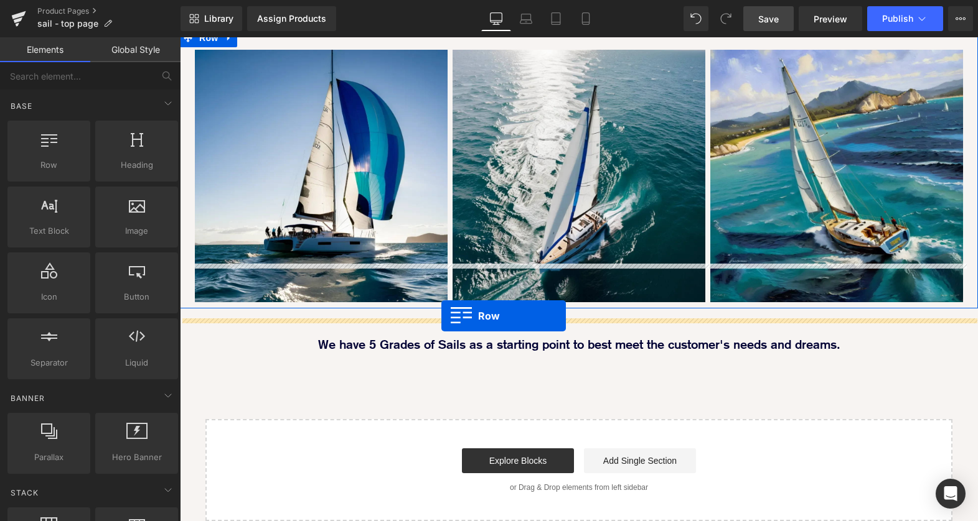
drag, startPoint x: 222, startPoint y: 184, endPoint x: 441, endPoint y: 316, distance: 256.6
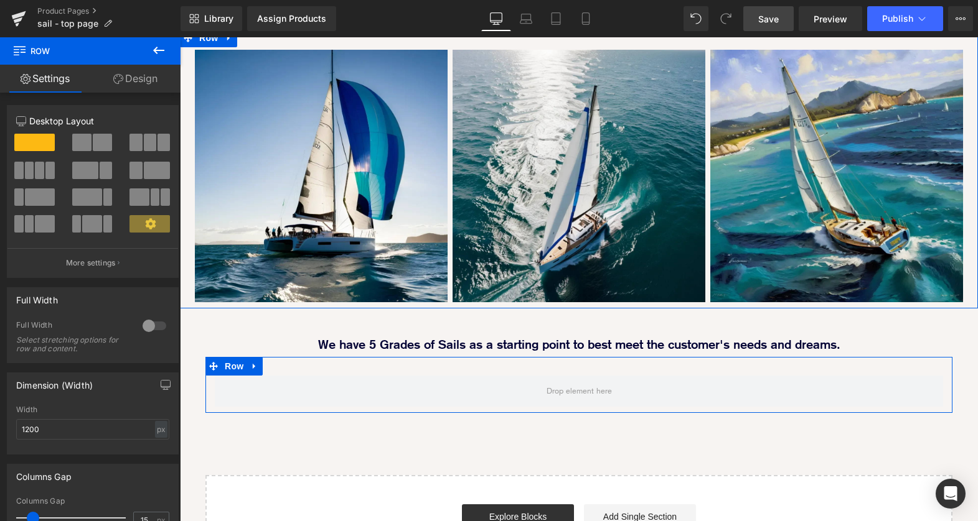
click at [149, 224] on icon at bounding box center [150, 223] width 11 height 11
click at [113, 263] on p "More settings" at bounding box center [91, 263] width 50 height 11
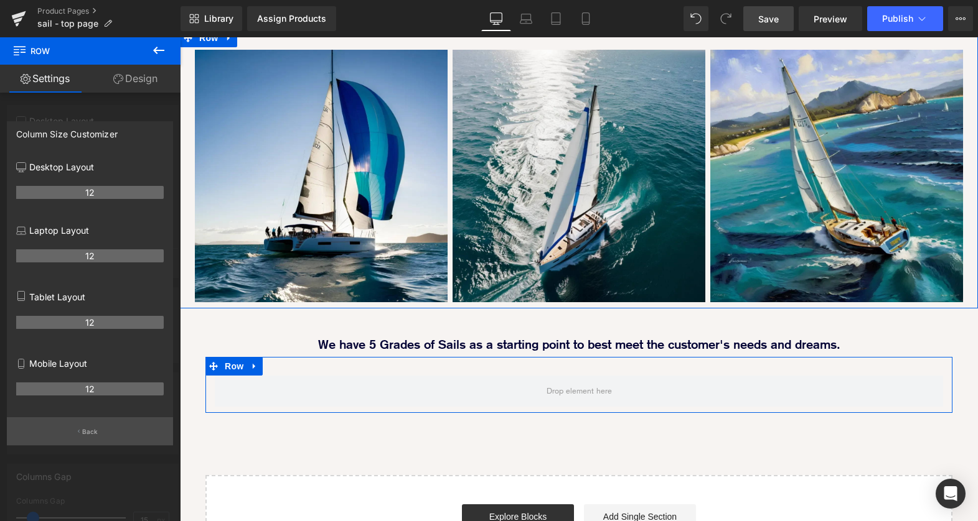
click at [90, 428] on p "Back" at bounding box center [90, 432] width 16 height 9
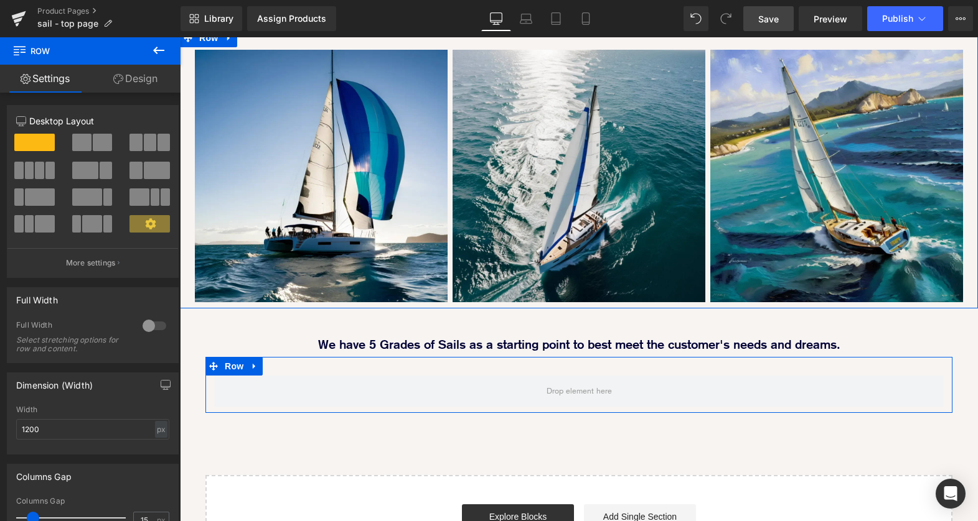
click at [43, 175] on button at bounding box center [35, 170] width 42 height 17
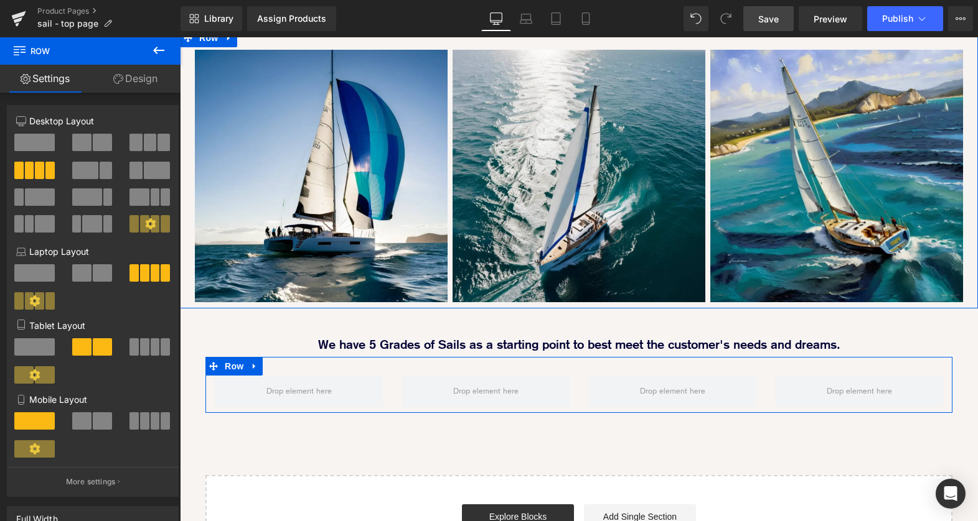
click at [145, 226] on icon at bounding box center [150, 223] width 11 height 11
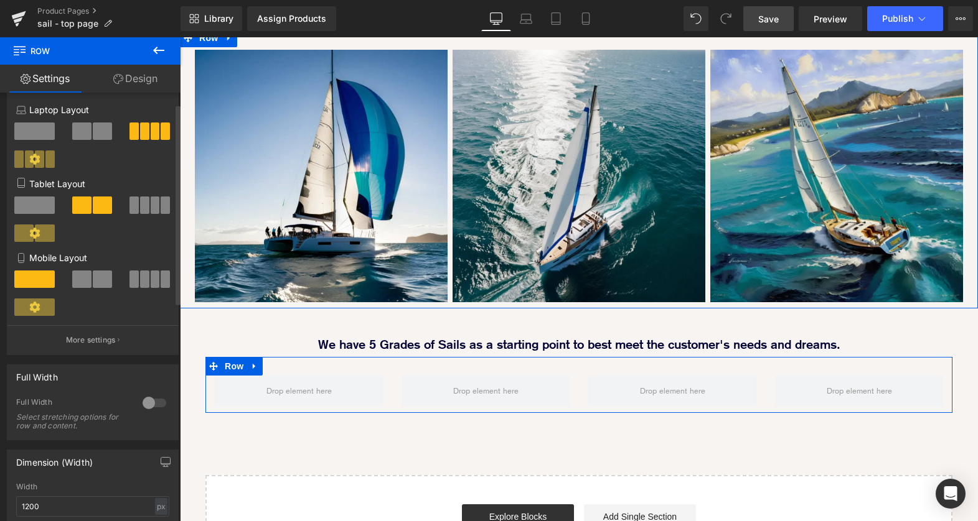
scroll to position [0, 0]
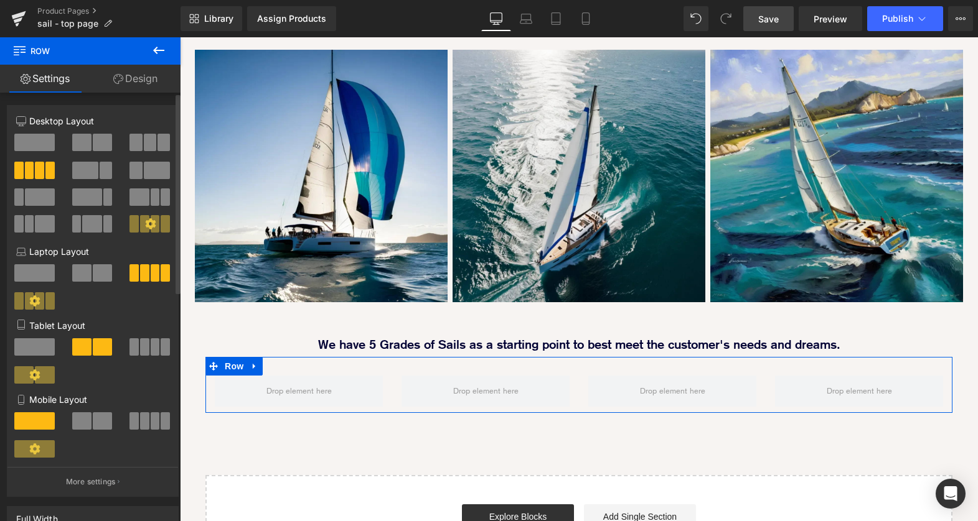
click at [145, 223] on icon at bounding box center [150, 223] width 11 height 11
click at [152, 82] on link "Design" at bounding box center [135, 79] width 90 height 28
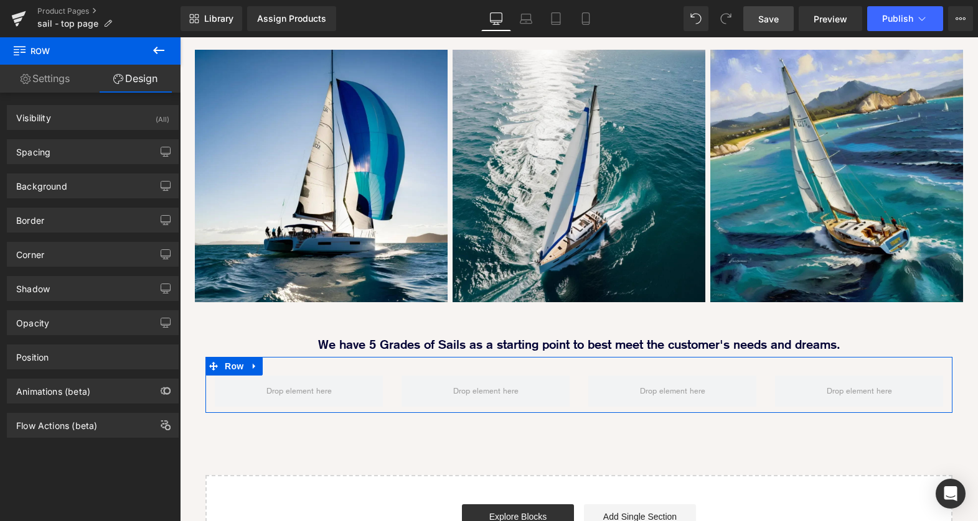
click at [57, 81] on link "Settings" at bounding box center [45, 79] width 90 height 28
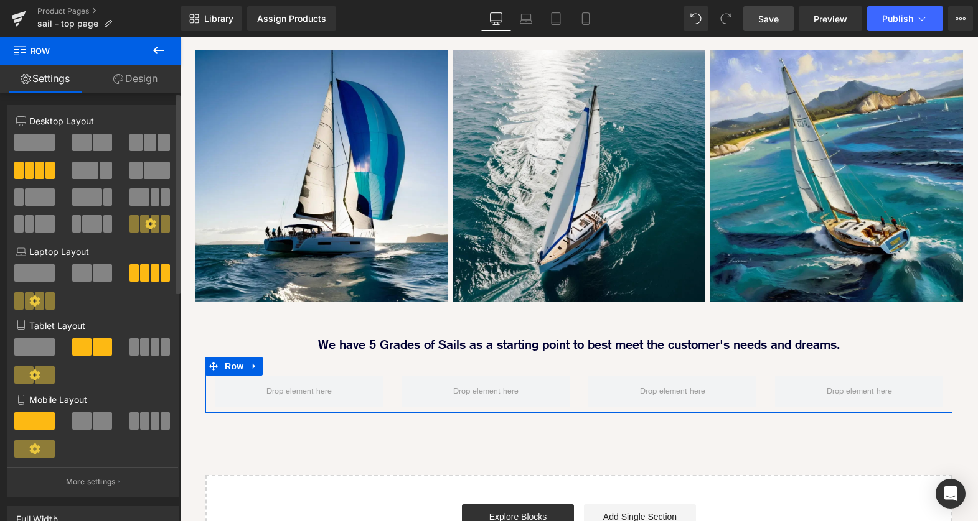
click at [33, 301] on icon at bounding box center [34, 301] width 11 height 11
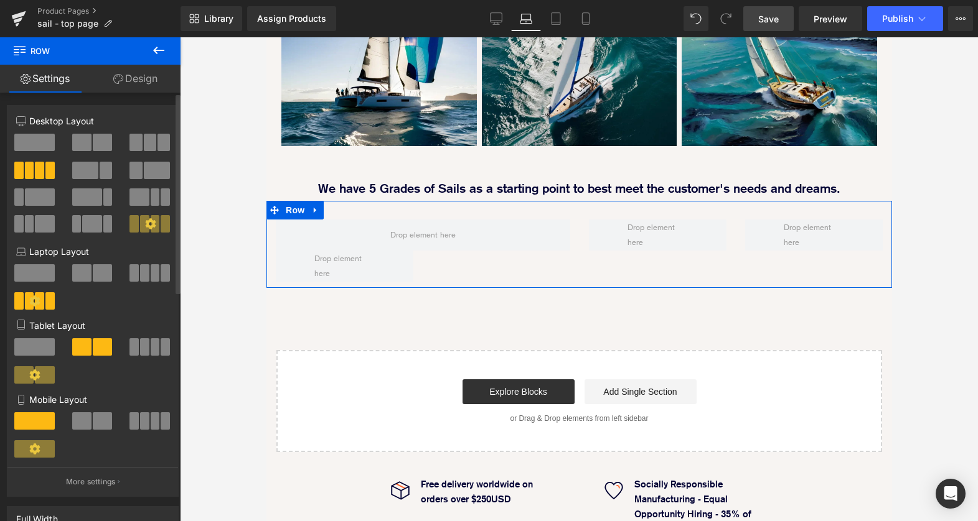
click at [143, 235] on div at bounding box center [150, 228] width 58 height 27
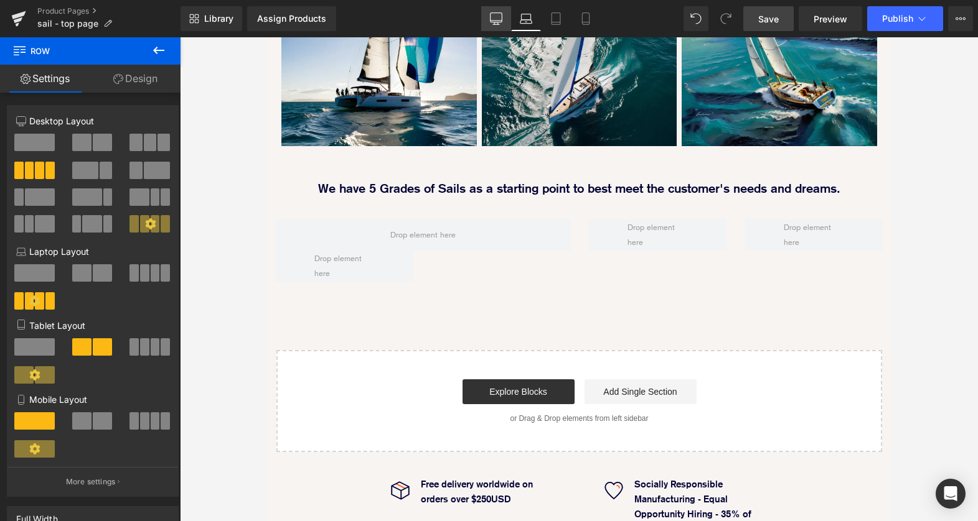
click at [495, 18] on icon at bounding box center [496, 18] width 12 height 12
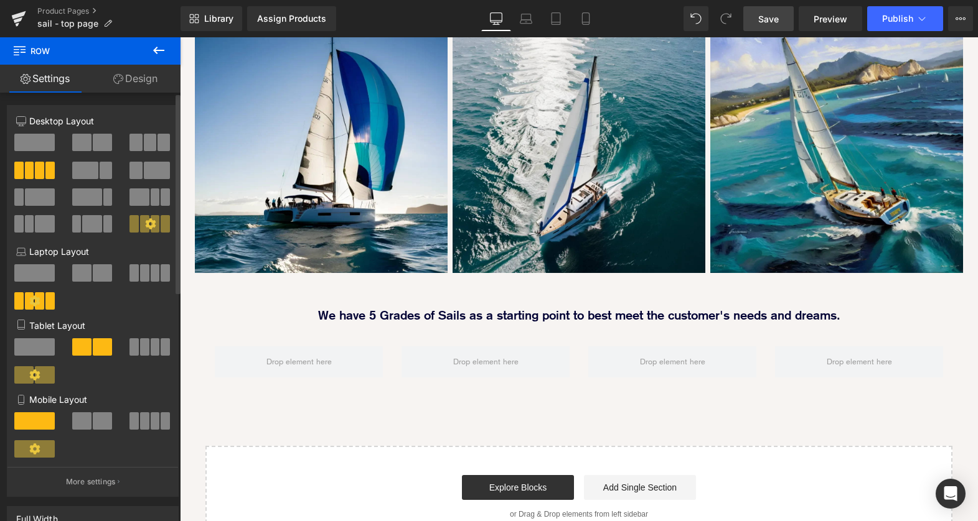
scroll to position [933, 0]
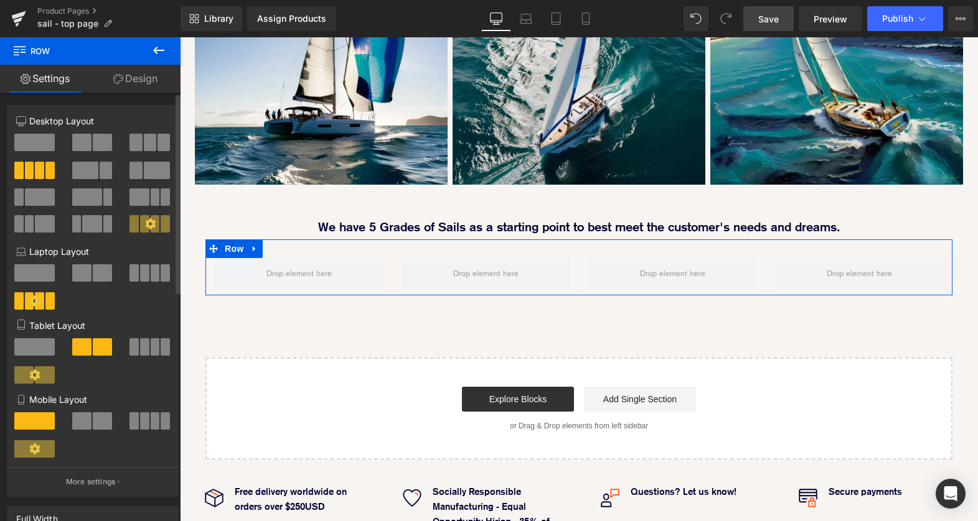
click at [155, 220] on button at bounding box center [150, 223] width 42 height 17
click at [154, 220] on span at bounding box center [155, 223] width 9 height 17
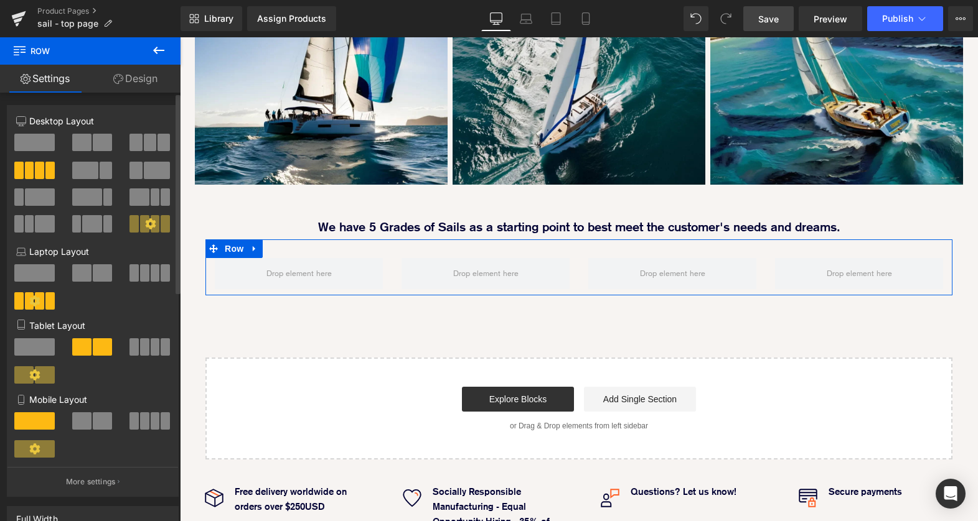
click at [145, 223] on icon at bounding box center [150, 223] width 11 height 11
click at [95, 169] on span at bounding box center [85, 170] width 26 height 17
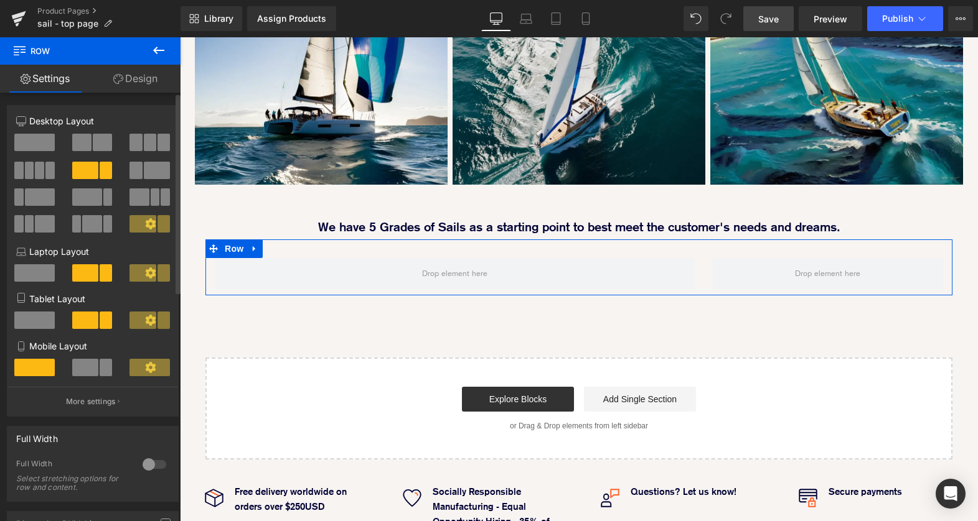
click at [144, 173] on span at bounding box center [157, 170] width 26 height 17
click at [146, 228] on icon at bounding box center [150, 223] width 11 height 11
click at [151, 227] on icon at bounding box center [150, 223] width 11 height 11
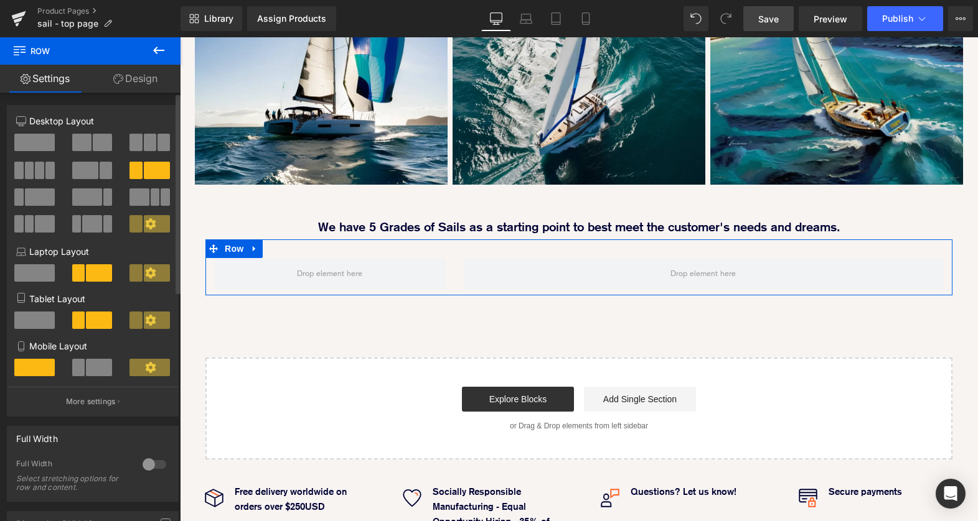
click at [151, 227] on icon at bounding box center [150, 223] width 11 height 11
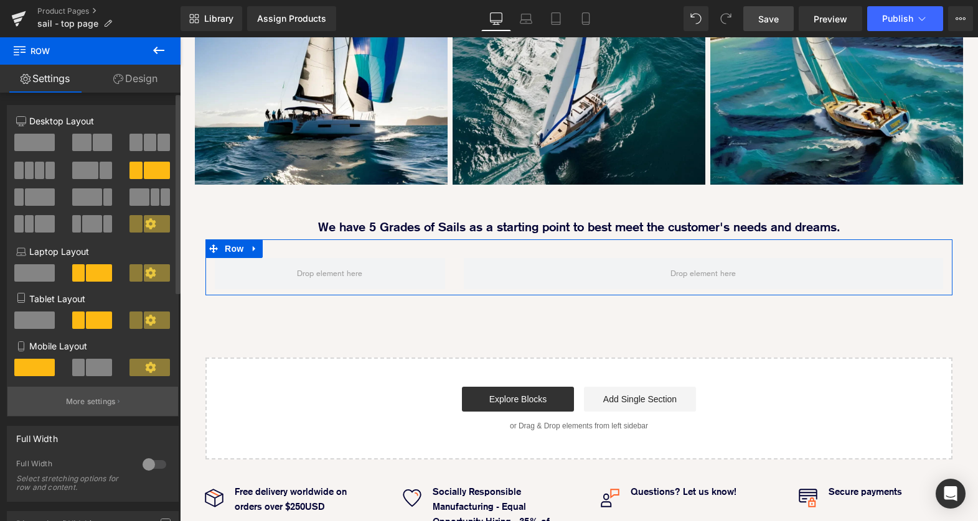
click at [113, 398] on button "More settings" at bounding box center [92, 401] width 171 height 29
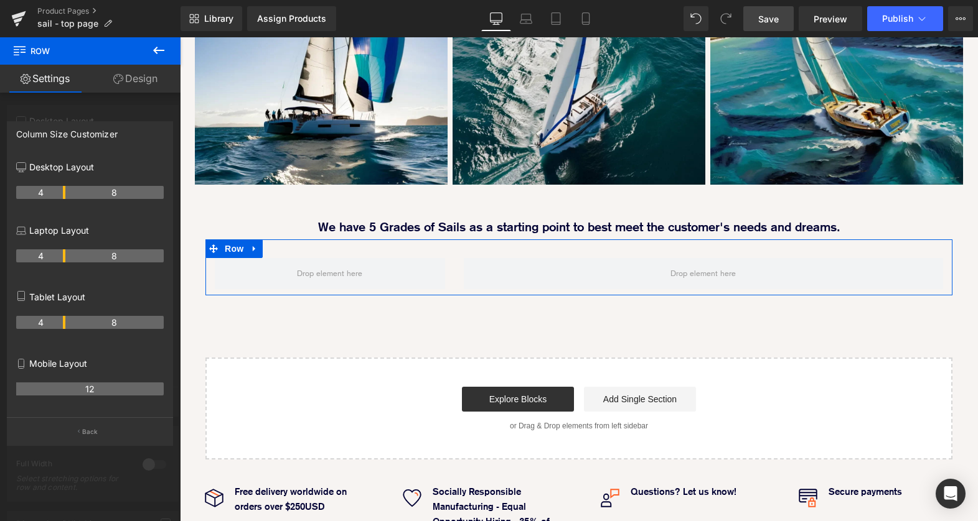
drag, startPoint x: 63, startPoint y: 194, endPoint x: 72, endPoint y: 192, distance: 9.1
drag, startPoint x: 129, startPoint y: 195, endPoint x: 97, endPoint y: 194, distance: 32.4
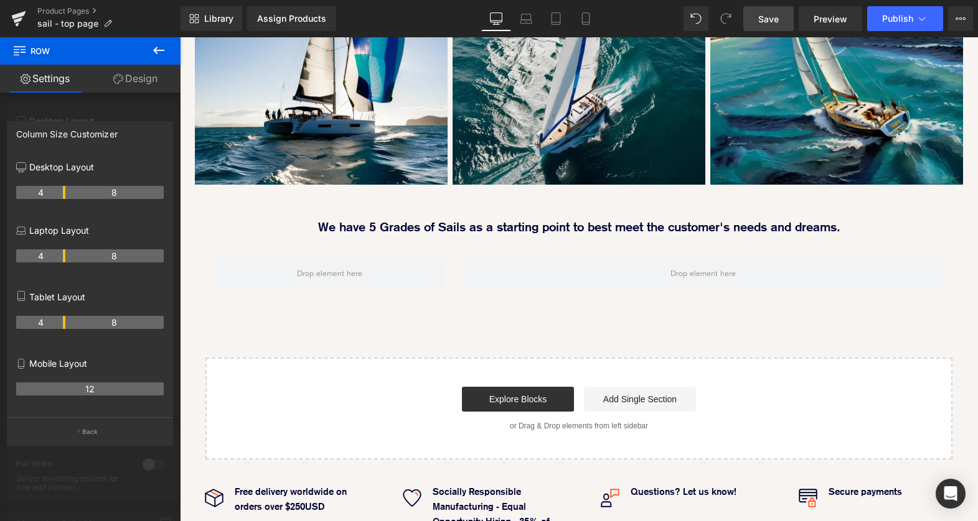
click at [164, 50] on icon at bounding box center [158, 50] width 15 height 15
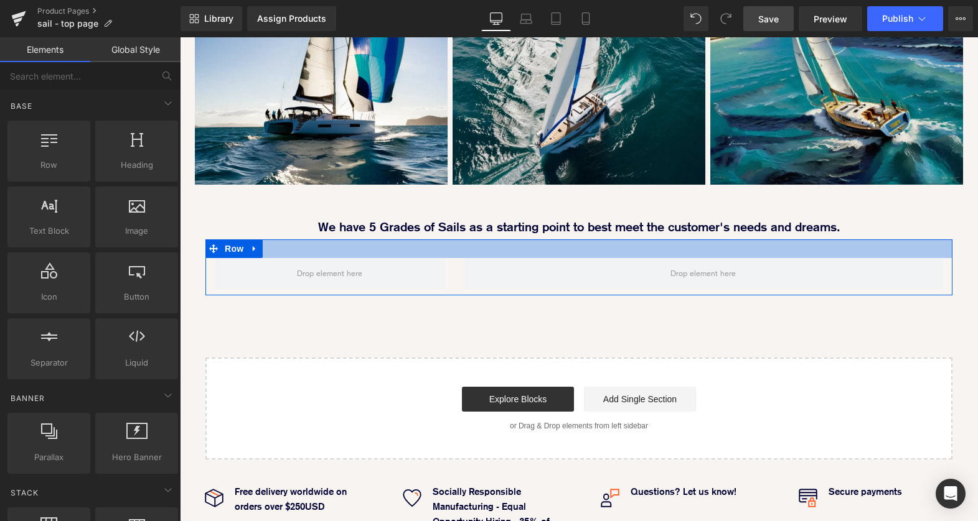
click at [447, 240] on div at bounding box center [578, 249] width 747 height 19
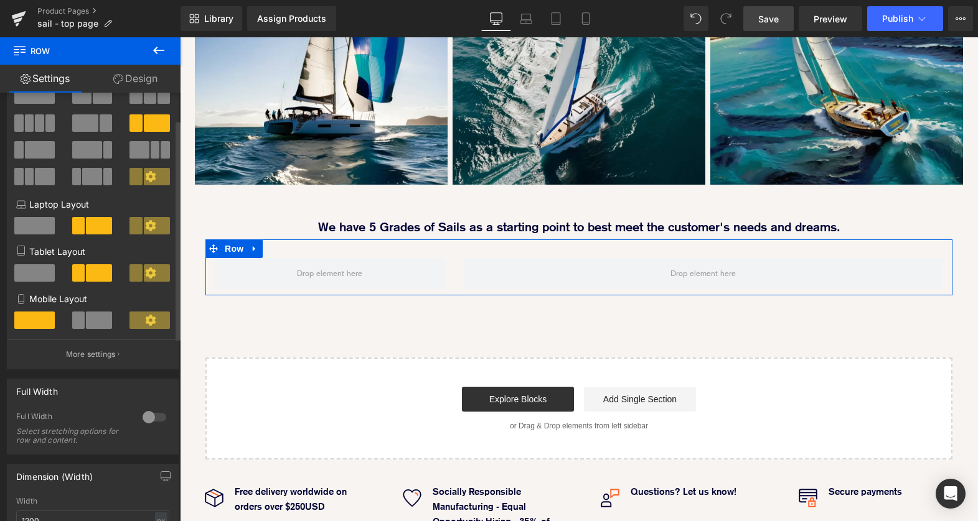
scroll to position [0, 0]
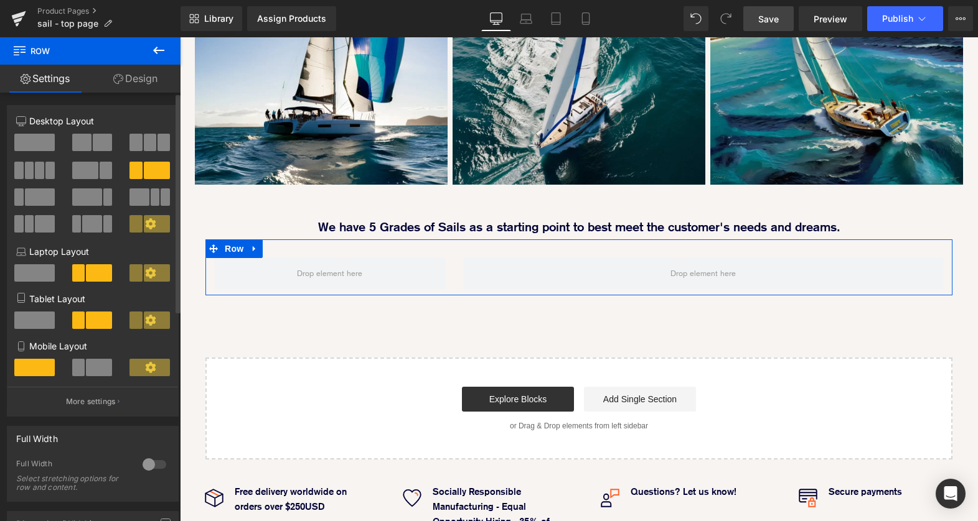
click at [42, 173] on button at bounding box center [35, 170] width 42 height 17
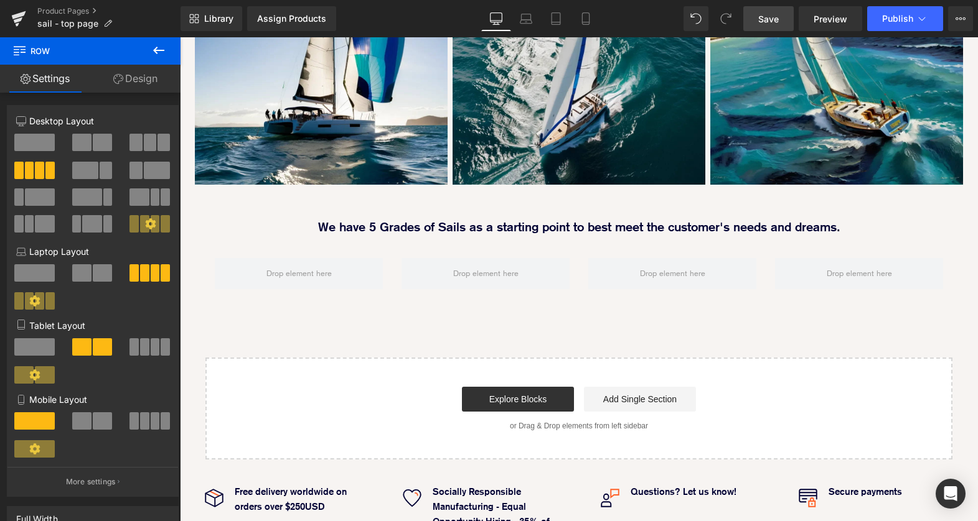
click at [154, 50] on icon at bounding box center [158, 50] width 11 height 7
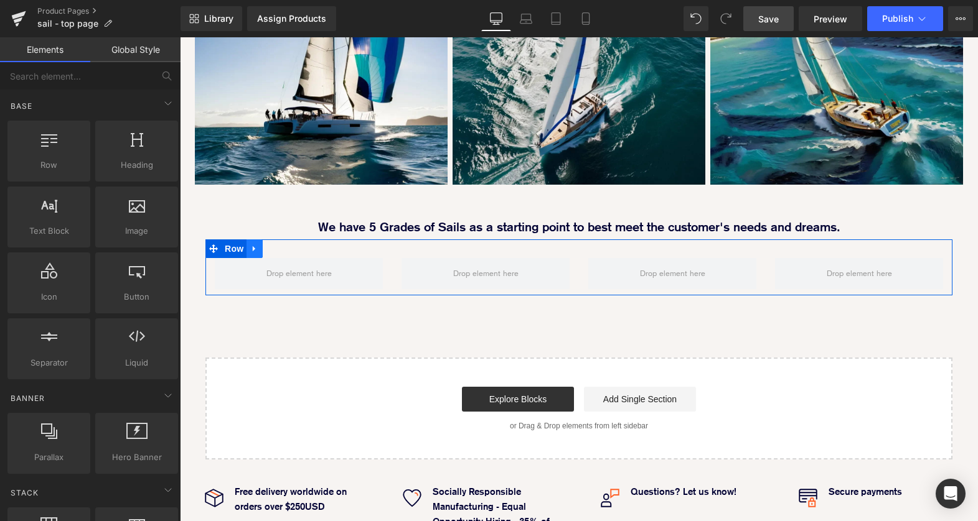
click at [261, 240] on link at bounding box center [254, 249] width 16 height 19
click at [291, 245] on icon at bounding box center [287, 249] width 9 height 9
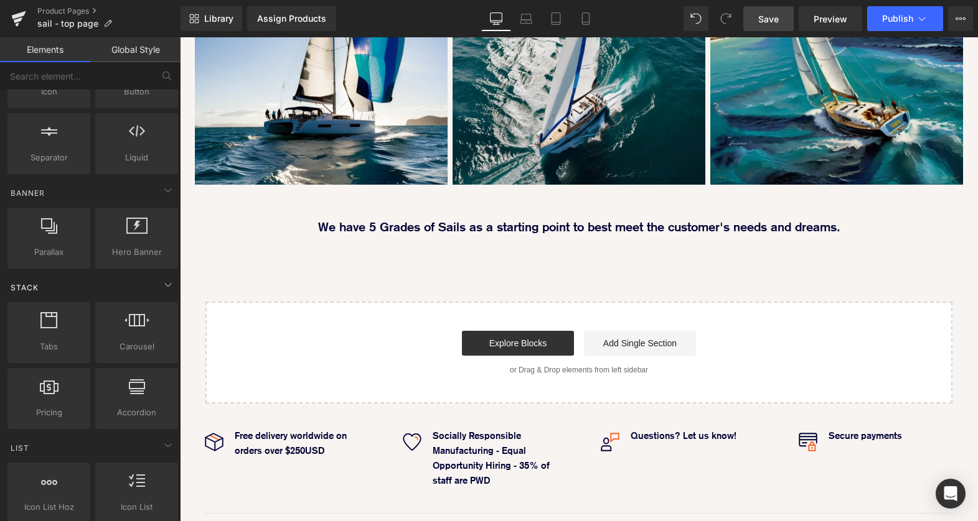
scroll to position [207, 0]
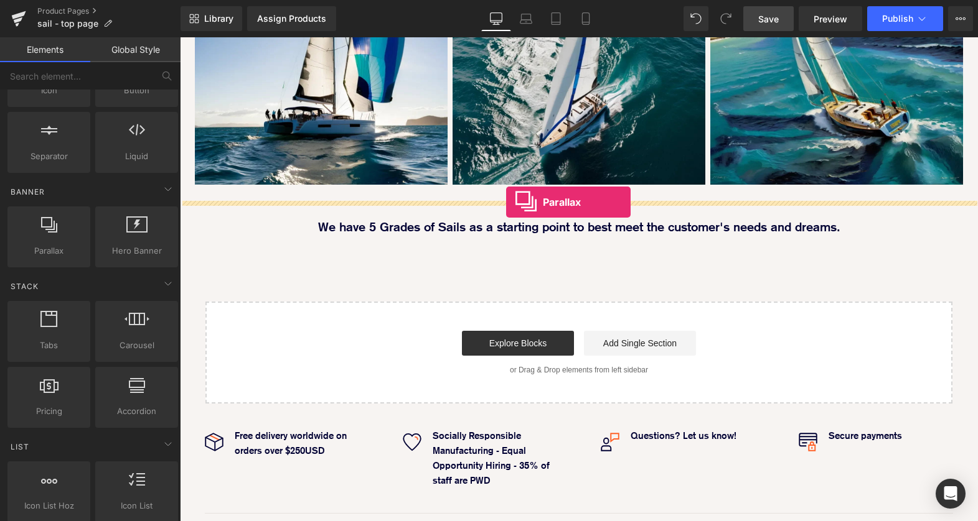
drag, startPoint x: 224, startPoint y: 266, endPoint x: 506, endPoint y: 202, distance: 289.0
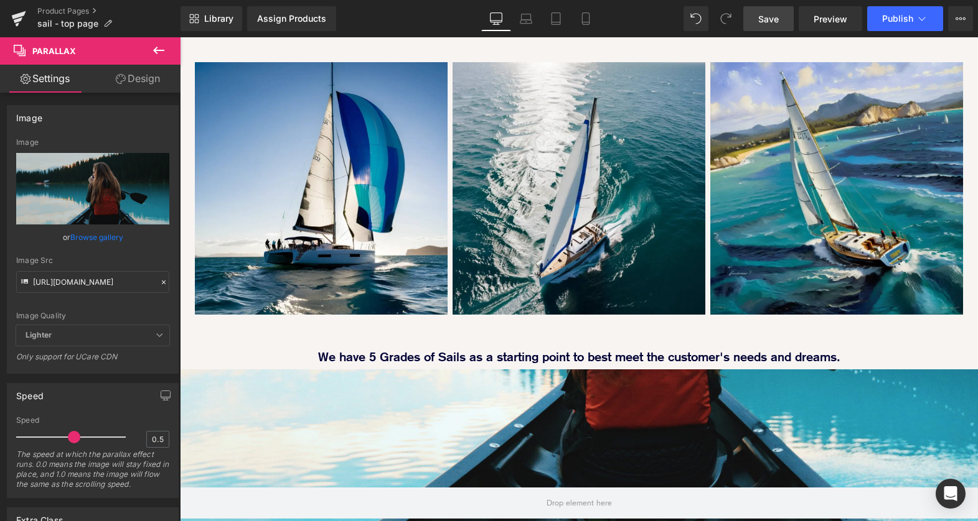
scroll to position [882, 0]
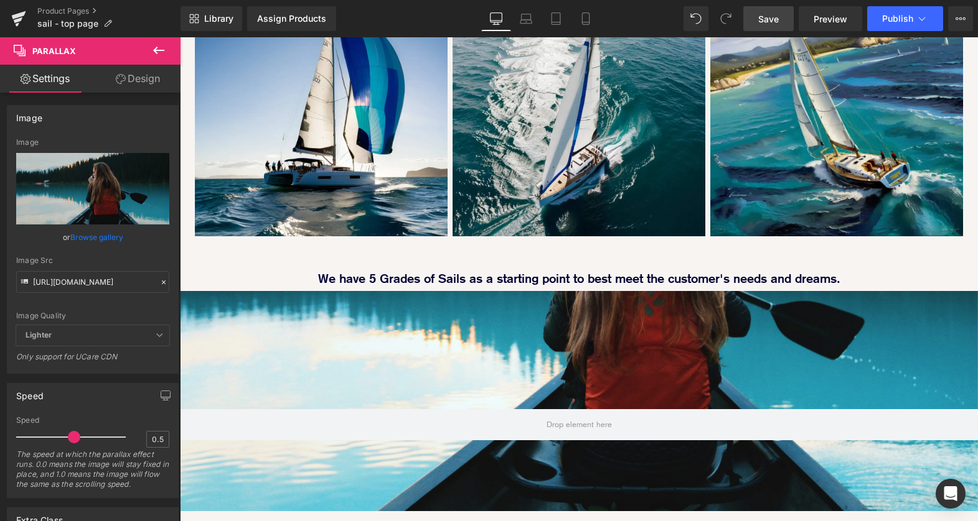
click at [476, 214] on div at bounding box center [579, 280] width 798 height 463
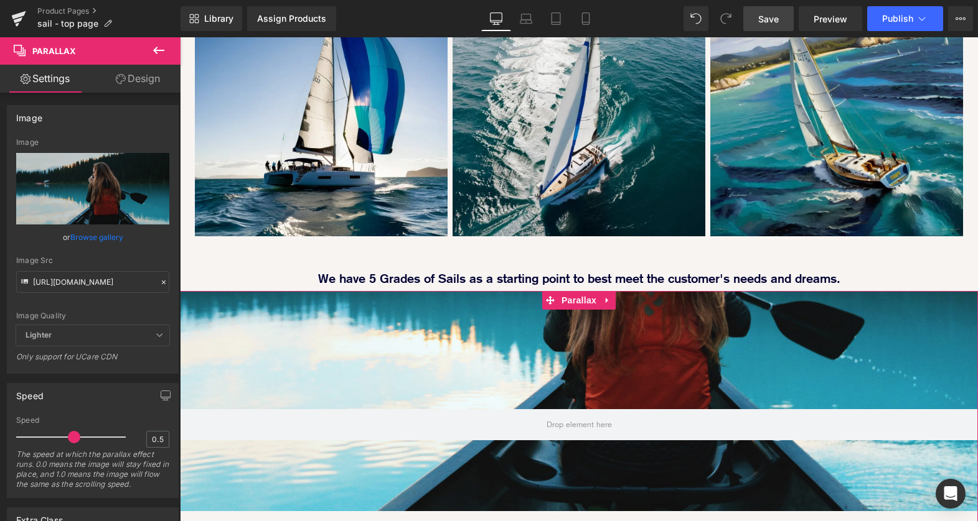
scroll to position [987, 0]
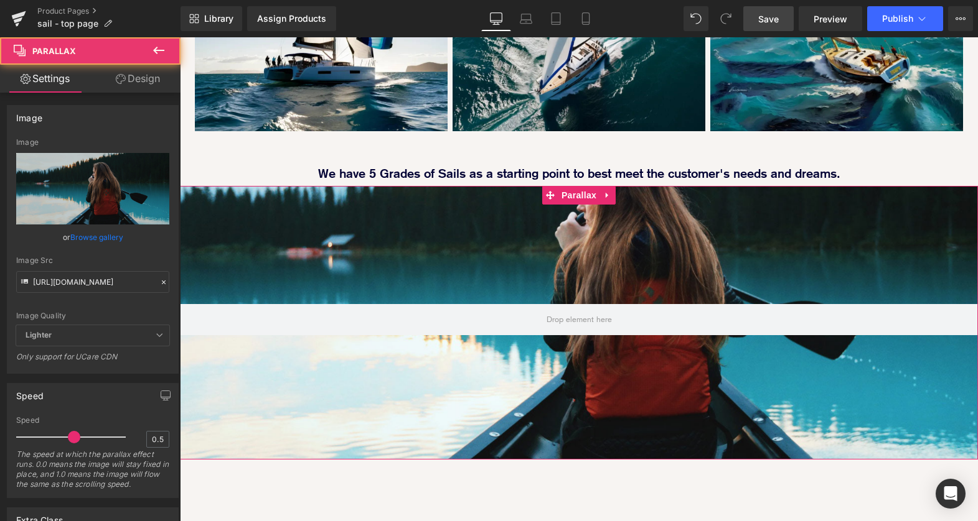
click at [541, 221] on div at bounding box center [579, 280] width 798 height 463
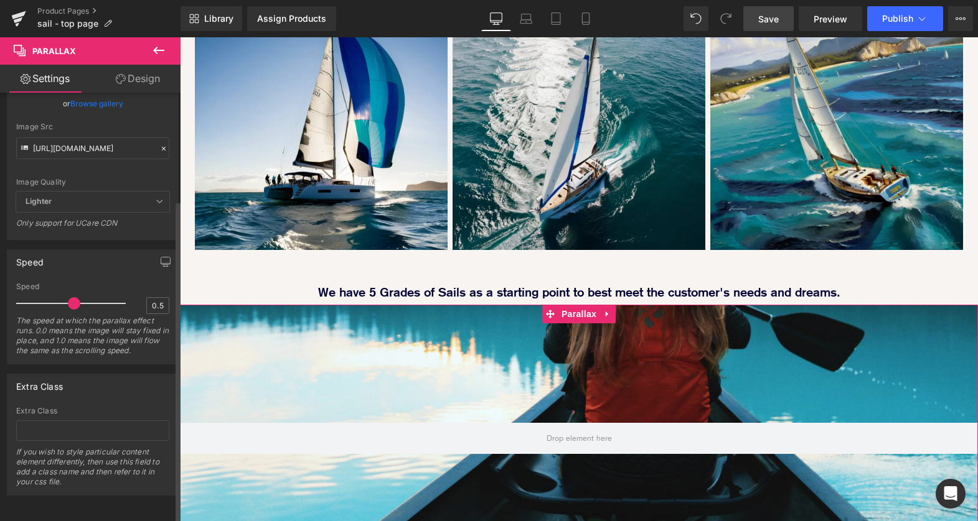
scroll to position [0, 0]
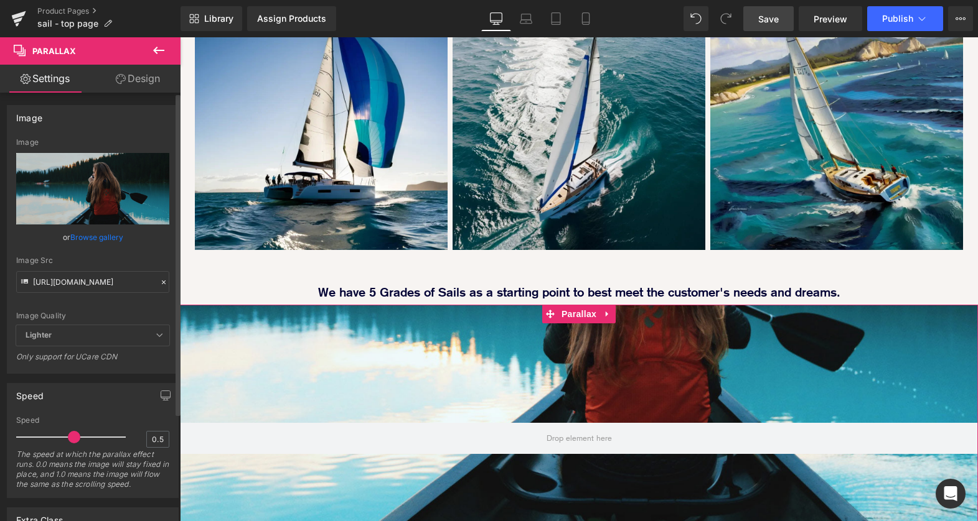
click at [140, 340] on span "Lighter" at bounding box center [92, 335] width 153 height 21
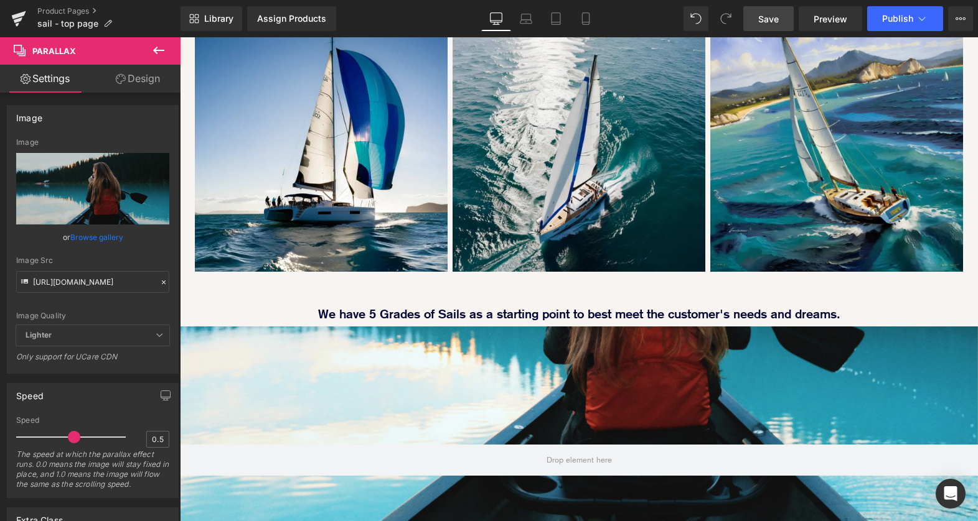
scroll to position [825, 0]
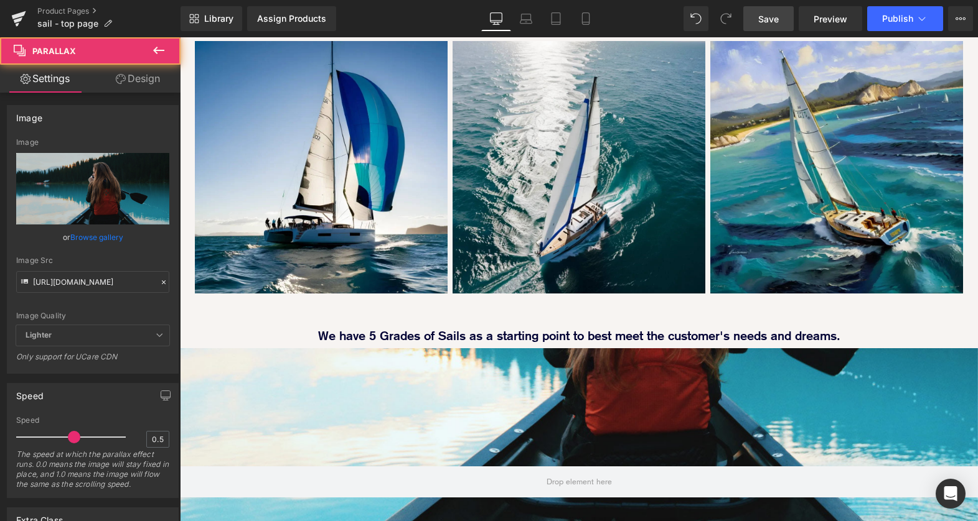
click at [518, 352] on div at bounding box center [579, 296] width 798 height 463
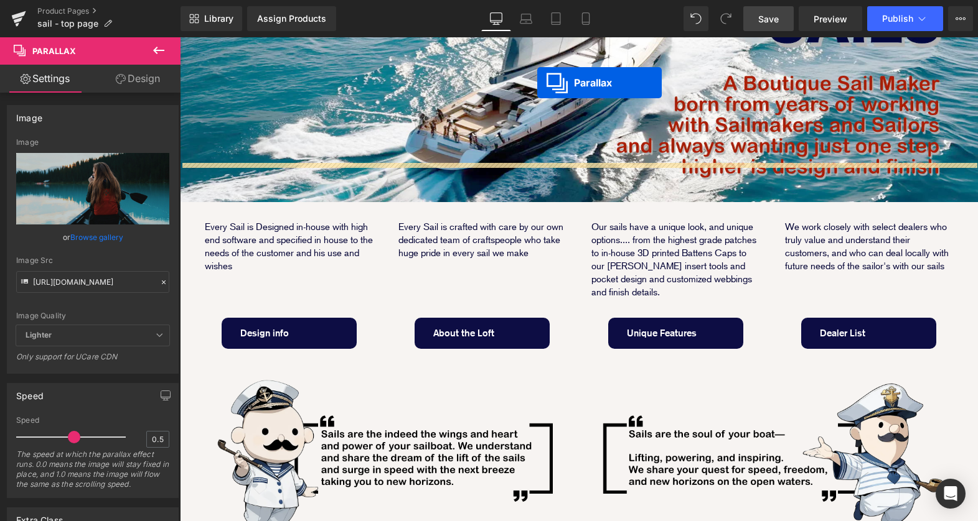
scroll to position [236, 0]
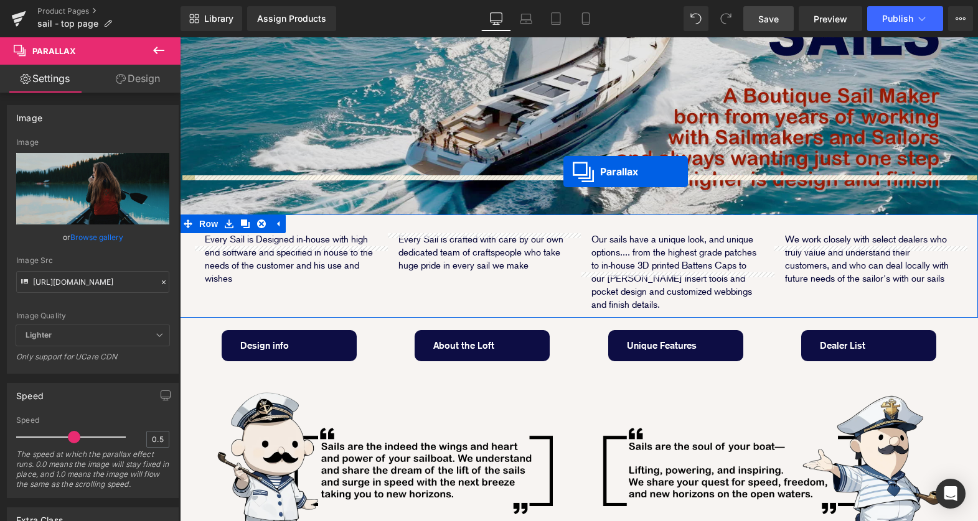
drag, startPoint x: 549, startPoint y: 486, endPoint x: 563, endPoint y: 172, distance: 314.6
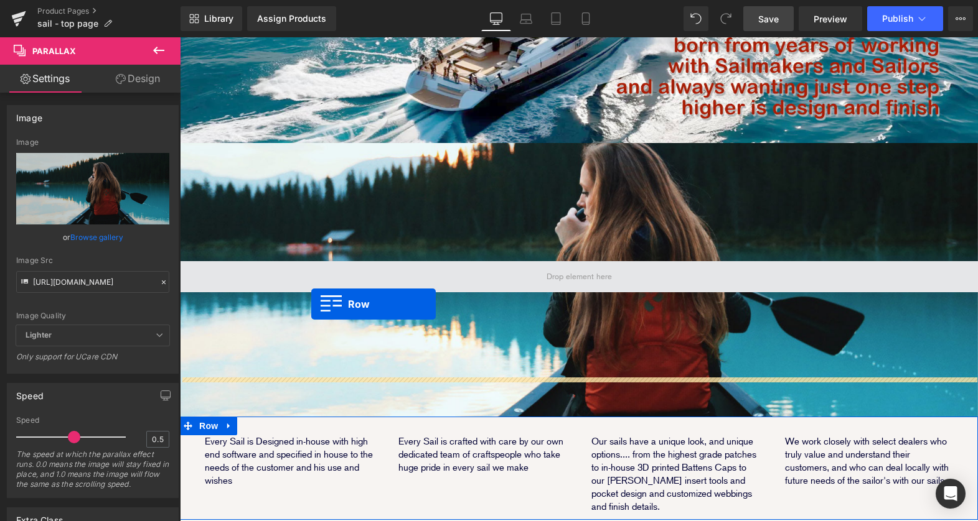
scroll to position [1828, 798]
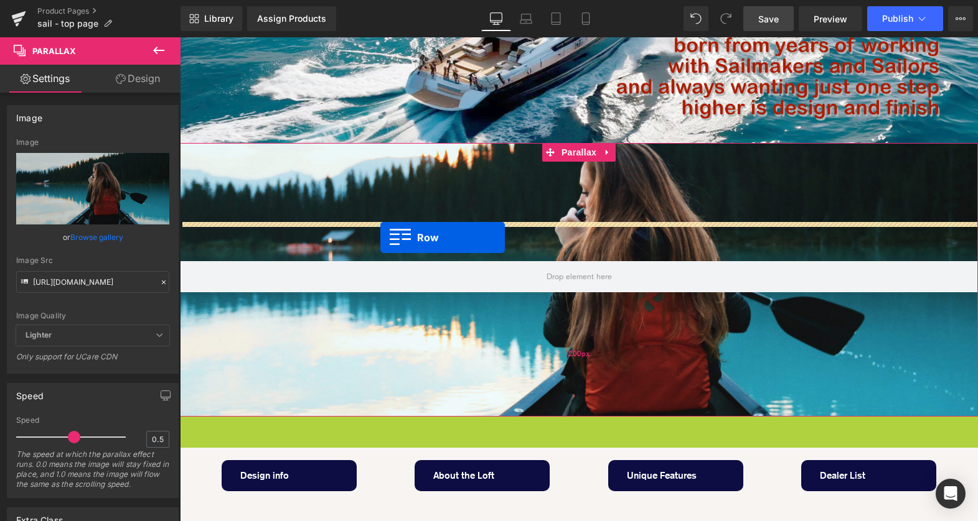
drag, startPoint x: 185, startPoint y: 388, endPoint x: 284, endPoint y: 410, distance: 100.8
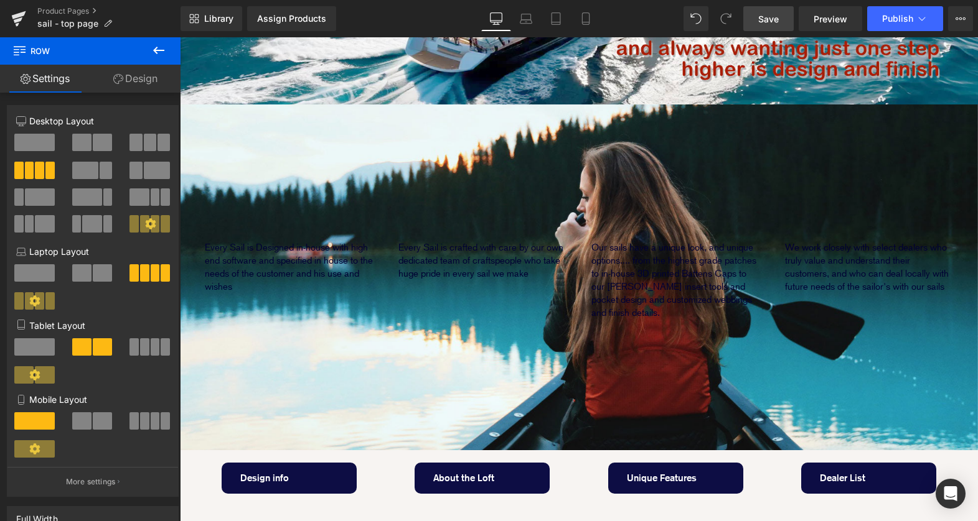
scroll to position [235, 0]
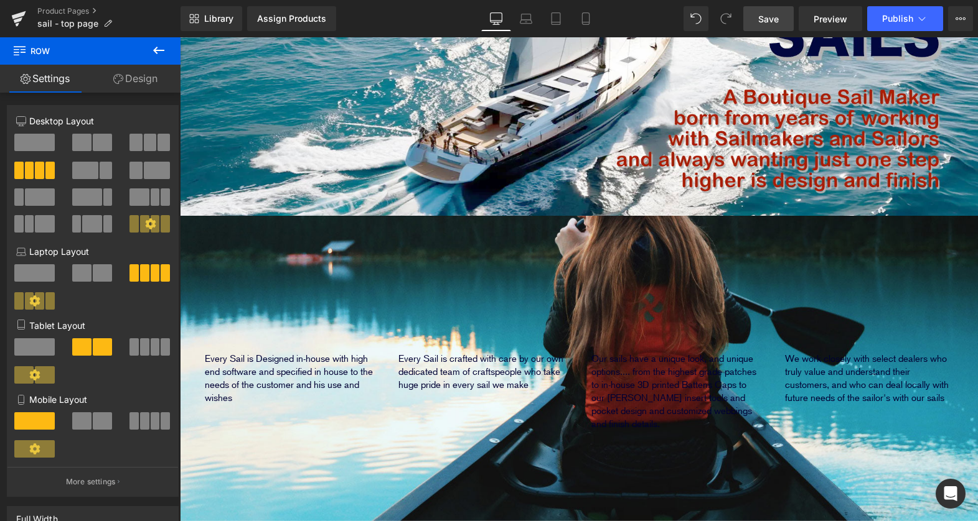
click at [299, 334] on div "Every Sail is Designed in-house with high end software and specified in house t…" at bounding box center [289, 369] width 194 height 71
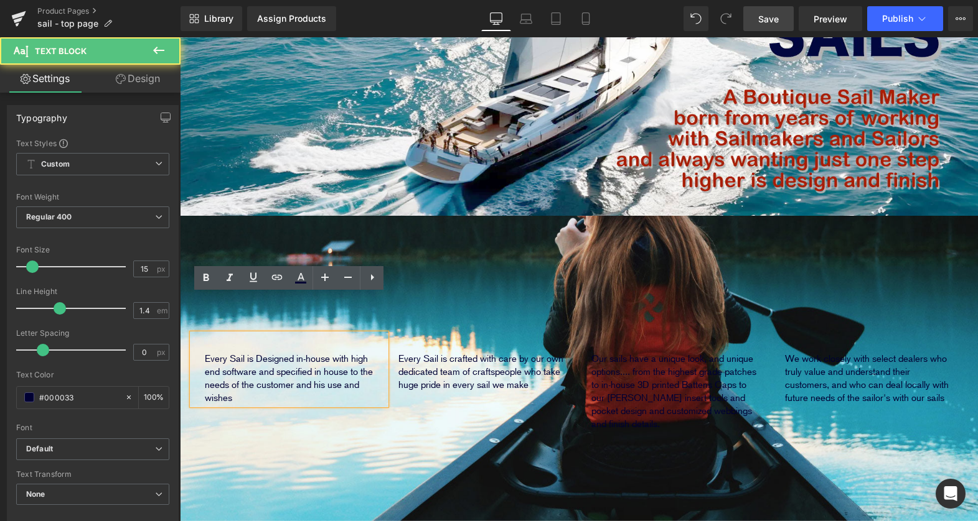
click at [241, 353] on p "Every Sail is Designed in-house with high end software and specified in house t…" at bounding box center [289, 379] width 169 height 52
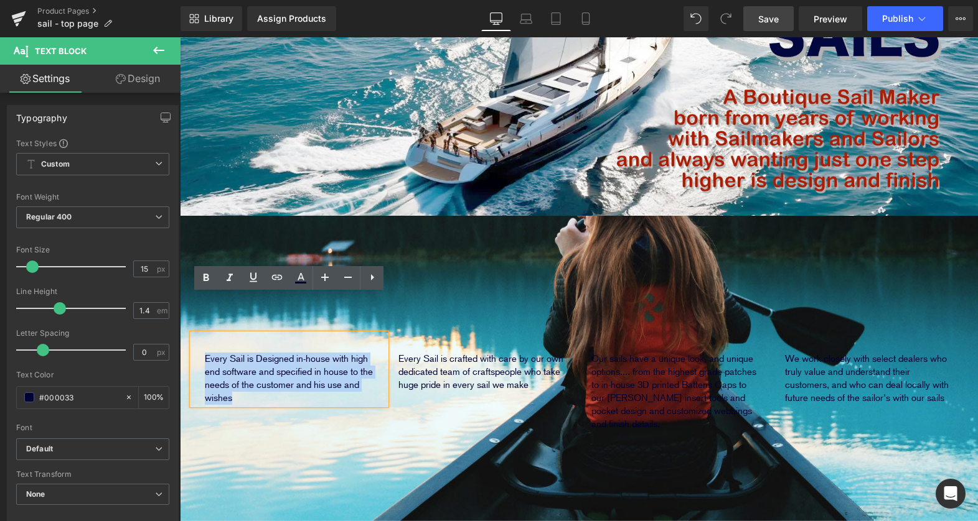
drag, startPoint x: 204, startPoint y: 323, endPoint x: 262, endPoint y: 361, distance: 69.2
click at [262, 361] on p "Every Sail is Designed in-house with high end software and specified in house t…" at bounding box center [289, 379] width 169 height 52
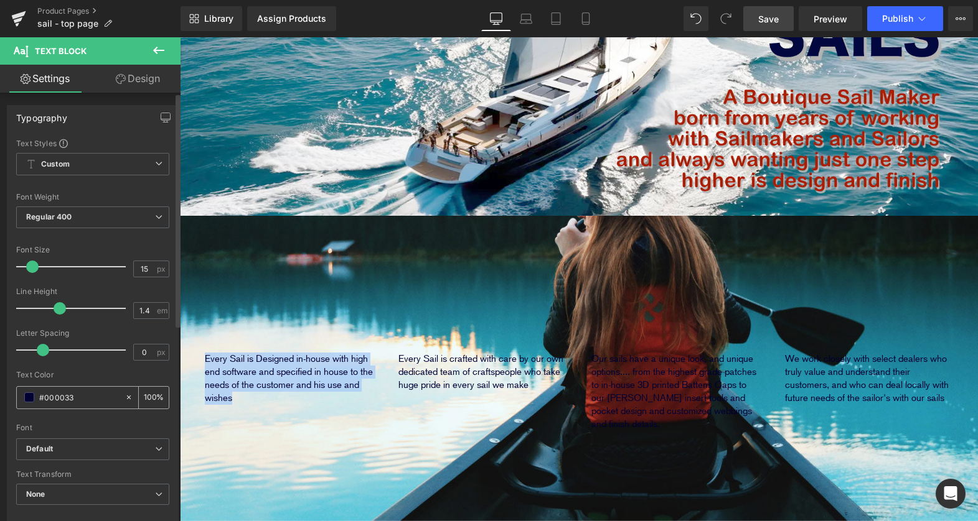
scroll to position [7, 0]
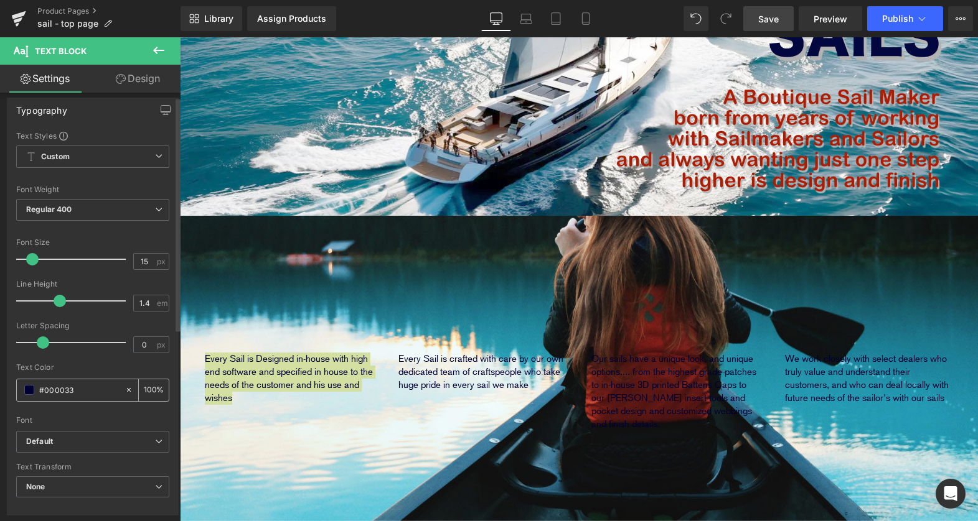
click at [30, 391] on span at bounding box center [29, 390] width 10 height 10
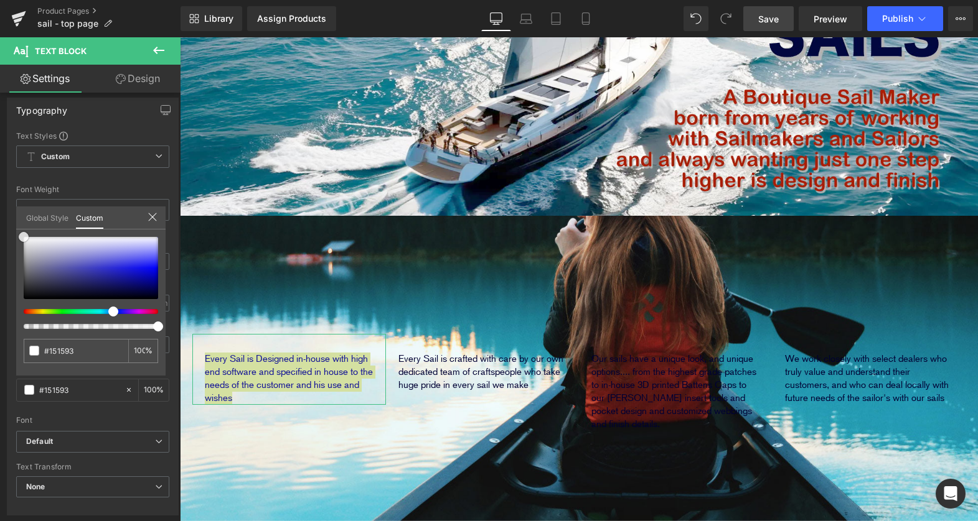
drag, startPoint x: 125, startPoint y: 279, endPoint x: -12, endPoint y: 175, distance: 171.9
click at [0, 175] on html "Row You are previewing how the will restyle your page. You can not edit Element…" at bounding box center [489, 260] width 978 height 521
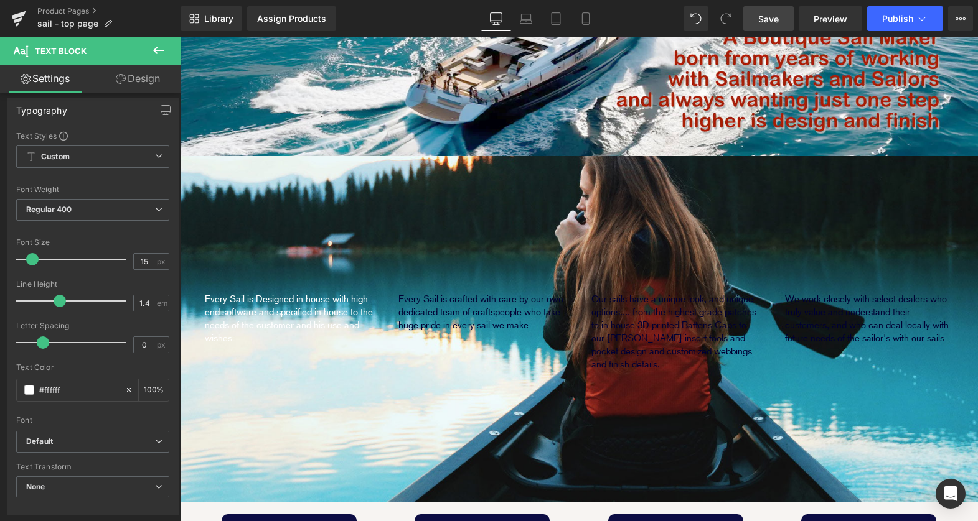
scroll to position [293, 0]
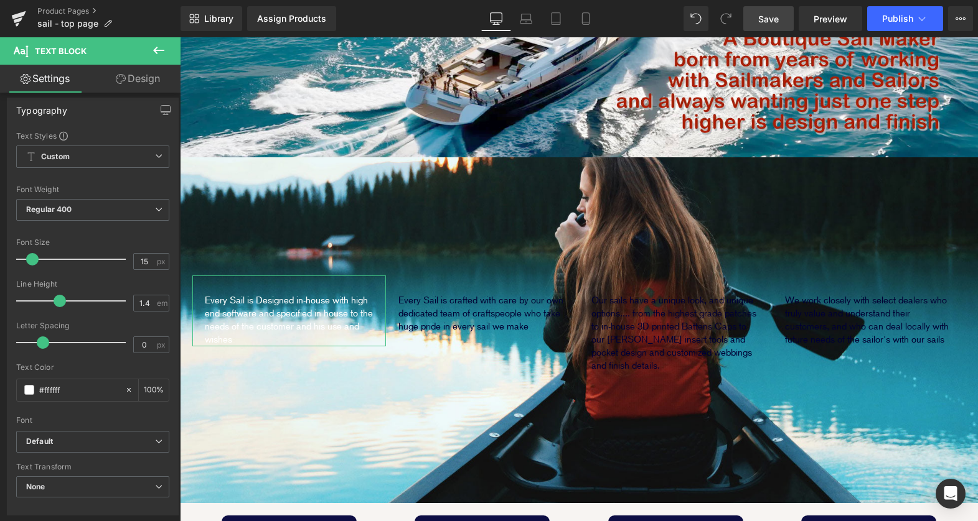
click at [147, 81] on link "Design" at bounding box center [138, 79] width 90 height 28
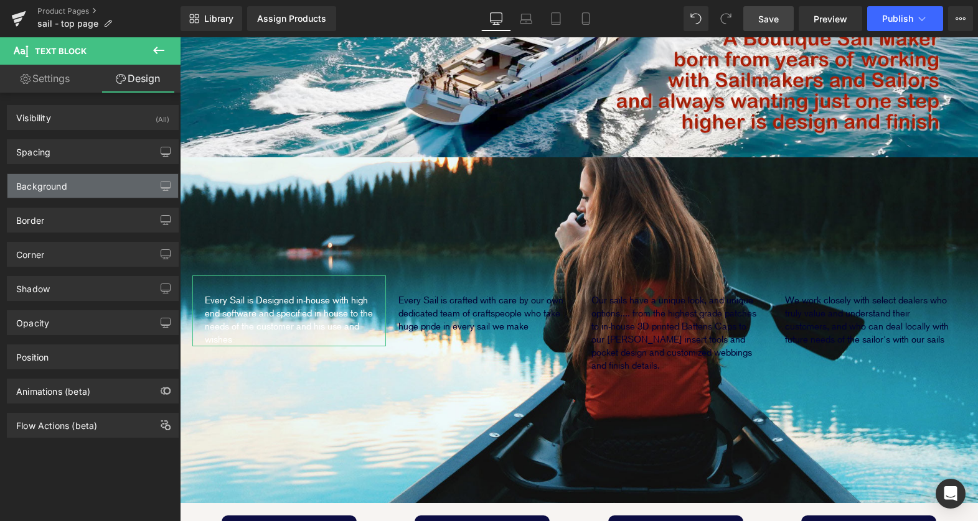
click at [86, 186] on div "Background" at bounding box center [92, 186] width 171 height 24
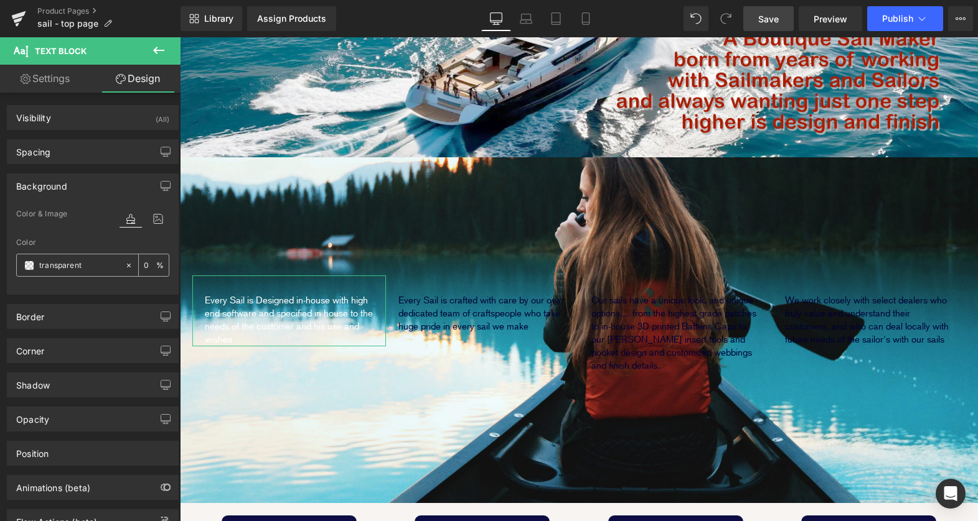
click at [27, 266] on span at bounding box center [29, 266] width 10 height 10
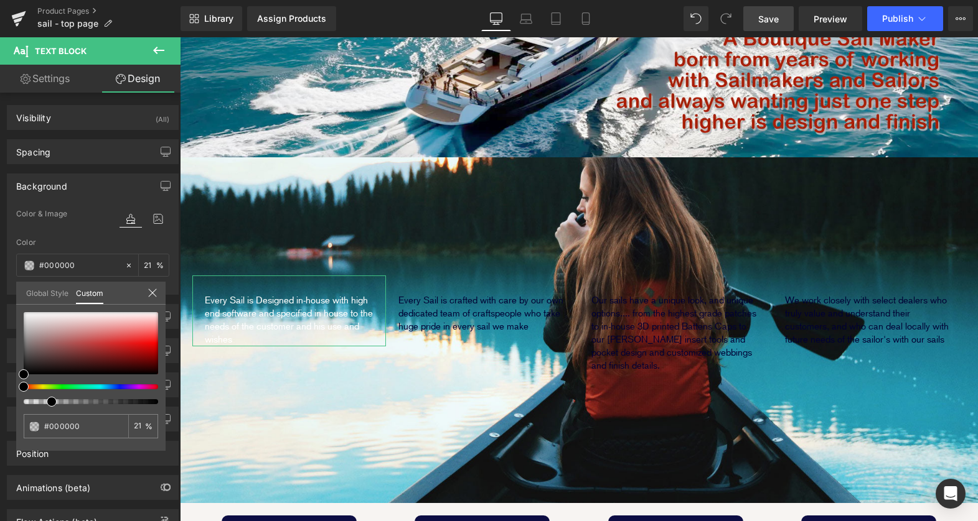
click at [47, 400] on div at bounding box center [86, 402] width 134 height 5
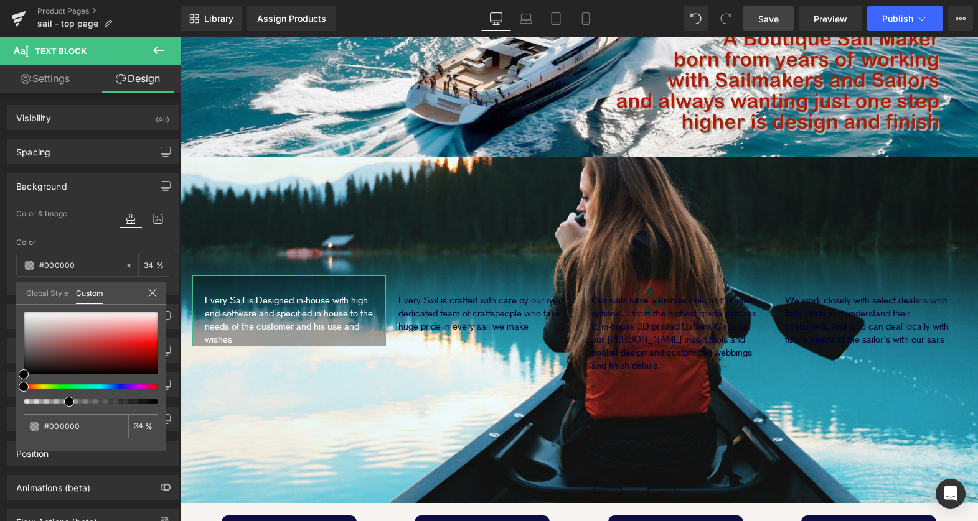
drag, startPoint x: 53, startPoint y: 400, endPoint x: 67, endPoint y: 401, distance: 13.7
click at [67, 401] on span at bounding box center [69, 402] width 10 height 10
click at [139, 425] on input "34" at bounding box center [139, 426] width 11 height 9
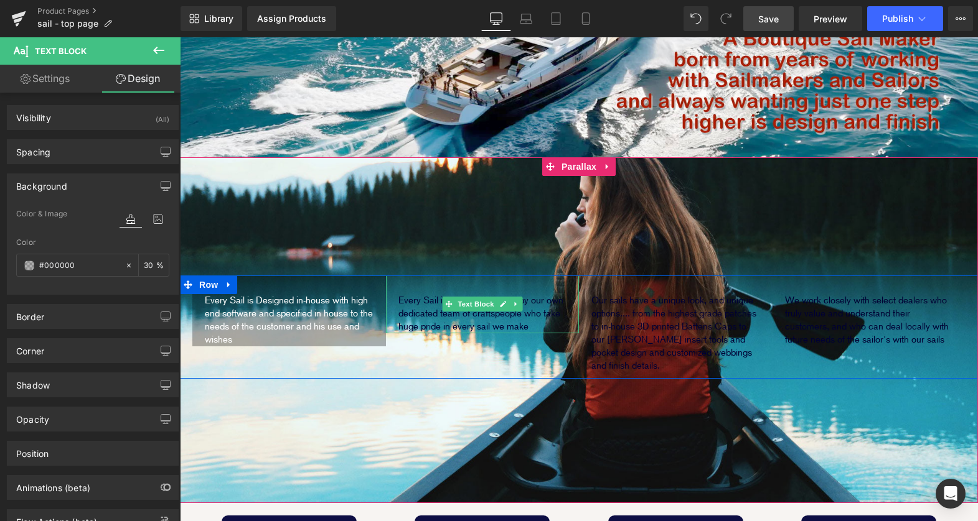
click at [541, 294] on p "Every Sail is crafted with care by our own dedicated team of craftspeople who t…" at bounding box center [482, 313] width 169 height 39
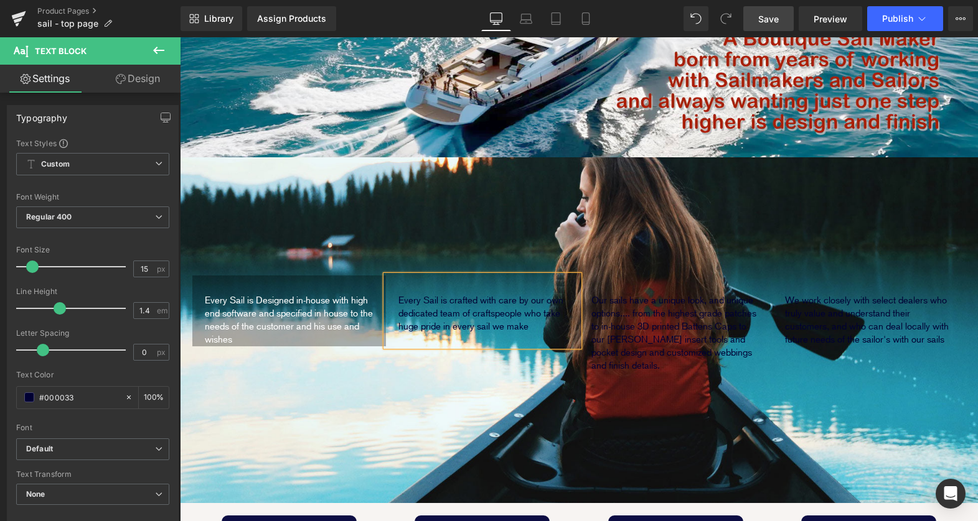
click at [388, 329] on div "Every Sail is Designed in-house with high end software and specified in house t…" at bounding box center [579, 327] width 798 height 103
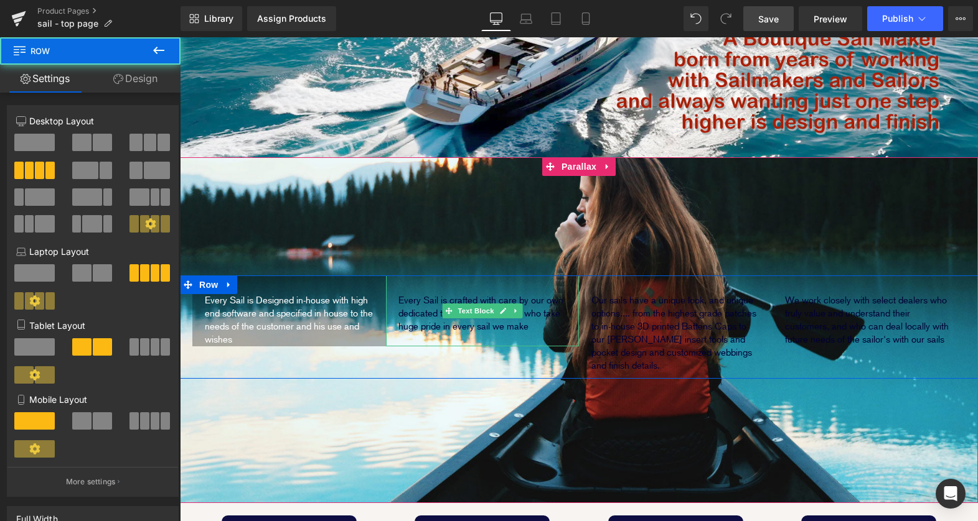
click at [437, 294] on p "Every Sail is crafted with care by our own dedicated team of craftspeople who t…" at bounding box center [482, 313] width 169 height 39
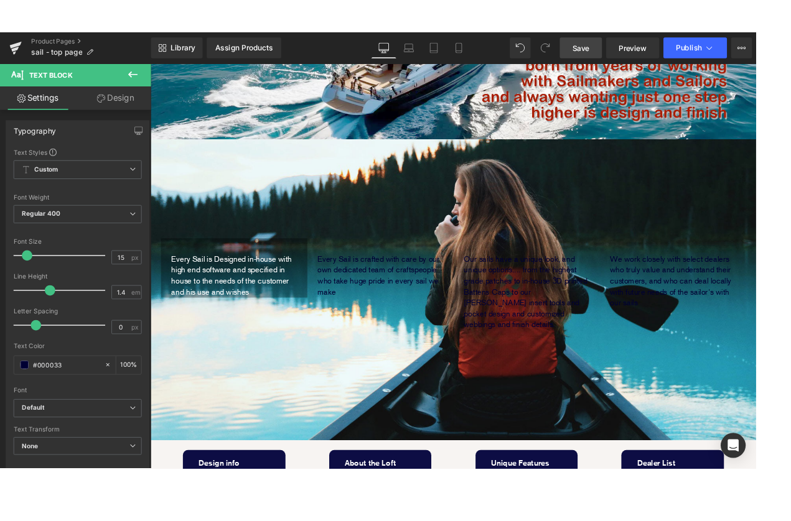
scroll to position [0, 0]
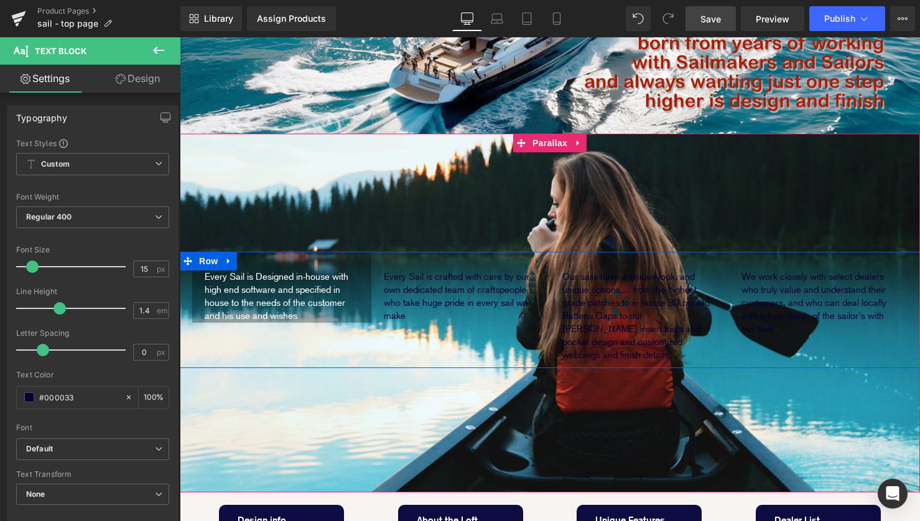
click at [232, 262] on icon at bounding box center [229, 261] width 9 height 9
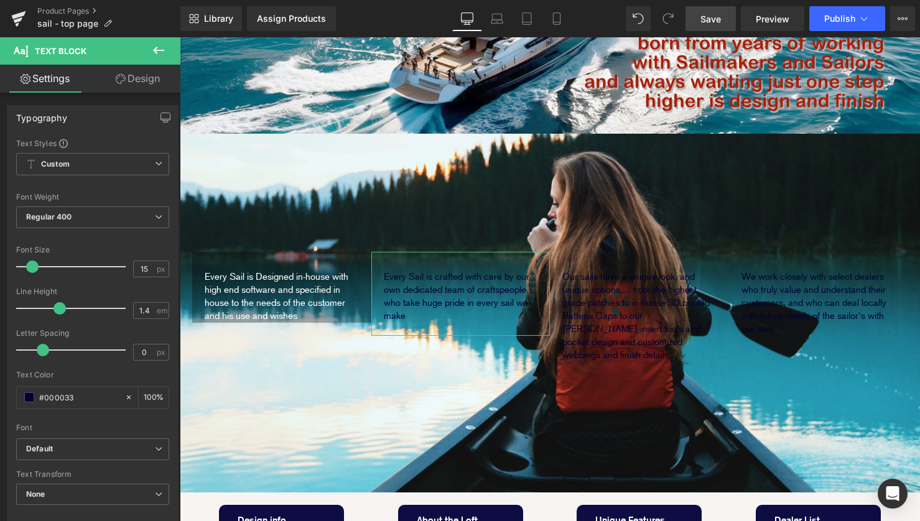
click at [146, 86] on link "Design" at bounding box center [138, 79] width 90 height 28
click at [144, 82] on link "Design" at bounding box center [138, 79] width 90 height 28
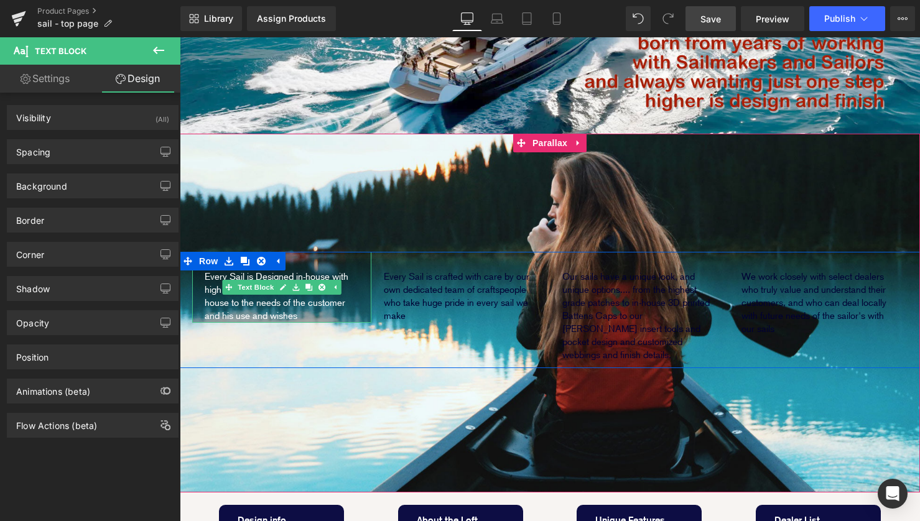
click at [337, 292] on link at bounding box center [334, 287] width 13 height 15
click at [432, 311] on p "Every Sail is crafted with care by our own dedicated team of craftspeople who t…" at bounding box center [461, 297] width 154 height 52
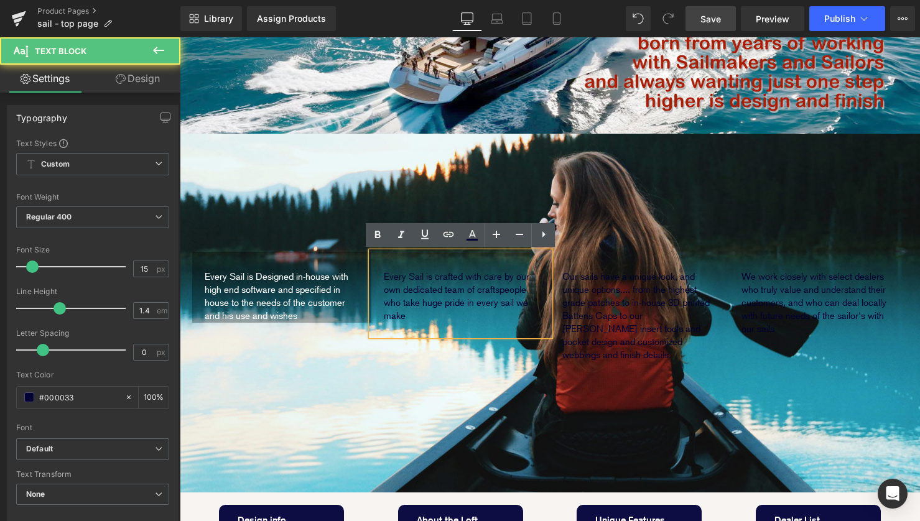
click at [419, 324] on p at bounding box center [461, 329] width 154 height 13
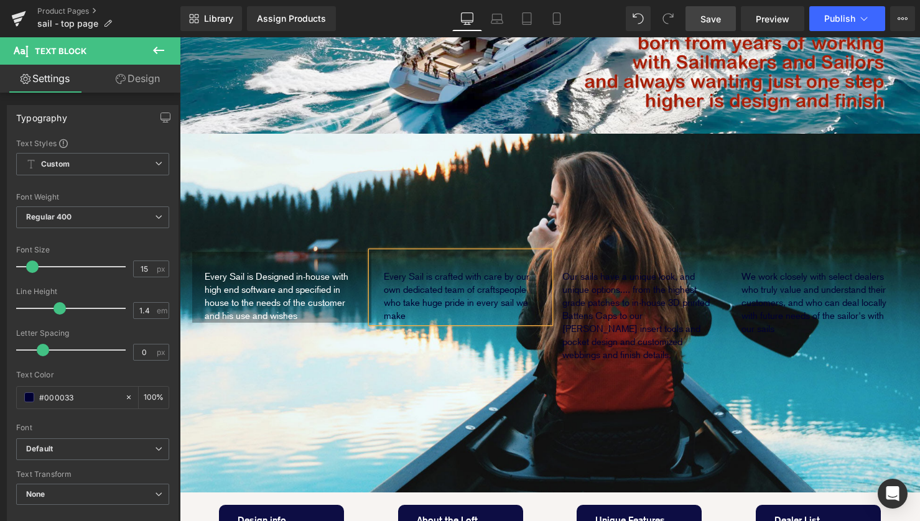
click at [295, 338] on div "Every Sail is Designed in-house with high end software and specified in house t…" at bounding box center [550, 310] width 741 height 116
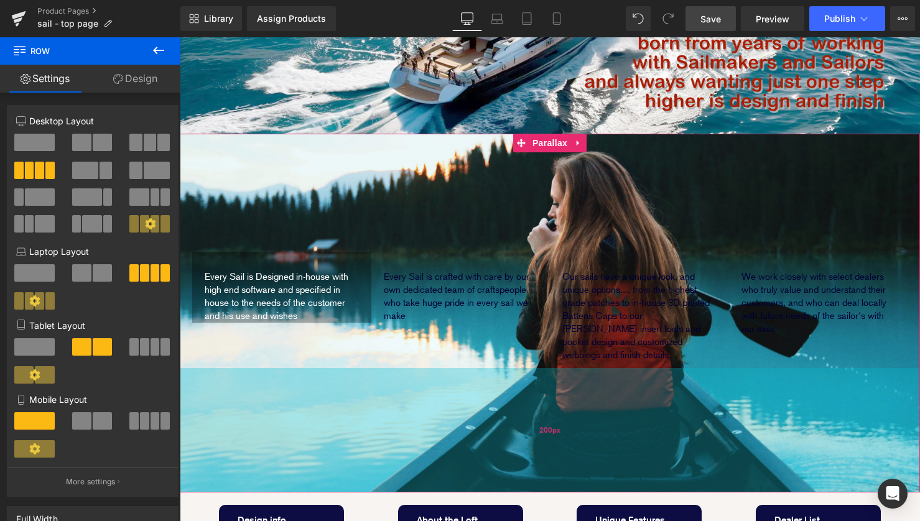
click at [371, 388] on div "200px" at bounding box center [550, 430] width 741 height 124
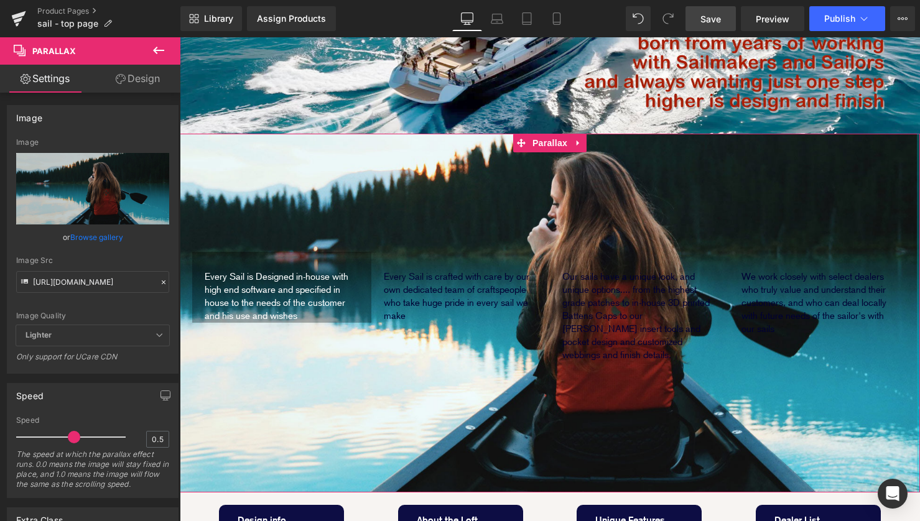
drag, startPoint x: 918, startPoint y: 209, endPoint x: 993, endPoint y: 207, distance: 74.7
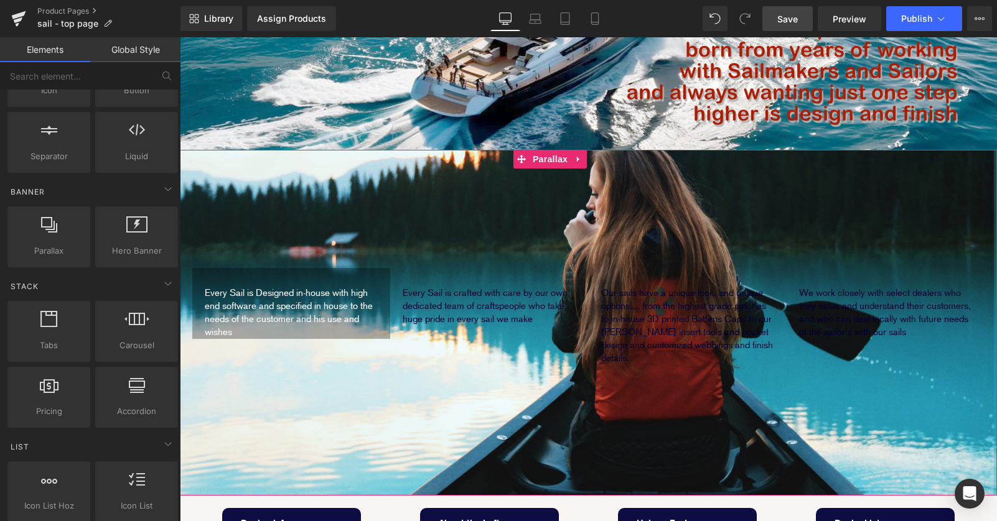
click at [984, 184] on div at bounding box center [588, 279] width 817 height 469
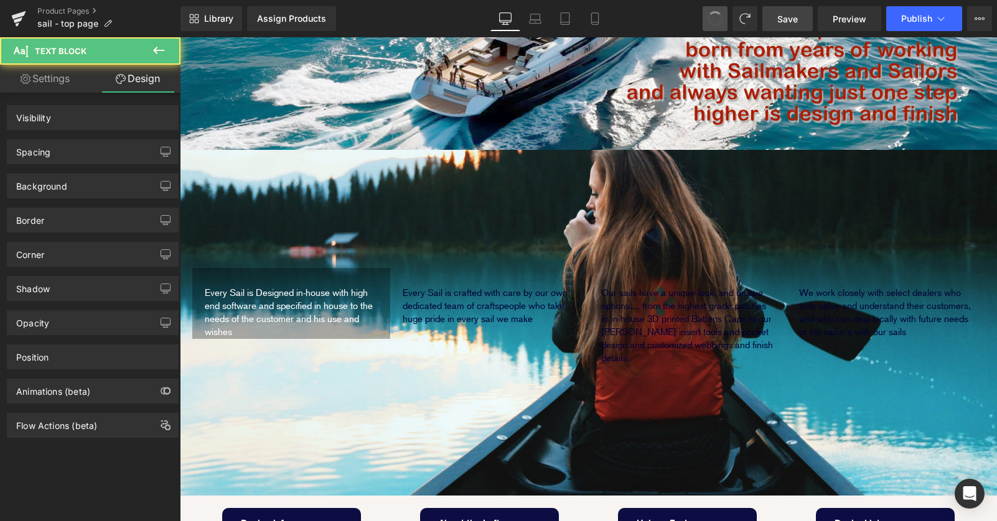
click at [716, 24] on span at bounding box center [714, 18] width 17 height 17
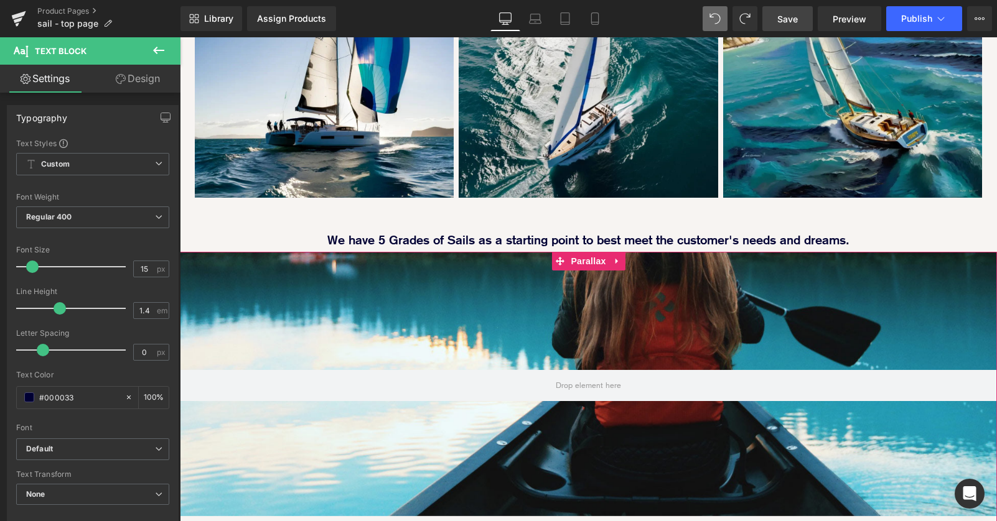
click at [618, 257] on icon at bounding box center [617, 261] width 9 height 9
click at [624, 257] on icon at bounding box center [625, 261] width 9 height 9
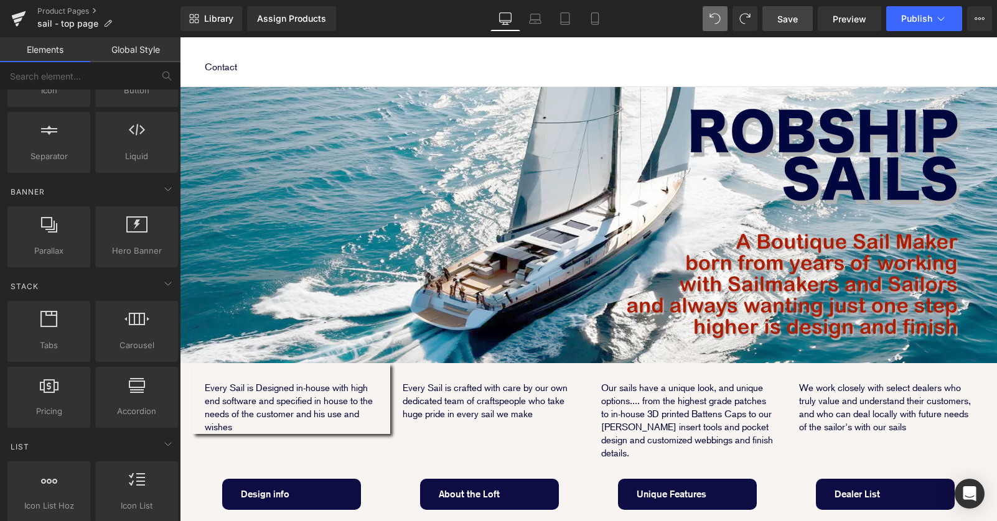
click at [363, 382] on p "Every Sail is Designed in-house with high end software and specified in house t…" at bounding box center [291, 408] width 173 height 52
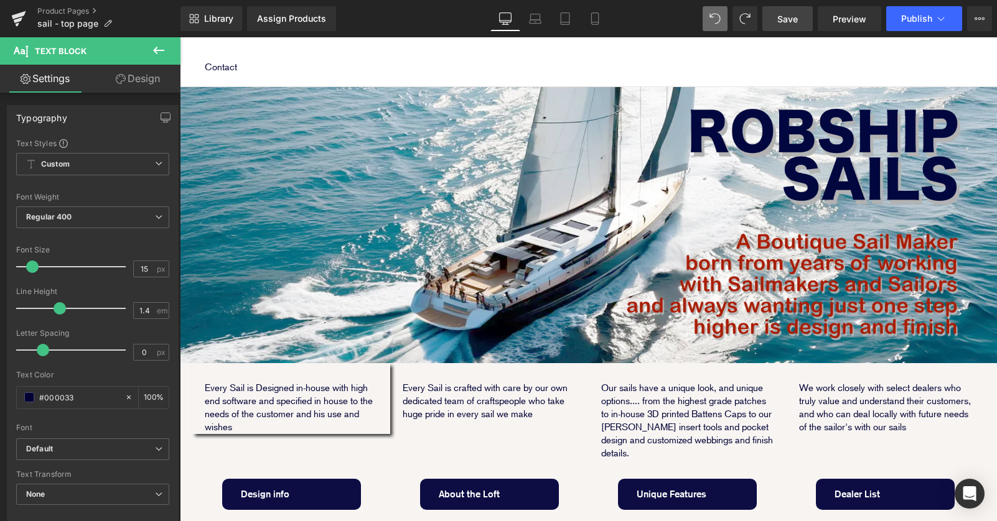
click at [132, 81] on link "Design" at bounding box center [138, 79] width 90 height 28
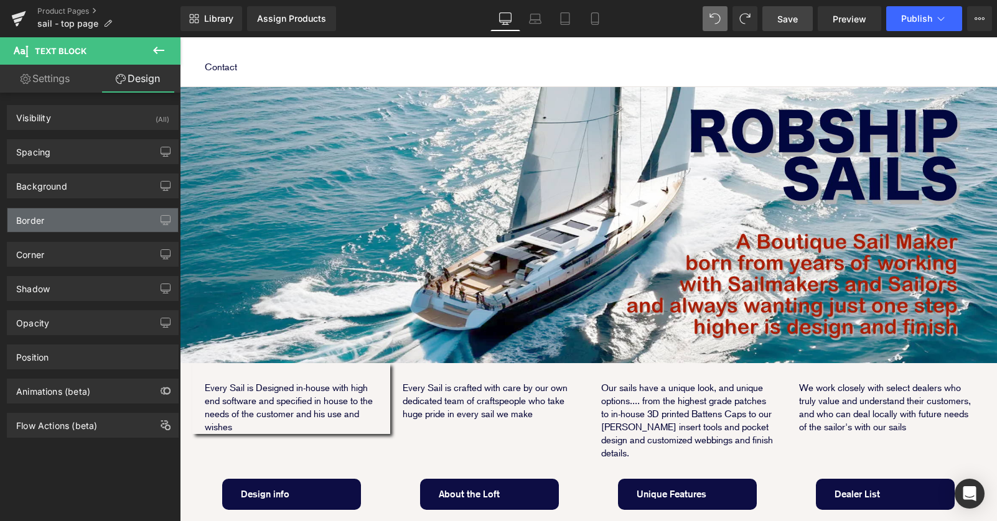
click at [85, 226] on div "Border" at bounding box center [92, 220] width 171 height 24
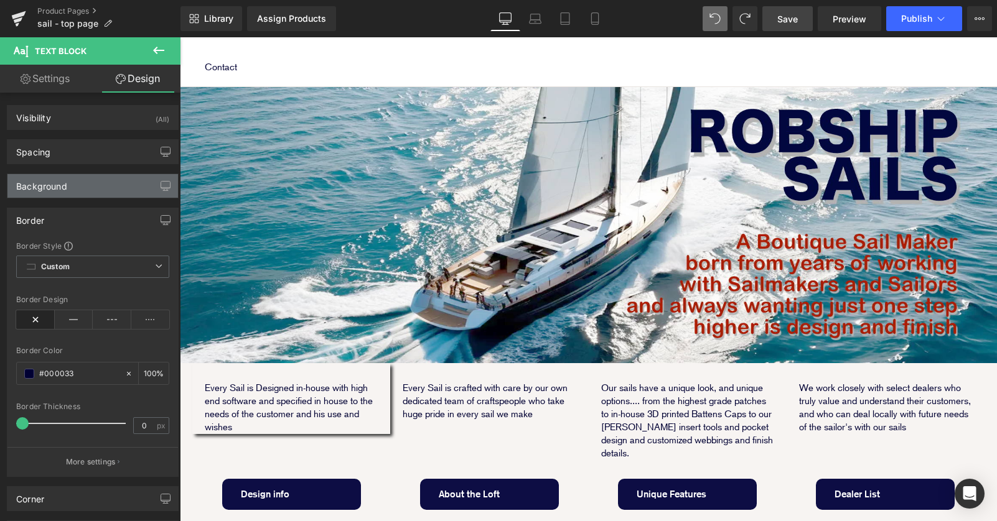
click at [106, 187] on div "Background" at bounding box center [92, 186] width 171 height 24
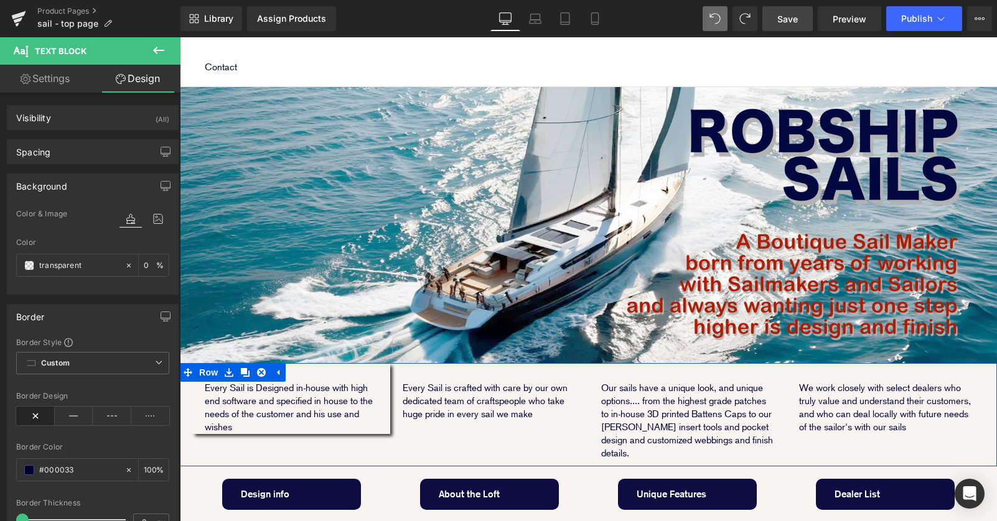
click at [455, 388] on div "Every Sail is Designed in-house with high end software and specified in house t…" at bounding box center [588, 414] width 817 height 103
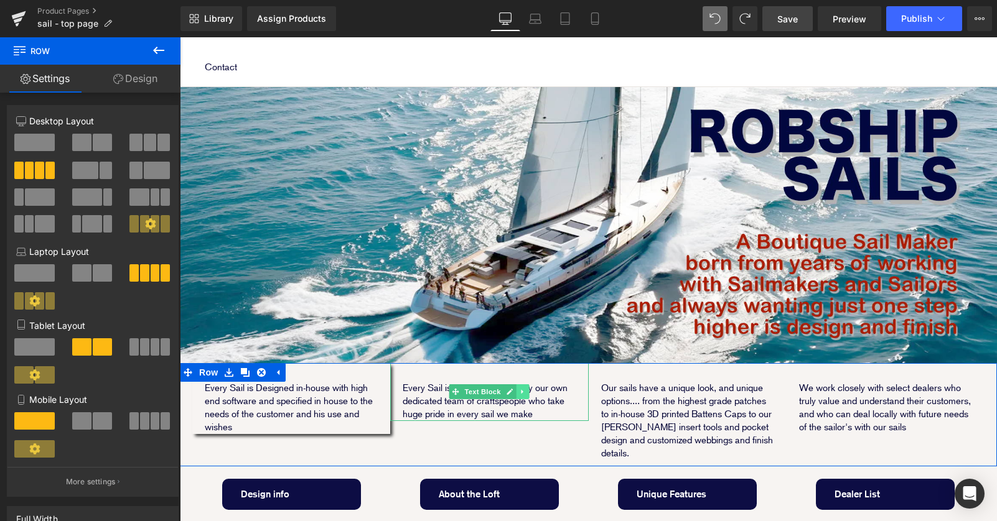
click at [526, 385] on link at bounding box center [523, 392] width 13 height 15
click at [515, 389] on icon at bounding box center [516, 392] width 7 height 7
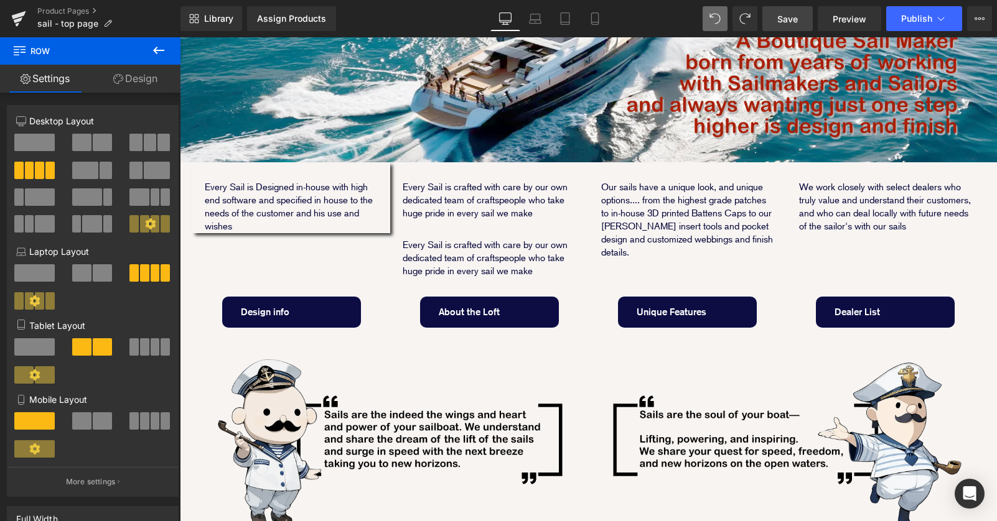
scroll to position [287, 0]
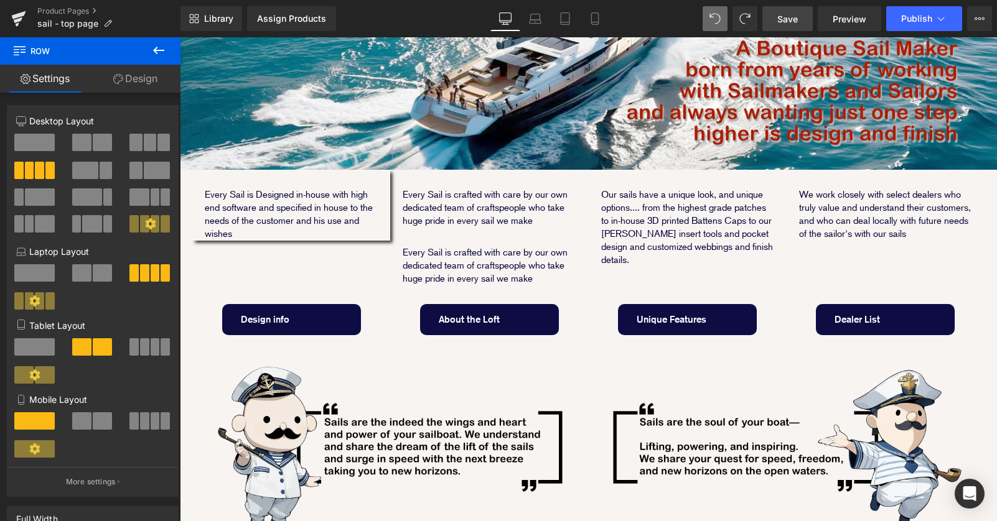
click at [475, 246] on p "Every Sail is crafted with care by our own dedicated team of craftspeople who t…" at bounding box center [489, 265] width 173 height 39
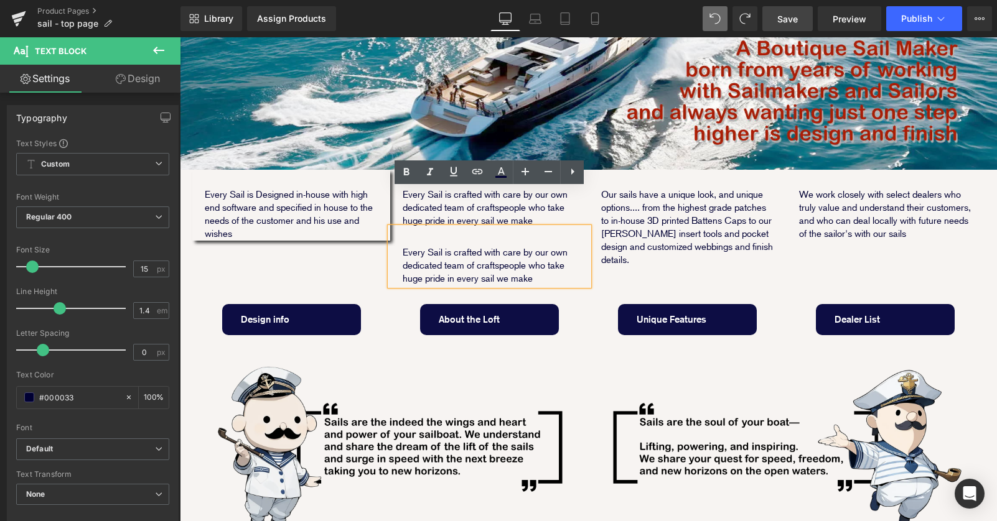
click at [625, 208] on p "Our sails have a unique look, and unique options.... from the highest grade pat…" at bounding box center [687, 228] width 173 height 78
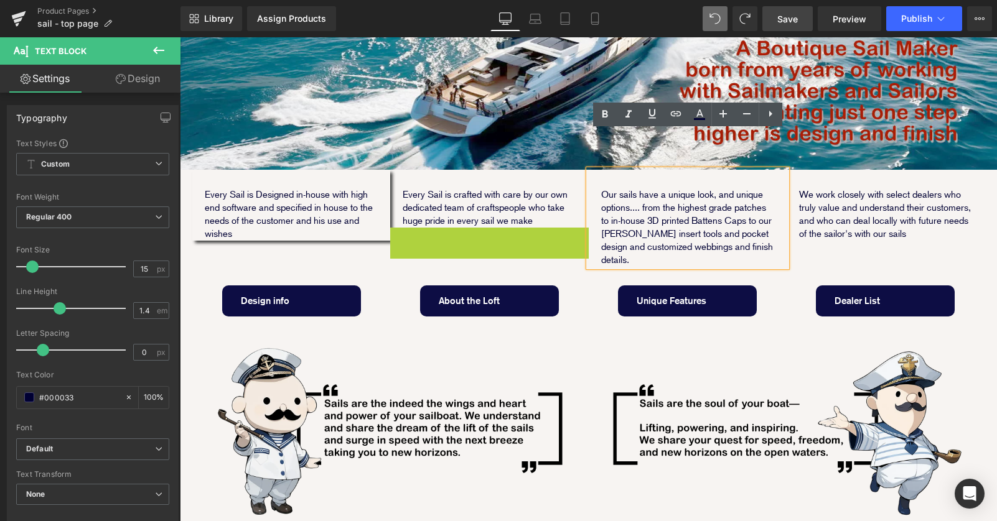
scroll to position [1635, 817]
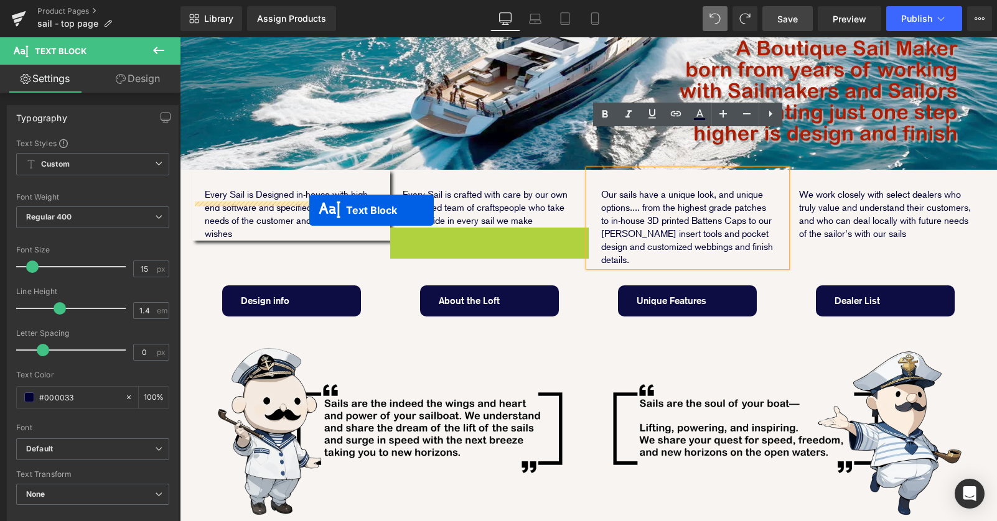
drag, startPoint x: 485, startPoint y: 217, endPoint x: 309, endPoint y: 210, distance: 176.2
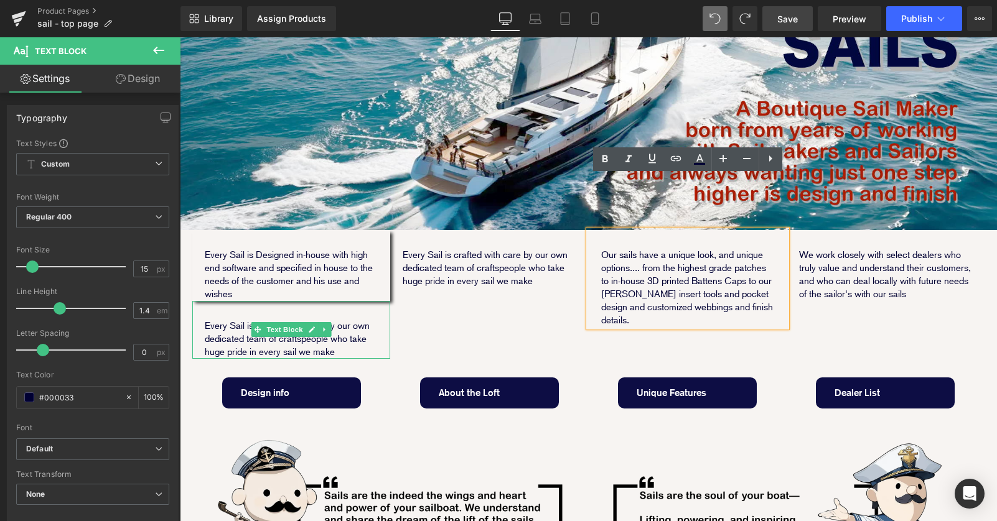
scroll to position [217, 0]
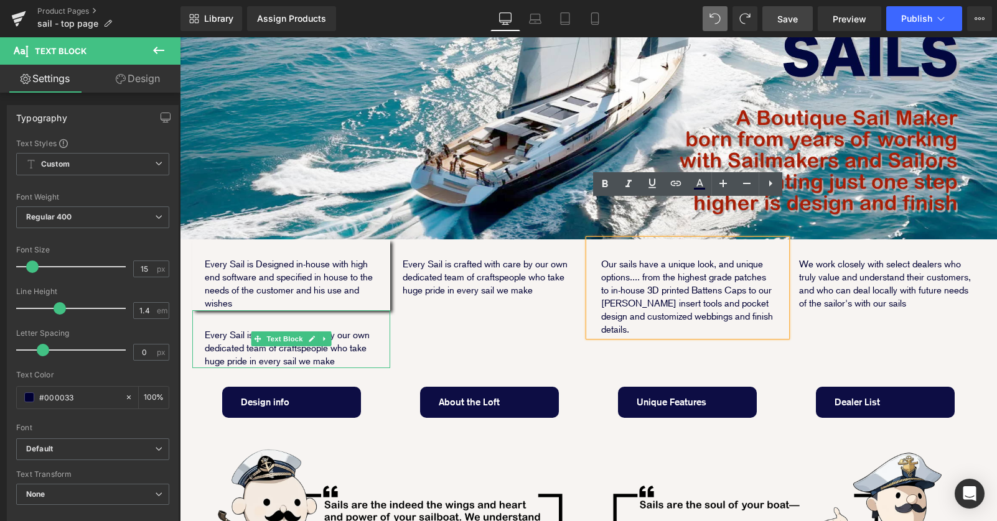
drag, startPoint x: 292, startPoint y: 240, endPoint x: 207, endPoint y: 235, distance: 84.7
click at [291, 240] on div "Every Sail is Designed in-house with high end software and specified in house t…" at bounding box center [291, 275] width 198 height 71
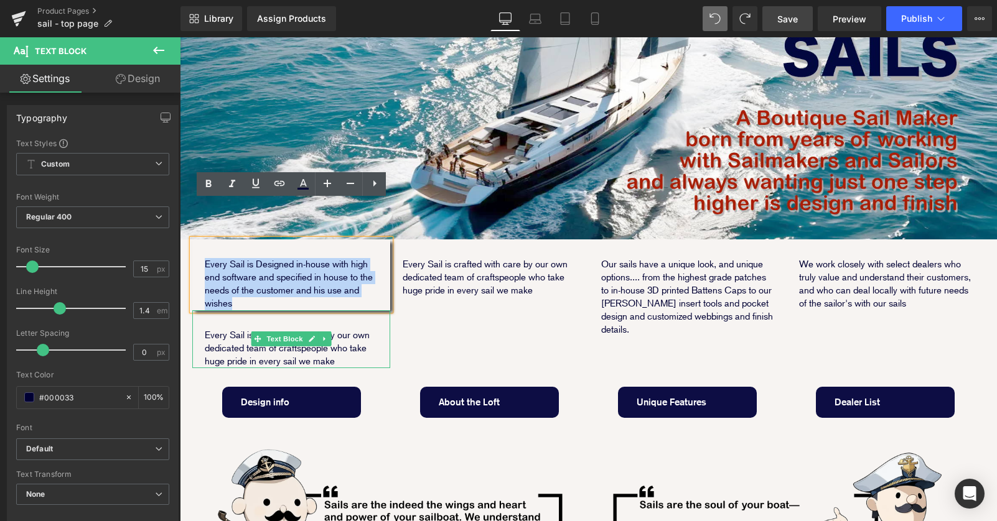
drag, startPoint x: 205, startPoint y: 225, endPoint x: 308, endPoint y: 268, distance: 112.1
click at [309, 269] on p "Every Sail is Designed in-house with high end software and specified in house t…" at bounding box center [291, 284] width 173 height 52
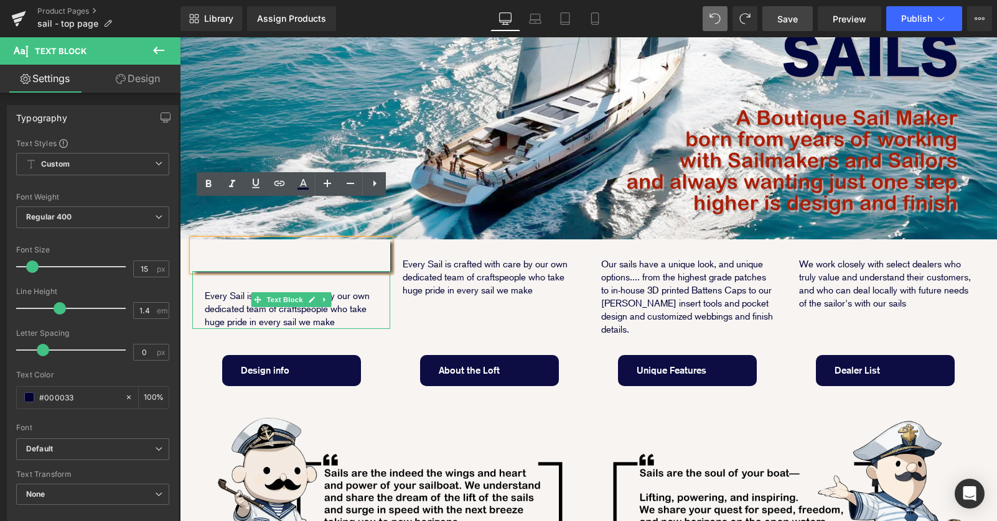
scroll to position [1636, 817]
click at [220, 290] on p "Every Sail is crafted with care by our own dedicated team of craftspeople who t…" at bounding box center [291, 309] width 173 height 39
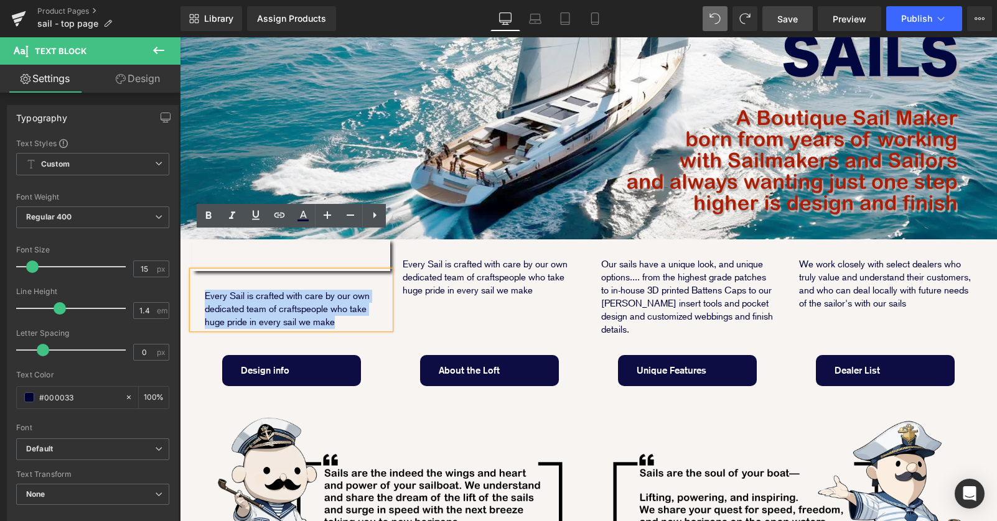
drag, startPoint x: 202, startPoint y: 253, endPoint x: 376, endPoint y: 287, distance: 177.6
click at [376, 287] on div "Every Sail is crafted with care by our own dedicated team of craftspeople who t…" at bounding box center [291, 300] width 198 height 58
copy p "Every Sail is crafted with care by our own dedicated team of craftspeople who t…"
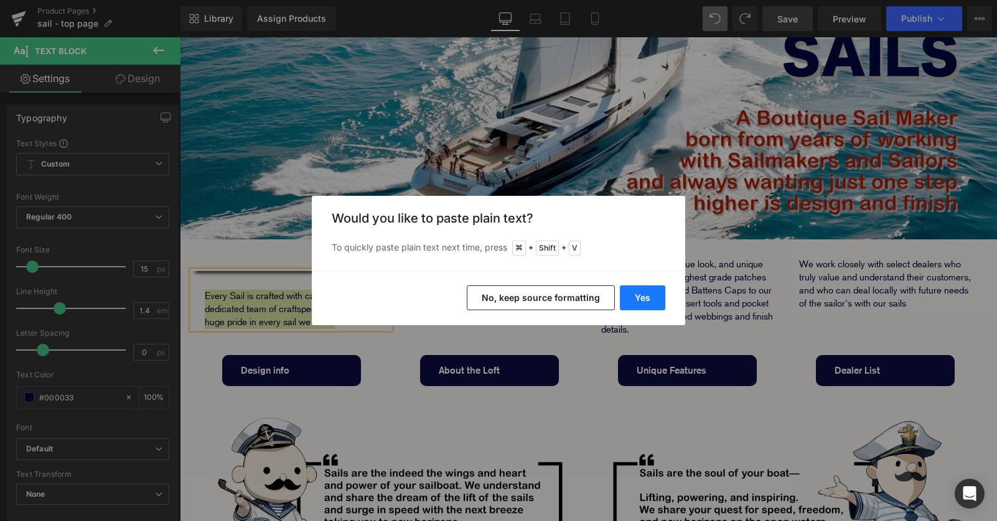
drag, startPoint x: 646, startPoint y: 296, endPoint x: 367, endPoint y: 259, distance: 281.2
click at [646, 296] on button "Yes" at bounding box center [642, 298] width 45 height 25
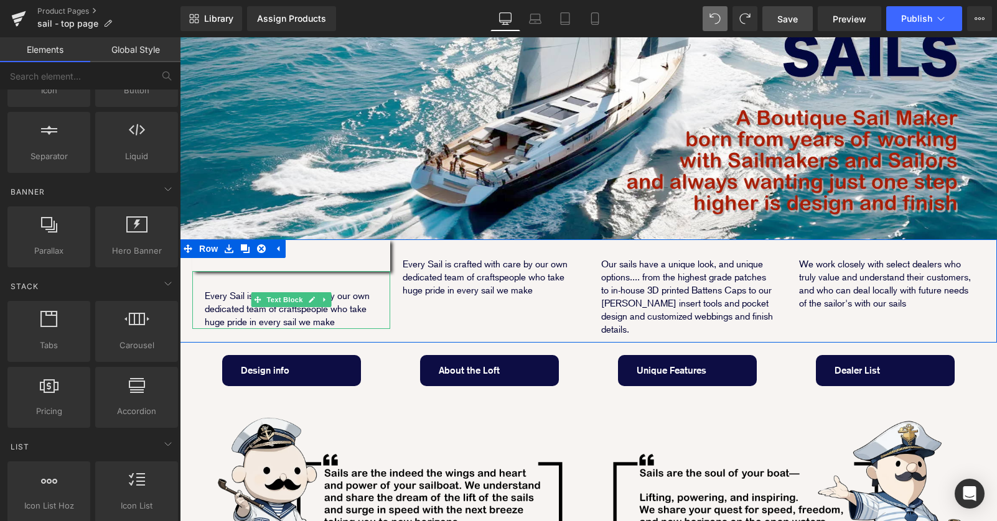
click at [271, 290] on p "Every Sail is crafted with care by our own dedicated team of craftspeople who t…" at bounding box center [291, 309] width 173 height 39
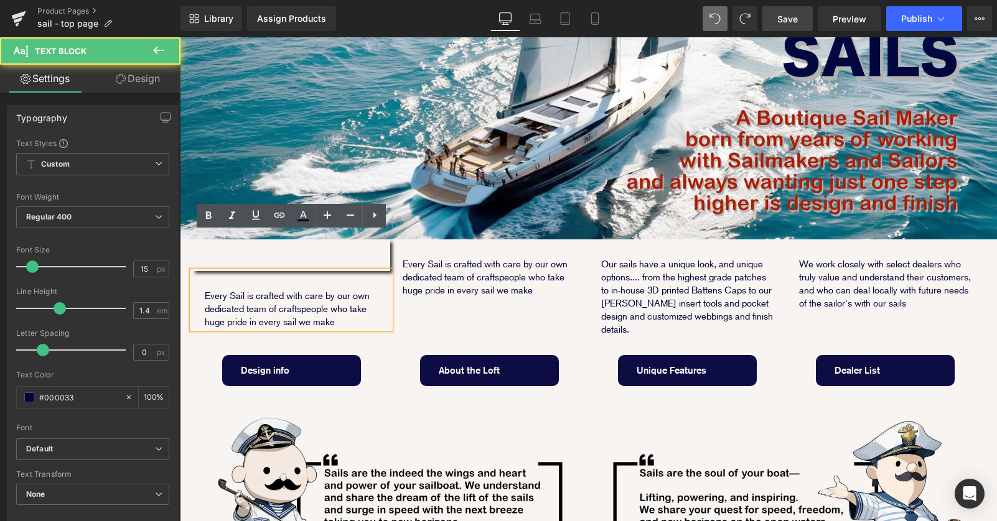
click at [217, 290] on p "Every Sail is crafted with care by our own dedicated team of craftspeople who t…" at bounding box center [291, 309] width 173 height 39
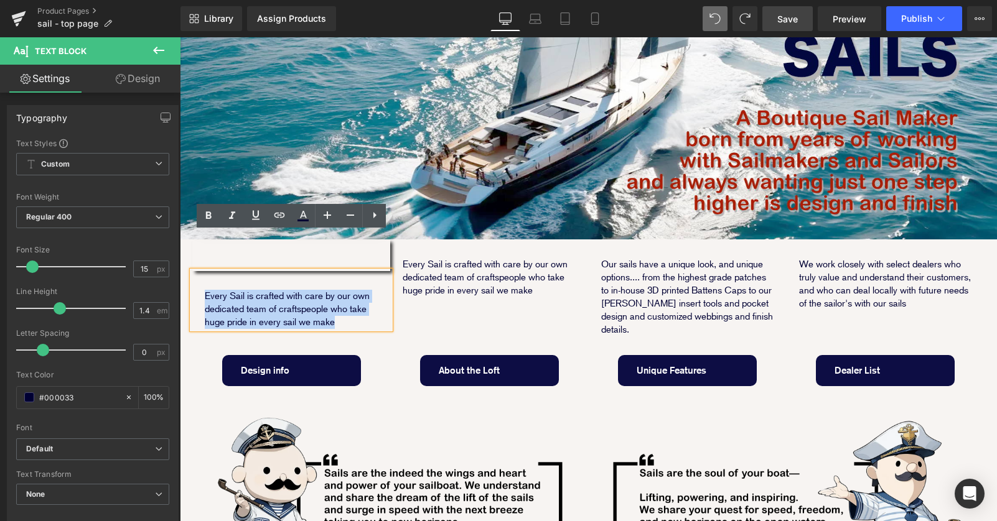
drag, startPoint x: 204, startPoint y: 258, endPoint x: 368, endPoint y: 290, distance: 167.3
click at [369, 291] on div "Every Sail is crafted with care by our own dedicated team of craftspeople who t…" at bounding box center [291, 300] width 198 height 58
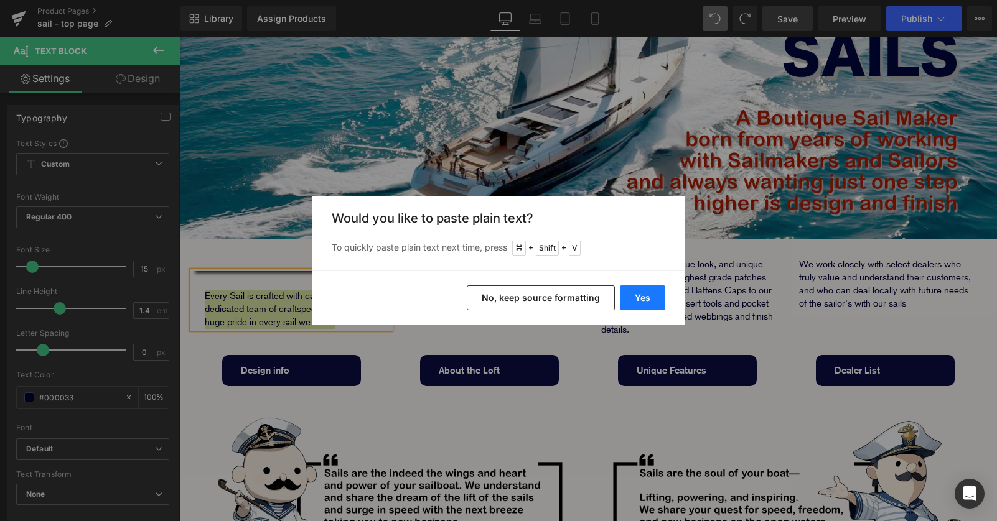
click at [637, 300] on button "Yes" at bounding box center [642, 298] width 45 height 25
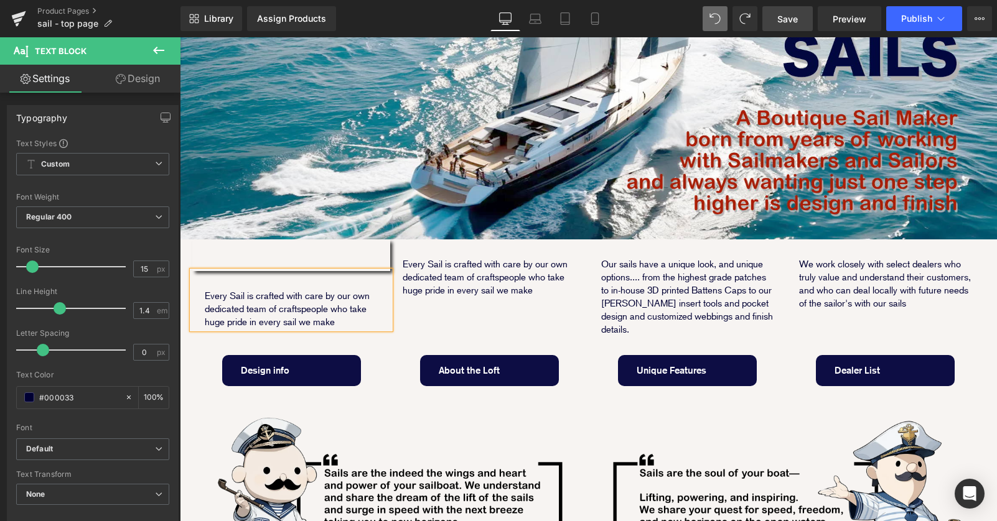
scroll to position [6, 6]
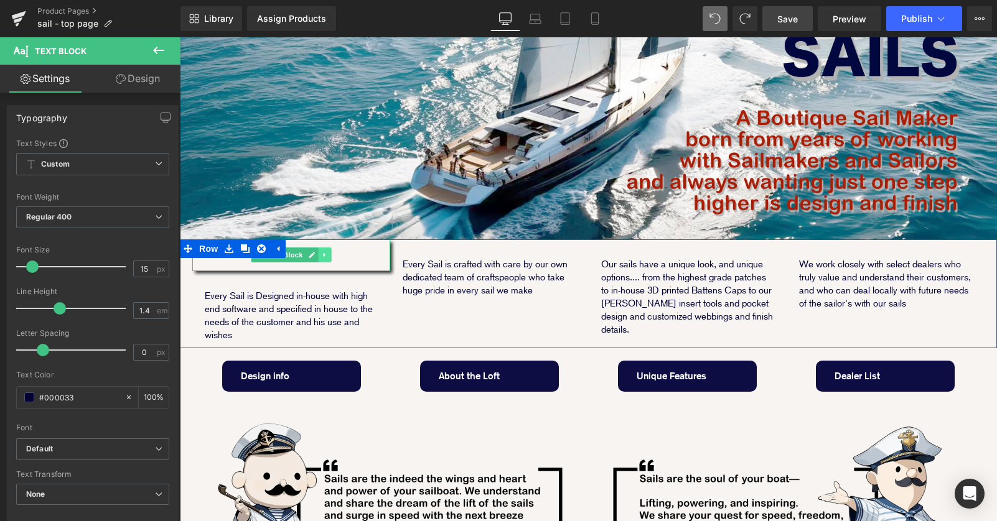
click at [320, 248] on link at bounding box center [325, 255] width 13 height 15
click at [327, 248] on link at bounding box center [331, 255] width 13 height 15
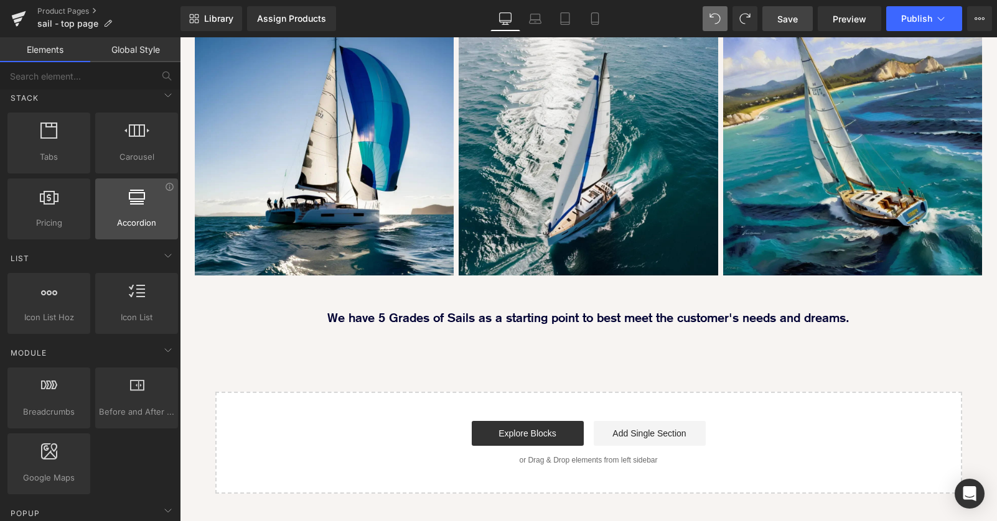
scroll to position [396, 0]
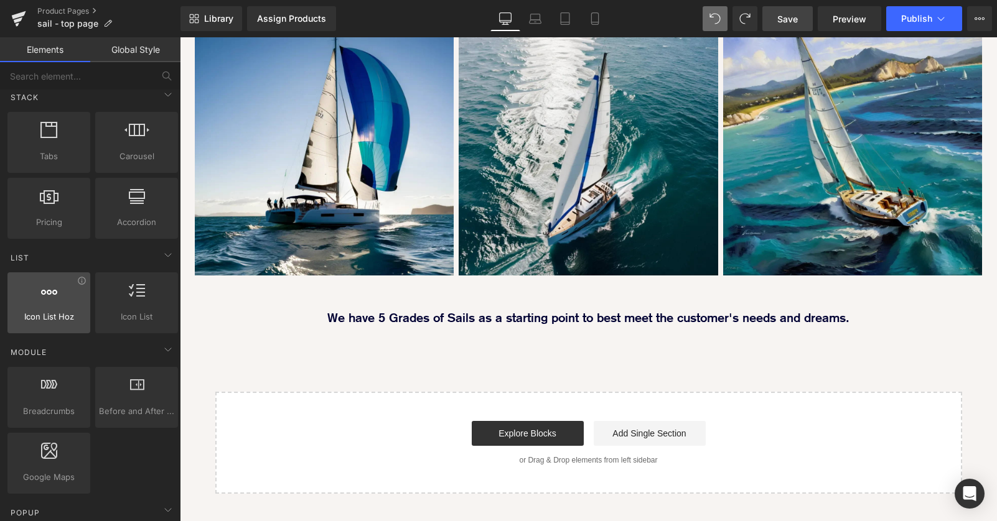
click at [44, 294] on icon at bounding box center [49, 291] width 16 height 16
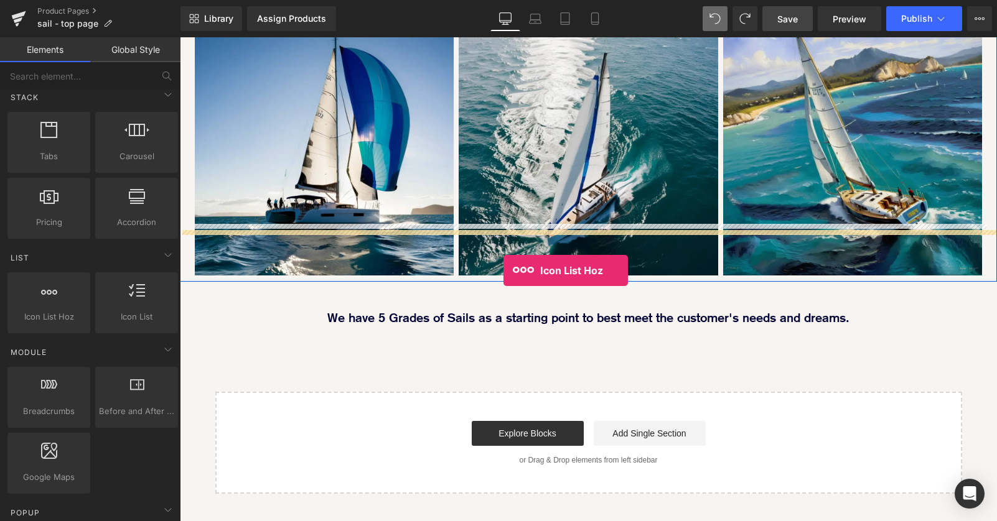
drag, startPoint x: 220, startPoint y: 332, endPoint x: 503, endPoint y: 270, distance: 290.4
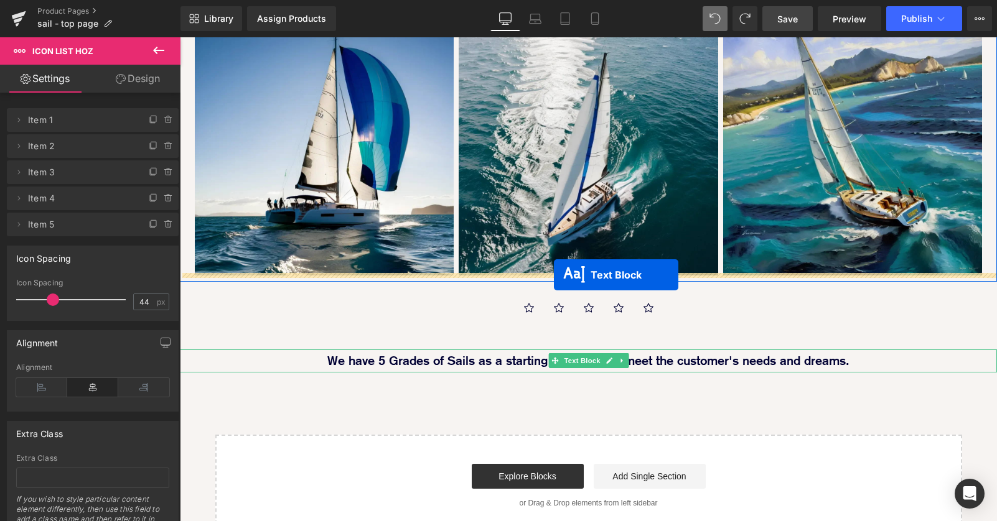
scroll to position [1681, 817]
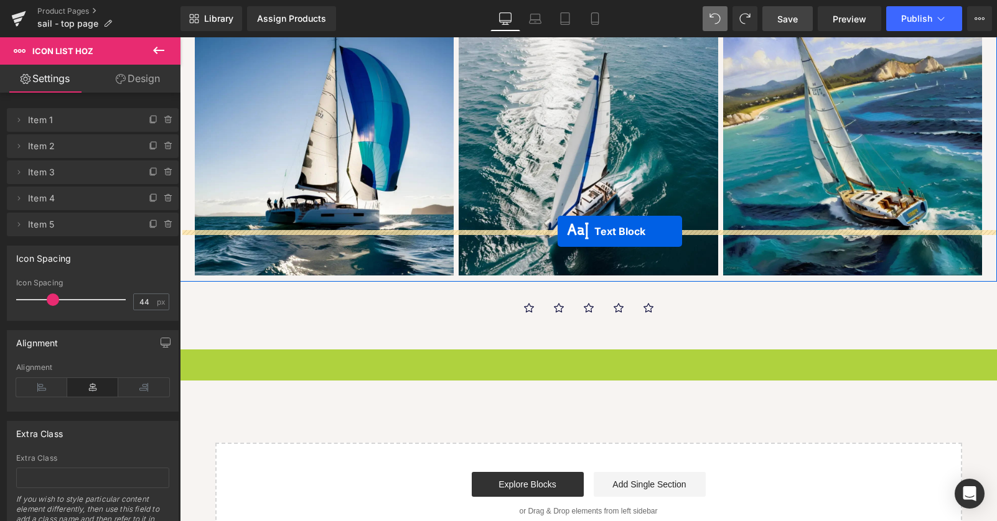
drag, startPoint x: 554, startPoint y: 307, endPoint x: 546, endPoint y: 334, distance: 28.0
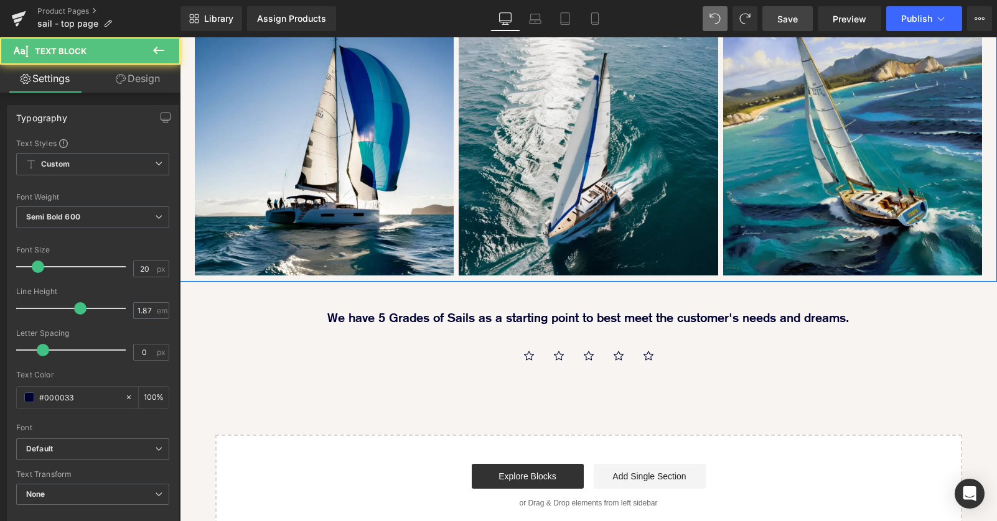
scroll to position [6, 6]
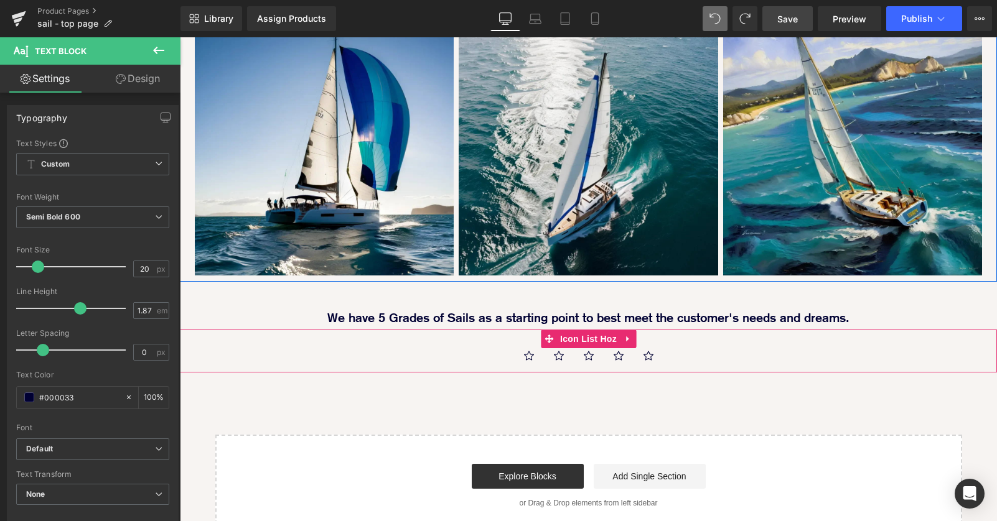
click at [541, 330] on span at bounding box center [549, 339] width 16 height 19
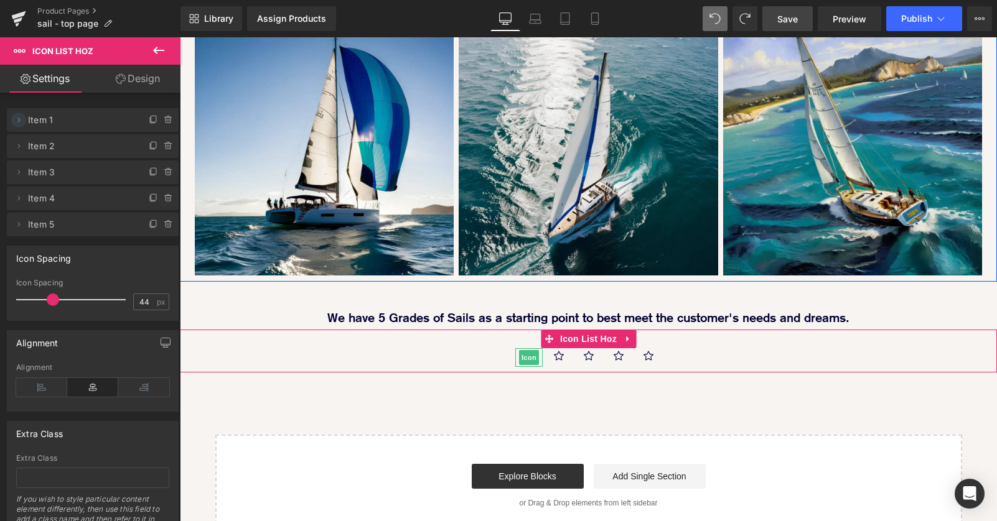
click at [19, 123] on icon at bounding box center [19, 120] width 10 height 10
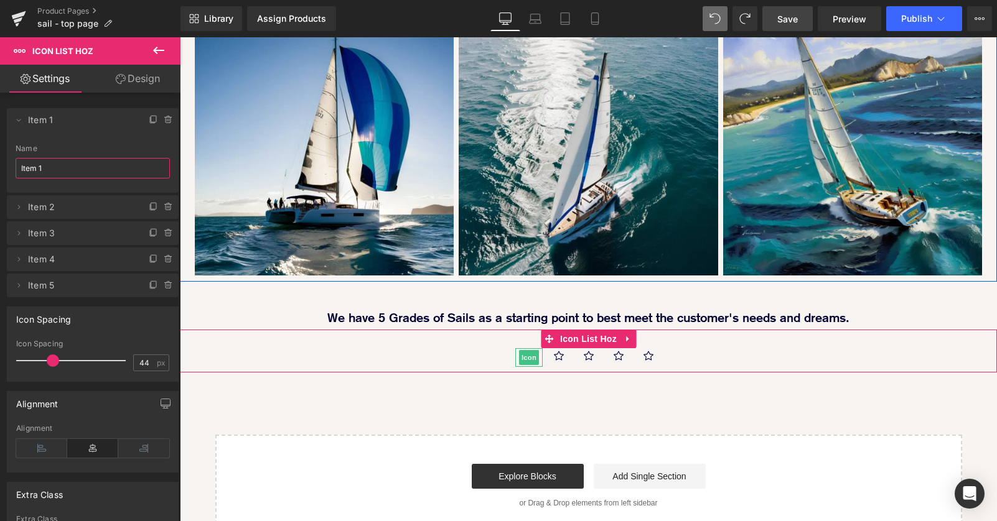
click at [50, 165] on input "Item 1" at bounding box center [93, 168] width 154 height 21
click at [66, 163] on input "Item 1" at bounding box center [93, 168] width 154 height 21
drag, startPoint x: 75, startPoint y: 170, endPoint x: -7, endPoint y: 170, distance: 82.1
click at [0, 170] on html "Icon List Hoz You are previewing how the will restyle your page. You can not ed…" at bounding box center [498, 260] width 997 height 521
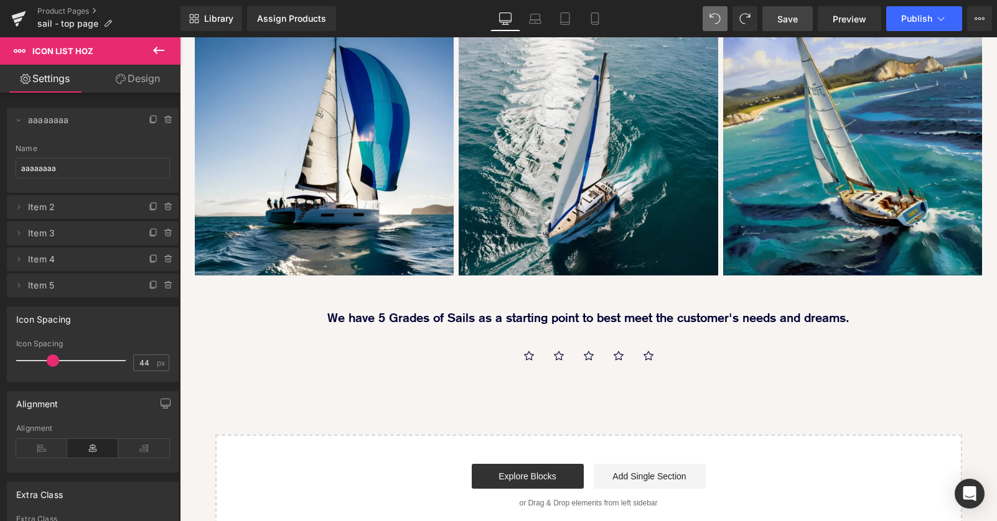
click at [236, 330] on div "Icon Icon Icon Icon Icon Icon List Hoz" at bounding box center [588, 351] width 817 height 43
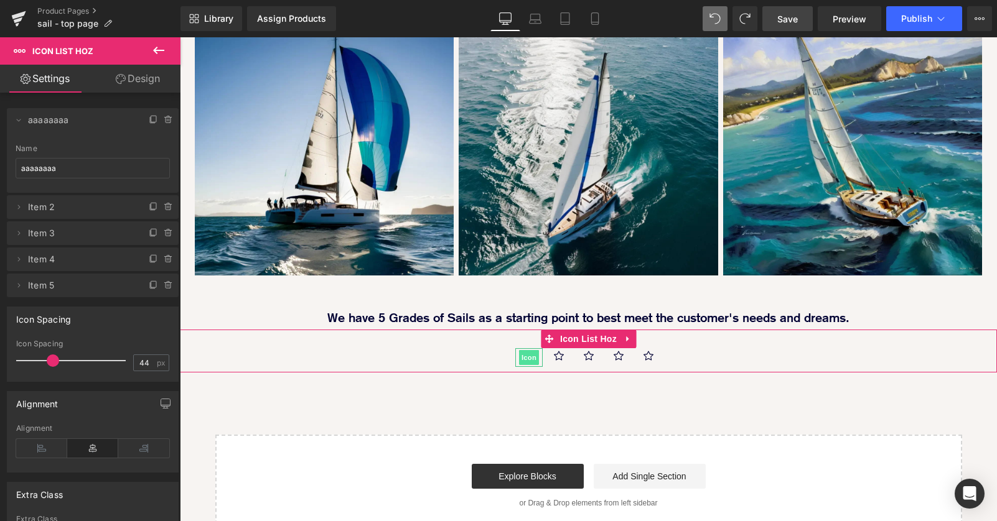
click at [527, 350] on span "Icon" at bounding box center [529, 357] width 20 height 15
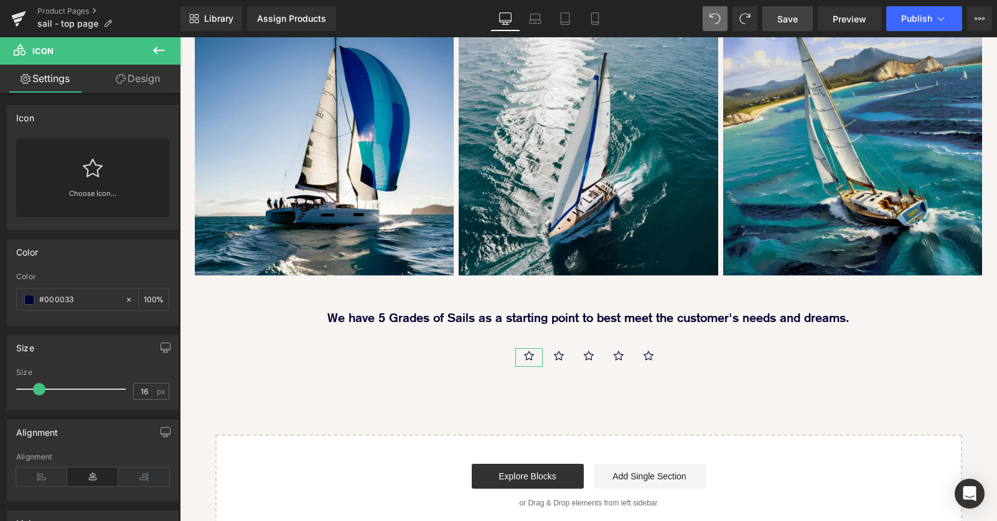
click at [100, 175] on icon at bounding box center [93, 168] width 20 height 20
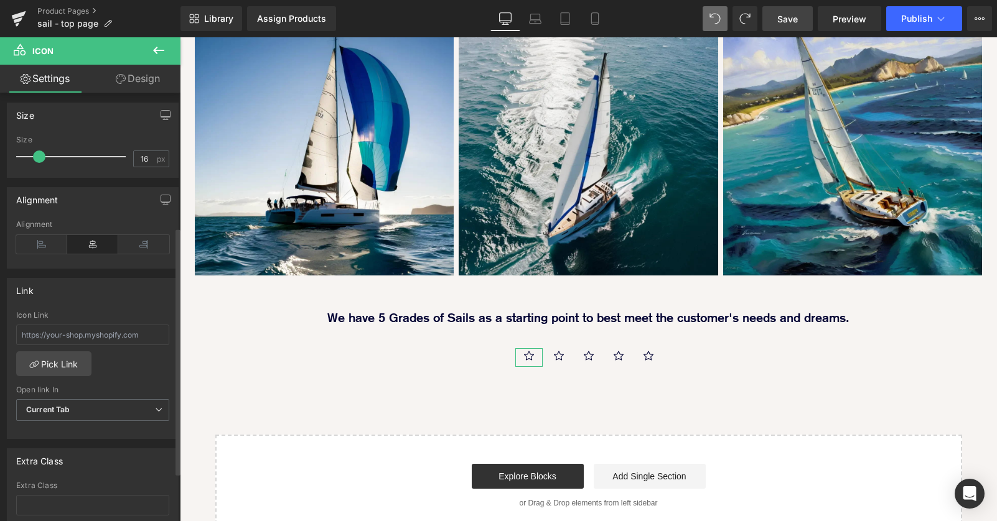
scroll to position [317, 0]
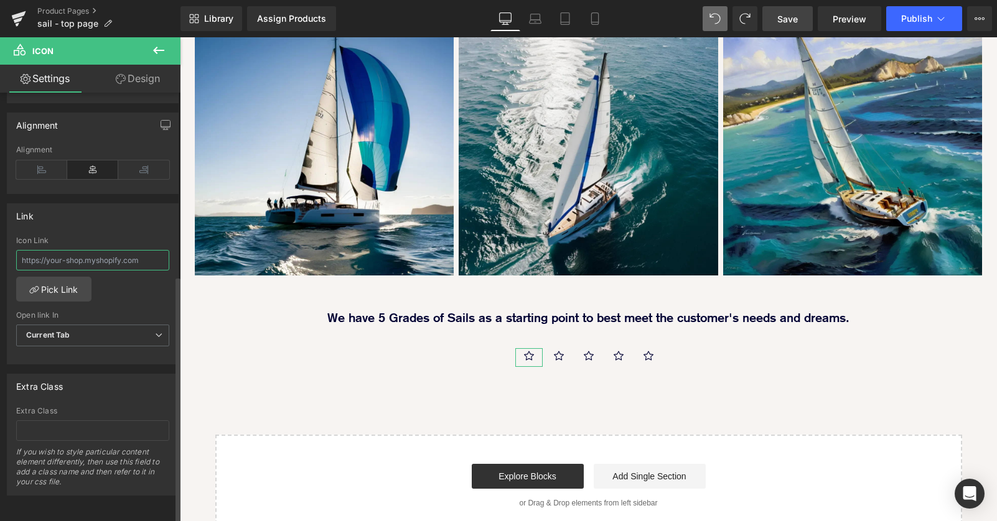
click at [77, 250] on input "text" at bounding box center [92, 260] width 153 height 21
click at [152, 250] on input "text" at bounding box center [92, 260] width 153 height 21
click at [141, 250] on input "text" at bounding box center [92, 260] width 153 height 21
click at [87, 255] on input "text" at bounding box center [92, 260] width 153 height 21
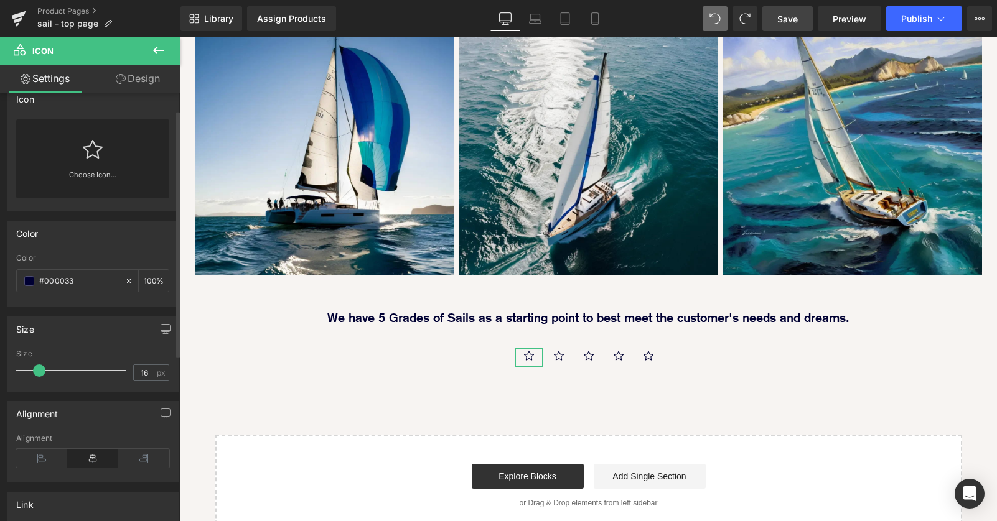
scroll to position [0, 0]
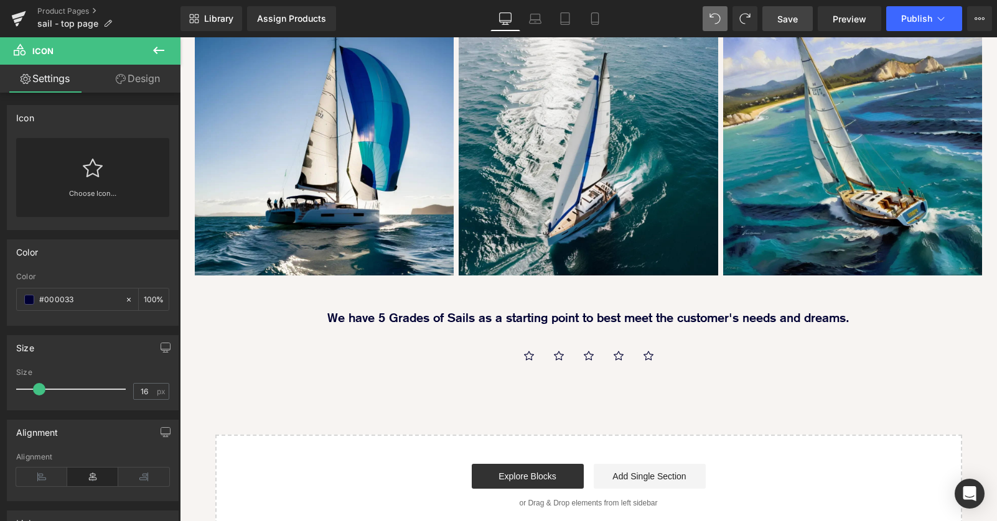
click at [164, 44] on icon at bounding box center [158, 50] width 15 height 15
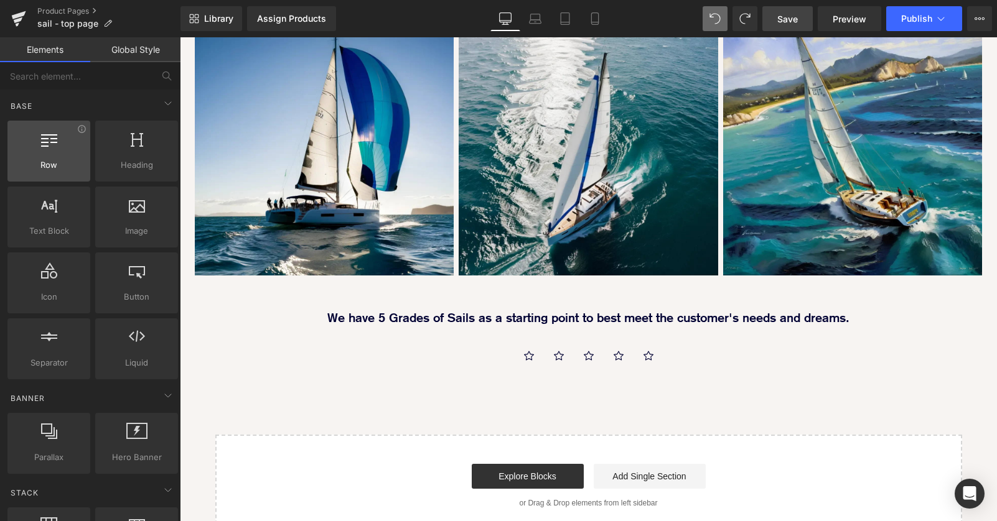
click at [44, 147] on div at bounding box center [48, 145] width 75 height 28
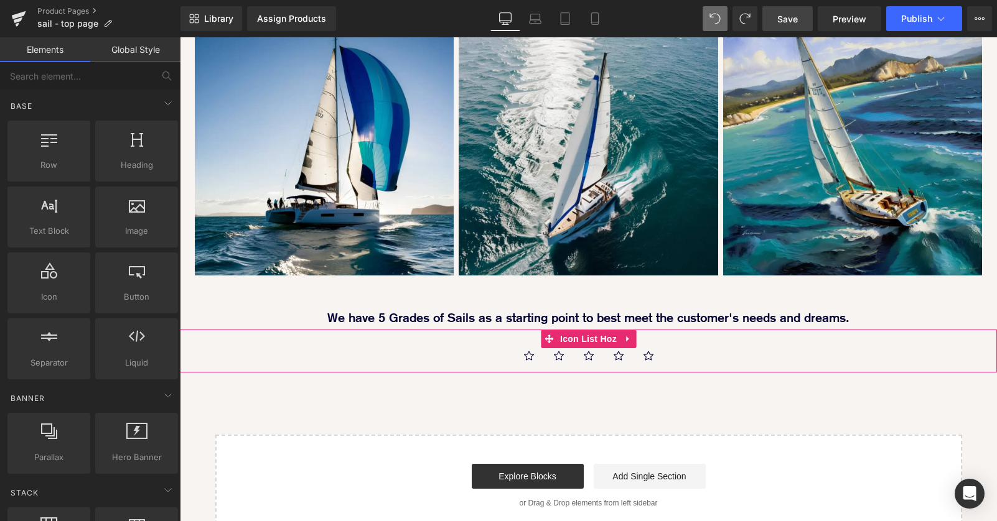
click at [694, 348] on ul "Icon Icon Icon Icon Icon" at bounding box center [588, 360] width 817 height 24
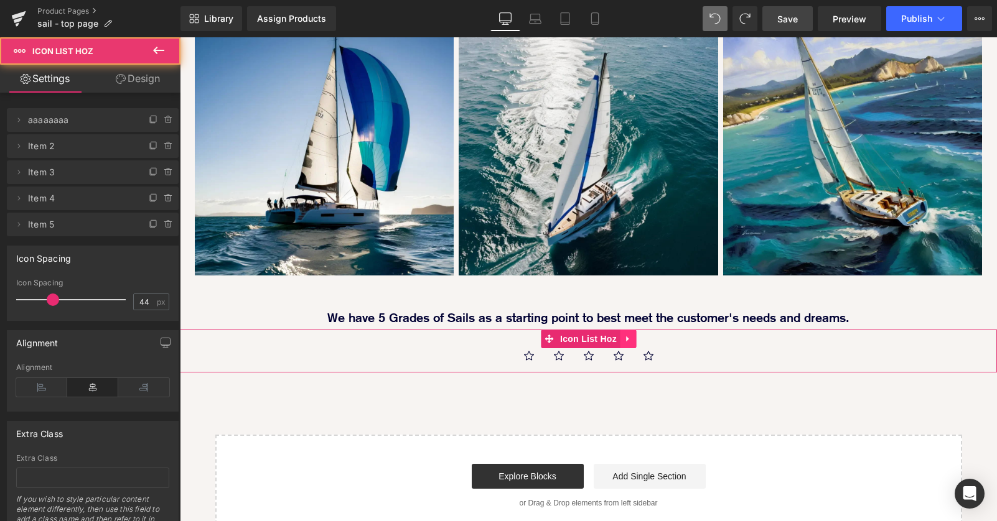
click at [629, 335] on icon at bounding box center [628, 339] width 9 height 9
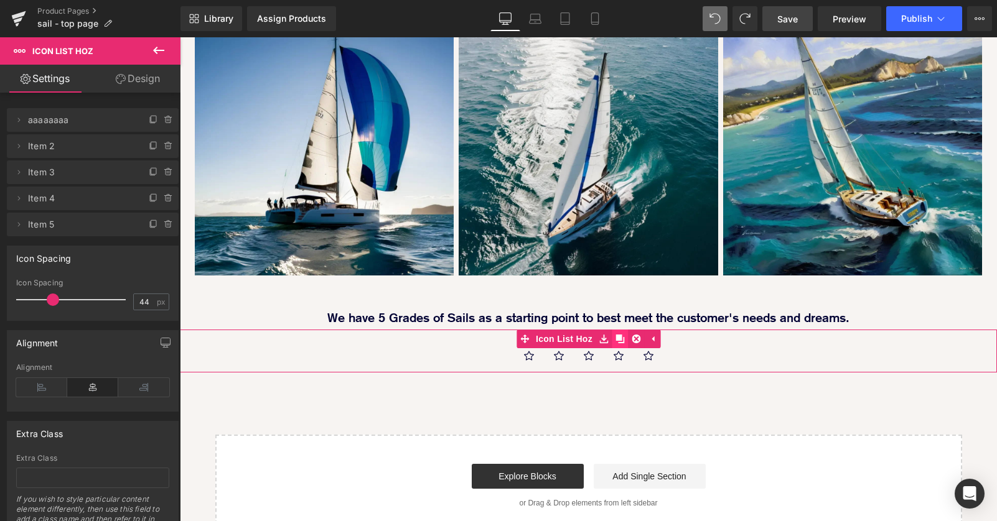
click at [620, 335] on icon at bounding box center [619, 339] width 9 height 9
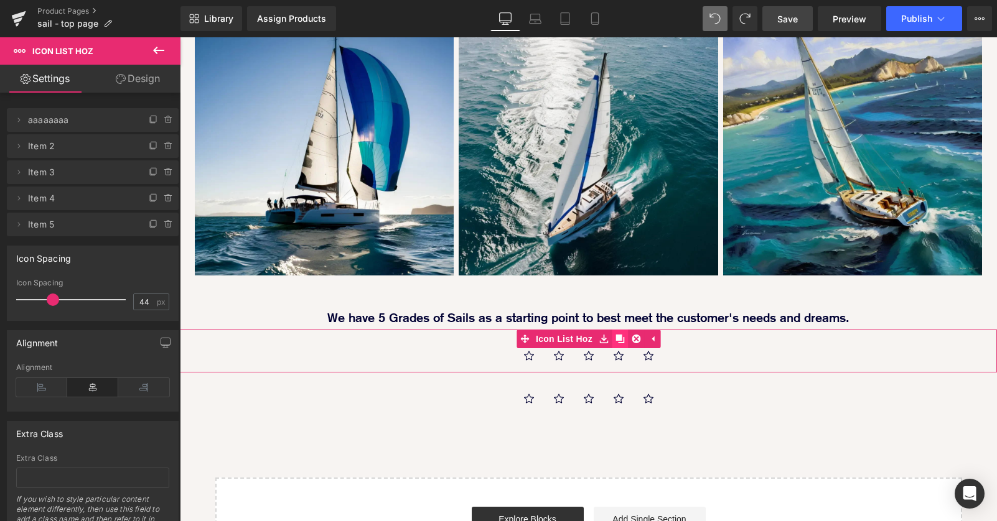
scroll to position [1716, 817]
click at [638, 335] on icon at bounding box center [636, 339] width 9 height 9
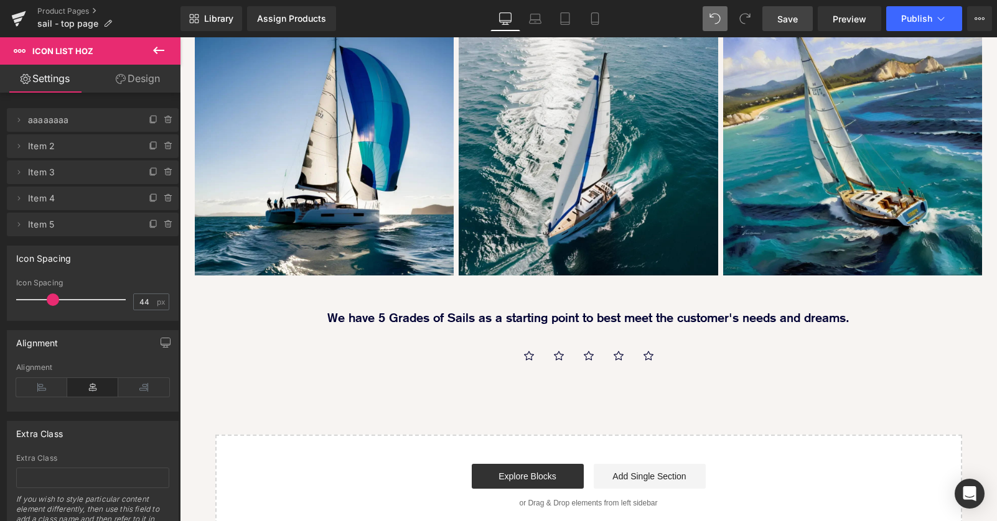
scroll to position [1673, 817]
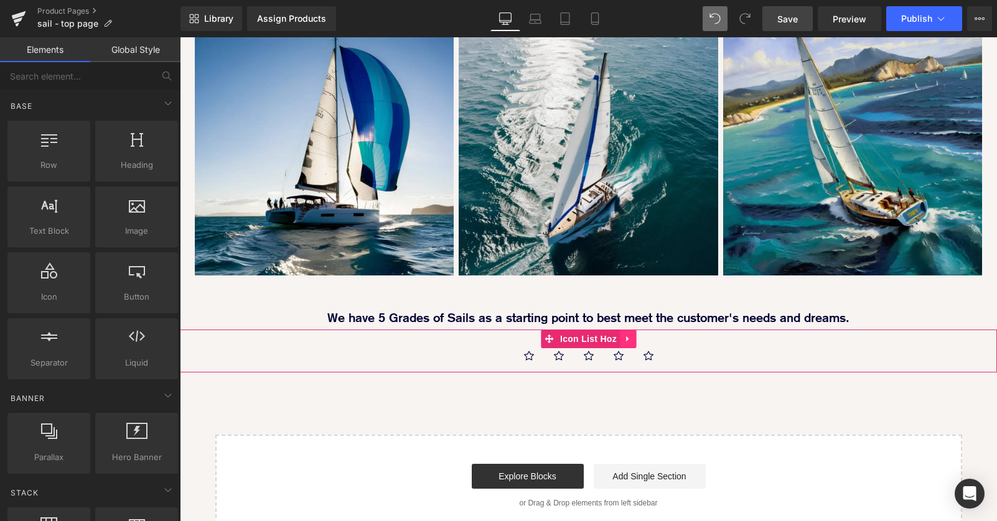
click at [634, 330] on link at bounding box center [628, 339] width 16 height 19
click at [638, 335] on icon at bounding box center [636, 339] width 9 height 9
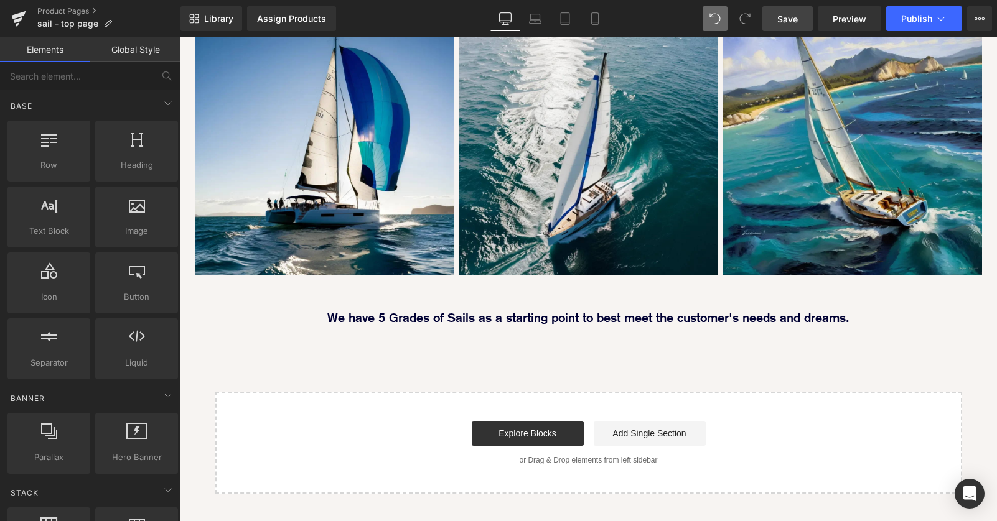
scroll to position [1630, 817]
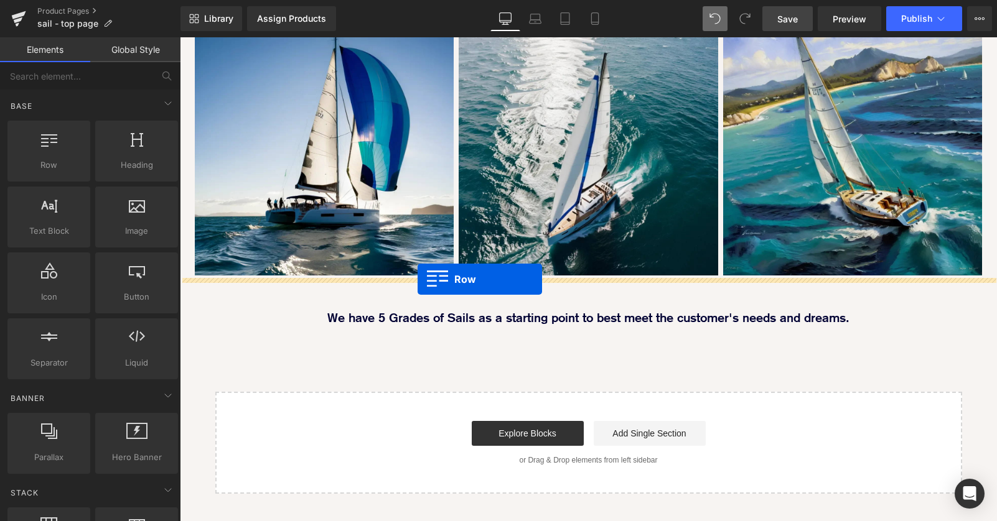
drag, startPoint x: 220, startPoint y: 184, endPoint x: 418, endPoint y: 278, distance: 218.2
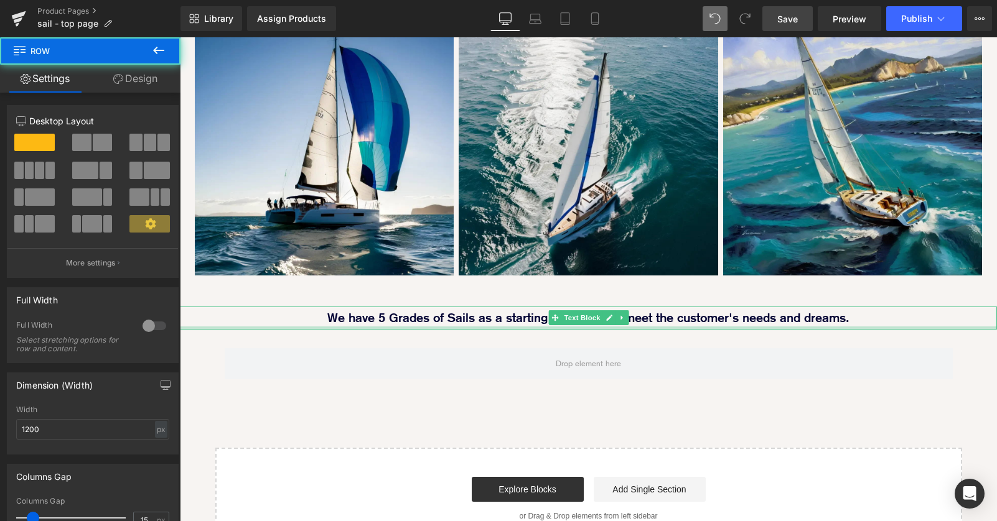
scroll to position [1686, 817]
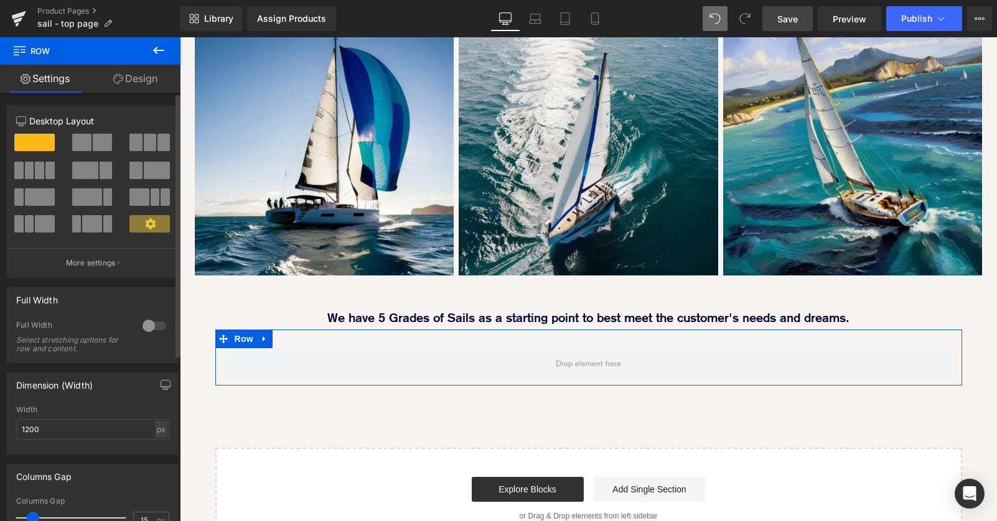
click at [27, 167] on span at bounding box center [29, 170] width 9 height 17
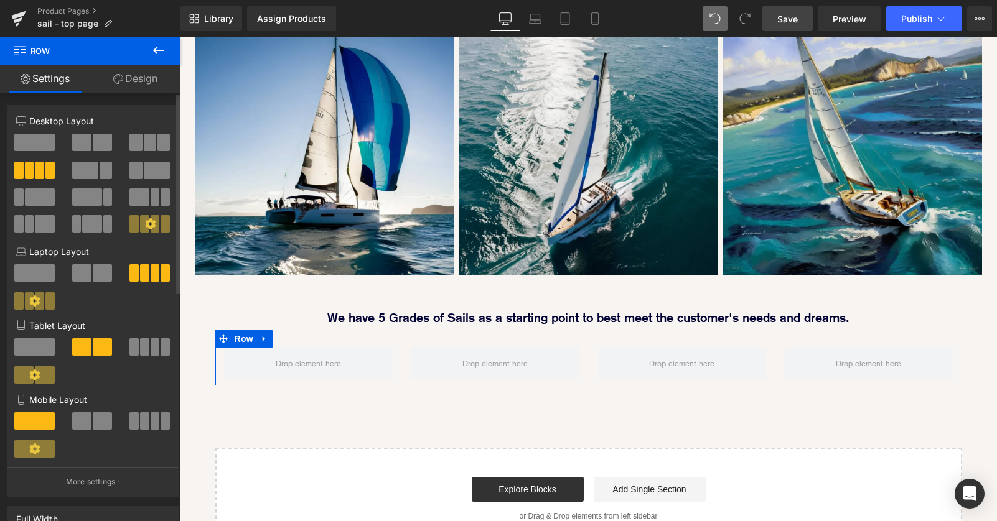
click at [140, 221] on span at bounding box center [144, 223] width 9 height 17
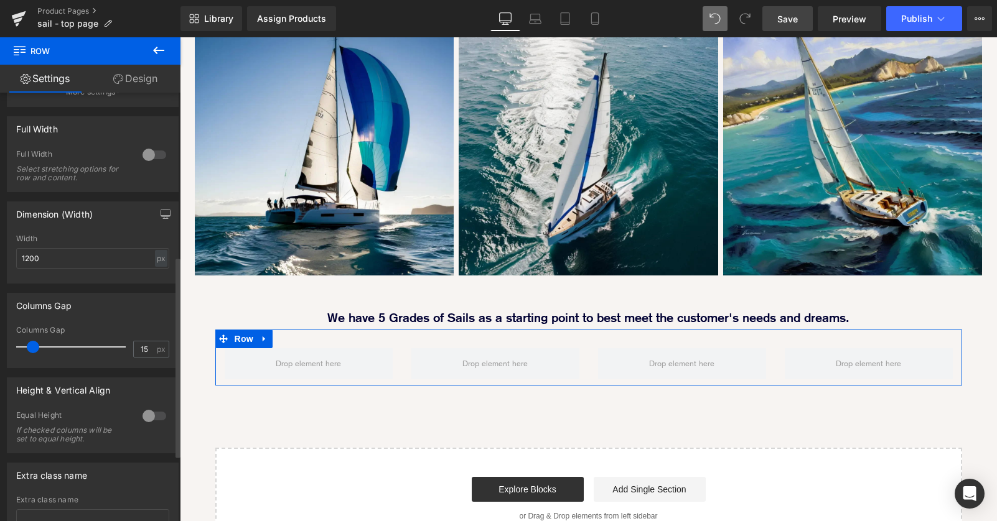
scroll to position [410, 0]
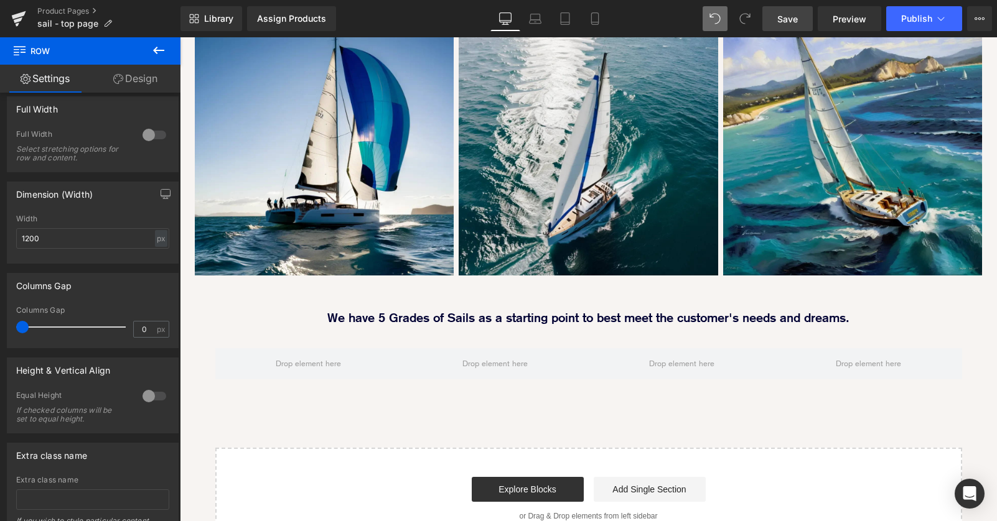
drag, startPoint x: 31, startPoint y: 333, endPoint x: -12, endPoint y: 336, distance: 43.1
click at [0, 336] on html "Row You are previewing how the will restyle your page. You can not edit Element…" at bounding box center [498, 260] width 997 height 521
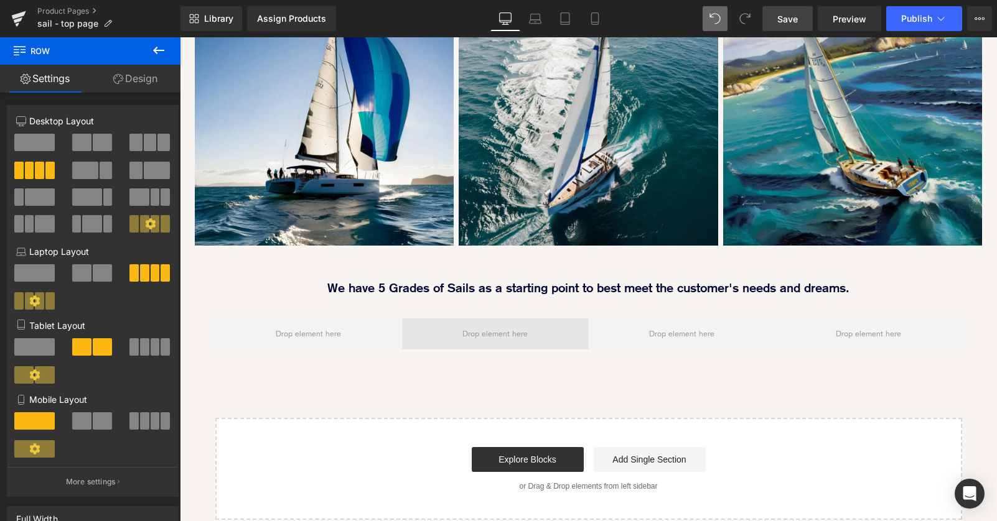
scroll to position [908, 0]
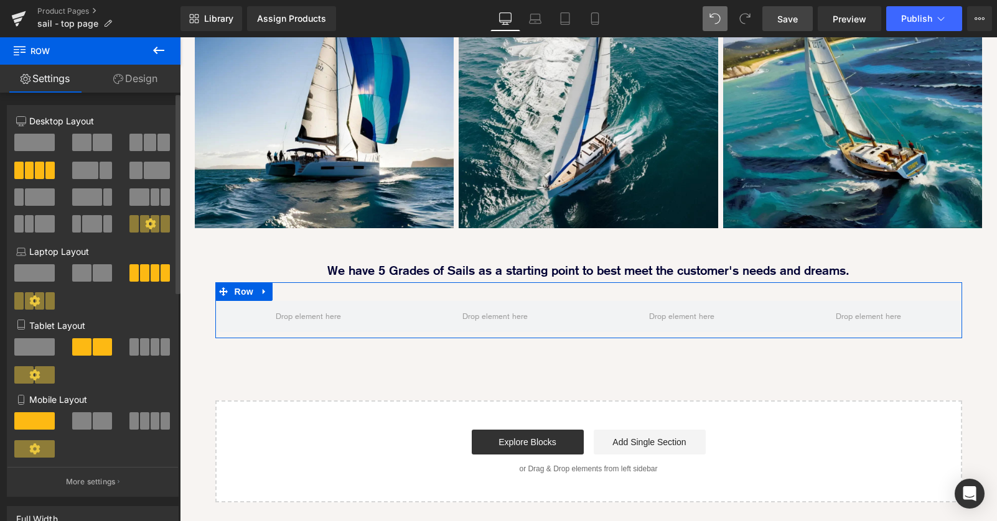
click at [161, 223] on span at bounding box center [165, 223] width 9 height 17
click at [147, 222] on icon at bounding box center [150, 223] width 11 height 11
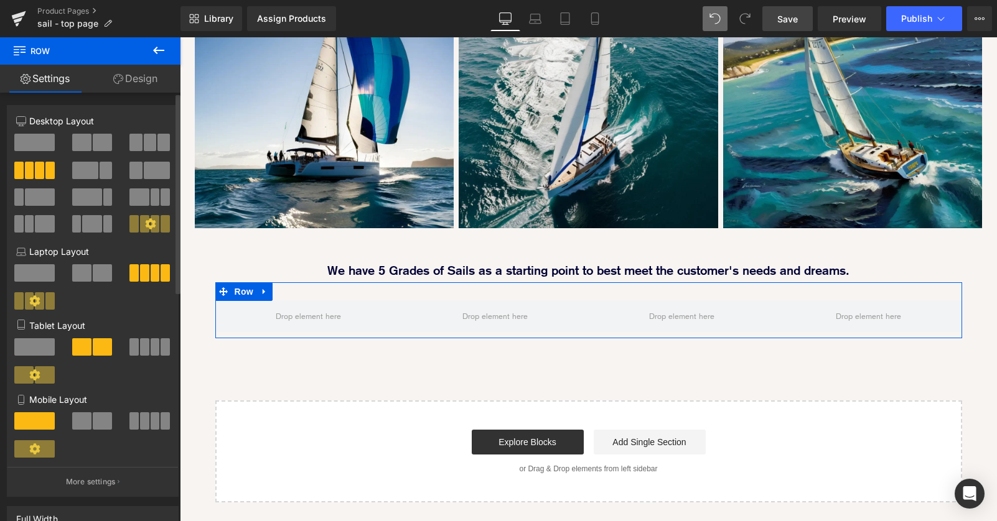
click at [147, 222] on icon at bounding box center [150, 223] width 11 height 11
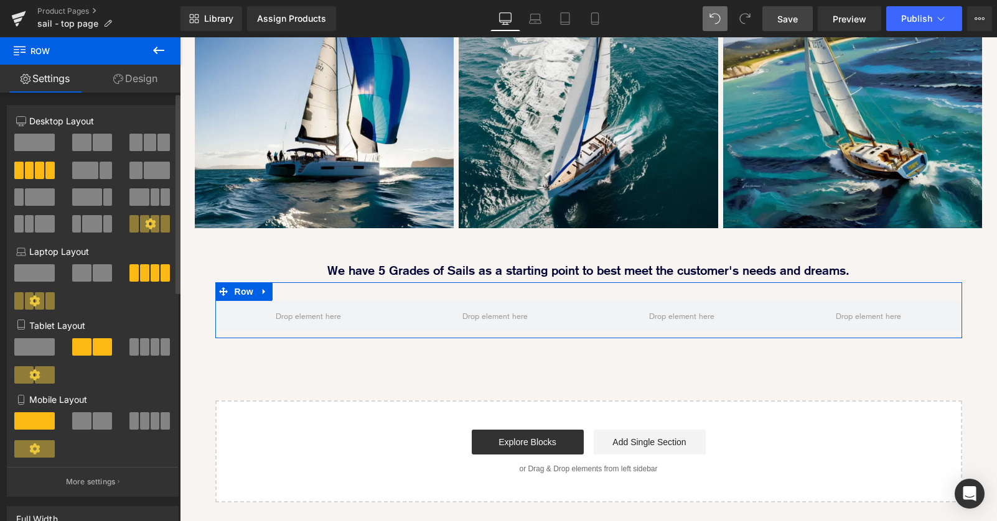
click at [147, 222] on icon at bounding box center [150, 223] width 11 height 11
click at [139, 82] on link "Design" at bounding box center [135, 79] width 90 height 28
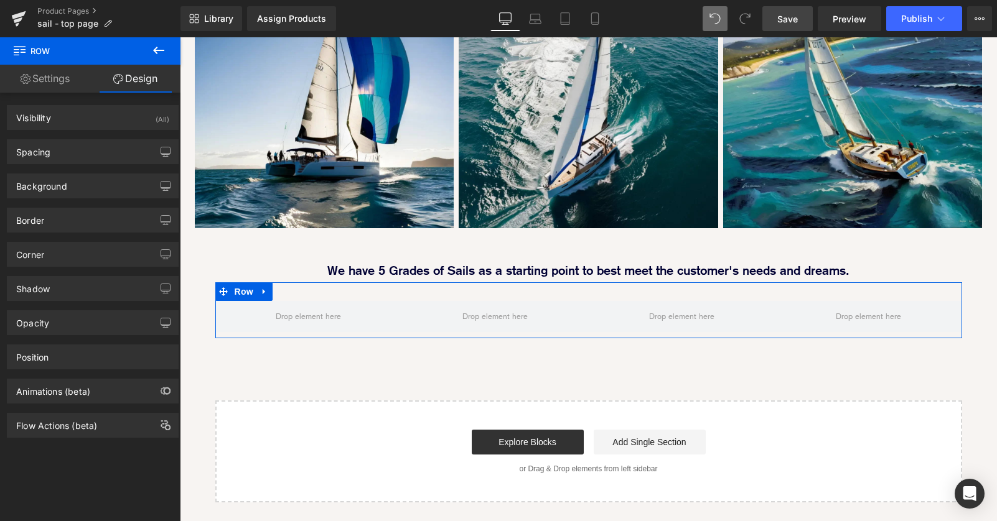
click at [57, 82] on link "Settings" at bounding box center [45, 79] width 90 height 28
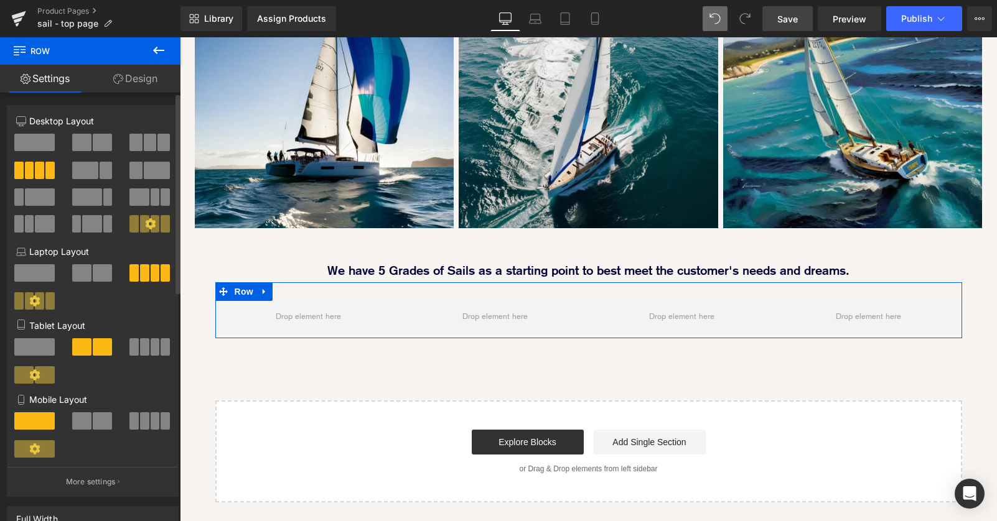
drag, startPoint x: 37, startPoint y: 171, endPoint x: 107, endPoint y: 257, distance: 110.6
click at [106, 257] on div "3+3+3+3 Desktop Layout Laptop Layout Tablet Layout Mobile Layout More settings" at bounding box center [92, 306] width 171 height 382
click at [146, 224] on icon at bounding box center [150, 223] width 11 height 11
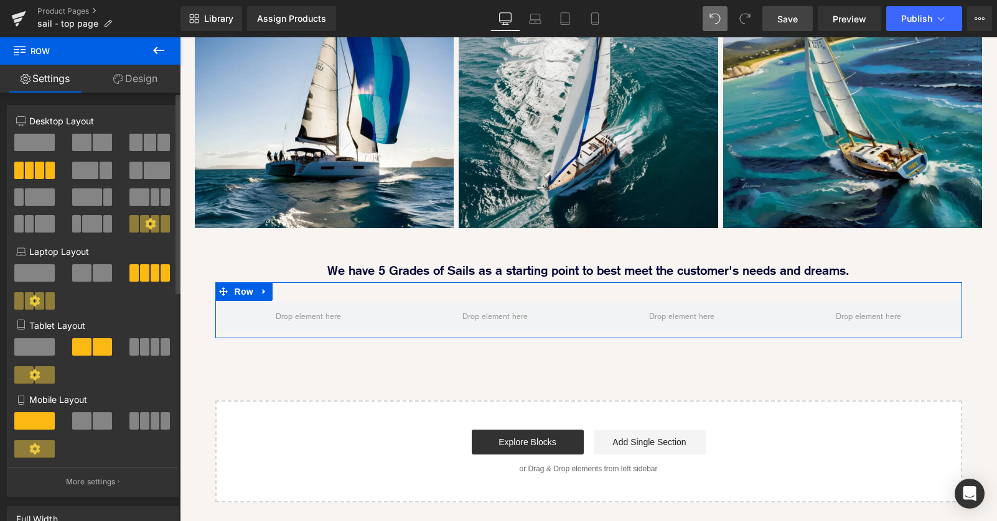
click at [146, 224] on icon at bounding box center [150, 223] width 11 height 11
click at [151, 222] on icon at bounding box center [150, 223] width 11 height 11
click at [266, 288] on icon at bounding box center [264, 292] width 9 height 9
click at [299, 288] on icon at bounding box center [296, 292] width 9 height 9
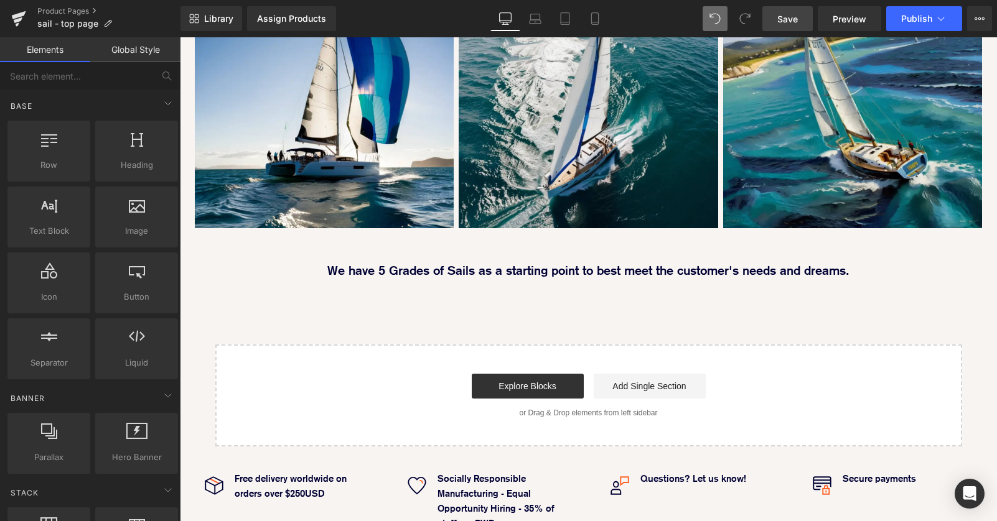
scroll to position [1630, 817]
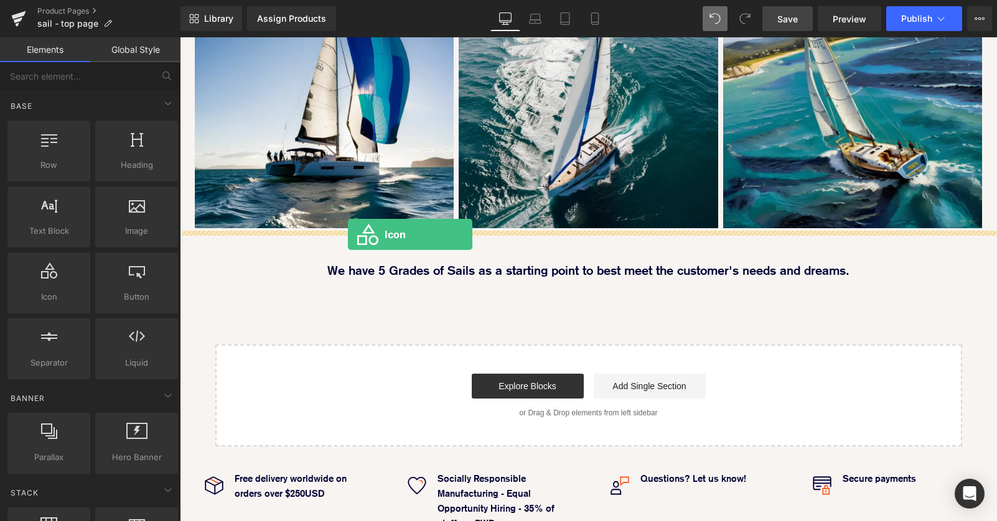
drag, startPoint x: 220, startPoint y: 314, endPoint x: 348, endPoint y: 235, distance: 150.4
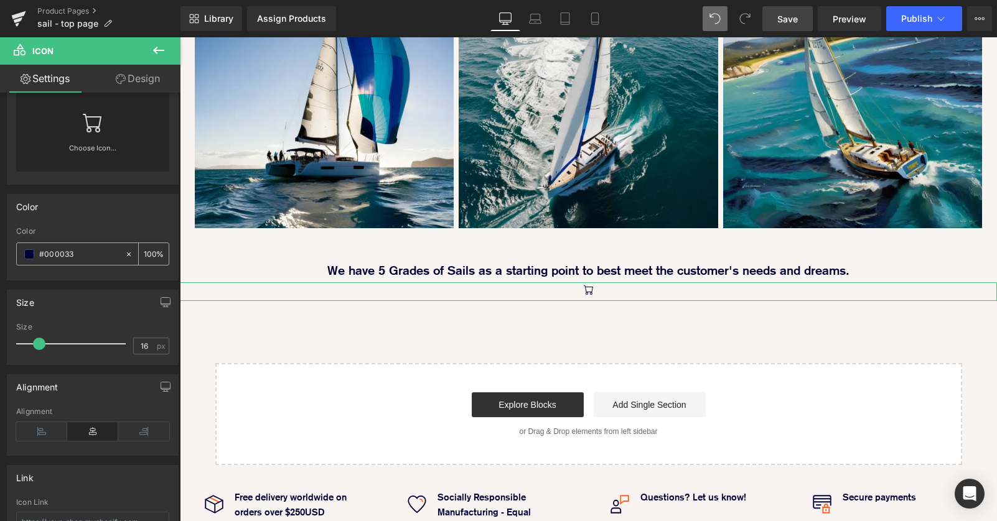
scroll to position [15, 0]
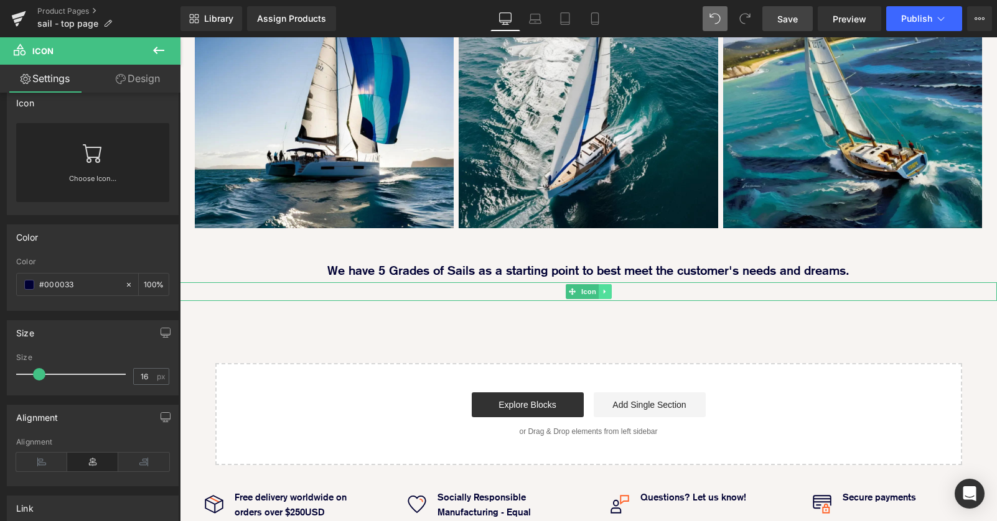
click at [605, 288] on icon at bounding box center [604, 291] width 7 height 7
click at [610, 288] on icon at bounding box center [611, 291] width 7 height 7
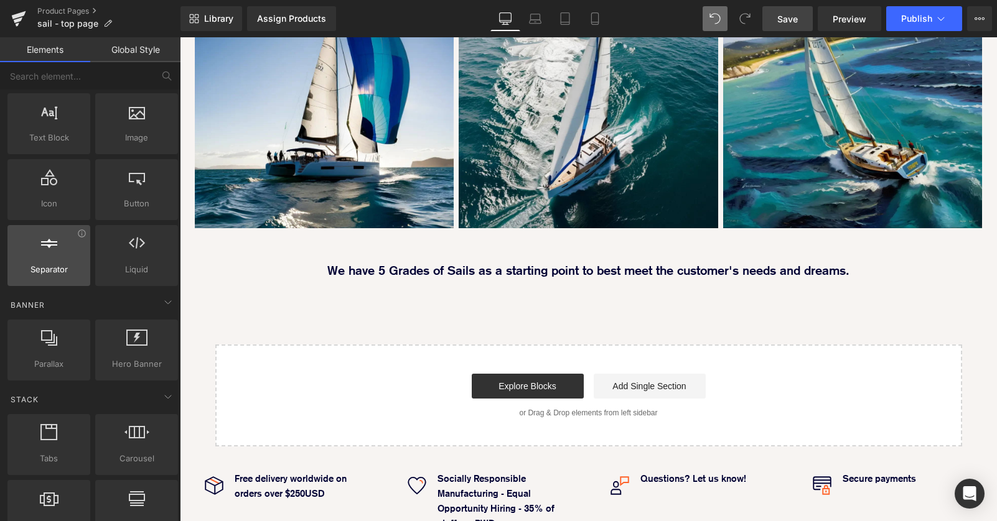
scroll to position [110, 0]
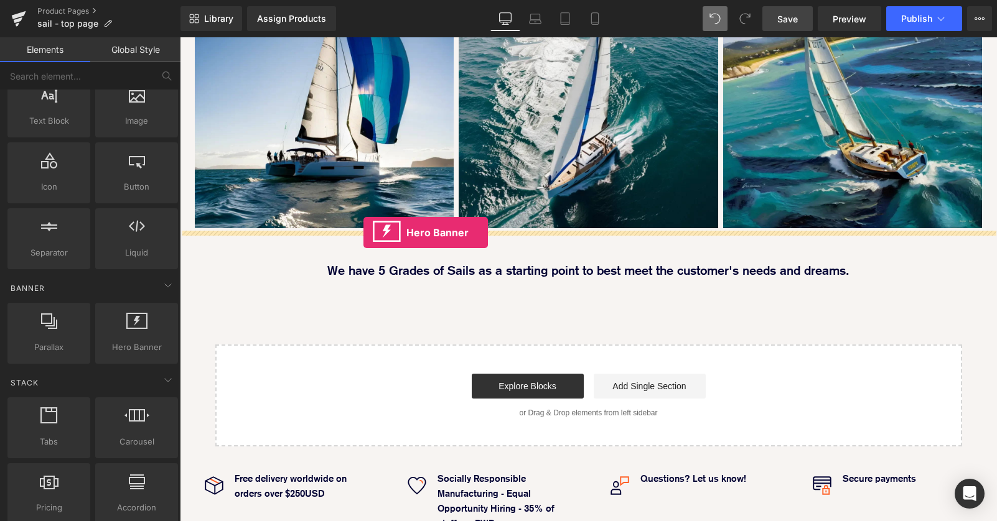
drag, startPoint x: 316, startPoint y: 365, endPoint x: 363, endPoint y: 233, distance: 140.1
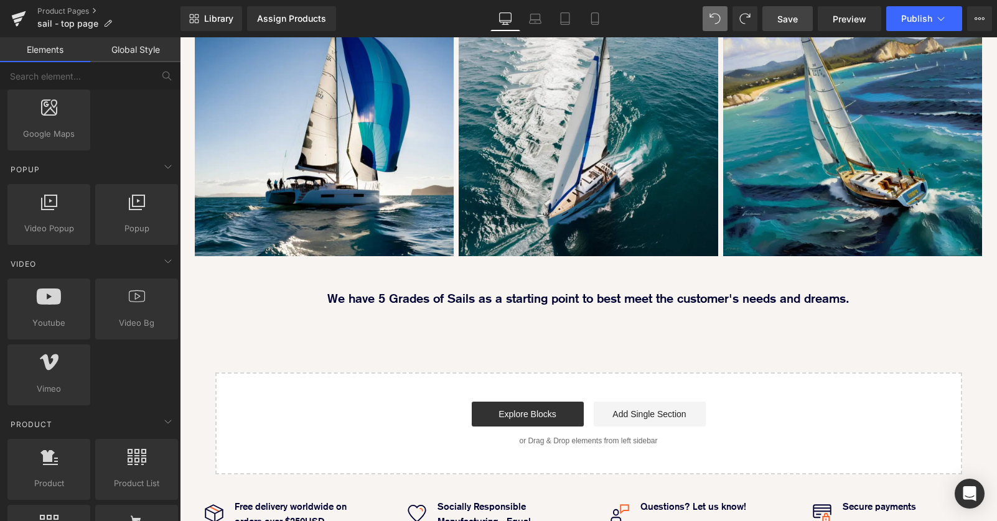
scroll to position [744, 0]
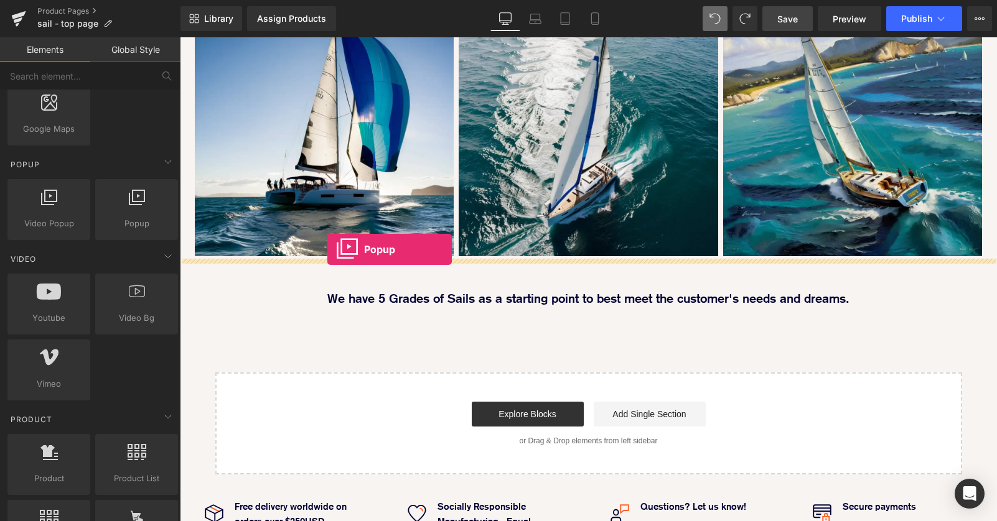
drag, startPoint x: 309, startPoint y: 245, endPoint x: 327, endPoint y: 250, distance: 18.6
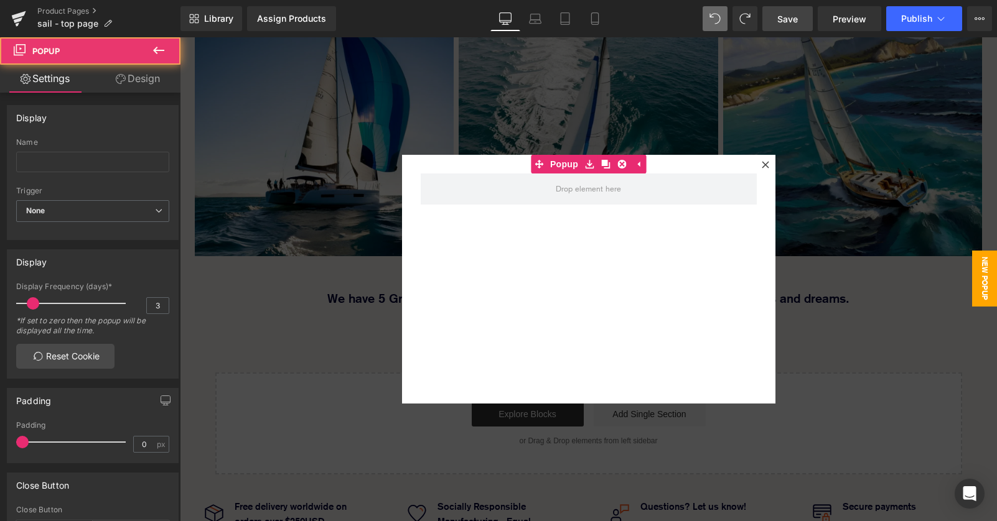
scroll to position [1630, 817]
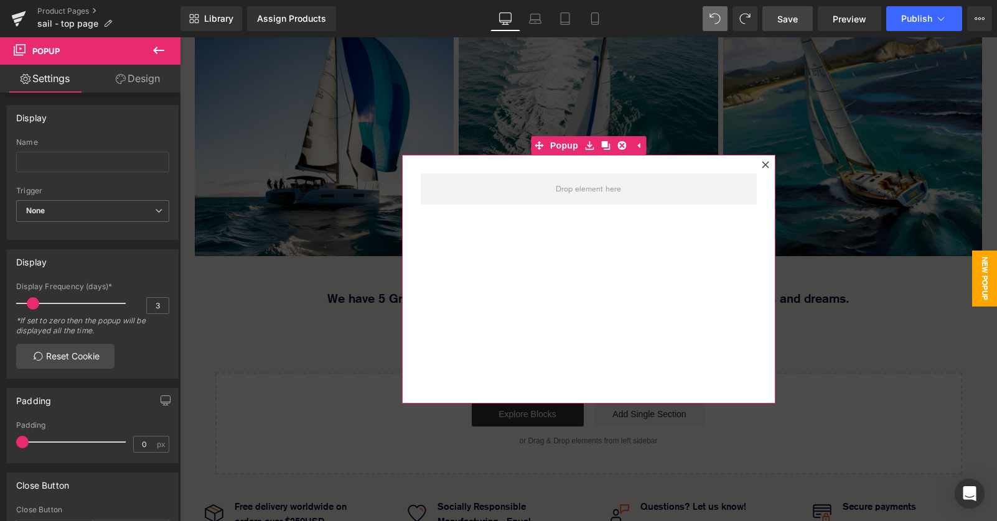
click at [763, 161] on icon at bounding box center [765, 164] width 7 height 7
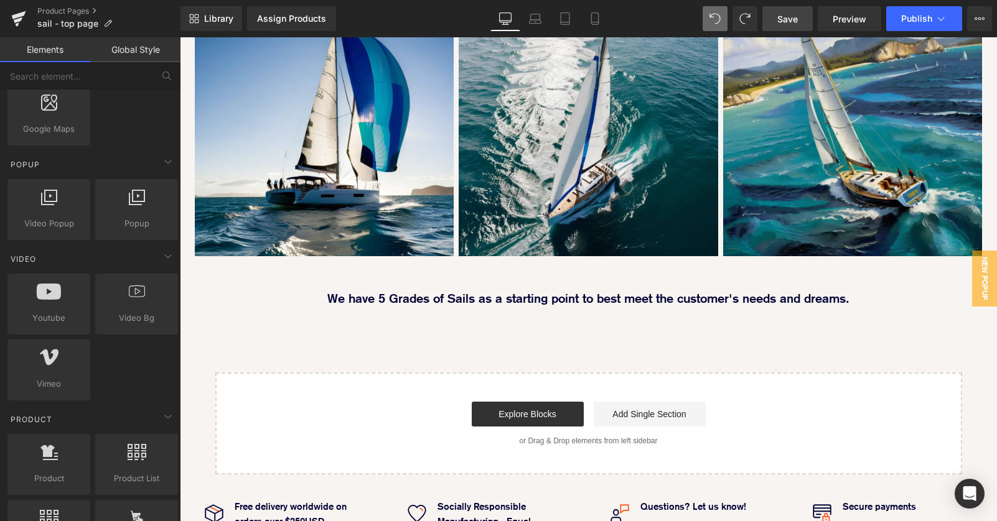
click at [981, 275] on span "New Popup" at bounding box center [984, 279] width 25 height 56
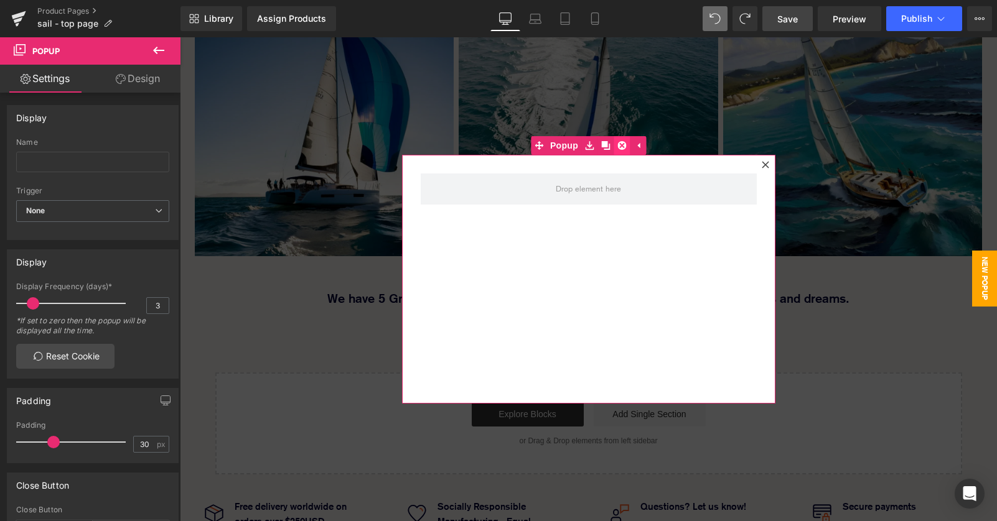
click at [620, 145] on icon at bounding box center [621, 145] width 9 height 9
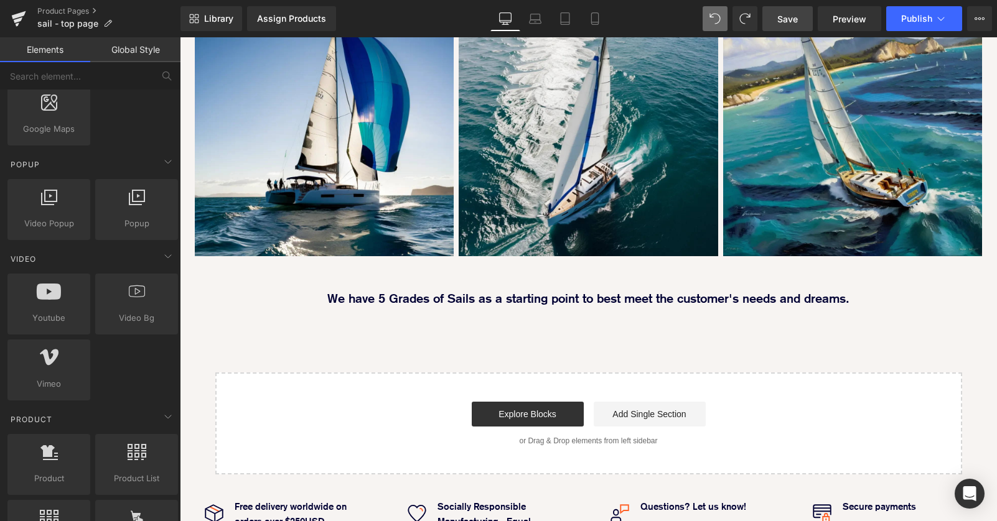
scroll to position [770, 0]
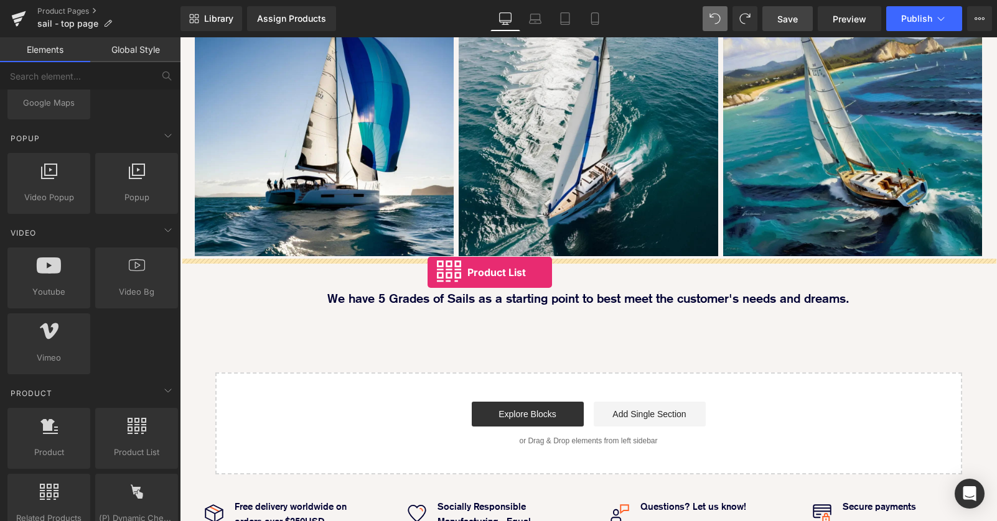
drag, startPoint x: 312, startPoint y: 467, endPoint x: 428, endPoint y: 273, distance: 226.6
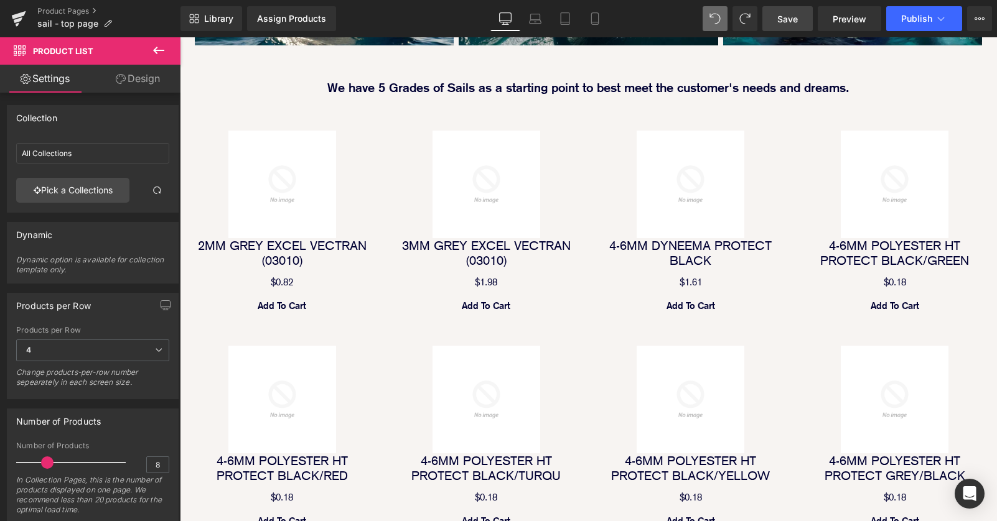
scroll to position [1050, 0]
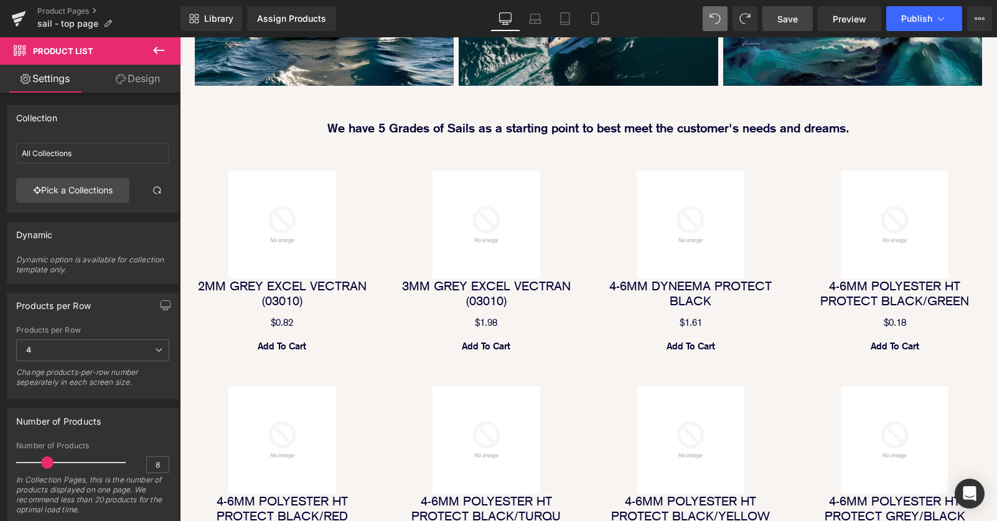
click at [585, 159] on div "Sale Off (P) Image 3MM GREY EXCEL VECTRAN (03010) (P) Title $0 $1.98 (P) Price …" at bounding box center [486, 266] width 204 height 215
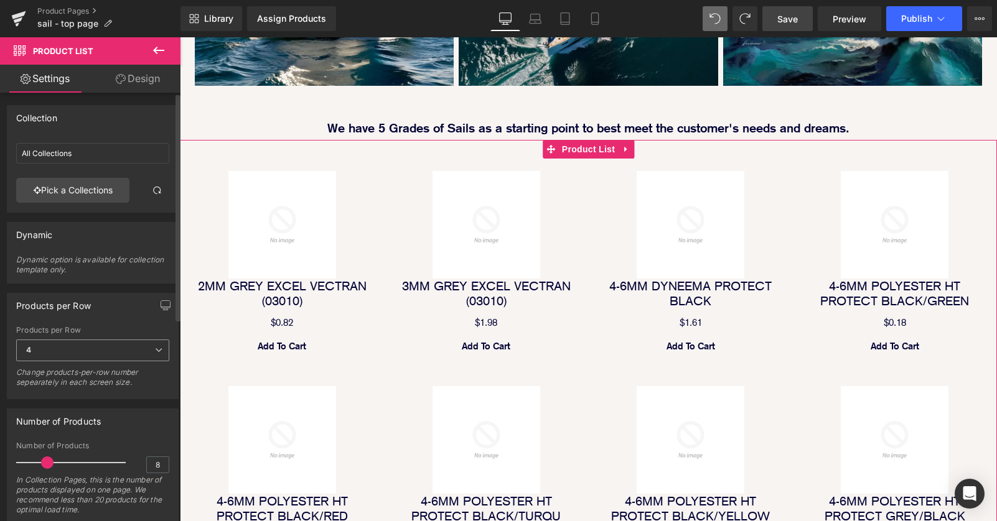
click at [155, 353] on icon at bounding box center [158, 350] width 7 height 7
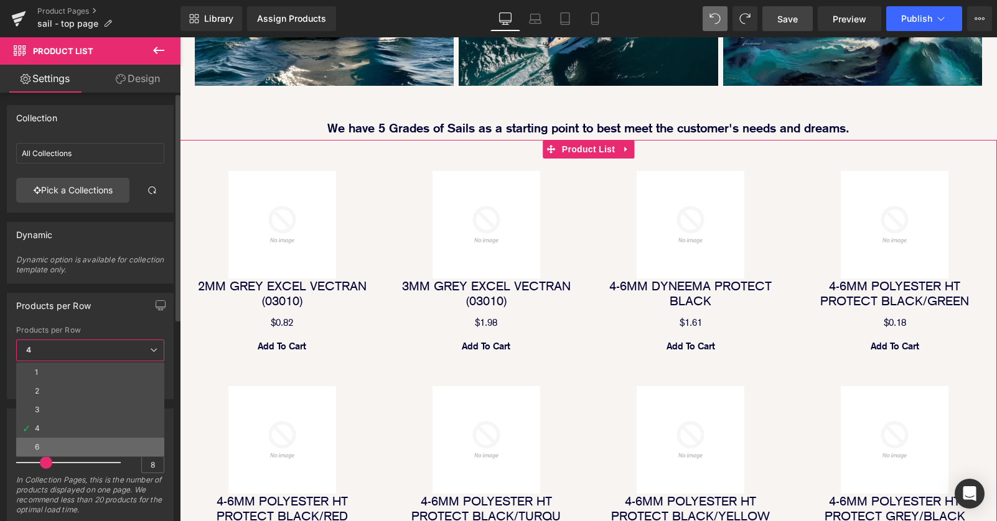
drag, startPoint x: 113, startPoint y: 444, endPoint x: 283, endPoint y: 360, distance: 189.5
click at [113, 444] on li "6" at bounding box center [90, 447] width 148 height 19
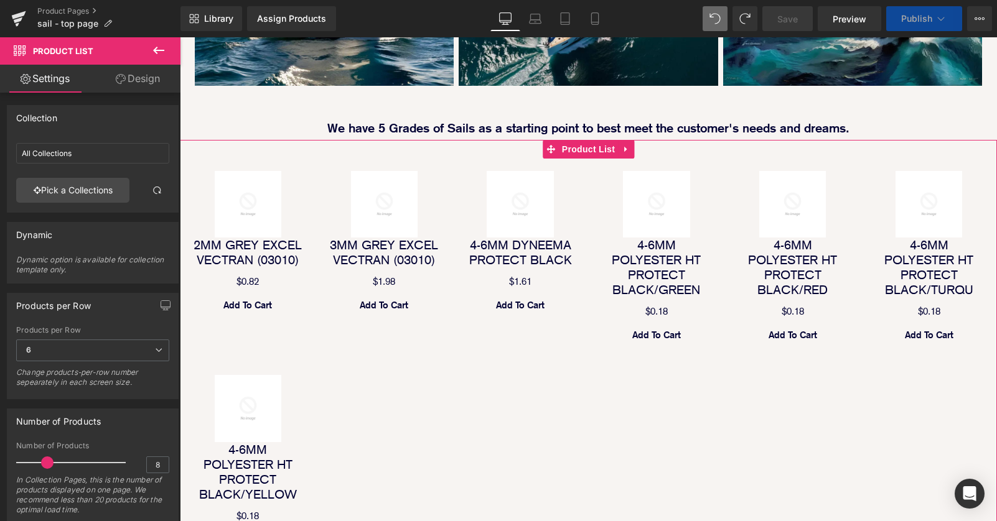
scroll to position [2083, 817]
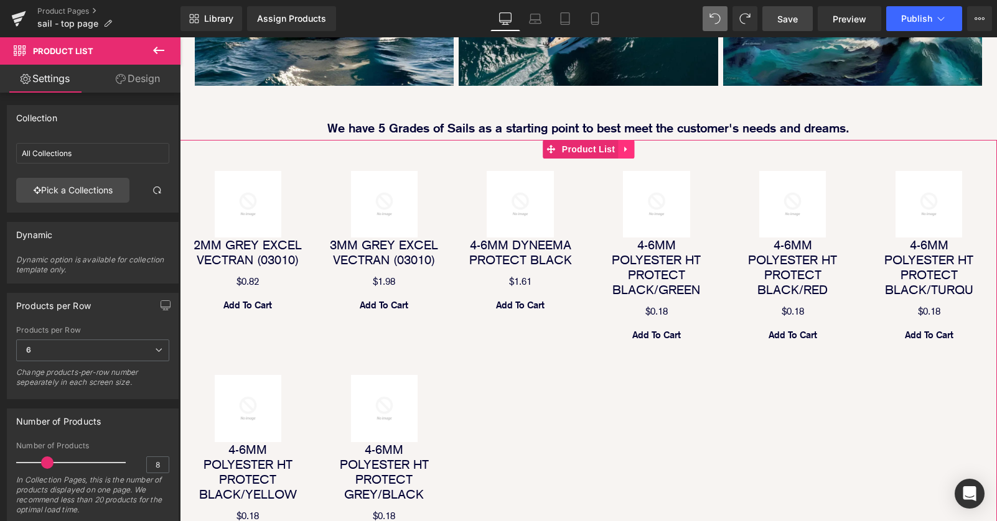
click at [627, 145] on icon at bounding box center [626, 149] width 9 height 9
click at [630, 145] on icon at bounding box center [634, 149] width 9 height 9
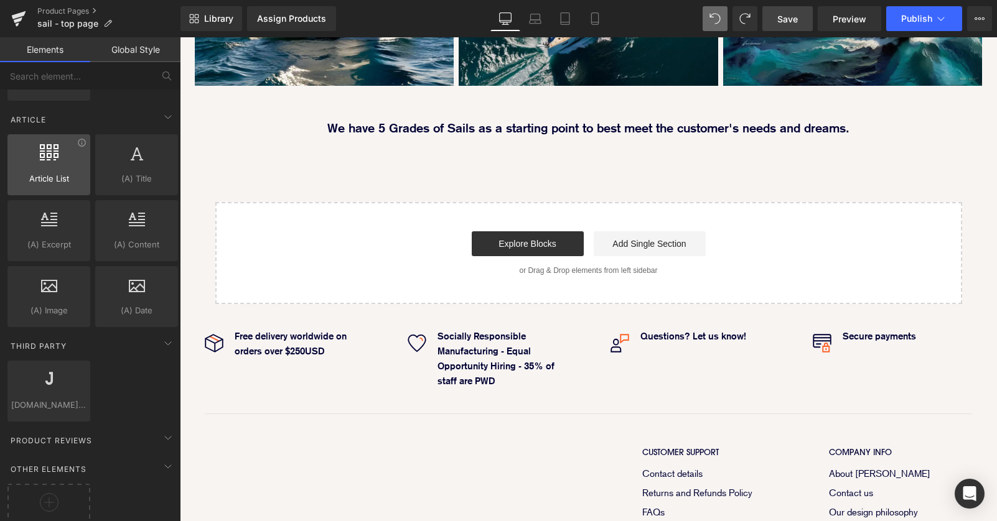
scroll to position [2380, 0]
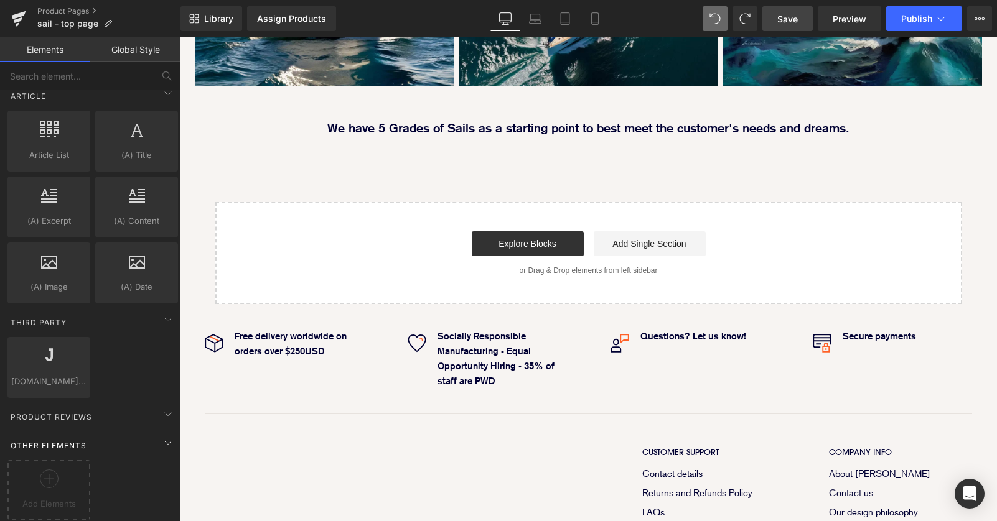
click at [154, 440] on div "Other Elements" at bounding box center [92, 445] width 175 height 25
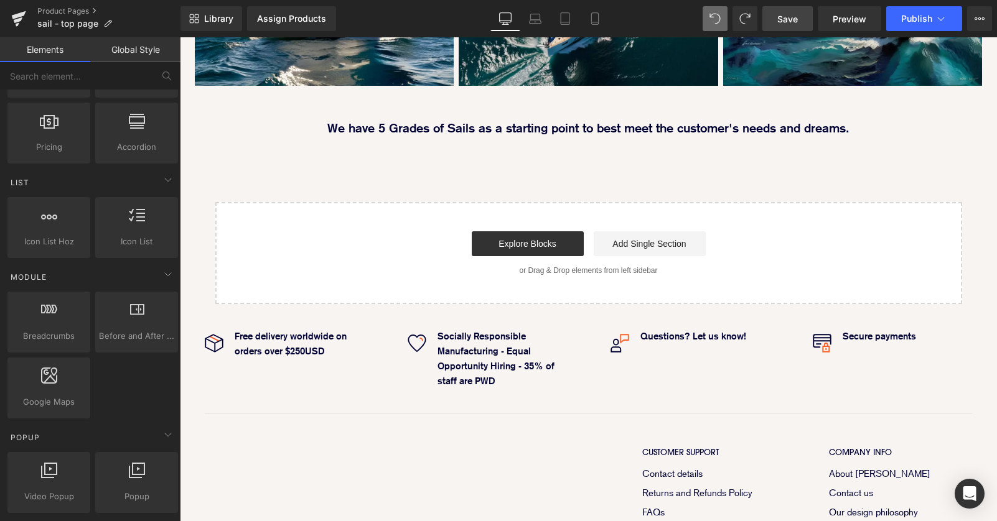
scroll to position [0, 0]
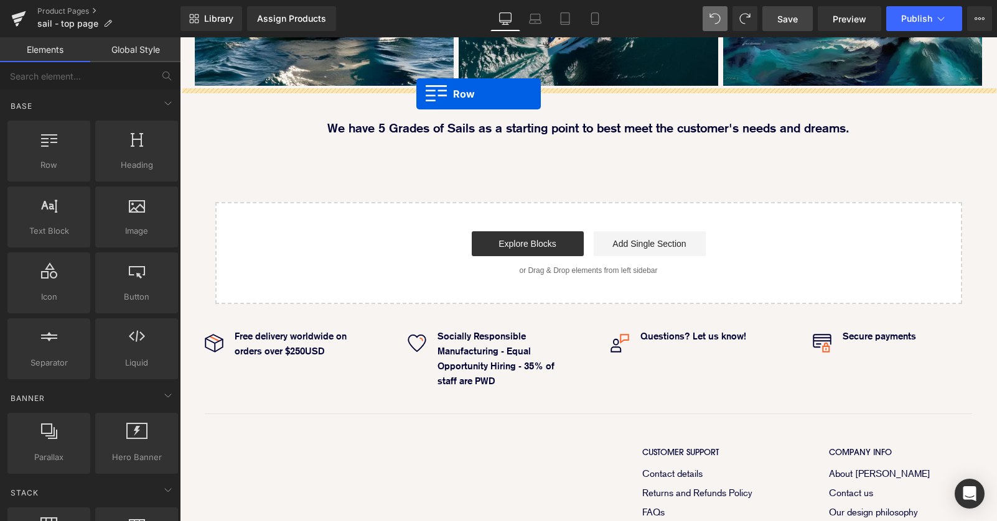
drag, startPoint x: 226, startPoint y: 171, endPoint x: 416, endPoint y: 94, distance: 205.2
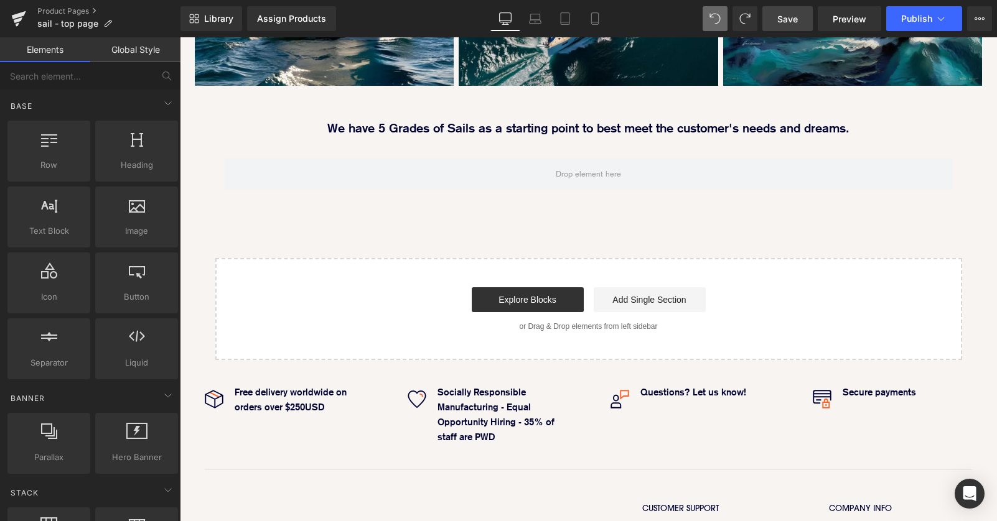
scroll to position [1686, 817]
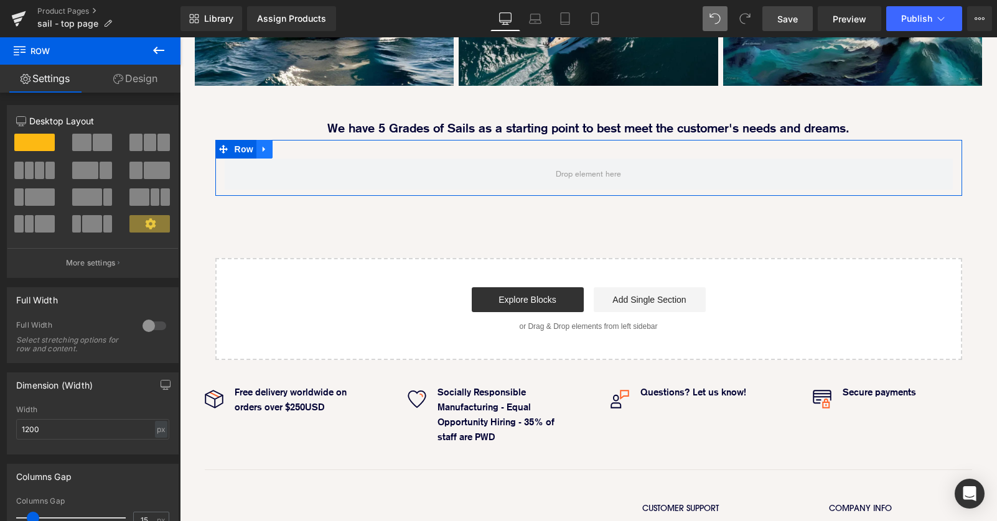
click at [263, 147] on icon at bounding box center [264, 150] width 2 height 6
click at [93, 147] on span at bounding box center [102, 142] width 19 height 17
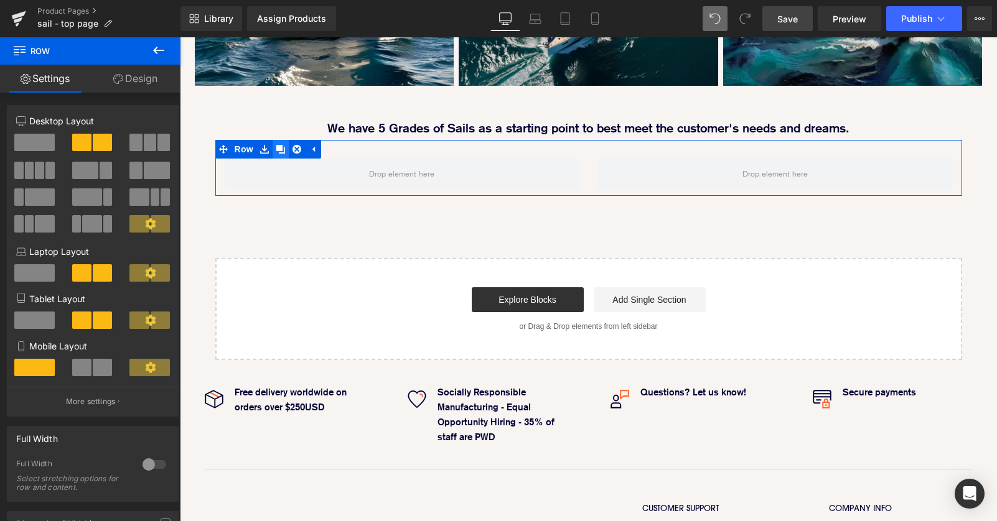
click at [281, 145] on icon at bounding box center [280, 149] width 9 height 9
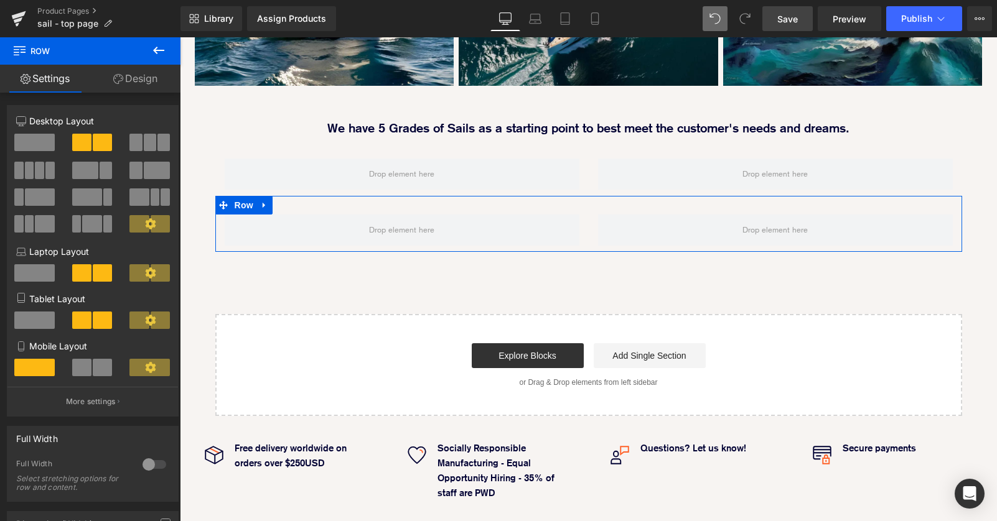
scroll to position [1718, 817]
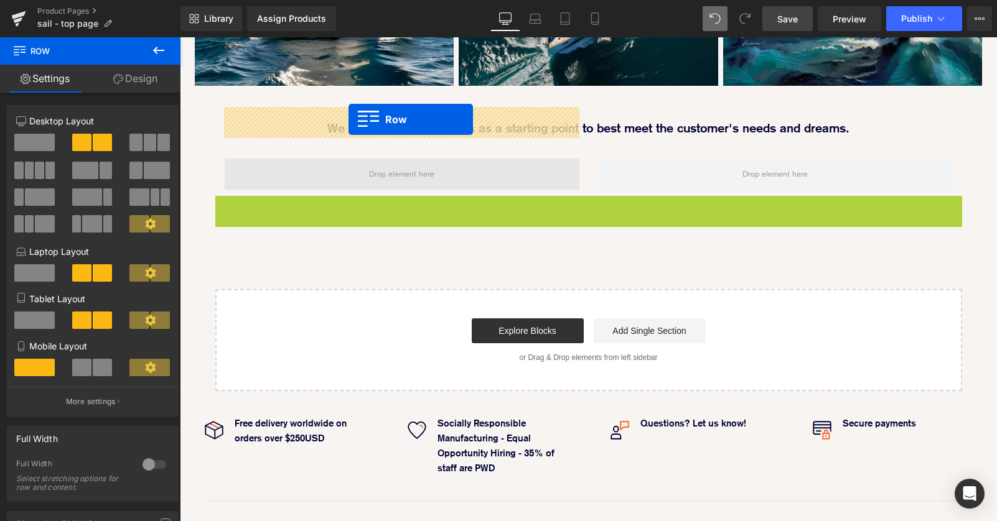
drag, startPoint x: 220, startPoint y: 157, endPoint x: 348, endPoint y: 119, distance: 134.1
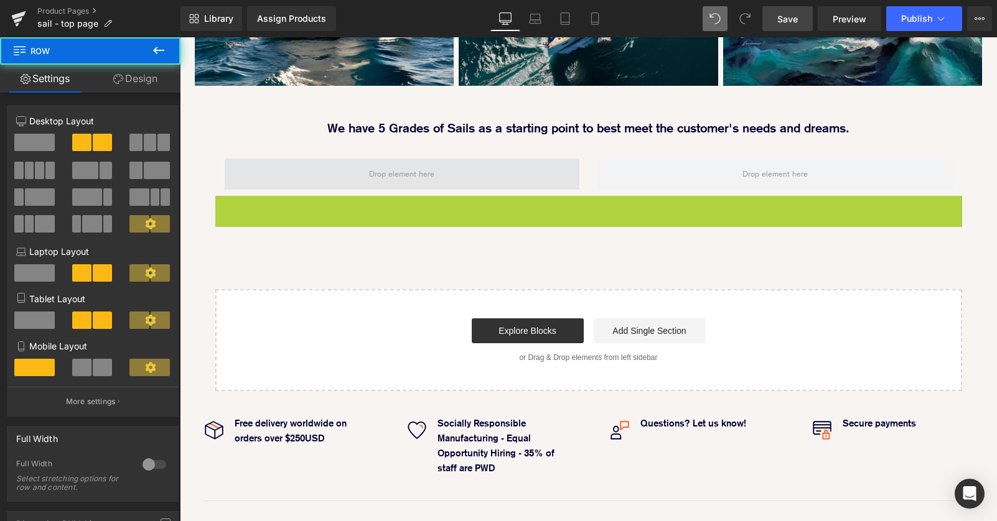
scroll to position [1711, 817]
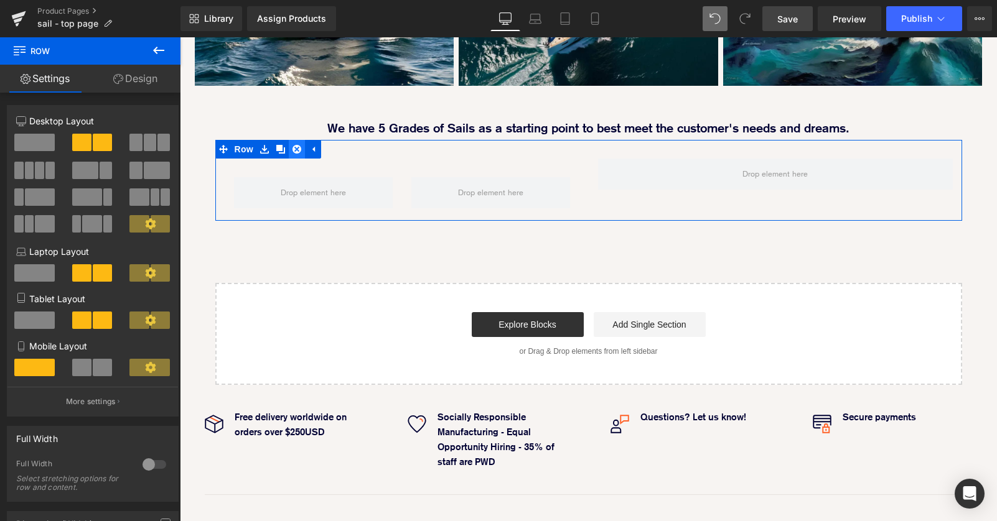
click at [298, 145] on icon at bounding box center [296, 149] width 9 height 9
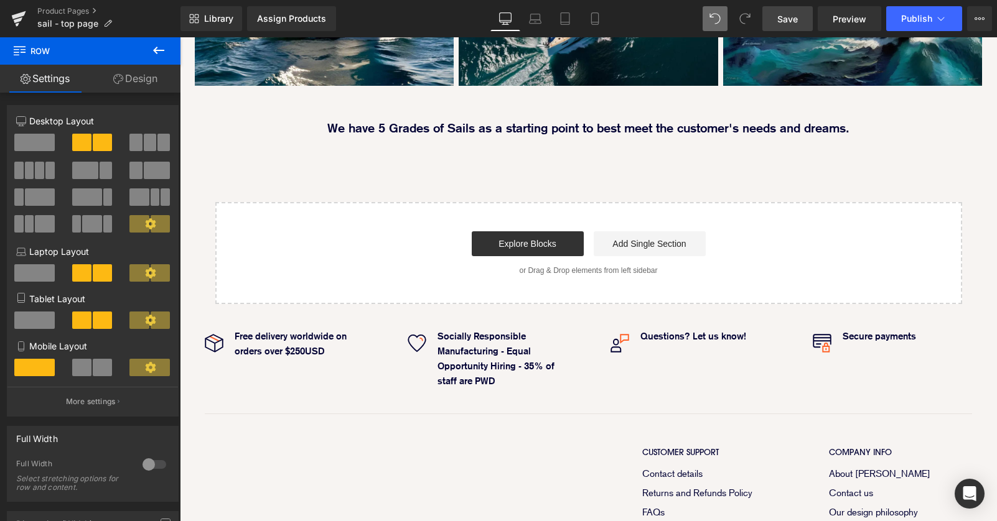
scroll to position [1630, 817]
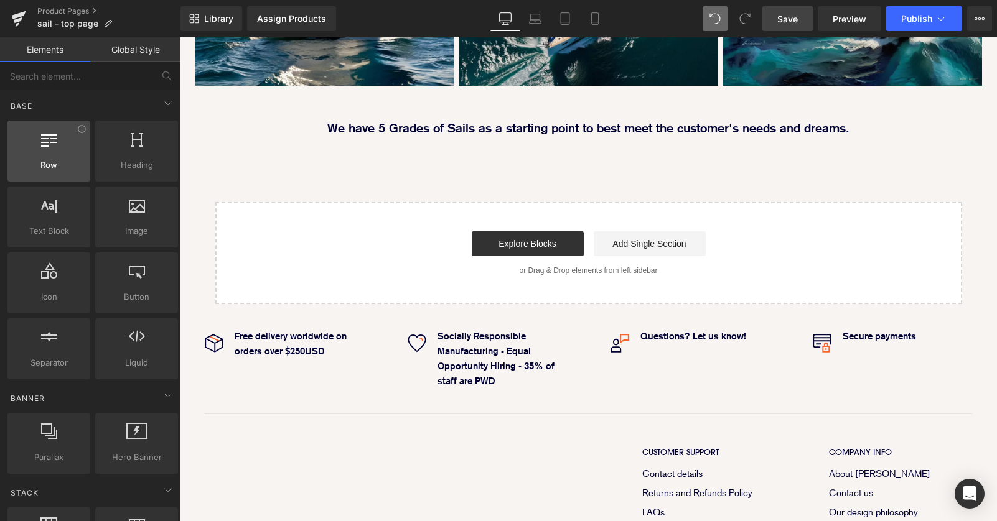
click at [41, 146] on icon at bounding box center [49, 139] width 16 height 16
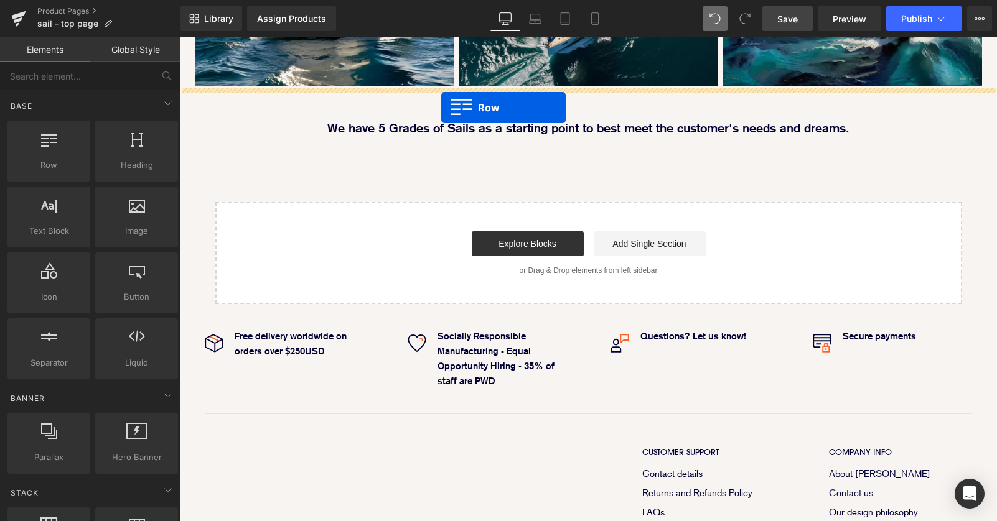
drag, startPoint x: 222, startPoint y: 186, endPoint x: 441, endPoint y: 108, distance: 232.7
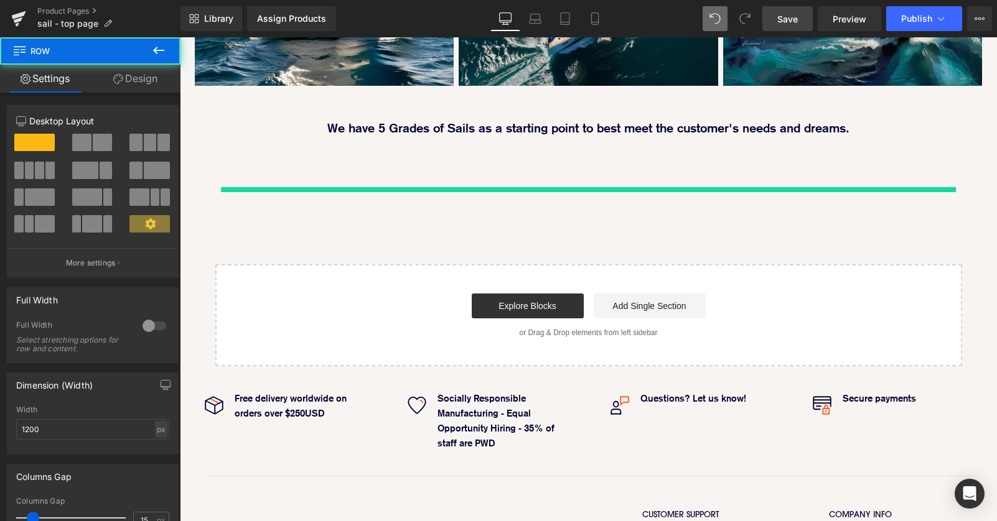
scroll to position [1686, 817]
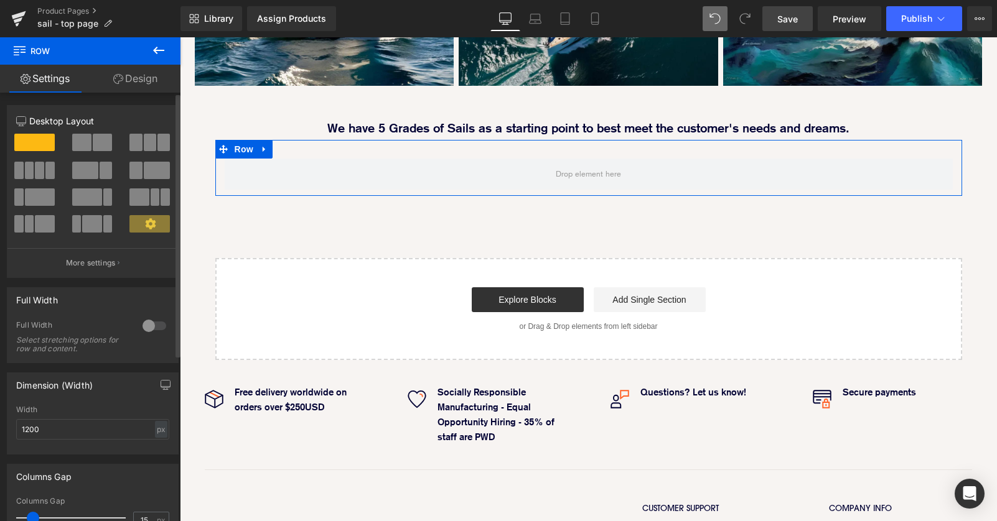
click at [96, 151] on div at bounding box center [93, 147] width 58 height 27
click at [83, 145] on span at bounding box center [81, 142] width 19 height 17
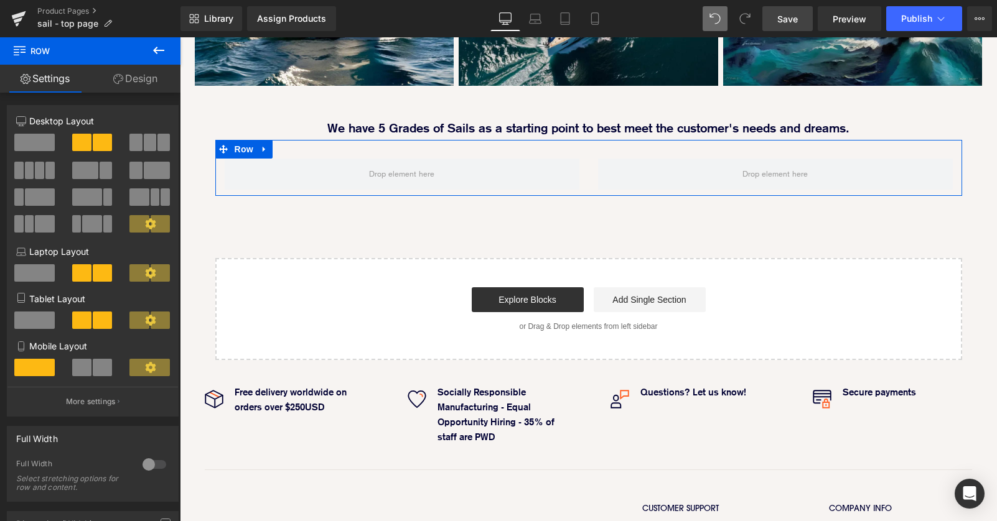
click at [586, 140] on div "Row" at bounding box center [588, 168] width 747 height 56
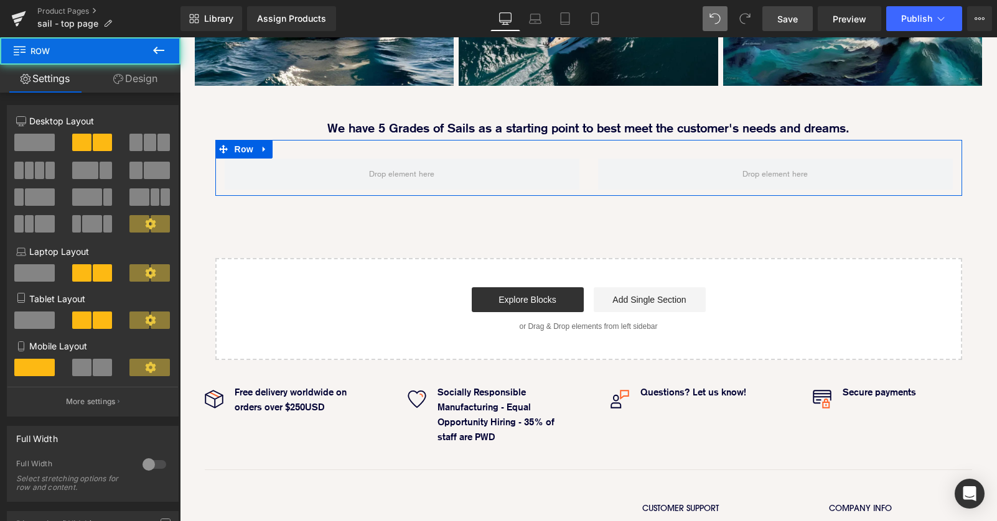
click at [581, 159] on div at bounding box center [401, 174] width 373 height 31
click at [588, 140] on div "Row" at bounding box center [588, 168] width 747 height 56
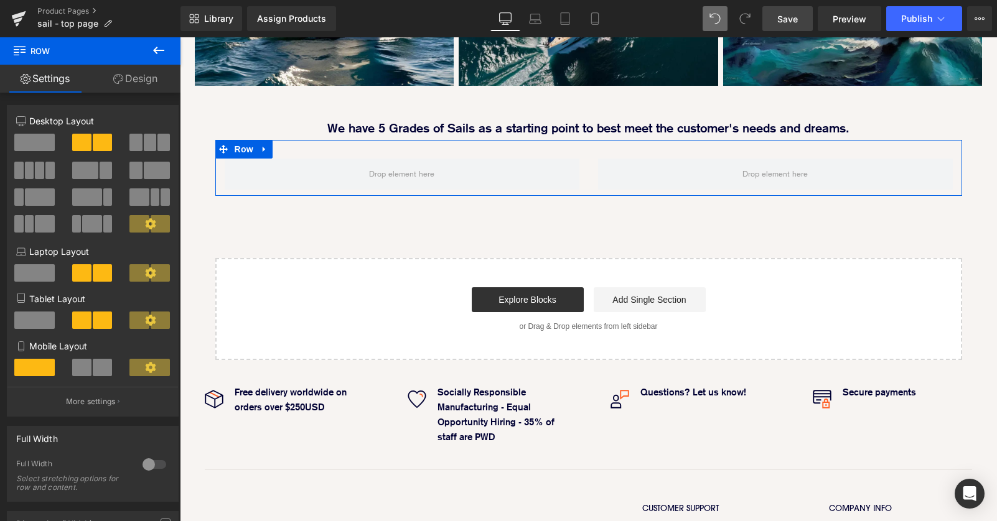
click at [152, 75] on link "Design" at bounding box center [135, 79] width 90 height 28
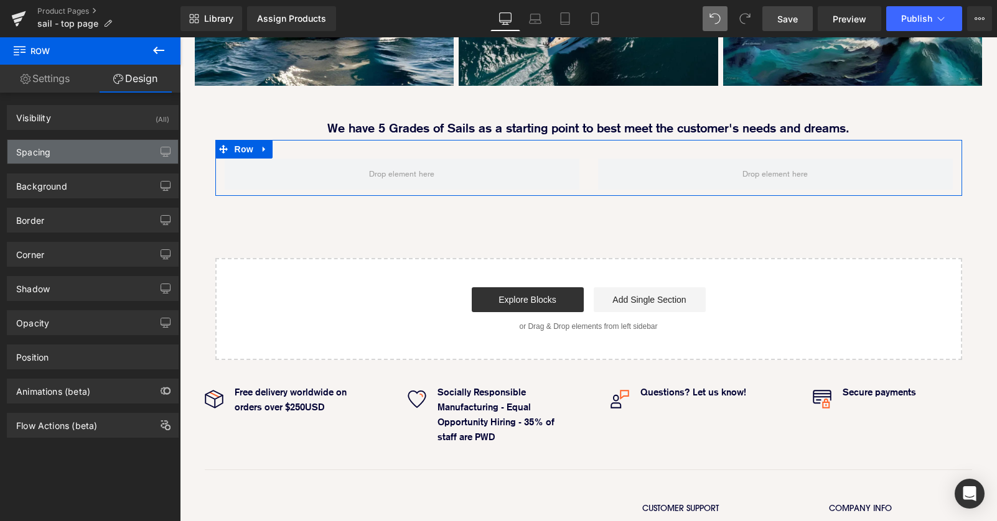
click at [111, 151] on div "Spacing" at bounding box center [92, 152] width 171 height 24
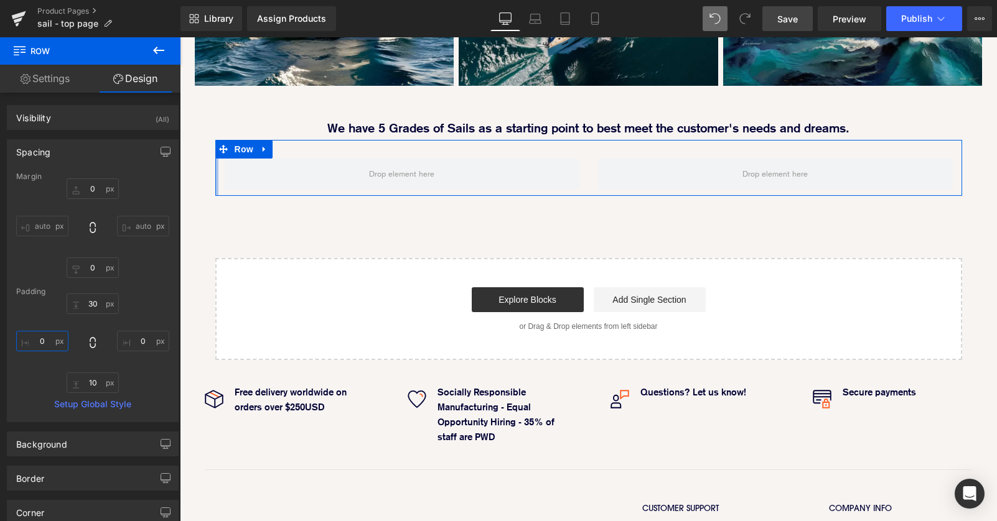
click at [37, 339] on input "0" at bounding box center [42, 341] width 52 height 21
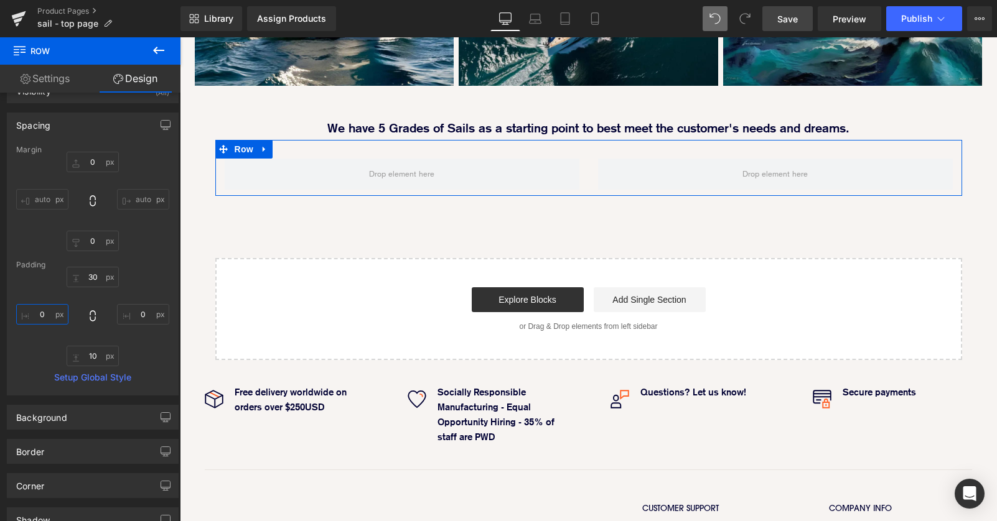
scroll to position [0, 0]
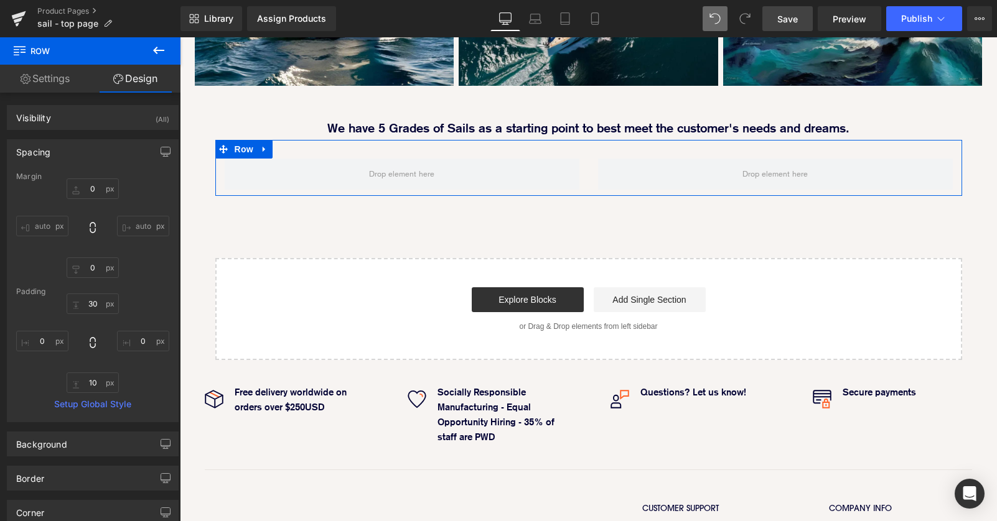
click at [38, 80] on link "Settings" at bounding box center [45, 79] width 90 height 28
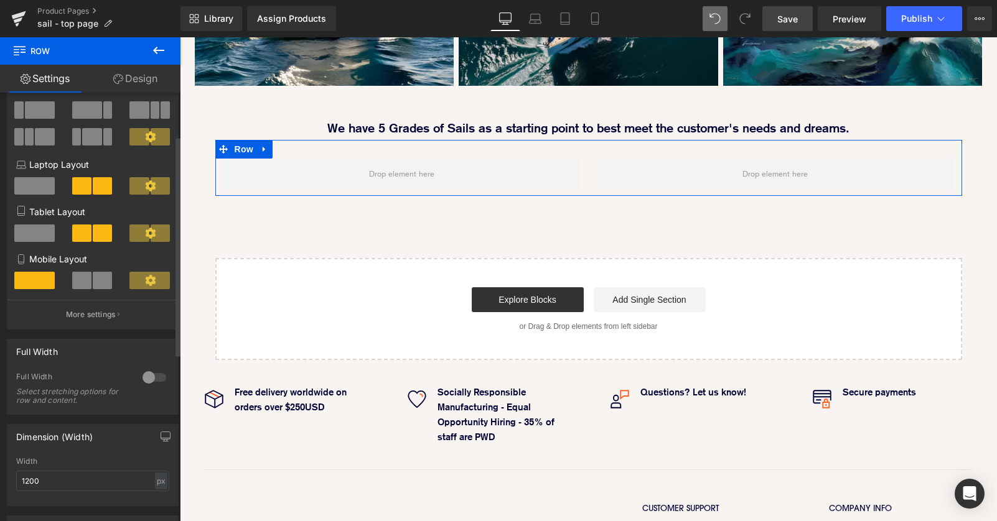
scroll to position [99, 0]
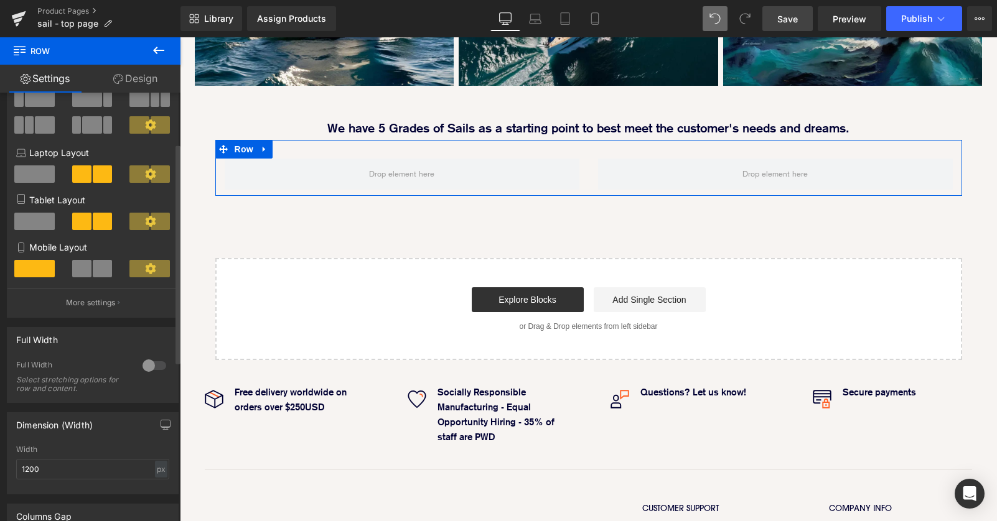
click at [147, 369] on div at bounding box center [154, 366] width 30 height 20
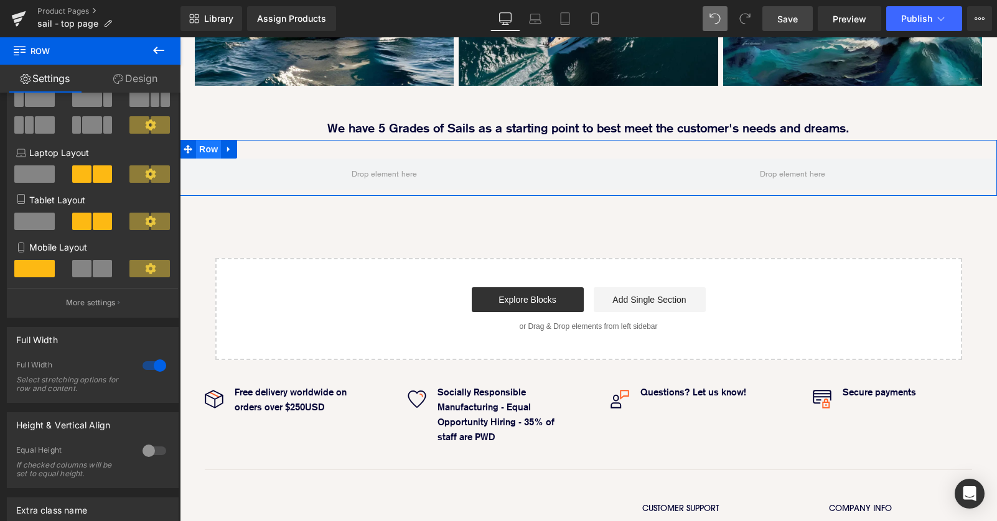
click at [216, 140] on span "Row" at bounding box center [208, 149] width 25 height 19
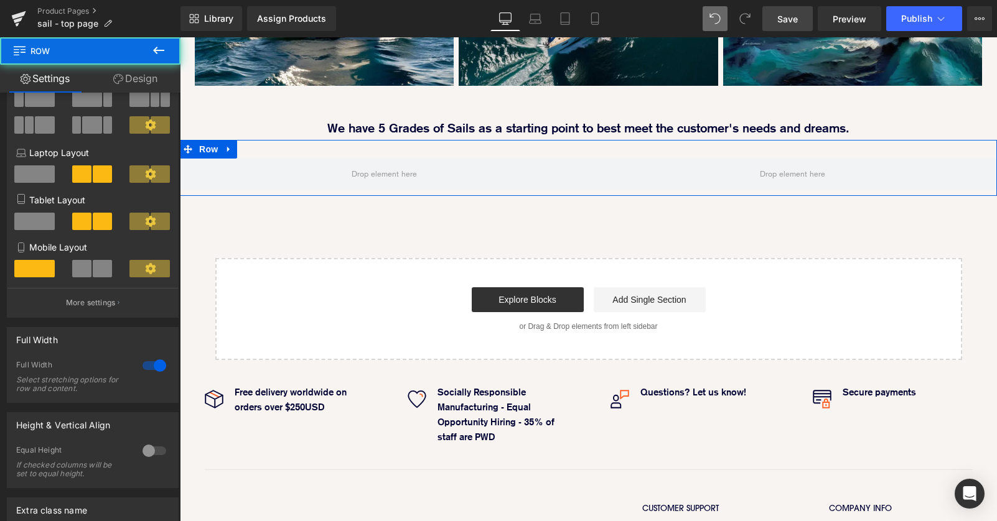
click at [138, 79] on link "Design" at bounding box center [135, 79] width 90 height 28
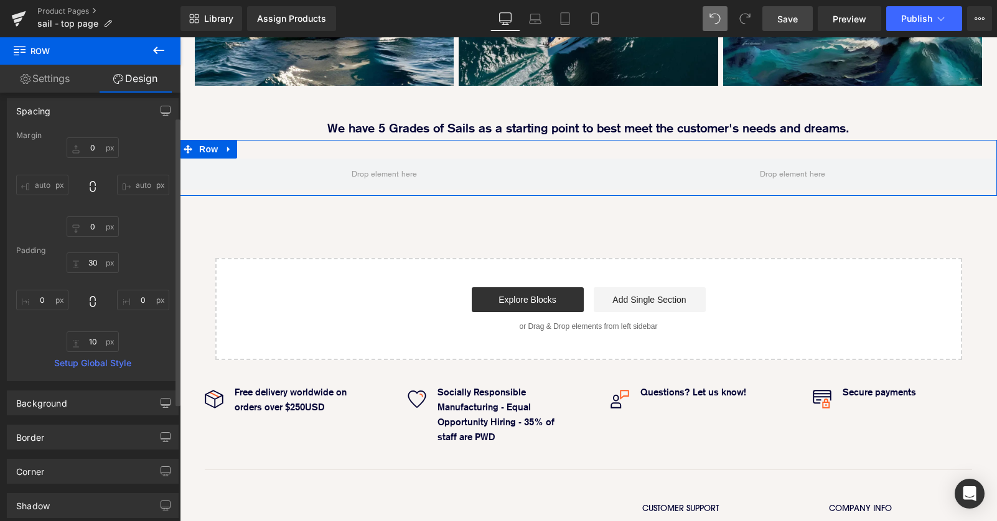
scroll to position [50, 0]
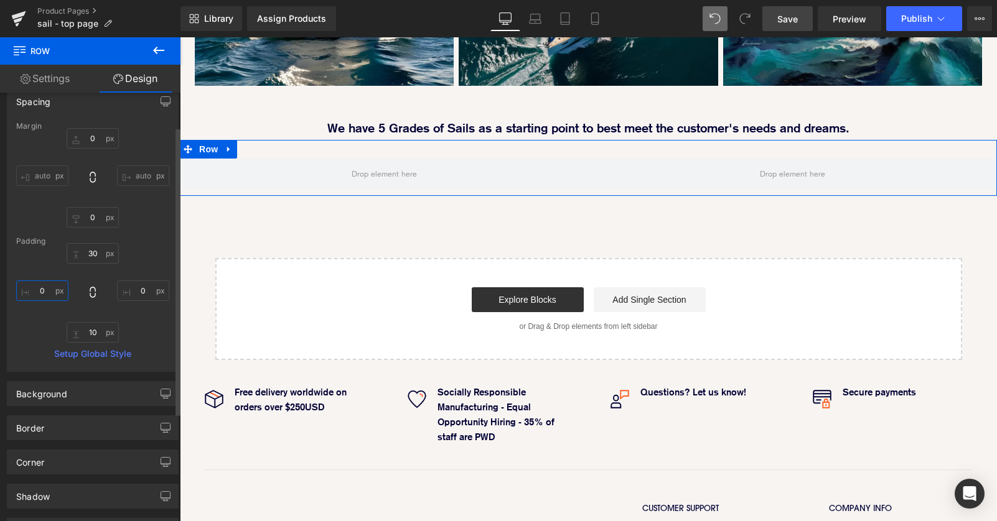
click at [35, 288] on input "0" at bounding box center [42, 291] width 52 height 21
click at [131, 291] on input "0" at bounding box center [143, 291] width 52 height 21
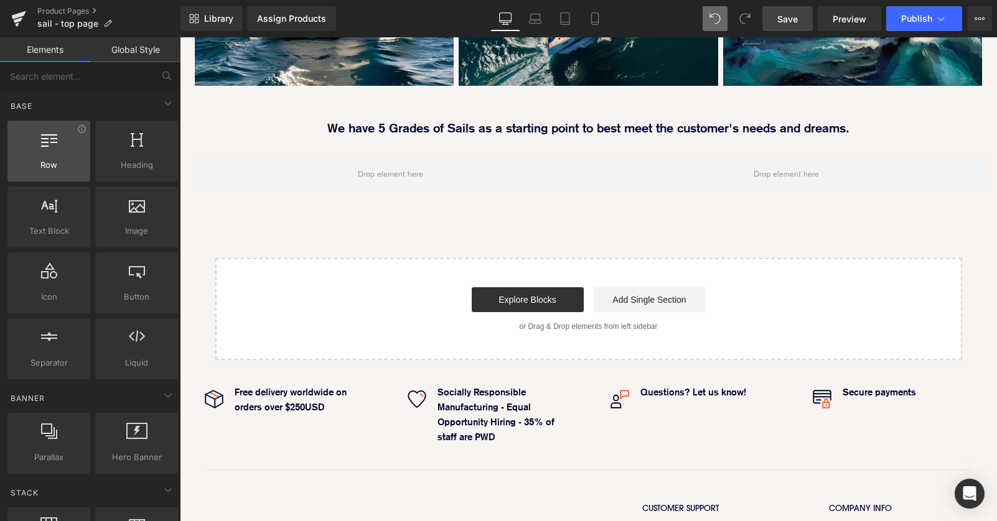
click at [52, 145] on icon at bounding box center [49, 139] width 16 height 16
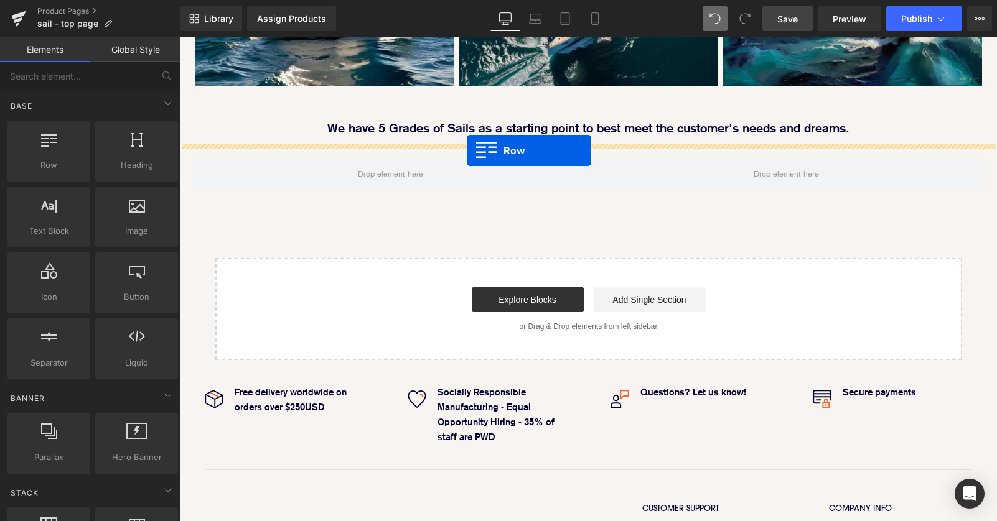
drag, startPoint x: 217, startPoint y: 185, endPoint x: 467, endPoint y: 150, distance: 252.7
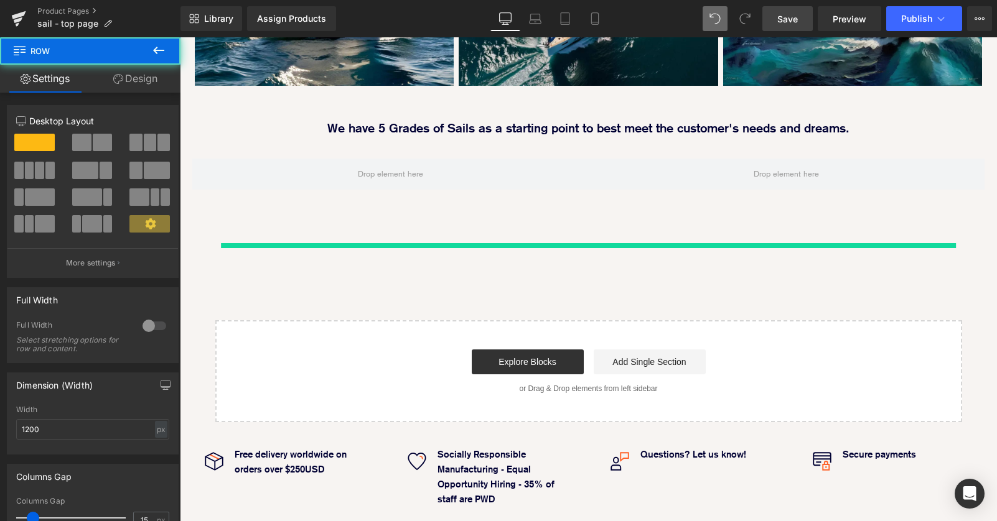
scroll to position [1742, 817]
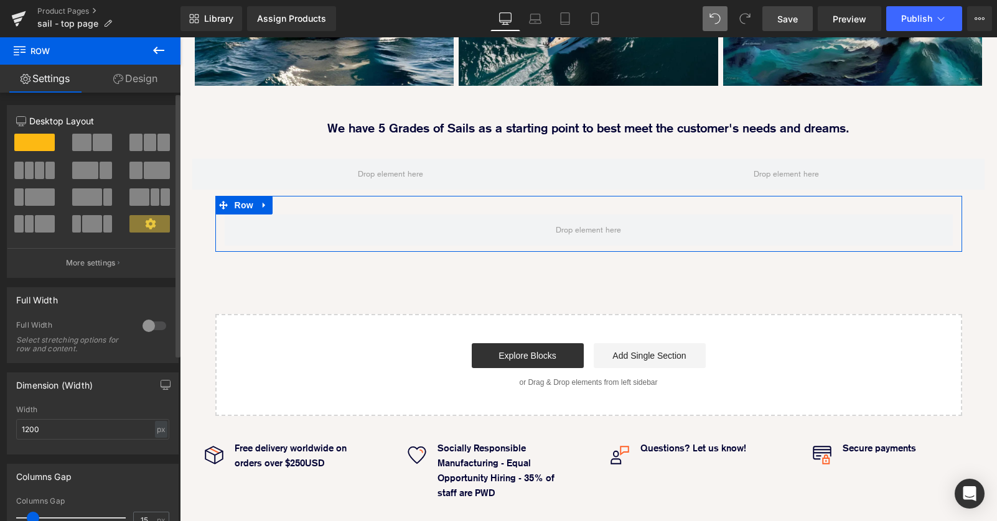
click at [151, 144] on span at bounding box center [150, 142] width 12 height 17
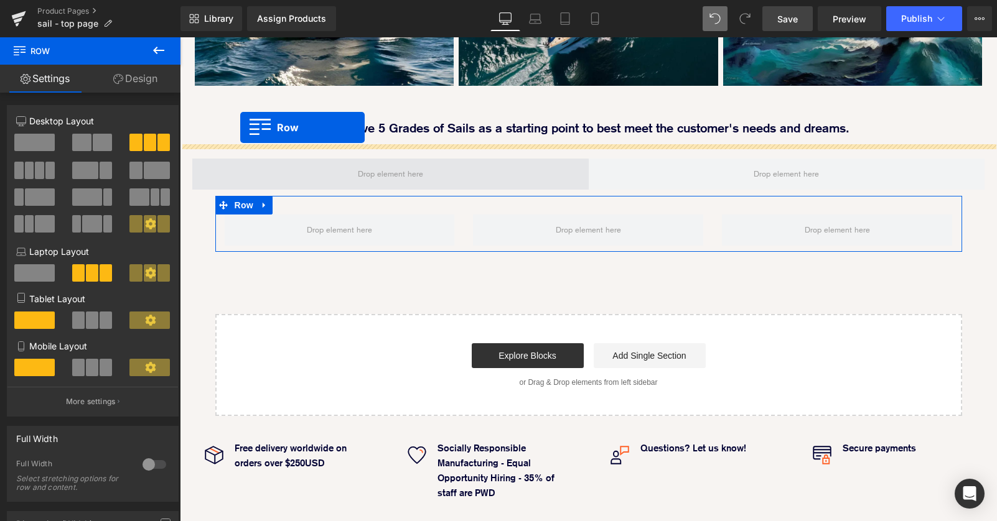
scroll to position [1718, 817]
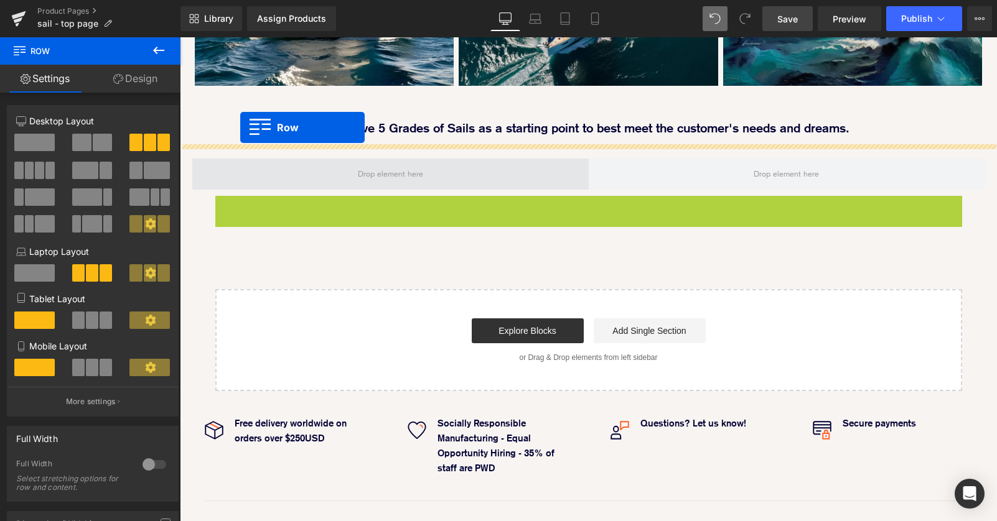
drag, startPoint x: 236, startPoint y: 149, endPoint x: 240, endPoint y: 128, distance: 22.1
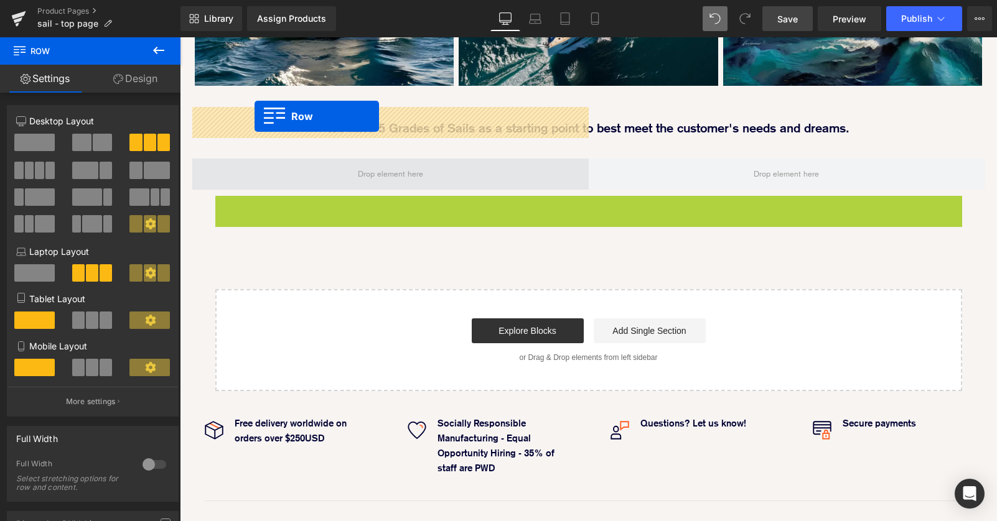
drag, startPoint x: 218, startPoint y: 152, endPoint x: 253, endPoint y: 117, distance: 50.2
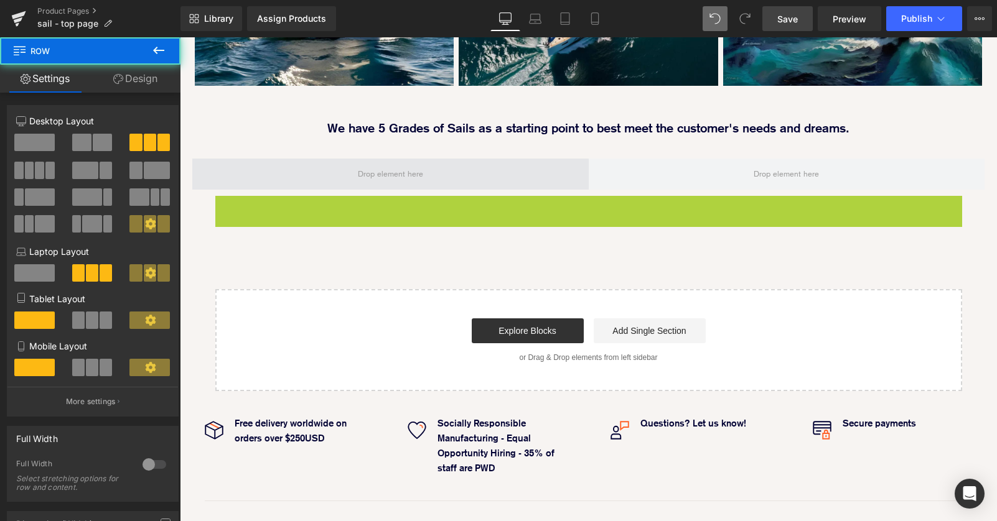
scroll to position [1711, 817]
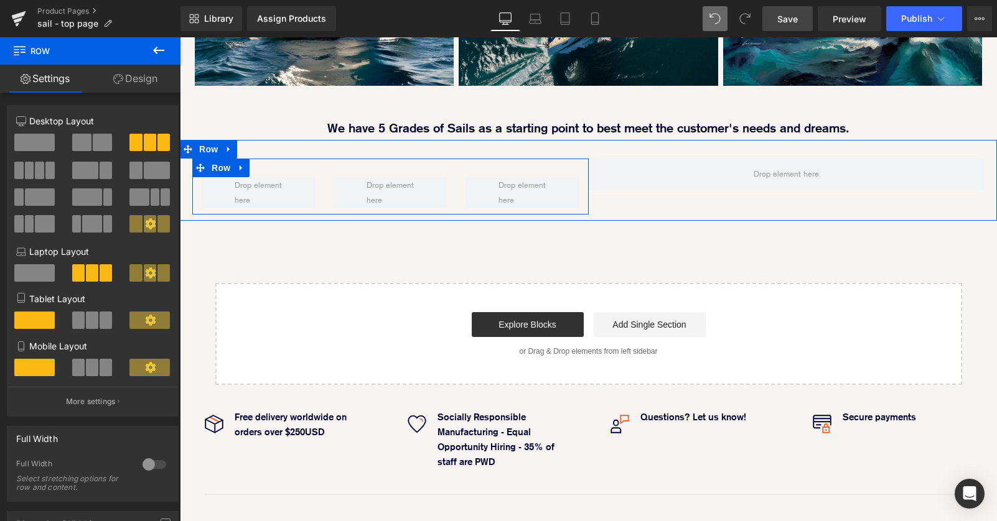
click at [319, 159] on div "Row" at bounding box center [390, 187] width 396 height 56
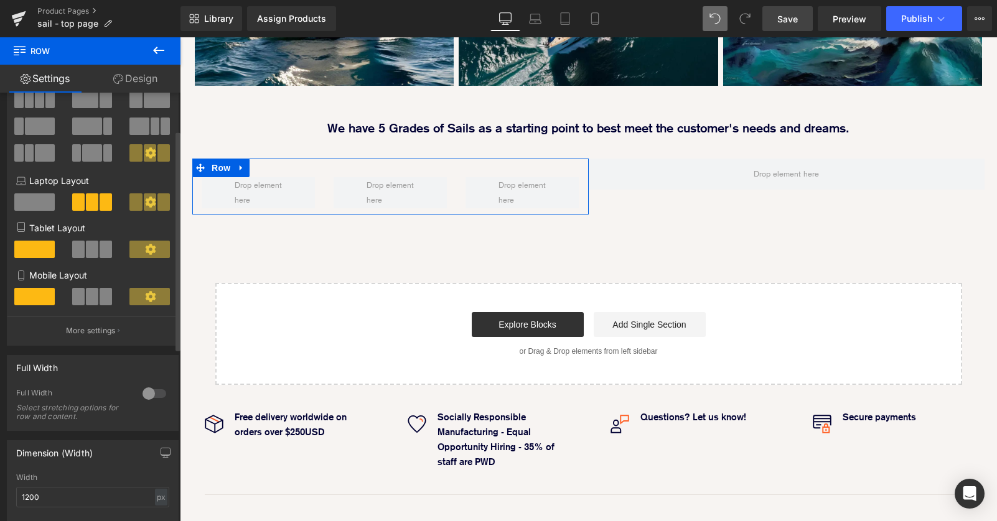
scroll to position [73, 0]
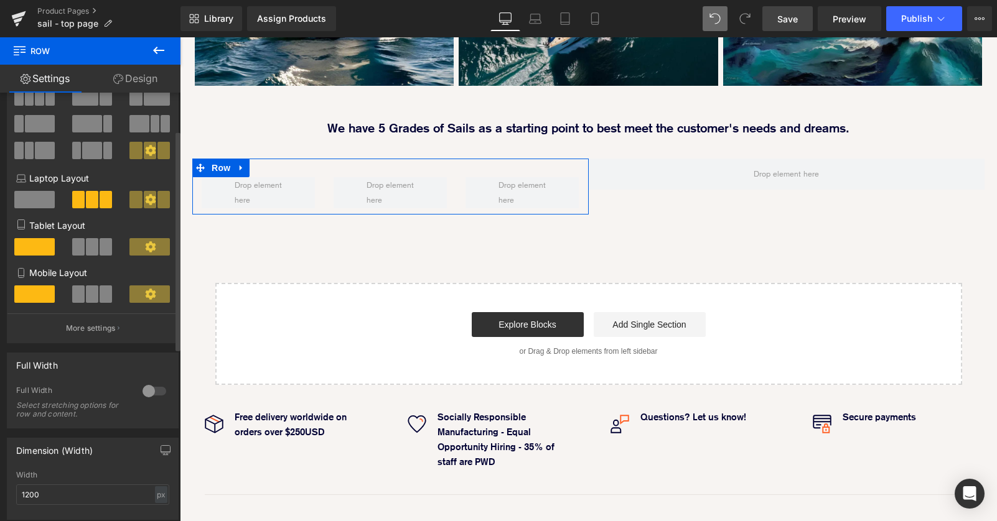
click at [146, 391] on div at bounding box center [154, 391] width 30 height 20
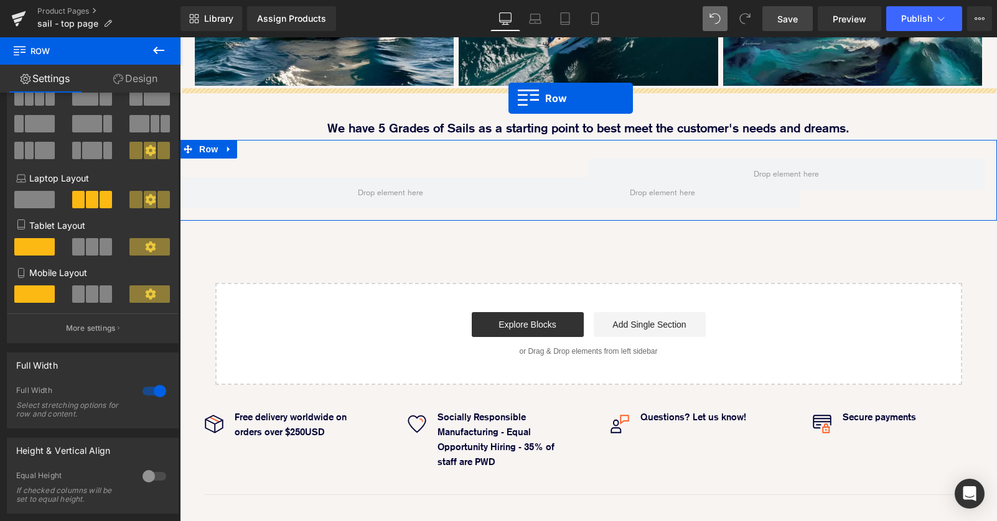
scroll to position [1662, 817]
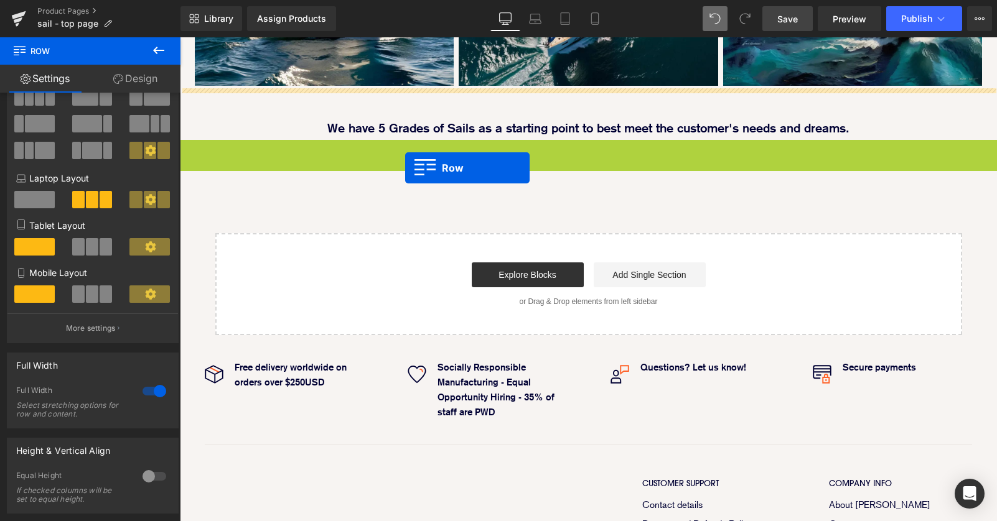
drag, startPoint x: 189, startPoint y: 98, endPoint x: 405, endPoint y: 156, distance: 223.4
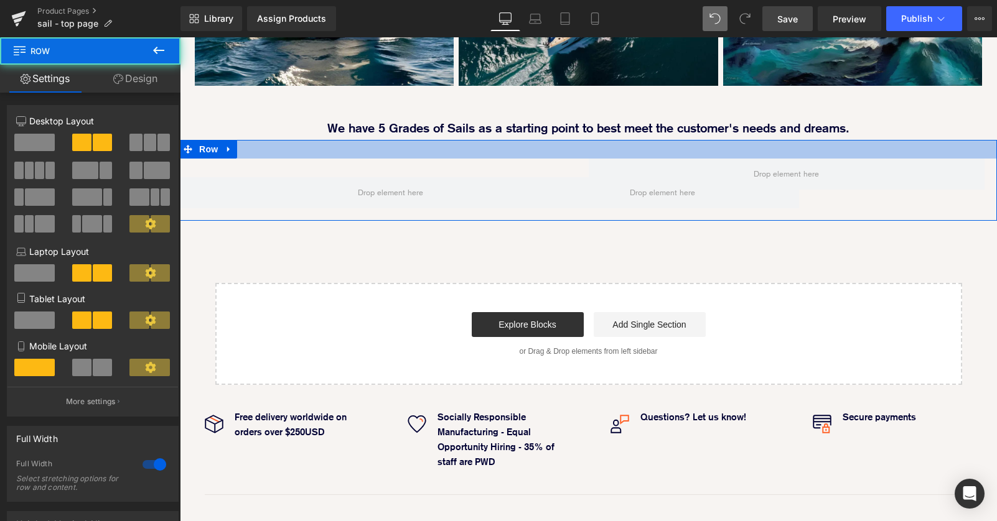
scroll to position [1711, 817]
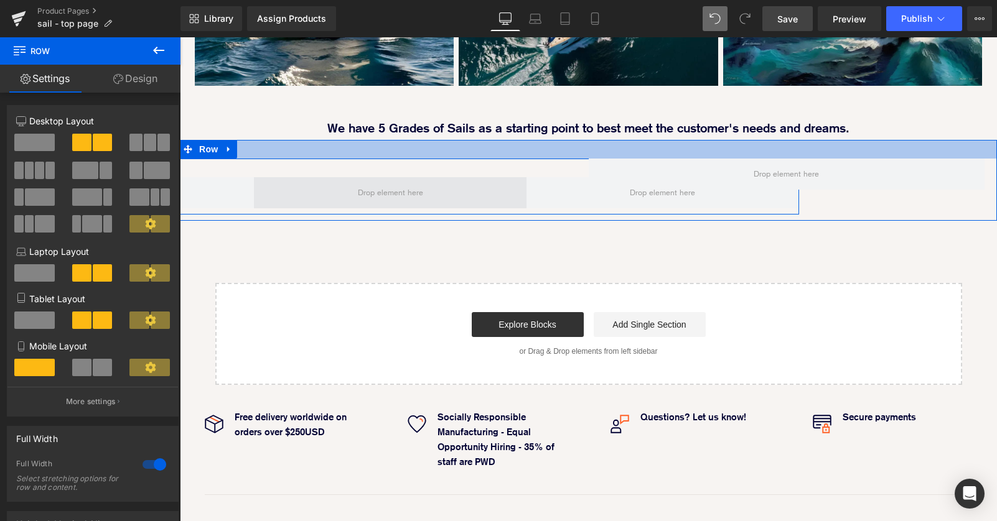
click at [521, 177] on span at bounding box center [390, 192] width 273 height 31
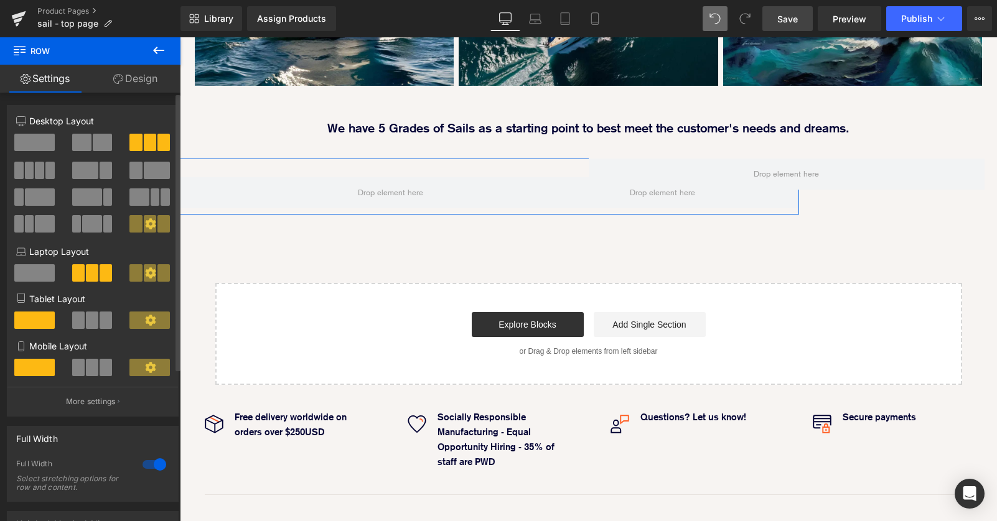
click at [151, 462] on div at bounding box center [154, 465] width 30 height 20
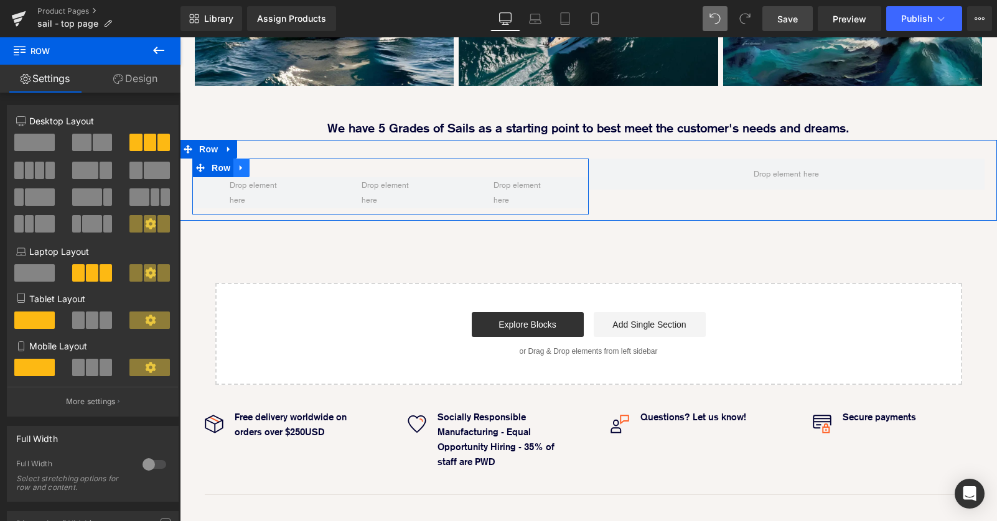
click at [243, 164] on icon at bounding box center [241, 168] width 9 height 9
click at [261, 164] on icon at bounding box center [257, 168] width 9 height 9
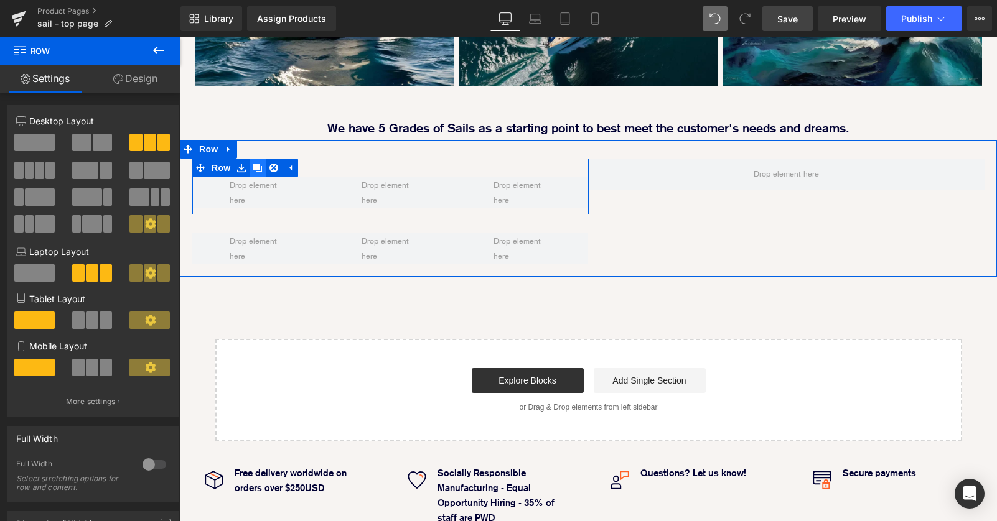
scroll to position [1767, 817]
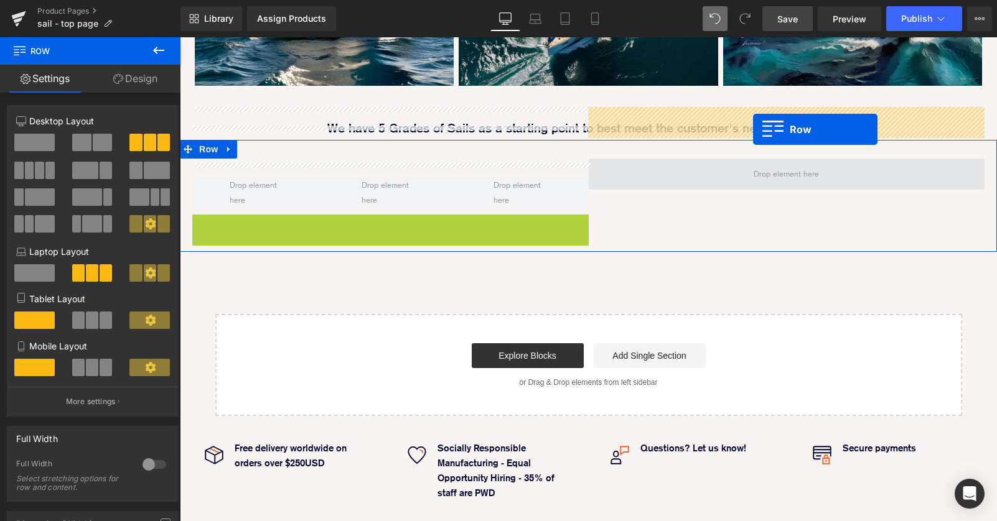
drag, startPoint x: 221, startPoint y: 172, endPoint x: 754, endPoint y: 128, distance: 534.5
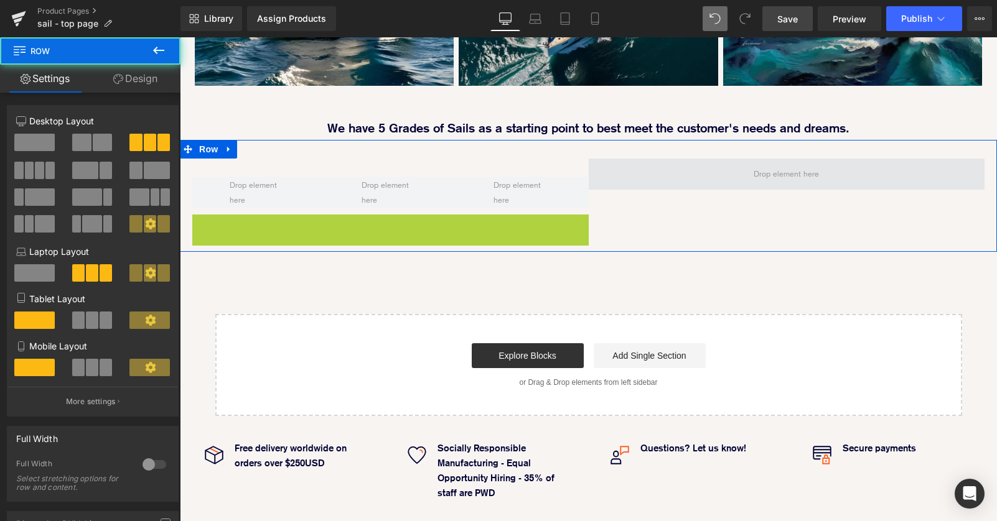
scroll to position [1711, 817]
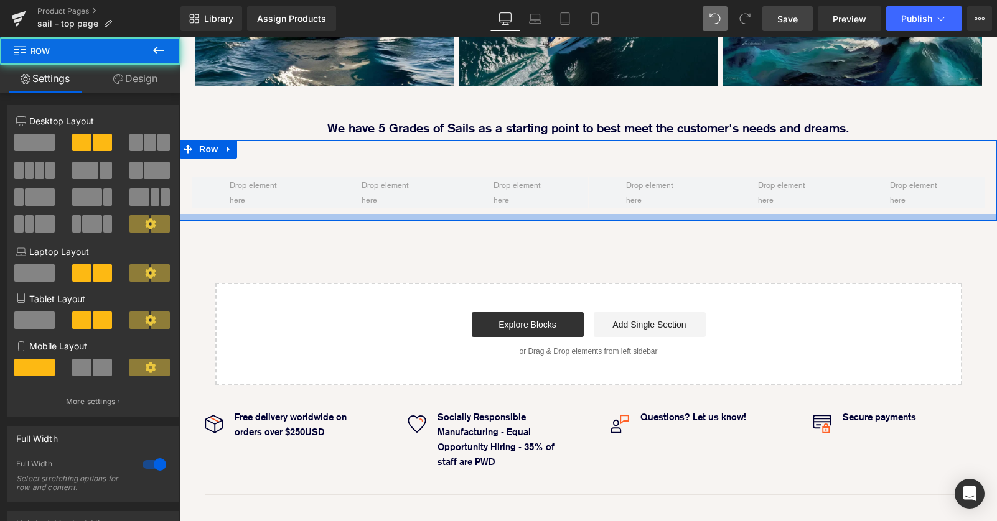
click at [541, 215] on div at bounding box center [588, 218] width 817 height 6
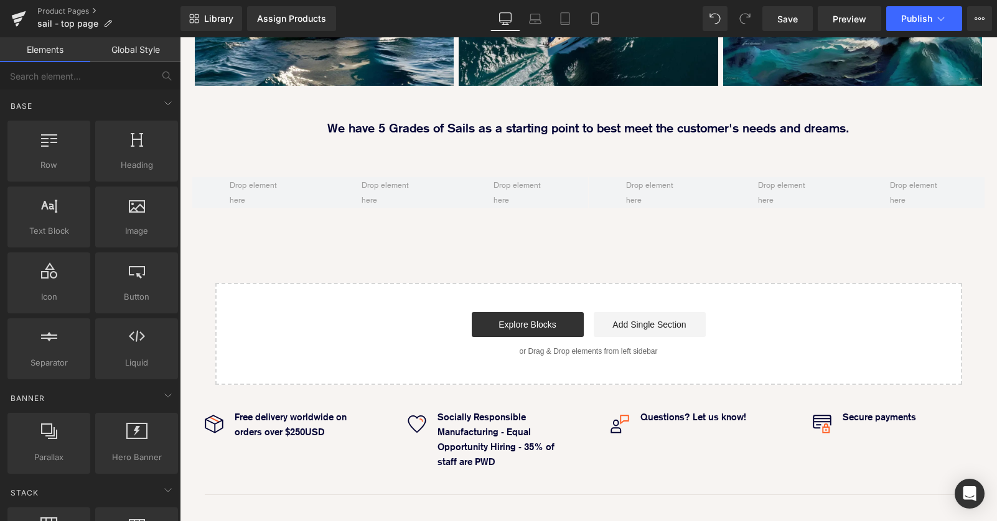
scroll to position [1711, 817]
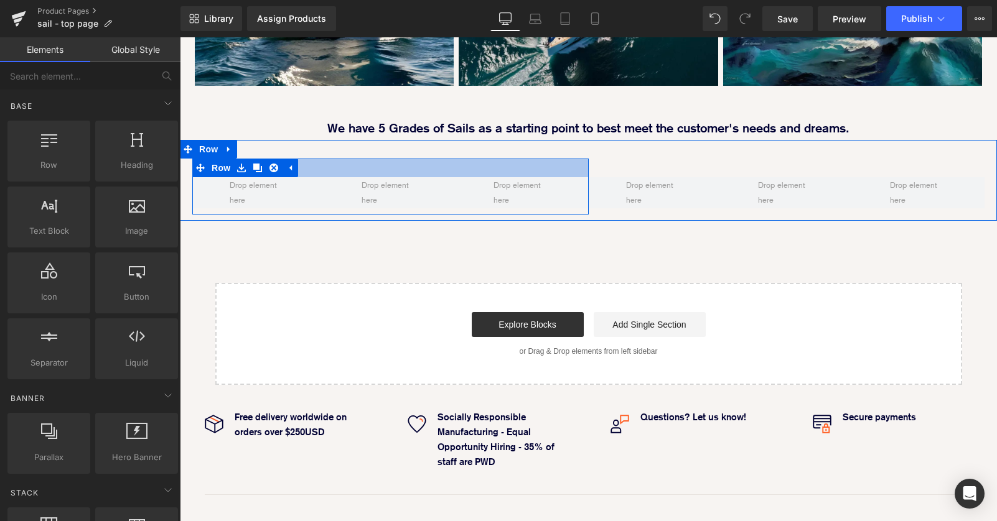
click at [449, 159] on div at bounding box center [390, 168] width 396 height 19
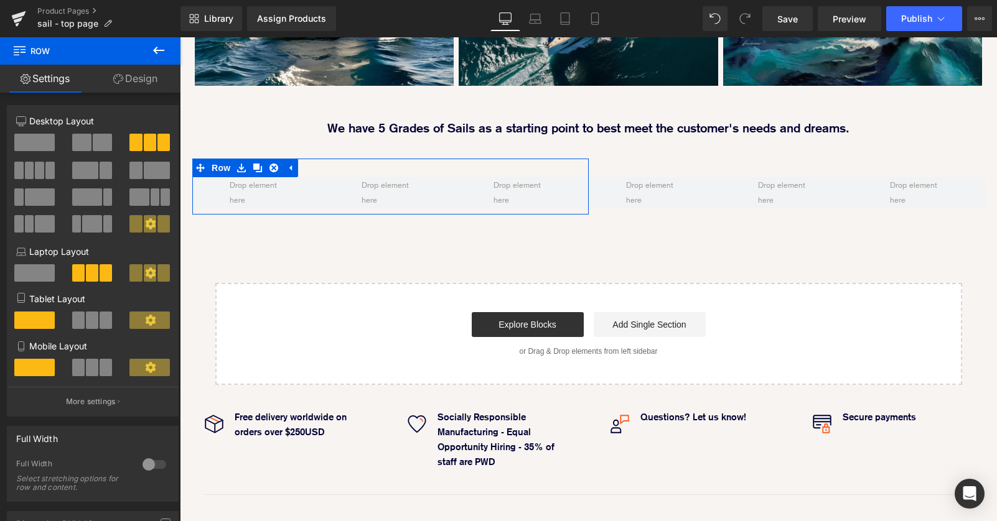
click at [162, 83] on link "Design" at bounding box center [135, 79] width 90 height 28
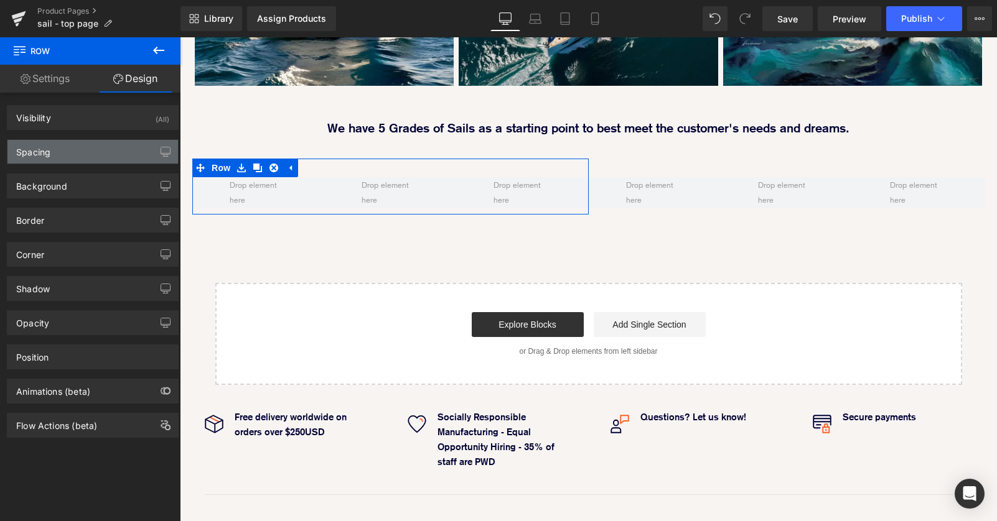
click at [130, 156] on div "Spacing" at bounding box center [92, 152] width 171 height 24
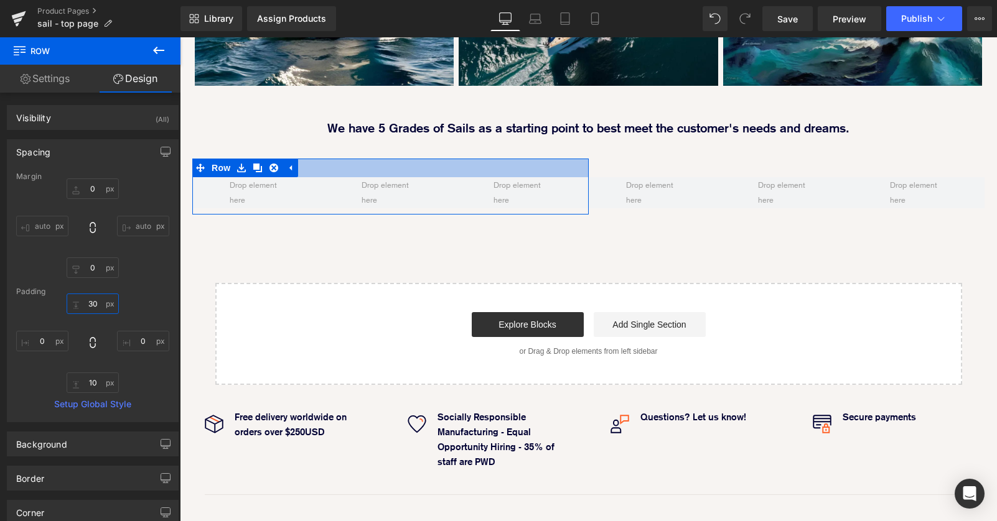
click at [89, 300] on input "30" at bounding box center [93, 304] width 52 height 21
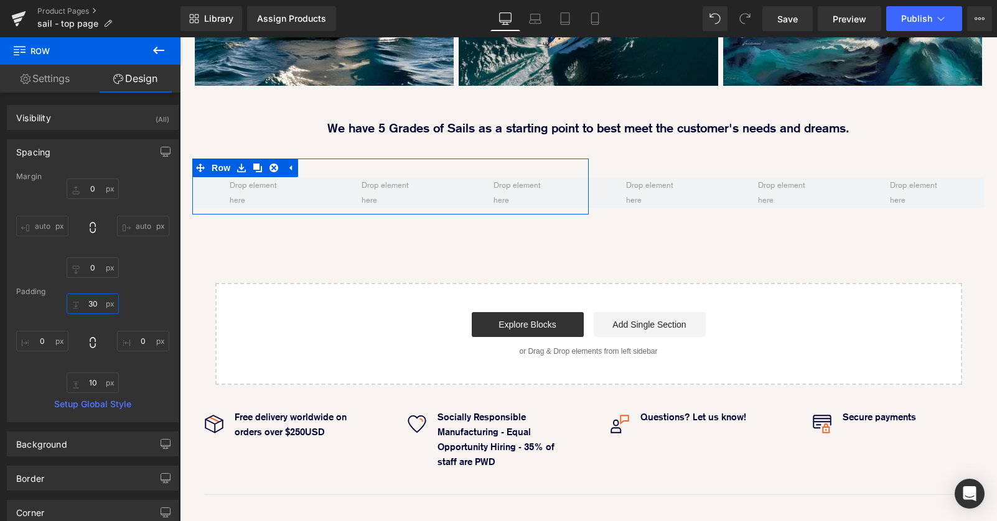
type input "0"
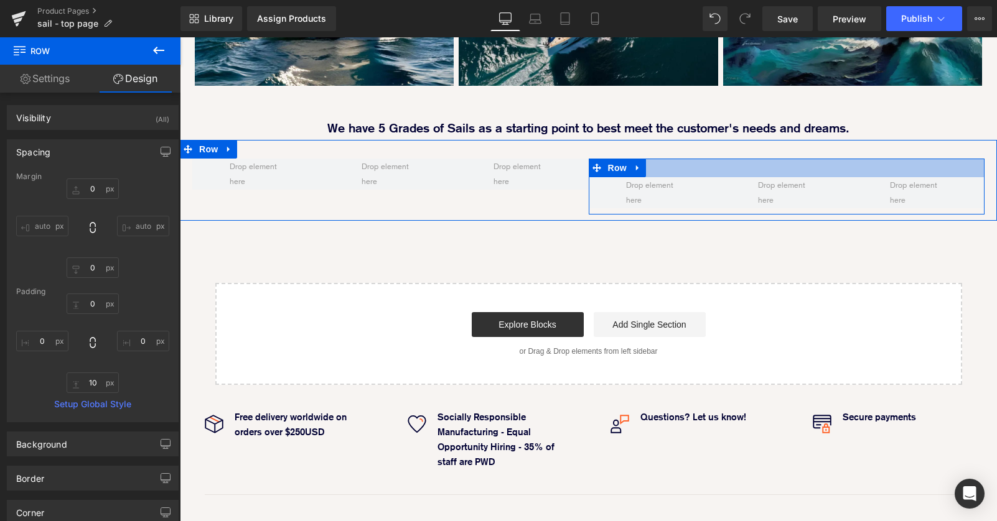
click at [780, 159] on div at bounding box center [787, 168] width 396 height 19
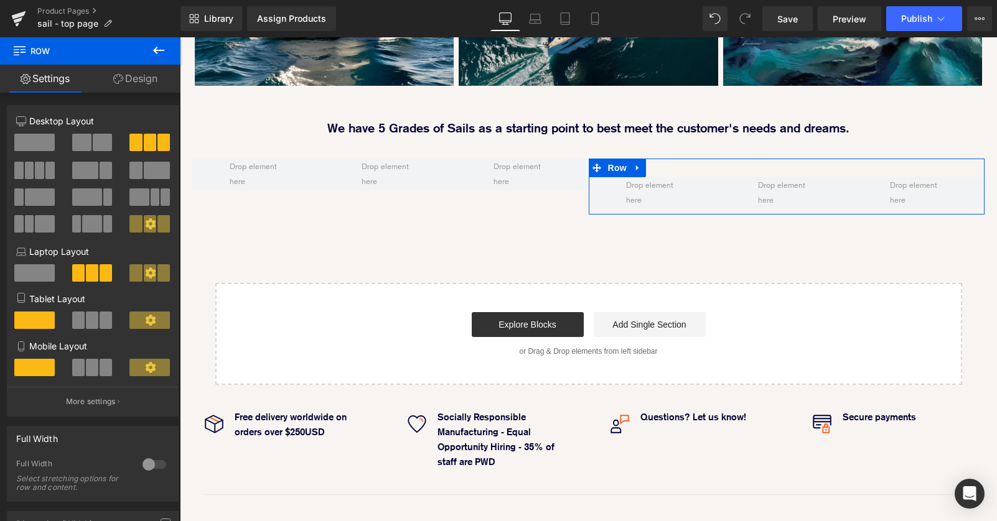
drag, startPoint x: 146, startPoint y: 85, endPoint x: 105, endPoint y: 288, distance: 207.0
click at [146, 85] on link "Design" at bounding box center [135, 79] width 90 height 28
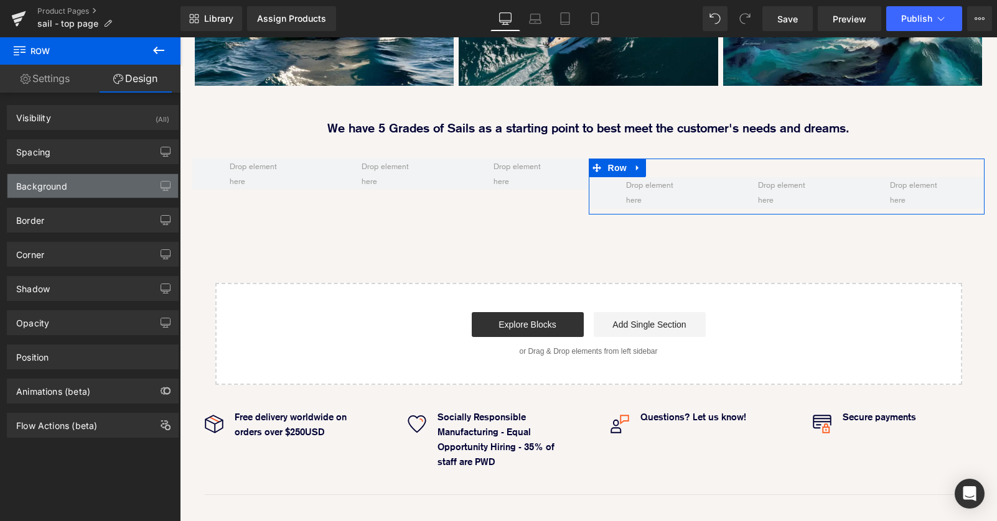
click at [81, 182] on div "Background" at bounding box center [92, 186] width 171 height 24
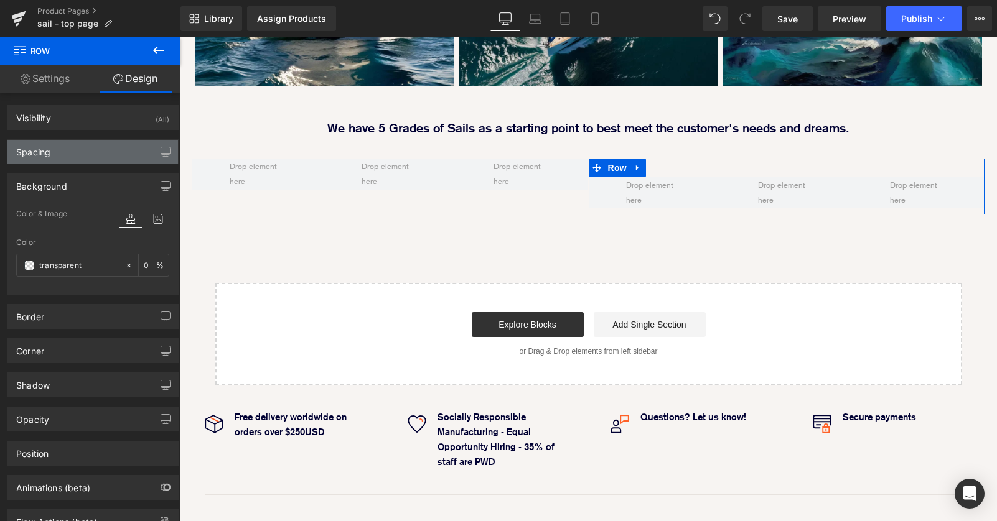
click at [96, 157] on div "Spacing" at bounding box center [92, 152] width 171 height 24
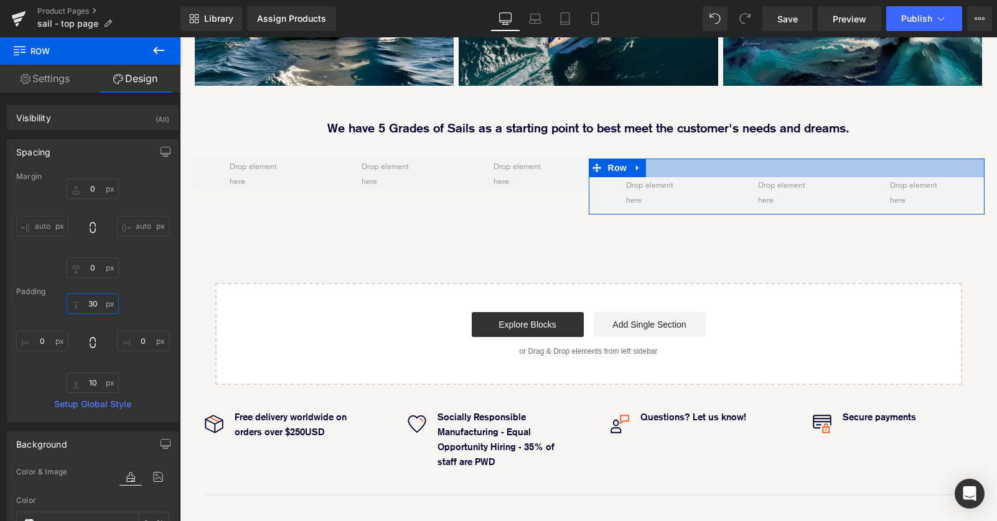
click at [86, 304] on input "30" at bounding box center [93, 304] width 52 height 21
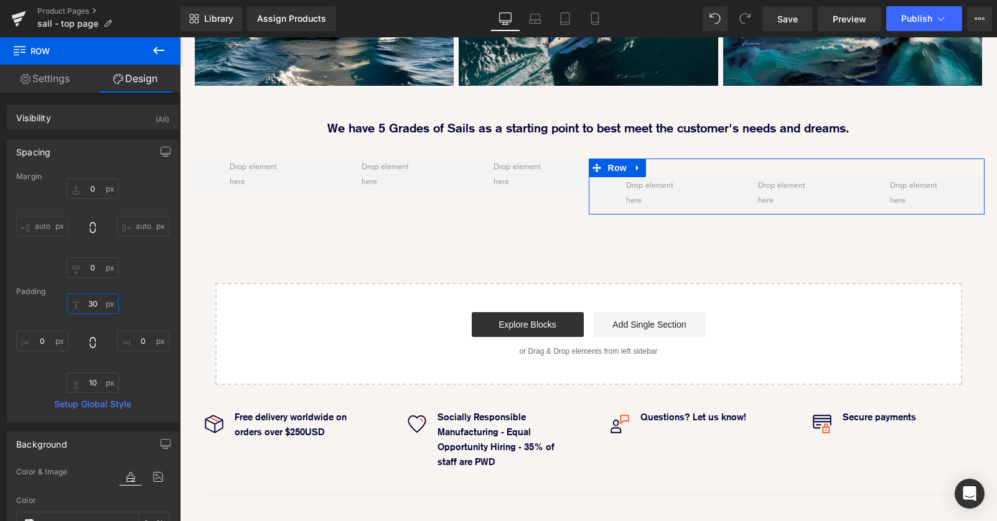
type input "0"
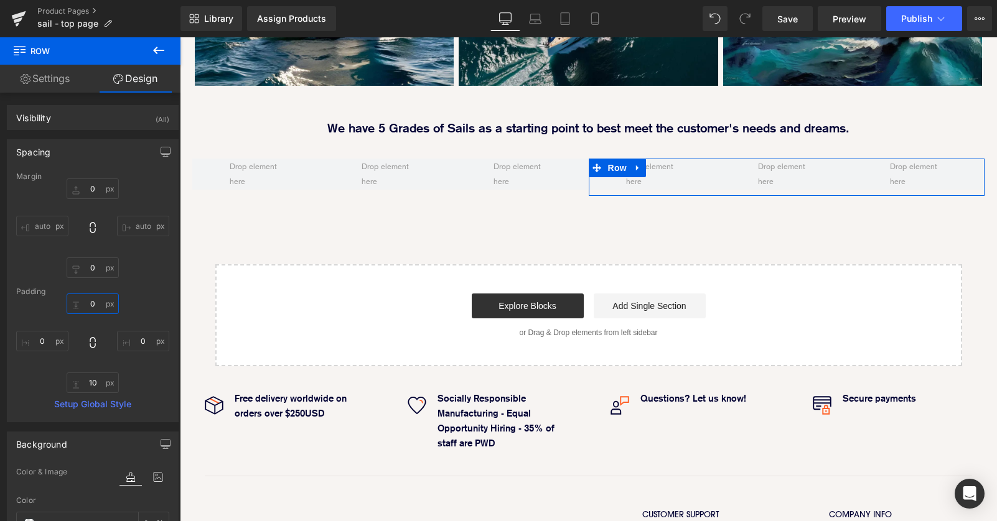
scroll to position [1693, 817]
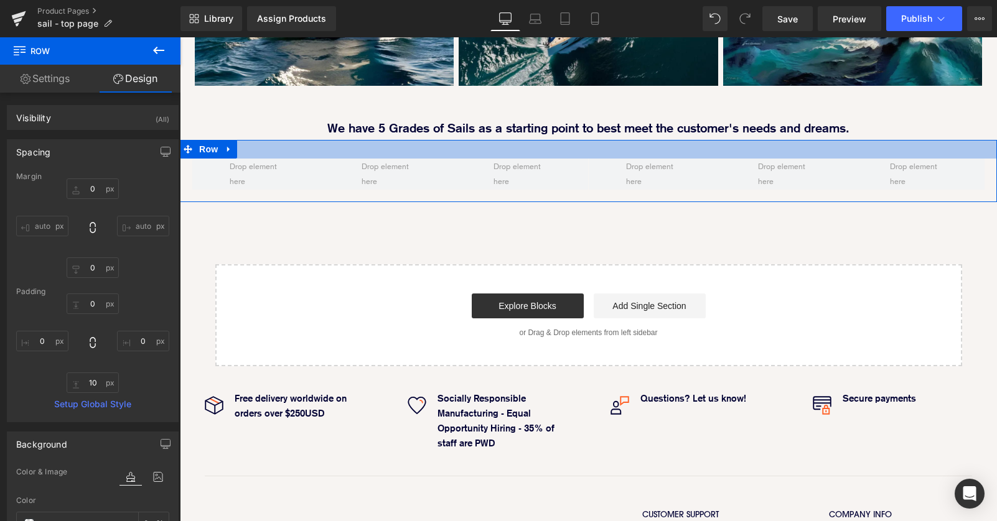
click at [570, 140] on div at bounding box center [588, 149] width 817 height 19
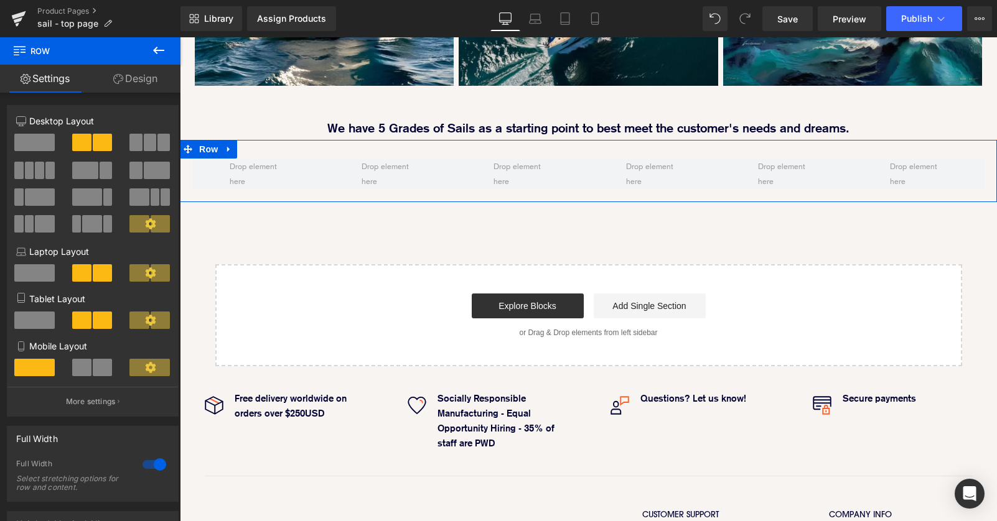
click at [145, 80] on link "Design" at bounding box center [135, 79] width 90 height 28
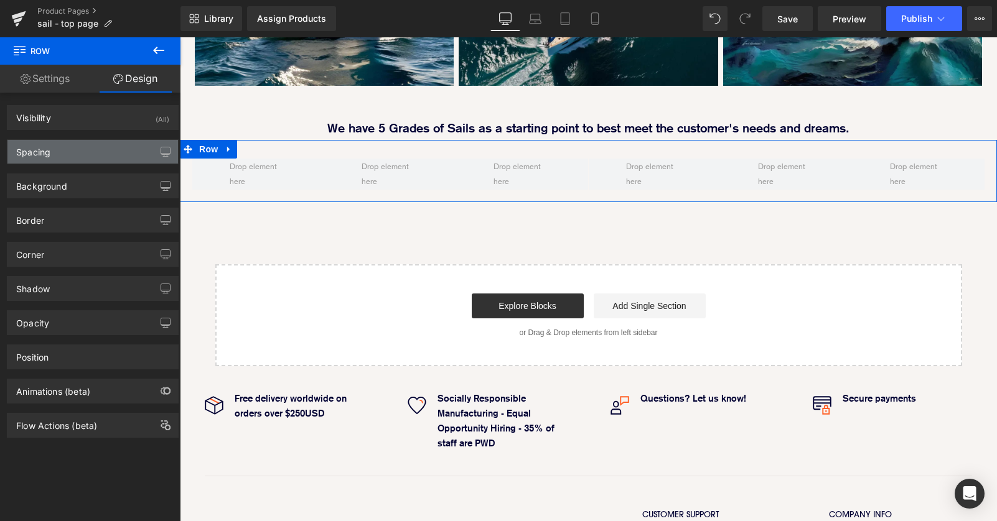
click at [80, 154] on div "Spacing" at bounding box center [92, 152] width 171 height 24
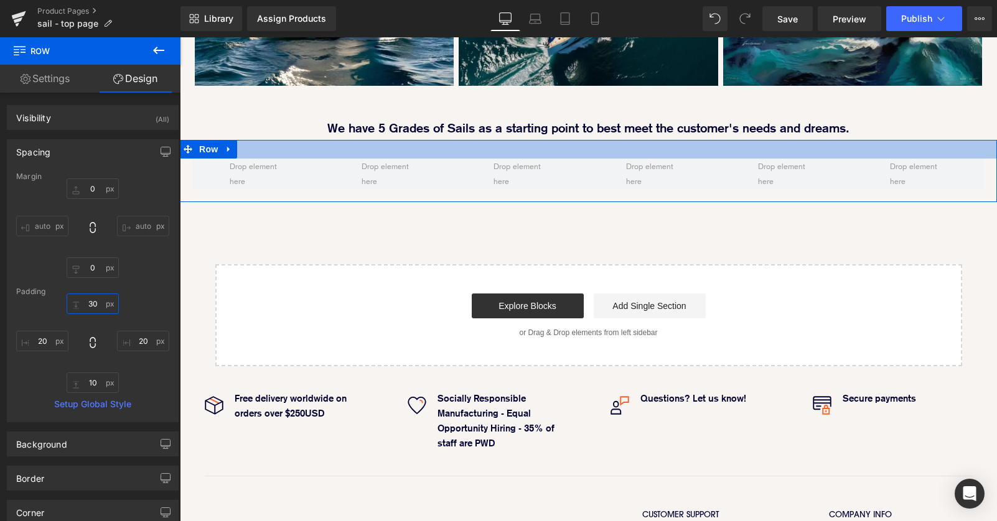
click at [86, 305] on input "30" at bounding box center [93, 304] width 52 height 21
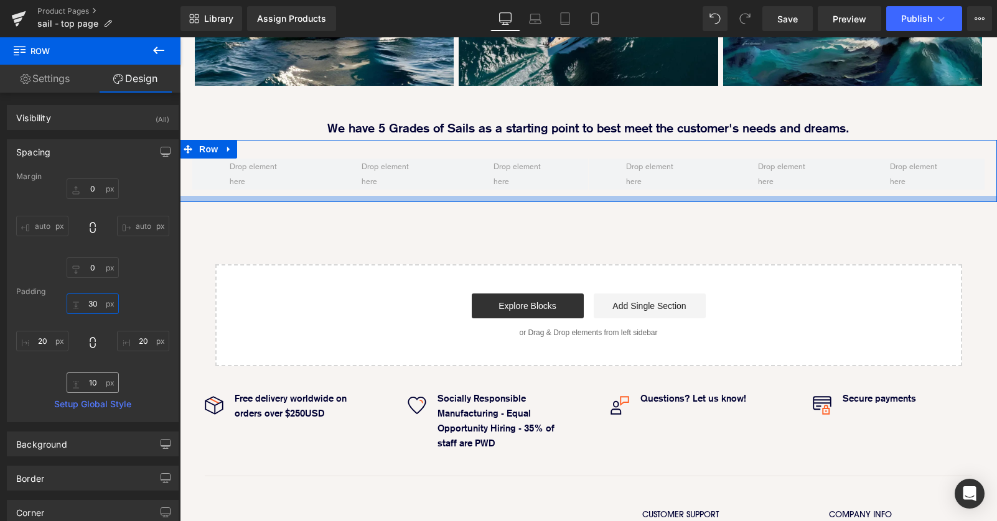
type input "0"
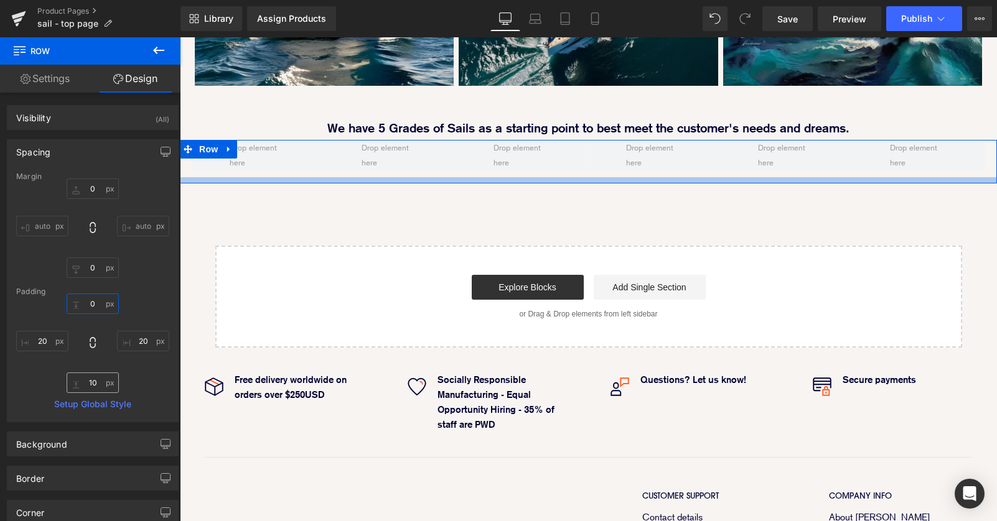
scroll to position [1674, 817]
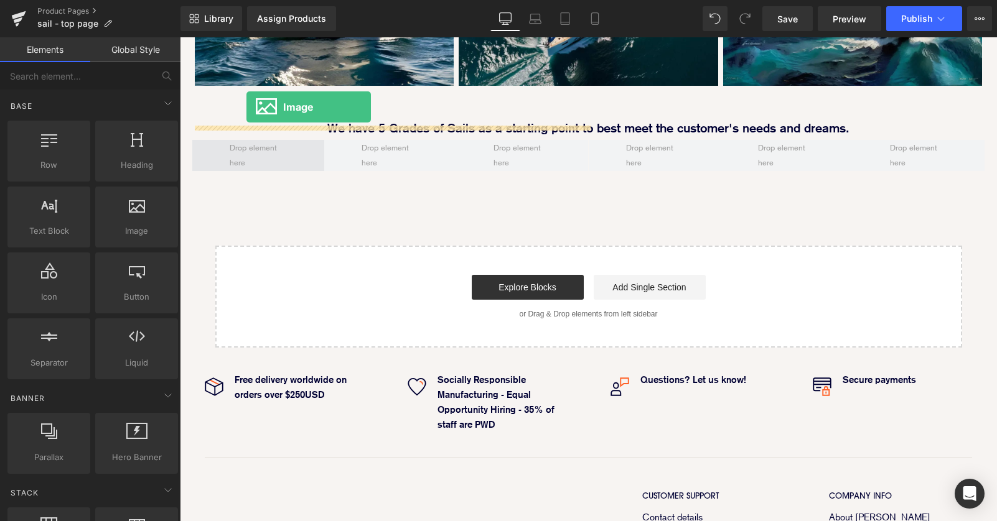
drag, startPoint x: 306, startPoint y: 256, endPoint x: 246, endPoint y: 106, distance: 161.4
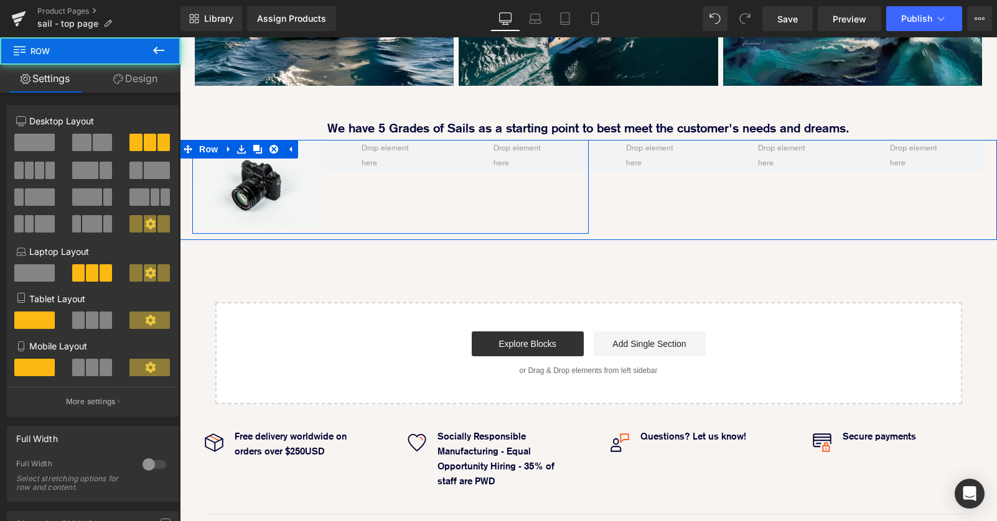
scroll to position [1731, 817]
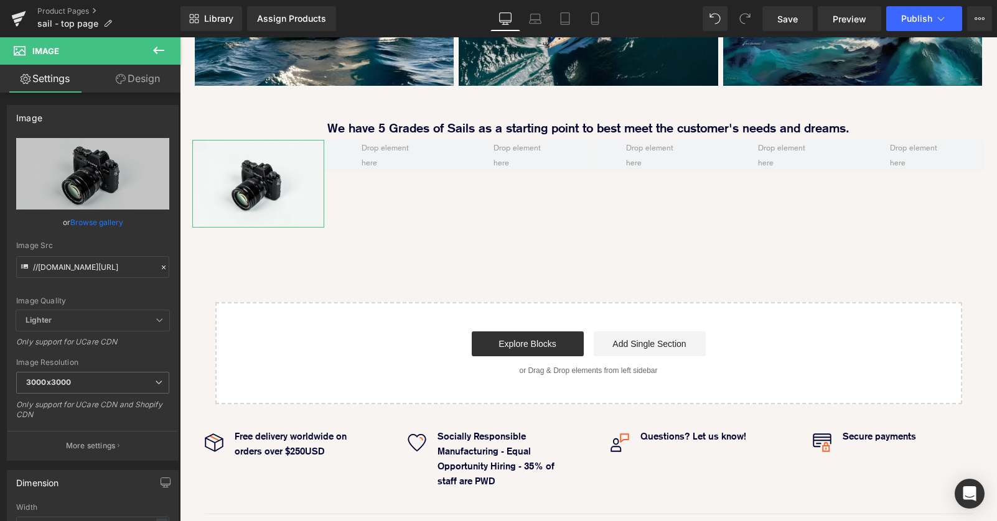
click at [143, 81] on link "Design" at bounding box center [138, 79] width 90 height 28
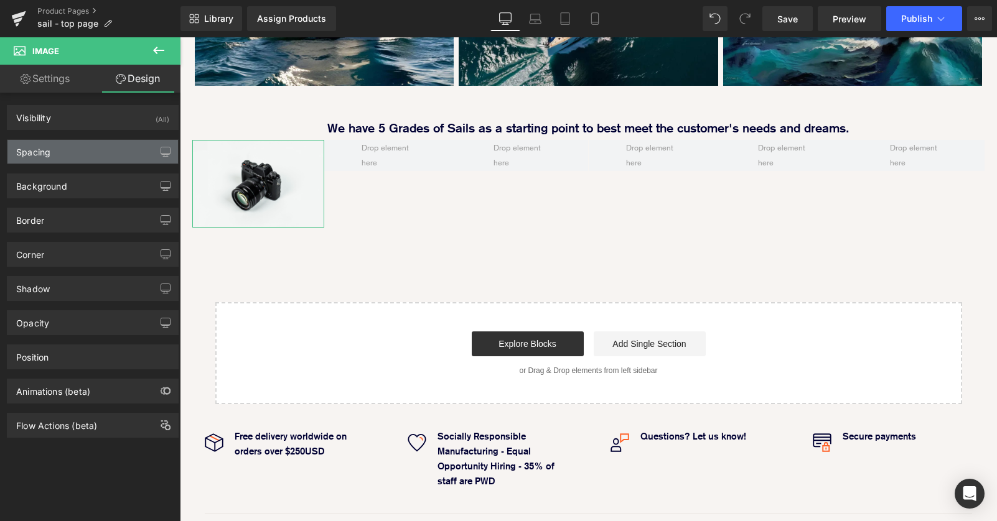
click at [95, 151] on div "Spacing" at bounding box center [92, 152] width 171 height 24
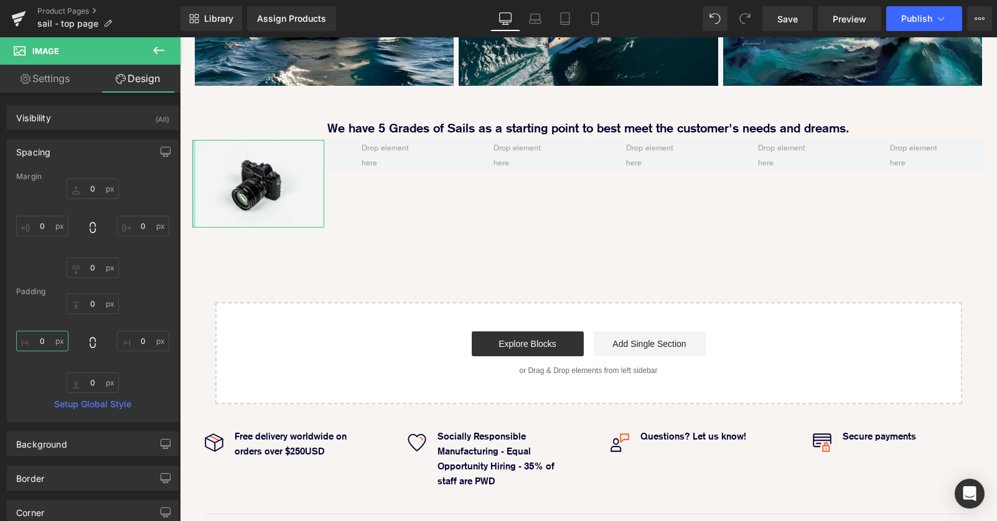
click at [65, 340] on input "0" at bounding box center [42, 341] width 52 height 21
click at [59, 342] on input "0" at bounding box center [42, 341] width 52 height 21
click at [58, 219] on input "0" at bounding box center [42, 226] width 52 height 21
click at [59, 226] on input "0" at bounding box center [42, 226] width 52 height 21
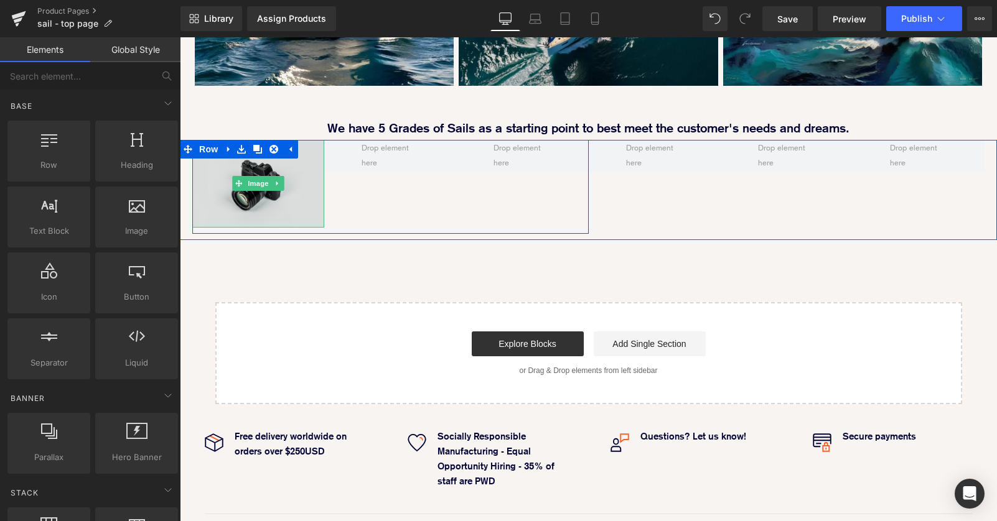
click at [289, 140] on img at bounding box center [258, 184] width 132 height 88
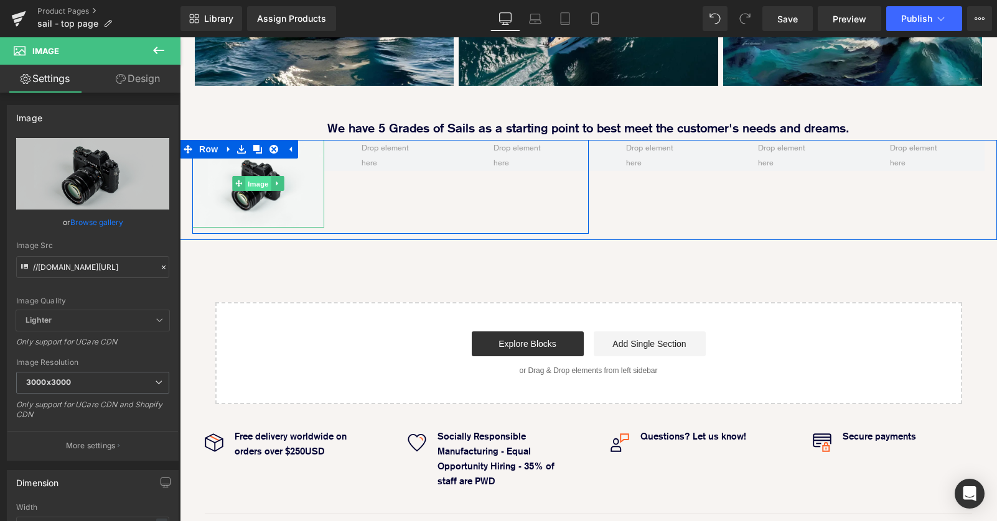
click at [256, 177] on span "Image" at bounding box center [258, 184] width 26 height 15
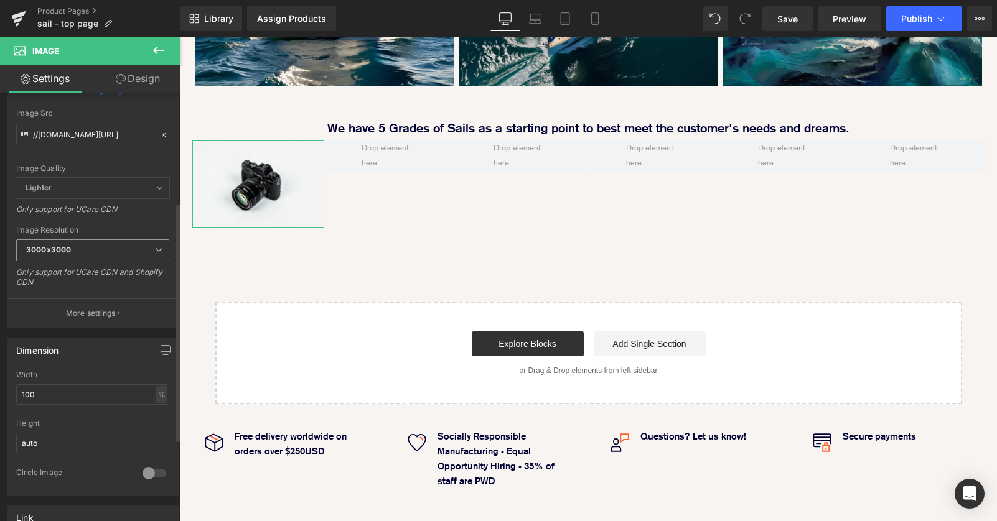
scroll to position [197, 0]
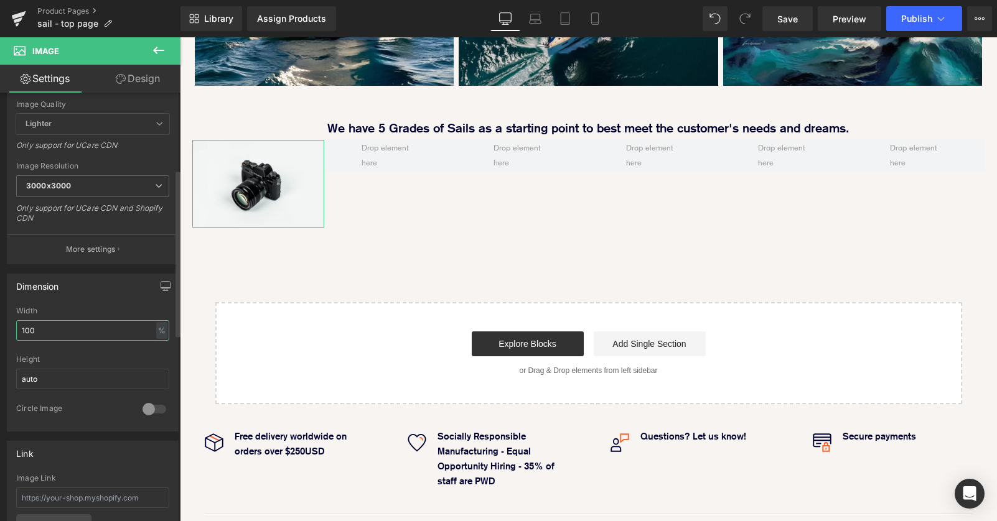
click at [138, 331] on input "100" at bounding box center [92, 330] width 153 height 21
drag, startPoint x: 67, startPoint y: 334, endPoint x: -2, endPoint y: 334, distance: 69.7
click at [0, 334] on html "Image You are previewing how the will restyle your page. You can not edit Eleme…" at bounding box center [498, 260] width 997 height 521
type input "70"
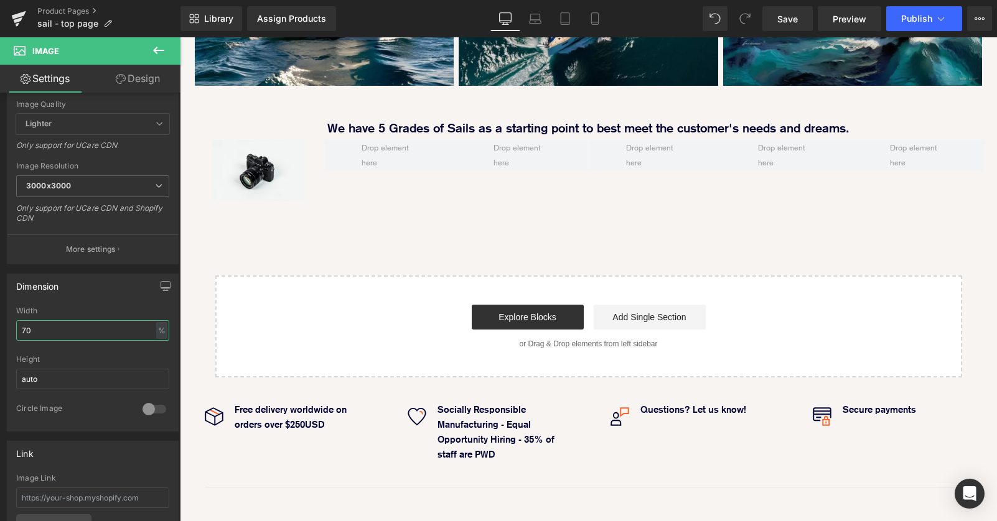
scroll to position [6, 6]
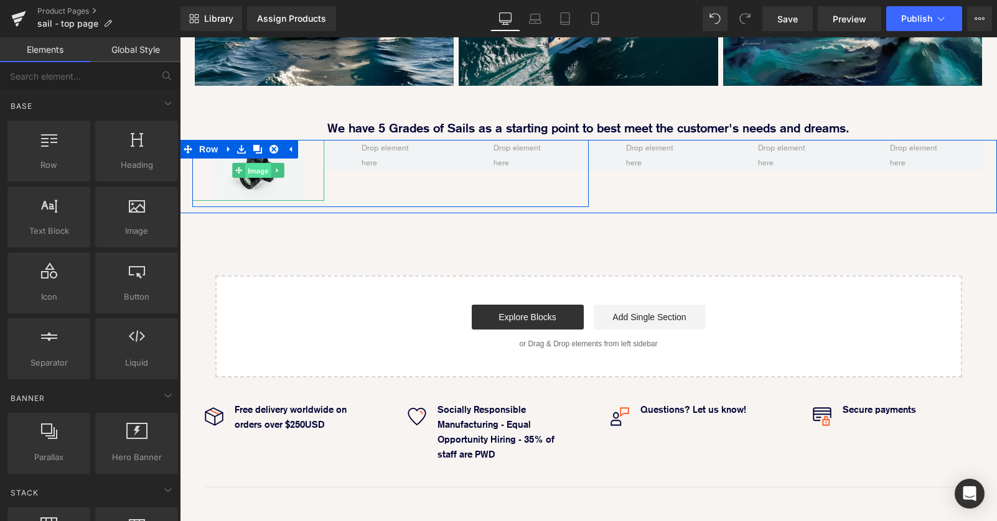
click at [259, 164] on span "Image" at bounding box center [258, 171] width 26 height 15
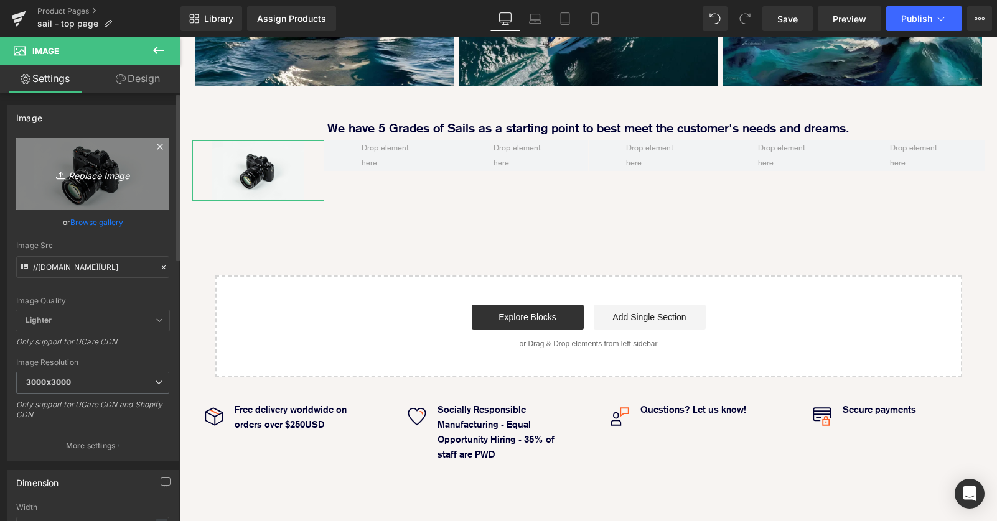
click at [87, 175] on icon "Replace Image" at bounding box center [93, 174] width 100 height 16
type input "C:\fakepath\grade_circle_R_v2_web_small_training_L.png"
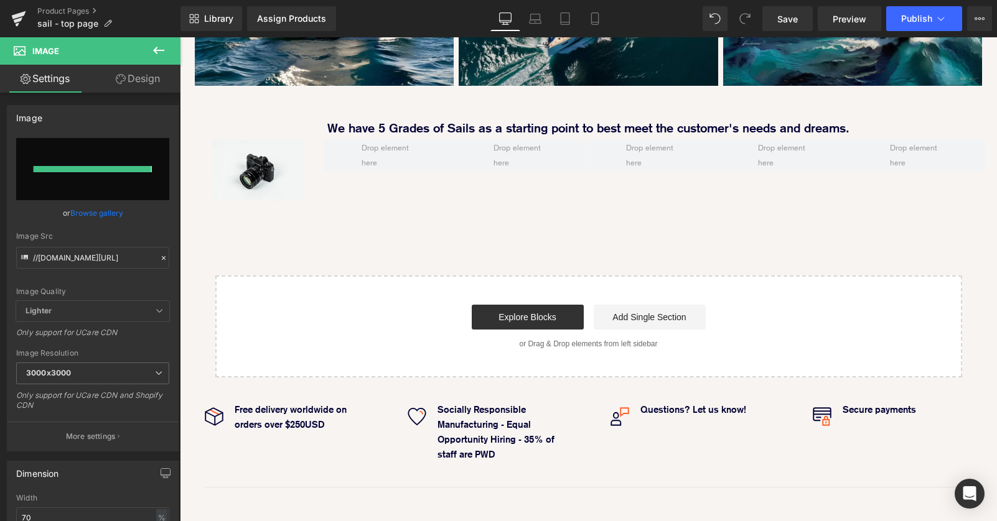
type input "[URL][DOMAIN_NAME]"
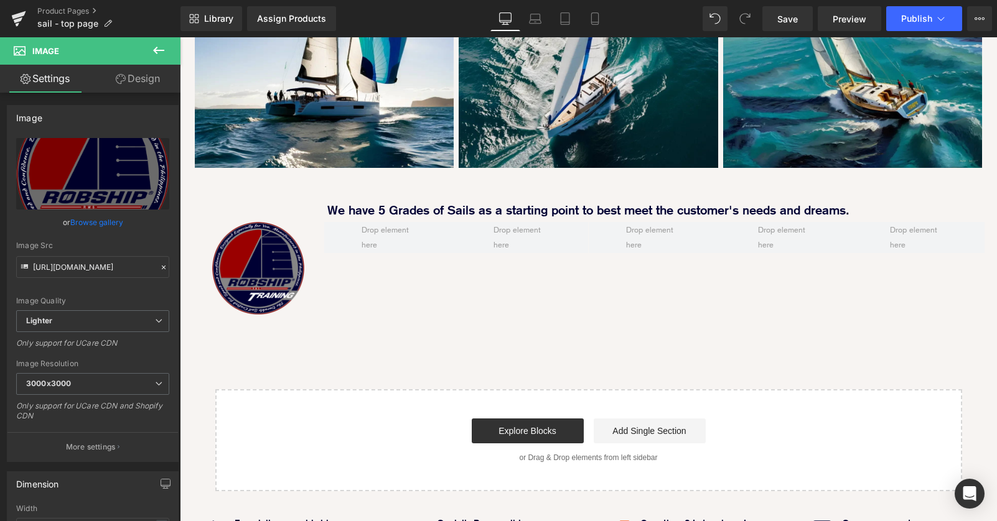
scroll to position [886, 0]
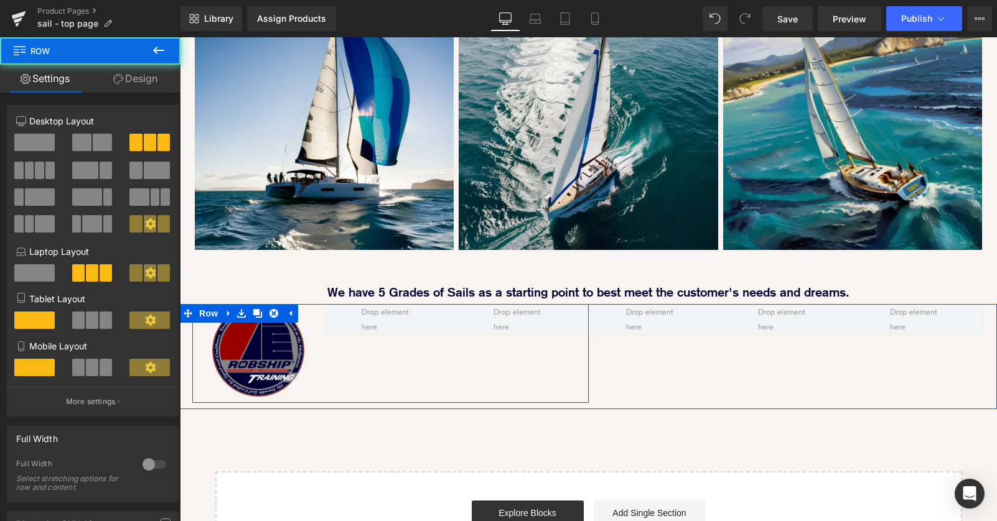
click at [380, 317] on div "Image Row" at bounding box center [390, 353] width 396 height 99
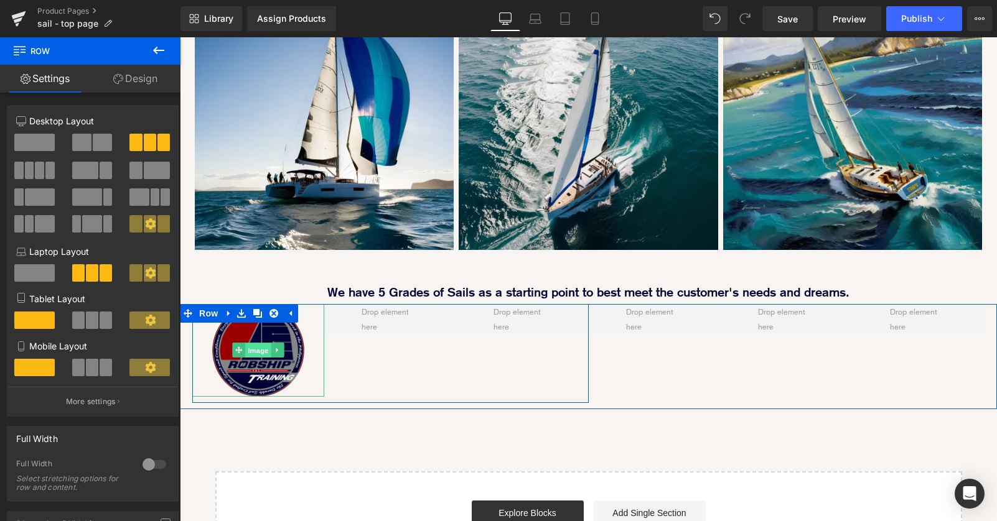
click at [256, 344] on span "Image" at bounding box center [258, 351] width 26 height 15
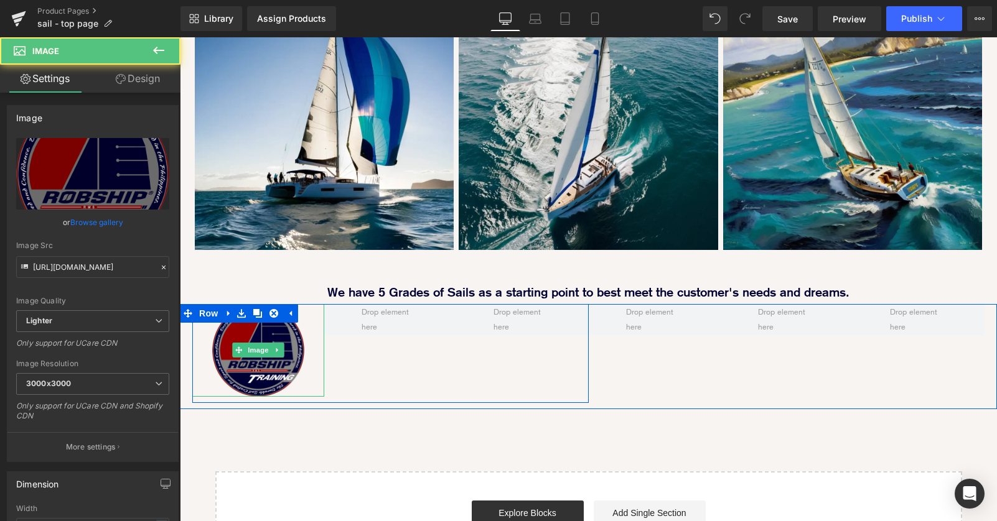
click at [325, 304] on div "Image Row" at bounding box center [390, 353] width 396 height 99
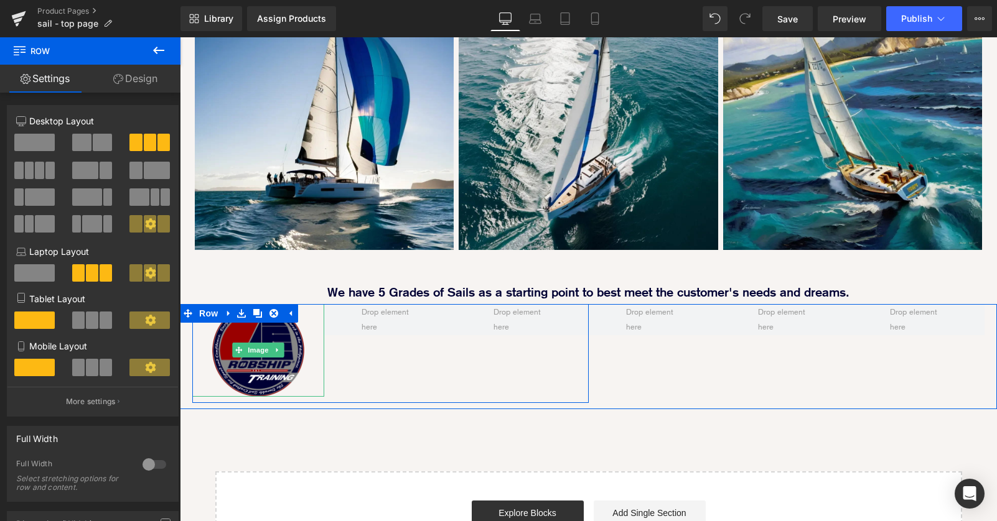
click at [313, 304] on div at bounding box center [258, 350] width 132 height 93
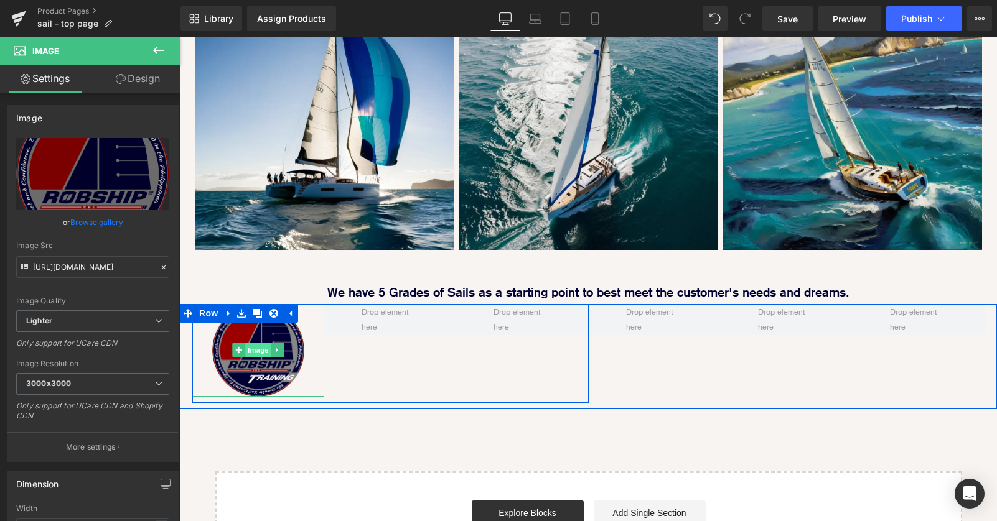
click at [256, 343] on span "Image" at bounding box center [258, 350] width 26 height 15
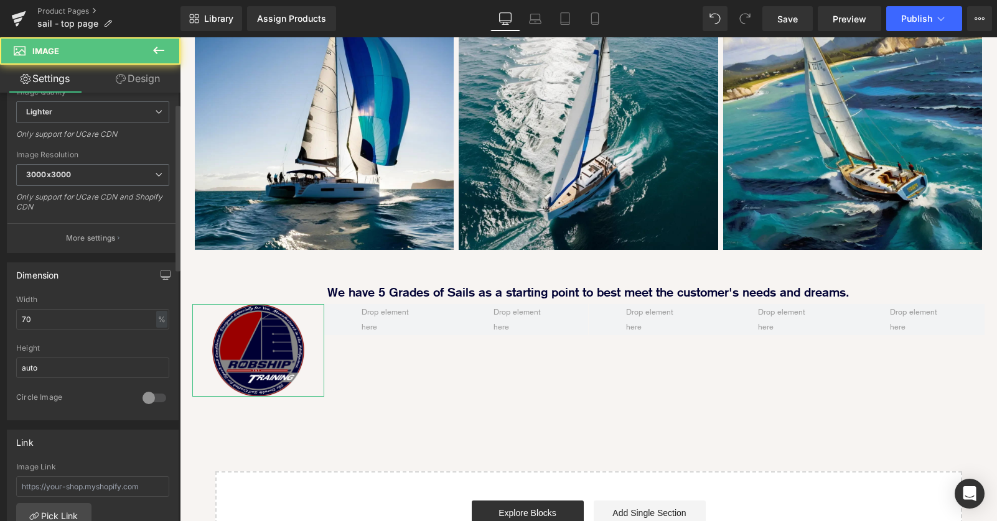
scroll to position [232, 0]
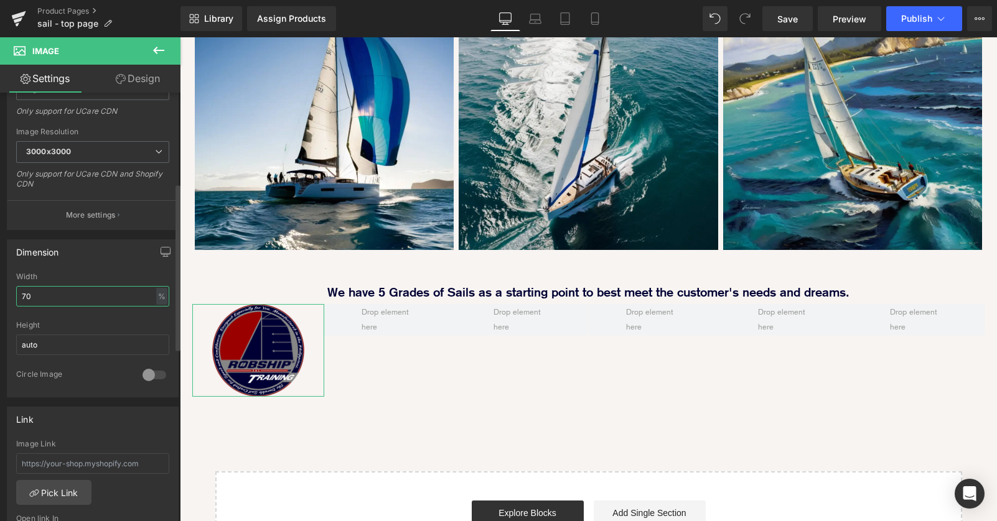
drag, startPoint x: 34, startPoint y: 298, endPoint x: 12, endPoint y: 298, distance: 21.2
click at [12, 298] on div "70% Width 70 % % px auto Height auto 0 Circle Image" at bounding box center [92, 335] width 171 height 124
type input "50"
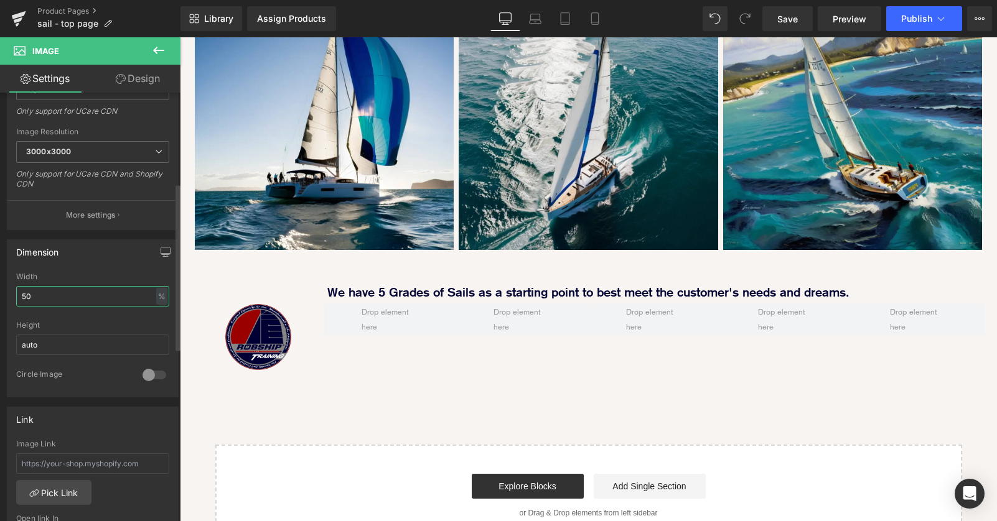
scroll to position [1709, 817]
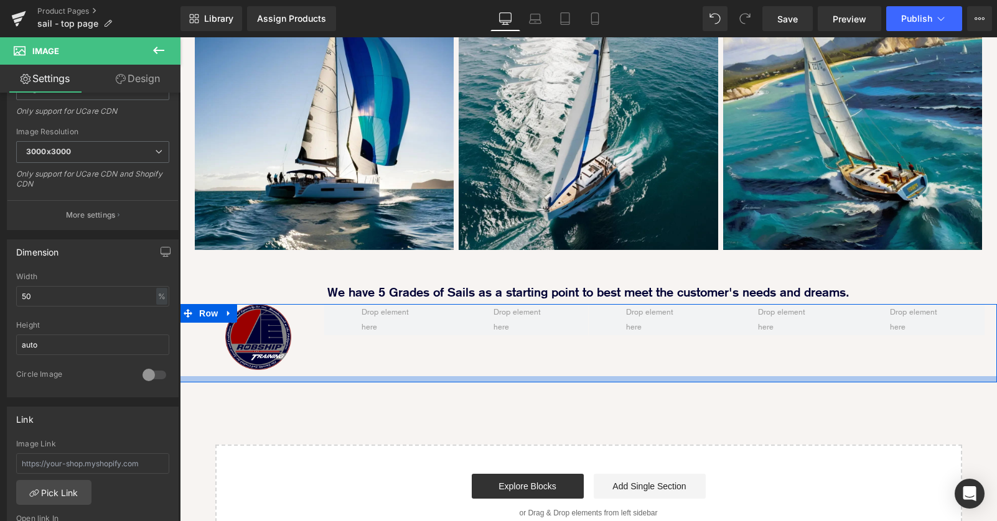
click at [428, 376] on div at bounding box center [588, 379] width 817 height 6
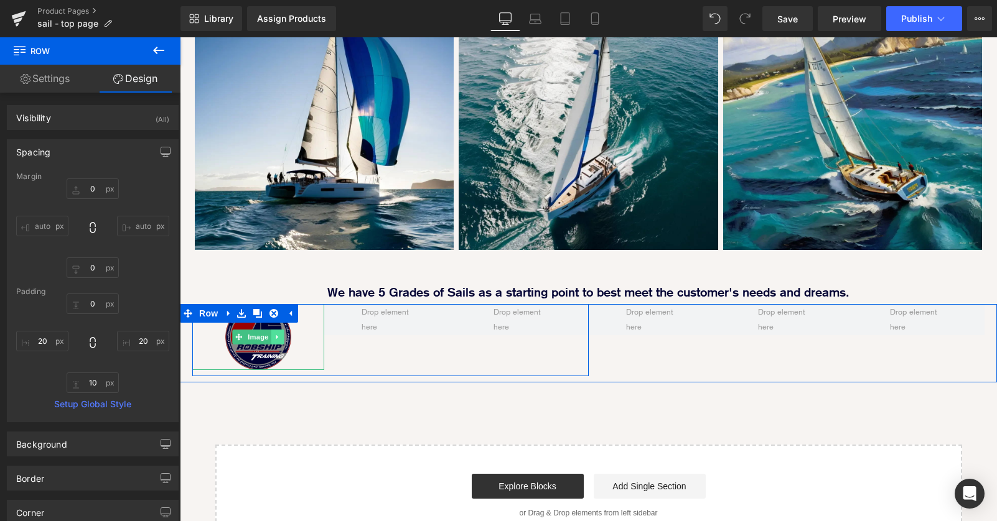
click at [278, 334] on icon at bounding box center [277, 337] width 7 height 7
click at [272, 334] on icon at bounding box center [271, 337] width 7 height 7
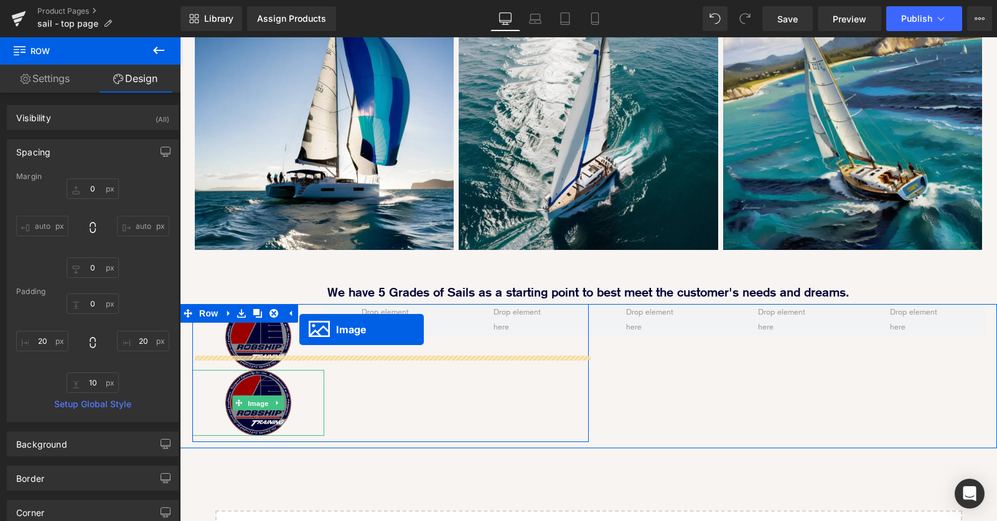
scroll to position [6, 6]
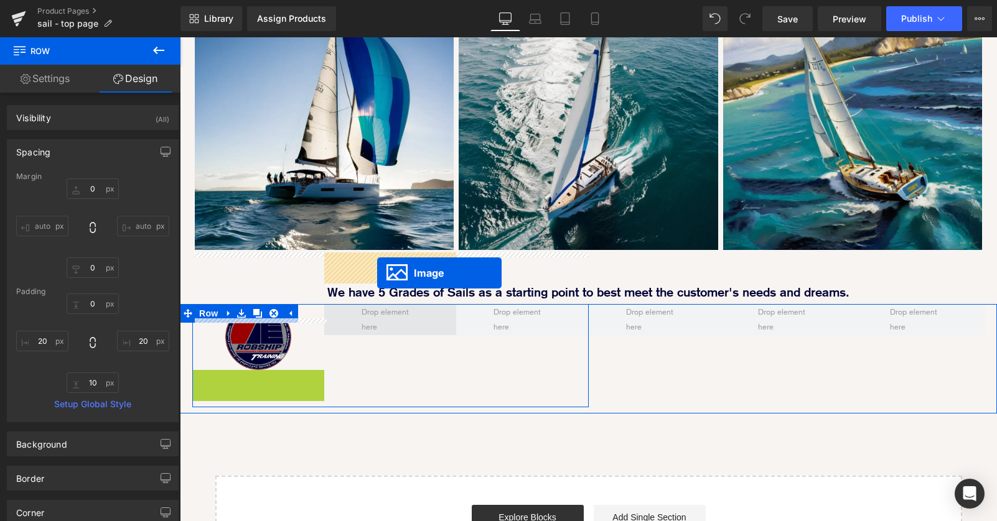
drag, startPoint x: 258, startPoint y: 352, endPoint x: 377, endPoint y: 273, distance: 142.7
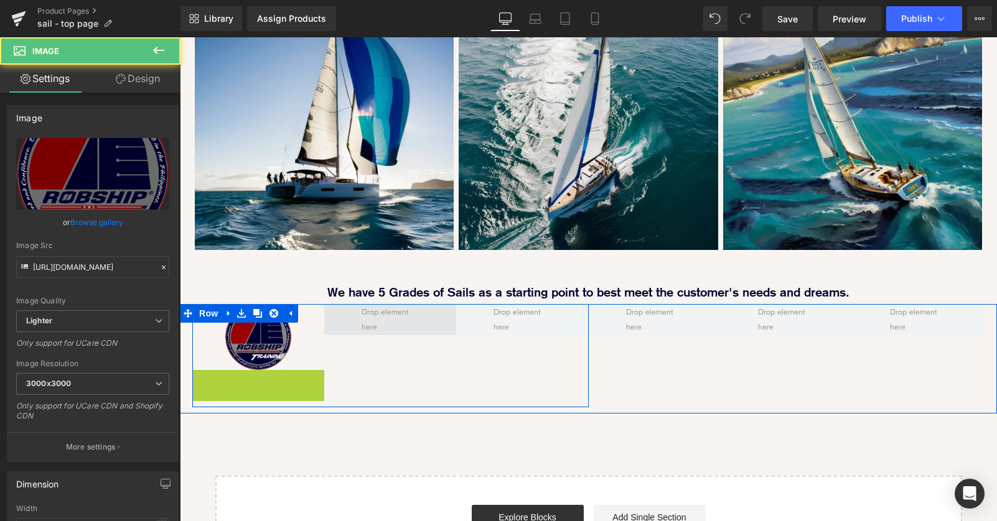
scroll to position [1709, 817]
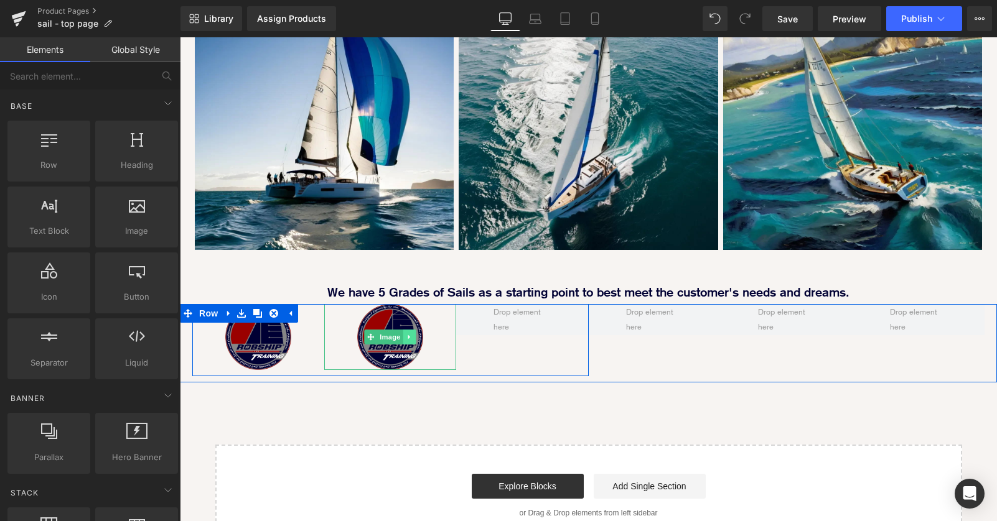
click at [413, 334] on icon at bounding box center [409, 337] width 7 height 7
click at [406, 334] on icon at bounding box center [403, 337] width 7 height 7
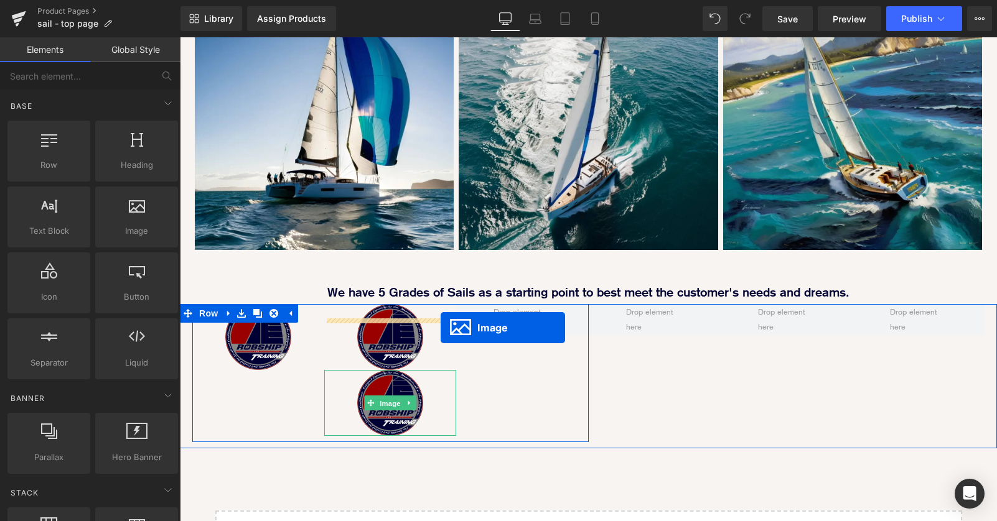
scroll to position [6, 6]
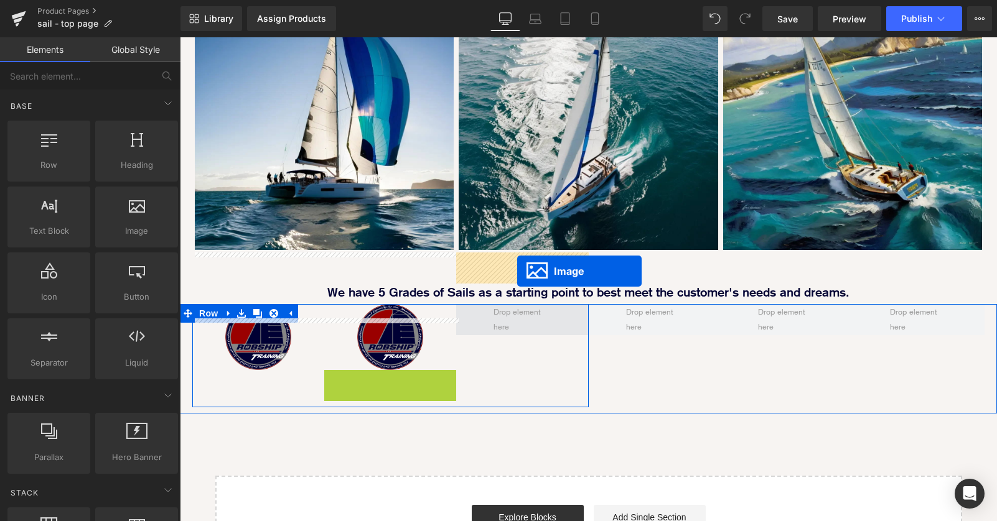
drag, startPoint x: 382, startPoint y: 353, endPoint x: 517, endPoint y: 271, distance: 158.1
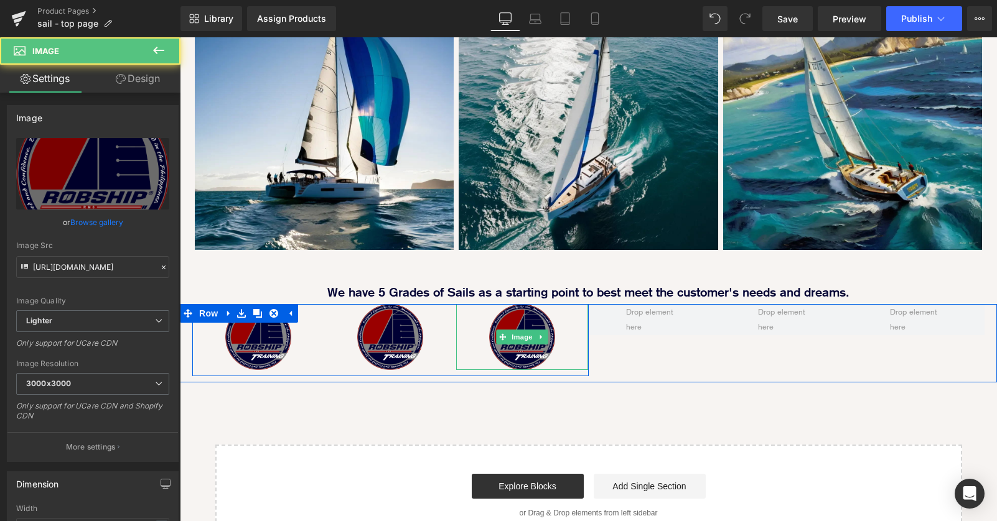
scroll to position [1709, 817]
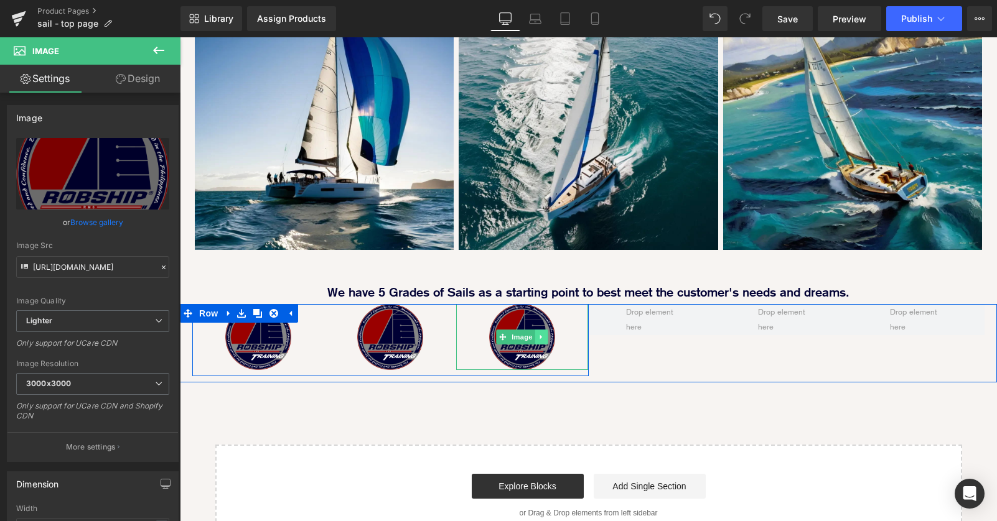
click at [545, 334] on icon at bounding box center [541, 337] width 7 height 7
click at [535, 334] on icon at bounding box center [535, 337] width 7 height 7
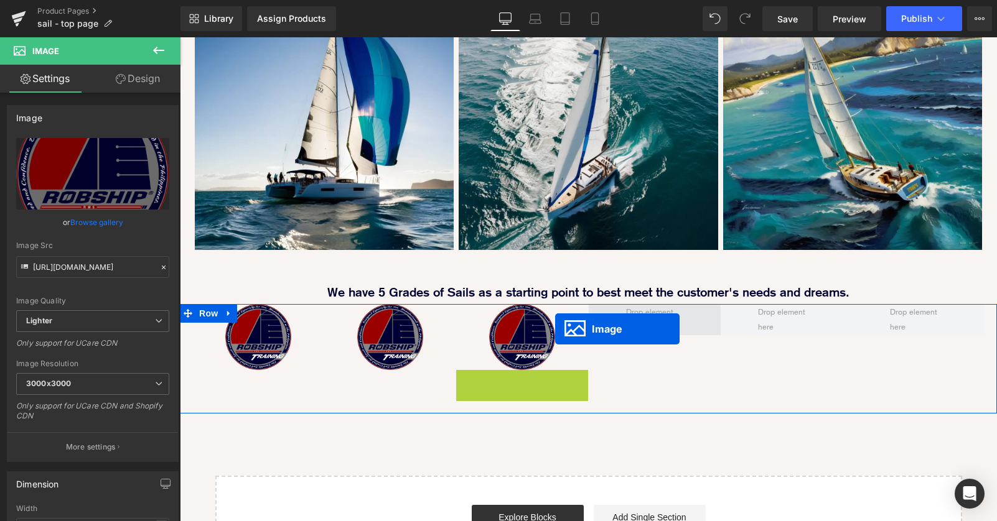
scroll to position [6, 6]
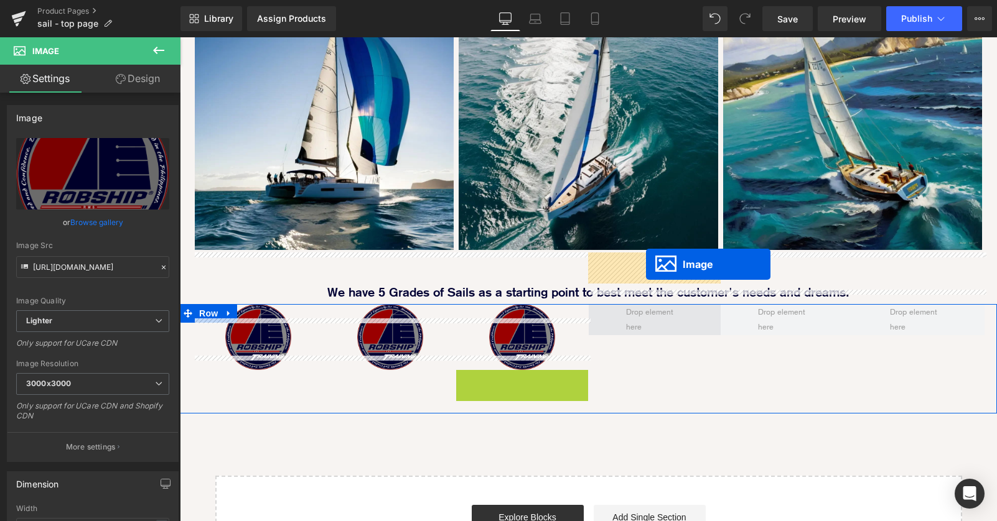
drag, startPoint x: 516, startPoint y: 353, endPoint x: 646, endPoint y: 264, distance: 157.2
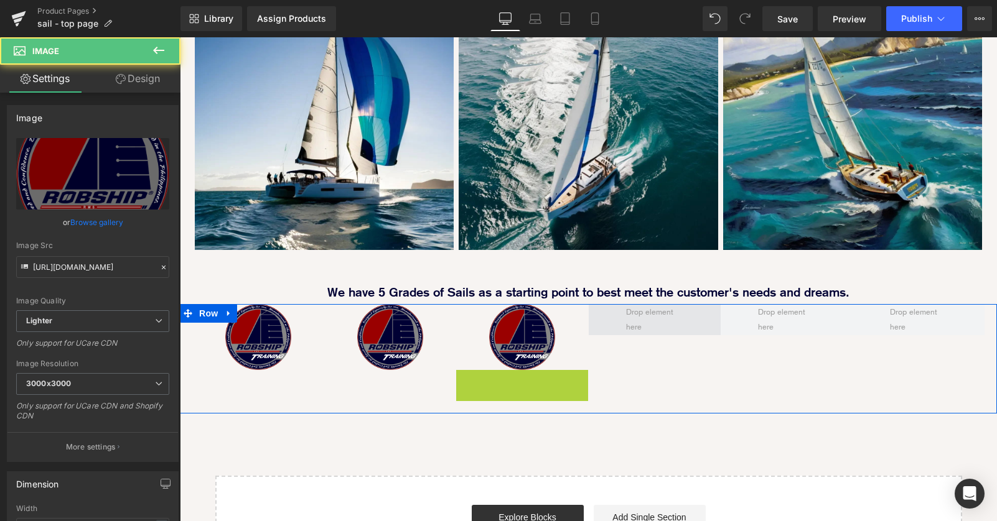
scroll to position [1709, 817]
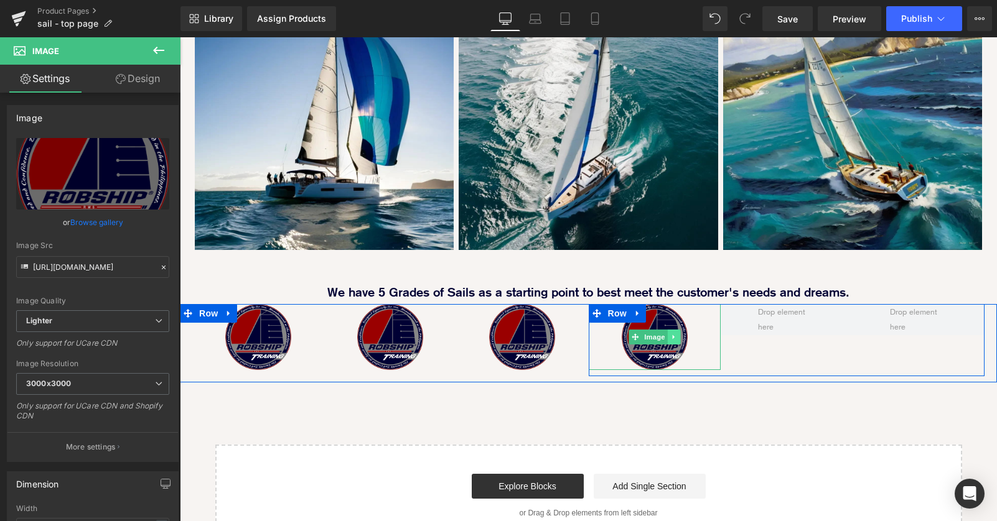
click at [672, 335] on icon at bounding box center [673, 337] width 2 height 4
click at [669, 334] on icon at bounding box center [667, 337] width 7 height 7
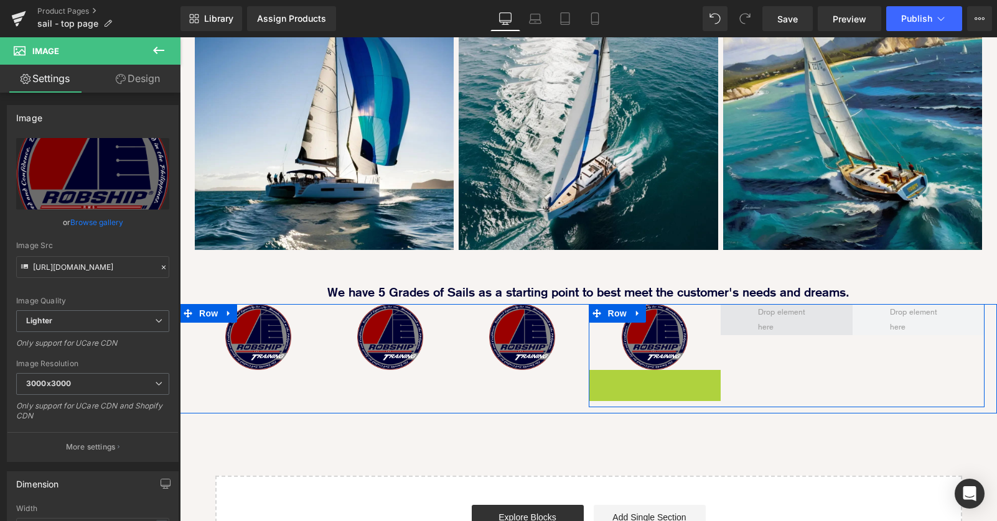
scroll to position [6, 6]
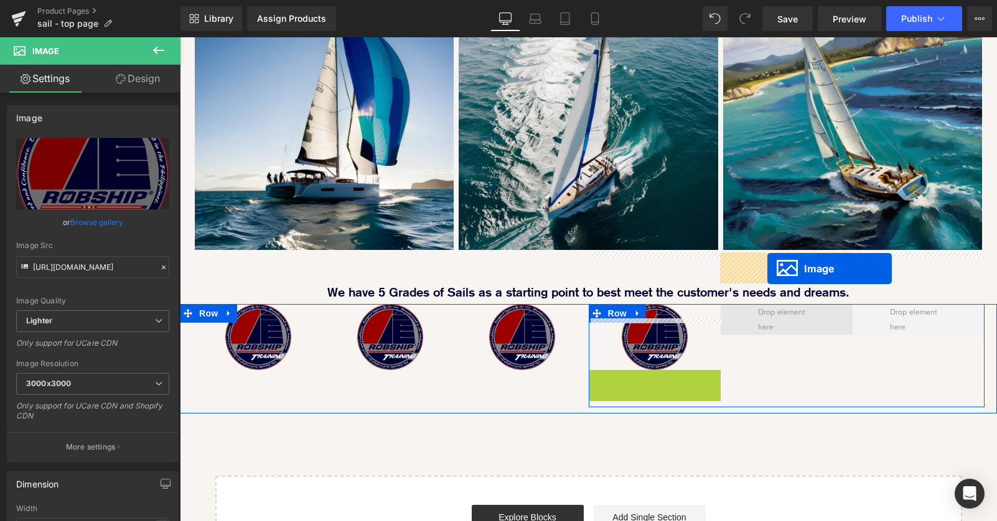
drag, startPoint x: 651, startPoint y: 353, endPoint x: 767, endPoint y: 269, distance: 143.9
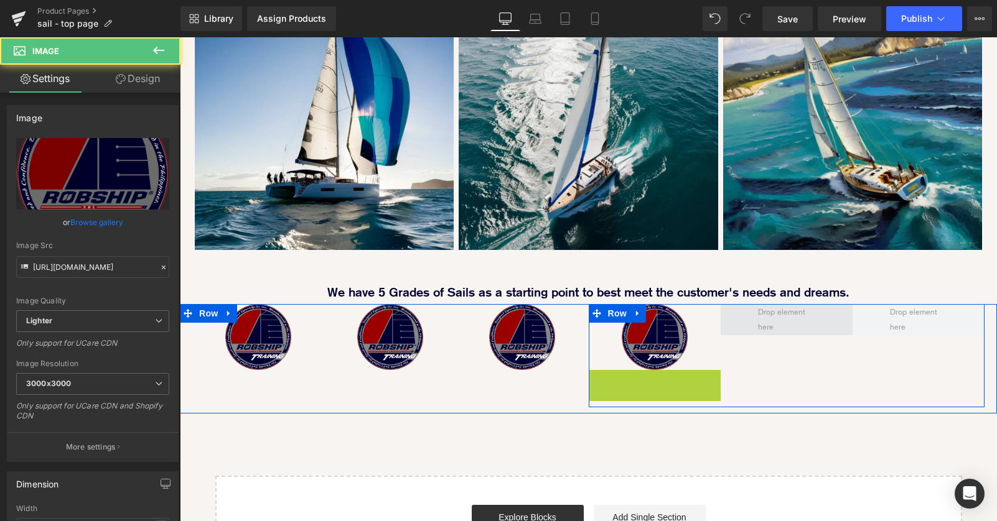
scroll to position [0, 0]
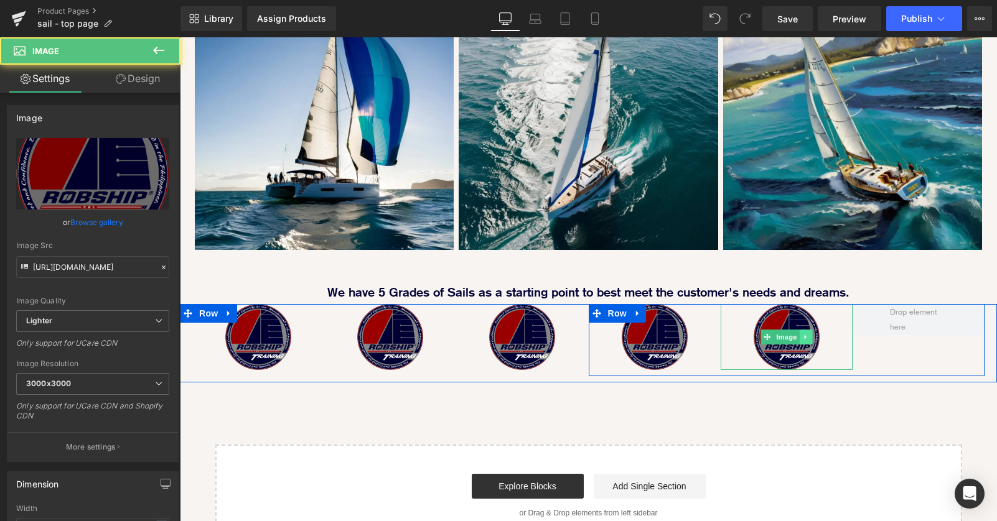
click at [809, 330] on link at bounding box center [806, 337] width 13 height 15
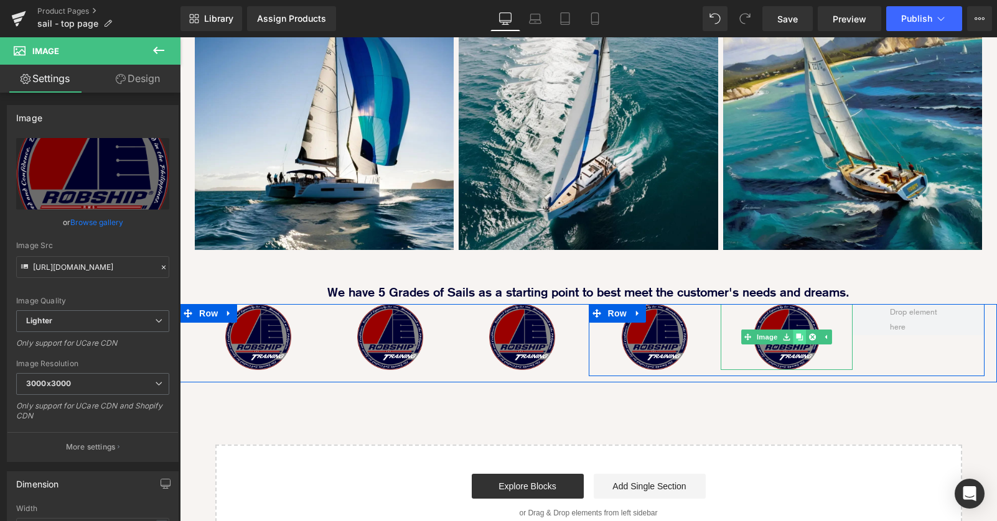
click at [799, 334] on icon at bounding box center [799, 337] width 7 height 7
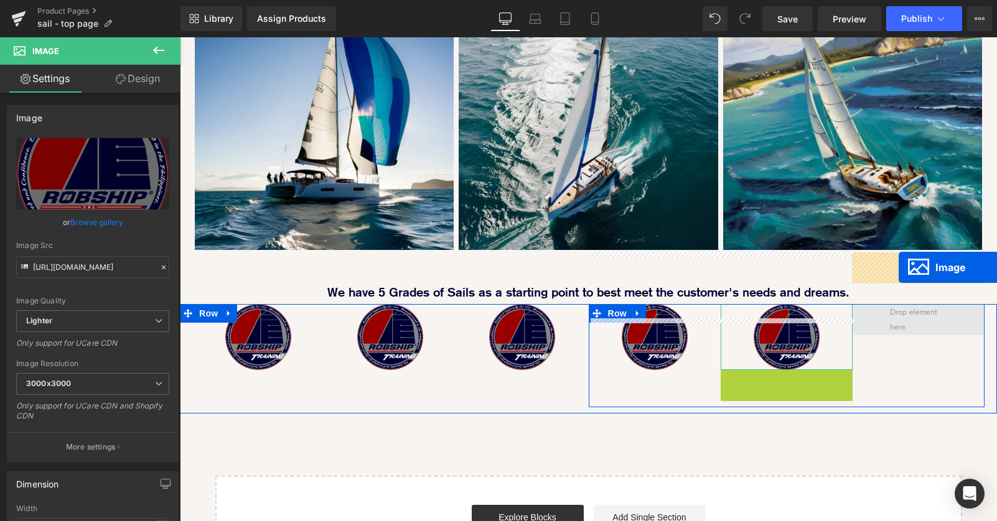
drag, startPoint x: 783, startPoint y: 350, endPoint x: 898, endPoint y: 268, distance: 141.4
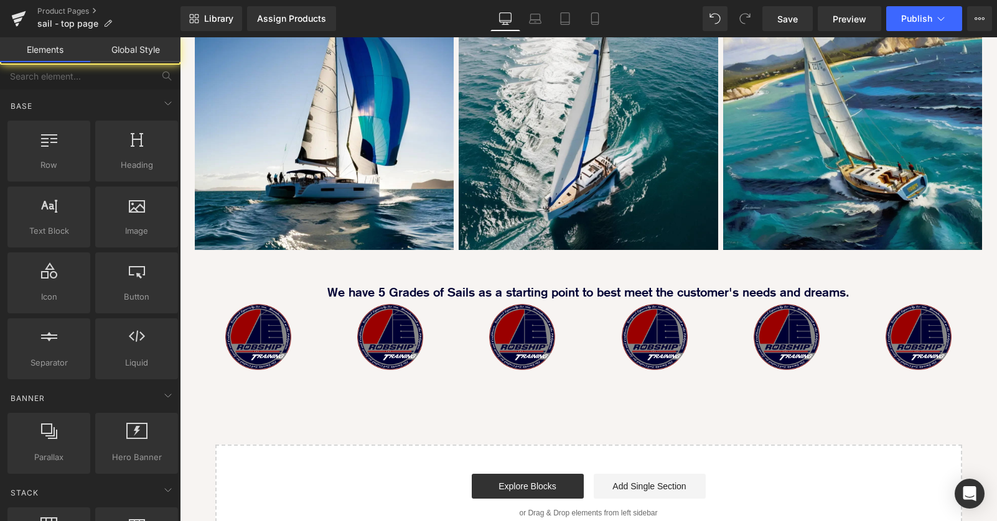
click at [406, 446] on div "Start building your page Explore Blocks Add Single Section or Drag & Drop eleme…" at bounding box center [589, 496] width 744 height 100
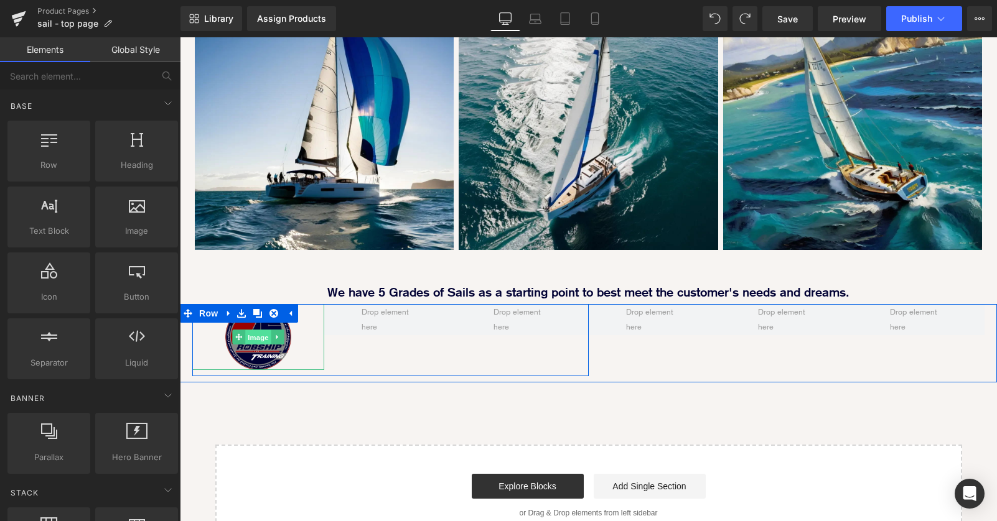
click at [243, 330] on link "Image" at bounding box center [251, 337] width 39 height 15
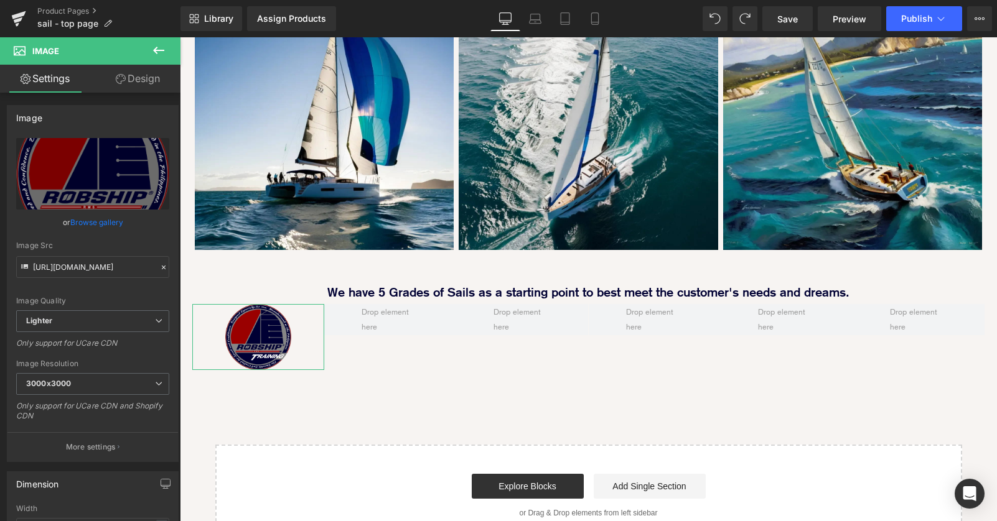
click at [136, 67] on link "Design" at bounding box center [138, 79] width 90 height 28
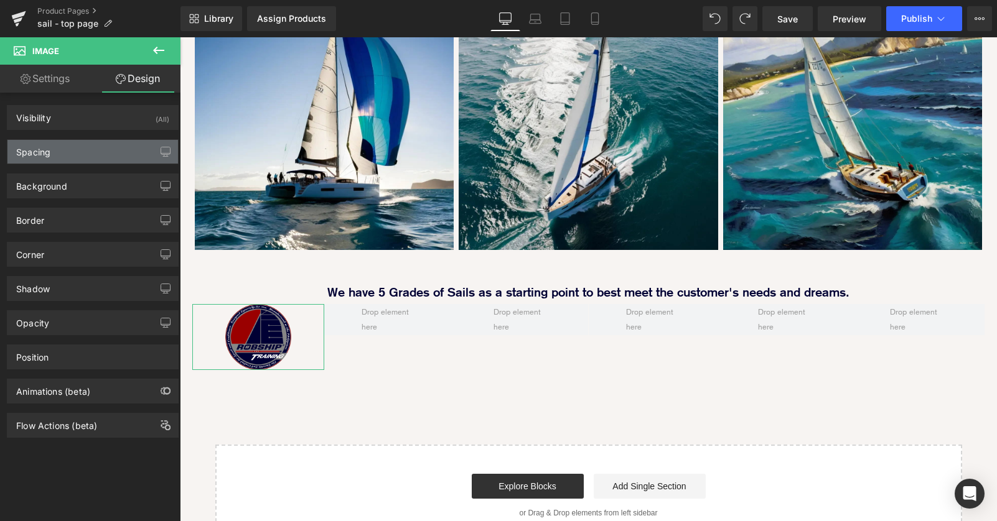
click at [84, 149] on div "Spacing" at bounding box center [92, 152] width 171 height 24
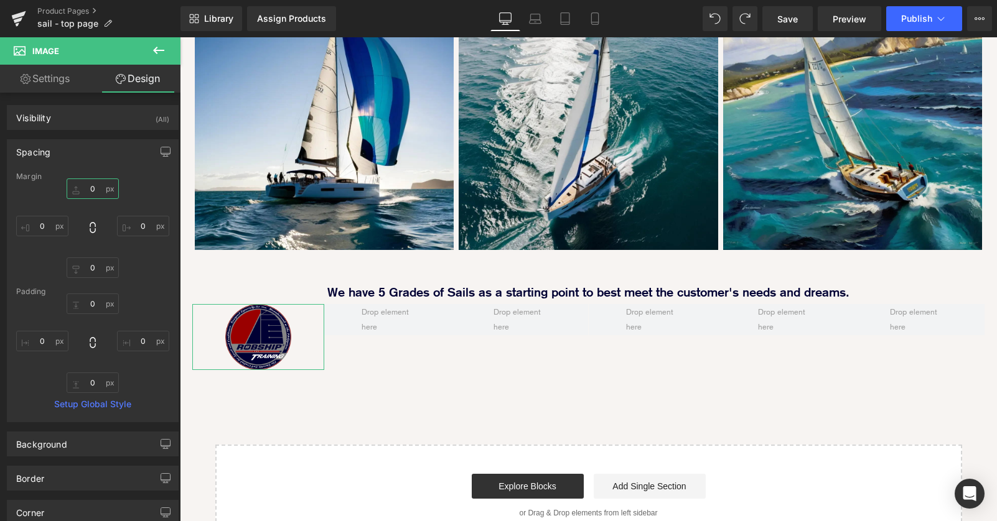
click at [85, 187] on input "0" at bounding box center [93, 189] width 52 height 21
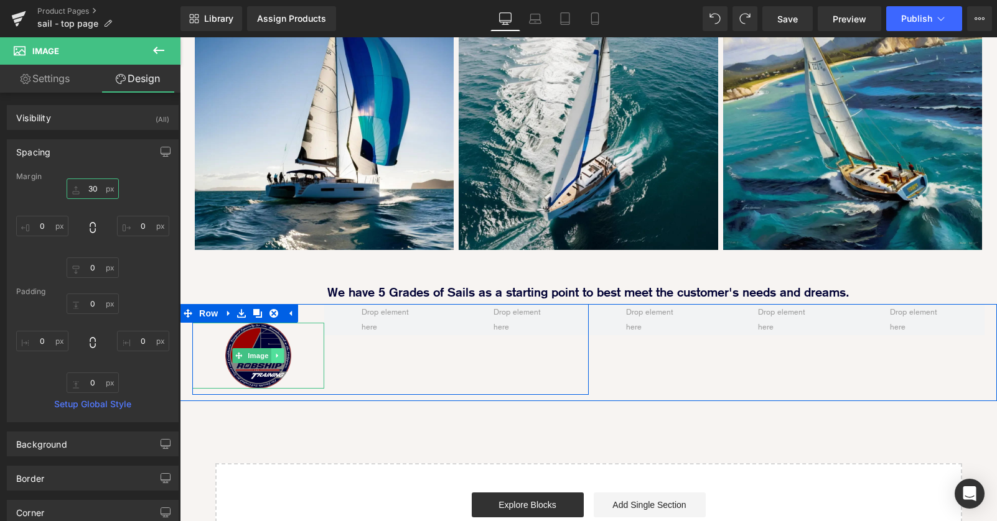
type input "30"
click at [275, 352] on icon at bounding box center [277, 355] width 7 height 7
click at [273, 352] on icon at bounding box center [271, 355] width 7 height 7
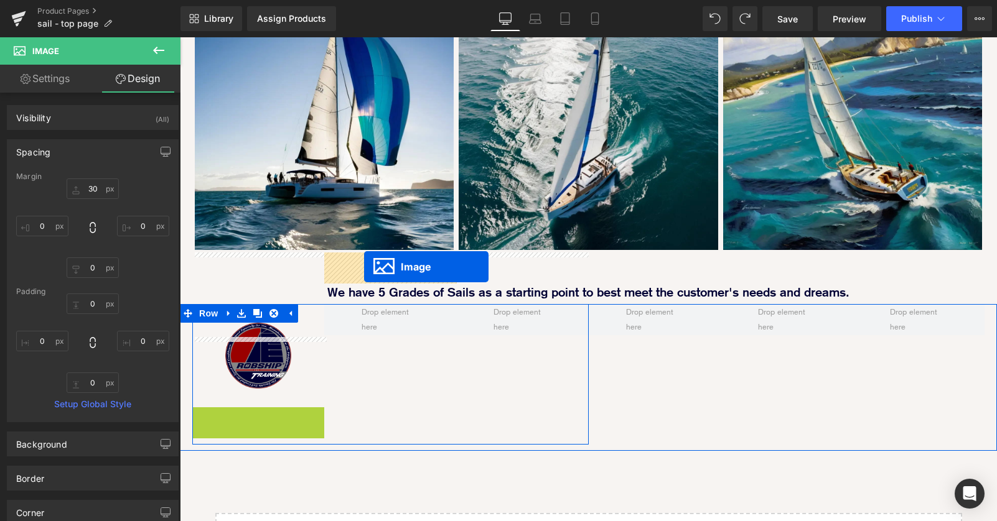
drag, startPoint x: 256, startPoint y: 386, endPoint x: 363, endPoint y: 268, distance: 159.9
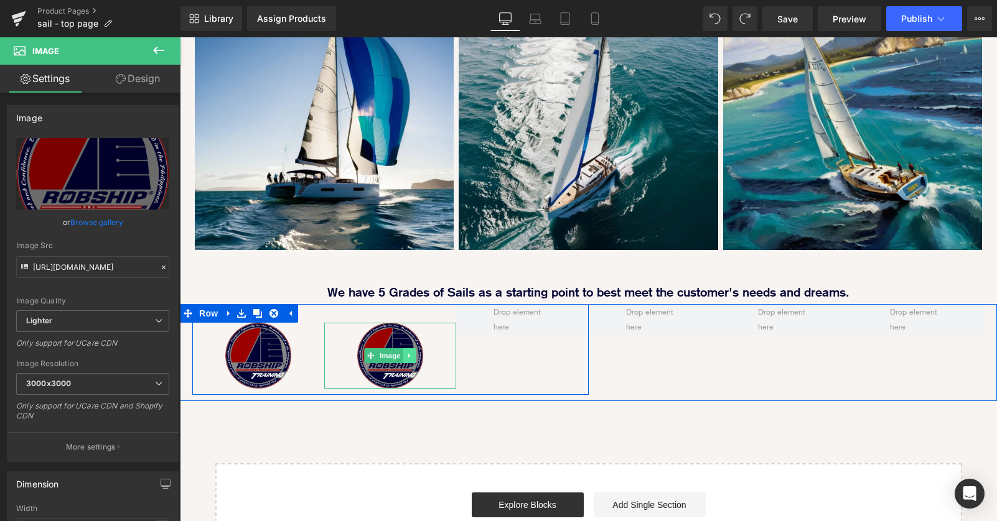
click at [412, 352] on icon at bounding box center [409, 355] width 7 height 7
click at [404, 352] on icon at bounding box center [403, 355] width 7 height 7
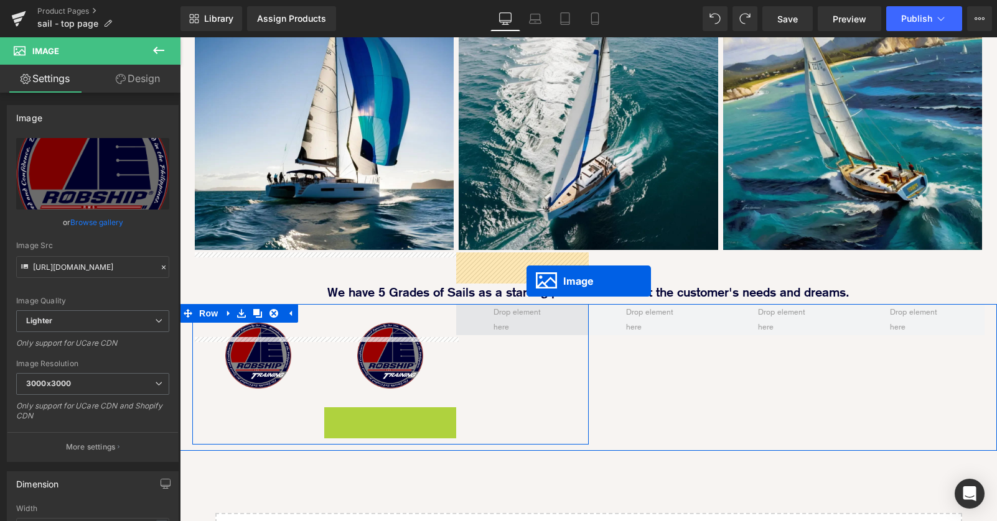
drag, startPoint x: 385, startPoint y: 390, endPoint x: 526, endPoint y: 281, distance: 178.5
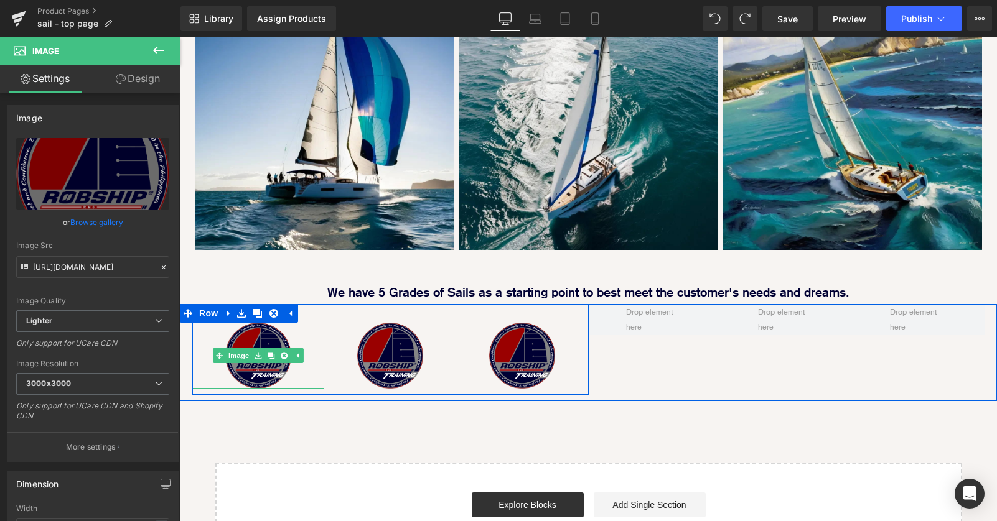
click at [206, 323] on div at bounding box center [258, 356] width 132 height 66
click at [260, 309] on icon at bounding box center [257, 313] width 9 height 9
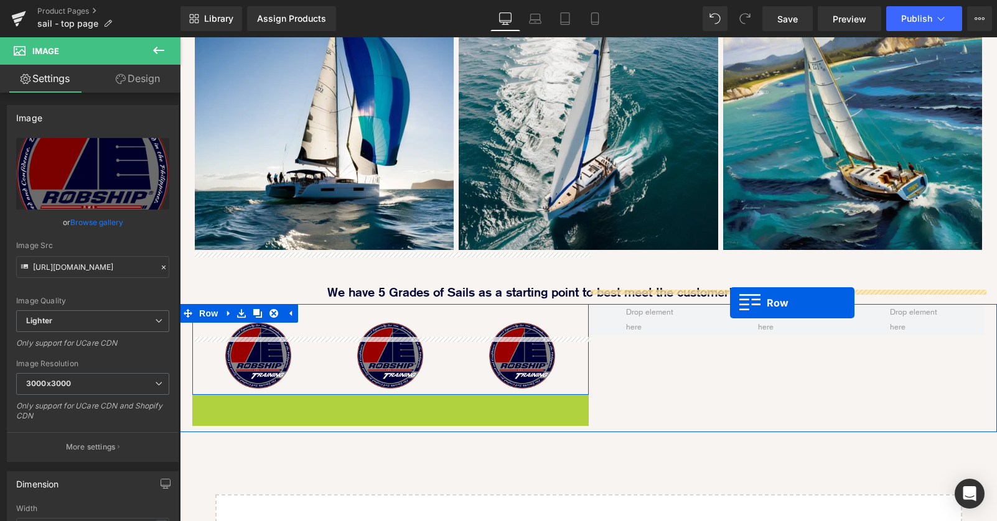
drag, startPoint x: 215, startPoint y: 357, endPoint x: 730, endPoint y: 303, distance: 517.4
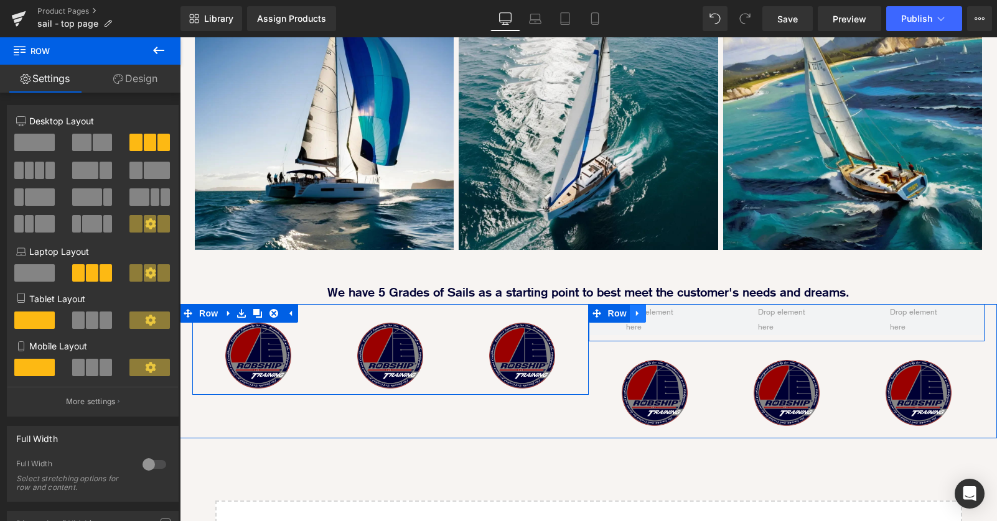
click at [638, 309] on icon at bounding box center [637, 313] width 9 height 9
click at [670, 309] on icon at bounding box center [670, 313] width 9 height 9
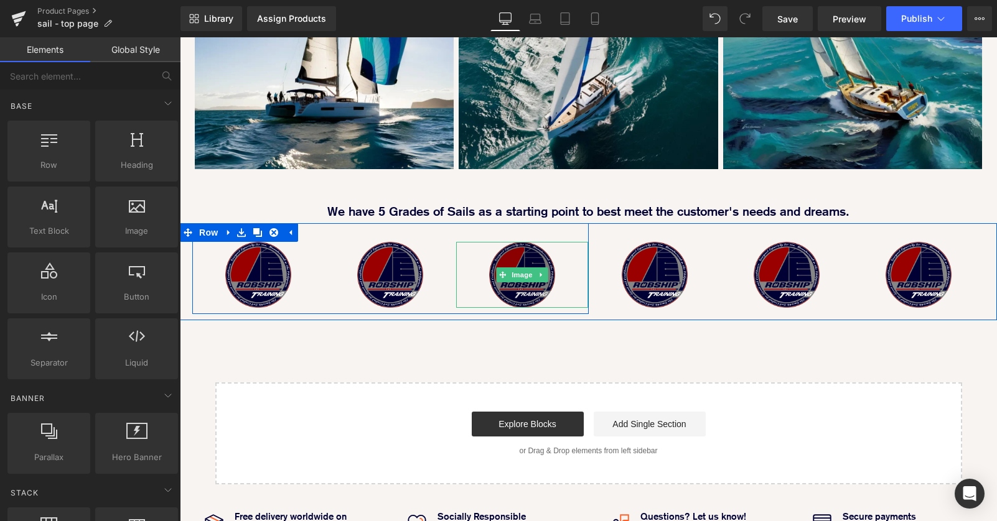
scroll to position [983, 0]
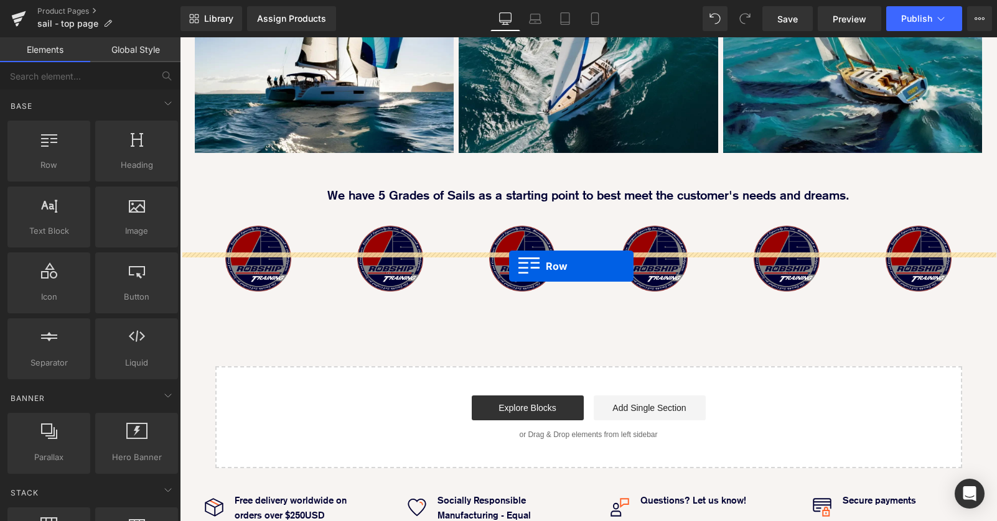
drag, startPoint x: 217, startPoint y: 182, endPoint x: 509, endPoint y: 266, distance: 303.7
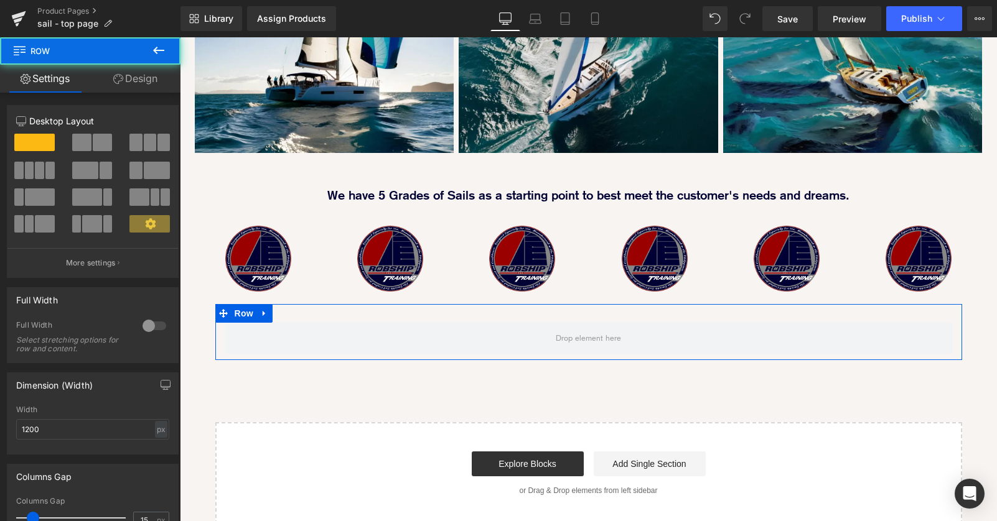
scroll to position [1784, 817]
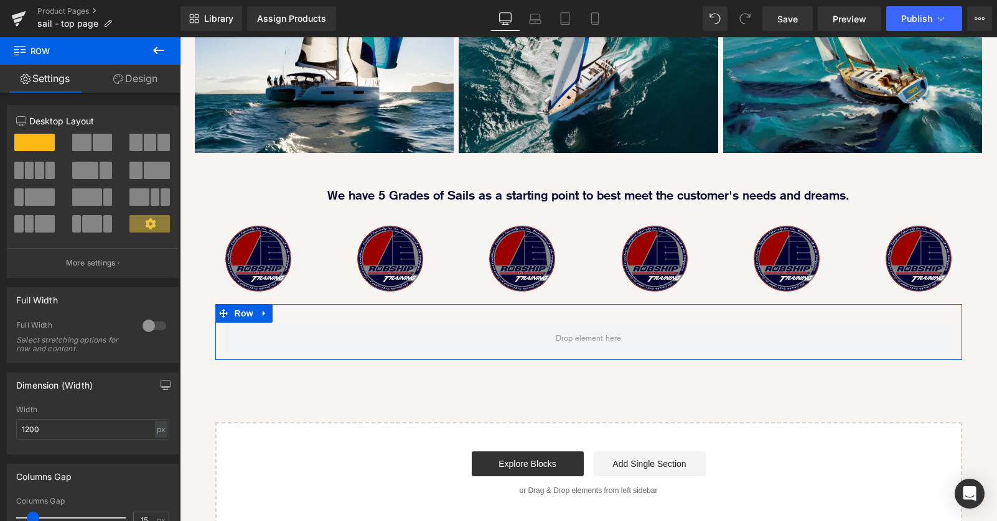
click at [84, 142] on span at bounding box center [81, 142] width 19 height 17
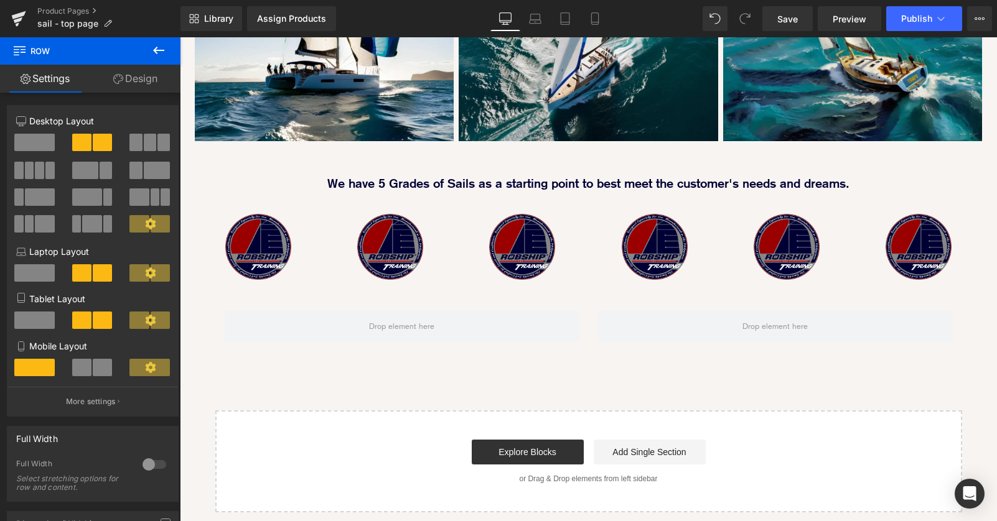
scroll to position [1002, 0]
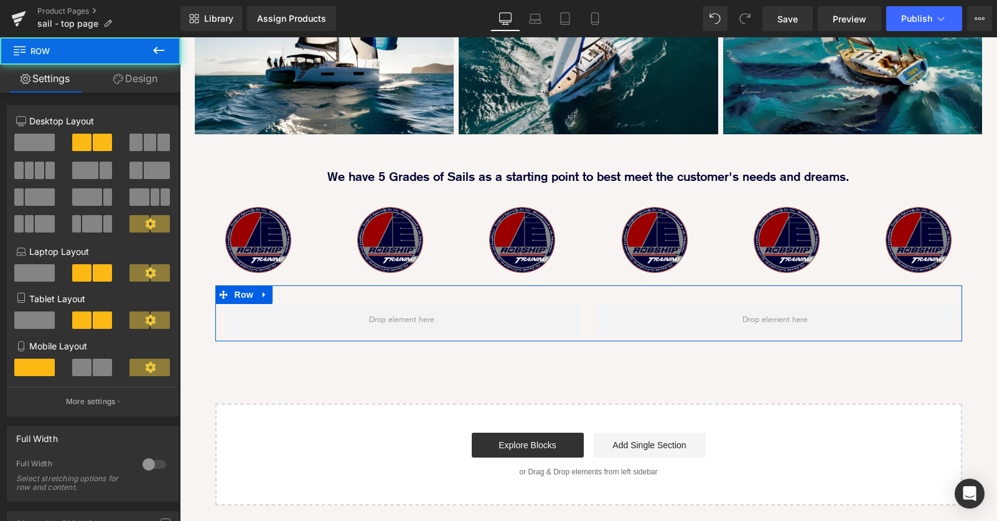
click at [590, 304] on div at bounding box center [775, 319] width 373 height 31
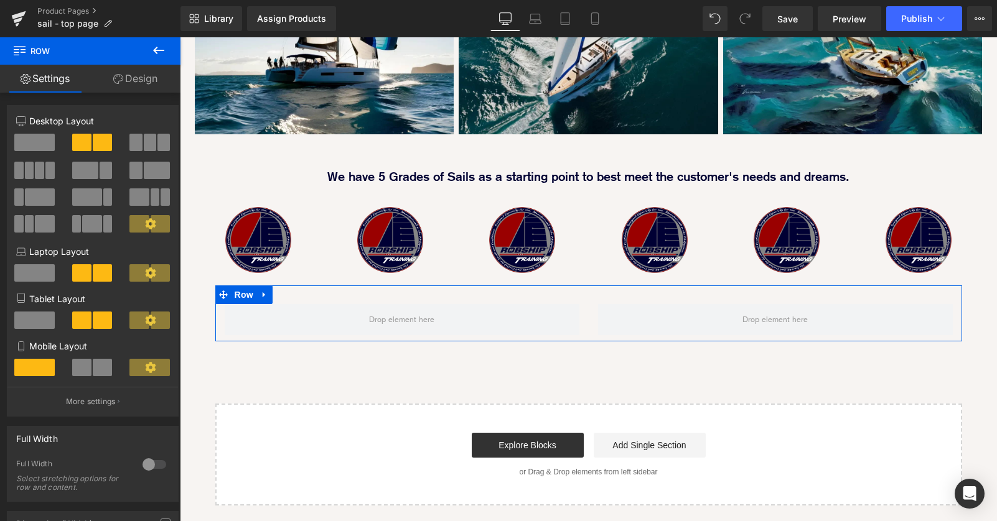
click at [151, 467] on div at bounding box center [154, 465] width 30 height 20
click at [140, 82] on link "Design" at bounding box center [135, 79] width 90 height 28
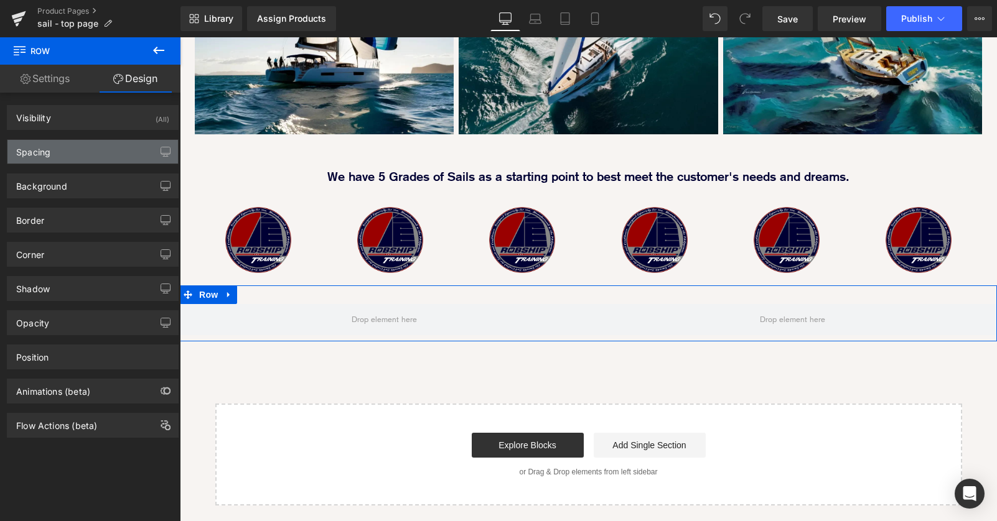
click at [113, 148] on div "Spacing" at bounding box center [92, 152] width 171 height 24
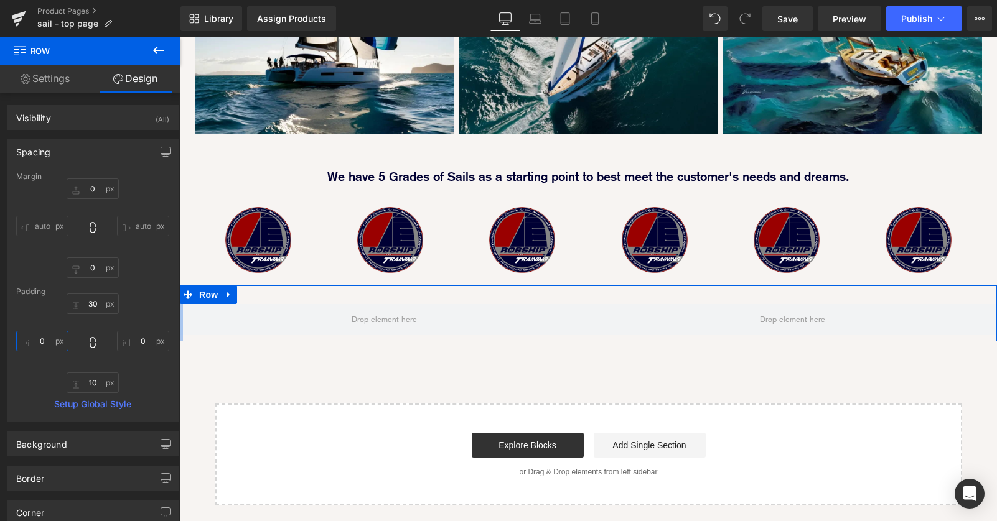
click at [37, 343] on input "0" at bounding box center [42, 341] width 52 height 21
type input "20"
click at [136, 339] on input "0" at bounding box center [143, 341] width 52 height 21
type input "20"
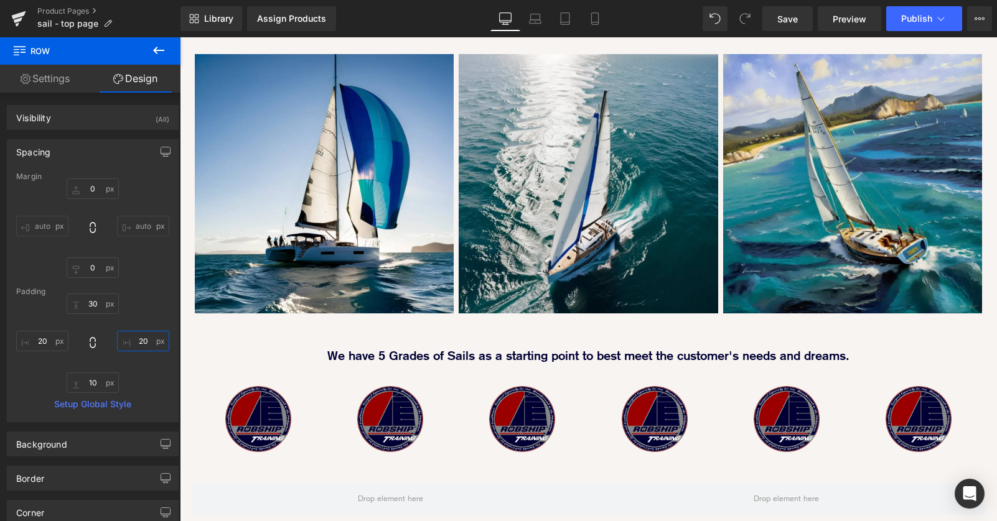
scroll to position [805, 0]
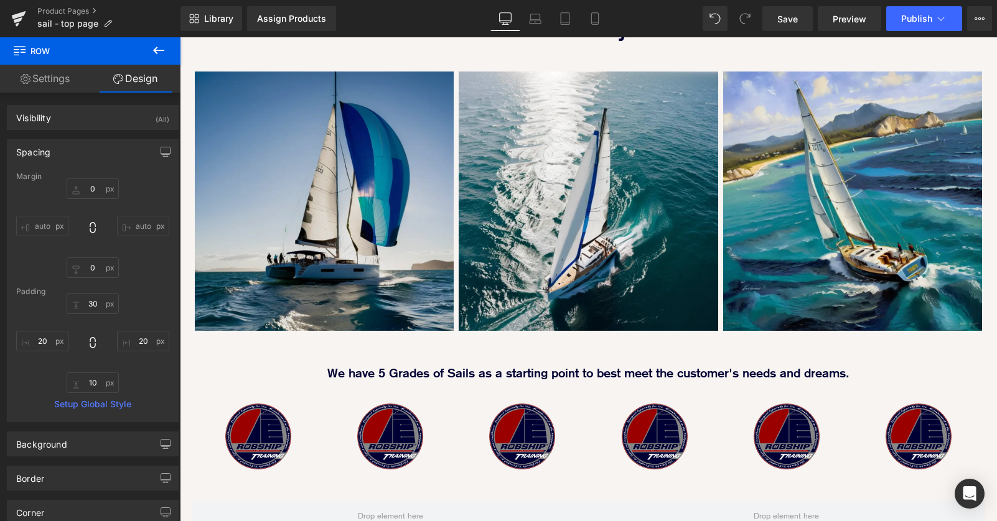
click at [379, 197] on img at bounding box center [324, 201] width 259 height 259
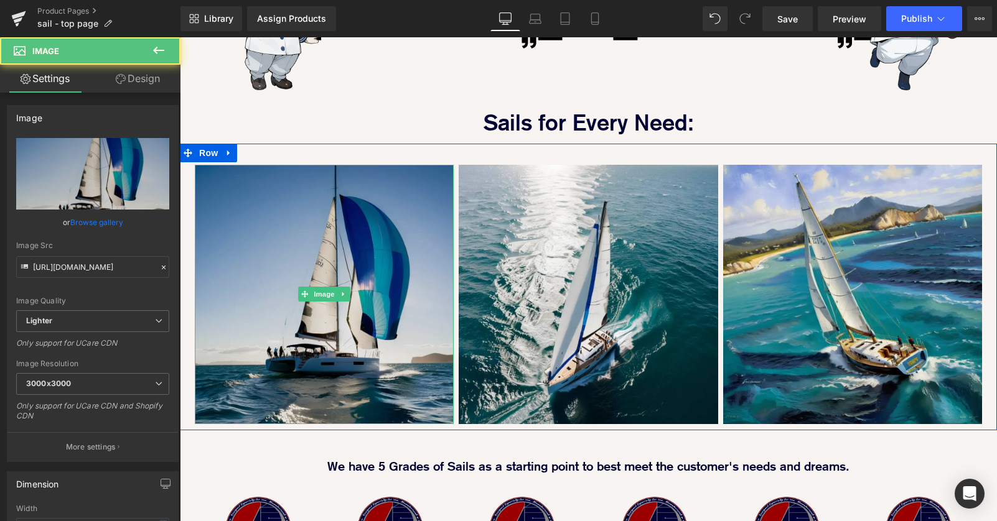
scroll to position [688, 0]
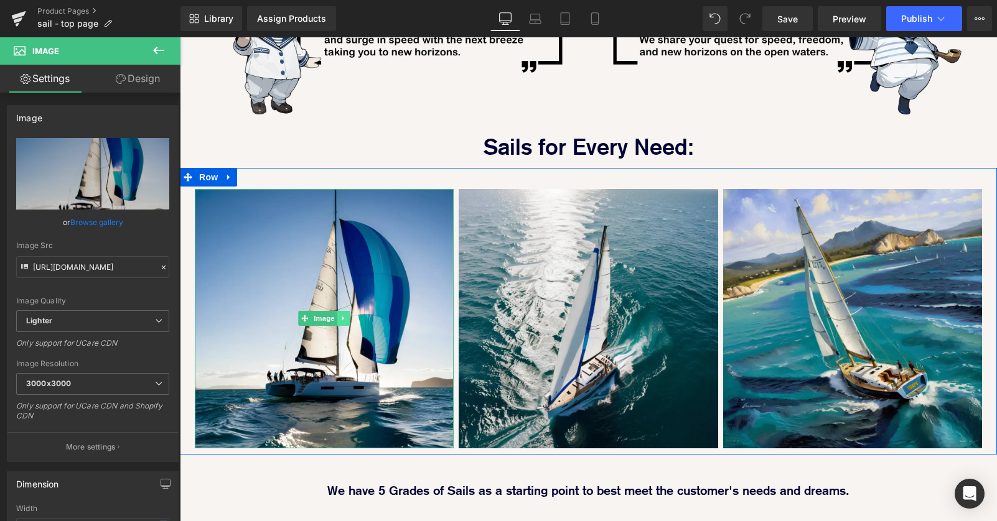
click at [347, 315] on icon at bounding box center [343, 318] width 7 height 7
click at [339, 316] on icon at bounding box center [337, 319] width 7 height 7
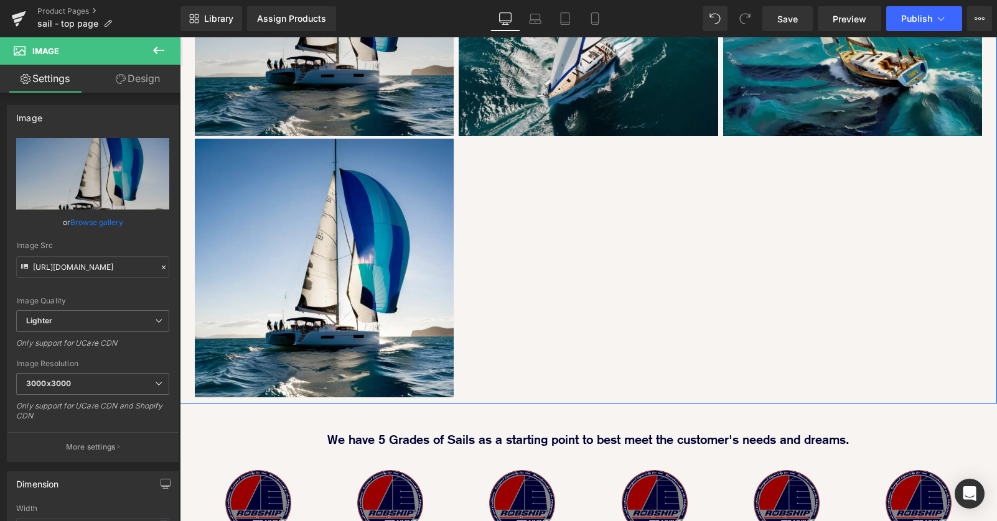
scroll to position [1003, 0]
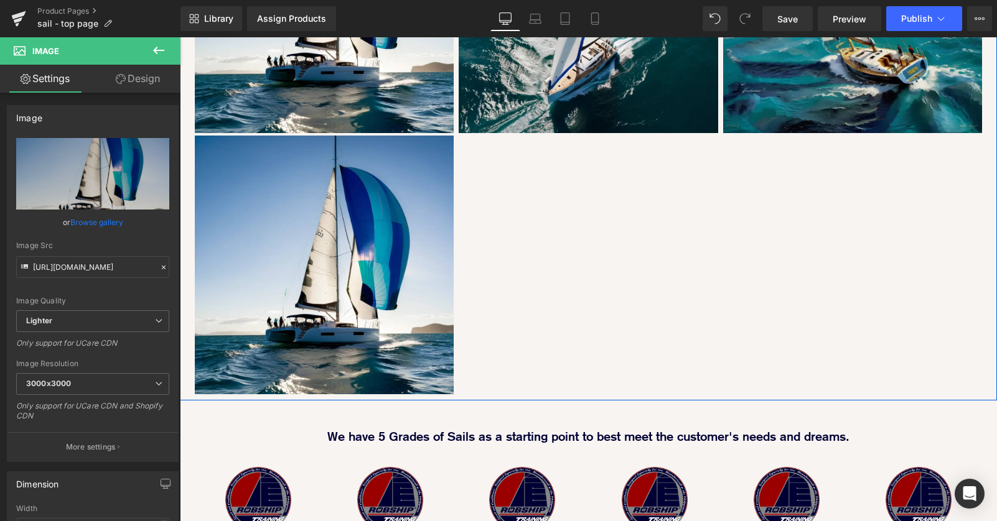
click at [587, 227] on div "Image Image Image Image Row" at bounding box center [588, 127] width 817 height 548
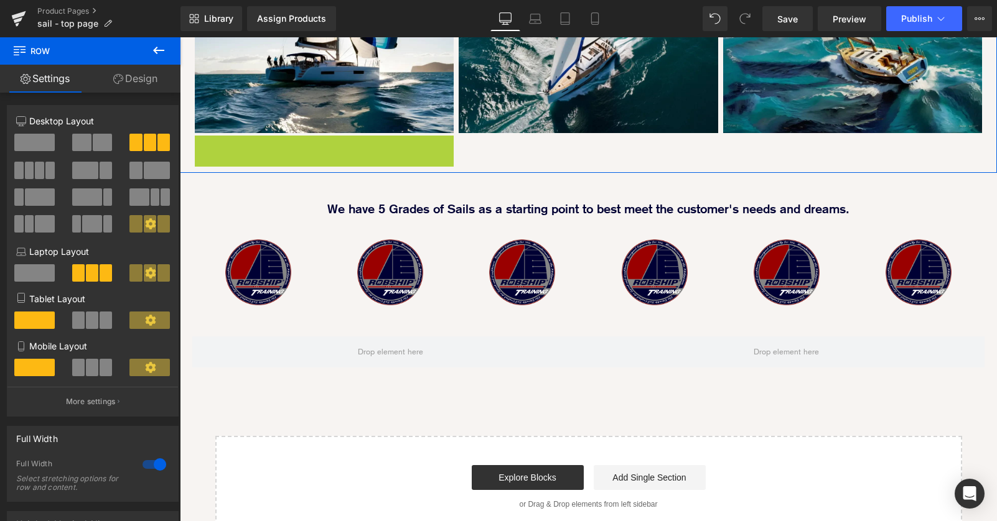
scroll to position [6, 6]
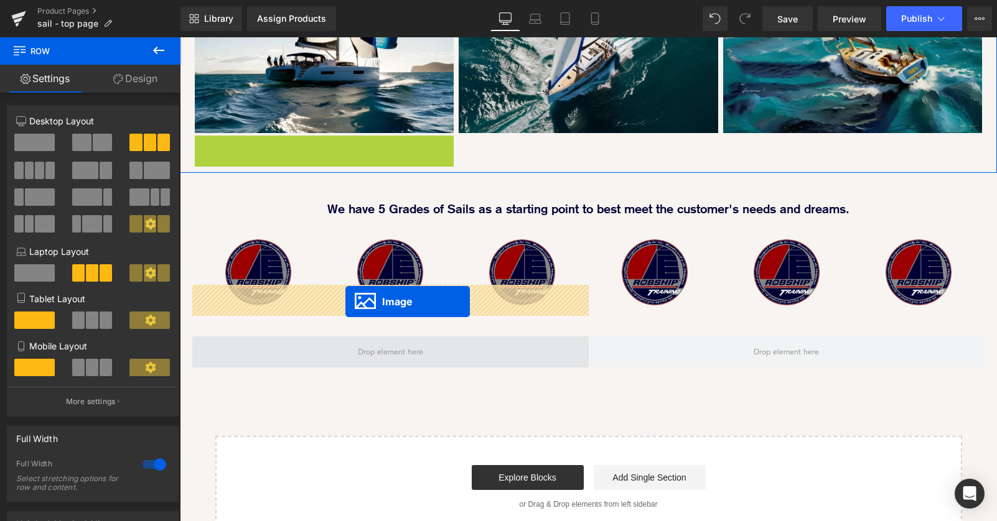
drag, startPoint x: 321, startPoint y: 217, endPoint x: 345, endPoint y: 302, distance: 88.0
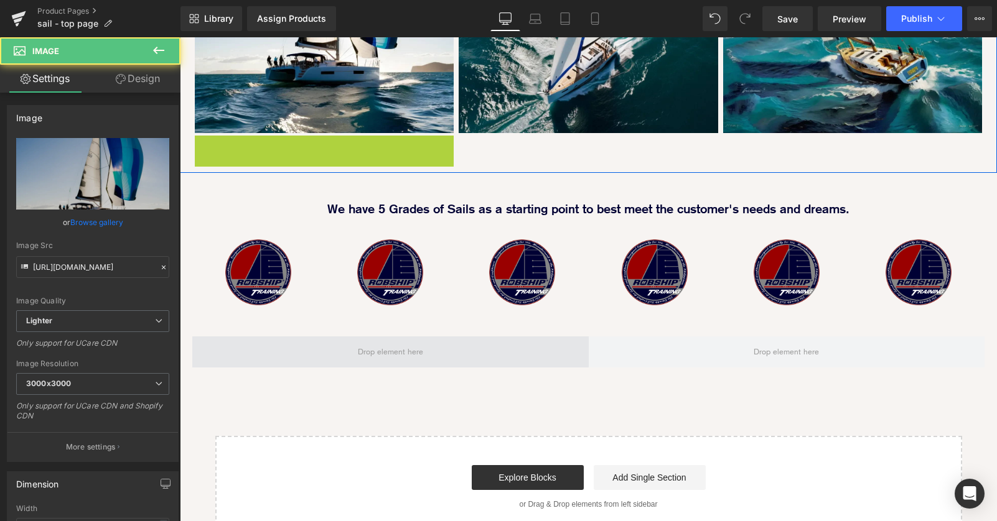
scroll to position [2146, 817]
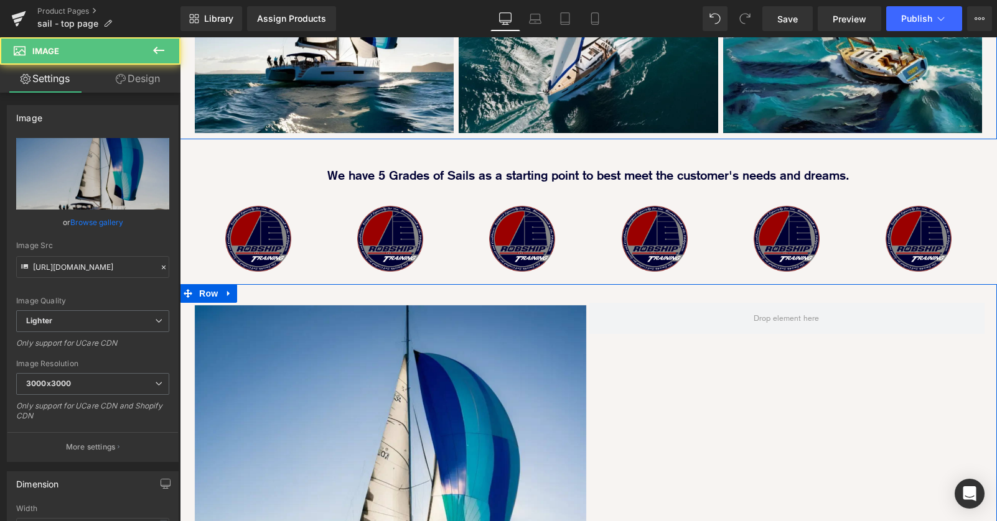
click at [659, 375] on div "Image Row" at bounding box center [588, 493] width 817 height 419
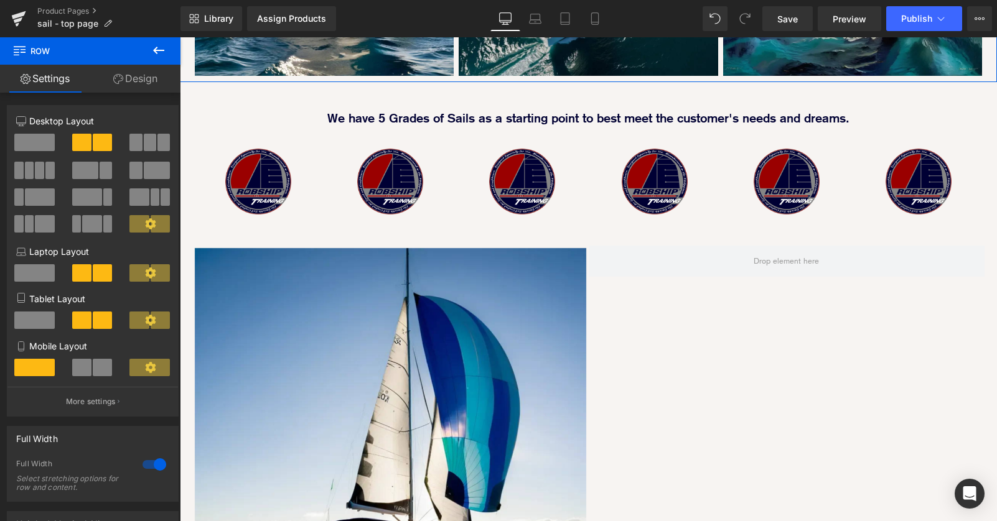
scroll to position [1052, 0]
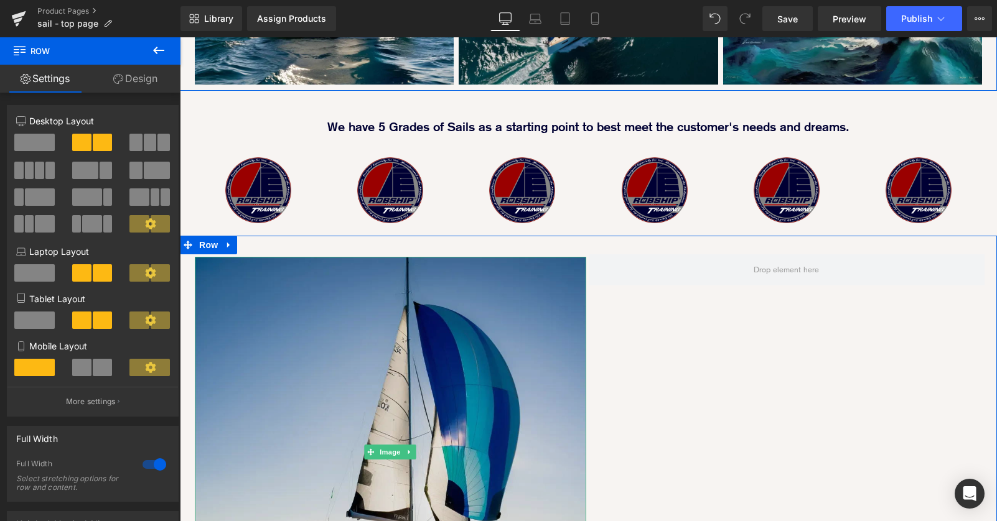
click at [521, 257] on img at bounding box center [390, 452] width 391 height 391
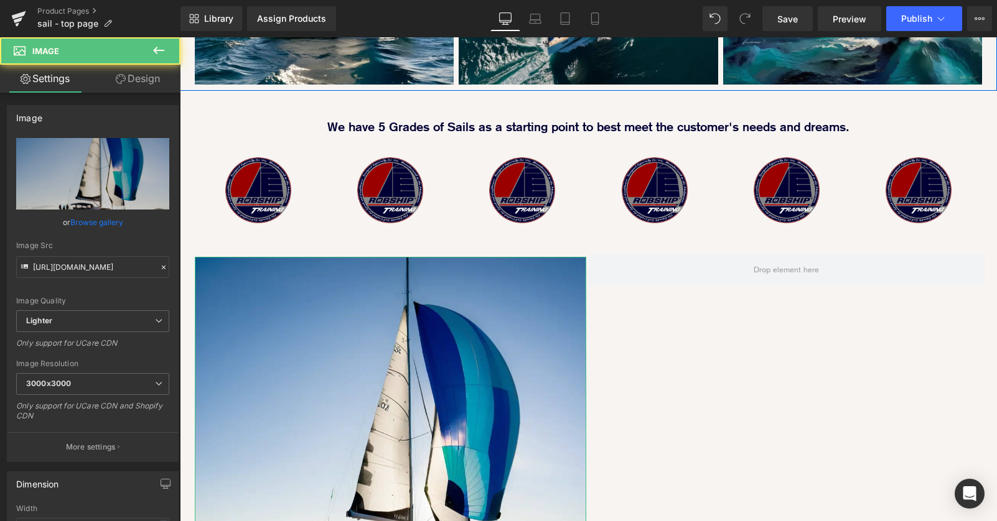
click at [133, 73] on link "Design" at bounding box center [138, 79] width 90 height 28
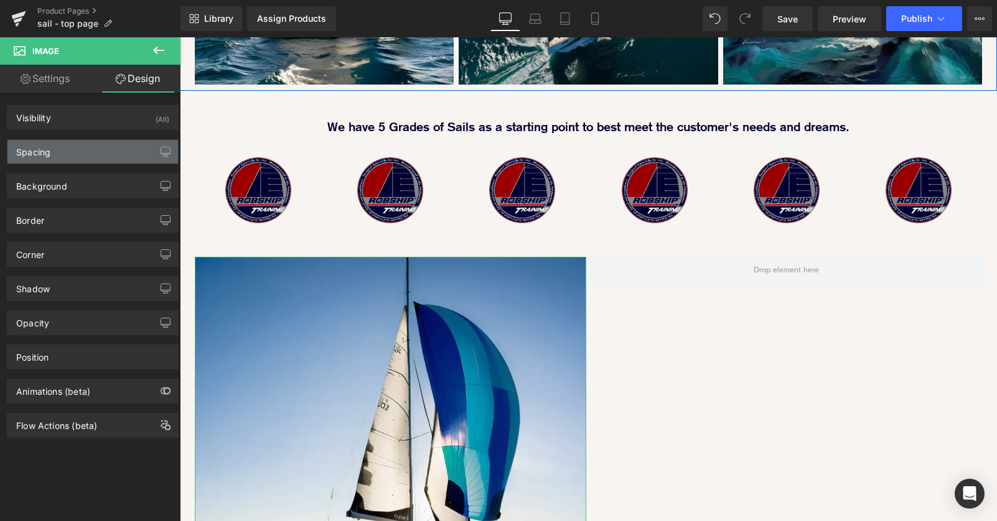
click at [108, 156] on div "Spacing" at bounding box center [92, 152] width 171 height 24
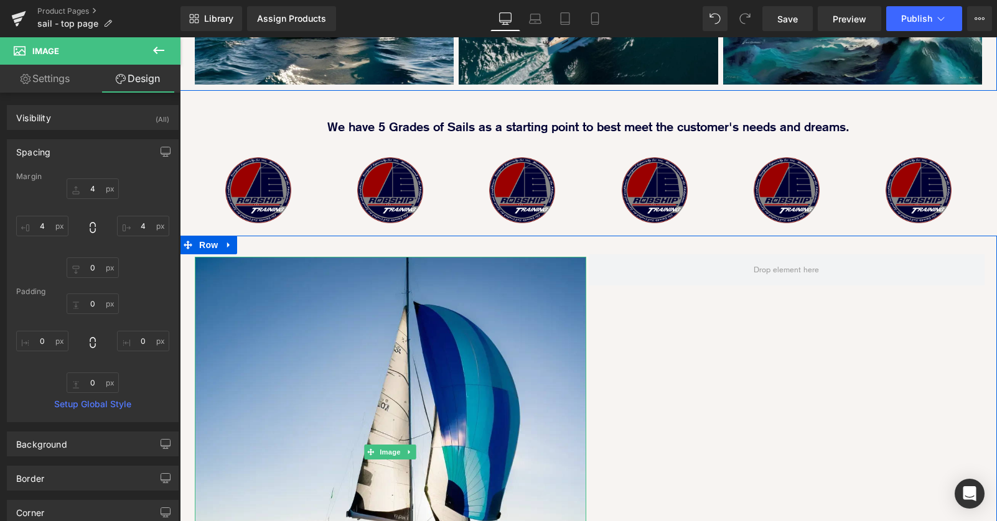
click at [729, 366] on div "Image Row" at bounding box center [588, 445] width 817 height 419
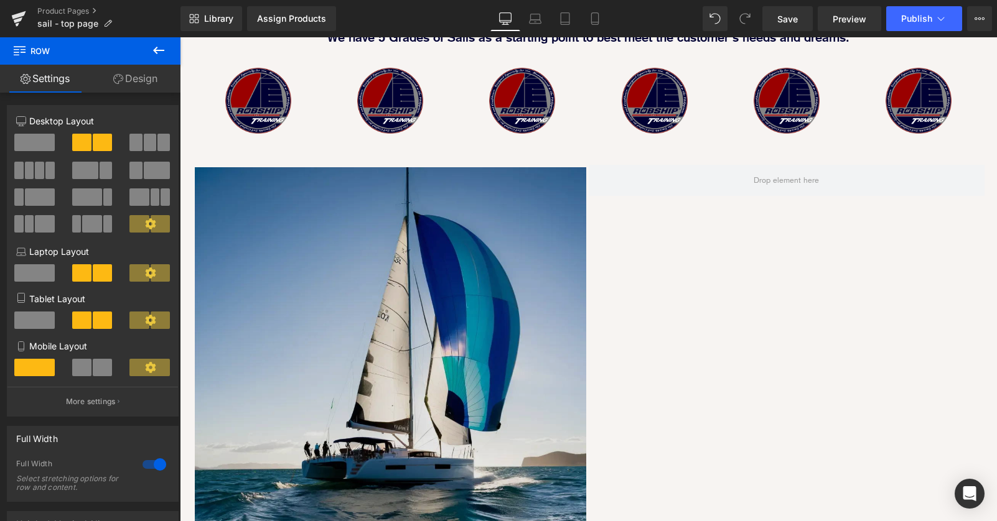
scroll to position [1095, 0]
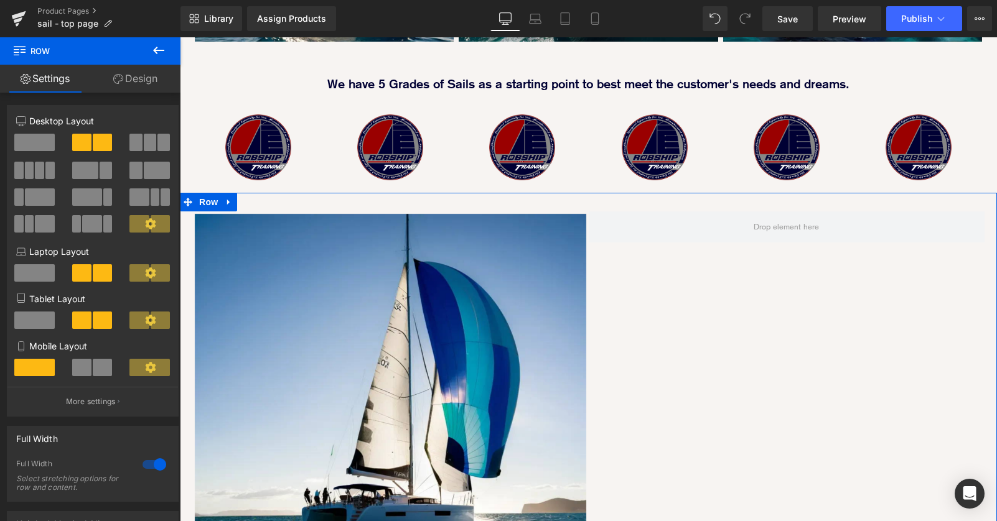
click at [697, 255] on div "Image Row" at bounding box center [588, 402] width 817 height 419
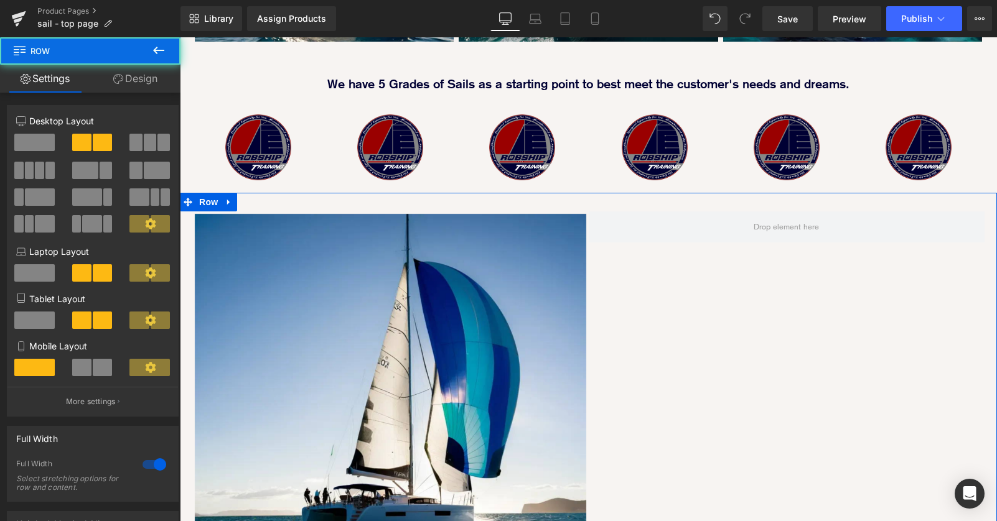
click at [147, 79] on link "Design" at bounding box center [135, 79] width 90 height 28
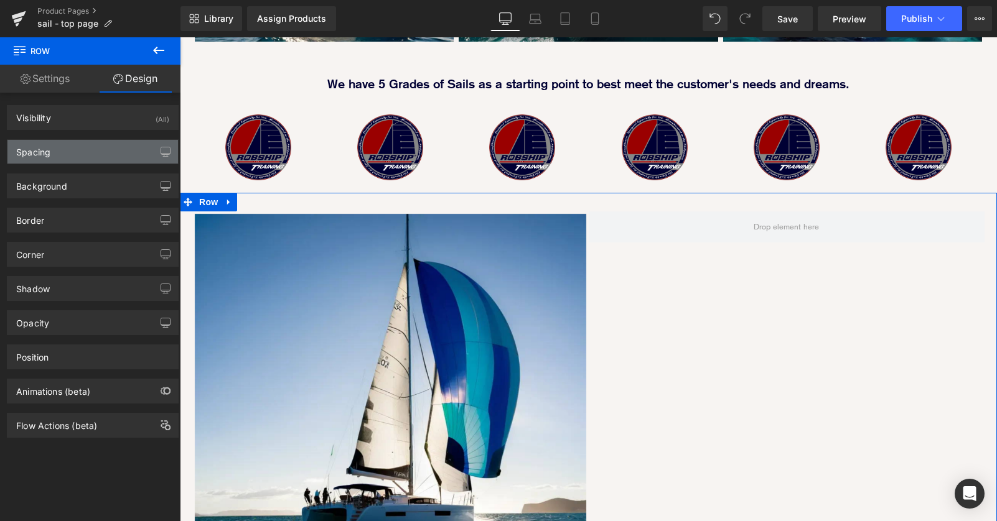
click at [117, 156] on div "Spacing" at bounding box center [92, 152] width 171 height 24
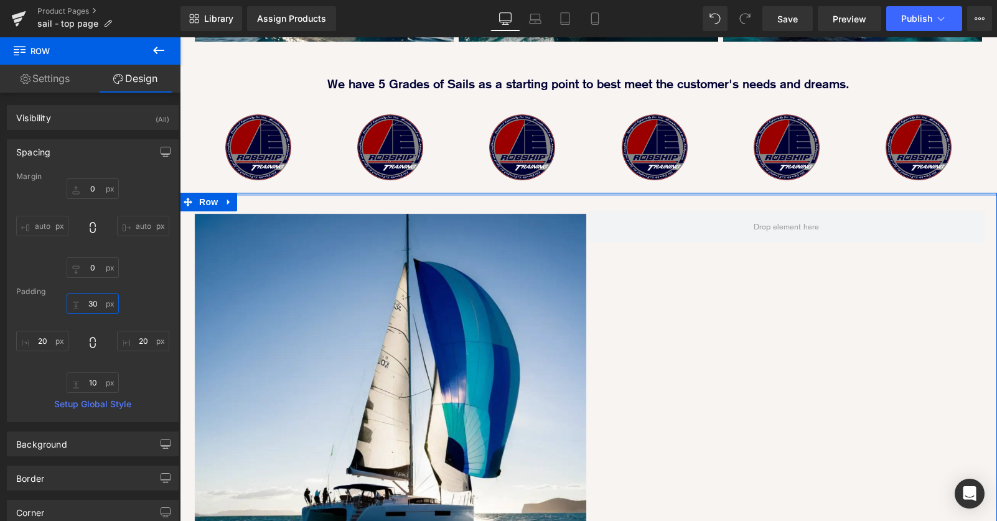
click at [92, 306] on input "30" at bounding box center [93, 304] width 52 height 21
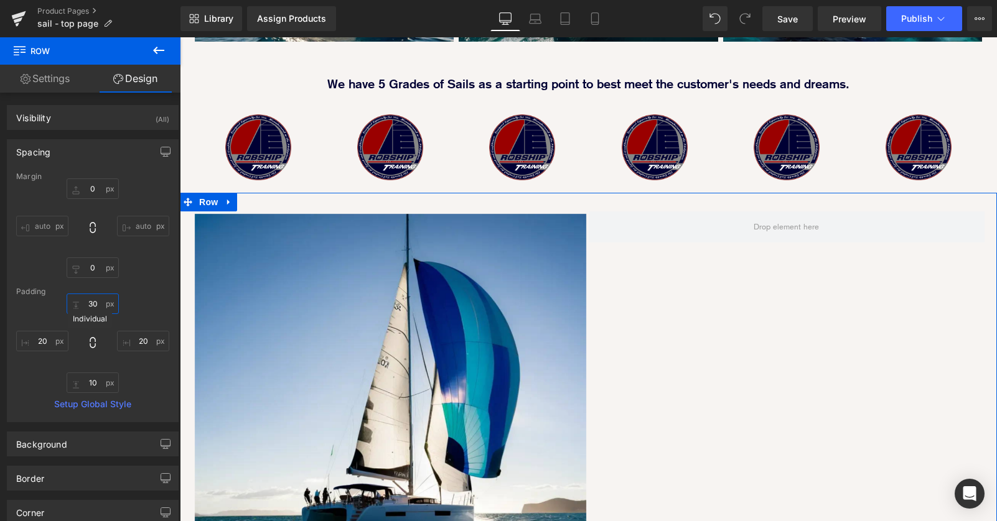
type input "0"
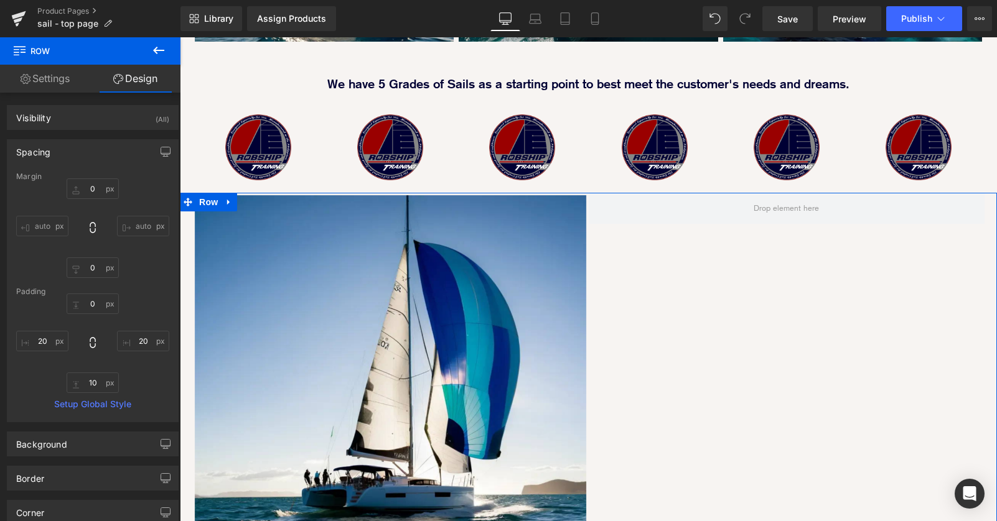
click at [723, 248] on div "Image Row" at bounding box center [588, 393] width 817 height 400
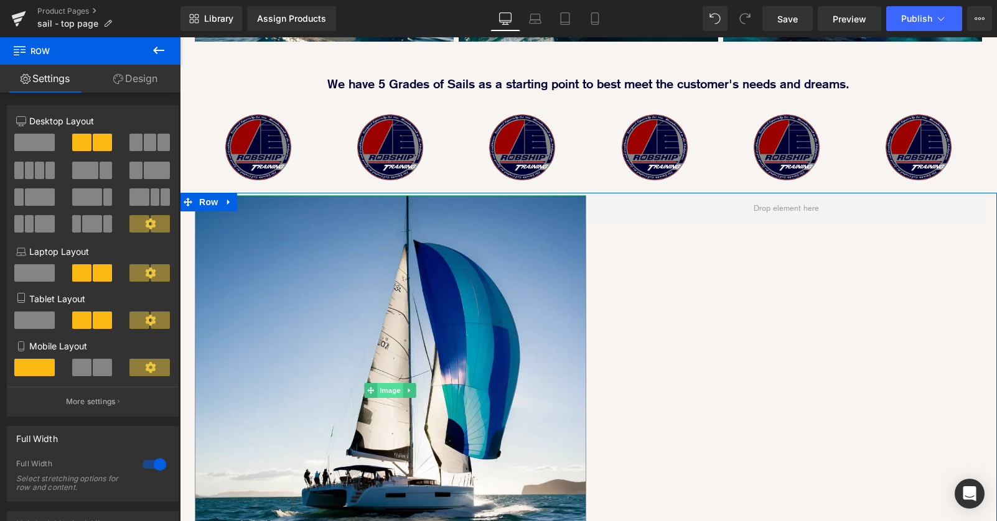
click at [389, 383] on span "Image" at bounding box center [390, 390] width 26 height 15
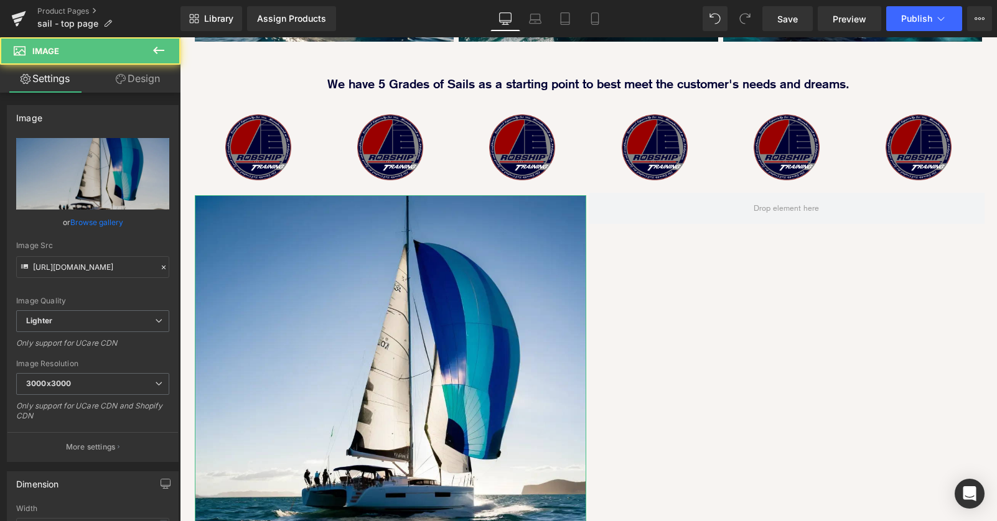
click at [141, 79] on link "Design" at bounding box center [138, 79] width 90 height 28
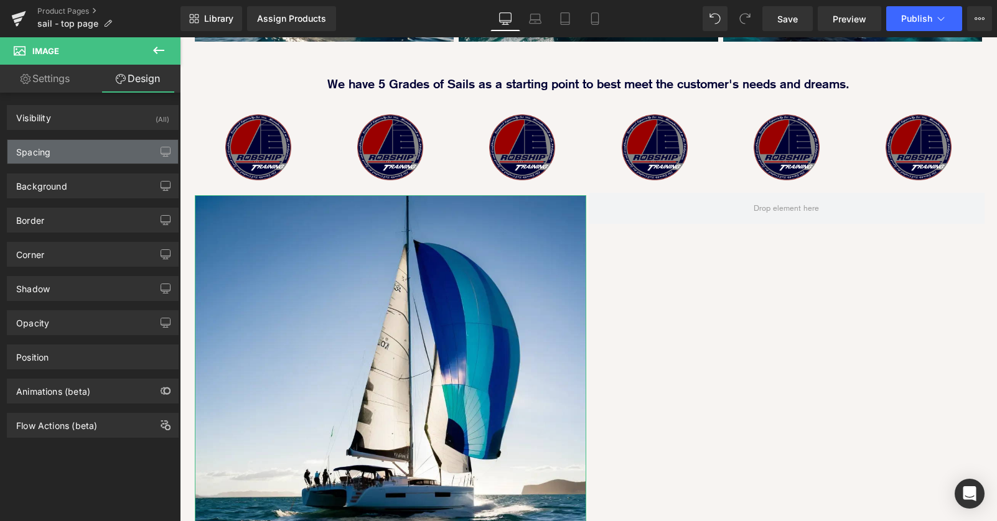
click at [108, 151] on div "Spacing" at bounding box center [92, 152] width 171 height 24
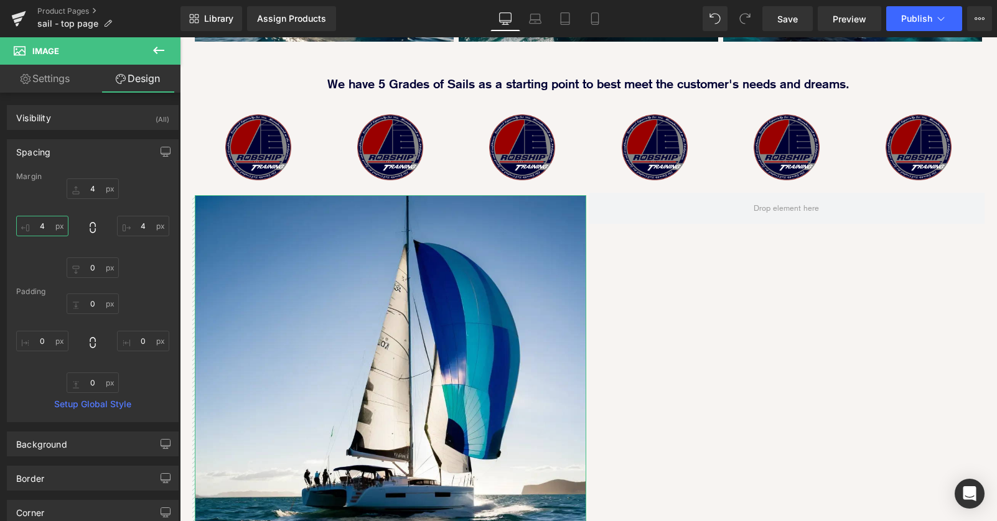
click at [42, 222] on input "4" at bounding box center [42, 226] width 52 height 21
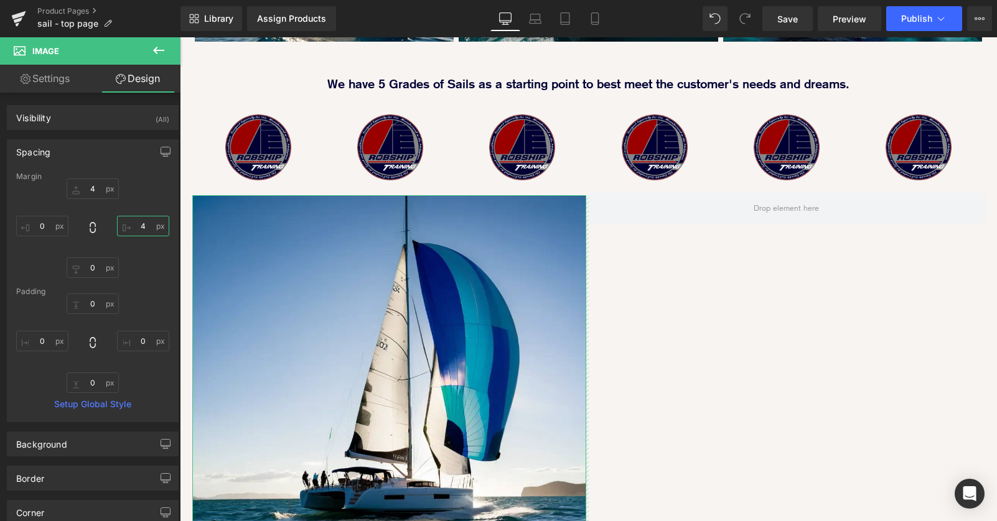
click at [139, 224] on input "4" at bounding box center [143, 226] width 52 height 21
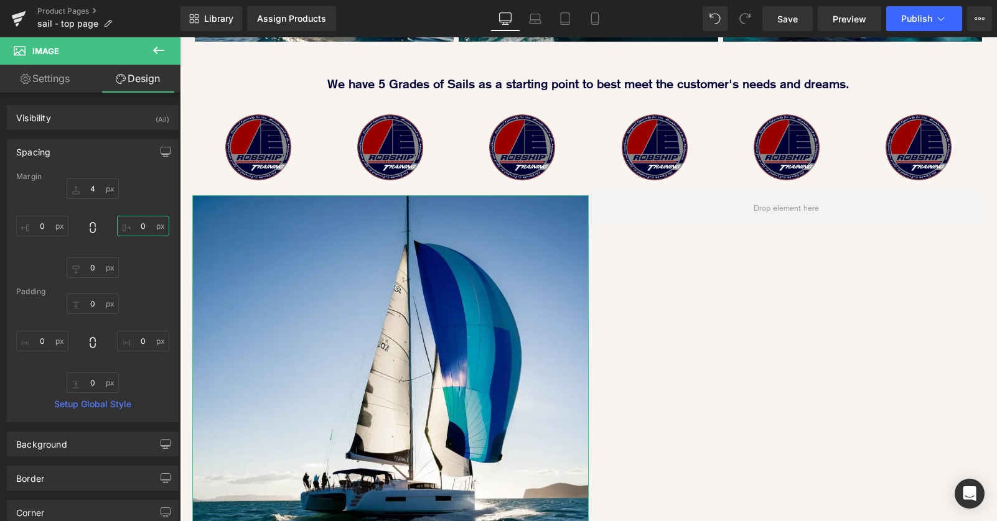
scroll to position [2133, 817]
click at [90, 188] on input "4" at bounding box center [93, 189] width 52 height 21
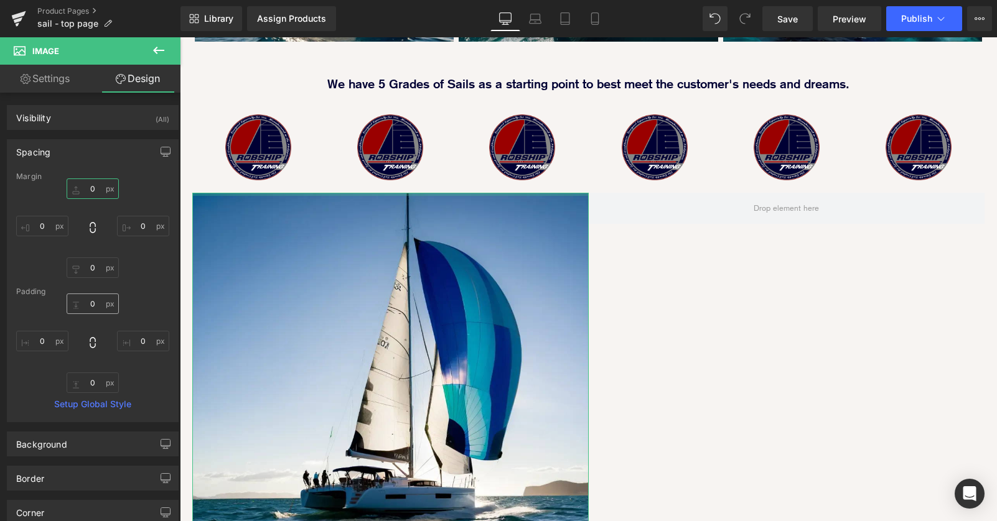
scroll to position [2130, 817]
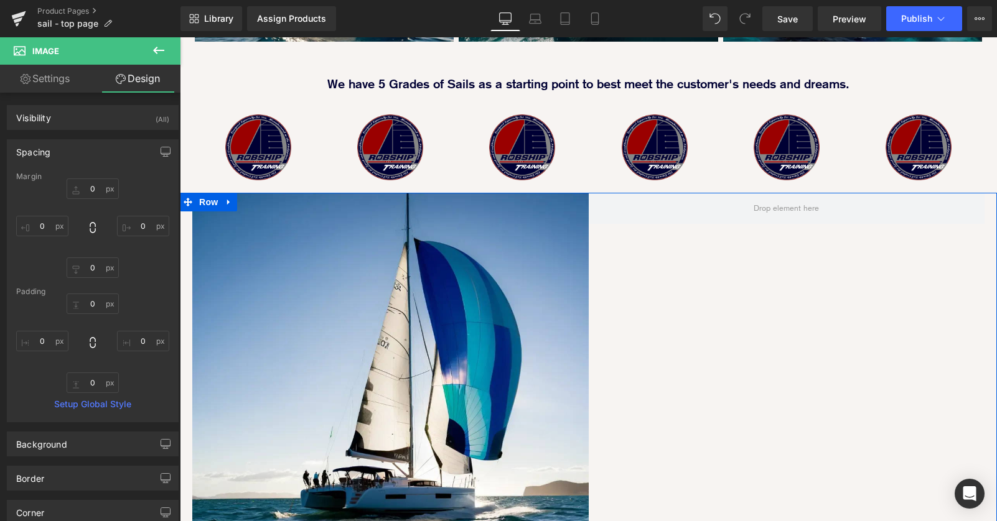
click at [690, 247] on div "Image Row" at bounding box center [588, 394] width 817 height 403
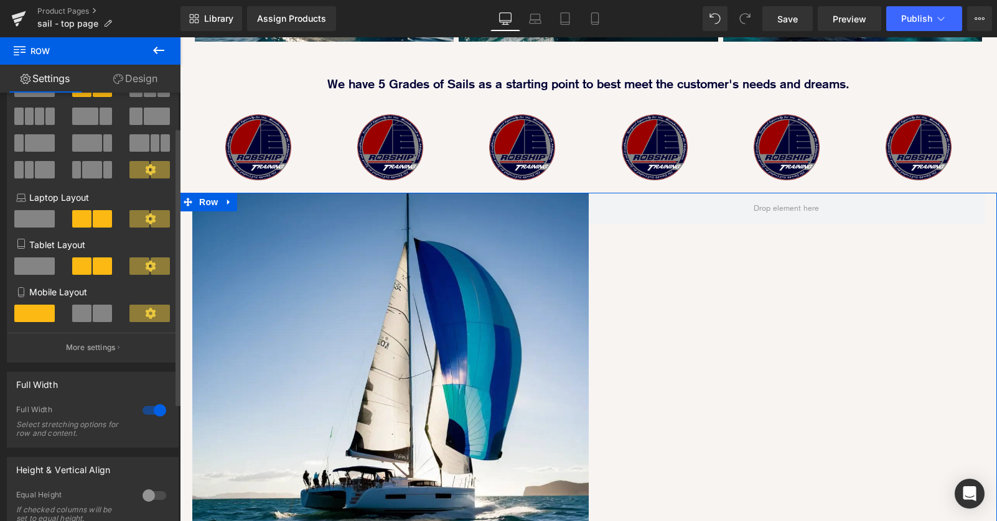
scroll to position [0, 0]
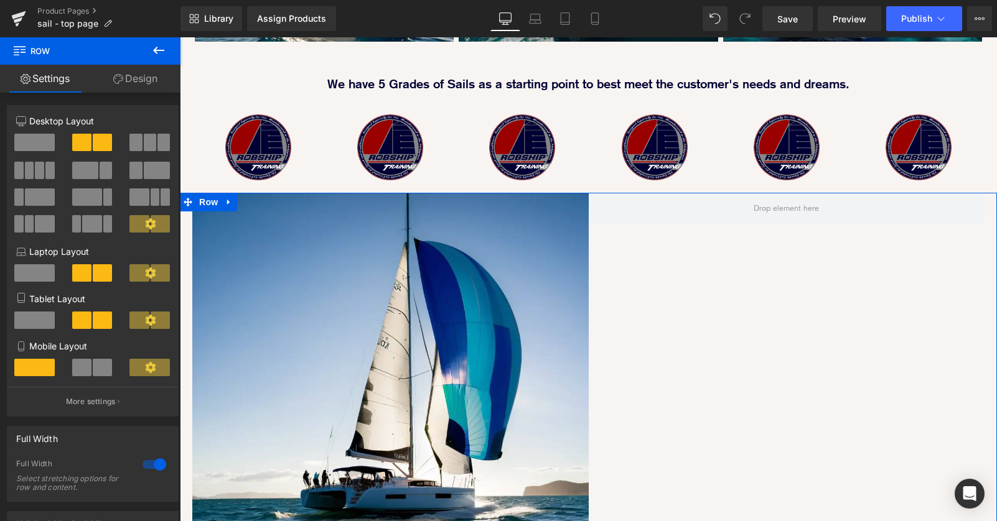
click at [739, 363] on div "Image Row" at bounding box center [588, 394] width 817 height 403
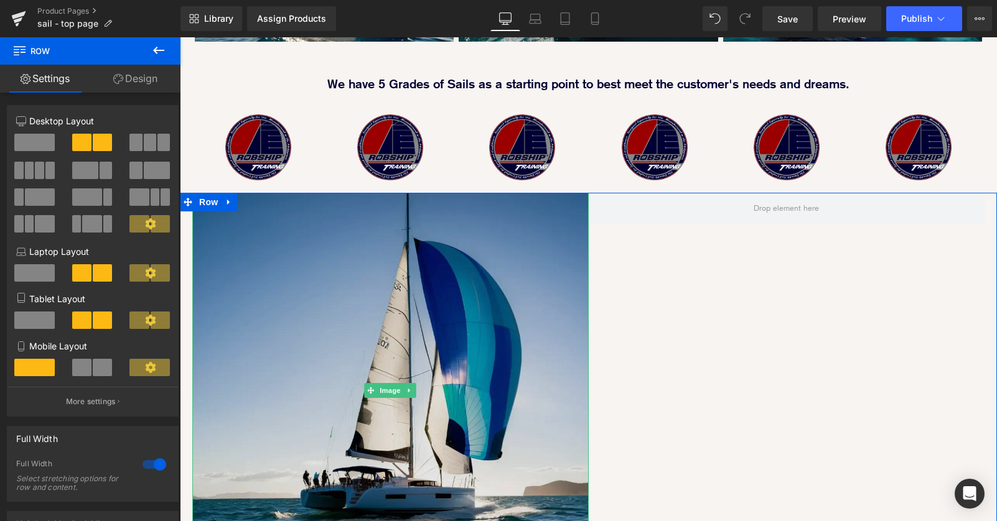
click at [538, 298] on img at bounding box center [390, 391] width 396 height 396
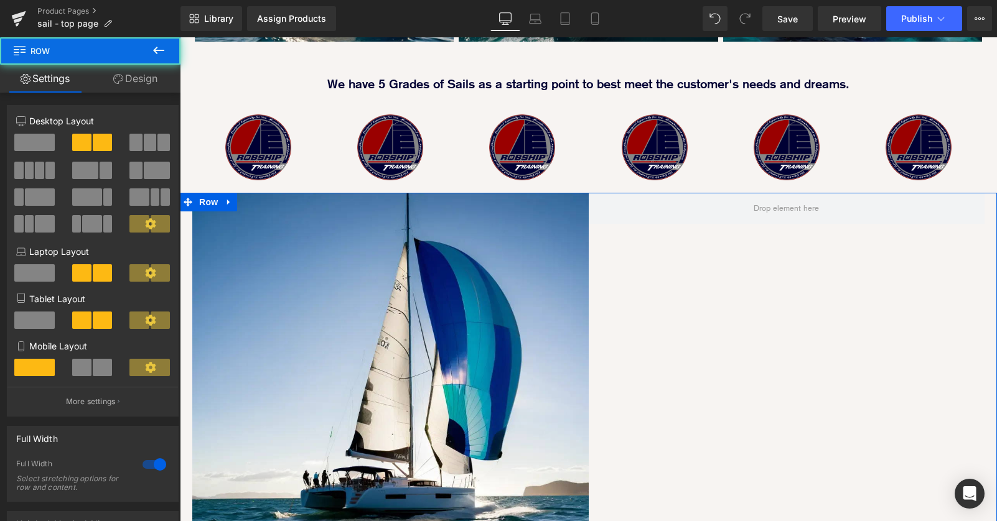
click at [691, 314] on div "Image Row" at bounding box center [588, 394] width 817 height 403
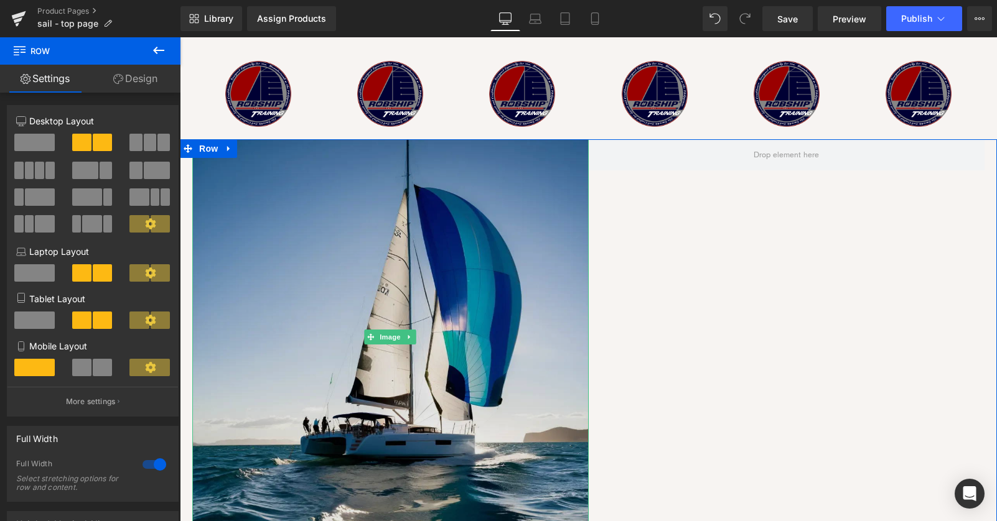
scroll to position [1149, 0]
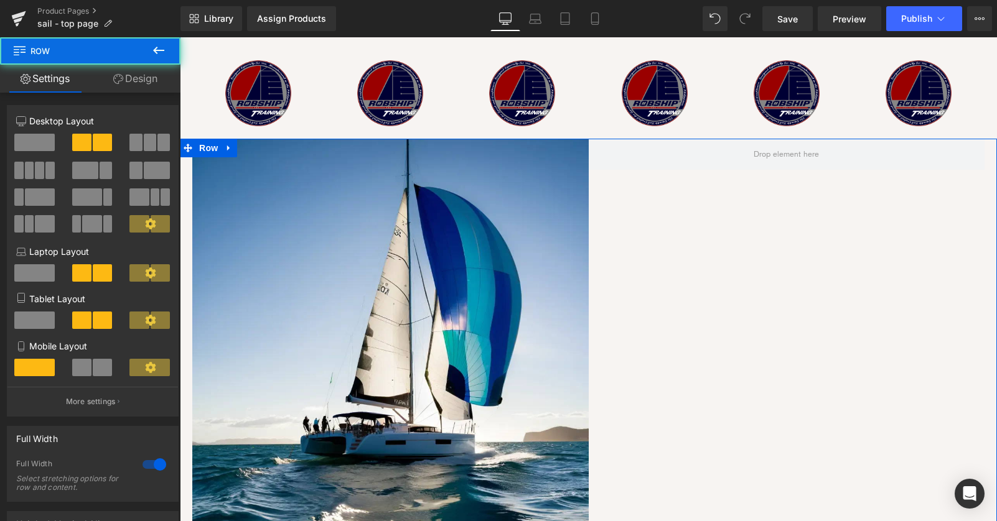
click at [719, 308] on div "Image Row" at bounding box center [588, 340] width 817 height 403
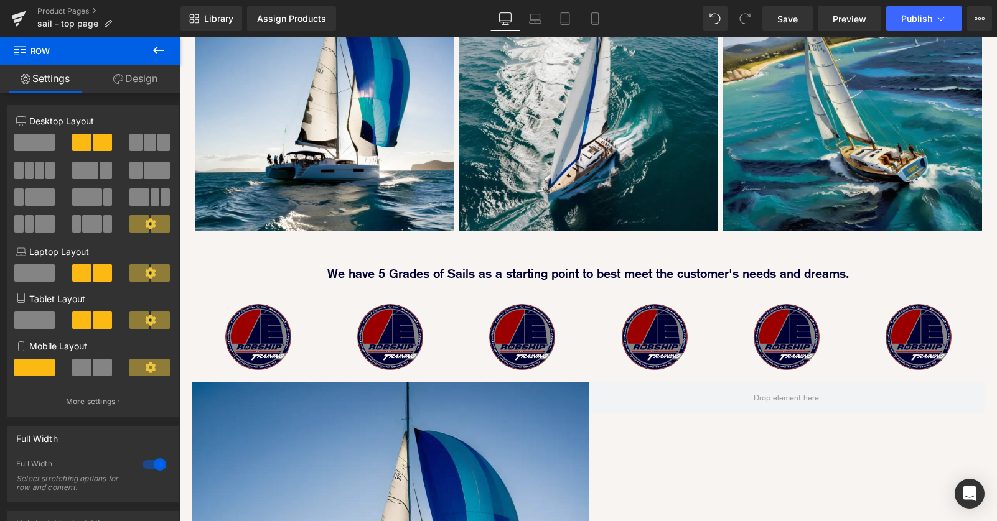
scroll to position [913, 0]
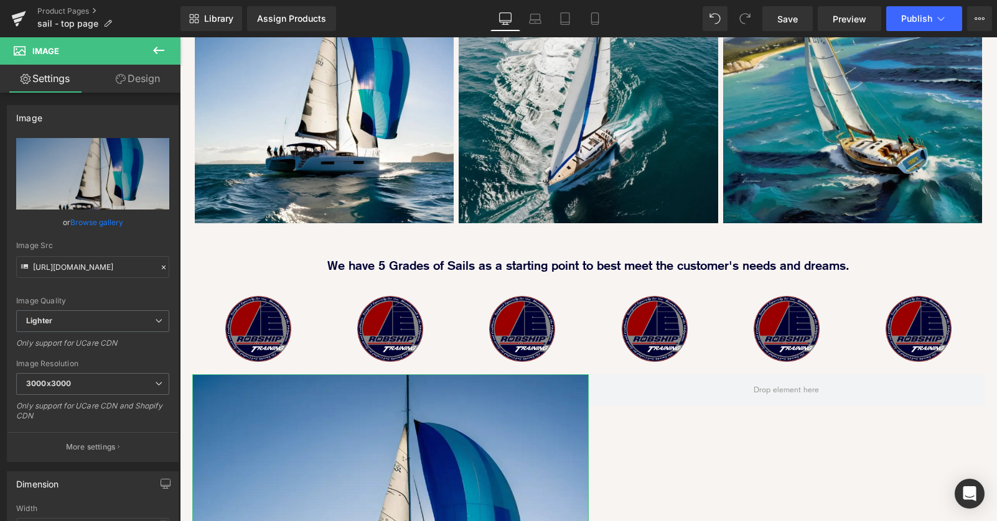
click at [141, 81] on link "Design" at bounding box center [138, 79] width 90 height 28
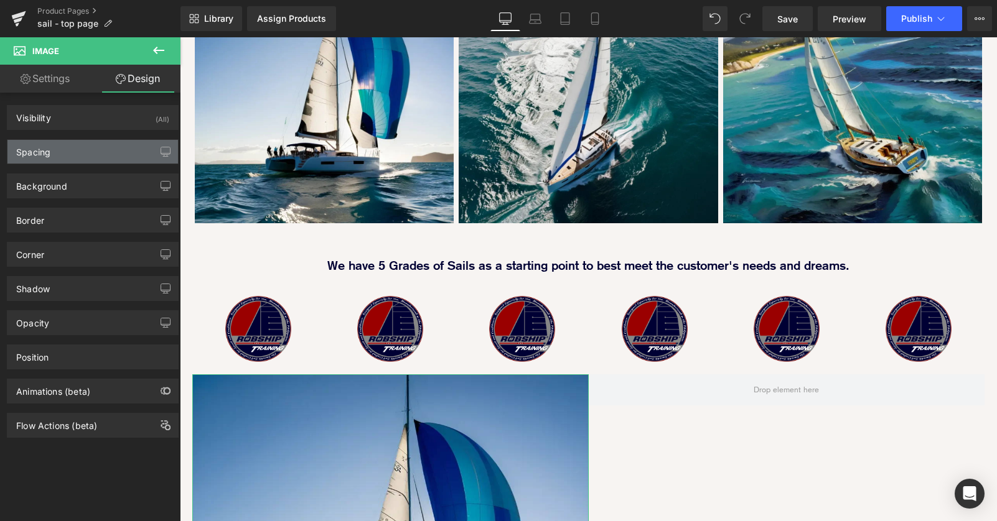
type input "0"
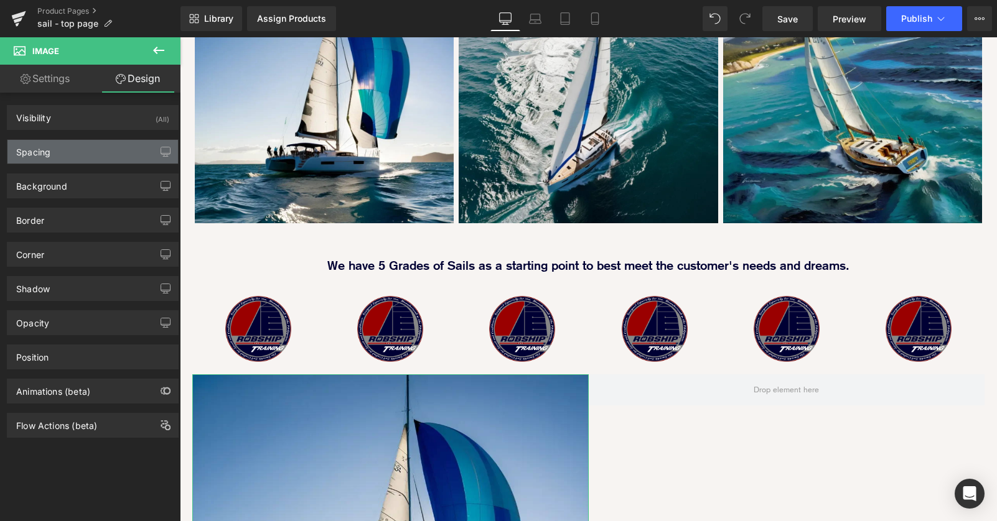
type input "0"
click at [92, 149] on div "Spacing" at bounding box center [92, 152] width 171 height 24
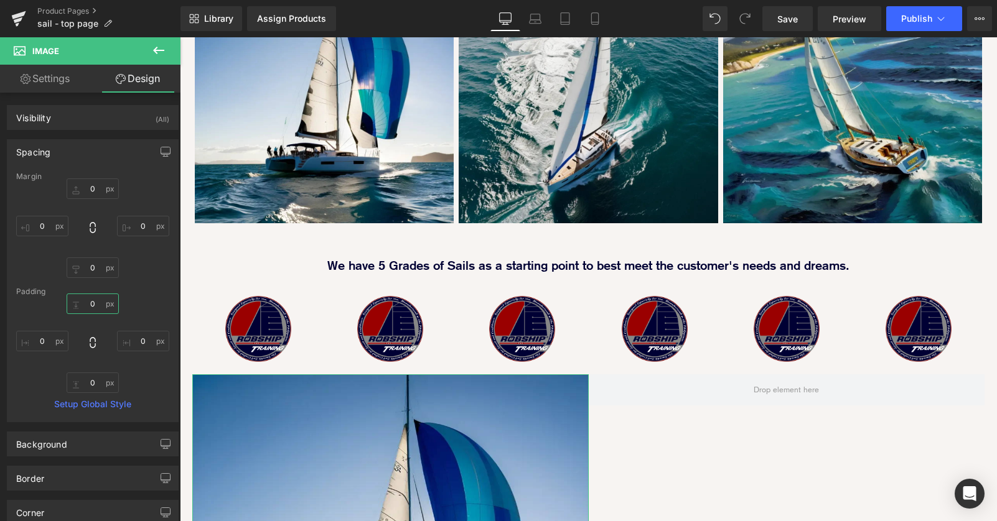
click at [85, 297] on input "0" at bounding box center [93, 304] width 52 height 21
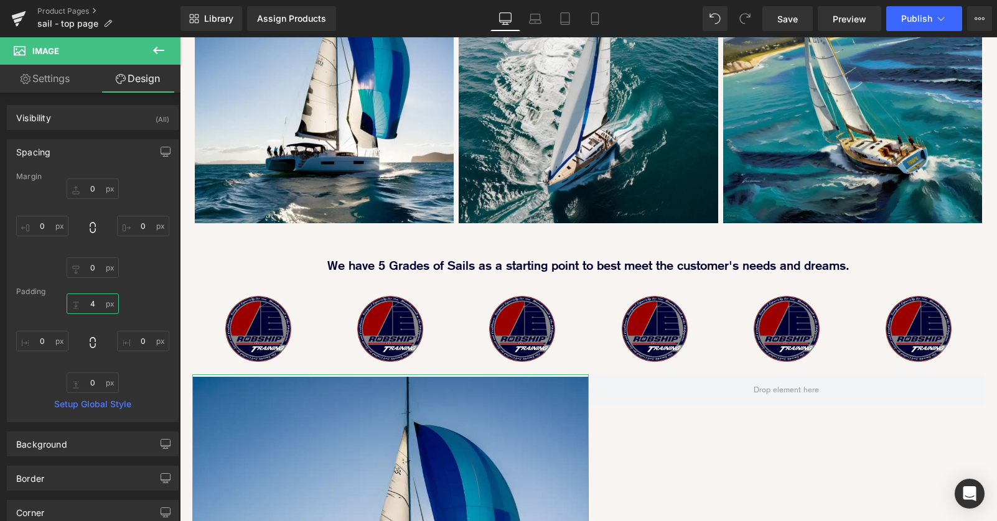
type input "40"
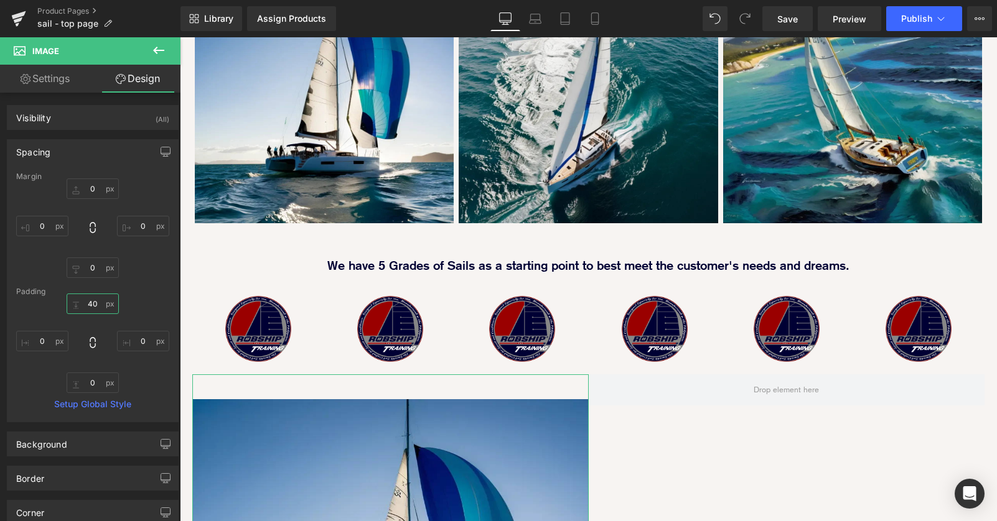
scroll to position [6, 6]
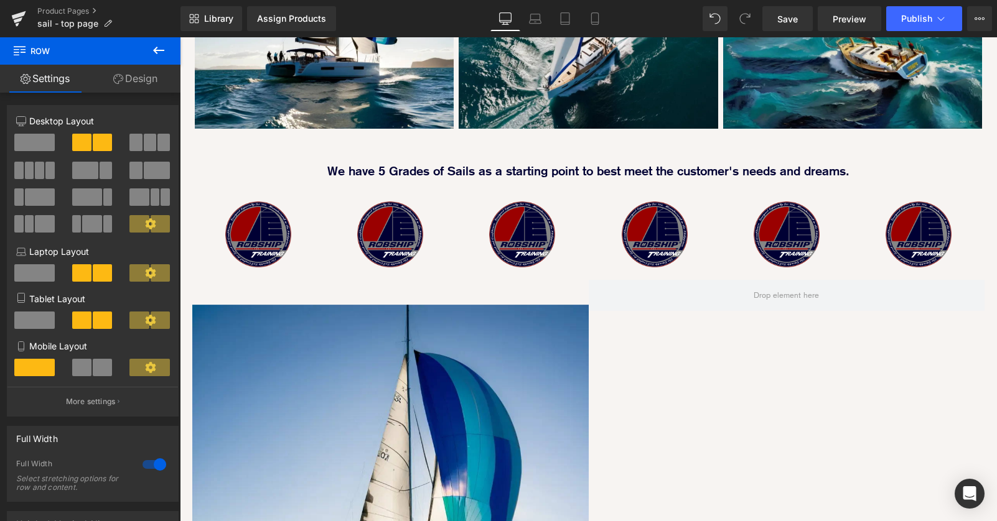
scroll to position [1129, 0]
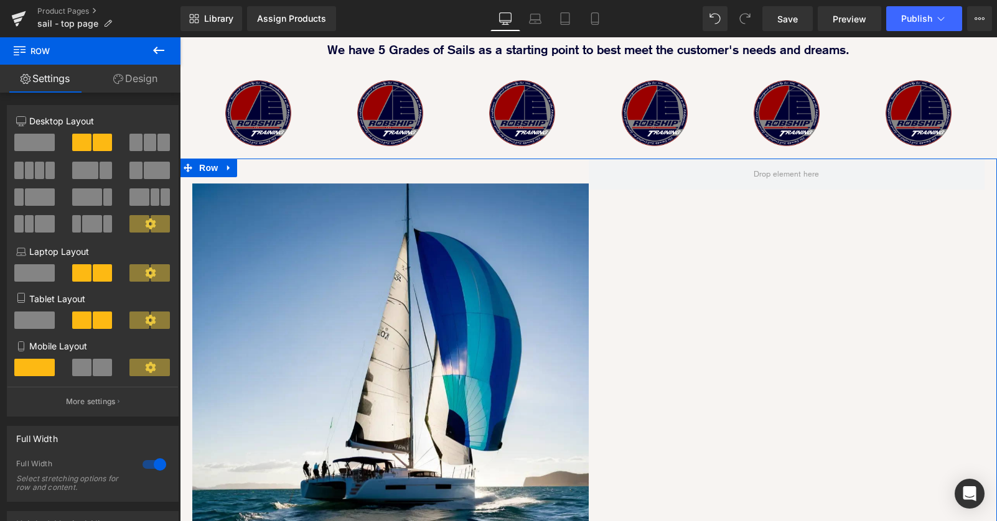
click at [30, 139] on span at bounding box center [34, 142] width 40 height 17
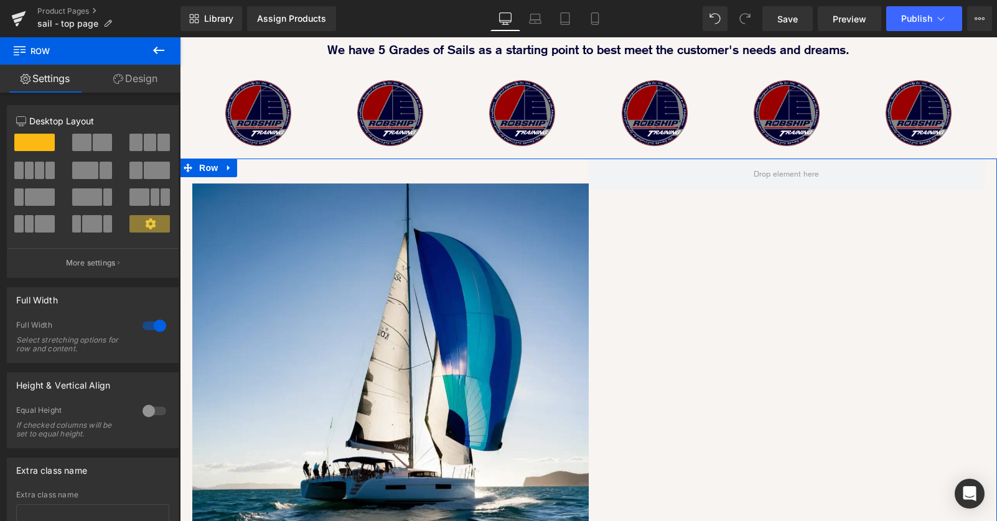
scroll to position [2396, 817]
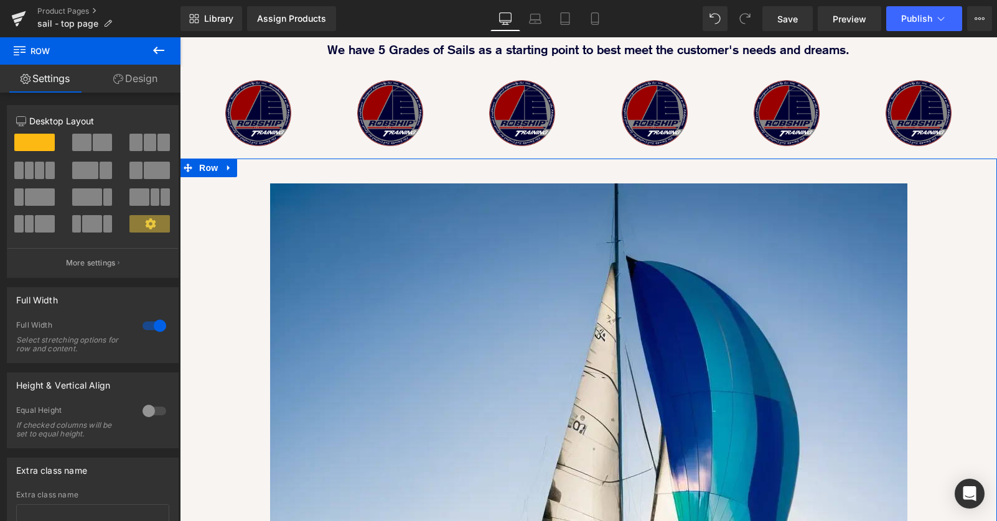
click at [79, 141] on span at bounding box center [81, 142] width 19 height 17
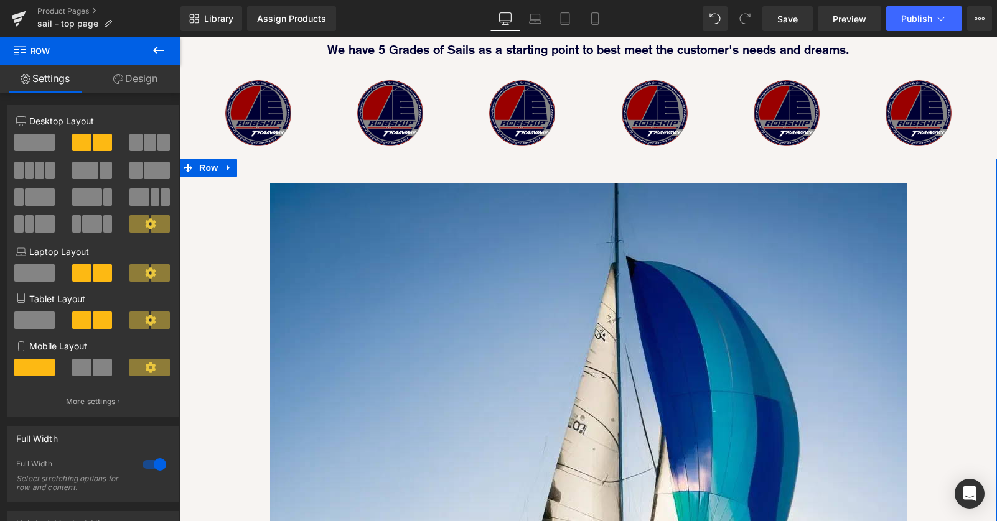
scroll to position [6, 6]
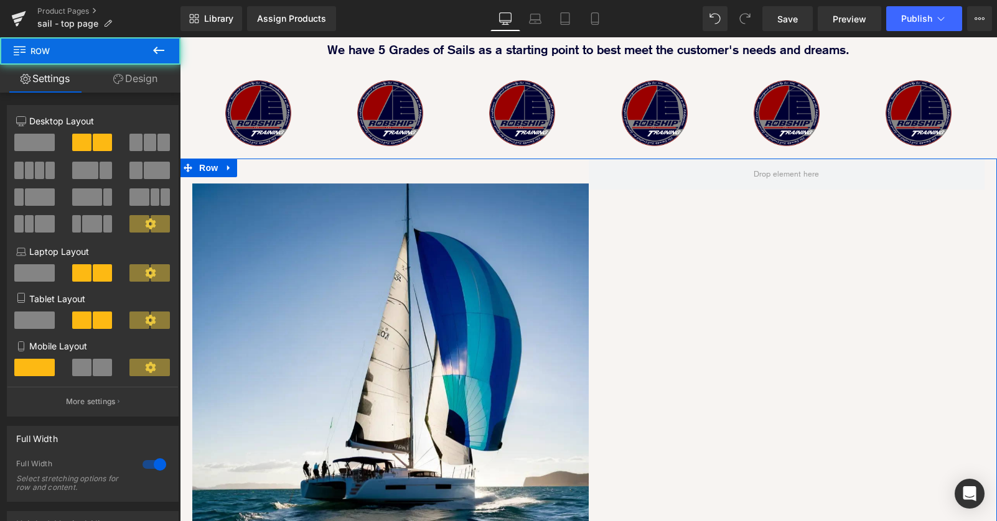
click at [811, 250] on div "Image 40px Row" at bounding box center [588, 373] width 817 height 428
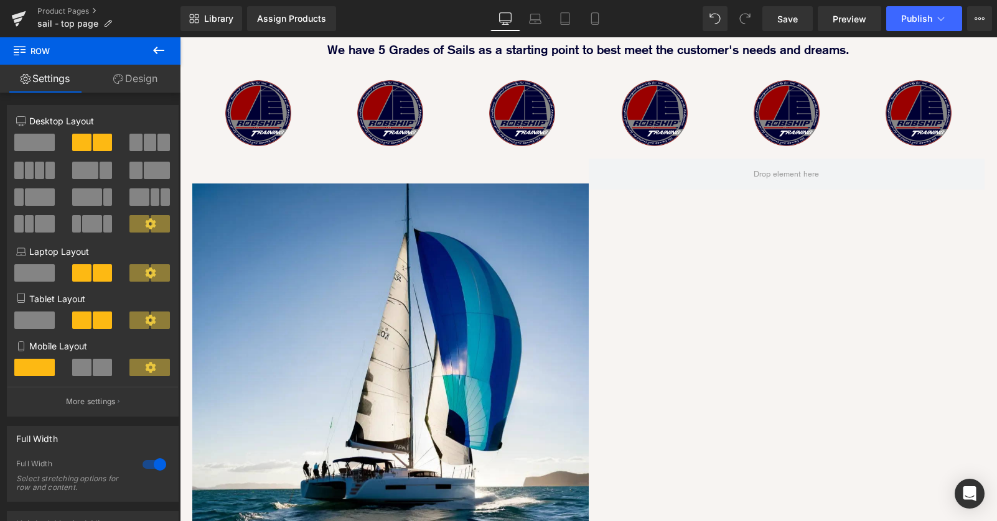
click at [156, 46] on icon at bounding box center [158, 50] width 15 height 15
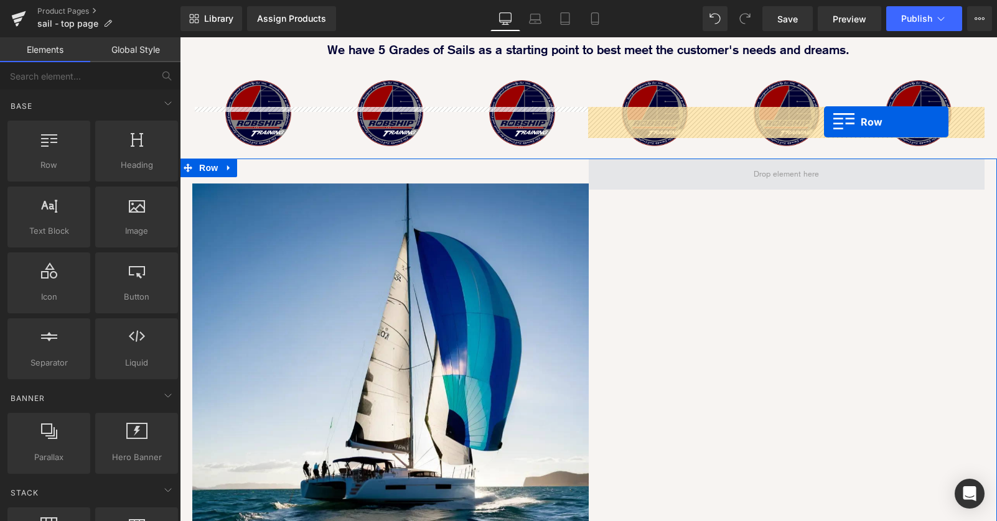
drag, startPoint x: 225, startPoint y: 175, endPoint x: 823, endPoint y: 123, distance: 600.4
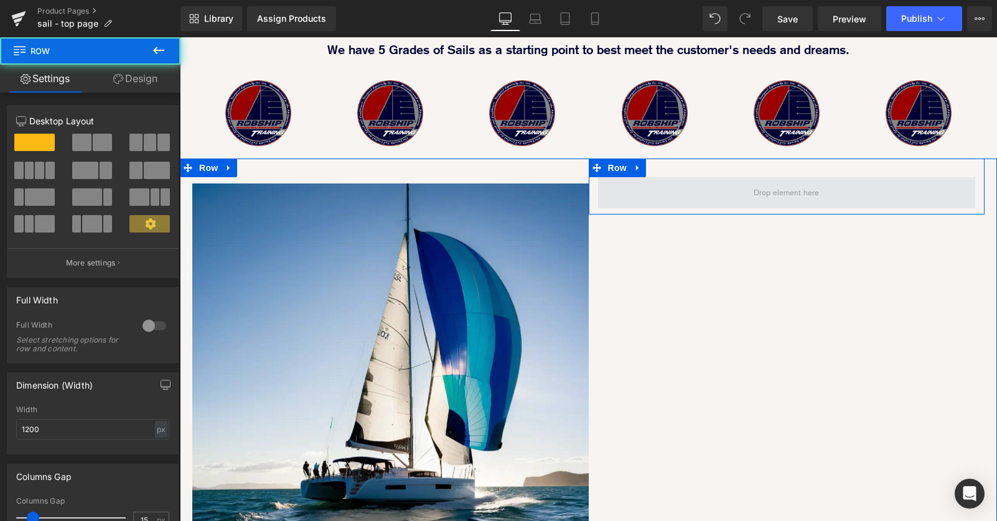
click at [692, 177] on span at bounding box center [787, 192] width 378 height 31
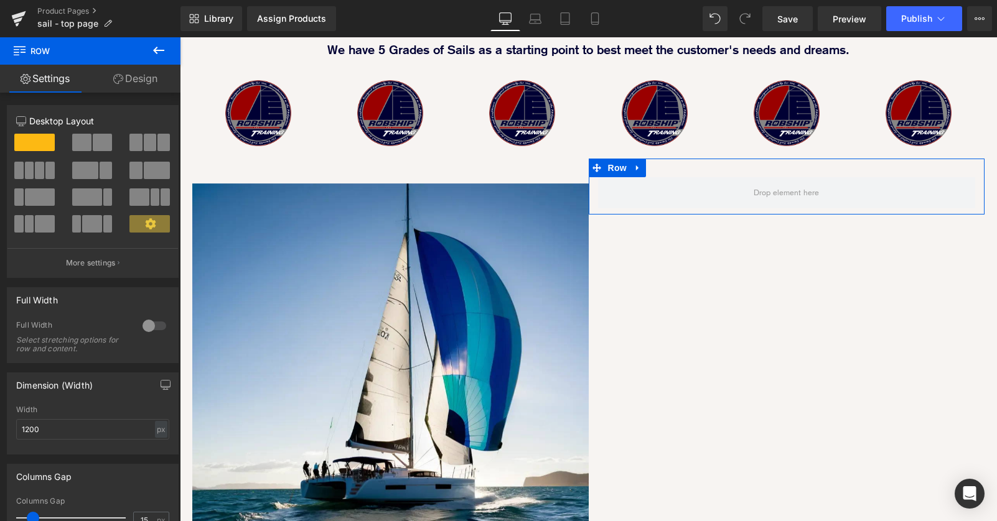
click at [164, 80] on link "Design" at bounding box center [135, 79] width 90 height 28
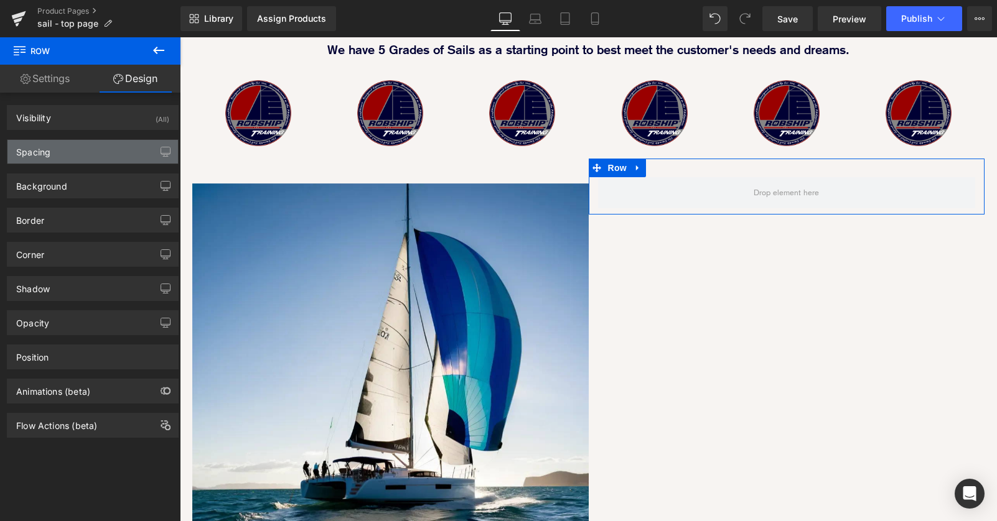
click at [110, 151] on div "Spacing" at bounding box center [92, 152] width 171 height 24
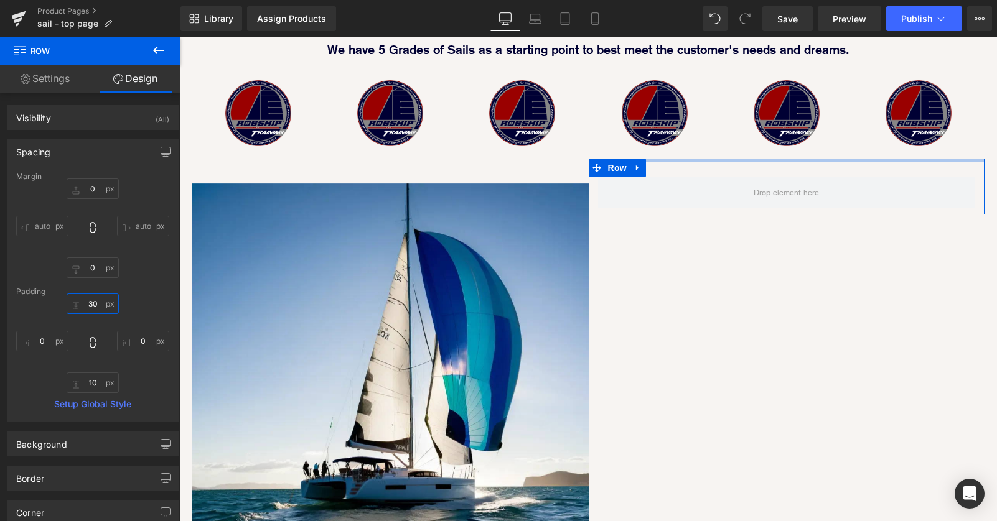
click at [90, 303] on input "30" at bounding box center [93, 304] width 52 height 21
type input "40"
click at [35, 345] on input "0" at bounding box center [42, 341] width 52 height 21
click at [37, 340] on input "0" at bounding box center [42, 341] width 52 height 21
type input "30"
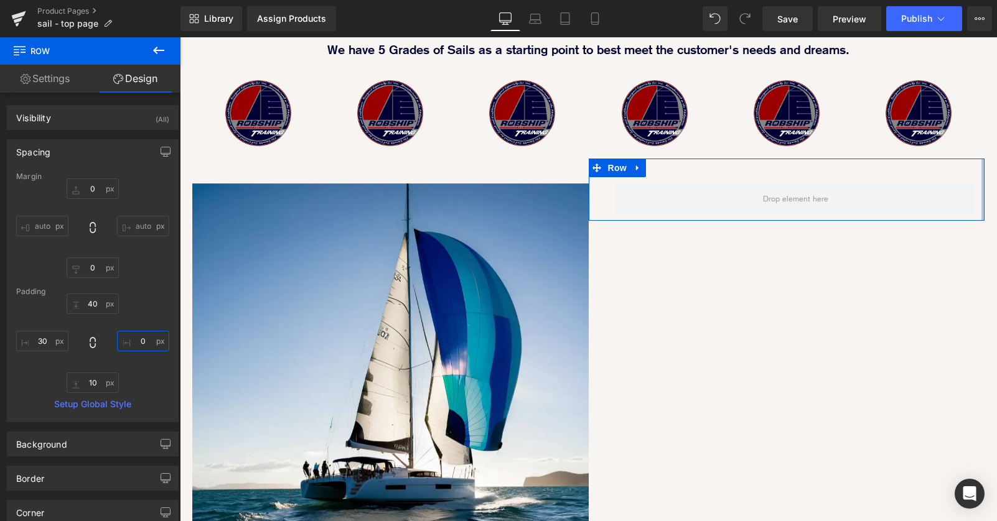
click at [129, 341] on input "0" at bounding box center [143, 341] width 52 height 21
type input "20"
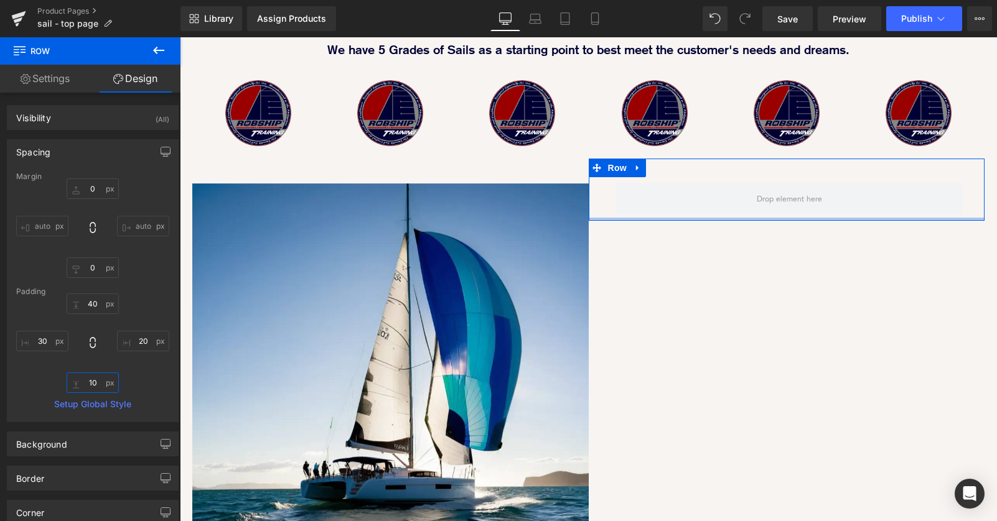
click at [89, 383] on input "10" at bounding box center [93, 383] width 52 height 21
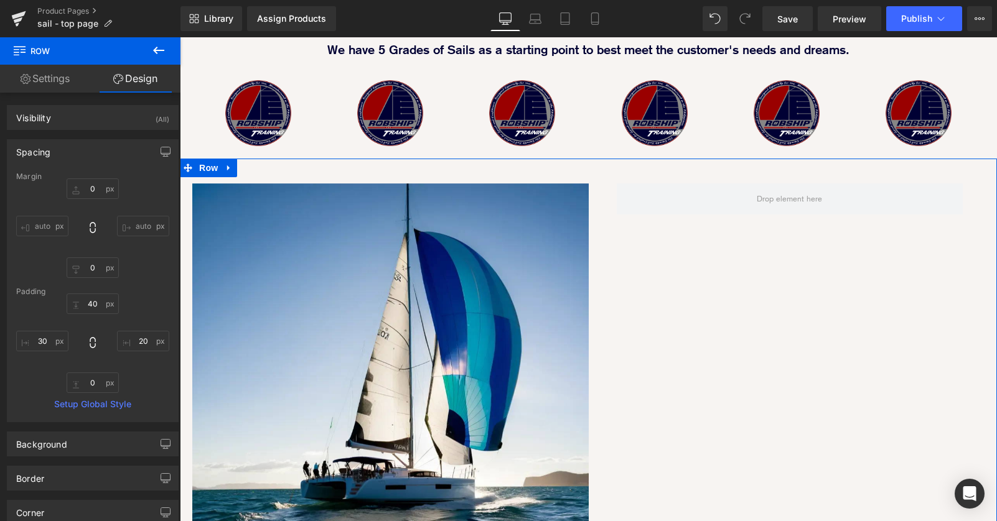
click at [861, 335] on div "Image 40px Row 40px NaNpx Row" at bounding box center [588, 373] width 817 height 428
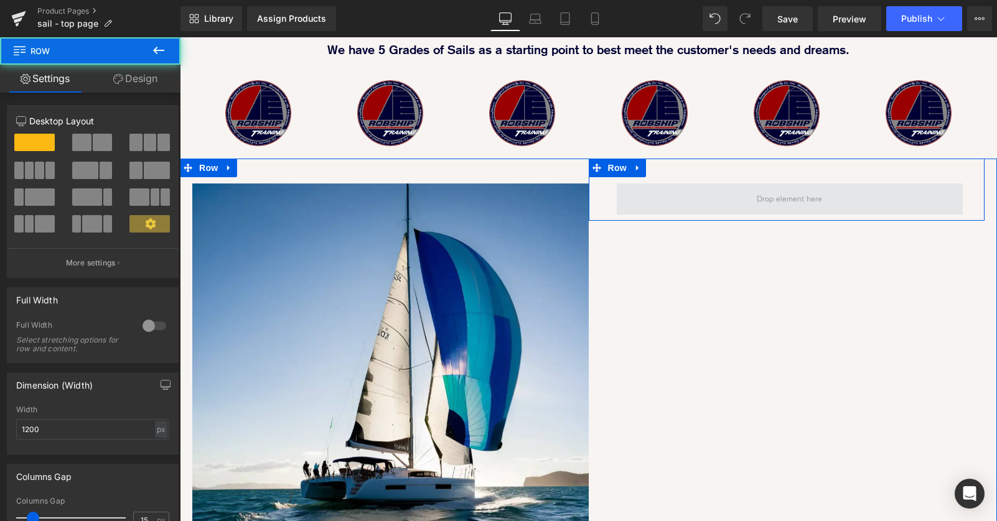
click at [738, 184] on span at bounding box center [790, 199] width 347 height 31
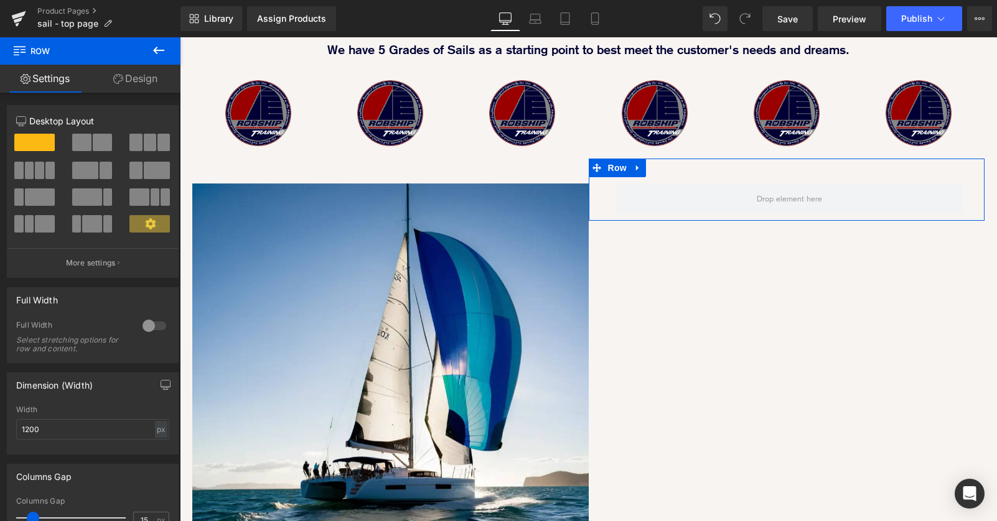
click at [147, 76] on link "Design" at bounding box center [135, 79] width 90 height 28
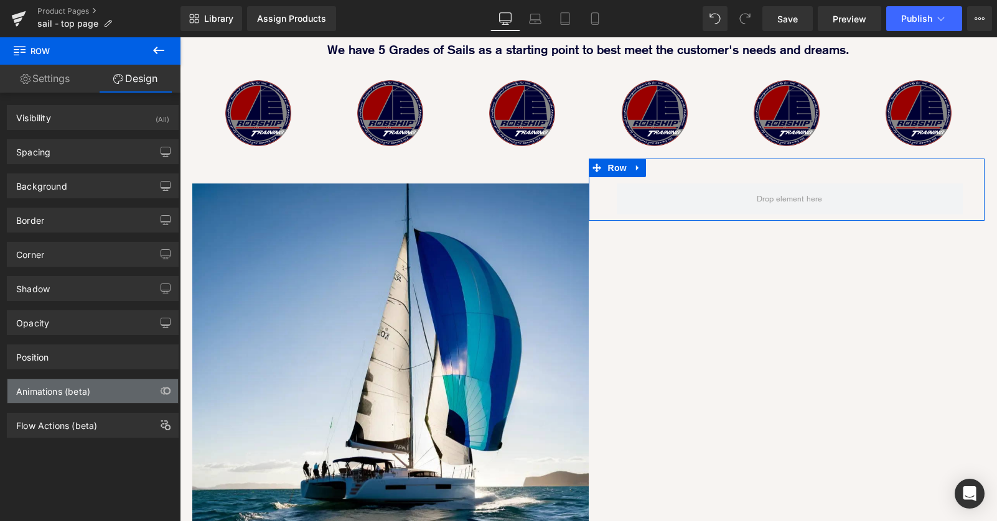
type input "0"
type input "40"
type input "20"
type input "10"
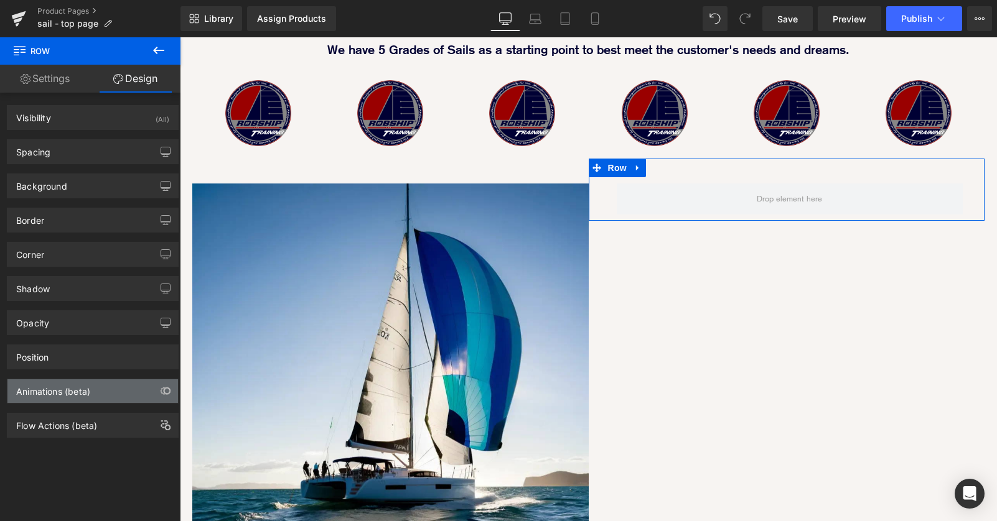
type input "30"
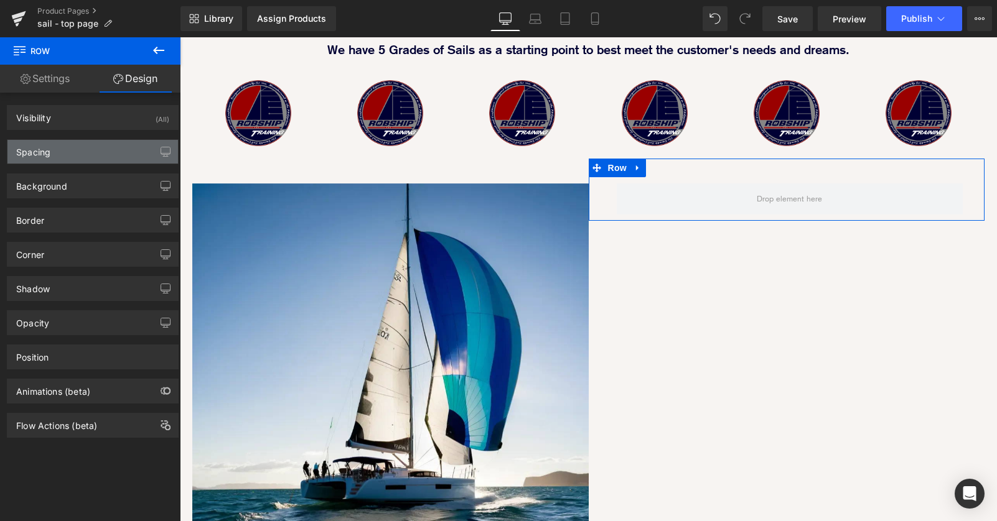
click at [105, 152] on div "Spacing" at bounding box center [92, 152] width 171 height 24
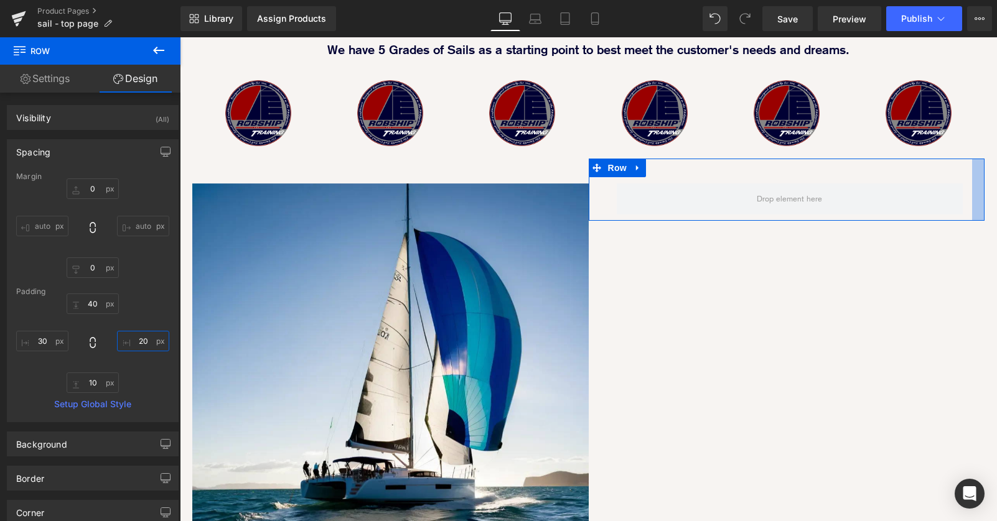
click at [138, 339] on input "20" at bounding box center [143, 341] width 52 height 21
type input "20"
click at [88, 380] on input "10" at bounding box center [93, 383] width 52 height 21
type input "0"
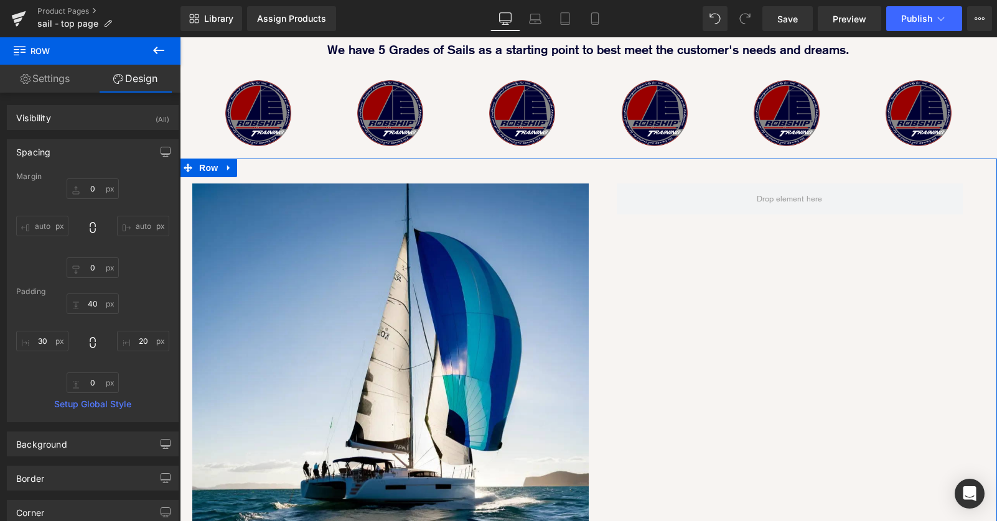
click at [716, 438] on div "Image 40px Row 40px Row" at bounding box center [588, 373] width 817 height 428
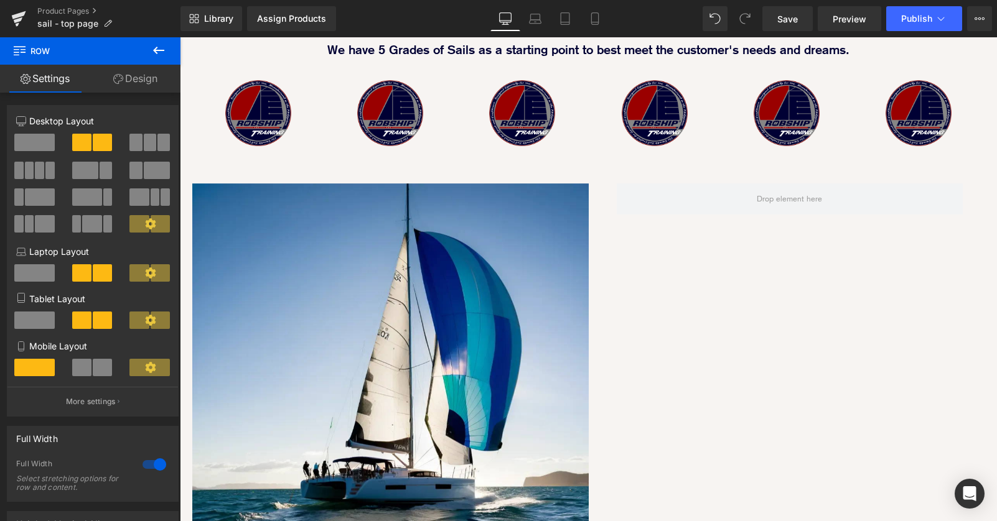
click at [166, 47] on icon at bounding box center [158, 50] width 15 height 15
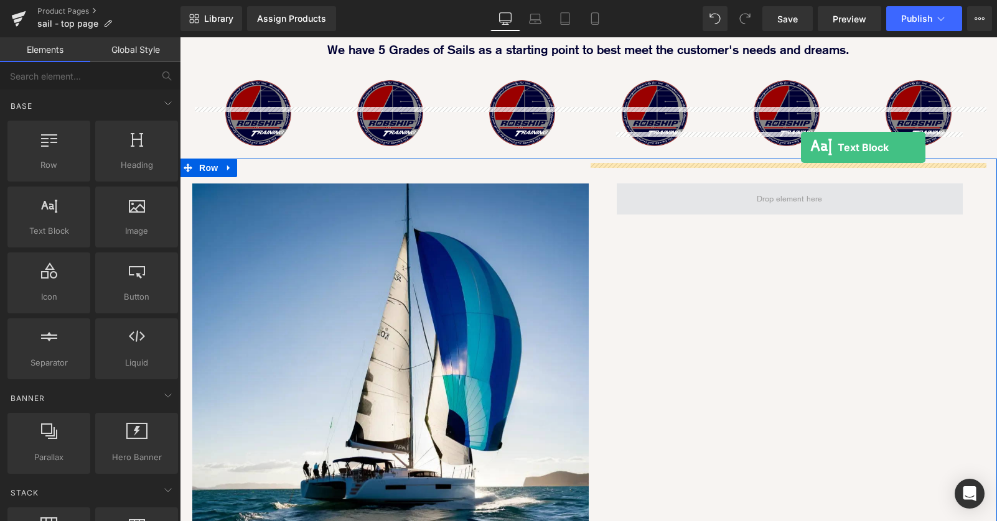
drag, startPoint x: 223, startPoint y: 257, endPoint x: 790, endPoint y: 147, distance: 576.9
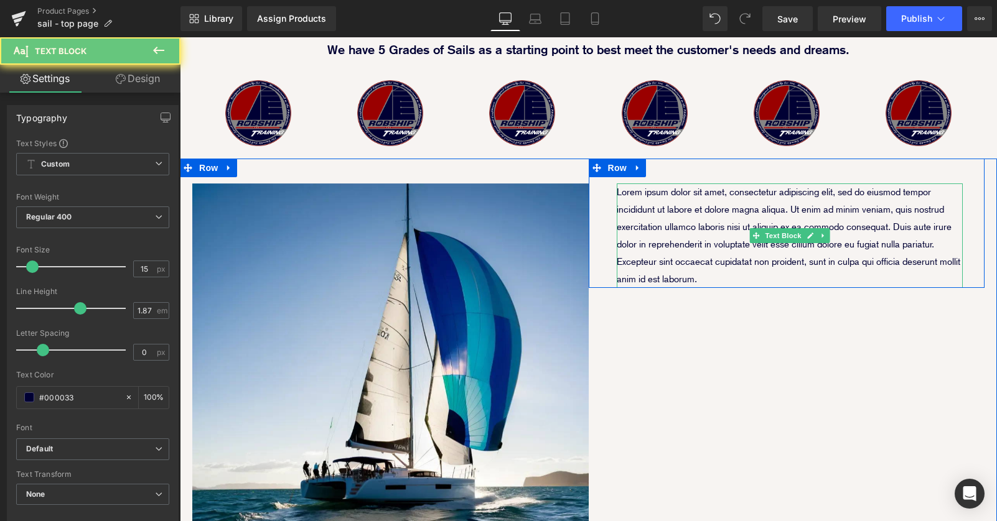
click at [729, 184] on p "Lorem ipsum dolor sit amet, consectetur adipiscing elit, sed do eiusmod tempor …" at bounding box center [790, 236] width 347 height 105
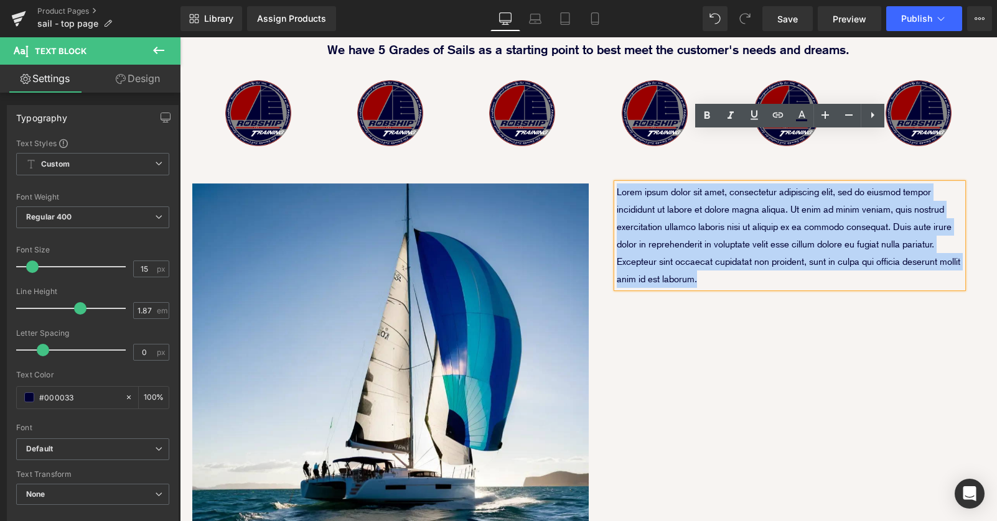
drag, startPoint x: 710, startPoint y: 230, endPoint x: 617, endPoint y: 141, distance: 129.4
click at [617, 184] on p "Lorem ipsum dolor sit amet, consectetur adipiscing elit, sed do eiusmod tempor …" at bounding box center [790, 236] width 347 height 105
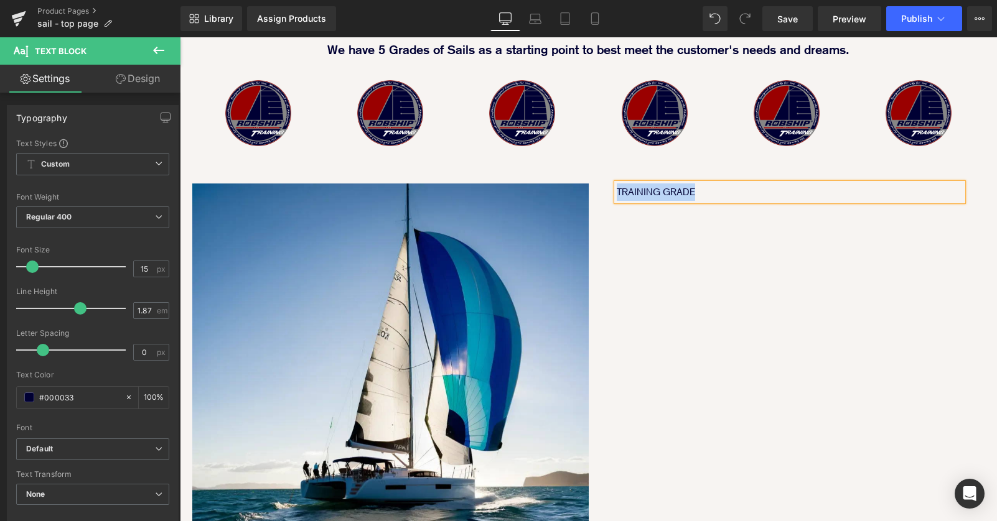
drag, startPoint x: 706, startPoint y: 144, endPoint x: 614, endPoint y: 141, distance: 92.2
click at [617, 184] on div "TRAINING GRADE" at bounding box center [790, 192] width 347 height 17
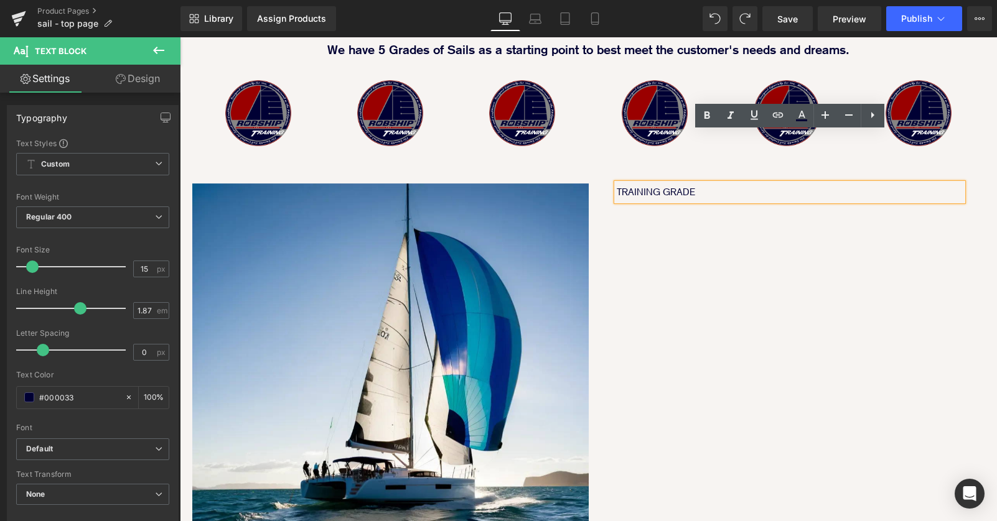
click at [697, 184] on p "TRAINING GRADE" at bounding box center [790, 192] width 347 height 17
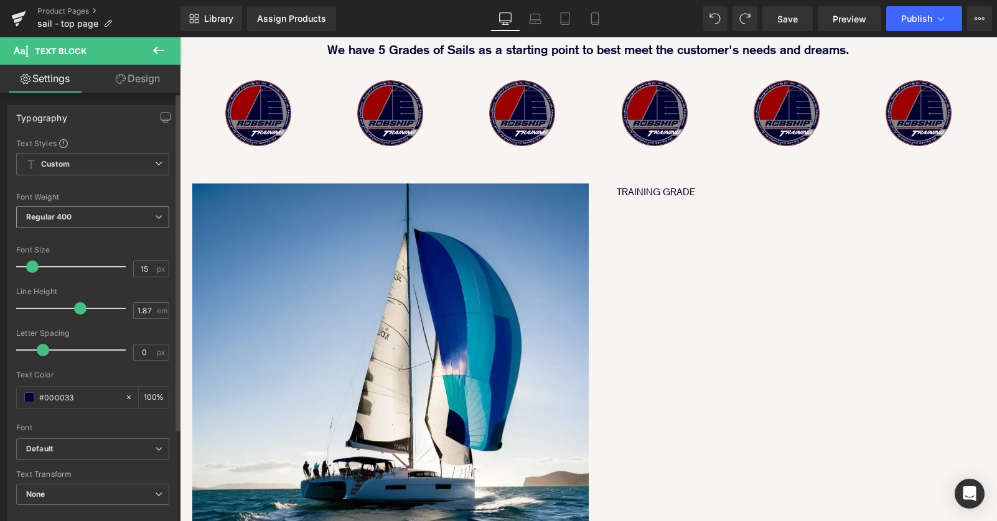
click at [155, 215] on icon at bounding box center [158, 216] width 7 height 7
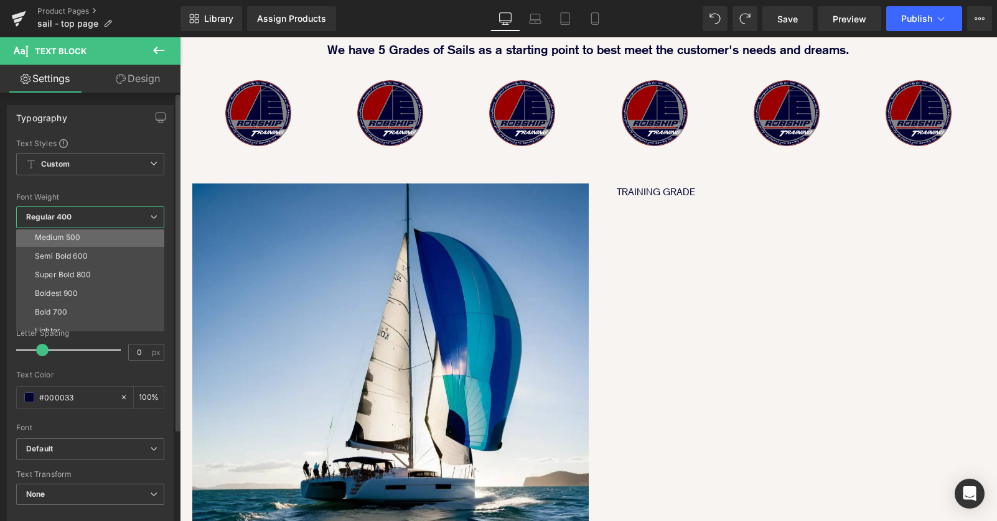
scroll to position [103, 0]
click at [131, 263] on li "Boldest 900" at bounding box center [93, 266] width 154 height 19
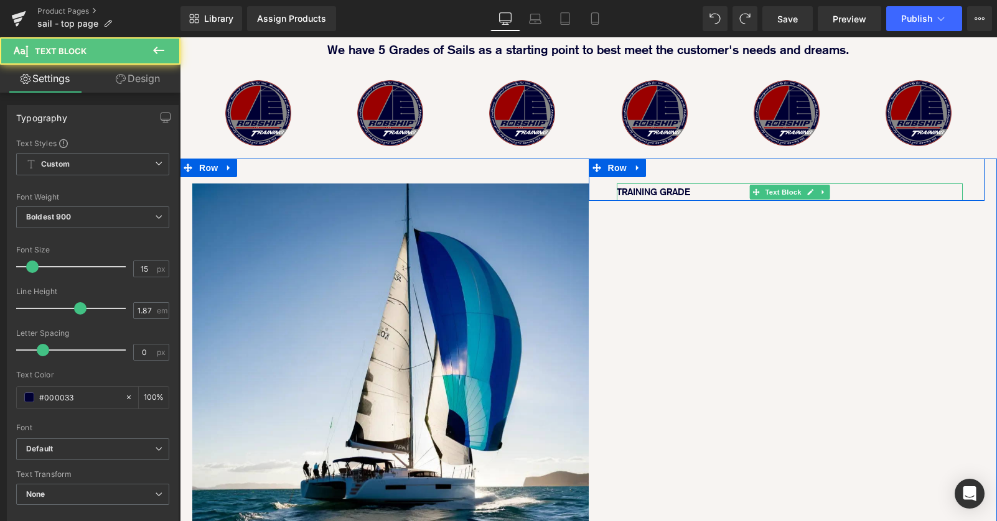
click at [662, 184] on p "TRAINING GRADE" at bounding box center [790, 192] width 347 height 17
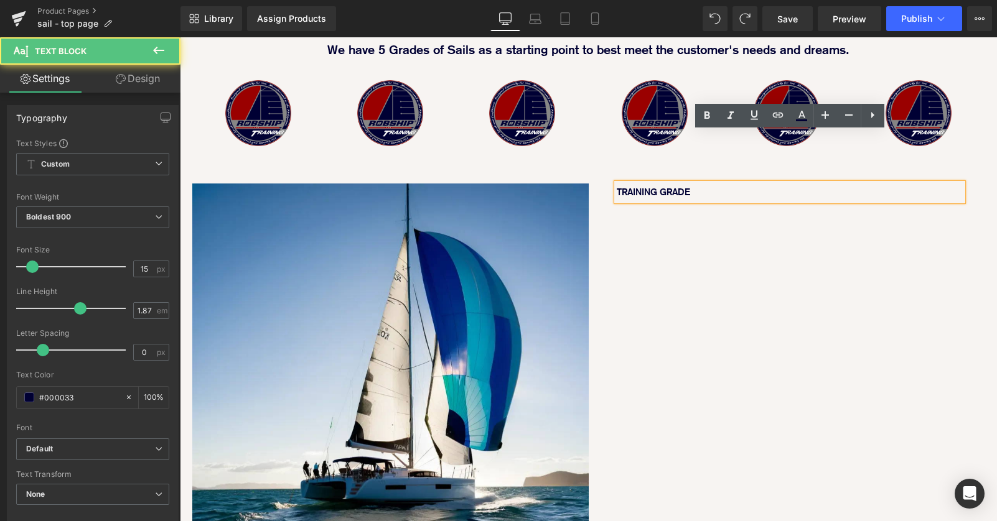
click at [705, 184] on p "TRAINING GRADE" at bounding box center [790, 192] width 347 height 17
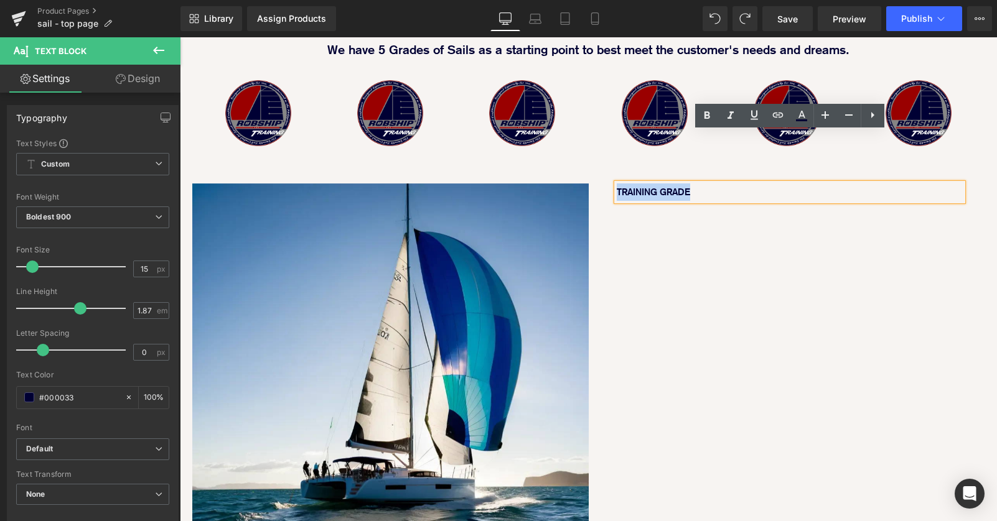
drag, startPoint x: 706, startPoint y: 143, endPoint x: 618, endPoint y: 141, distance: 87.8
click at [618, 184] on p "TRAINING GRADE" at bounding box center [790, 192] width 347 height 17
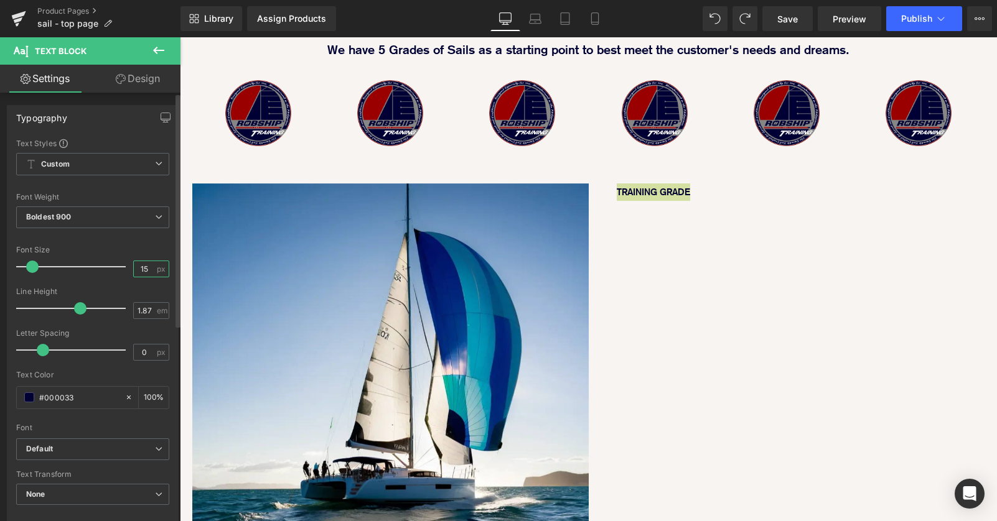
click at [143, 267] on input "15" at bounding box center [145, 269] width 22 height 16
type input "1"
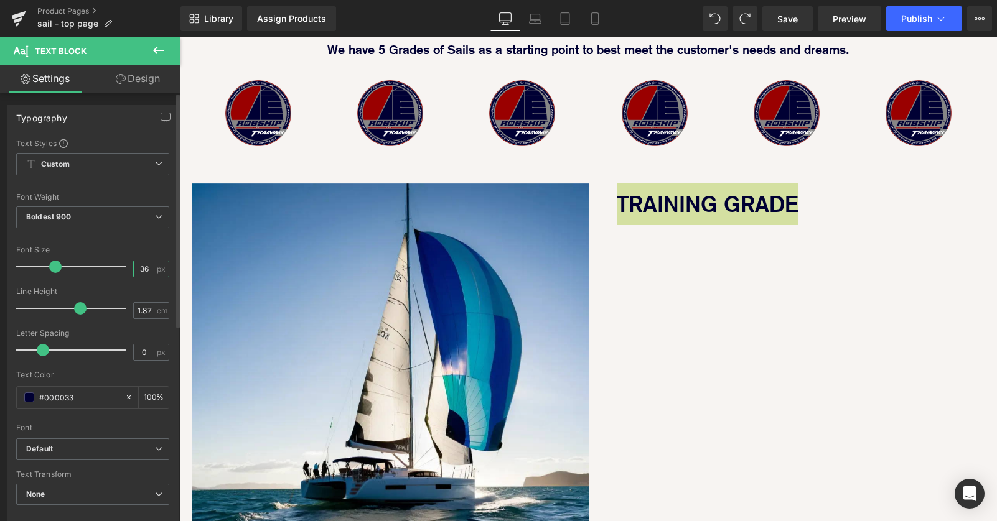
type input "36"
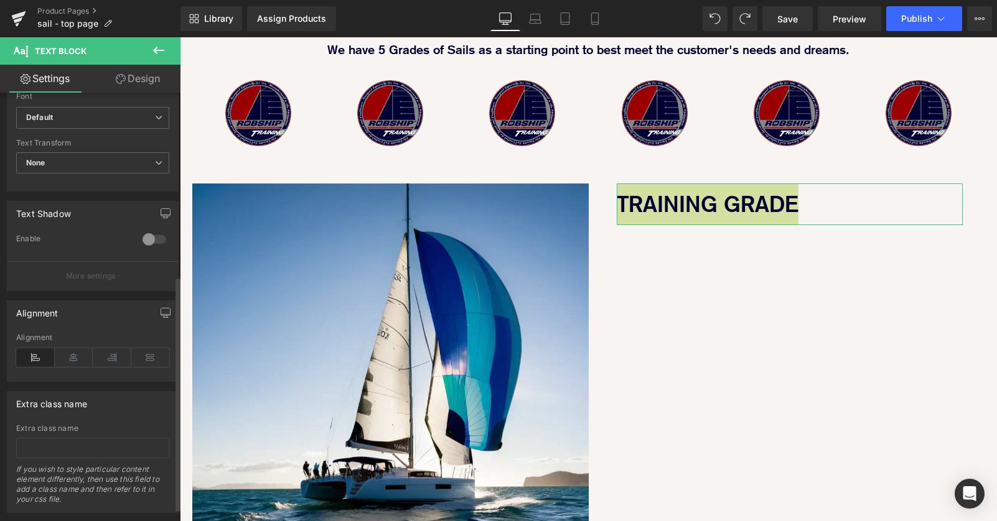
scroll to position [335, 0]
click at [73, 359] on icon at bounding box center [74, 354] width 39 height 19
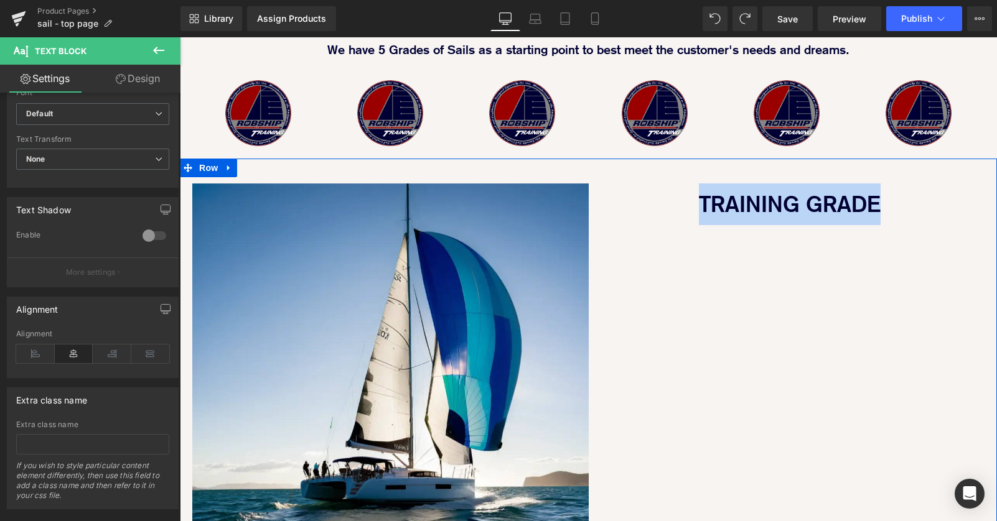
click at [780, 332] on div "Image 40px TRAINING GRADE Text Block Row 40px Row" at bounding box center [588, 373] width 817 height 428
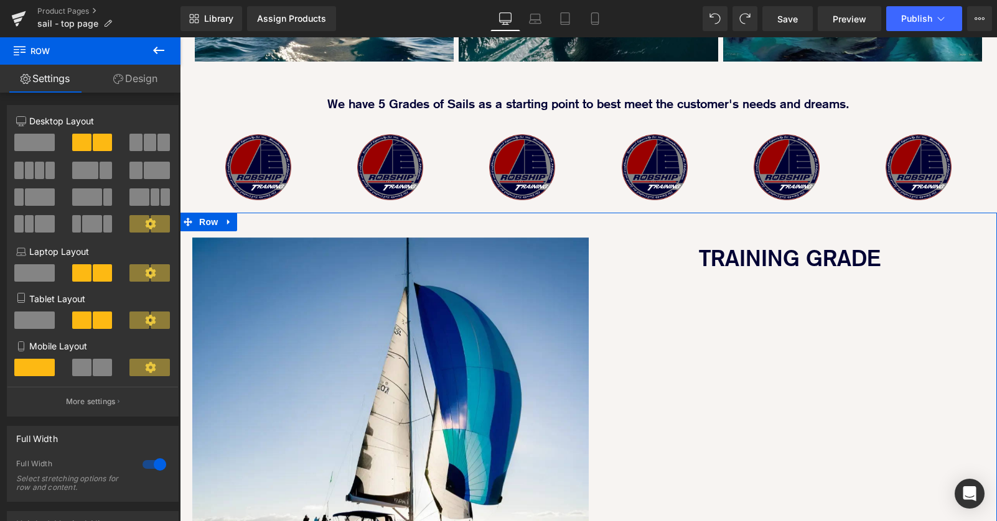
scroll to position [1038, 0]
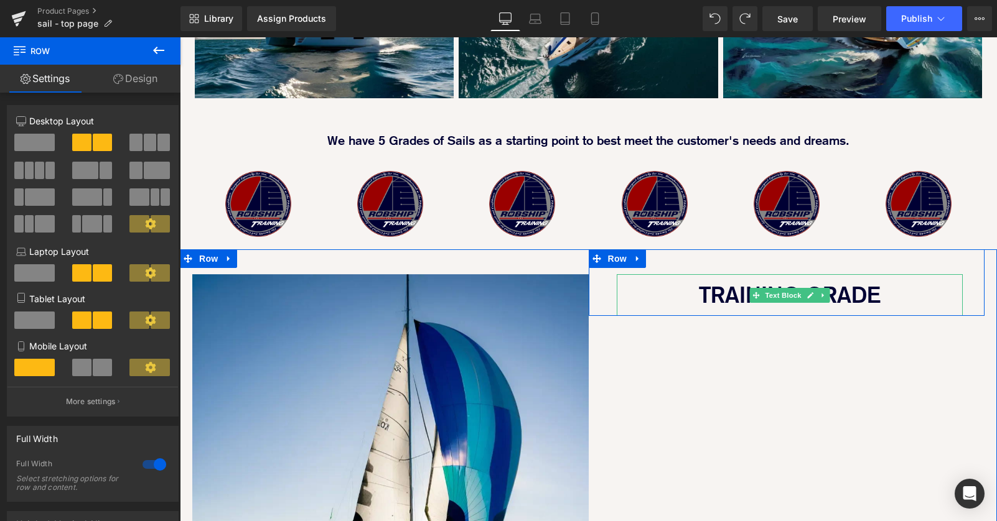
click at [706, 274] on p "TRAINING GRADE" at bounding box center [790, 295] width 347 height 42
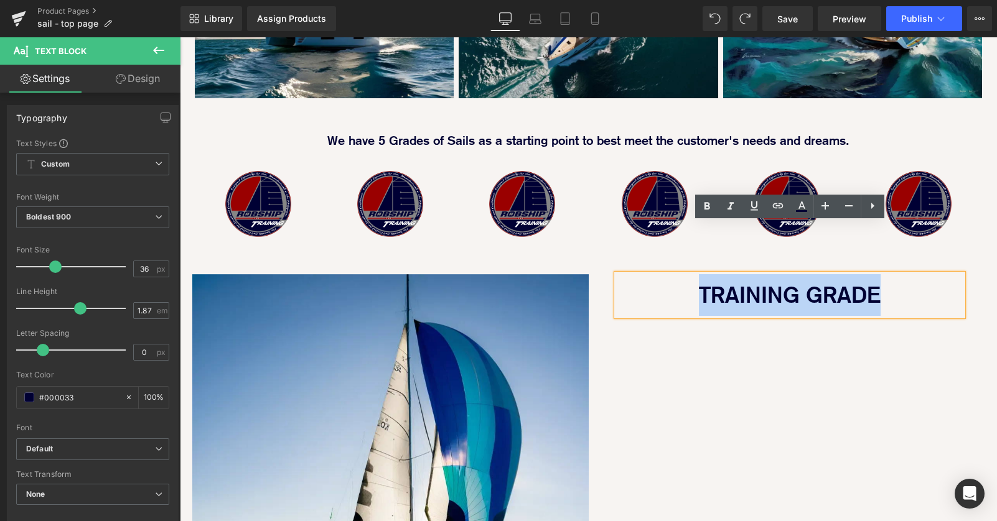
drag, startPoint x: 691, startPoint y: 242, endPoint x: 960, endPoint y: 242, distance: 268.8
click at [960, 274] on p "TRAINING GRADE" at bounding box center [790, 295] width 347 height 42
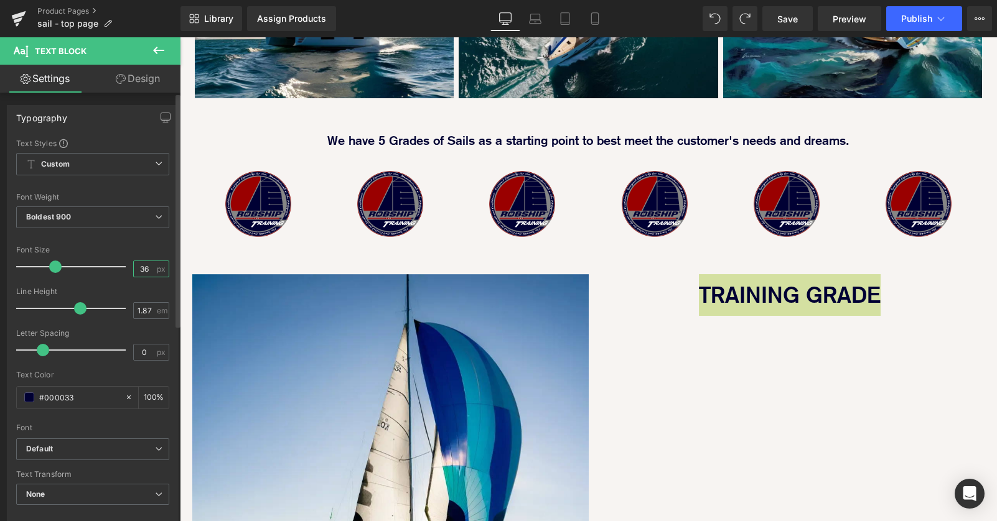
click at [142, 271] on input "36" at bounding box center [145, 269] width 22 height 16
type input "3"
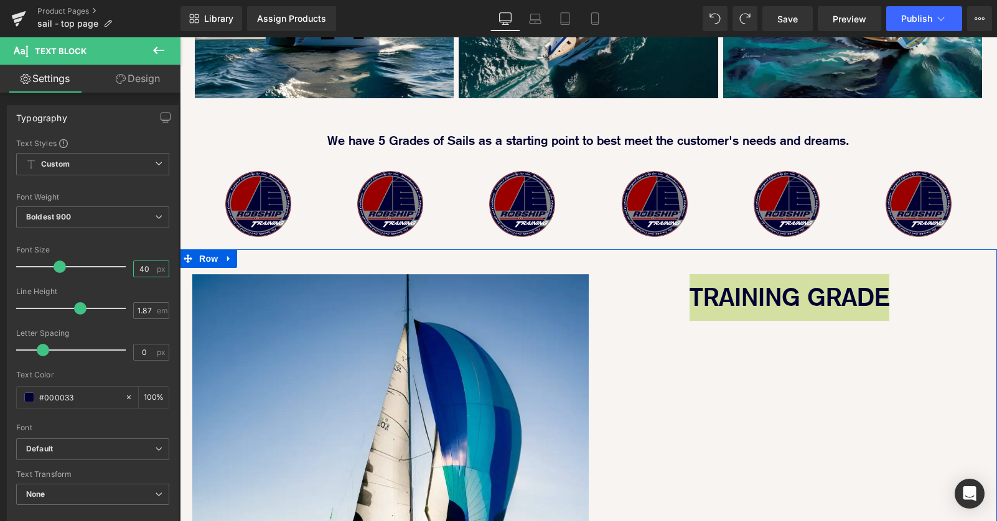
type input "40"
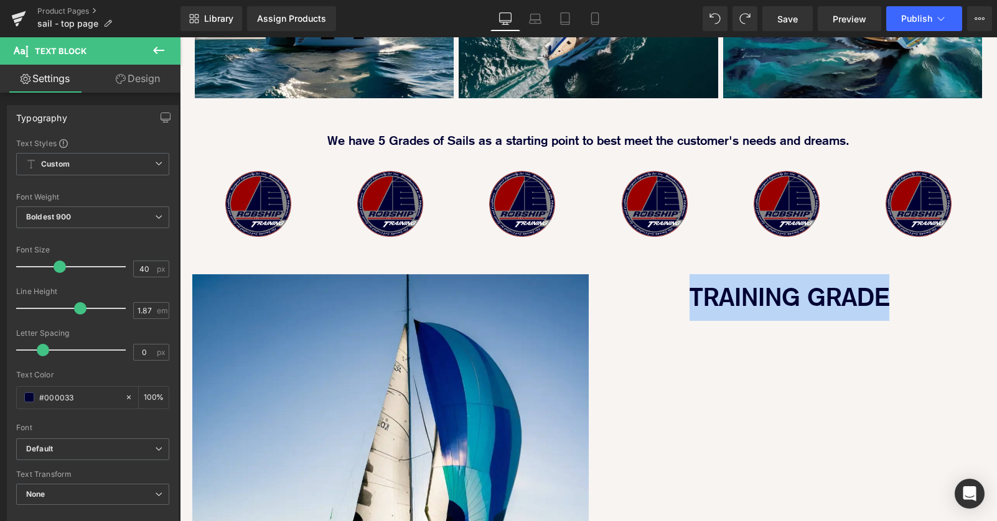
click at [691, 271] on div "Image 40px TRAINING GRADE Text Block Row 40px Row" at bounding box center [588, 464] width 817 height 428
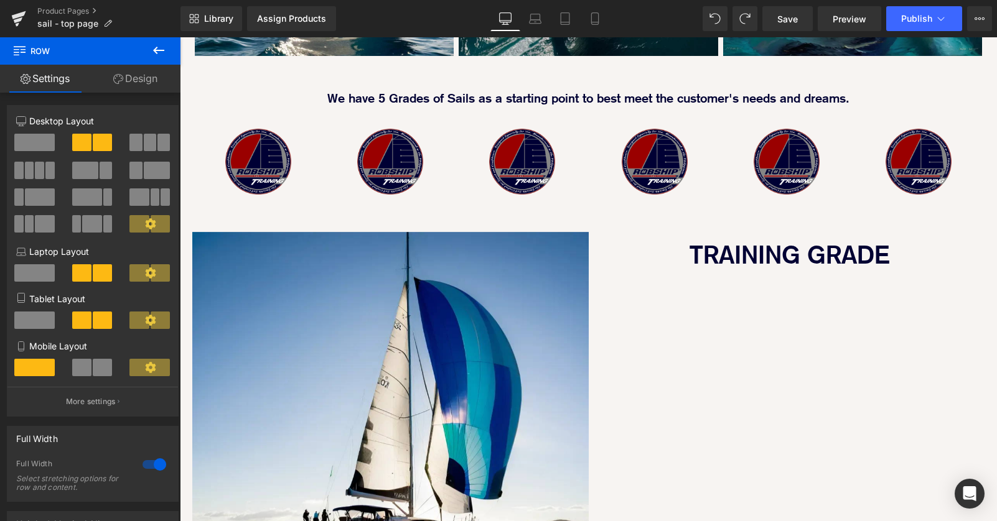
scroll to position [942, 0]
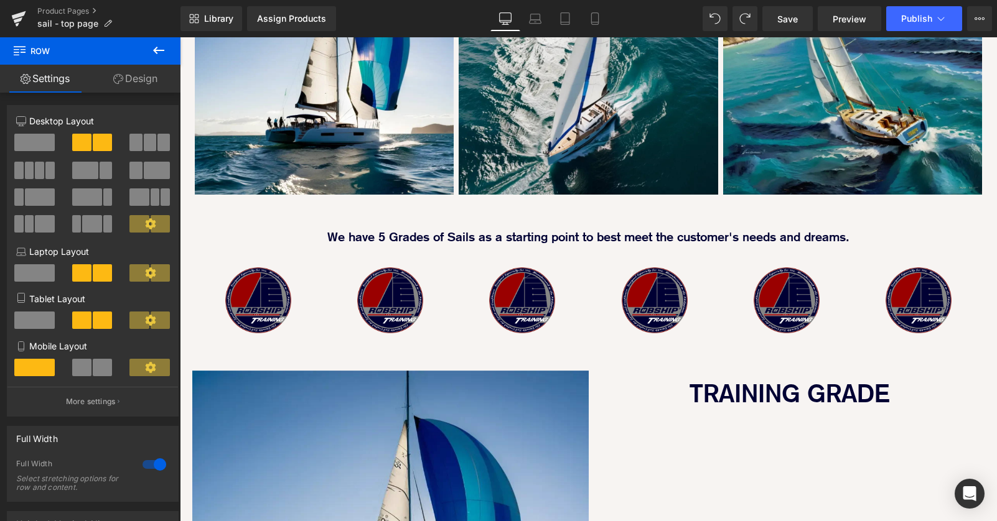
click at [156, 53] on icon at bounding box center [158, 50] width 11 height 7
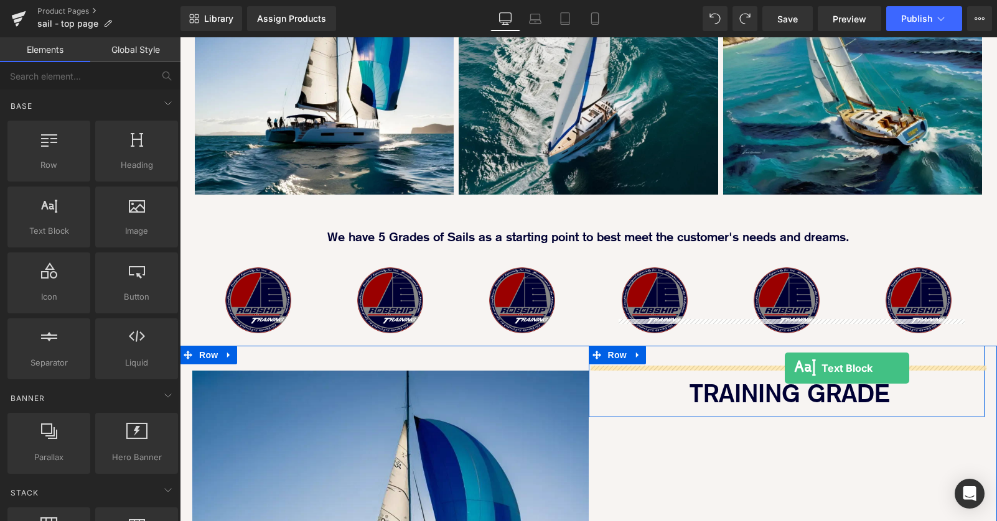
drag, startPoint x: 217, startPoint y: 264, endPoint x: 785, endPoint y: 368, distance: 577.6
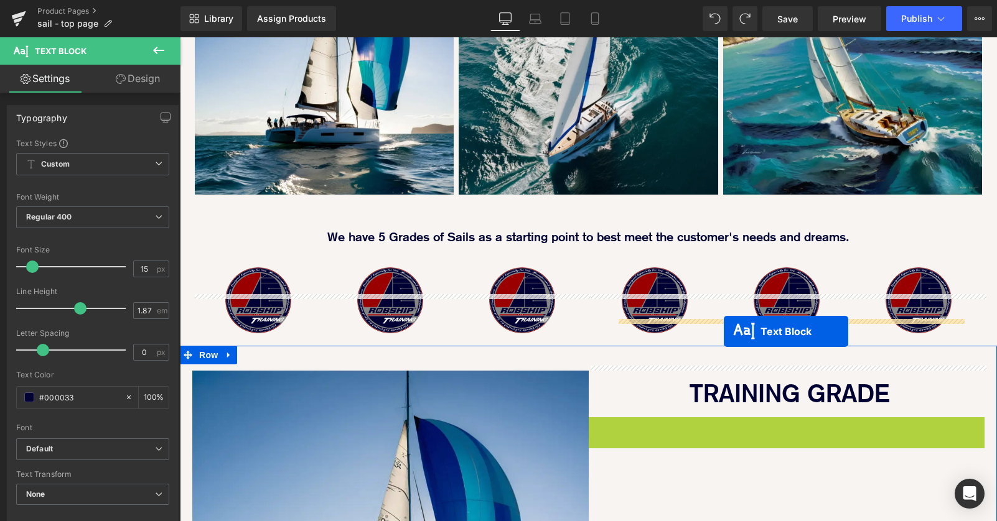
drag, startPoint x: 752, startPoint y: 410, endPoint x: 724, endPoint y: 332, distance: 83.5
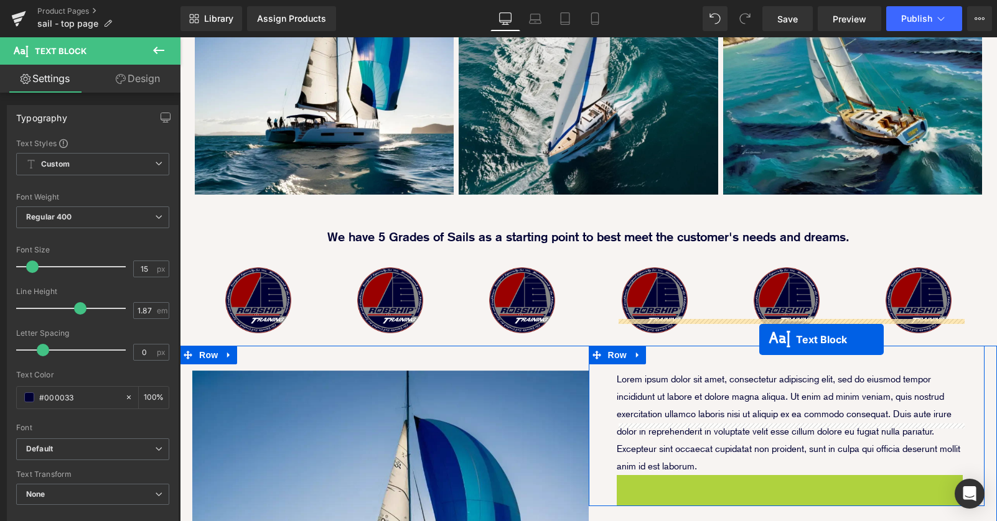
drag, startPoint x: 757, startPoint y: 447, endPoint x: 759, endPoint y: 340, distance: 107.7
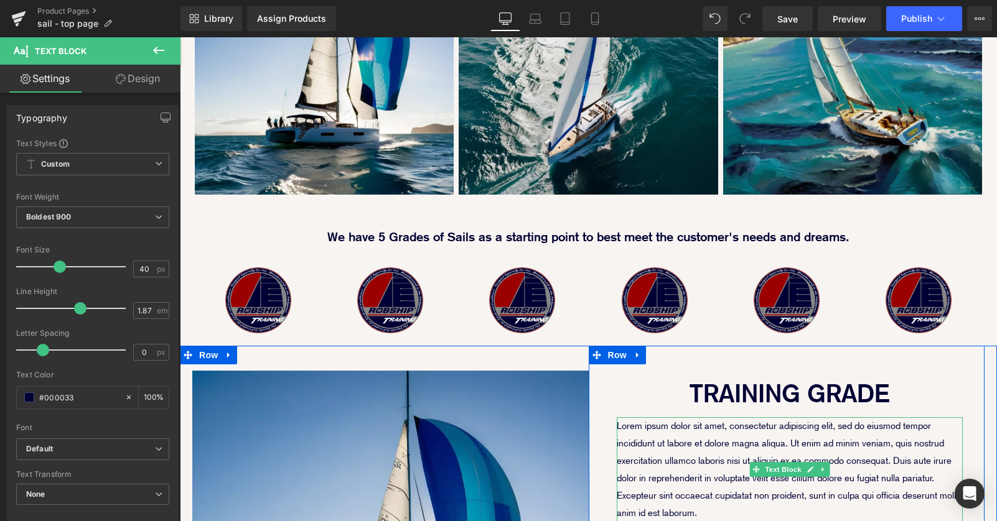
click at [728, 418] on p "Lorem ipsum dolor sit amet, consectetur adipiscing elit, sed do eiusmod tempor …" at bounding box center [790, 470] width 347 height 105
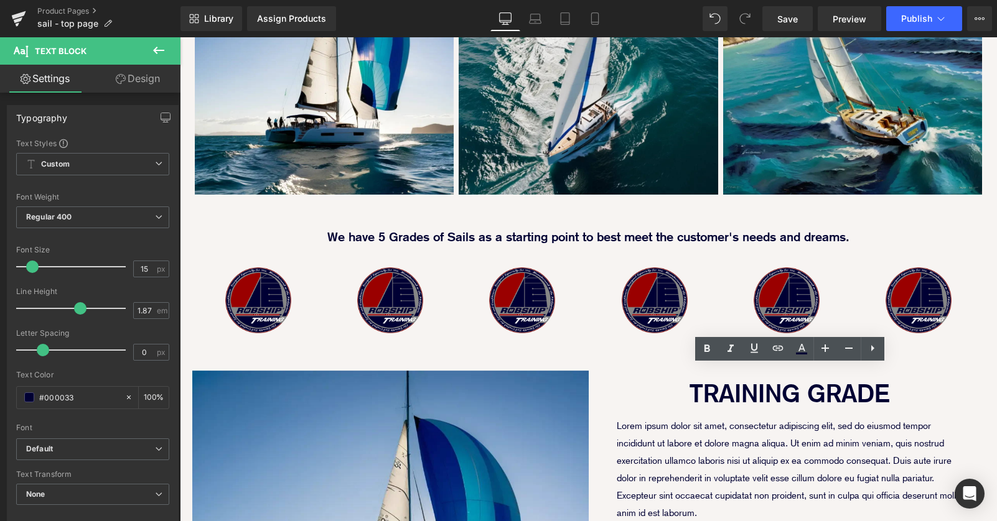
click at [159, 80] on link "Design" at bounding box center [138, 79] width 90 height 28
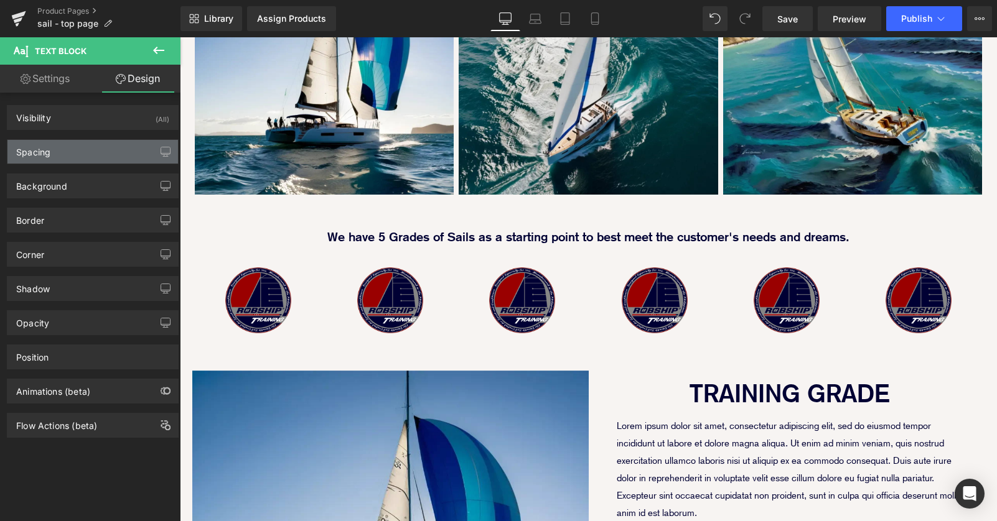
click at [84, 144] on div "Spacing" at bounding box center [92, 152] width 171 height 24
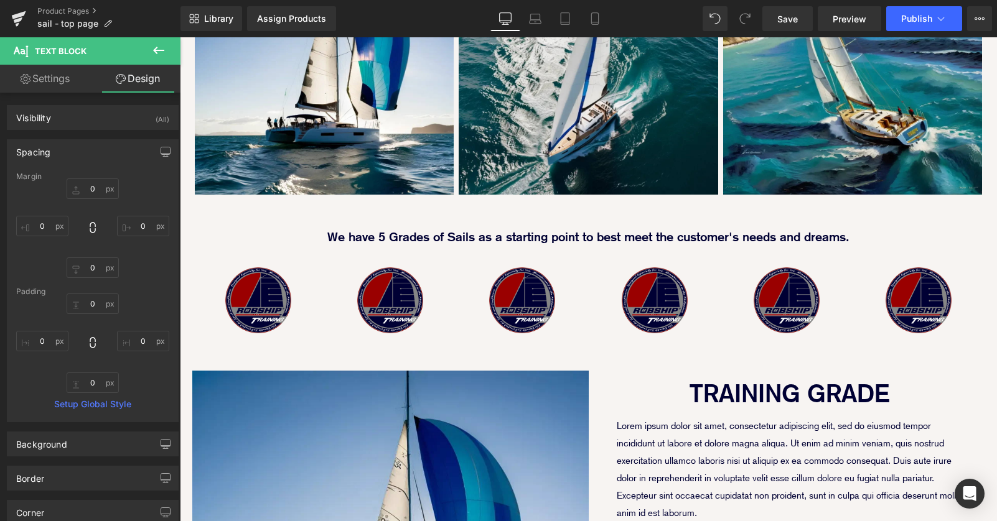
click at [84, 148] on div "Spacing" at bounding box center [92, 152] width 171 height 24
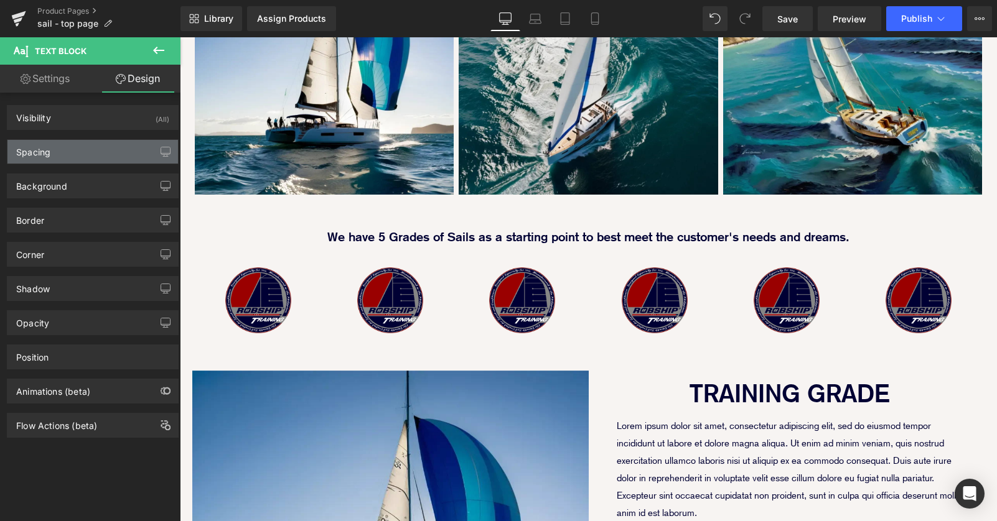
click at [84, 148] on div "Spacing" at bounding box center [92, 152] width 171 height 24
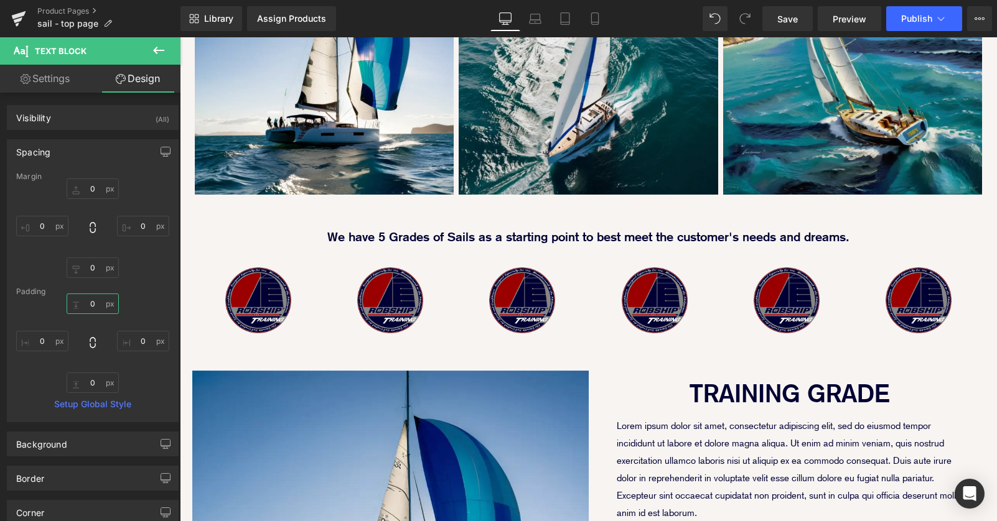
click at [84, 301] on input "0" at bounding box center [93, 304] width 52 height 21
type input "30"
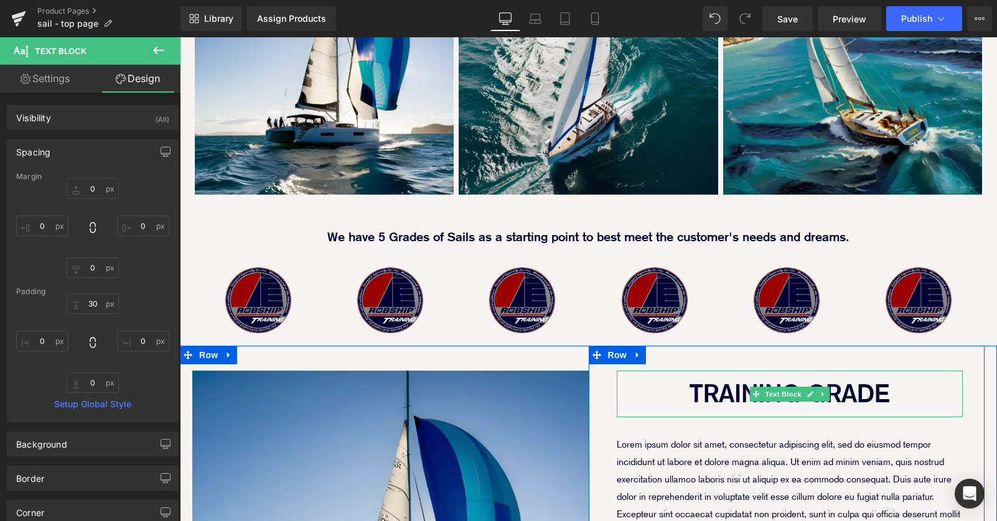
click at [670, 371] on p "TRAINING GRADE" at bounding box center [790, 394] width 347 height 47
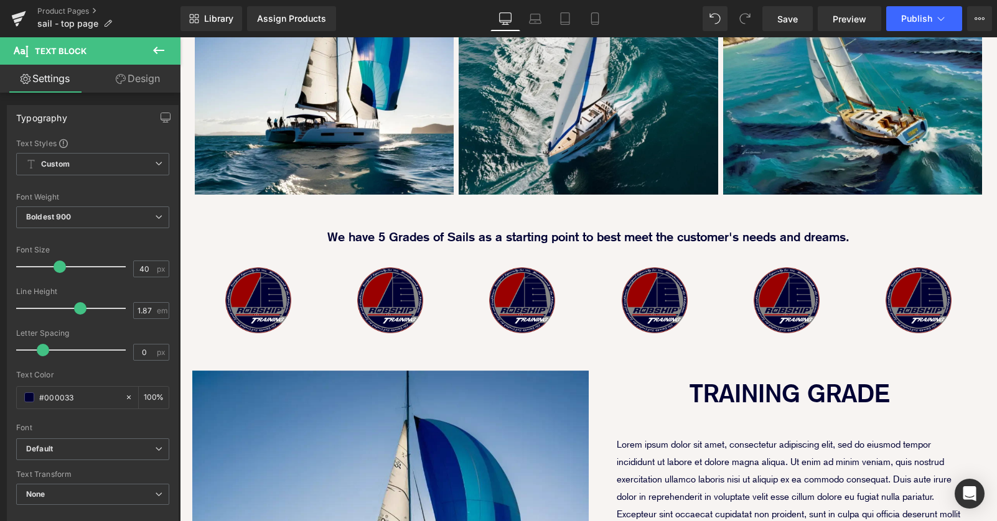
click at [157, 84] on link "Design" at bounding box center [138, 79] width 90 height 28
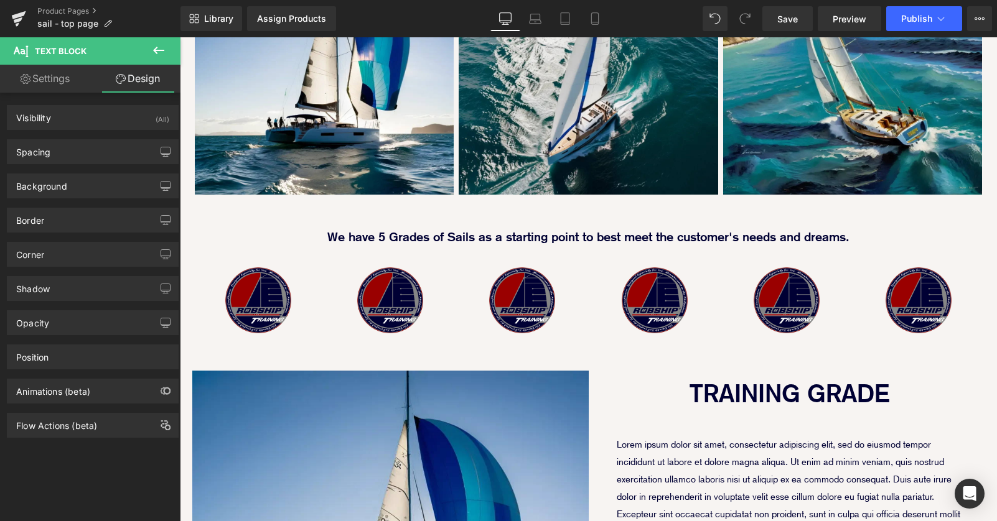
type input "0"
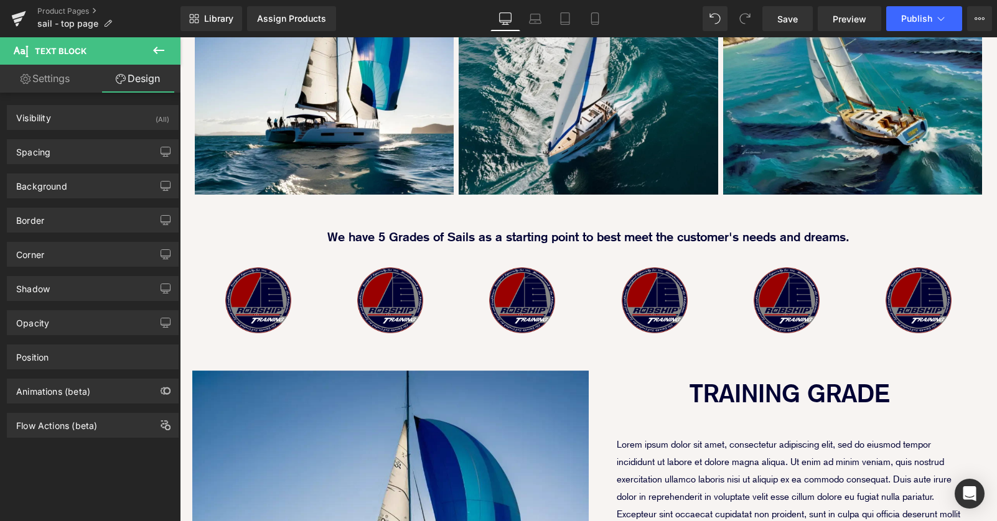
type input "0"
click at [93, 154] on div "Spacing" at bounding box center [92, 152] width 171 height 24
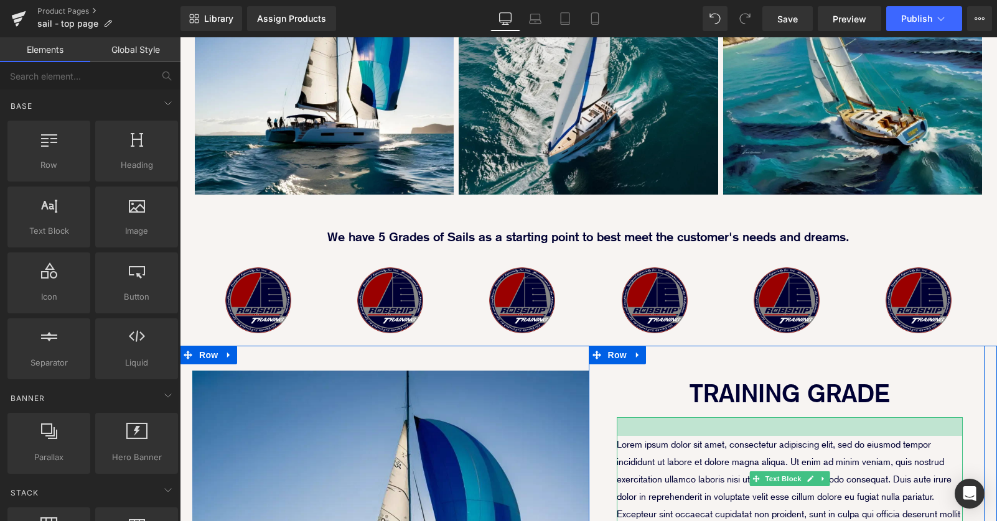
click at [694, 418] on div at bounding box center [790, 427] width 347 height 19
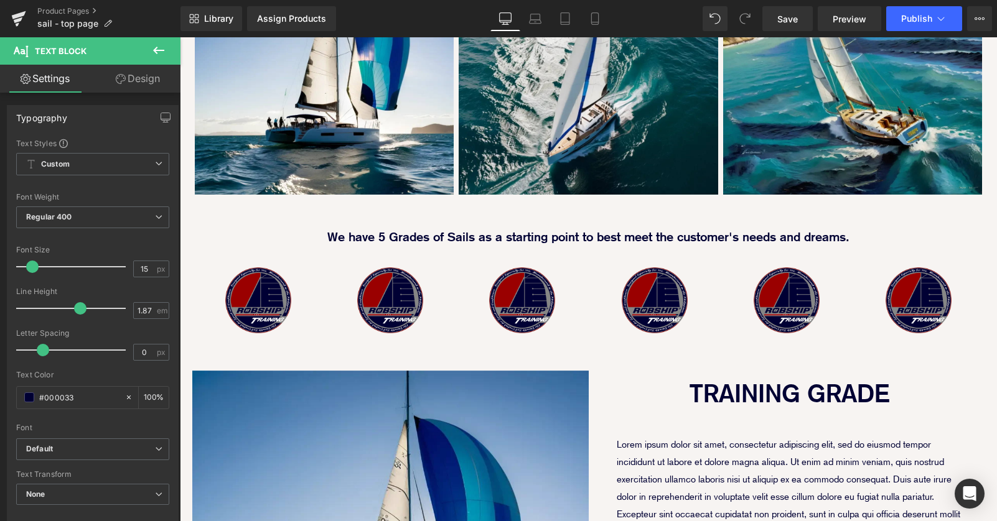
click at [147, 82] on link "Design" at bounding box center [138, 79] width 90 height 28
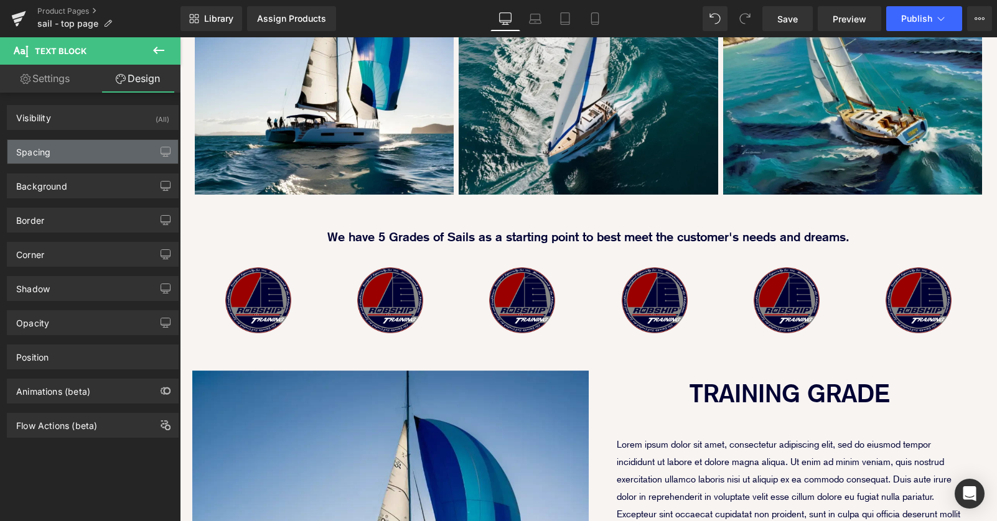
click at [80, 158] on div "Spacing" at bounding box center [92, 152] width 171 height 24
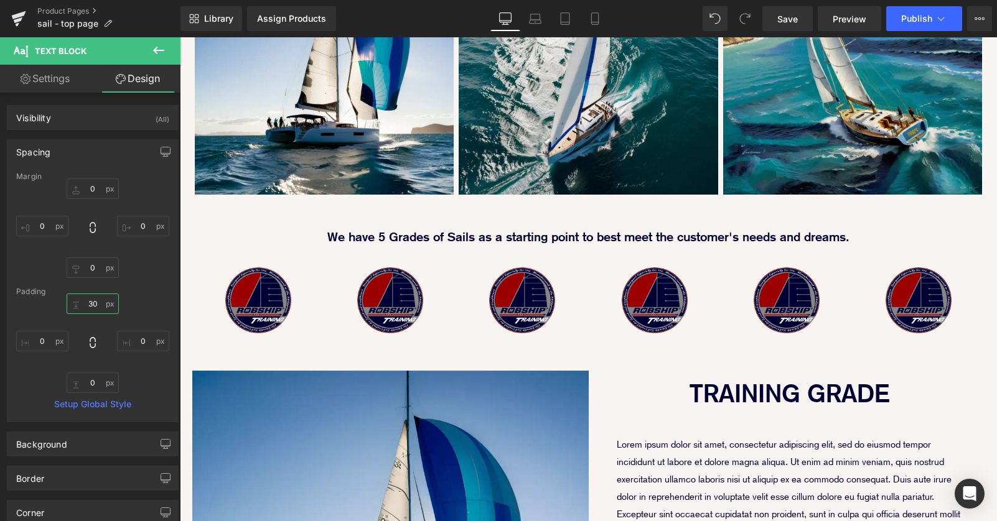
click at [88, 307] on input "30" at bounding box center [93, 304] width 52 height 21
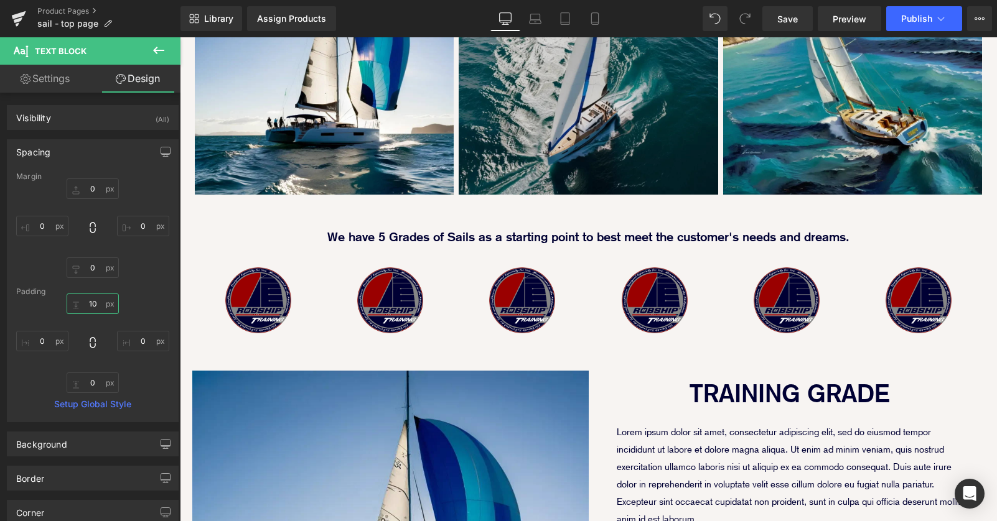
type input "10"
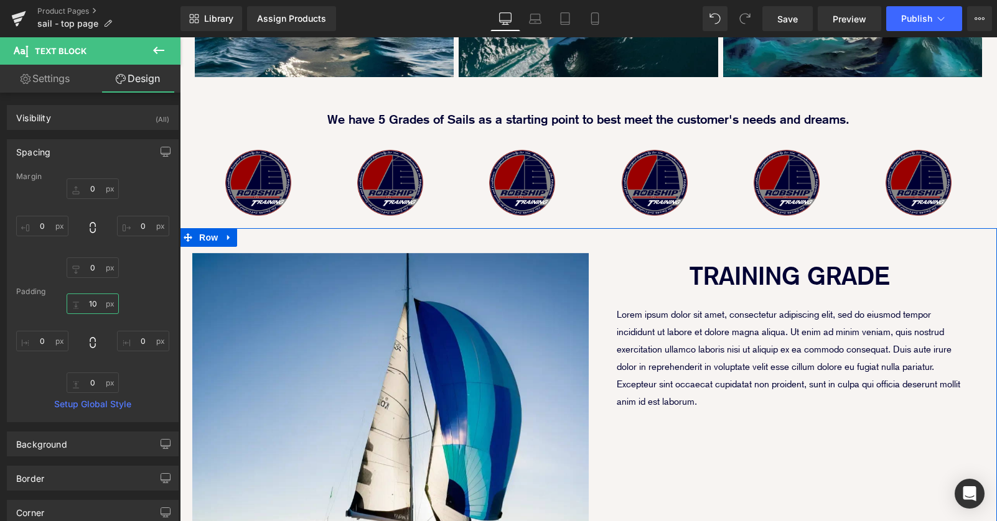
scroll to position [1086, 0]
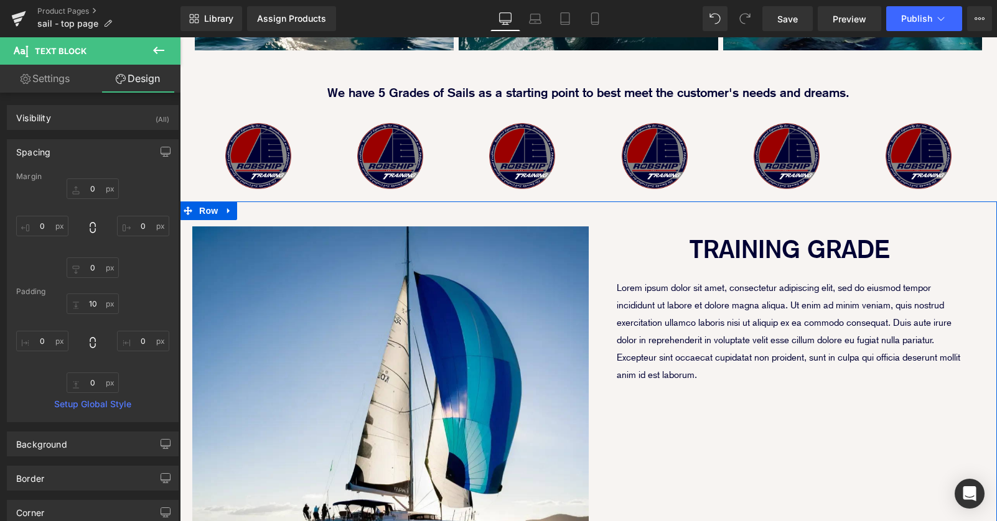
click at [681, 279] on p "Lorem ipsum dolor sit amet, consectetur adipiscing elit, sed do eiusmod tempor …" at bounding box center [790, 331] width 347 height 105
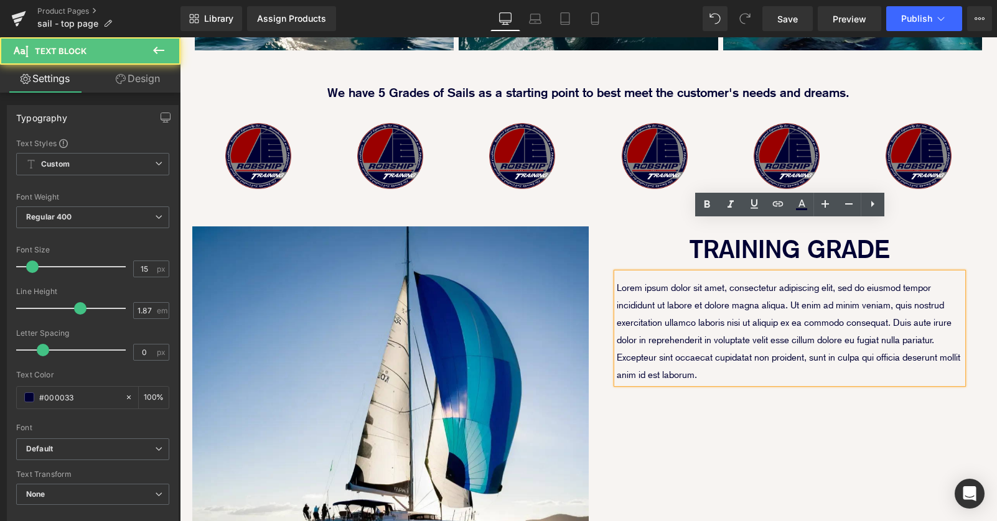
click at [625, 279] on p "Lorem ipsum dolor sit amet, consectetur adipiscing elit, sed do eiusmod tempor …" at bounding box center [790, 331] width 347 height 105
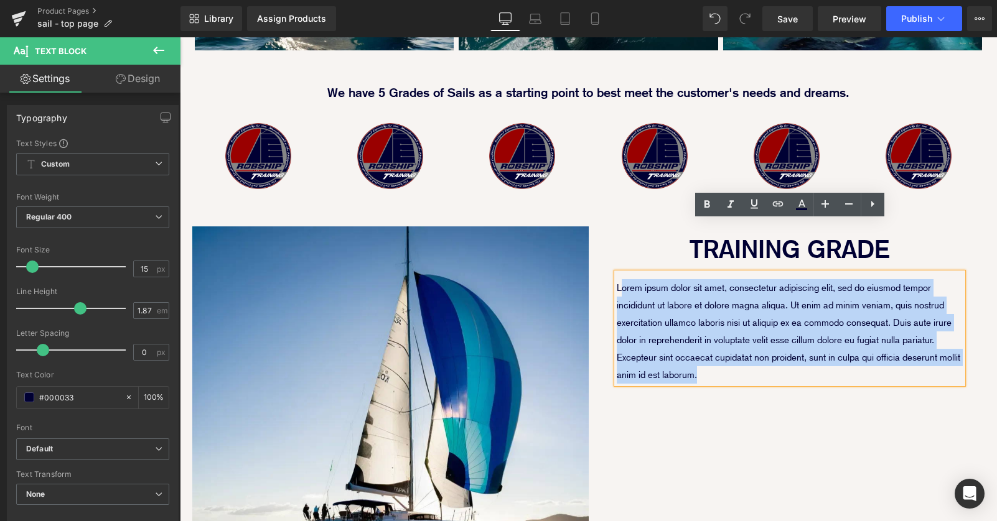
drag, startPoint x: 619, startPoint y: 235, endPoint x: 723, endPoint y: 320, distance: 134.4
click at [724, 318] on p "Lorem ipsum dolor sit amet, consectetur adipiscing elit, sed do eiusmod tempor …" at bounding box center [790, 331] width 347 height 105
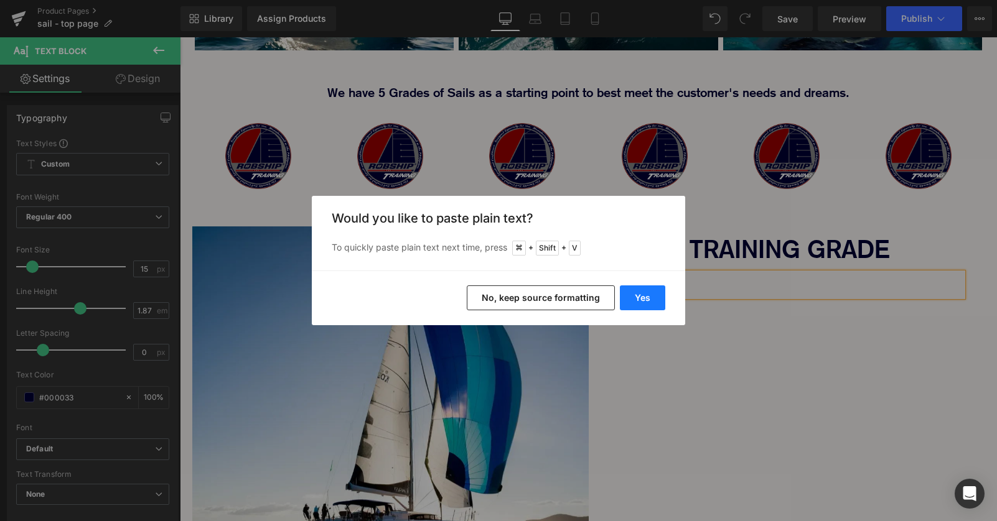
click at [631, 295] on button "Yes" at bounding box center [642, 298] width 45 height 25
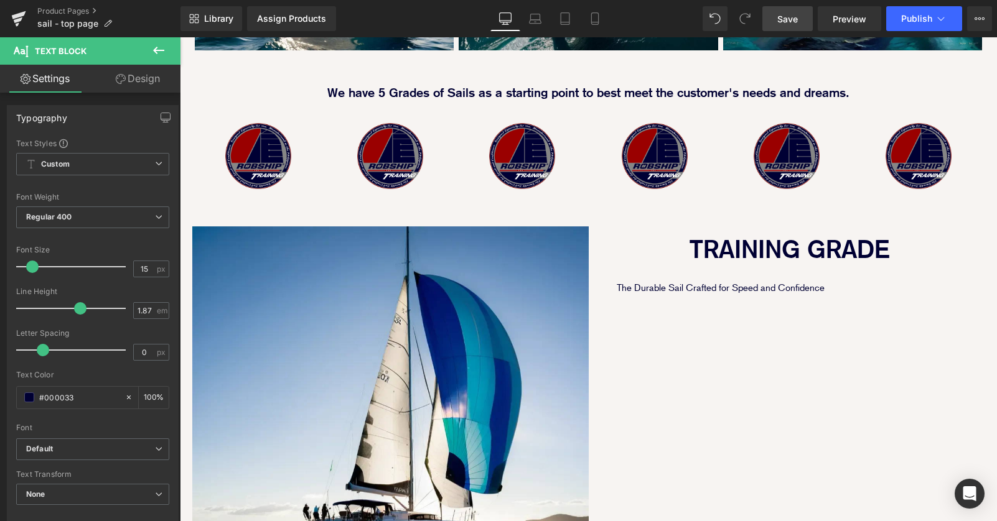
click at [785, 12] on span "Save" at bounding box center [787, 18] width 21 height 13
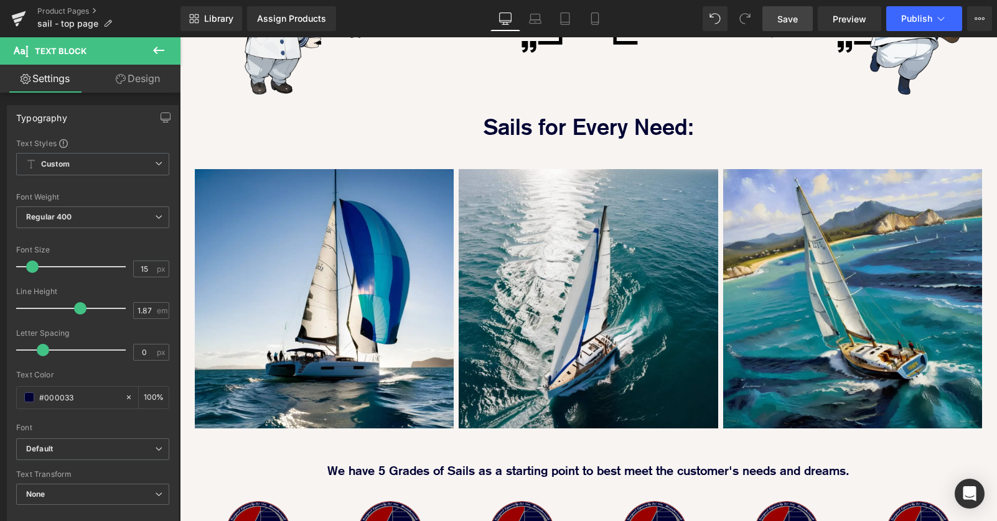
scroll to position [675, 0]
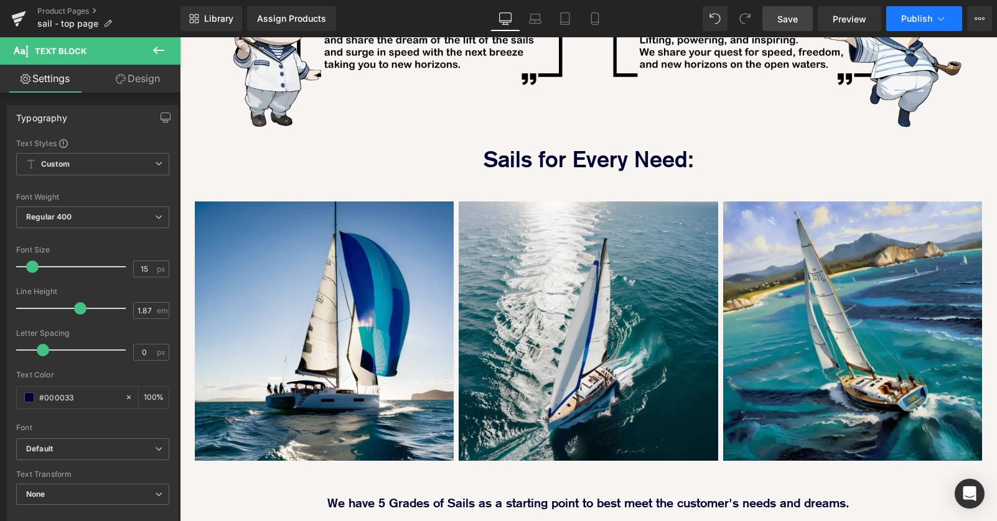
click at [925, 21] on span "Publish" at bounding box center [916, 19] width 31 height 10
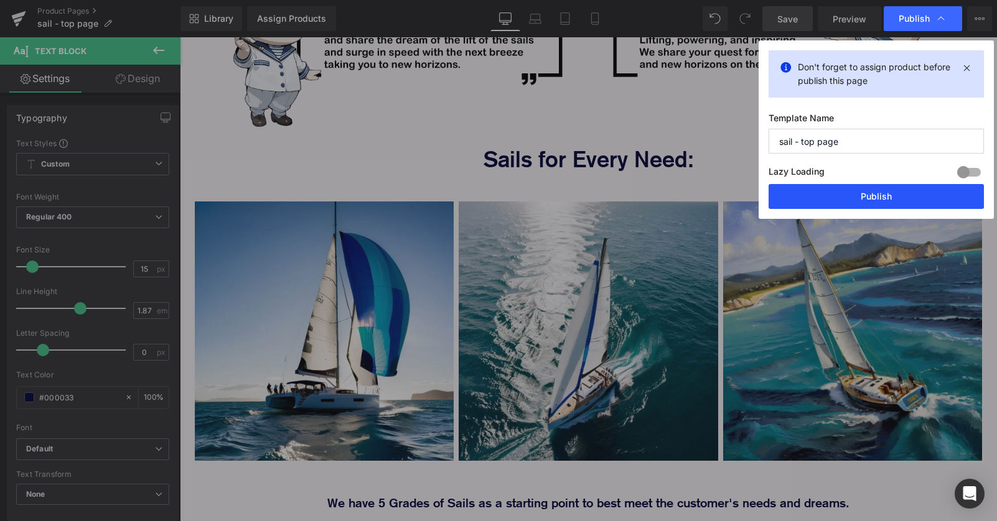
click at [846, 203] on button "Publish" at bounding box center [876, 196] width 215 height 25
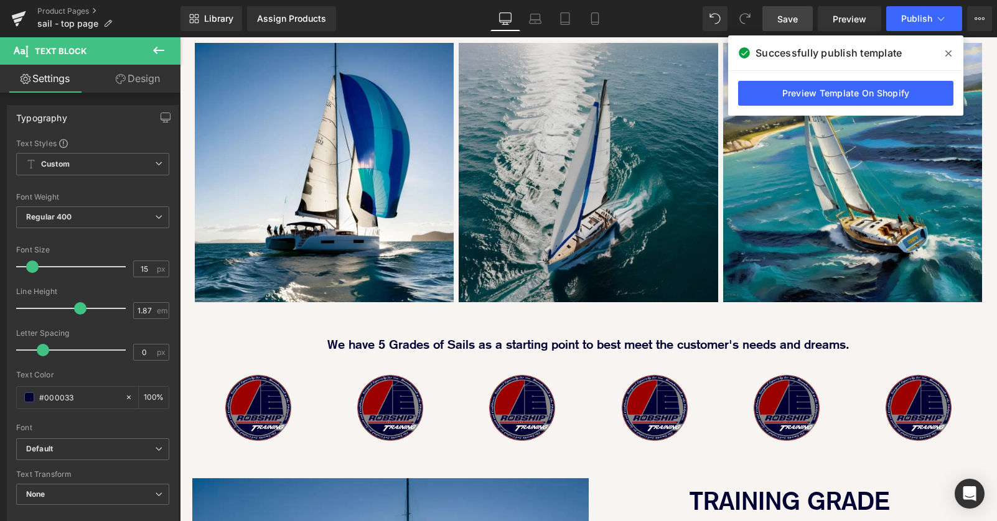
scroll to position [863, 0]
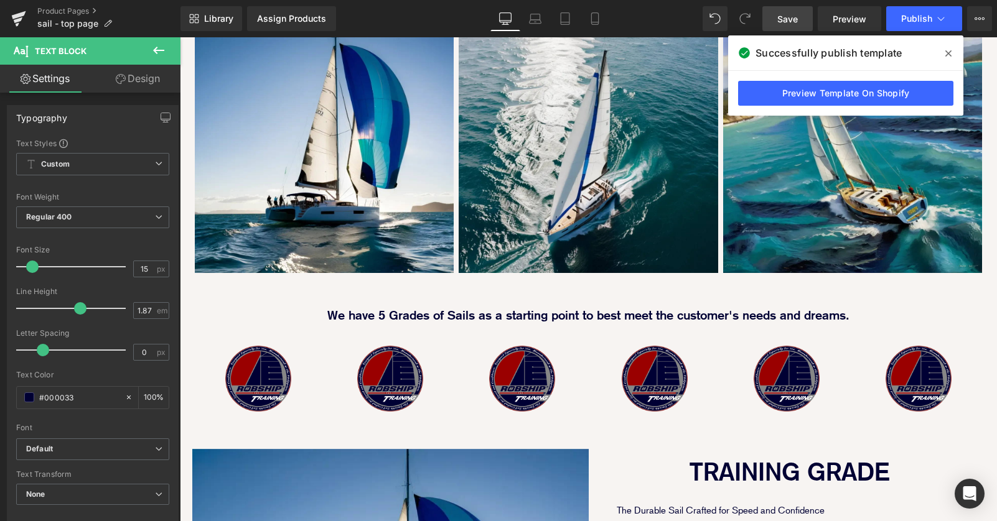
click at [950, 51] on icon at bounding box center [948, 53] width 6 height 6
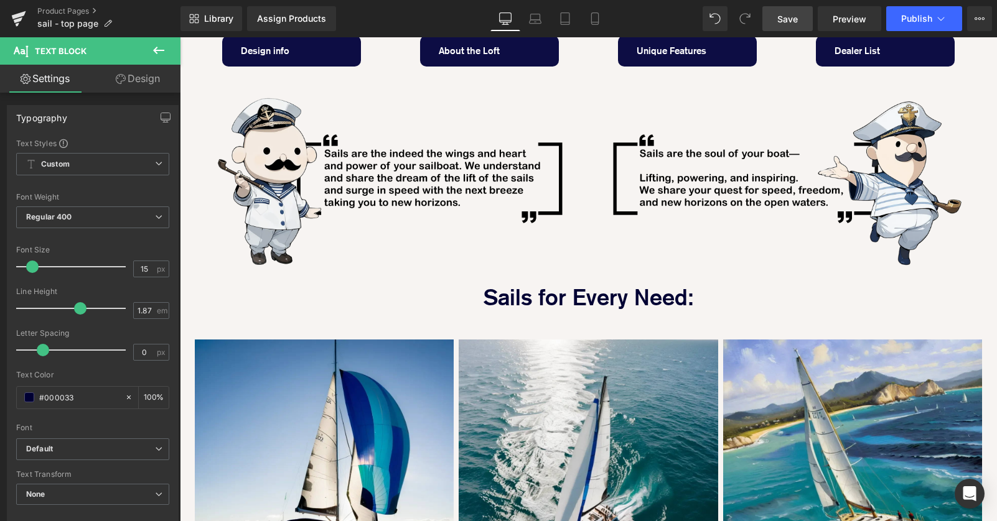
scroll to position [301, 0]
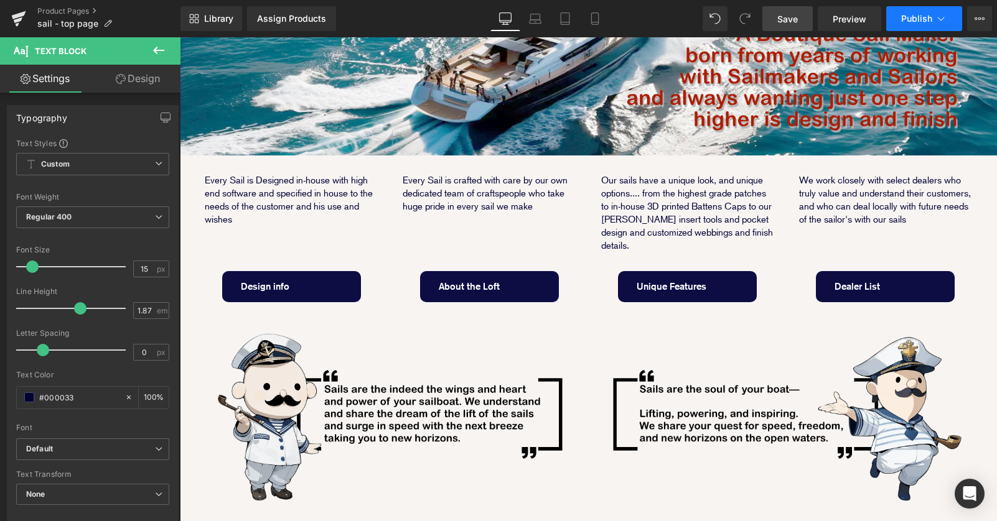
click at [953, 26] on button "Publish" at bounding box center [924, 18] width 76 height 25
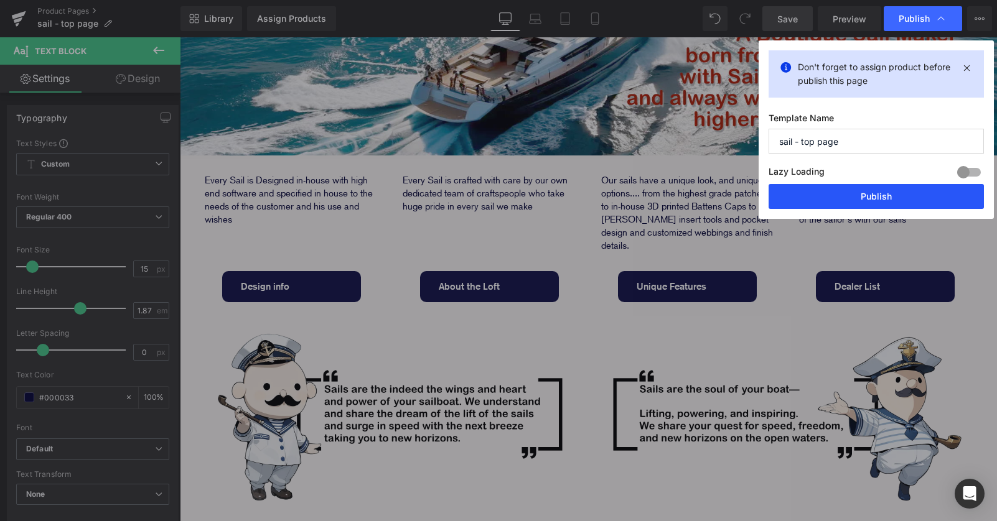
click at [859, 197] on button "Publish" at bounding box center [876, 196] width 215 height 25
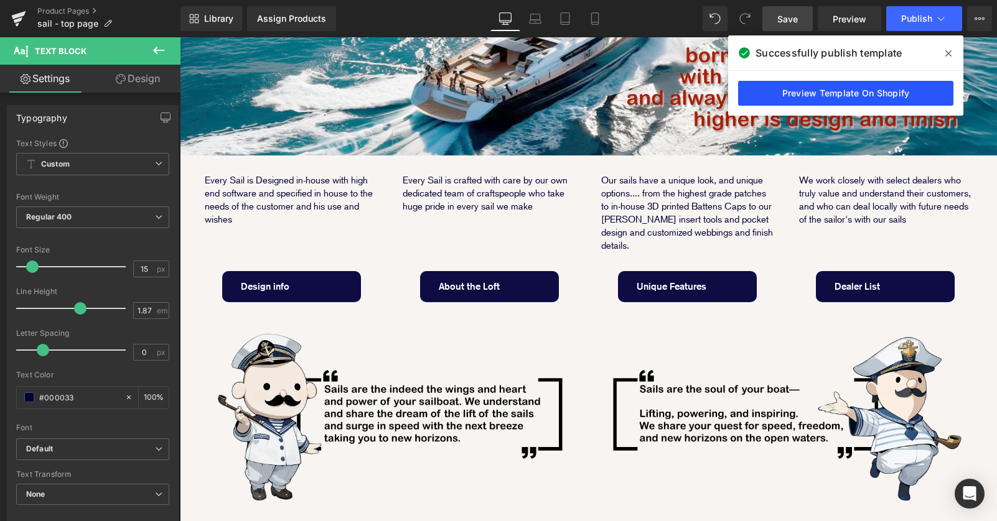
click at [814, 101] on link "Preview Template On Shopify" at bounding box center [845, 93] width 215 height 25
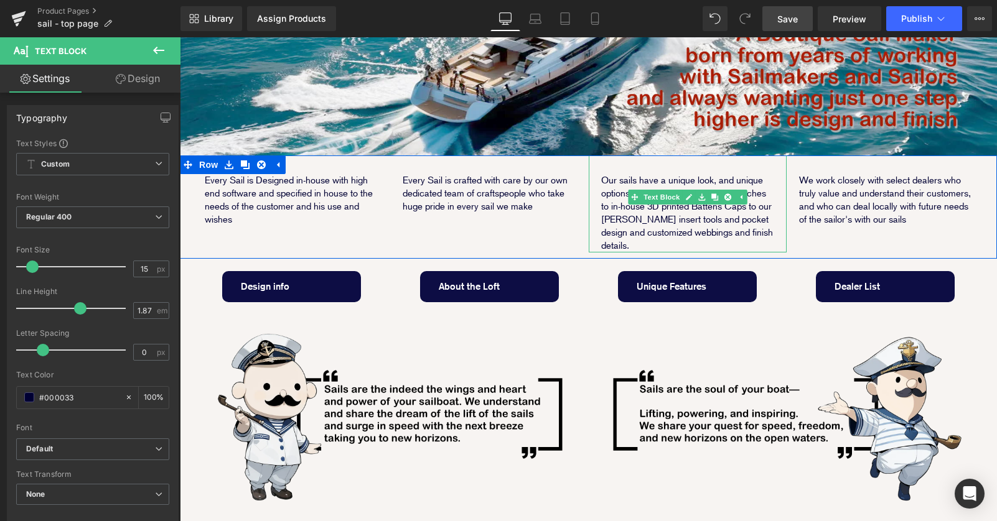
scroll to position [0, 0]
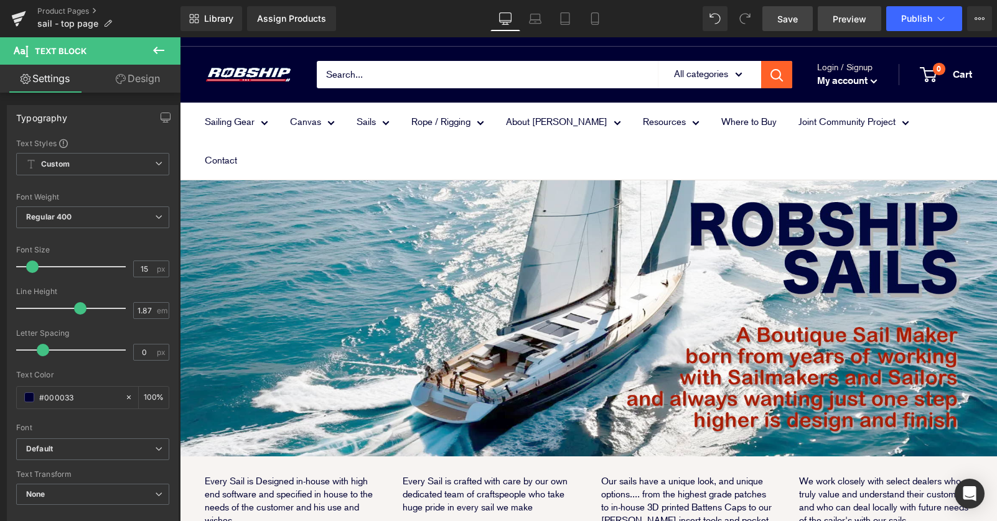
click at [858, 21] on span "Preview" at bounding box center [850, 18] width 34 height 13
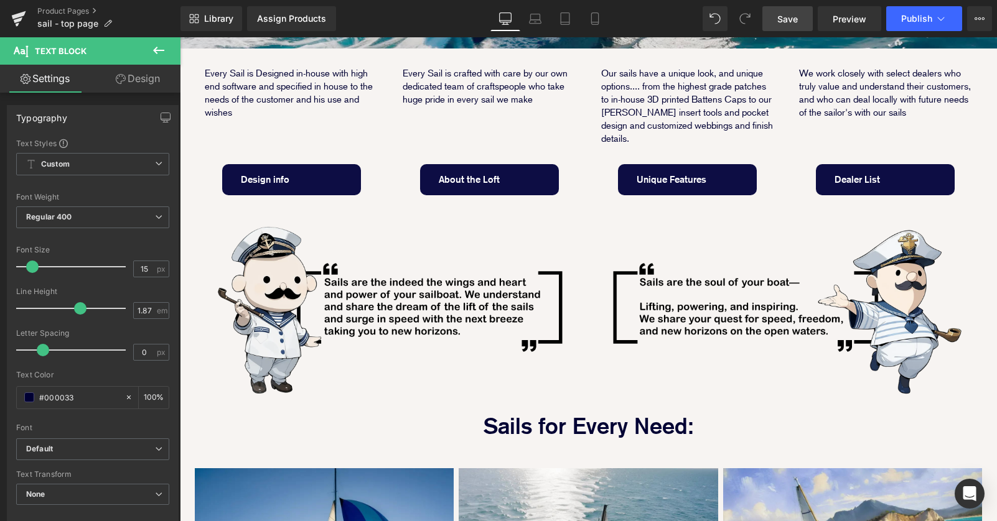
scroll to position [421, 0]
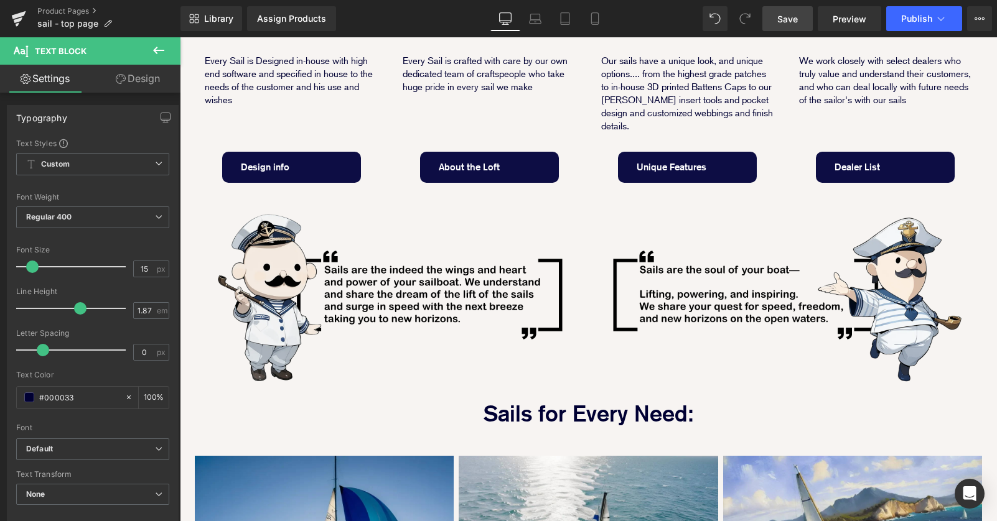
click at [378, 283] on img at bounding box center [390, 288] width 396 height 198
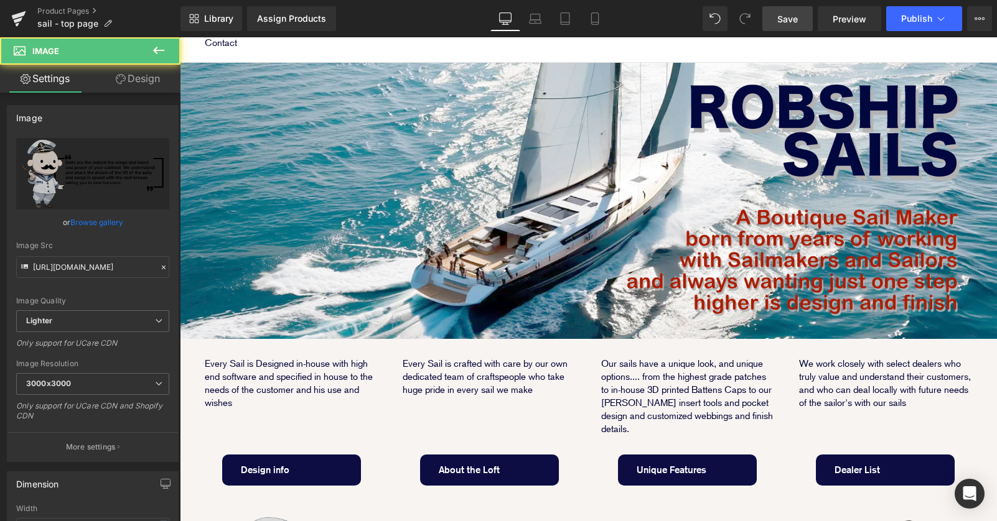
scroll to position [99, 0]
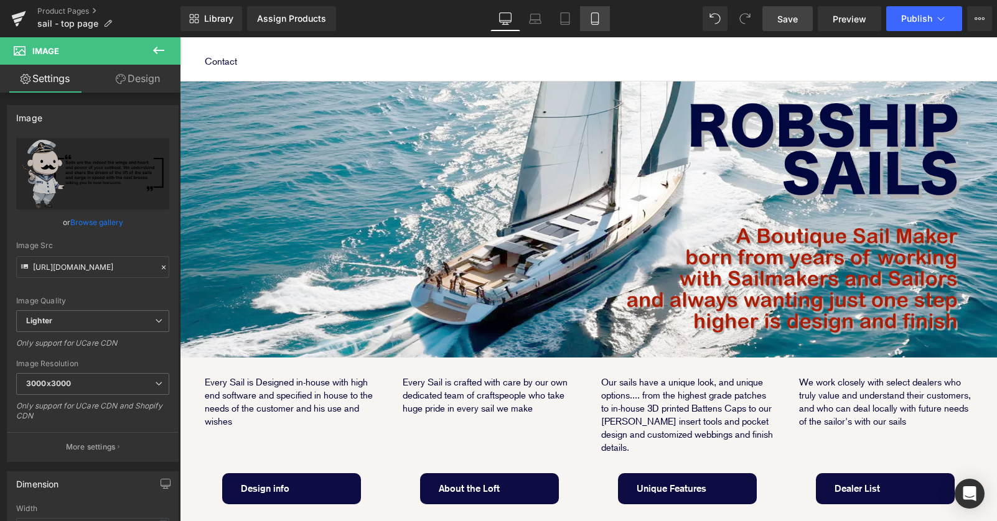
click at [592, 22] on icon at bounding box center [594, 22] width 7 height 0
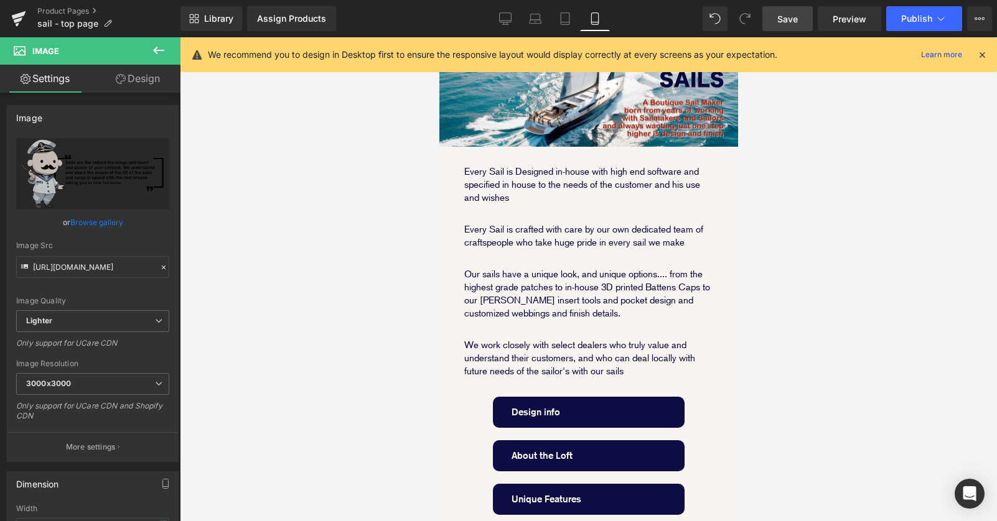
scroll to position [0, 0]
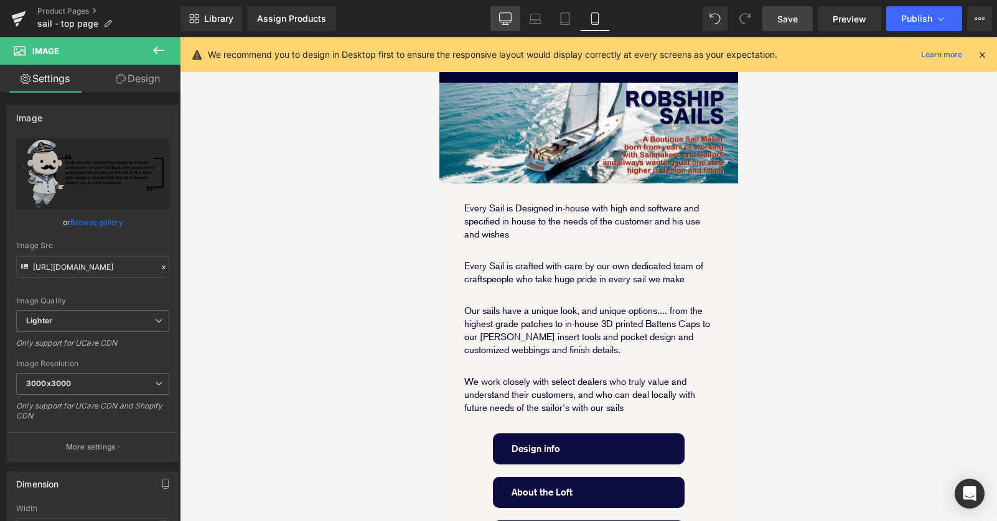
click at [510, 22] on icon at bounding box center [506, 17] width 12 height 9
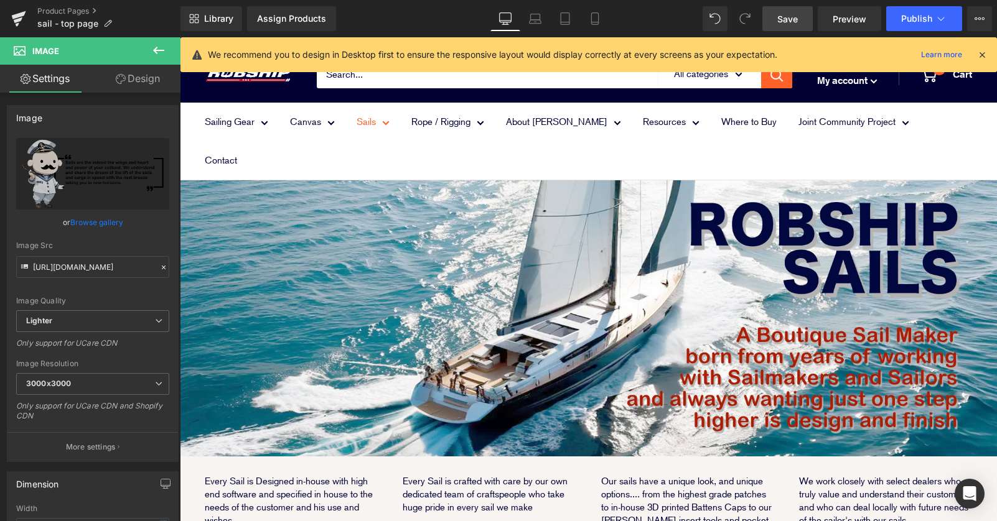
click at [379, 122] on link "Sails" at bounding box center [373, 121] width 33 height 17
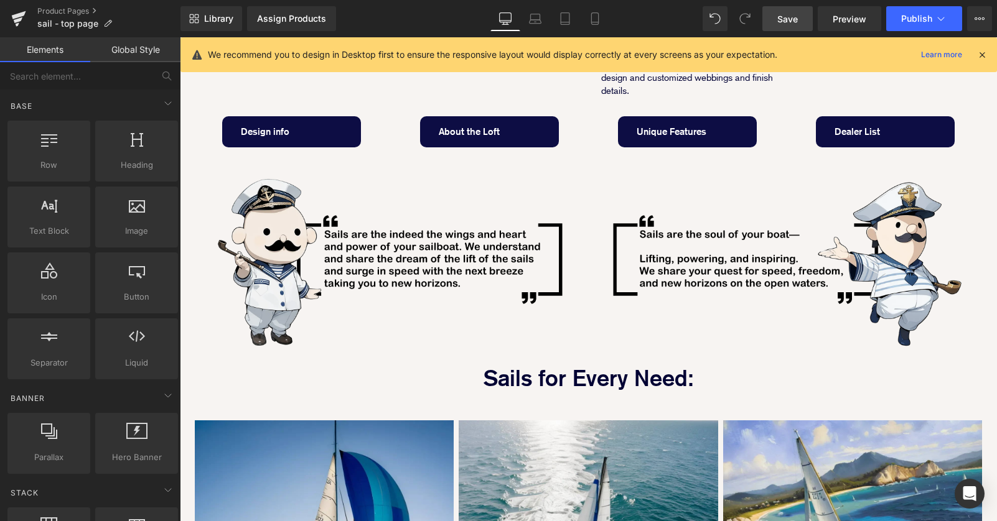
scroll to position [220, 0]
